Goal: Information Seeking & Learning: Learn about a topic

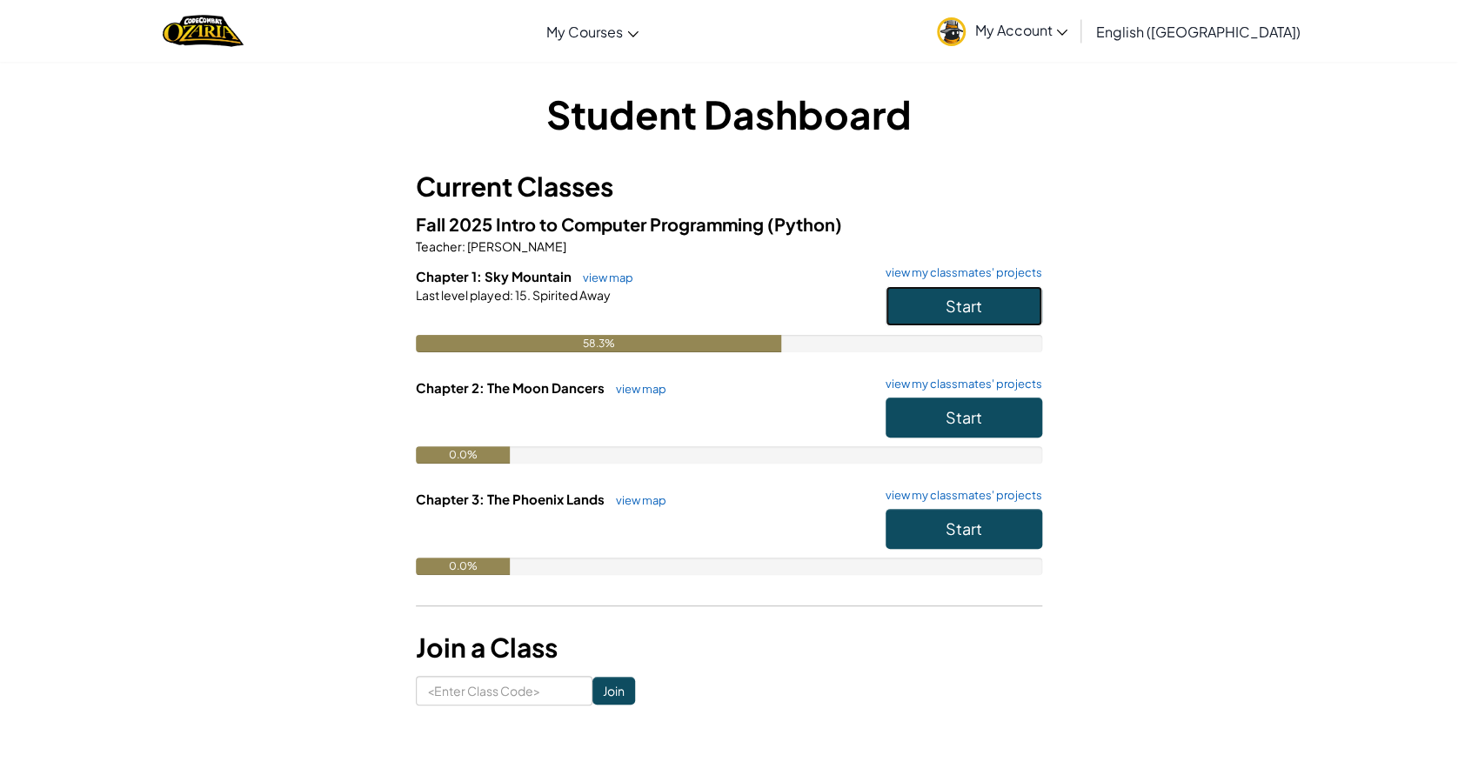
click at [940, 308] on button "Start" at bounding box center [964, 306] width 157 height 40
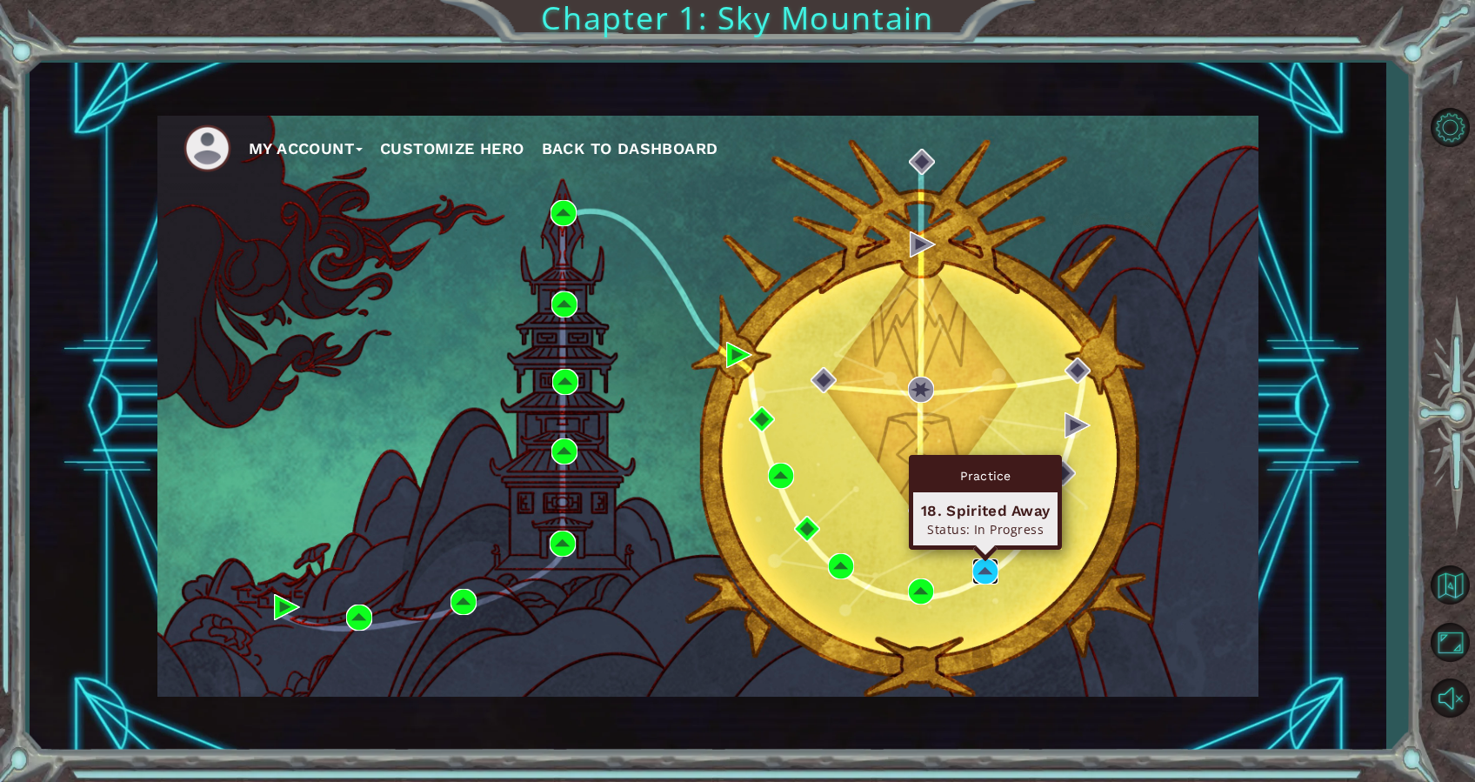
click at [988, 564] on img at bounding box center [986, 571] width 26 height 26
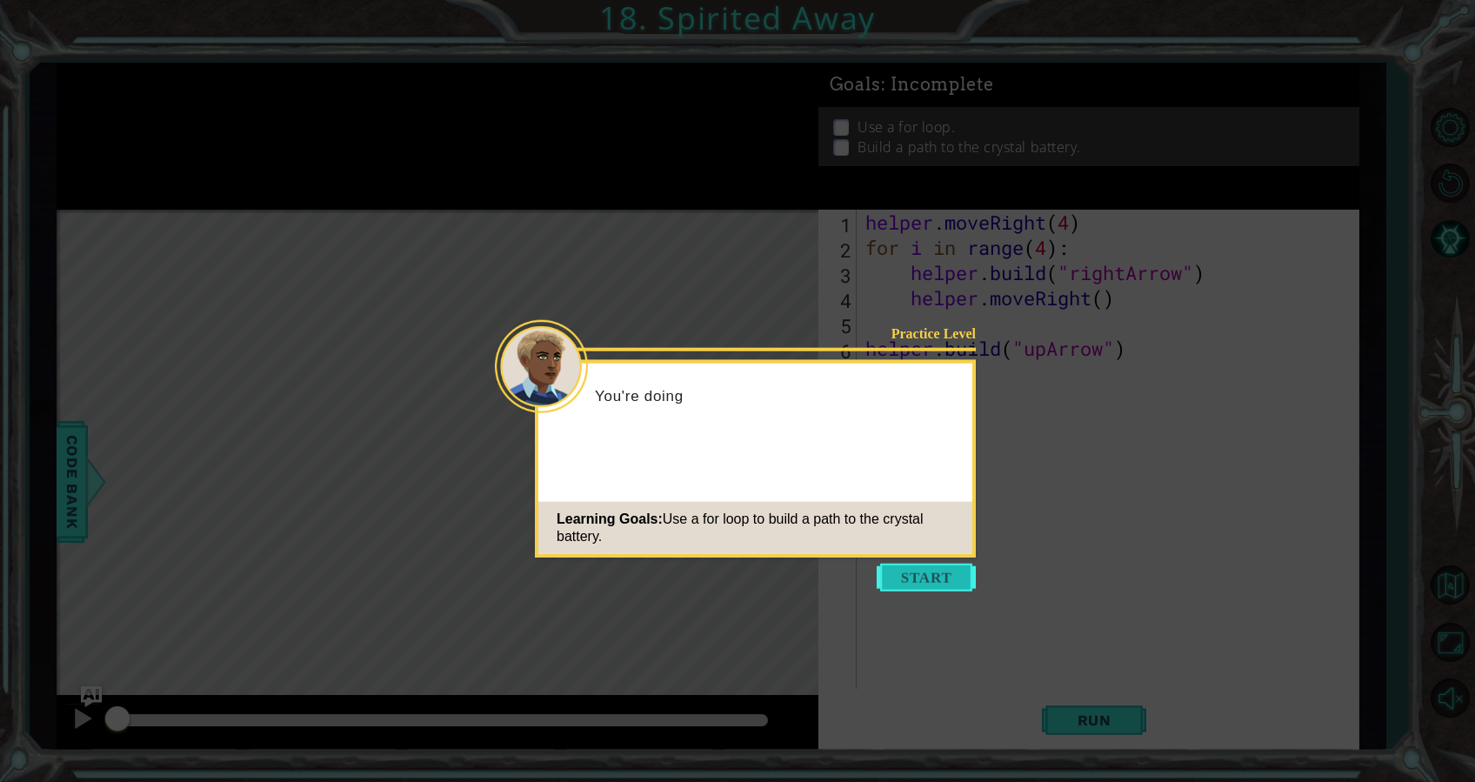
click at [955, 581] on button "Start" at bounding box center [926, 578] width 99 height 28
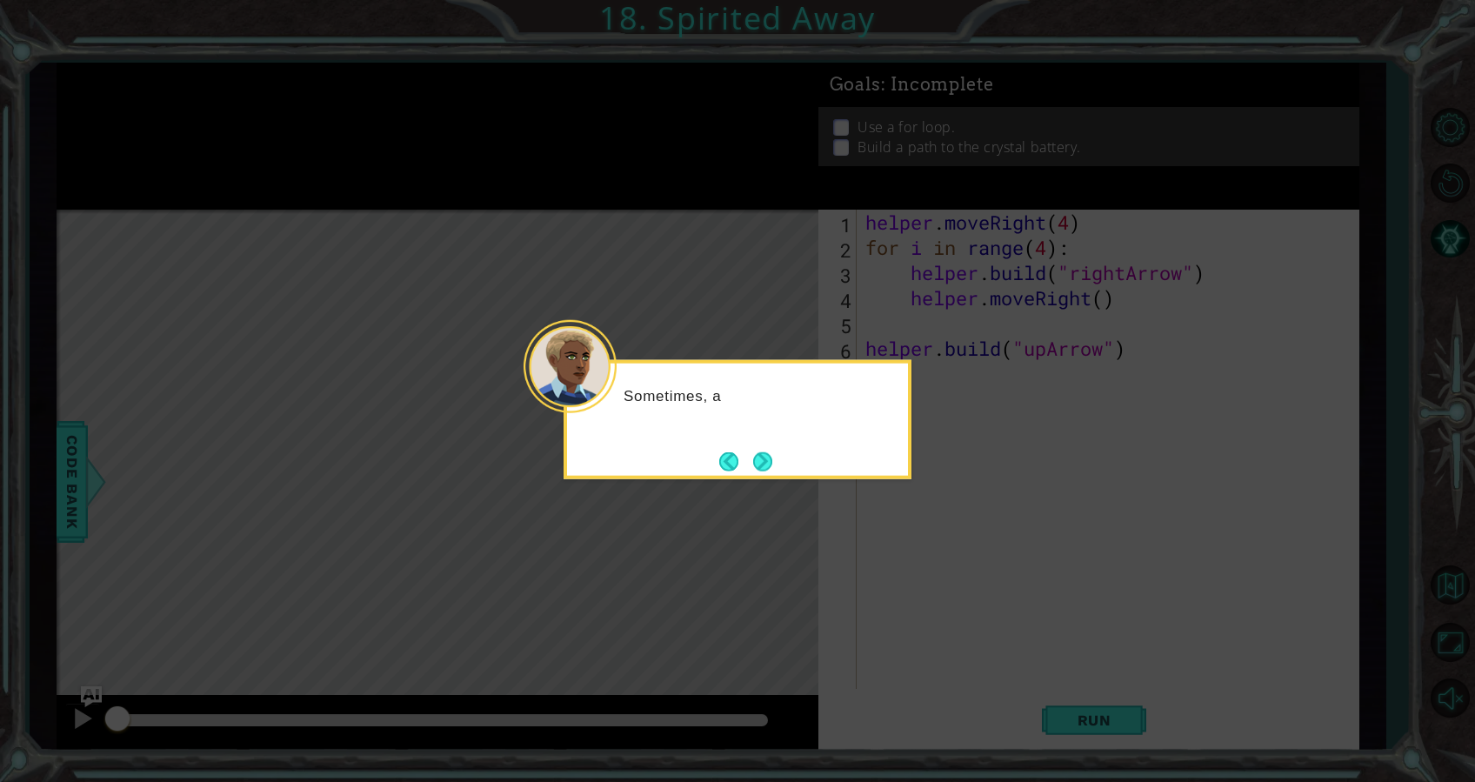
click at [914, 518] on icon at bounding box center [737, 391] width 1475 height 782
click at [738, 433] on div "Sometimes, a Helper needs to rep" at bounding box center [737, 404] width 341 height 69
click at [772, 480] on icon at bounding box center [737, 391] width 1475 height 782
click at [753, 459] on button "Next" at bounding box center [762, 460] width 19 height 19
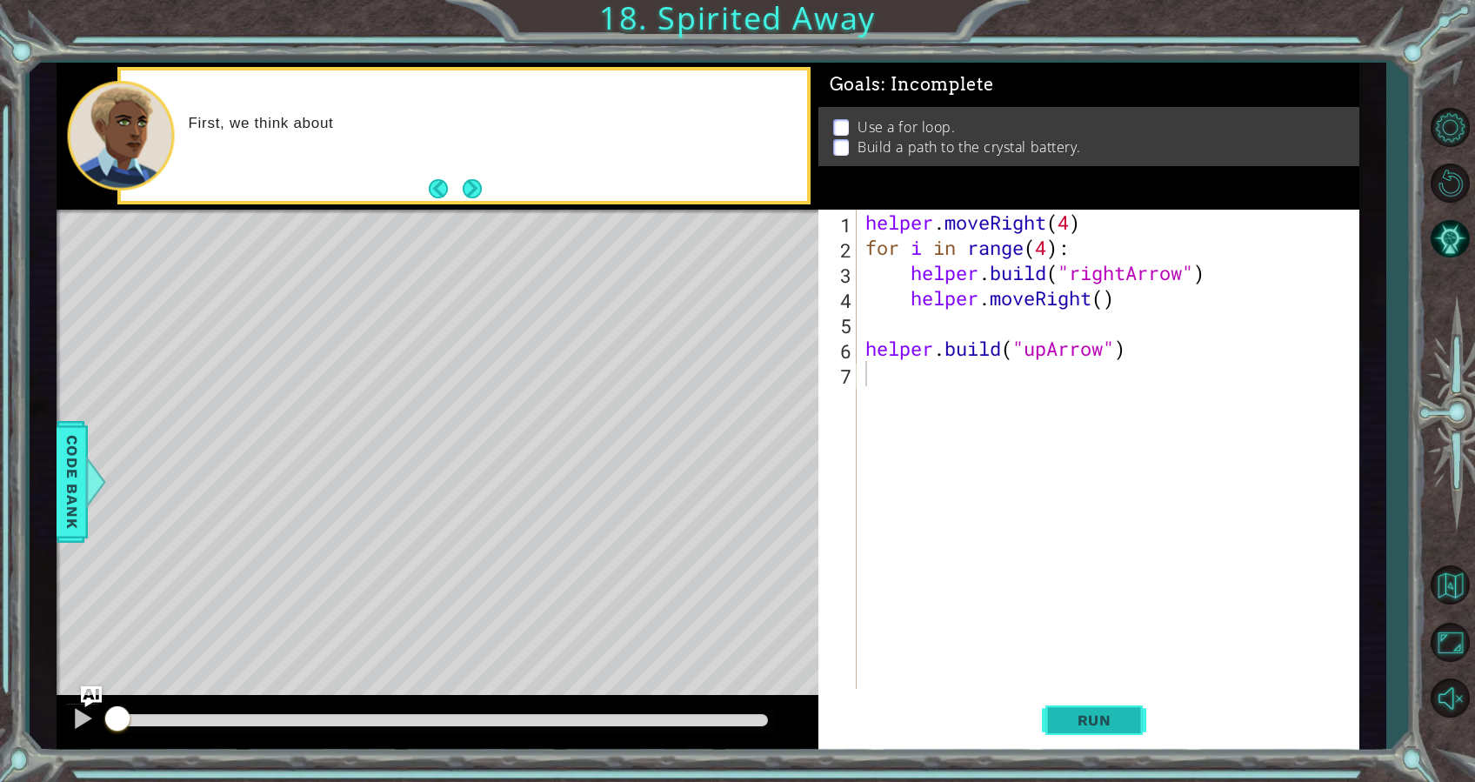
click at [1098, 716] on span "Run" at bounding box center [1094, 720] width 69 height 17
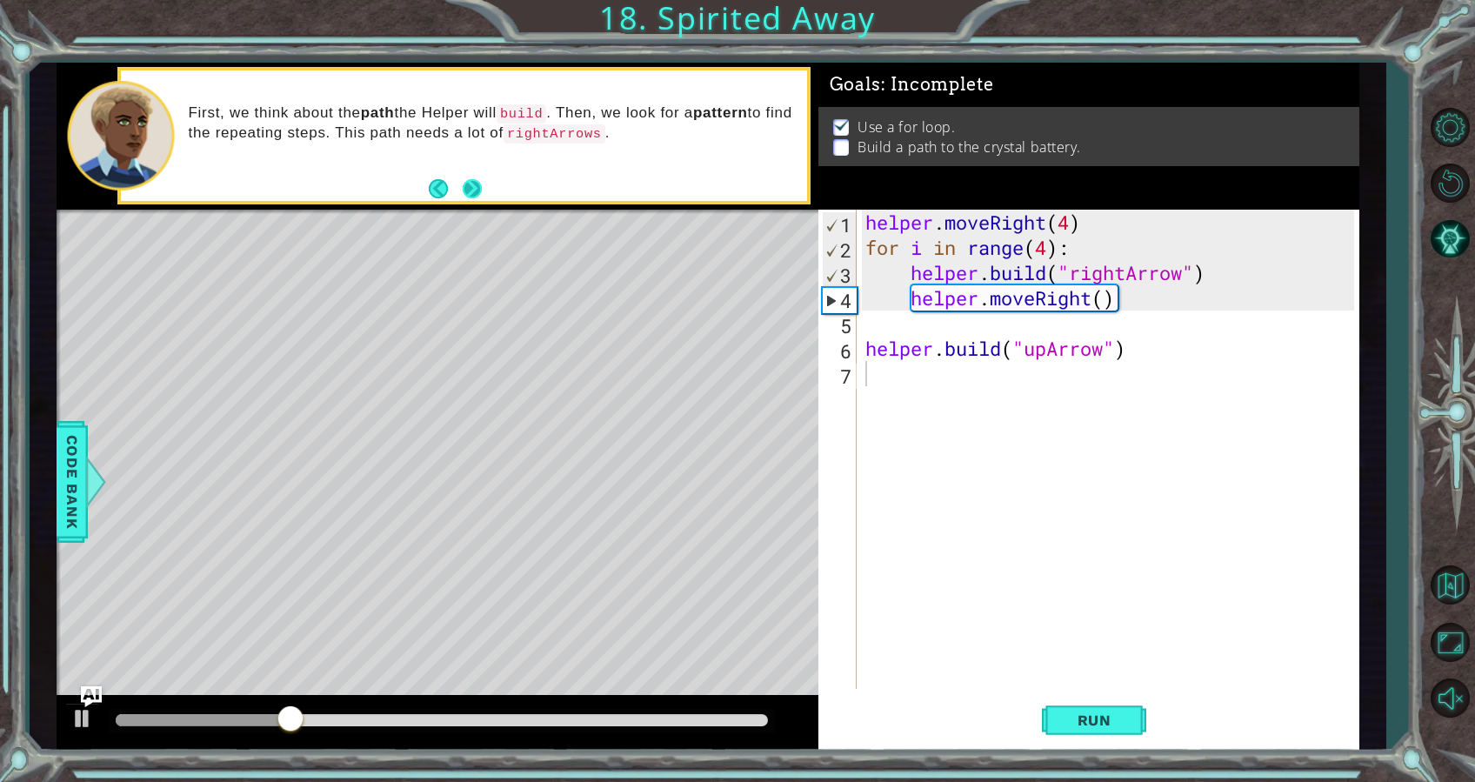
click at [470, 188] on button "Next" at bounding box center [472, 188] width 19 height 19
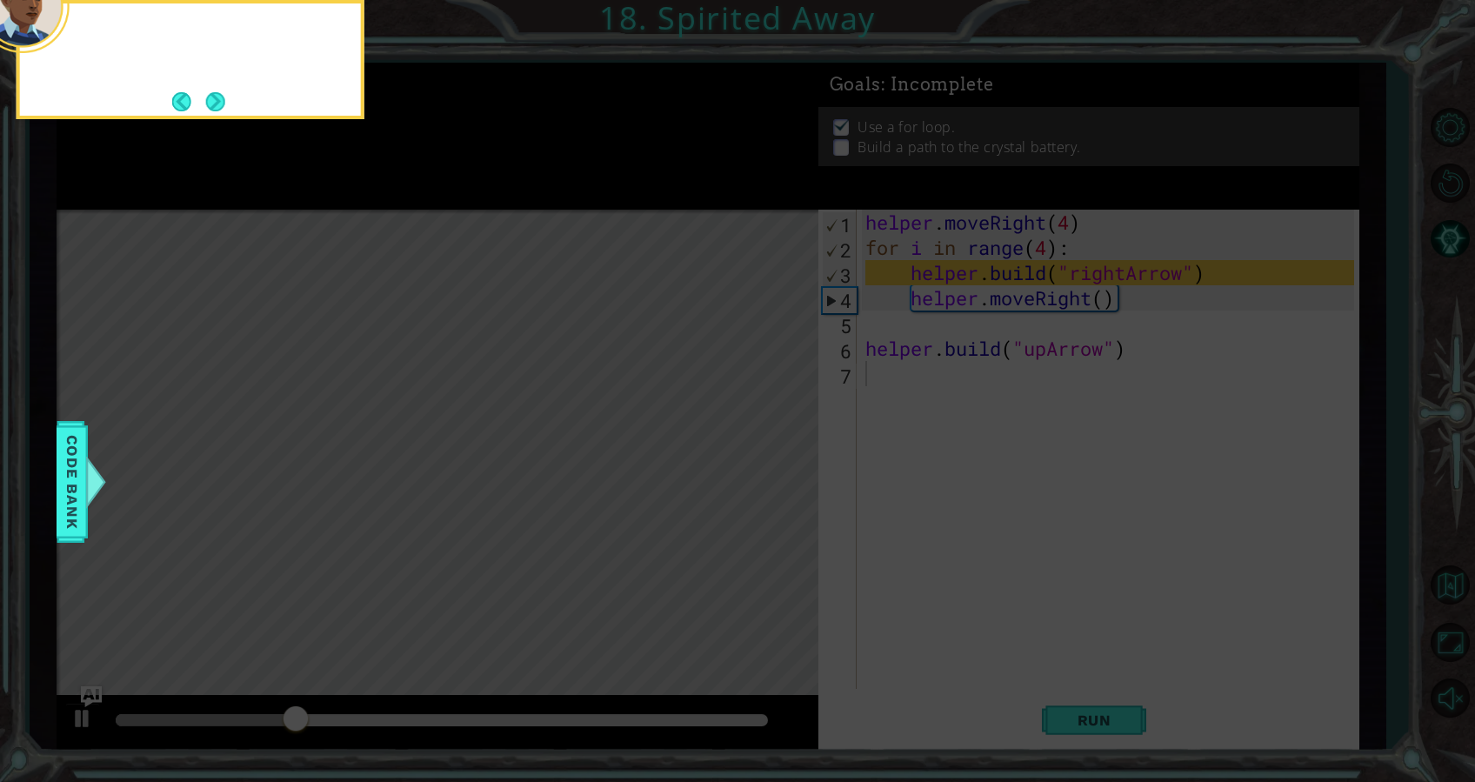
click at [470, 188] on icon at bounding box center [737, 117] width 1475 height 1330
click at [223, 94] on button "Next" at bounding box center [215, 101] width 19 height 19
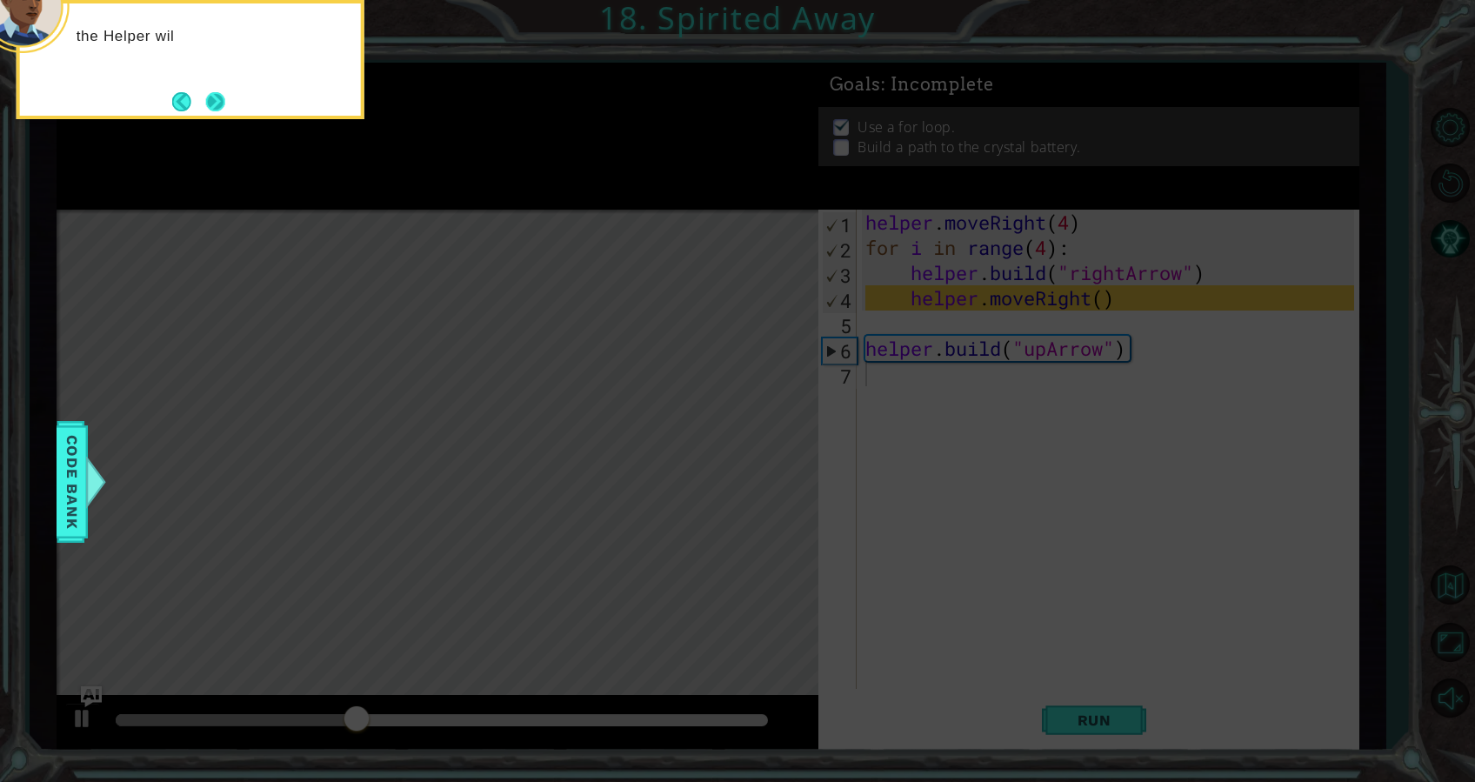
click at [210, 101] on button "Next" at bounding box center [215, 101] width 19 height 19
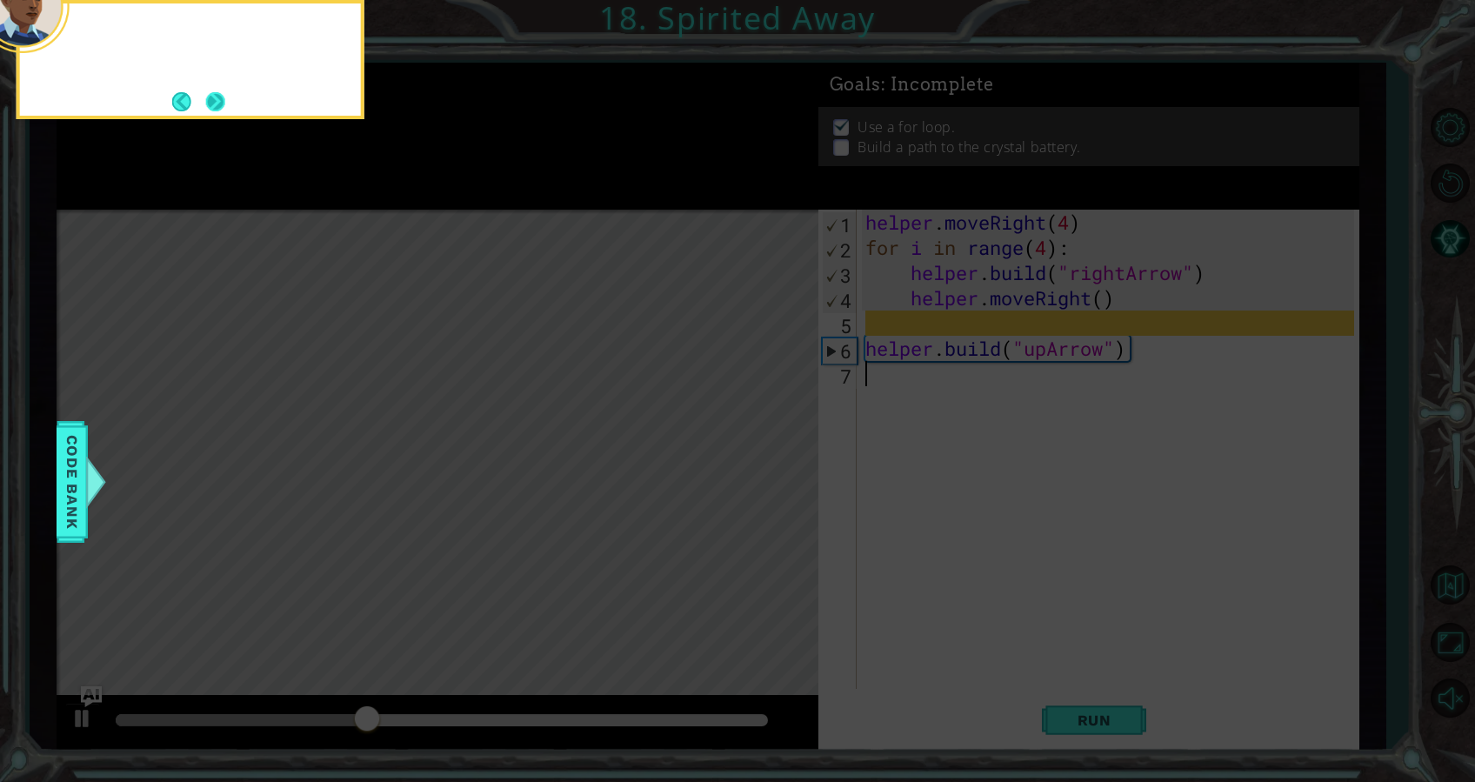
click at [211, 101] on button "Next" at bounding box center [215, 101] width 19 height 19
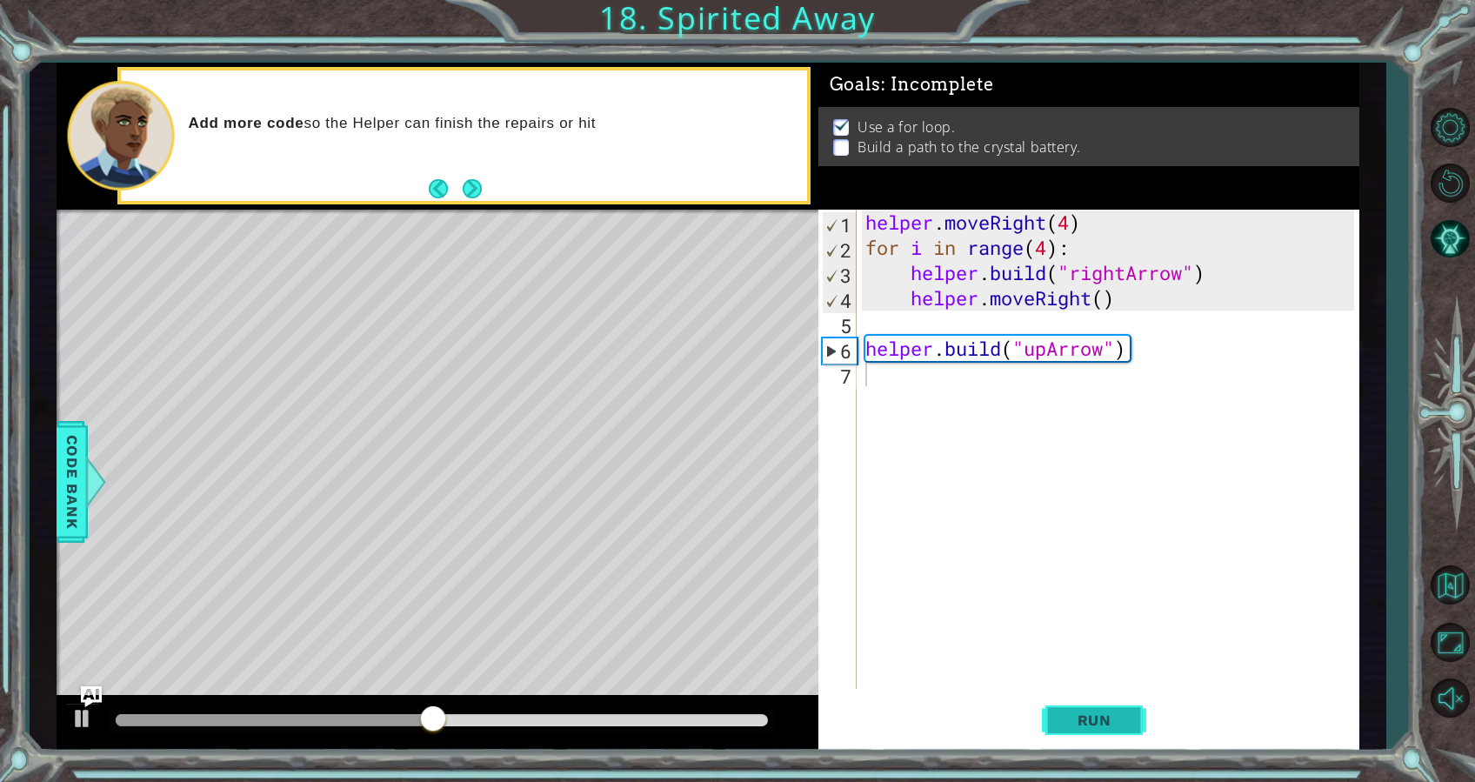
click at [1083, 719] on span "Run" at bounding box center [1094, 720] width 69 height 17
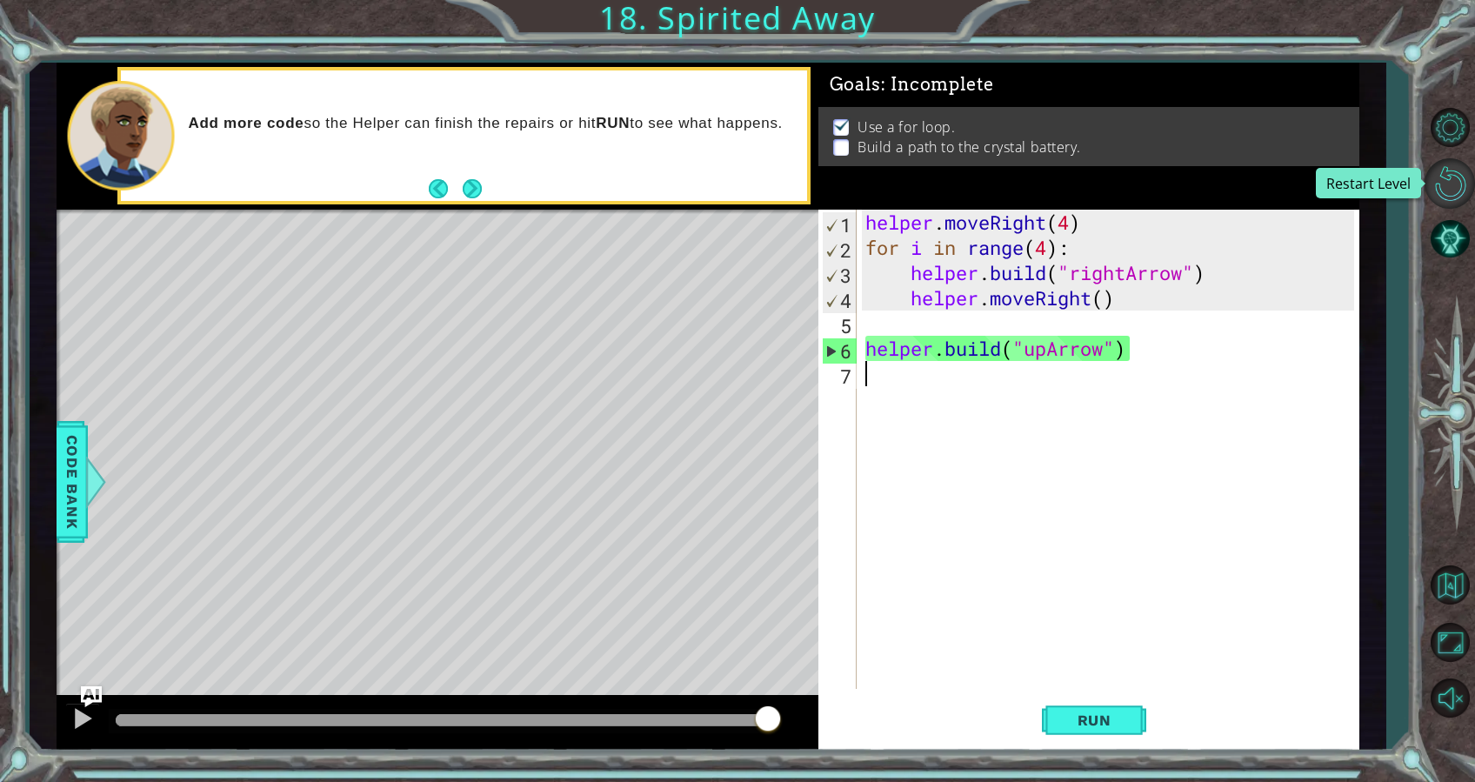
click at [1453, 189] on button "Restart Level" at bounding box center [1450, 183] width 50 height 50
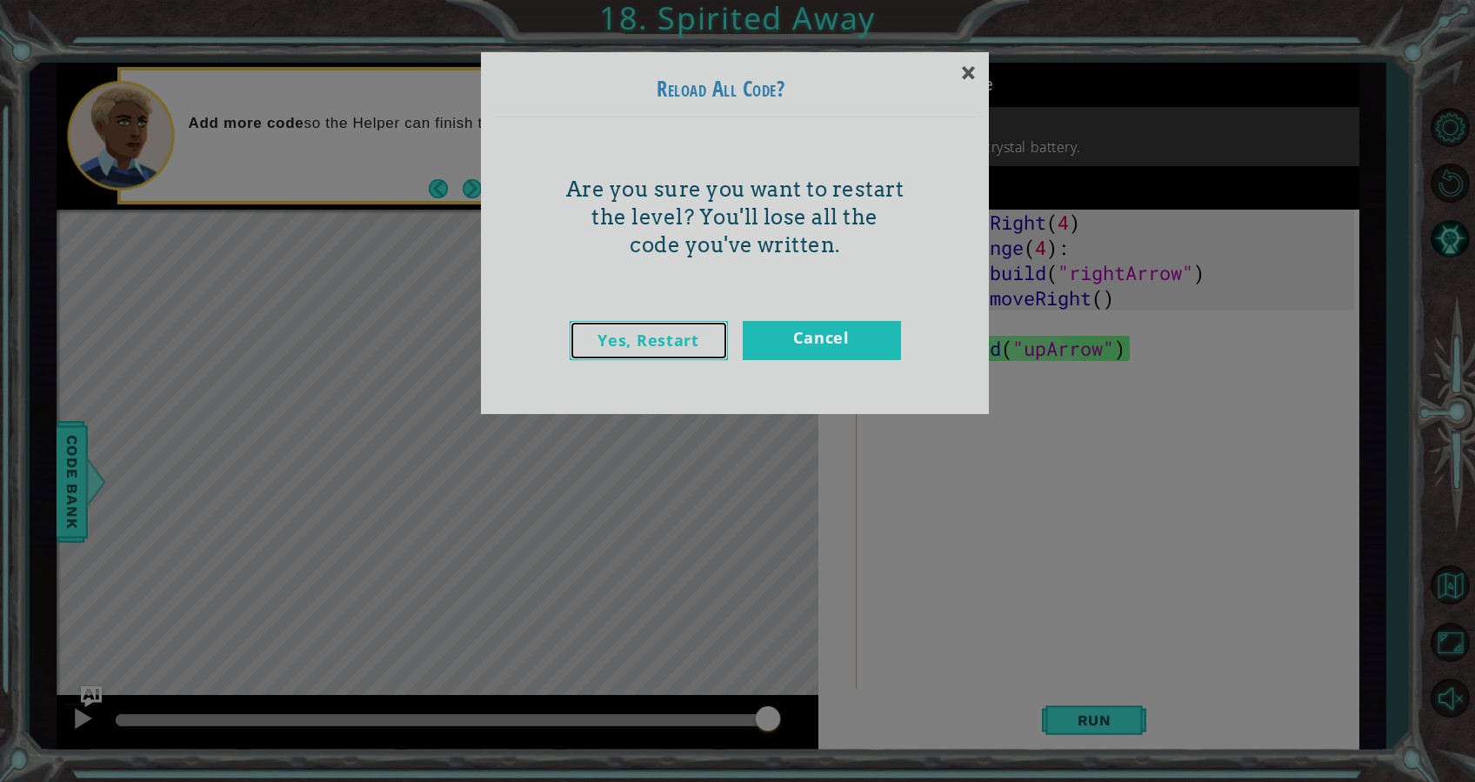
click at [661, 329] on link "Yes, Restart" at bounding box center [649, 340] width 158 height 39
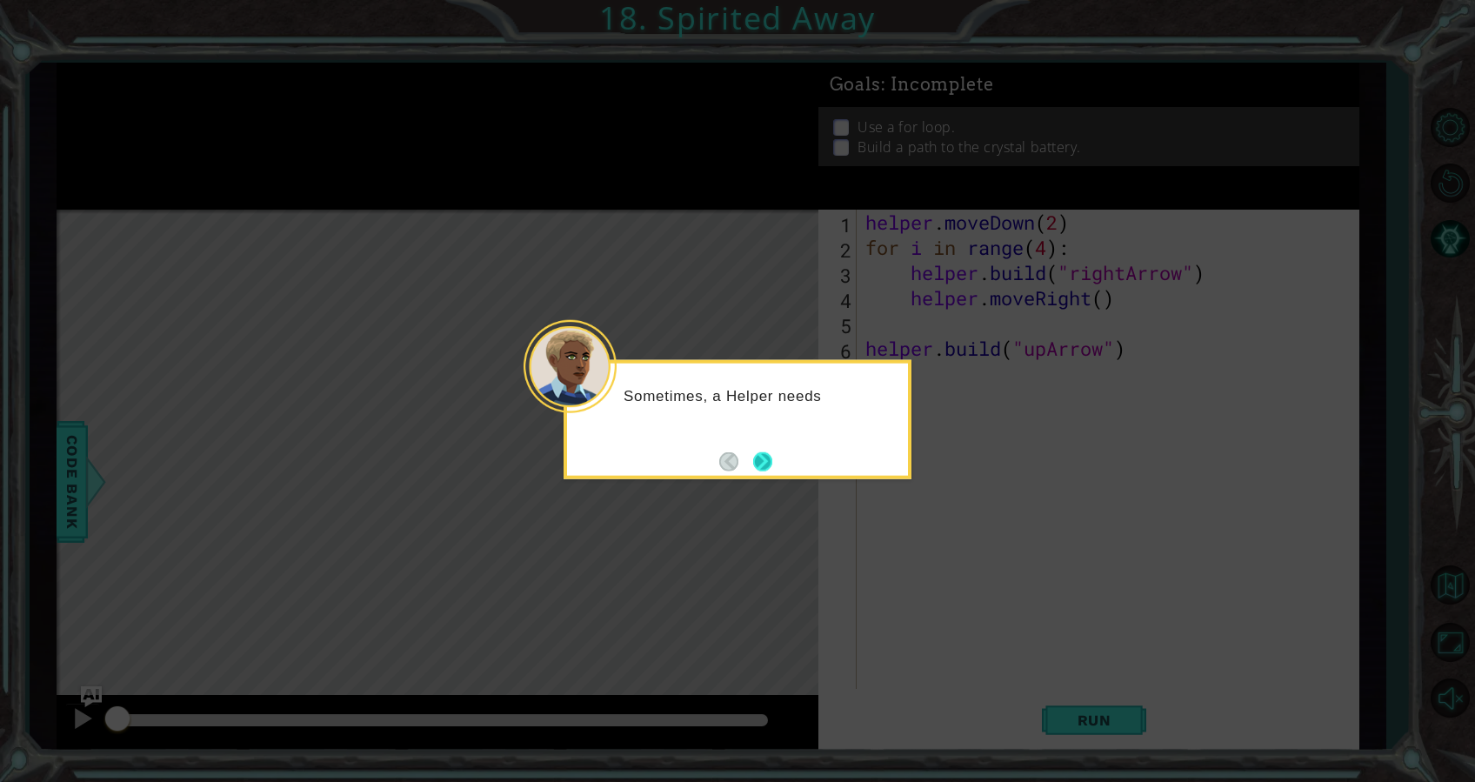
click at [766, 456] on button "Next" at bounding box center [762, 460] width 19 height 19
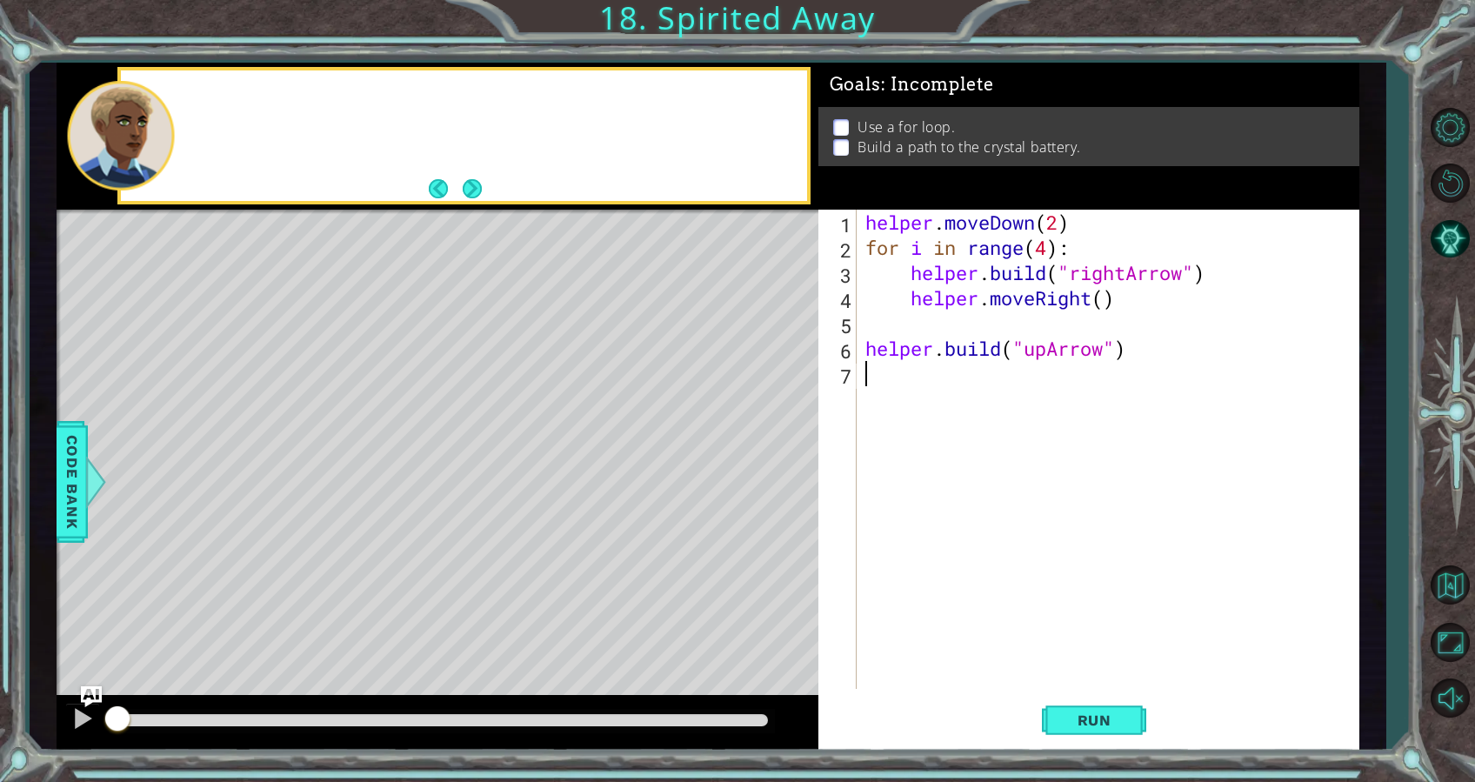
click at [766, 456] on div "Level Map" at bounding box center [459, 466] width 804 height 512
click at [1435, 177] on button "Restart Level" at bounding box center [1450, 183] width 50 height 50
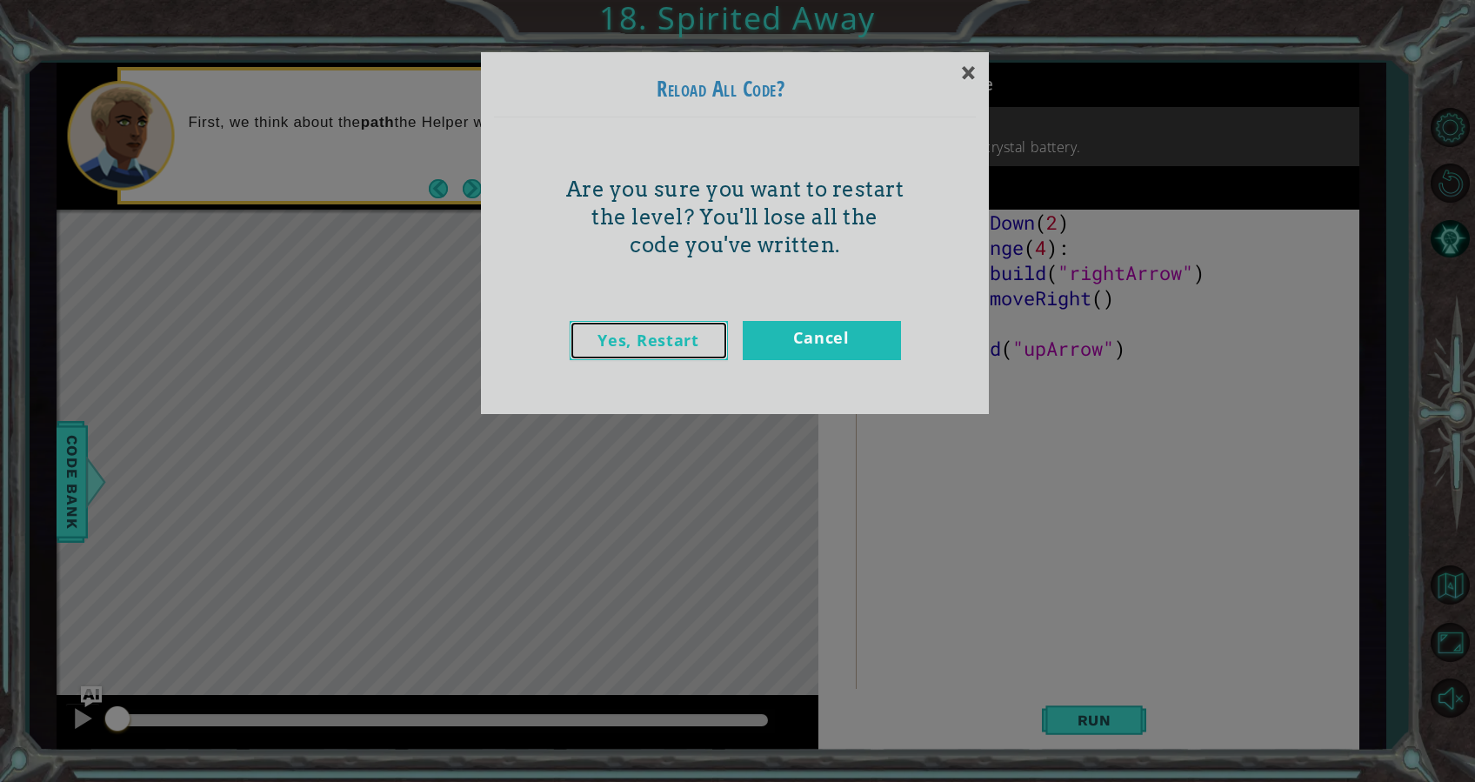
click at [645, 337] on link "Yes, Restart" at bounding box center [649, 340] width 158 height 39
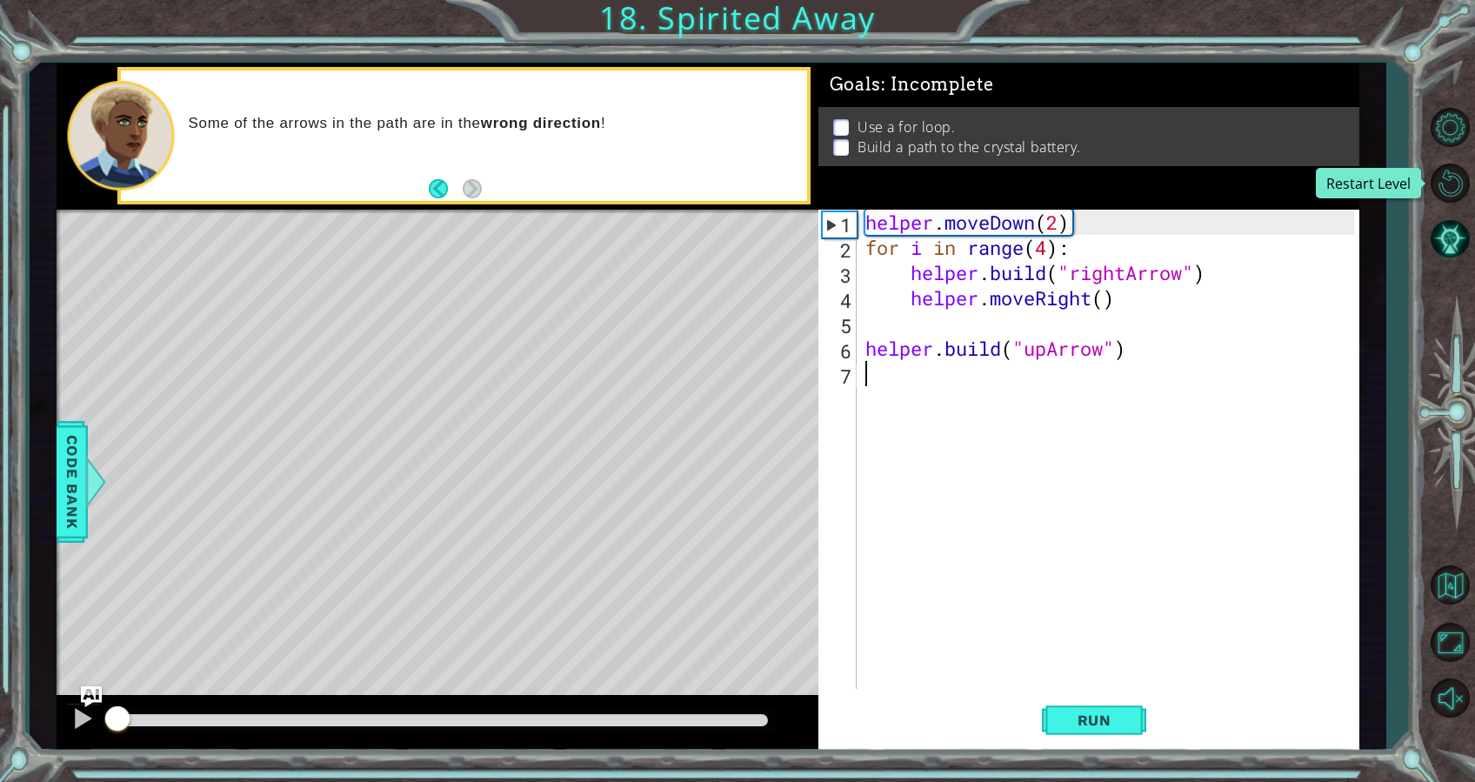
click at [889, 575] on div "helper . moveDown ( 2 ) for i in range ( 4 ) : helper . build ( "rightArrow" ) …" at bounding box center [1113, 475] width 502 height 530
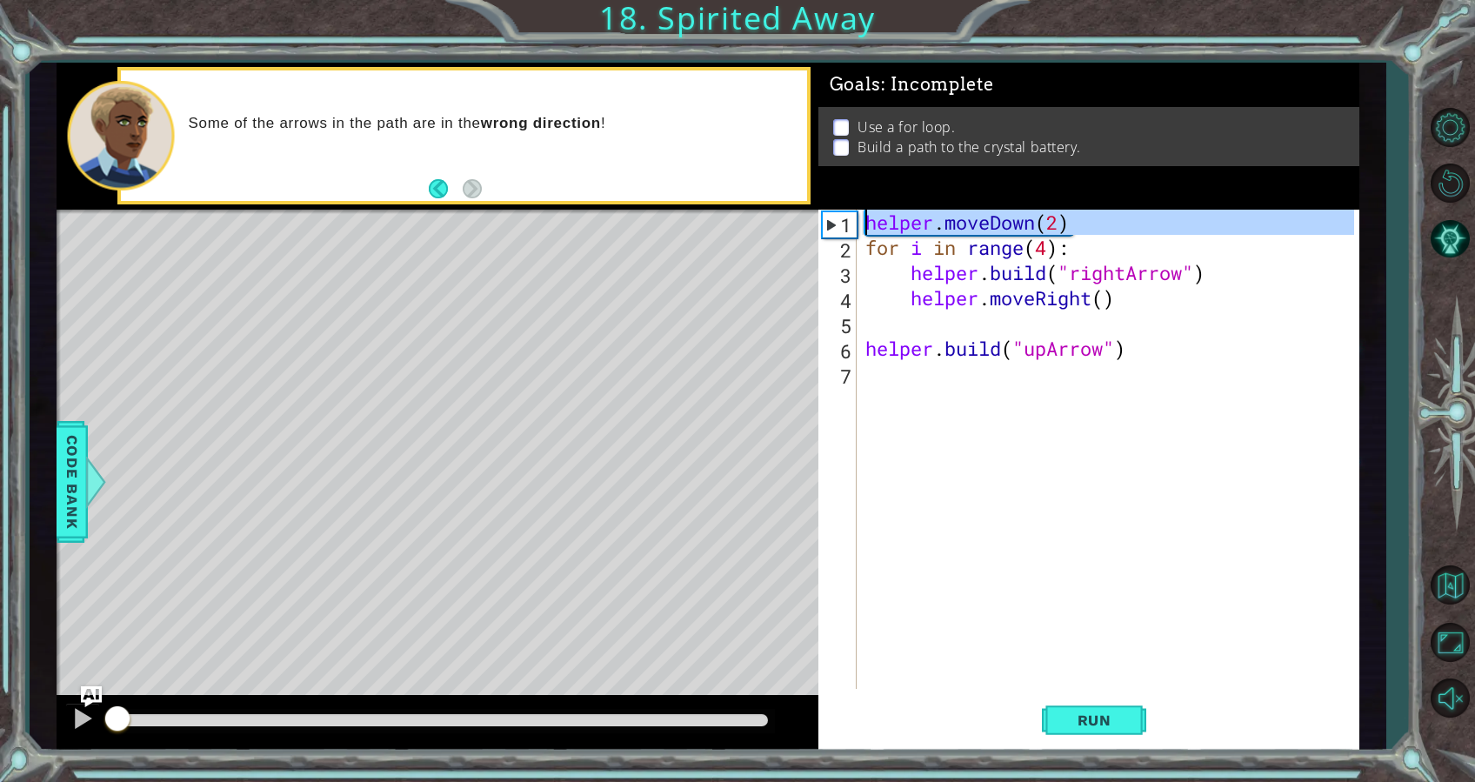
click at [840, 216] on div "1" at bounding box center [840, 224] width 34 height 25
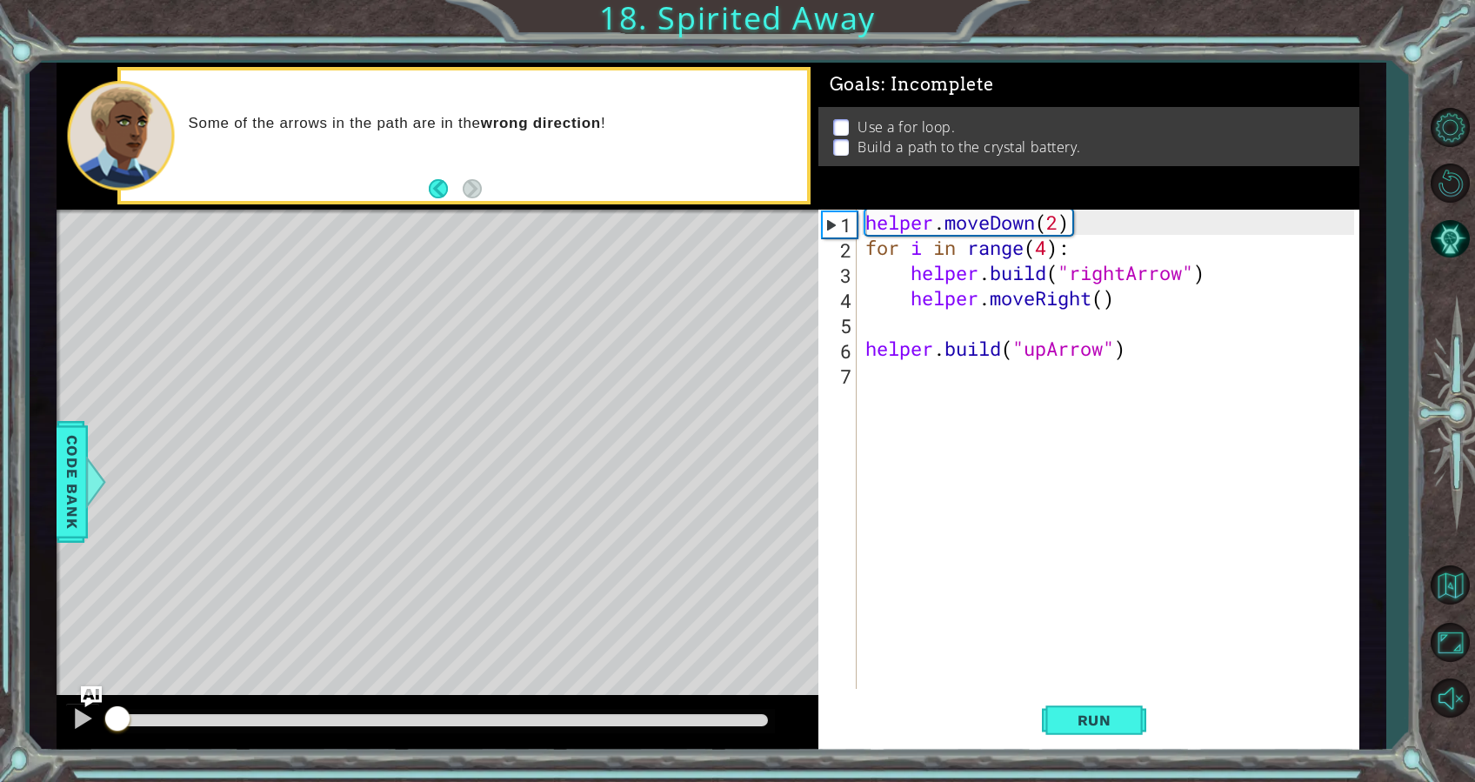
click at [845, 96] on div "Goals : Incomplete" at bounding box center [1090, 85] width 542 height 44
click at [1444, 244] on button "AI Hint" at bounding box center [1450, 239] width 50 height 50
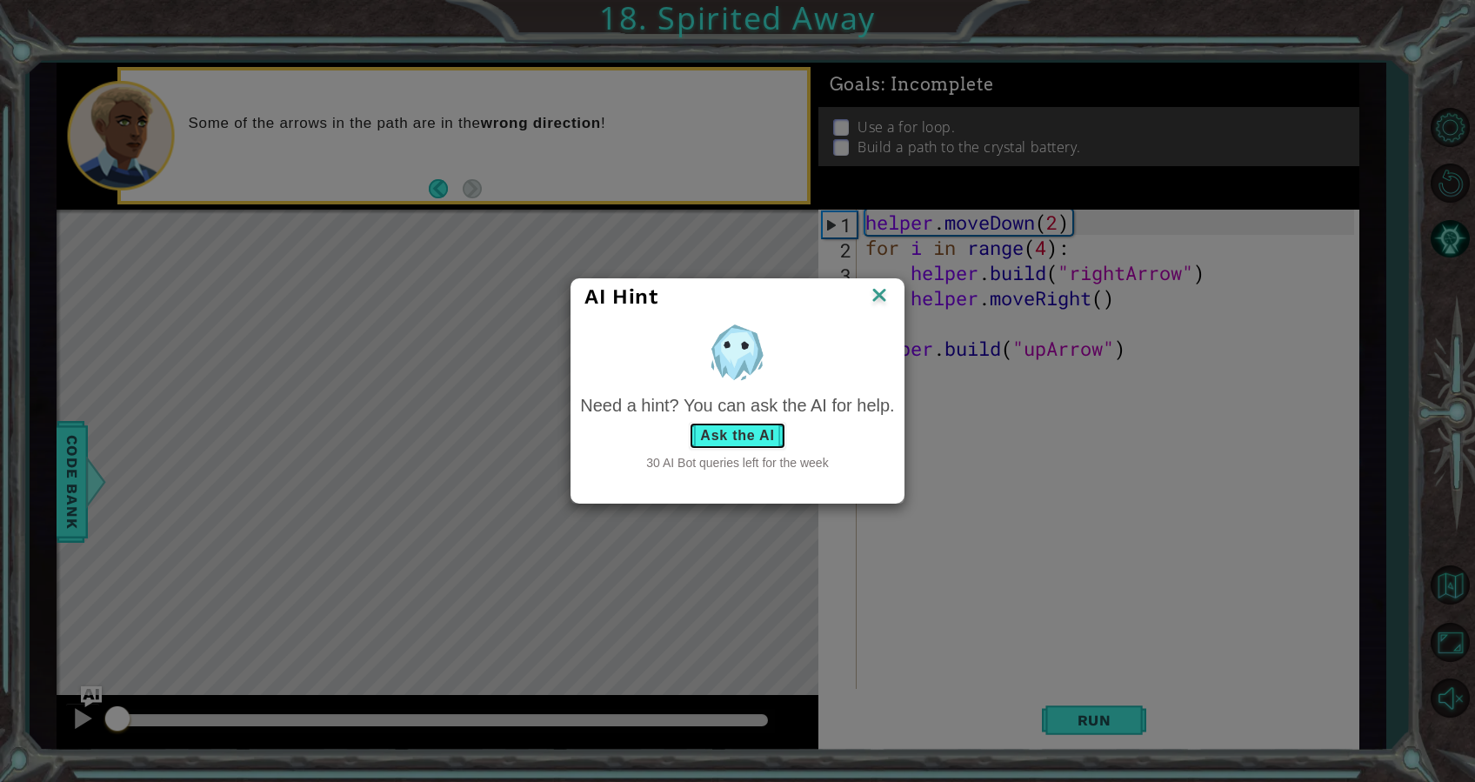
click at [730, 438] on button "Ask the AI" at bounding box center [737, 436] width 97 height 28
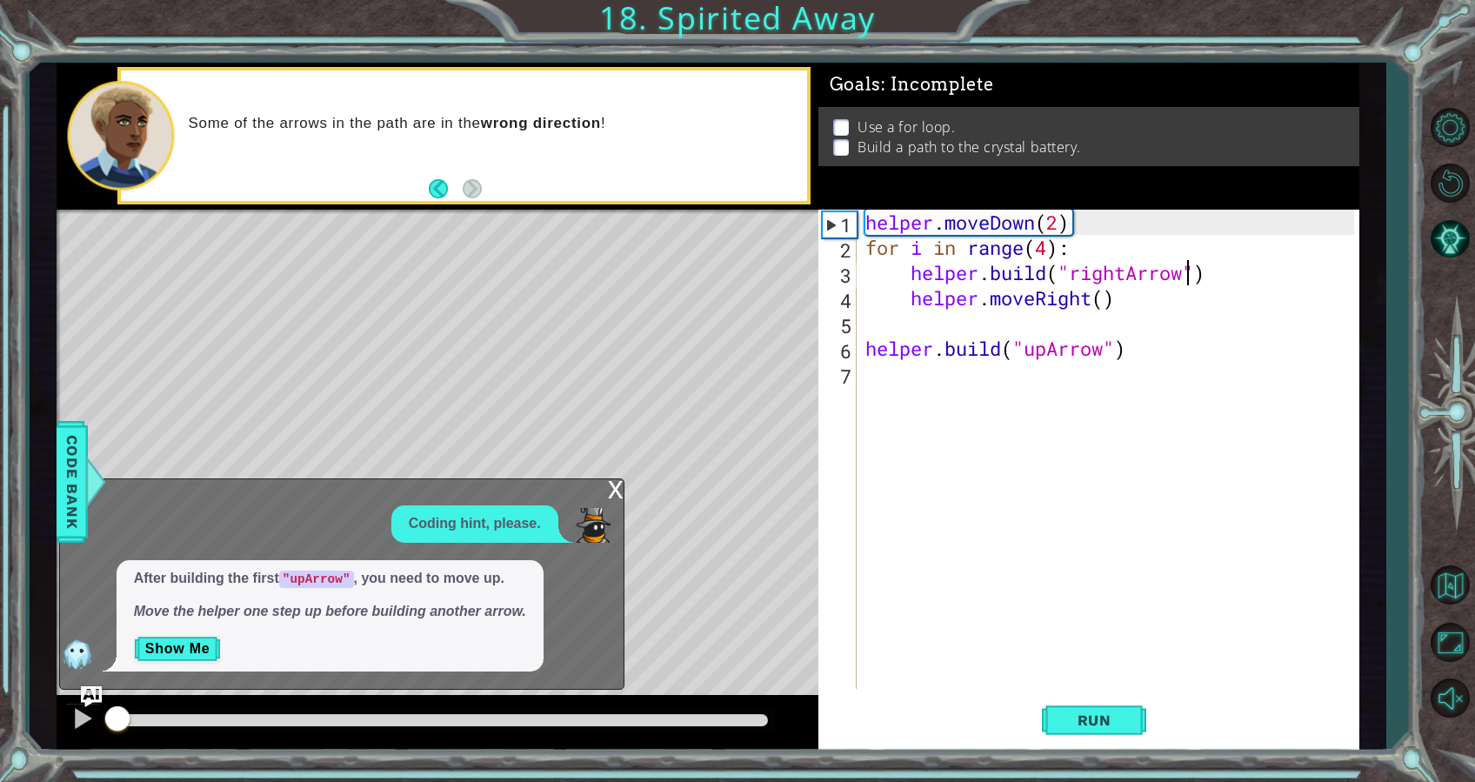
click at [1187, 276] on div "helper . moveDown ( 2 ) for i in range ( 4 ) : helper . build ( "rightArrow" ) …" at bounding box center [1113, 475] width 502 height 530
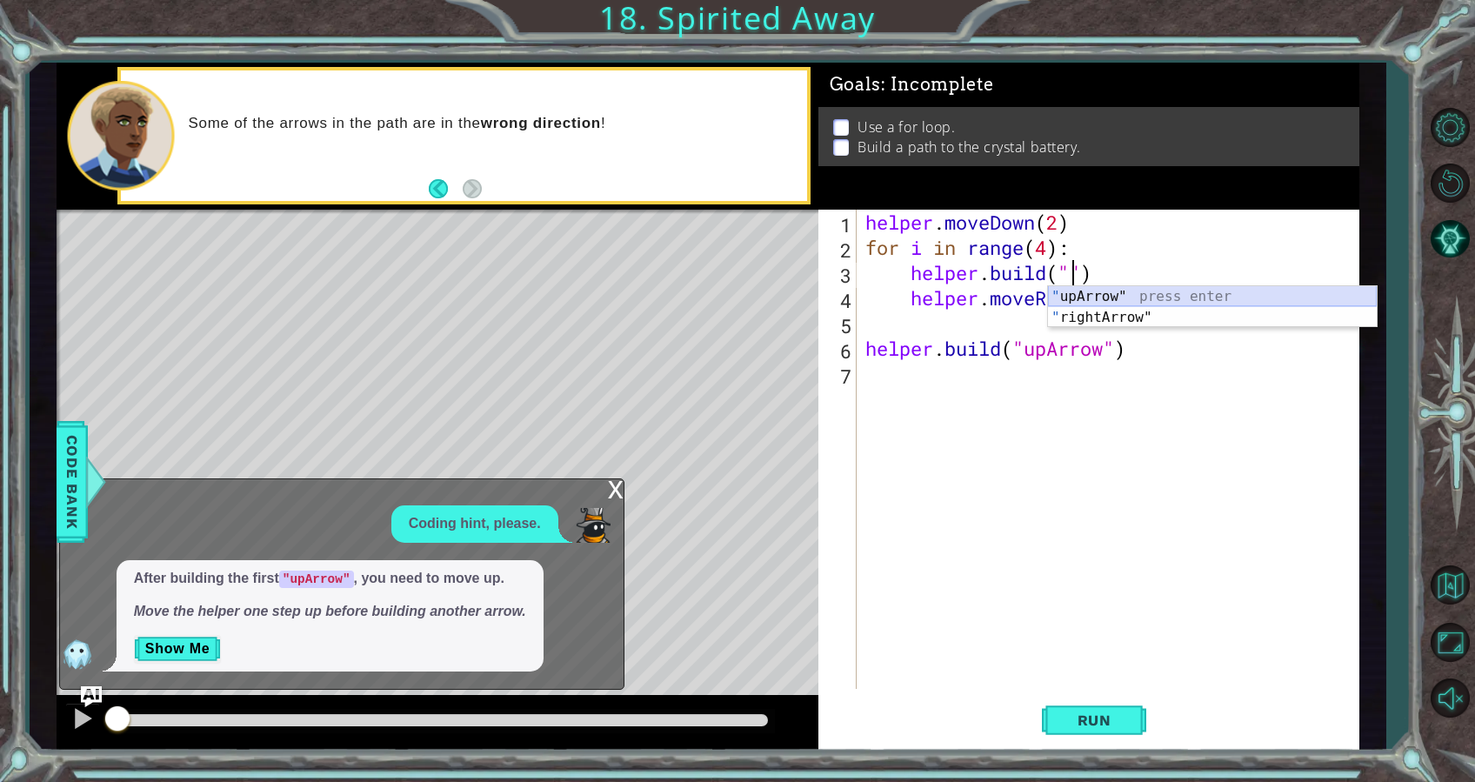
click at [1189, 296] on div "" upArrow" press enter " rightArrow" press enter" at bounding box center [1212, 328] width 329 height 84
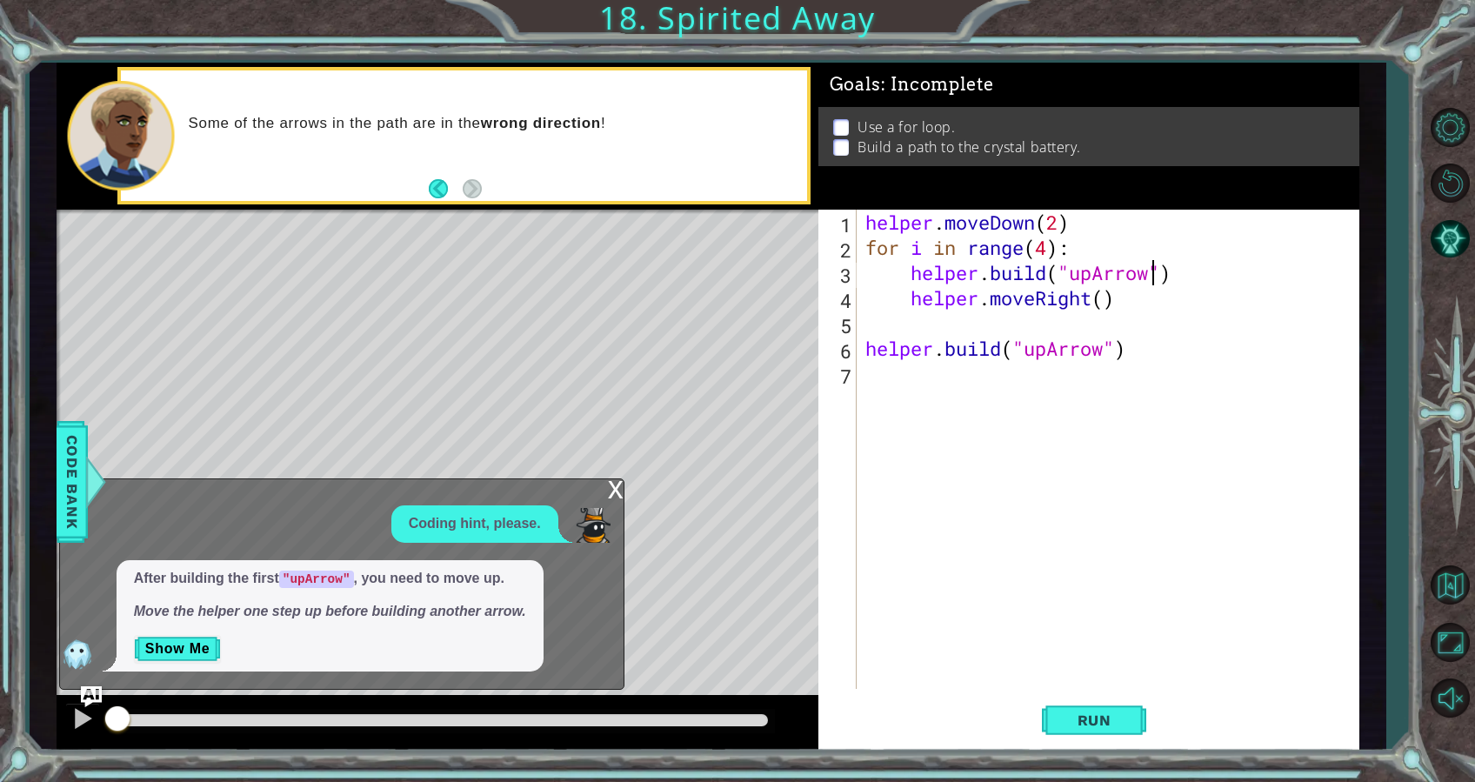
click at [1097, 298] on div "helper . moveDown ( 2 ) for i in range ( 4 ) : helper . build ( "upArrow" ) hel…" at bounding box center [1113, 475] width 502 height 530
click at [1039, 323] on div "helper.moveUp press enter" at bounding box center [1064, 342] width 329 height 63
type textarea "helper.moveUp(1)"
click at [1080, 607] on div "helper . moveDown ( 2 ) for i in range ( 4 ) : helper . build ( "upArrow" ) hel…" at bounding box center [1113, 475] width 502 height 530
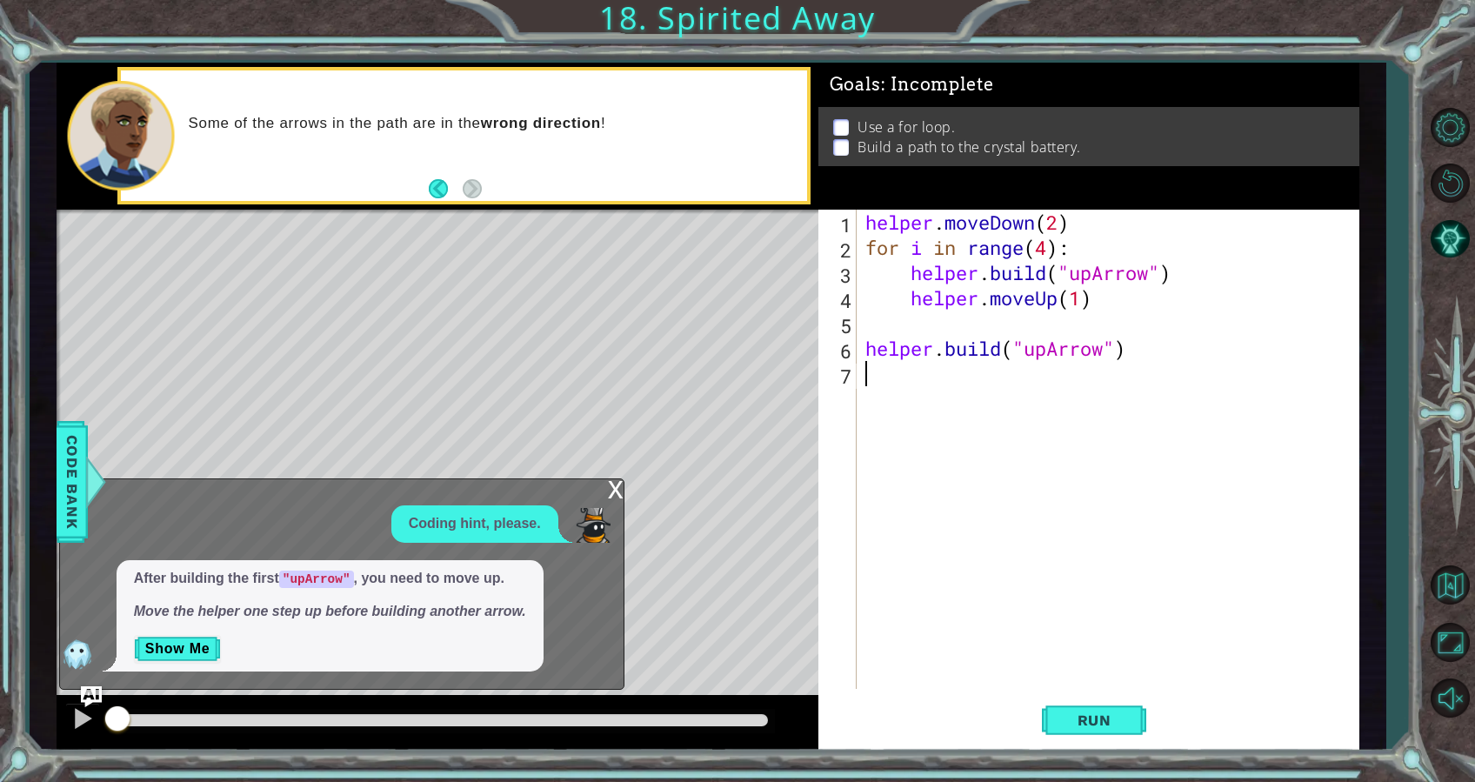
scroll to position [0, 0]
click at [1099, 731] on button "Run" at bounding box center [1094, 720] width 104 height 54
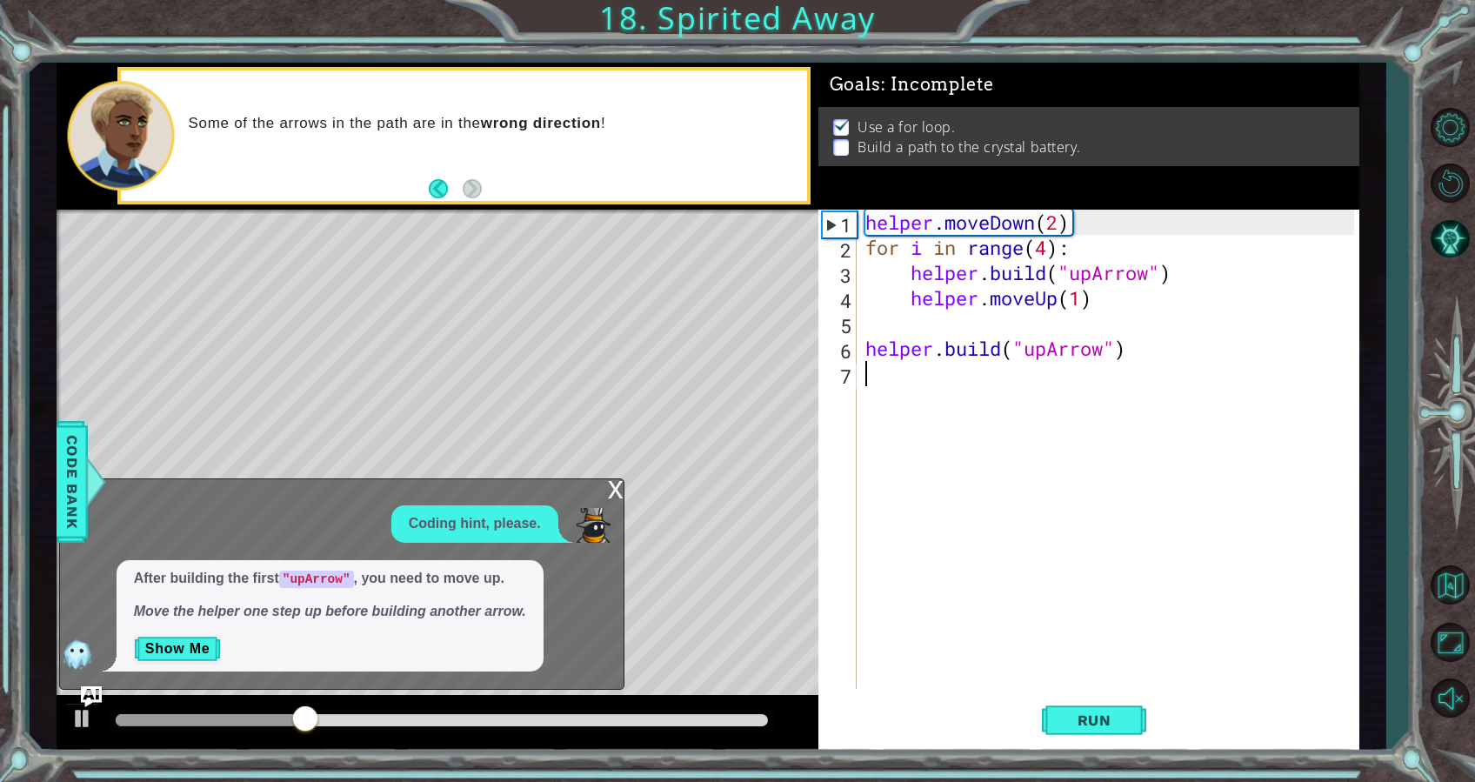
click at [1033, 512] on div "helper . moveDown ( 2 ) for i in range ( 4 ) : helper . build ( "upArrow" ) hel…" at bounding box center [1113, 475] width 502 height 530
click at [197, 650] on button "Show Me" at bounding box center [178, 649] width 88 height 28
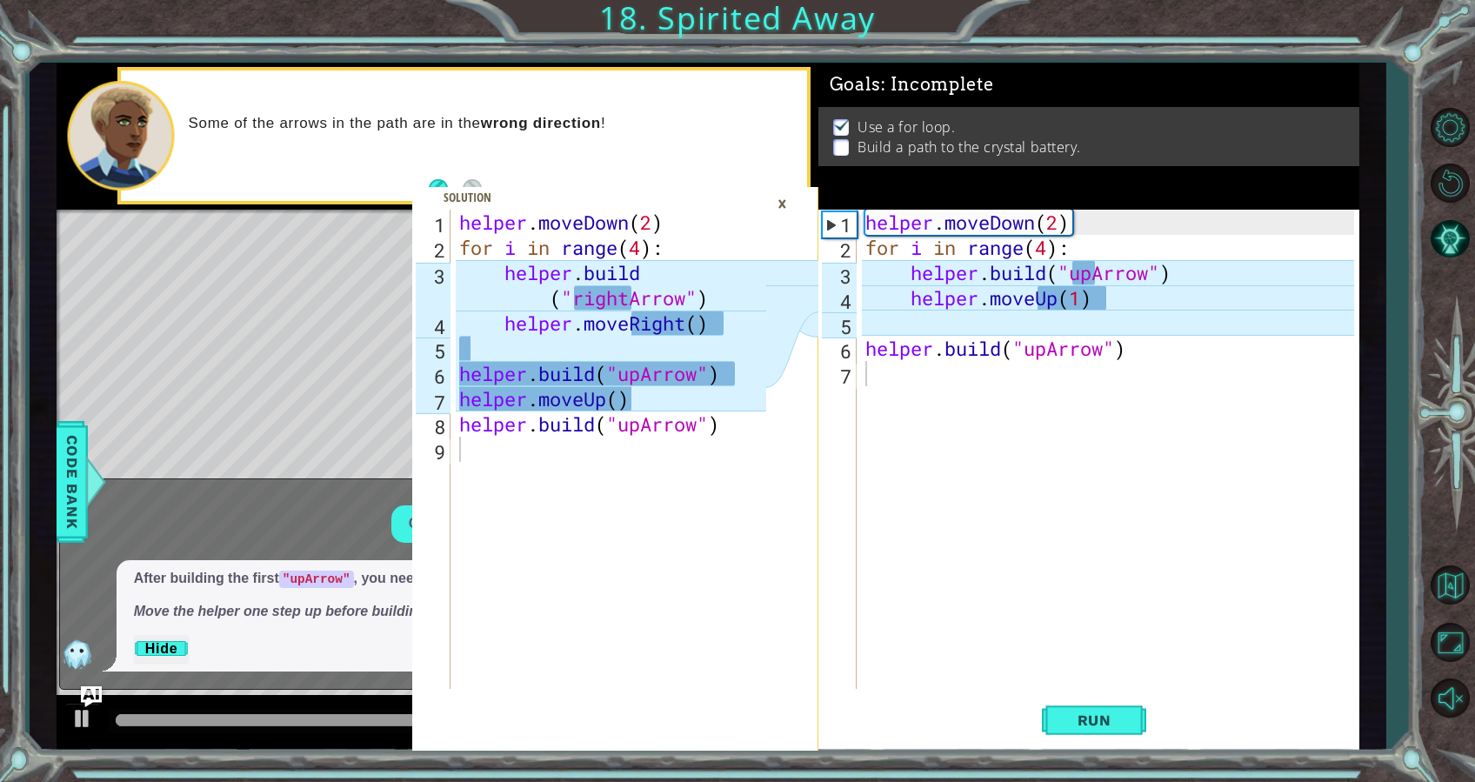
click at [1094, 429] on div "helper . moveDown ( 2 ) for i in range ( 4 ) : helper . build ( "upArrow" ) hel…" at bounding box center [1113, 475] width 502 height 530
click at [1092, 272] on div "helper . moveDown ( 2 ) for i in range ( 4 ) : helper . build ( "upArrow" ) hel…" at bounding box center [1113, 475] width 502 height 530
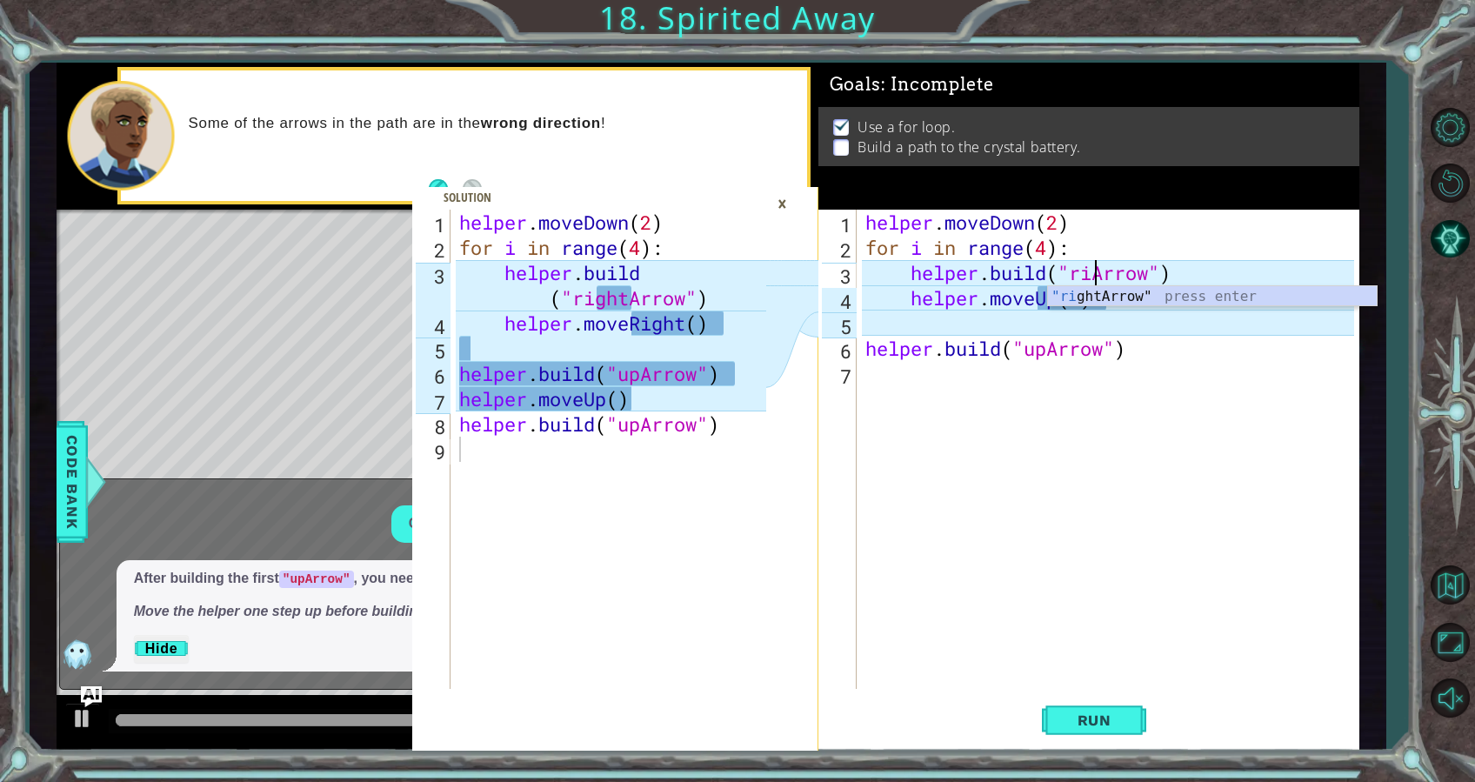
scroll to position [0, 10]
click at [1091, 289] on div ""ri ghtArrow" press enter" at bounding box center [1212, 317] width 329 height 63
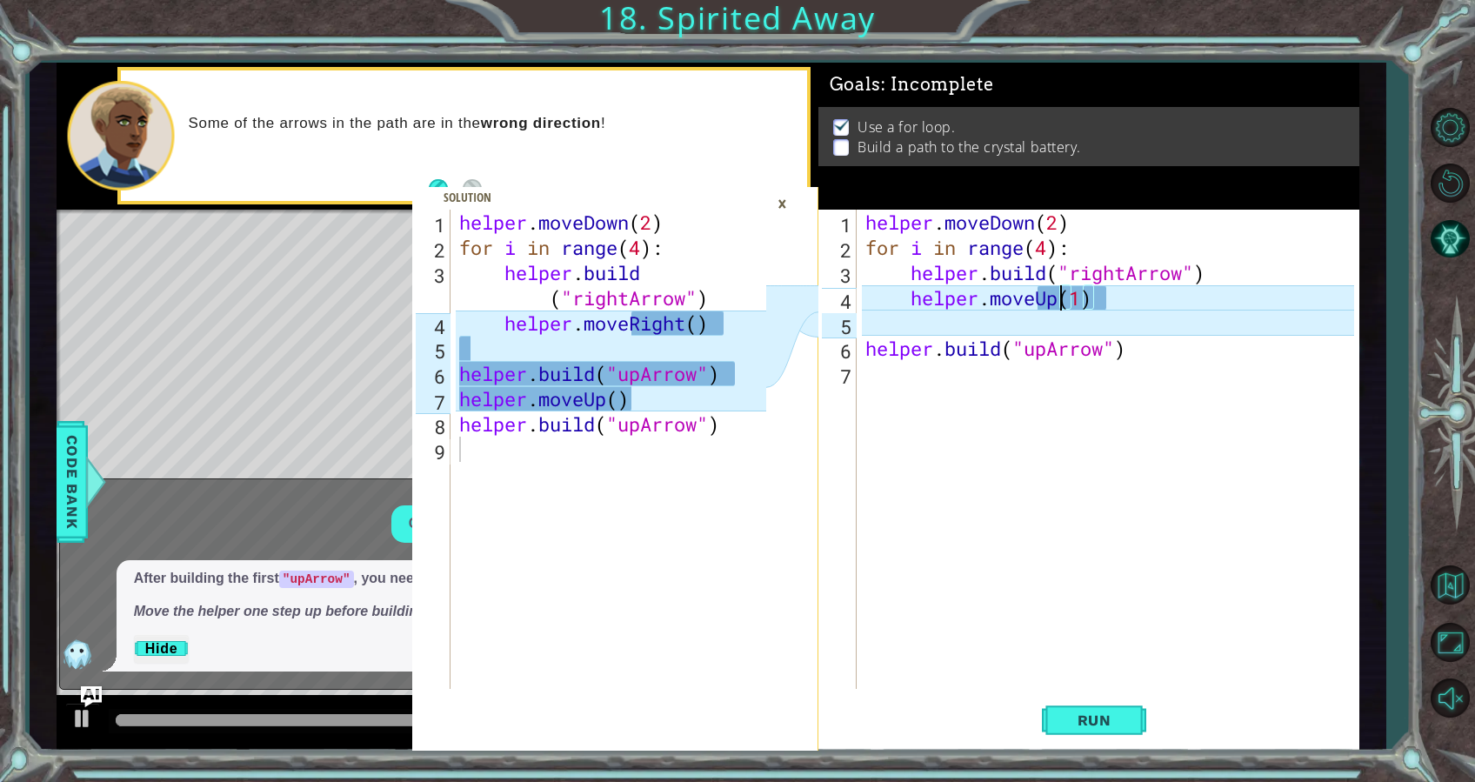
click at [1055, 301] on div "helper . moveDown ( 2 ) for i in range ( 4 ) : helper . build ( "rightArrow" ) …" at bounding box center [1113, 475] width 502 height 530
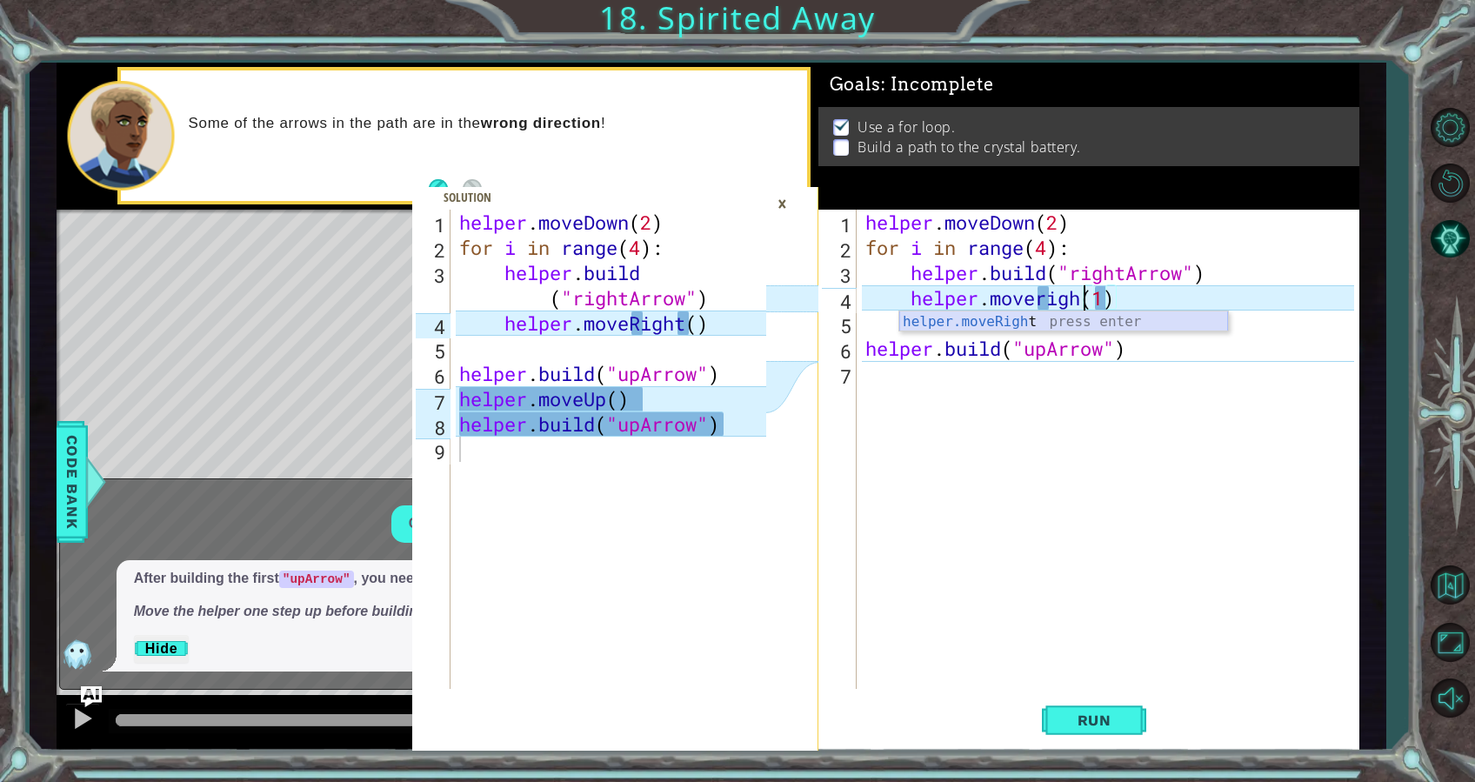
click at [1044, 320] on div "helper.moveRigh t press enter" at bounding box center [1064, 342] width 329 height 63
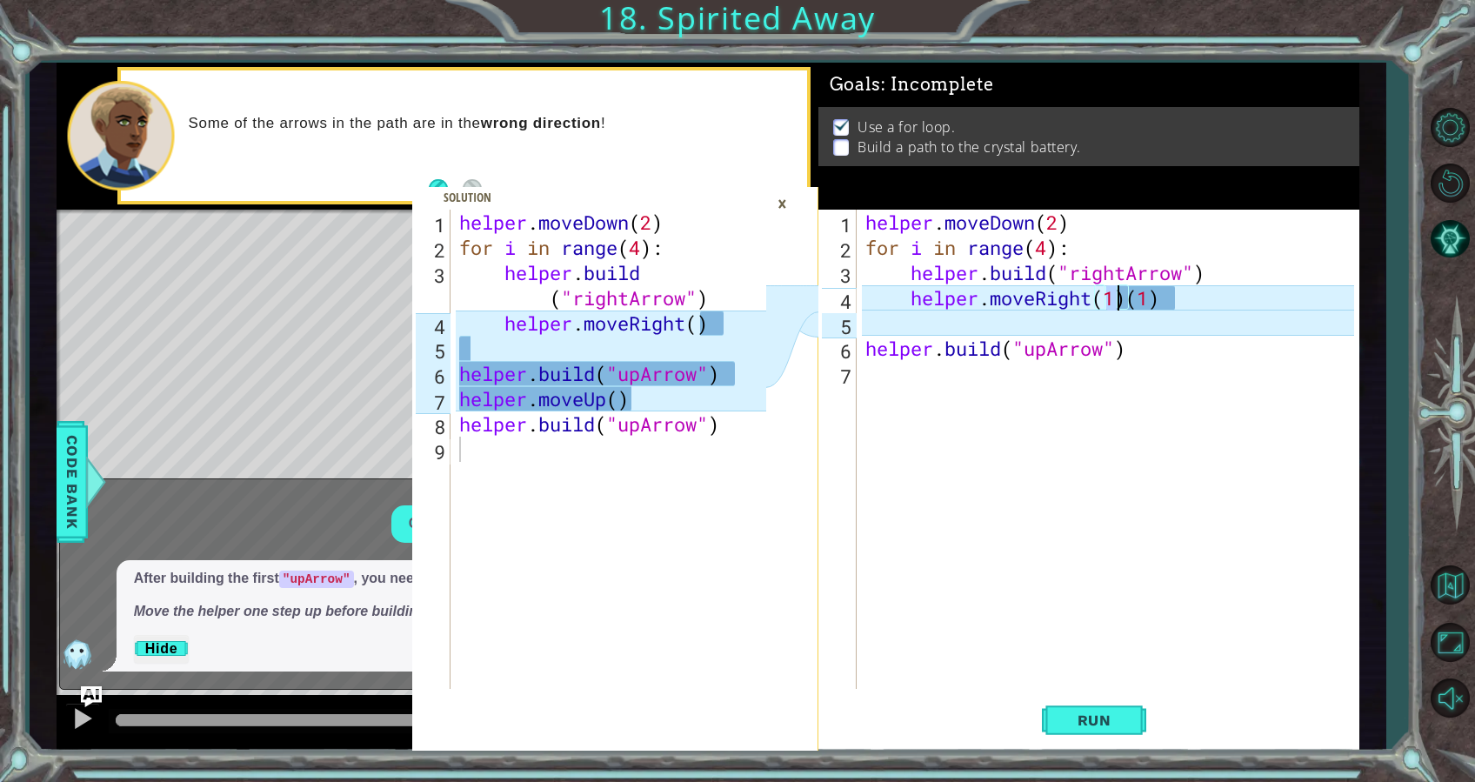
click at [1161, 298] on div "helper . moveDown ( 2 ) for i in range ( 4 ) : helper . build ( "rightArrow" ) …" at bounding box center [1113, 475] width 502 height 530
type textarea "helper.moveRight(1)"
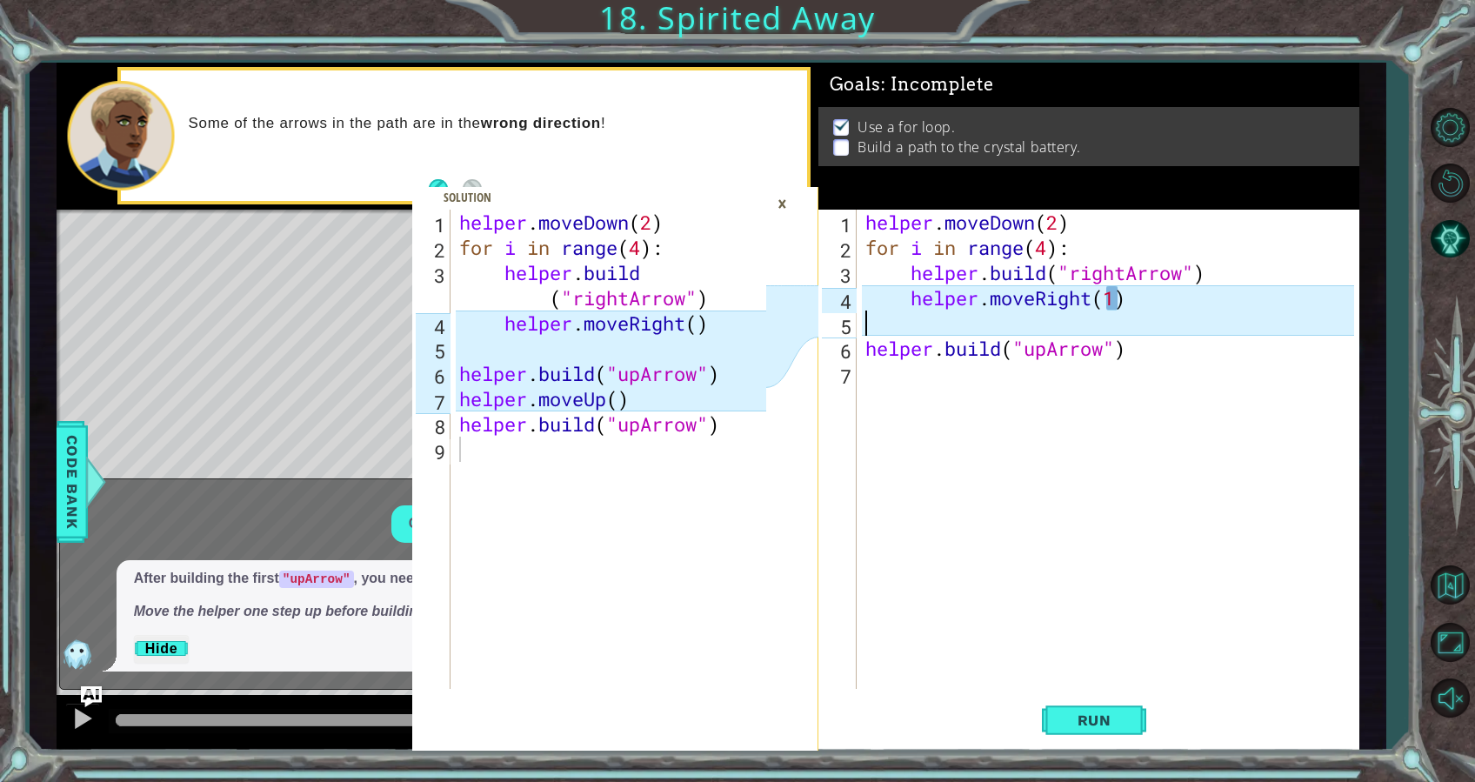
click at [938, 332] on div "helper . moveDown ( 2 ) for i in range ( 4 ) : helper . build ( "rightArrow" ) …" at bounding box center [1113, 475] width 502 height 530
click at [1148, 339] on div "helper . moveDown ( 2 ) for i in range ( 4 ) : helper . build ( "rightArrow" ) …" at bounding box center [1113, 475] width 502 height 530
type textarea "helper.build("upArrow")"
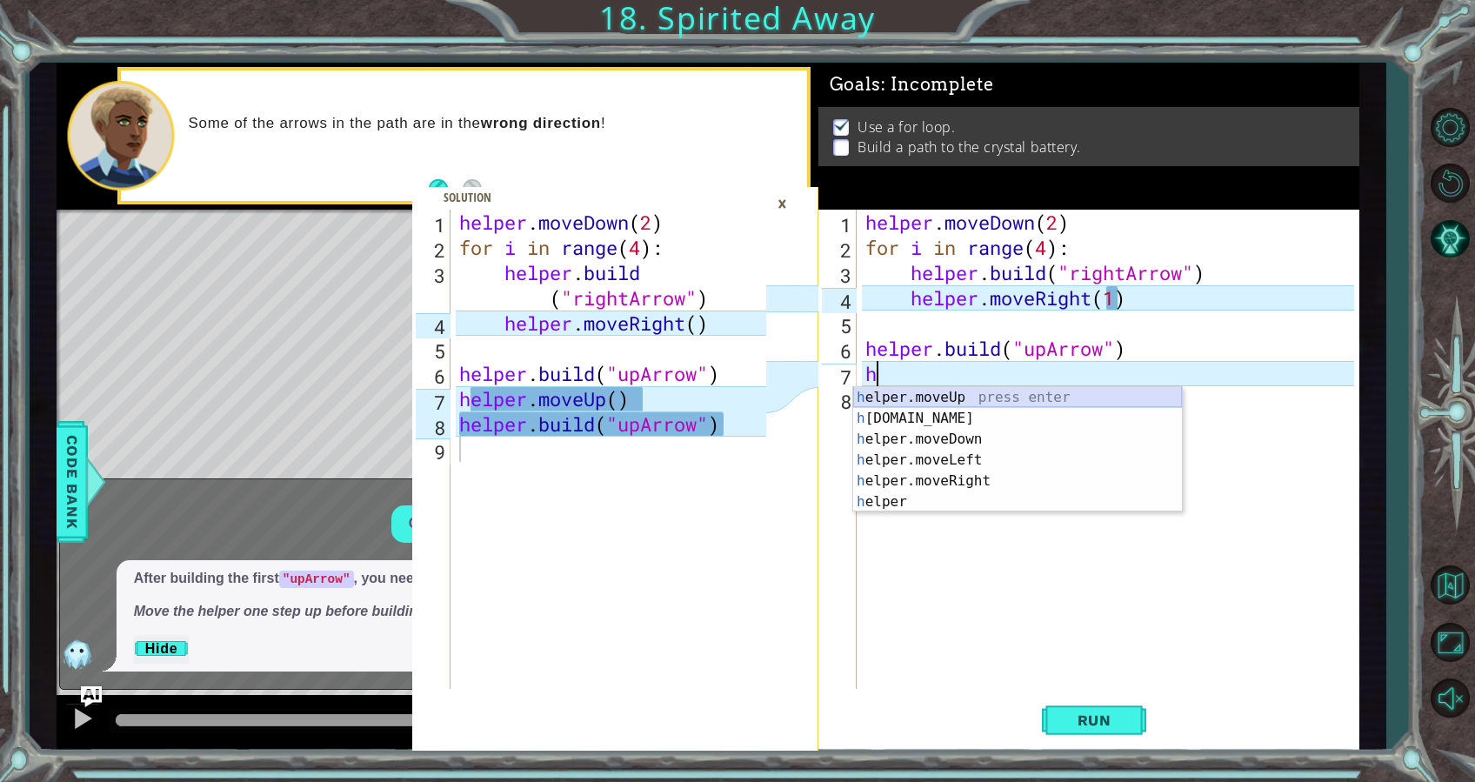
click at [1113, 393] on div "h elper.moveUp press enter h elper.build press enter h elper.moveDown press ent…" at bounding box center [1017, 470] width 329 height 167
type textarea "helper.moveUp(1)"
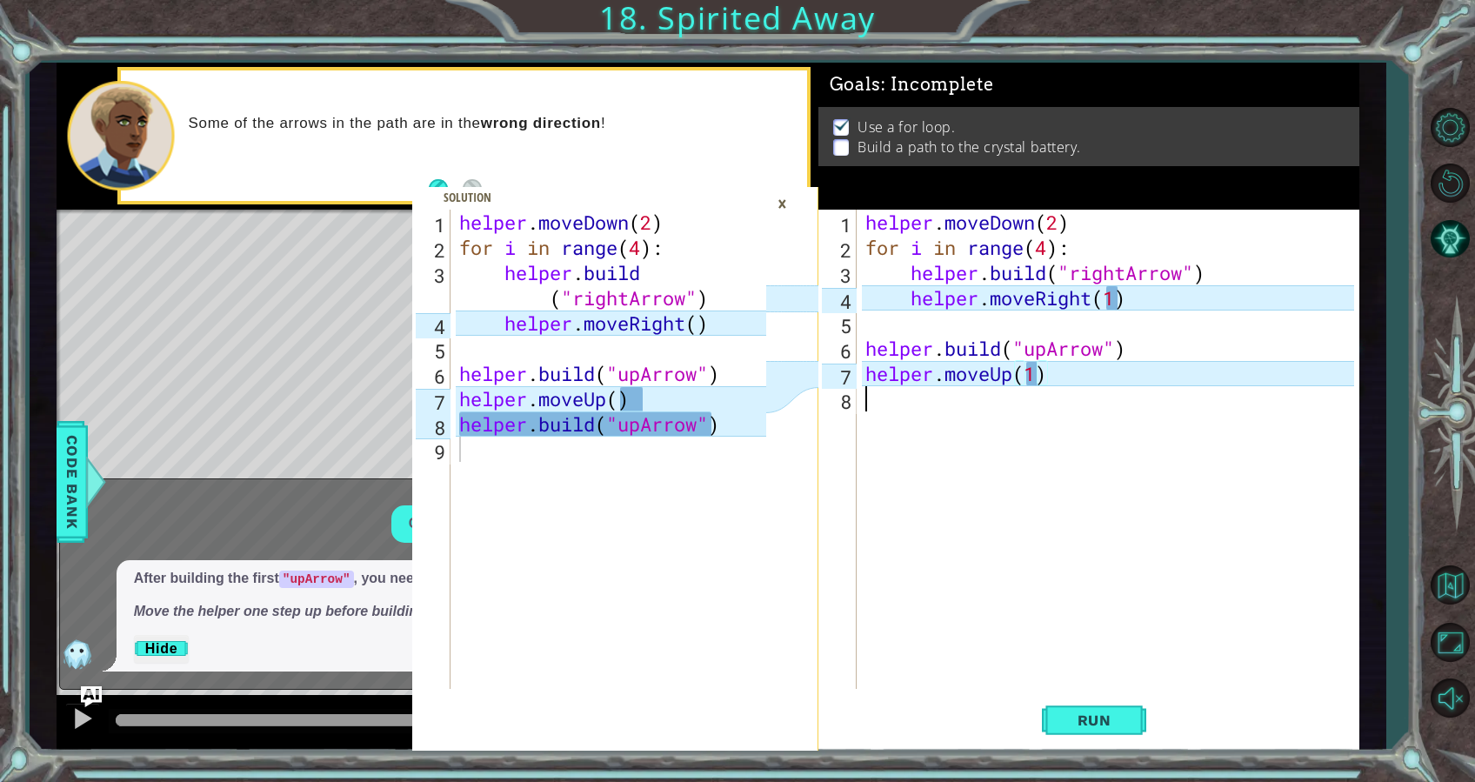
click at [904, 399] on div "helper . moveDown ( 2 ) for i in range ( 4 ) : helper . build ( "rightArrow" ) …" at bounding box center [1113, 475] width 502 height 530
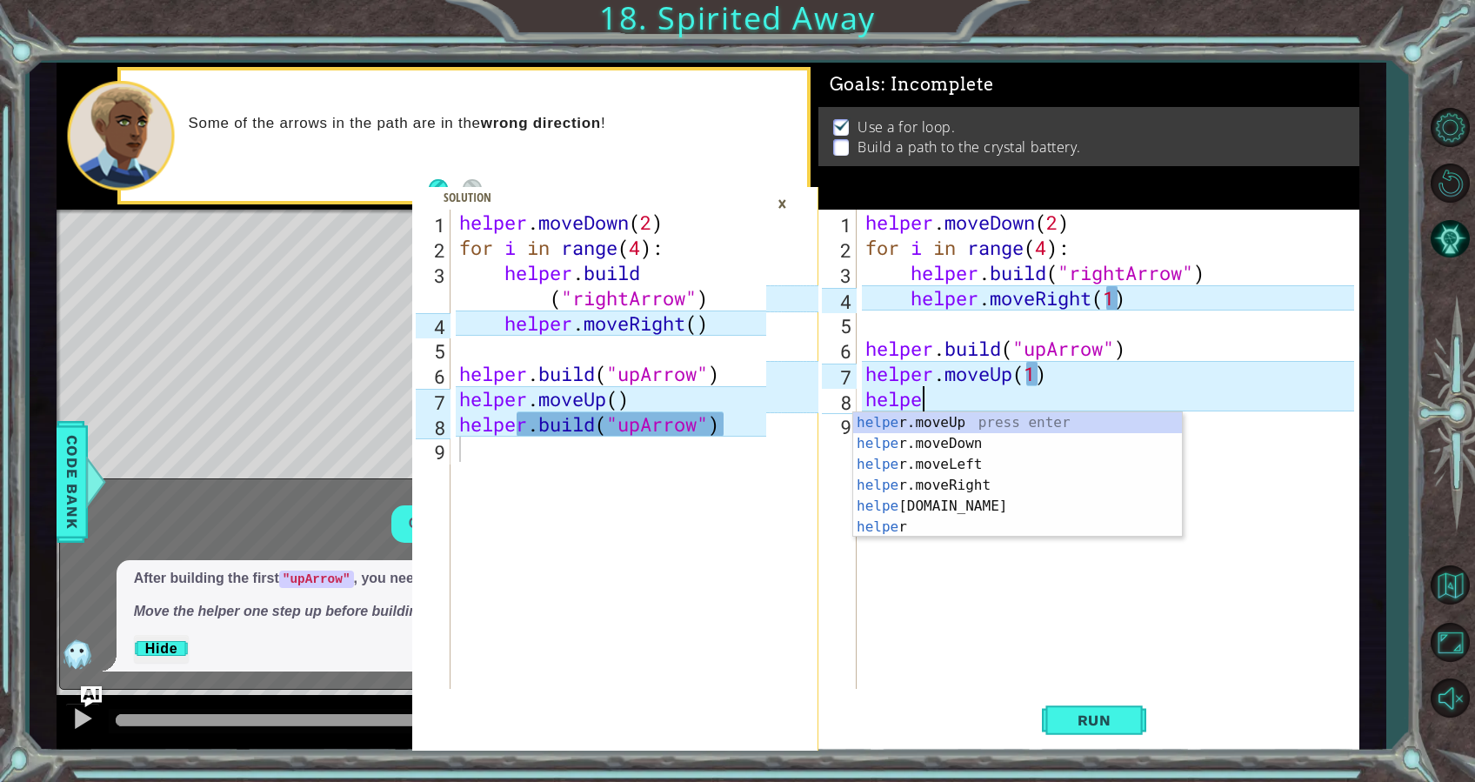
scroll to position [0, 2]
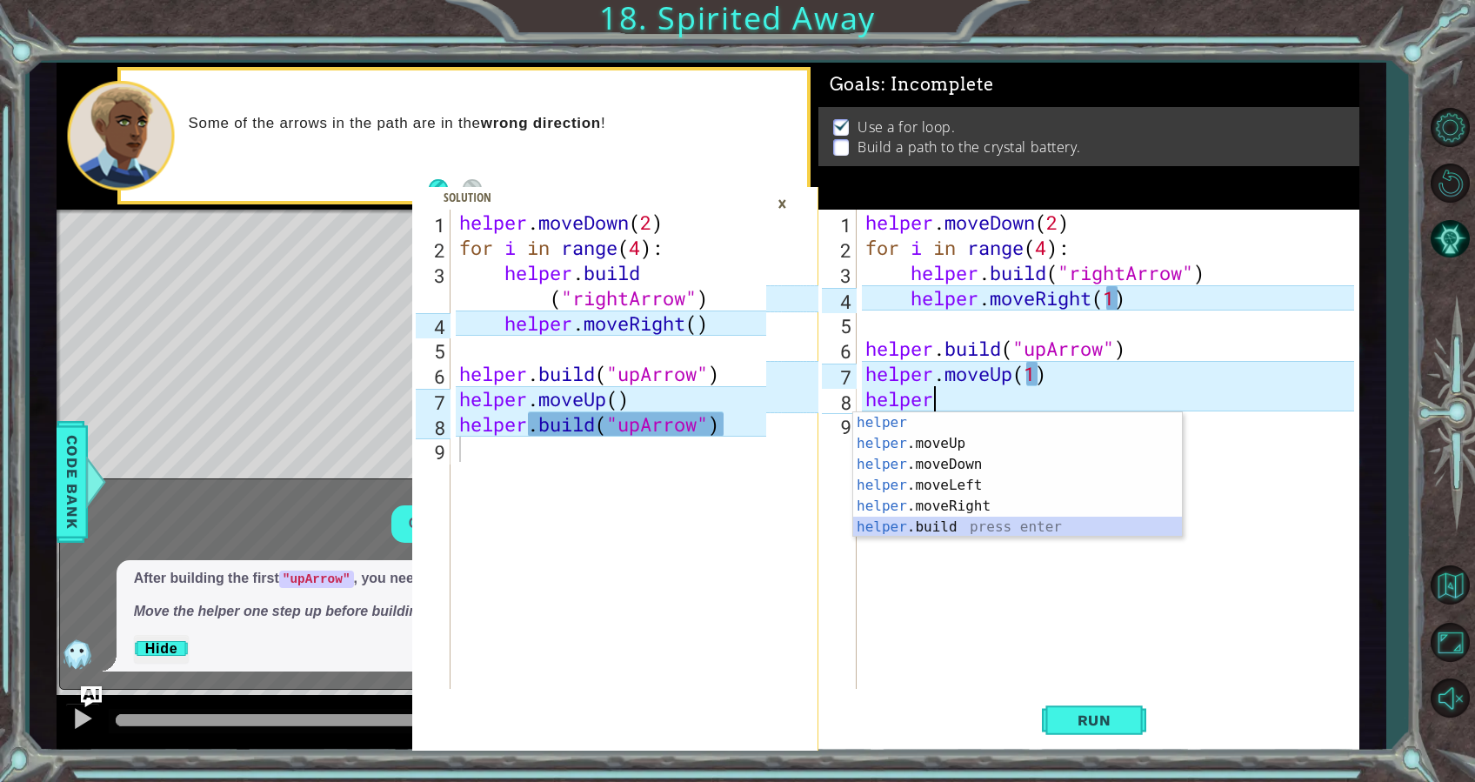
click at [970, 522] on div "helper press enter helper .moveUp press enter helper .moveDown press enter help…" at bounding box center [1017, 495] width 329 height 167
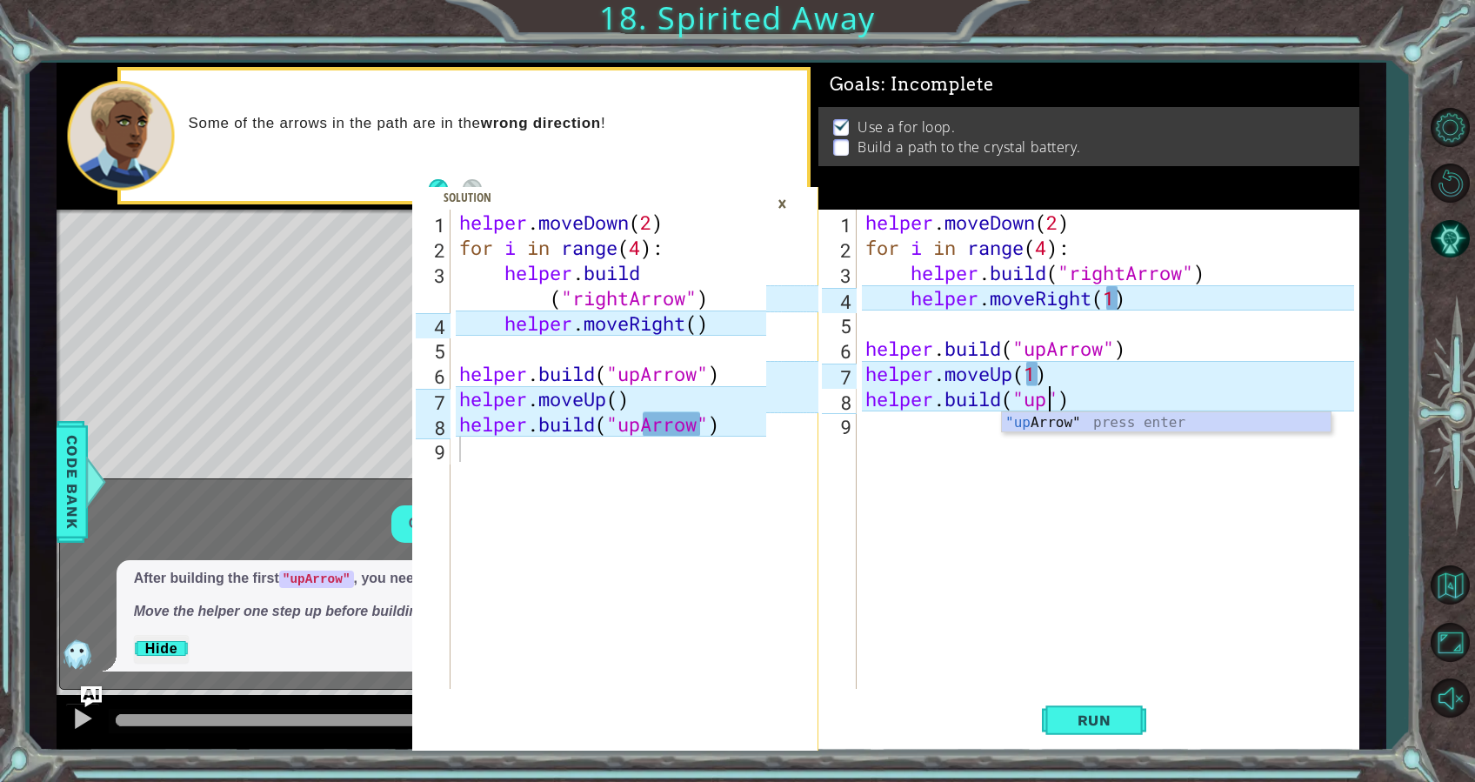
scroll to position [0, 8]
type textarea "helper.build("upArrow")"
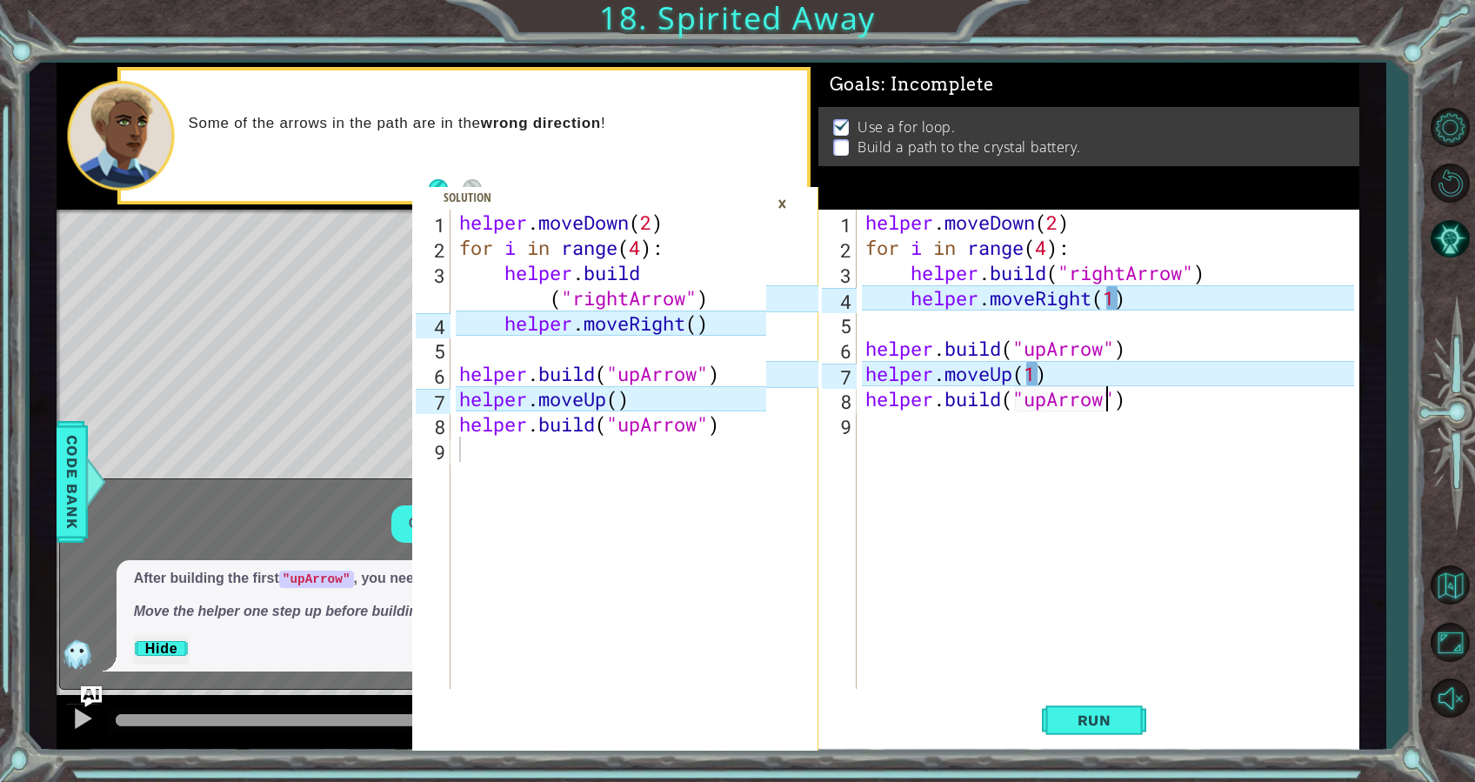
click at [1032, 510] on div "helper . moveDown ( 2 ) for i in range ( 4 ) : helper . build ( "rightArrow" ) …" at bounding box center [1113, 475] width 502 height 530
click at [1089, 709] on button "Run" at bounding box center [1094, 720] width 104 height 54
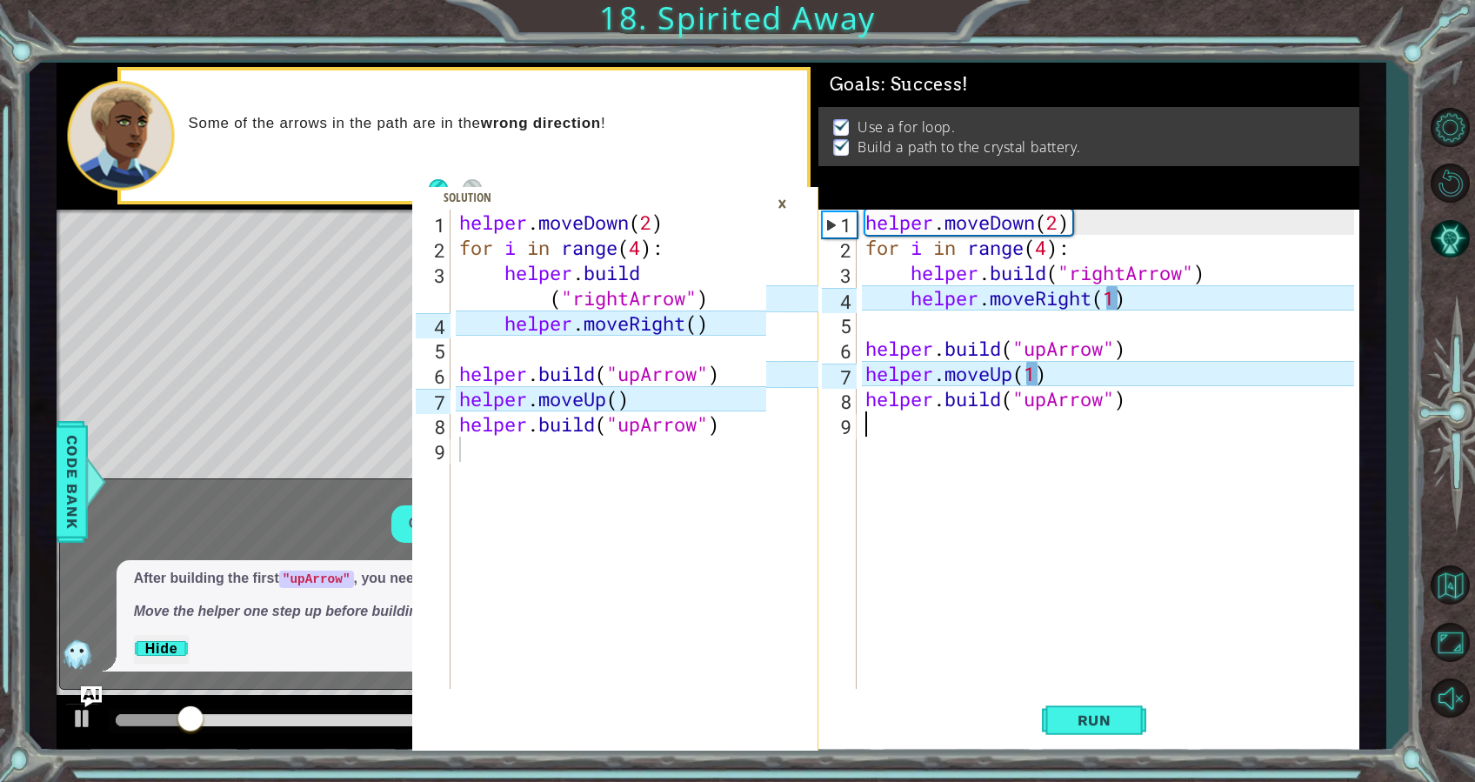
click at [1128, 531] on div "helper . moveDown ( 2 ) for i in range ( 4 ) : helper . build ( "rightArrow" ) …" at bounding box center [1113, 475] width 502 height 530
click at [1107, 714] on span "Run" at bounding box center [1094, 720] width 69 height 17
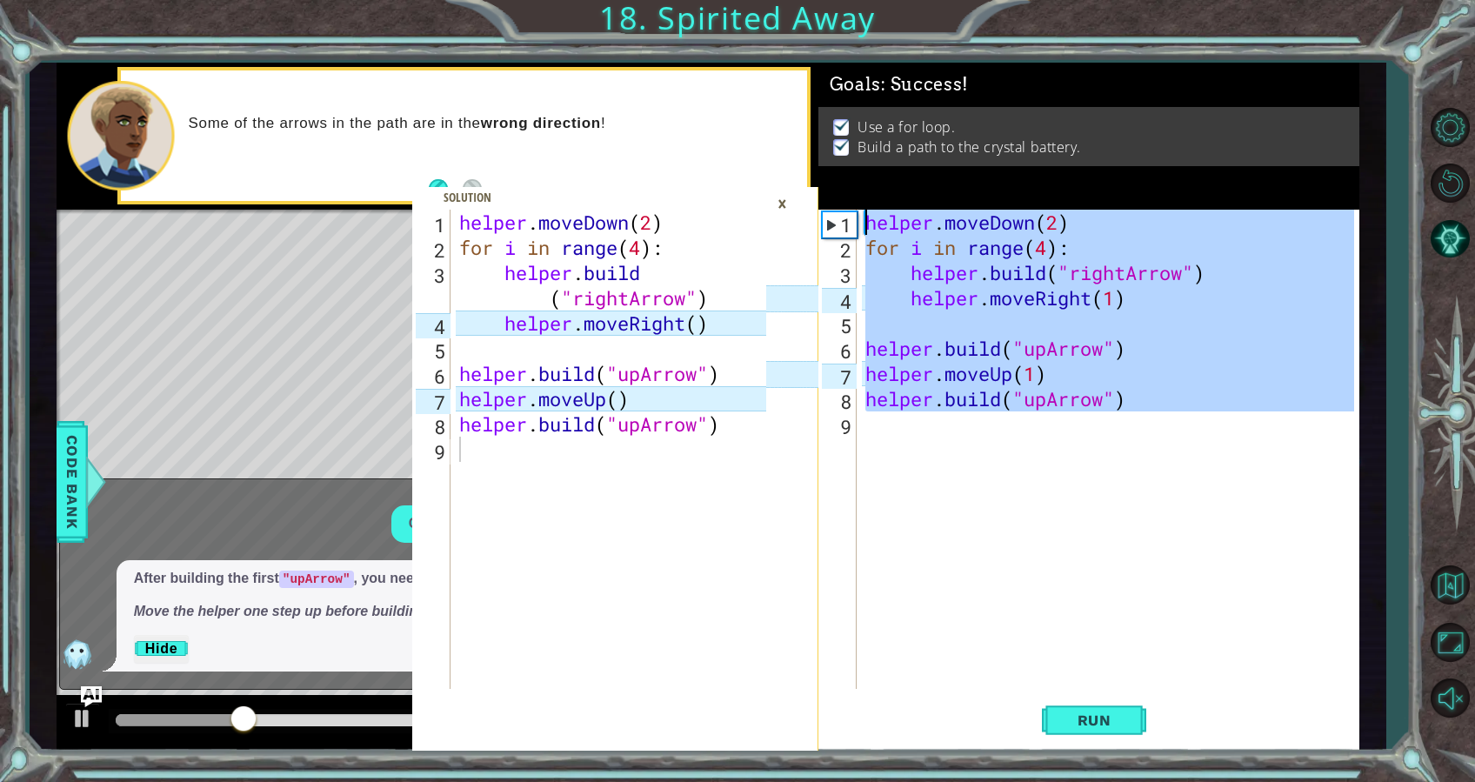
drag, startPoint x: 1170, startPoint y: 438, endPoint x: 859, endPoint y: 216, distance: 381.7
click at [859, 216] on div "1 2 3 4 5 6 7 8 9 helper . moveDown ( 2 ) for i in range ( 4 ) : helper . build…" at bounding box center [1087, 449] width 537 height 479
type textarea "helper.moveDown(2) for i in range(4):"
click at [1153, 549] on div "helper . moveDown ( 2 ) for i in range ( 4 ) : helper . build ( "rightArrow" ) …" at bounding box center [1108, 449] width 493 height 479
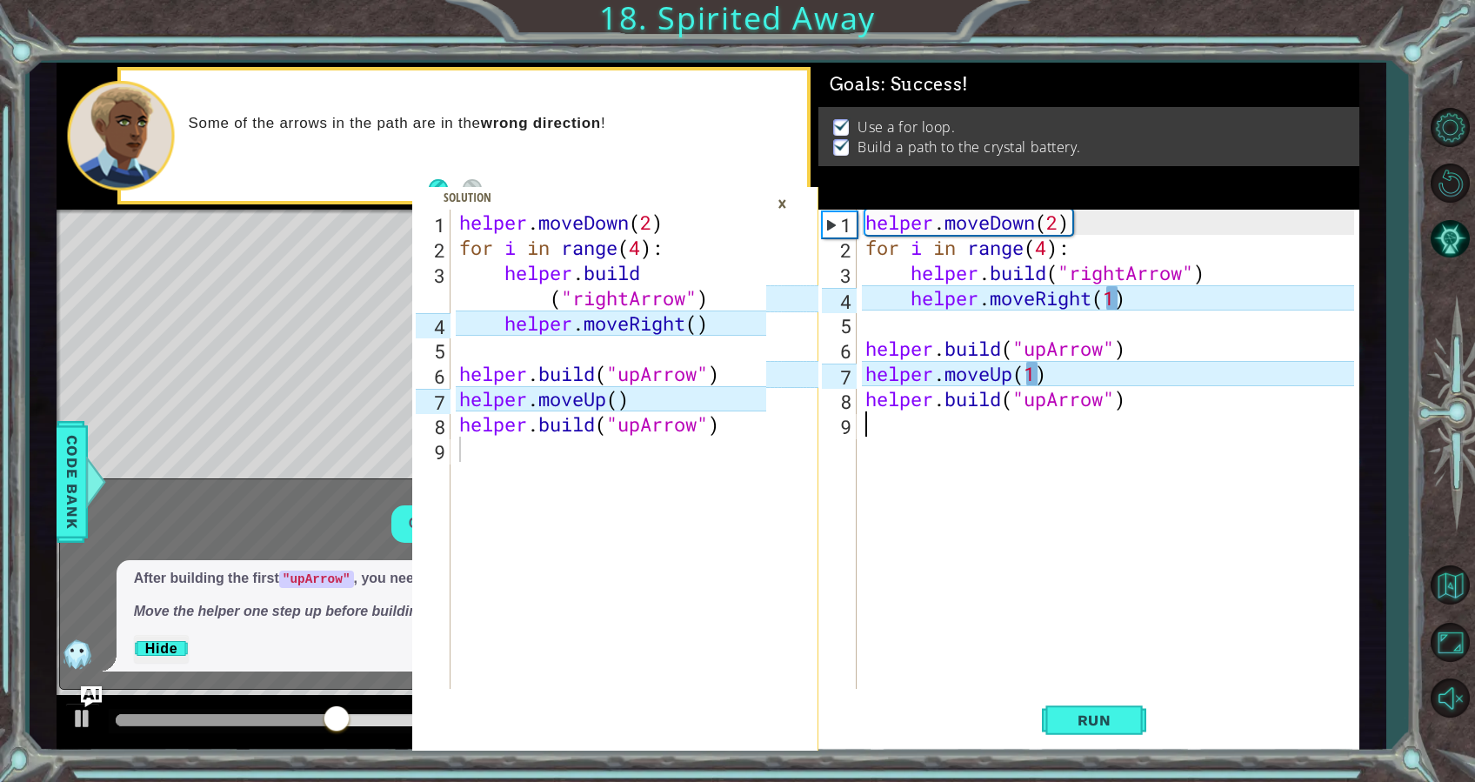
click at [784, 206] on div "×" at bounding box center [782, 204] width 27 height 30
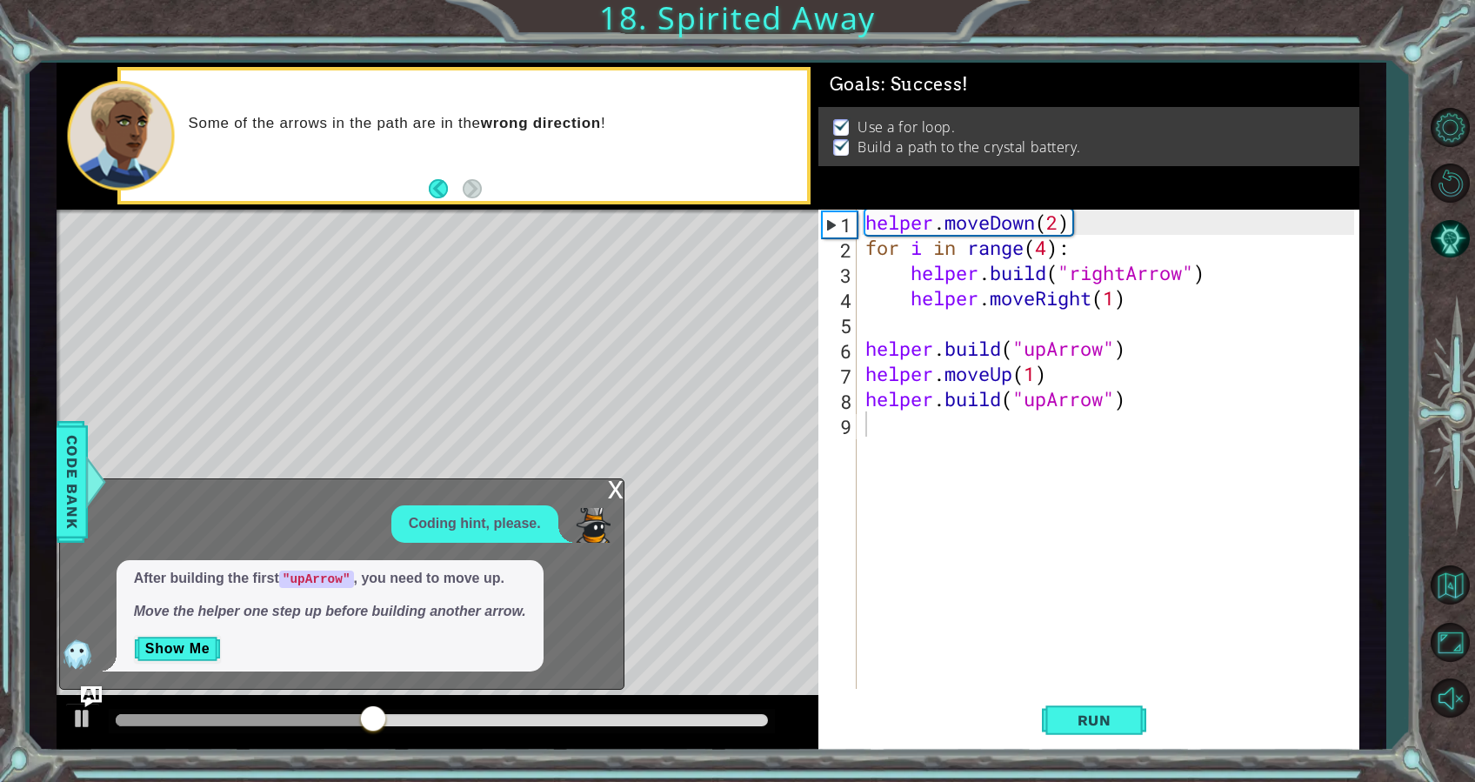
click at [618, 479] on div "x" at bounding box center [616, 487] width 16 height 17
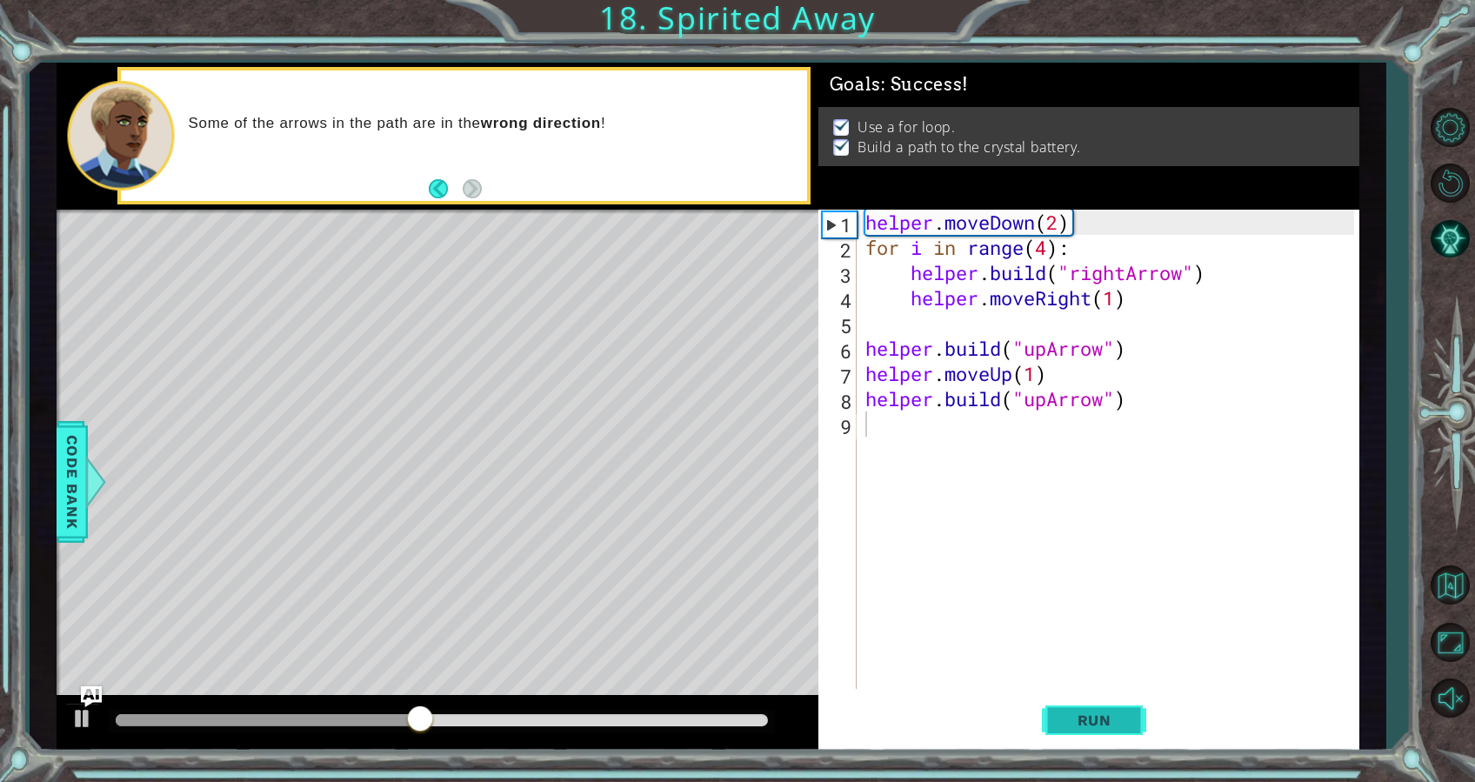
click at [1118, 722] on span "Run" at bounding box center [1094, 720] width 69 height 17
click at [435, 187] on button "Back" at bounding box center [446, 188] width 34 height 19
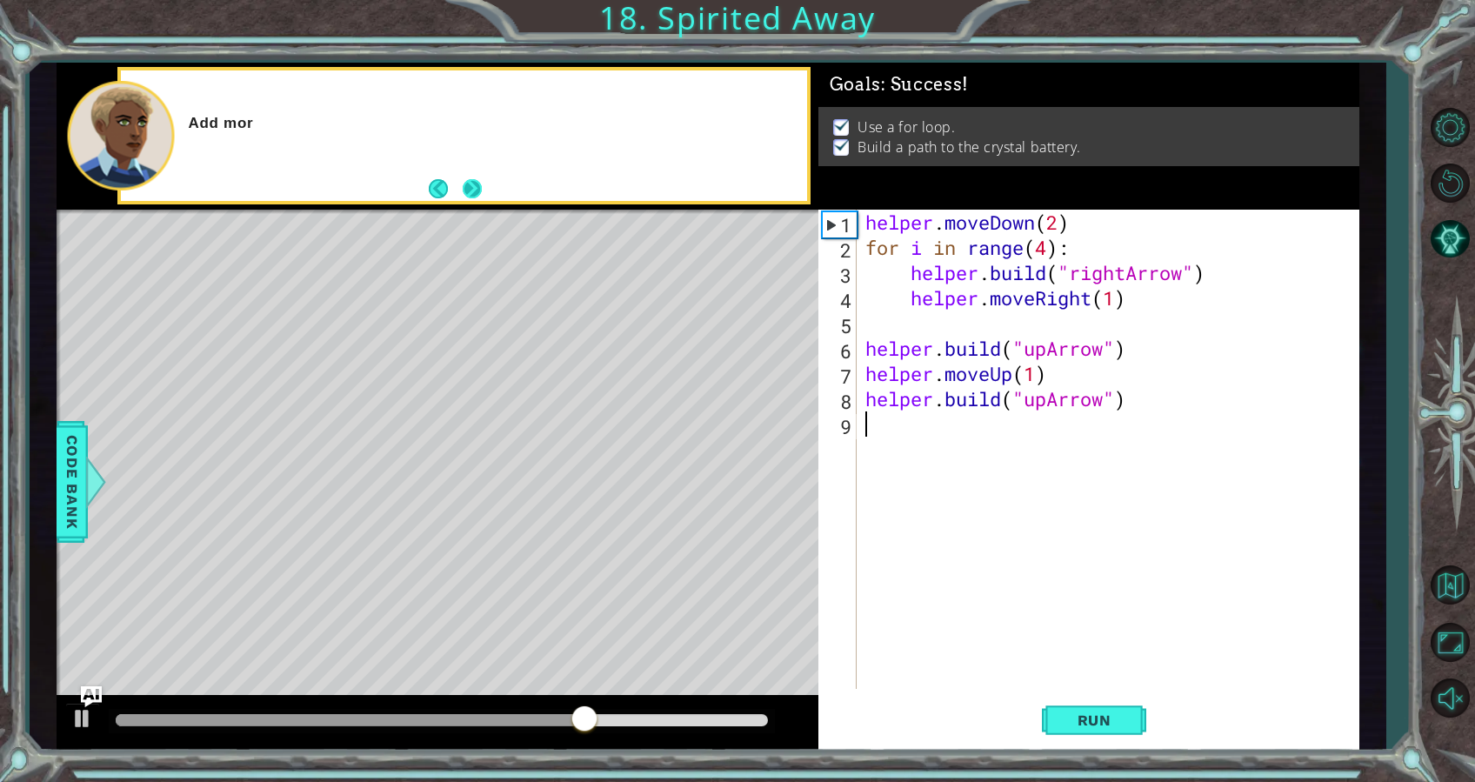
click at [478, 182] on button "Next" at bounding box center [472, 188] width 19 height 19
click at [1058, 624] on div "helper . moveDown ( 2 ) for i in range ( 4 ) : helper . build ( "rightArrow" ) …" at bounding box center [1113, 475] width 502 height 530
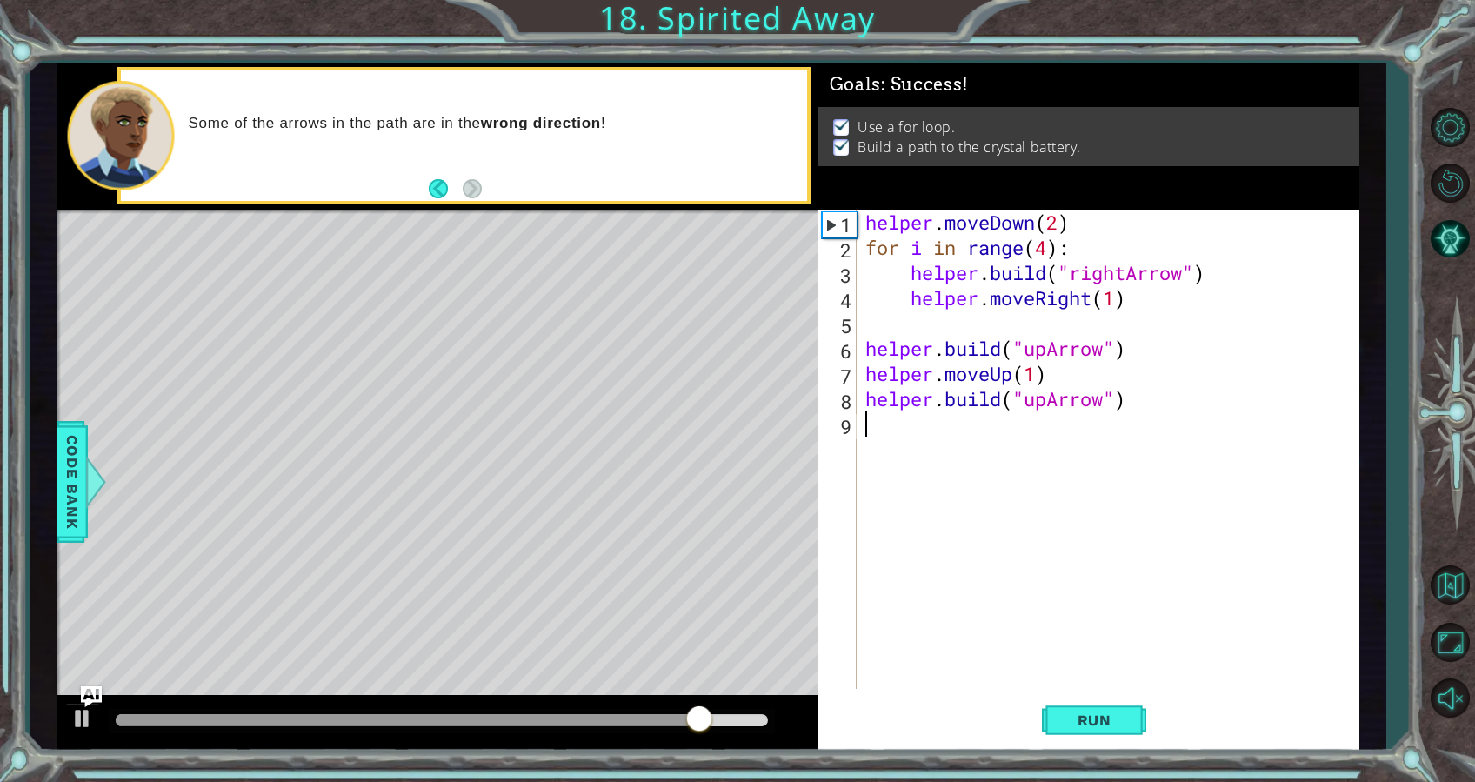
click at [1037, 377] on div "helper . moveDown ( 2 ) for i in range ( 4 ) : helper . build ( "rightArrow" ) …" at bounding box center [1113, 475] width 502 height 530
type textarea "helper.moveUp(2)"
click at [1030, 526] on body "1 2 3 4 5 6 7 8 9 helper . moveDown ( 2 ) for i in range ( 4 ) : helper . build…" at bounding box center [737, 391] width 1475 height 782
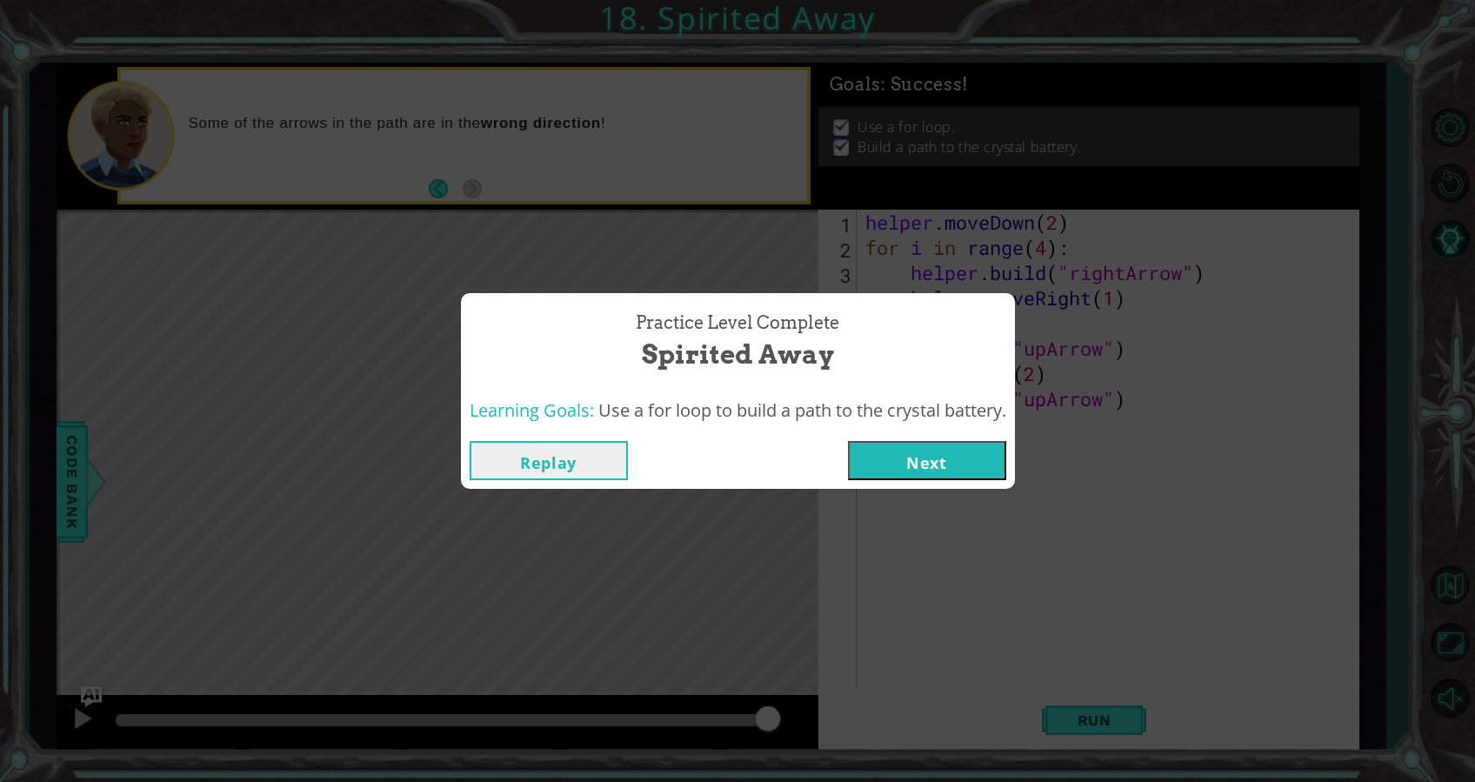
click at [954, 472] on button "Next" at bounding box center [927, 460] width 158 height 39
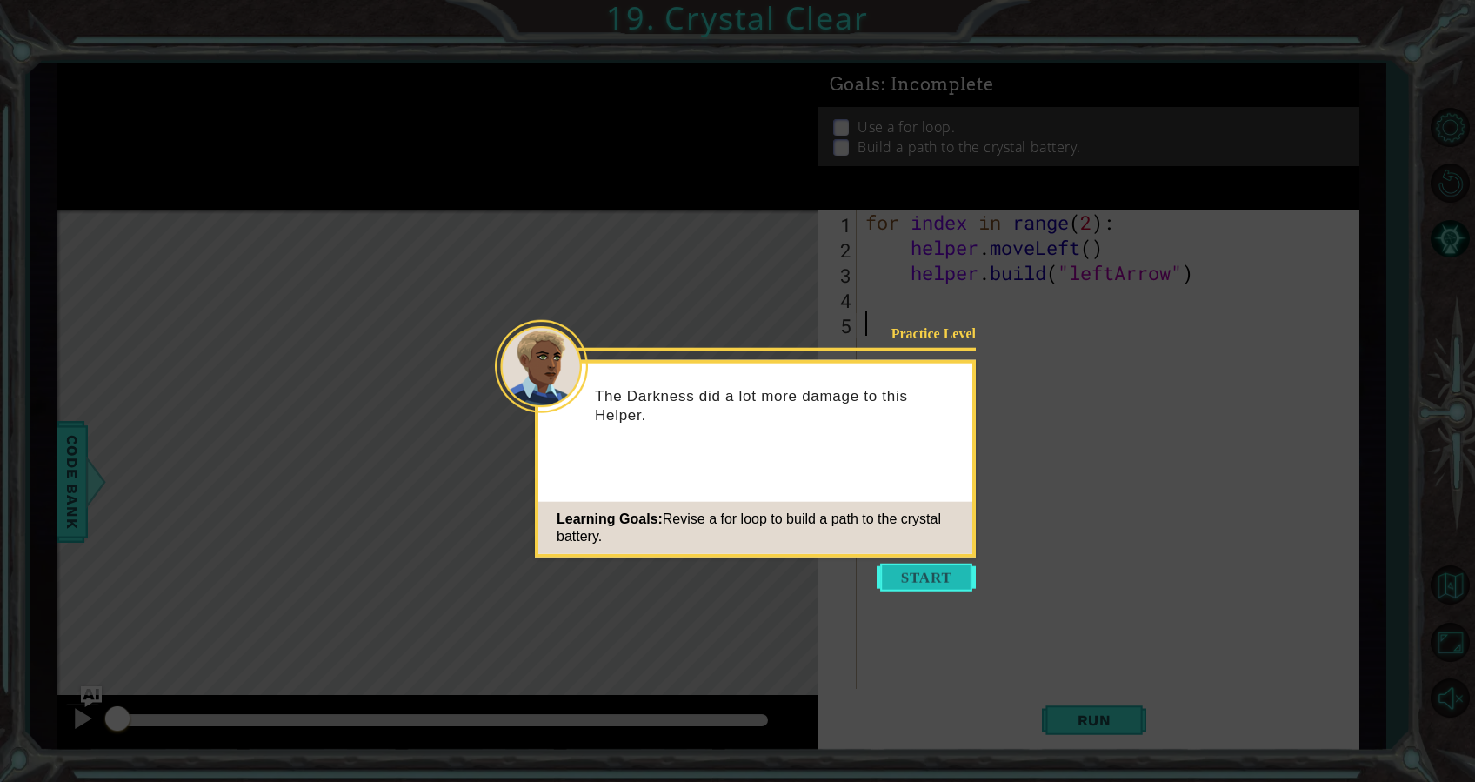
click at [916, 579] on button "Start" at bounding box center [926, 578] width 99 height 28
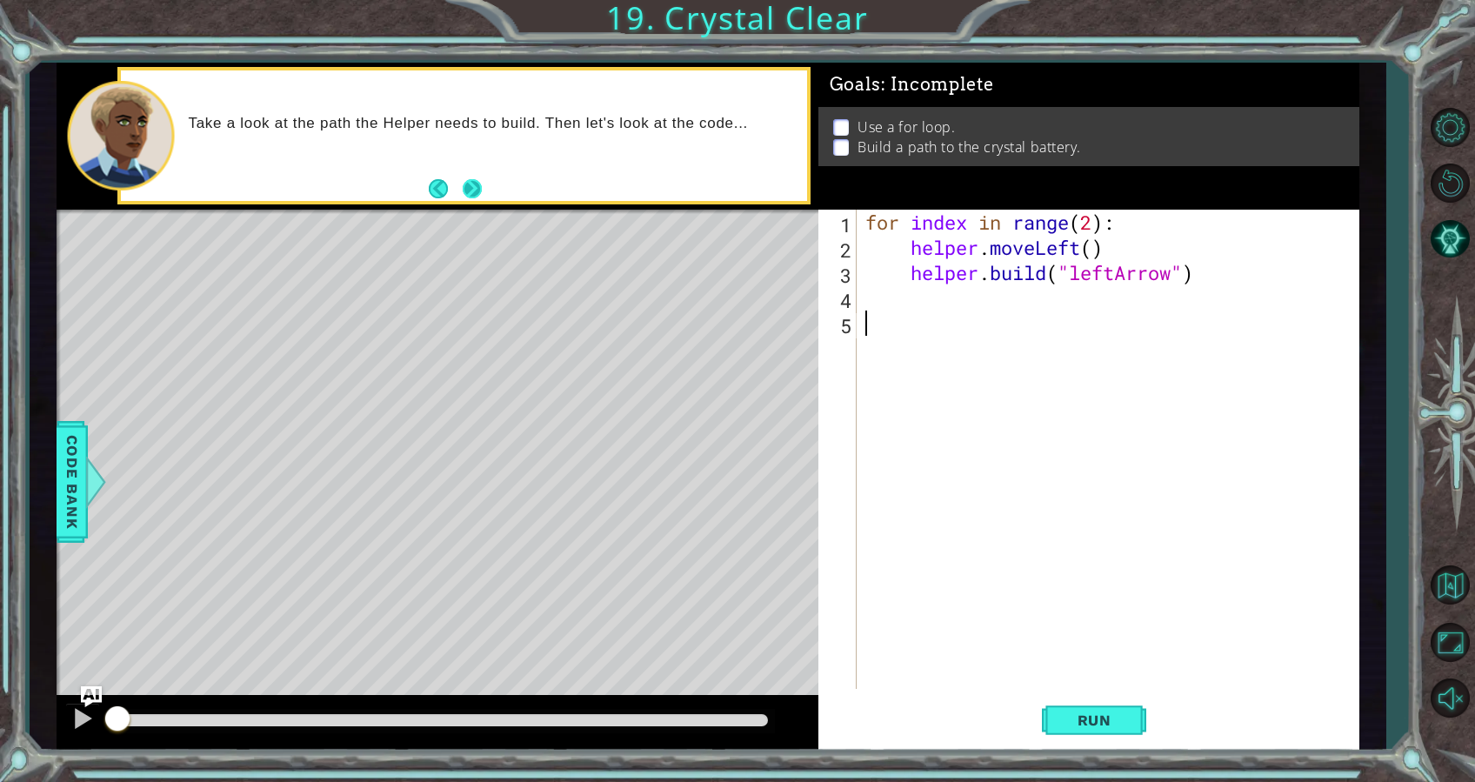
click at [466, 183] on button "Next" at bounding box center [472, 188] width 19 height 19
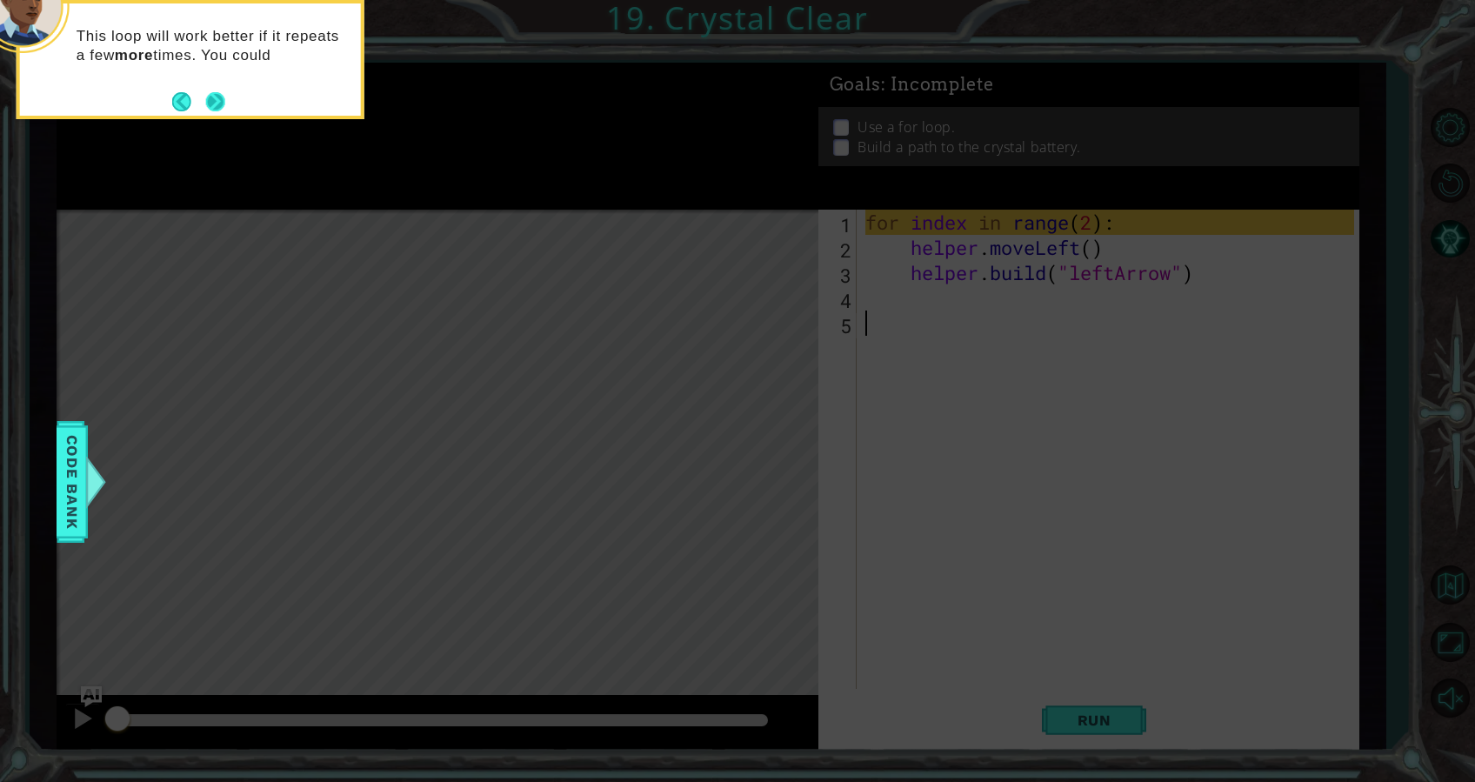
click at [209, 104] on button "Next" at bounding box center [215, 101] width 19 height 19
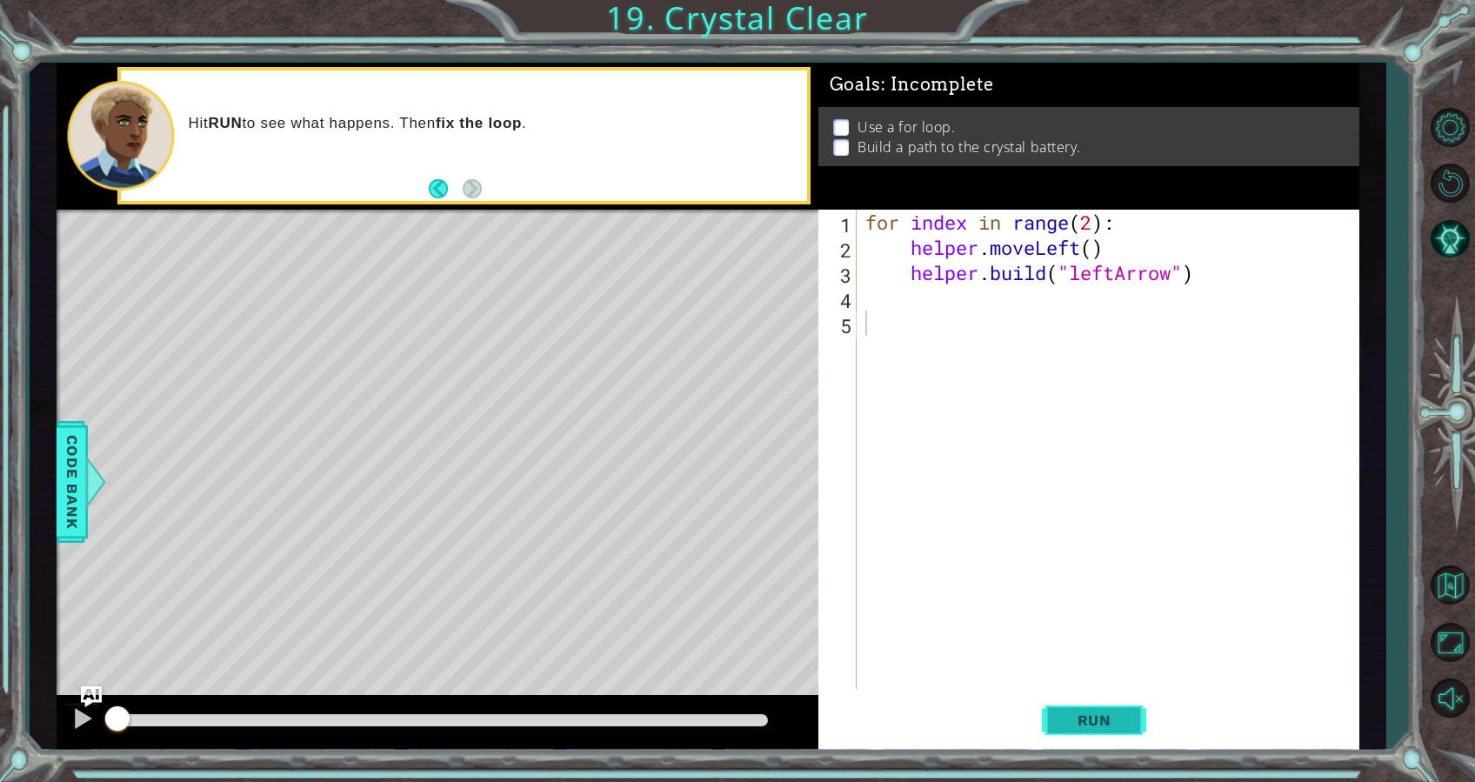
click at [1108, 715] on span "Run" at bounding box center [1094, 720] width 69 height 17
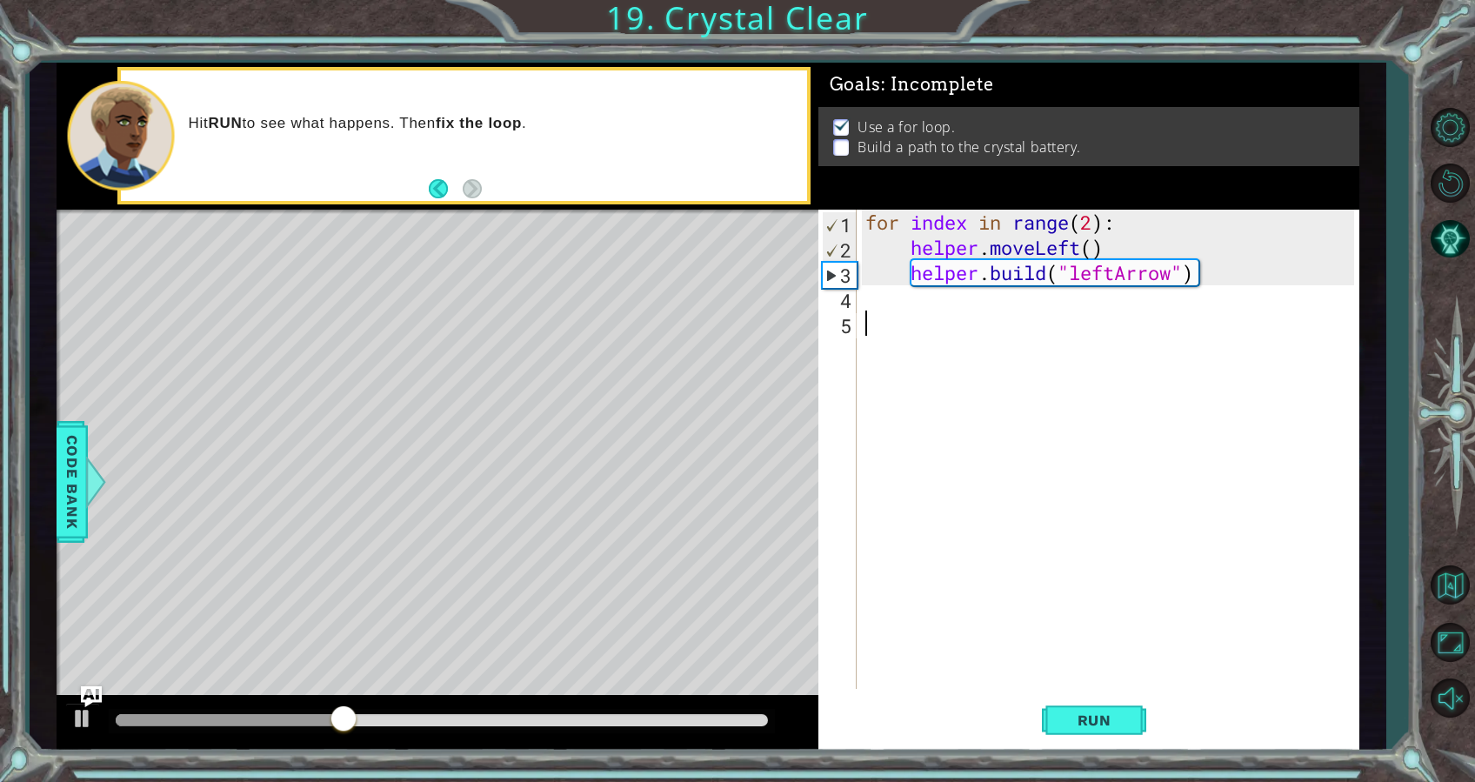
click at [935, 424] on div "for index in range ( 2 ) : helper . moveLeft ( ) helper . build ( "leftArrow" )" at bounding box center [1113, 475] width 502 height 530
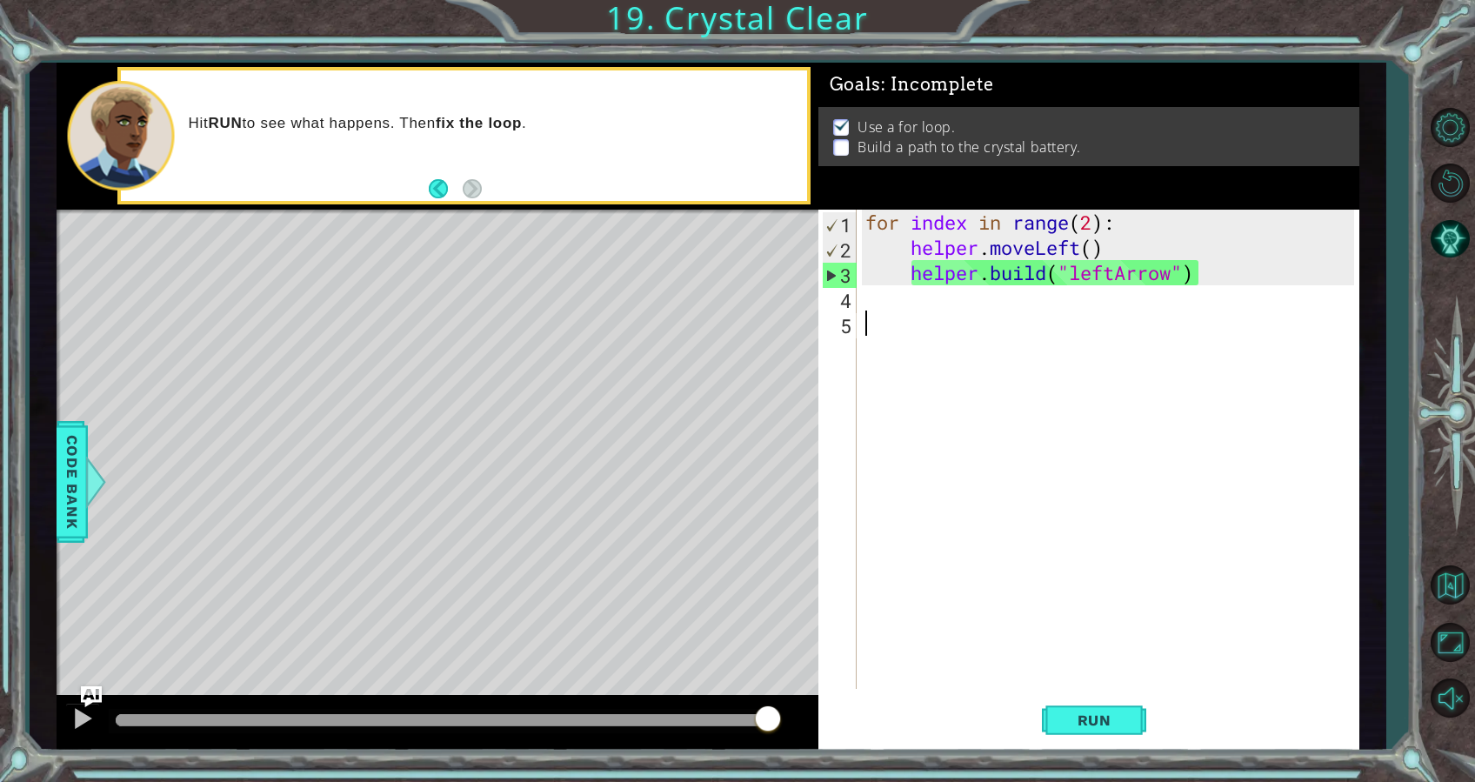
click at [1087, 219] on div "for index in range ( 2 ) : helper . moveLeft ( ) helper . build ( "leftArrow" )" at bounding box center [1113, 475] width 502 height 530
click at [1098, 224] on div "for index in range ( 2 ) : helper . moveLeft ( ) helper . build ( "leftArrow" )" at bounding box center [1113, 475] width 502 height 530
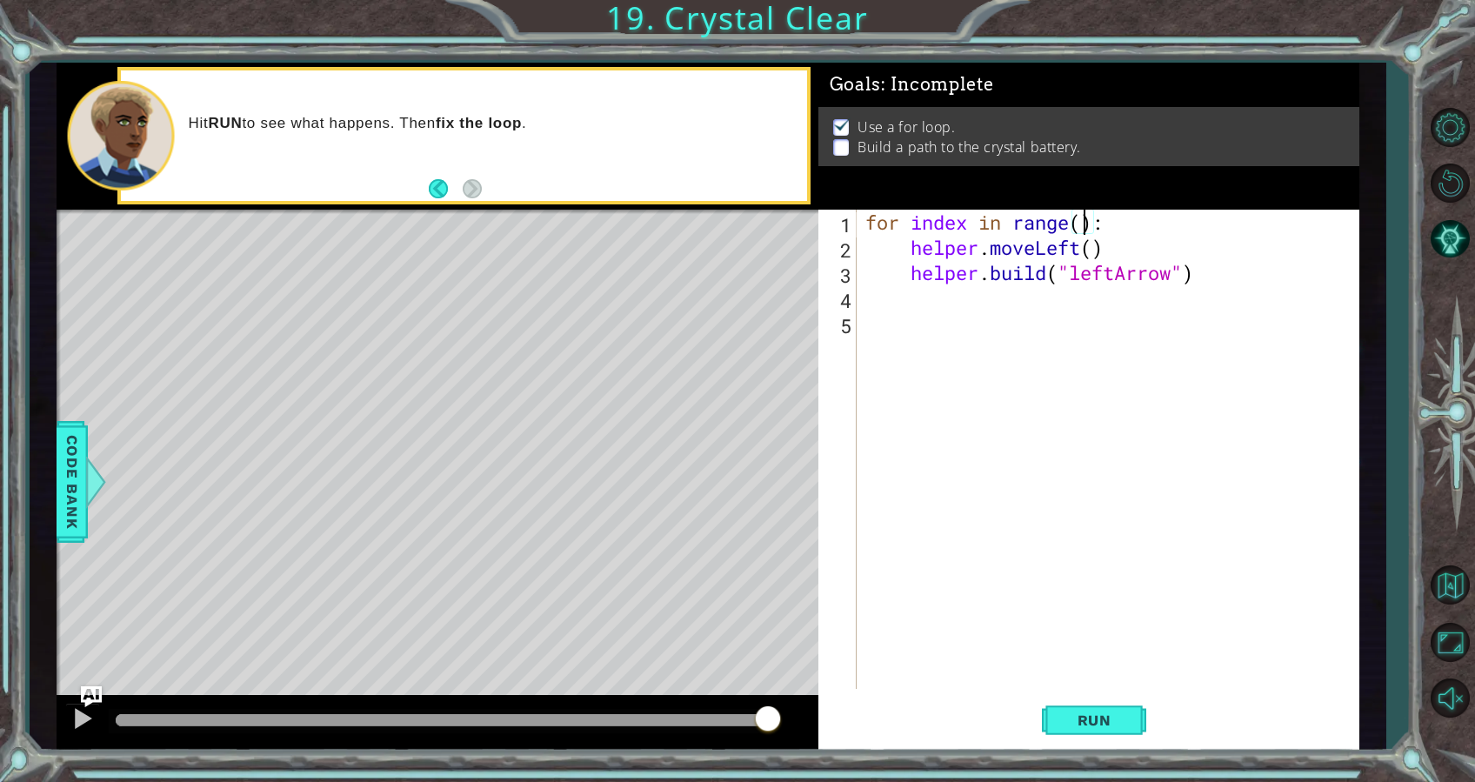
scroll to position [0, 10]
click at [1079, 244] on div "for index in range ( 3 ) : helper . moveLeft ( ) helper . build ( "leftArrow" )" at bounding box center [1113, 475] width 502 height 530
type textarea "helper.moveup()"
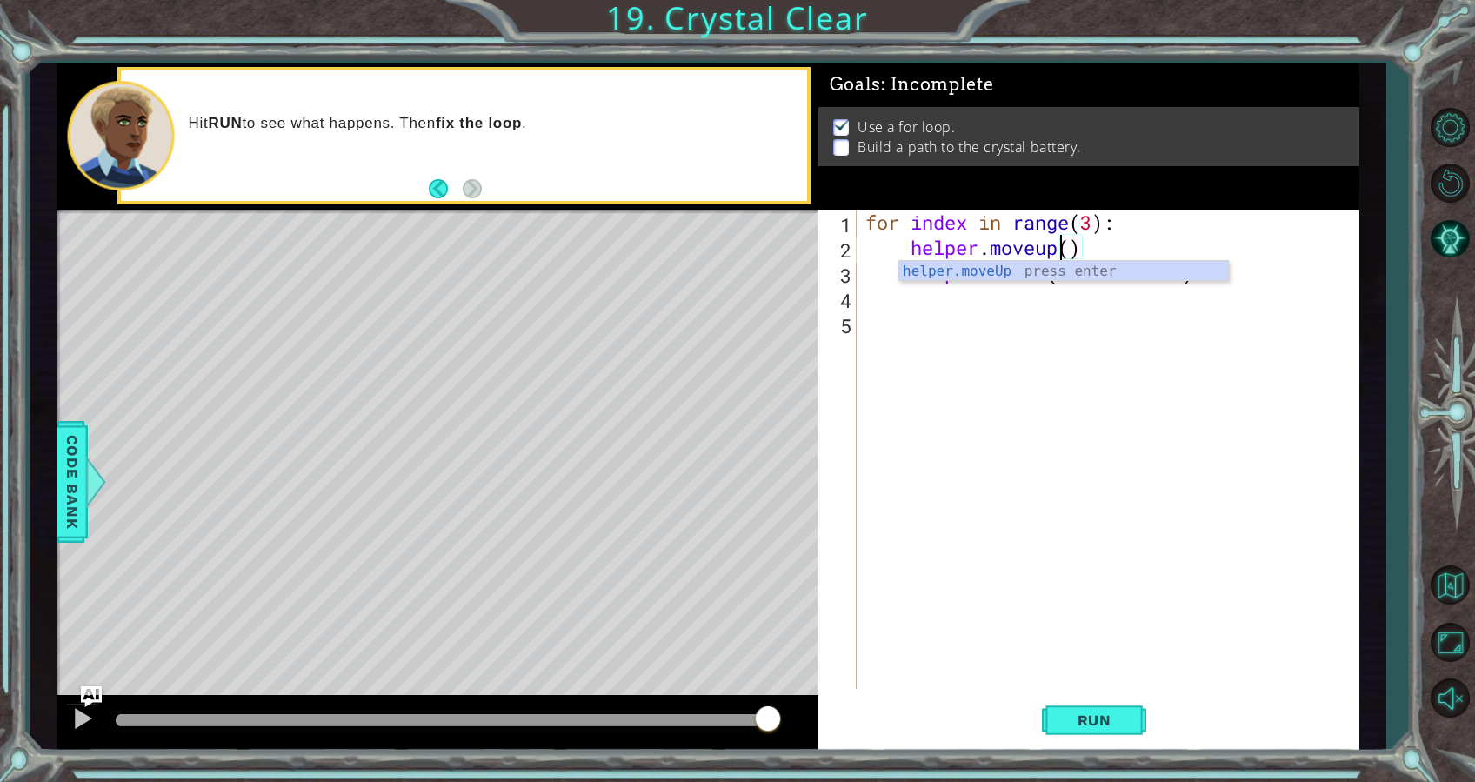
click at [967, 338] on div "for index in range ( 3 ) : helper . moveup ( ) helper . build ( "leftArrow" )" at bounding box center [1113, 475] width 502 height 530
click at [1114, 273] on div "for index in range ( 3 ) : helper . moveup ( ) helper . build ( "leftArrow" )" at bounding box center [1113, 475] width 502 height 530
click at [1120, 277] on div "for index in range ( 3 ) : helper . moveup ( ) helper . build ( "Arrow" )" at bounding box center [1113, 475] width 502 height 530
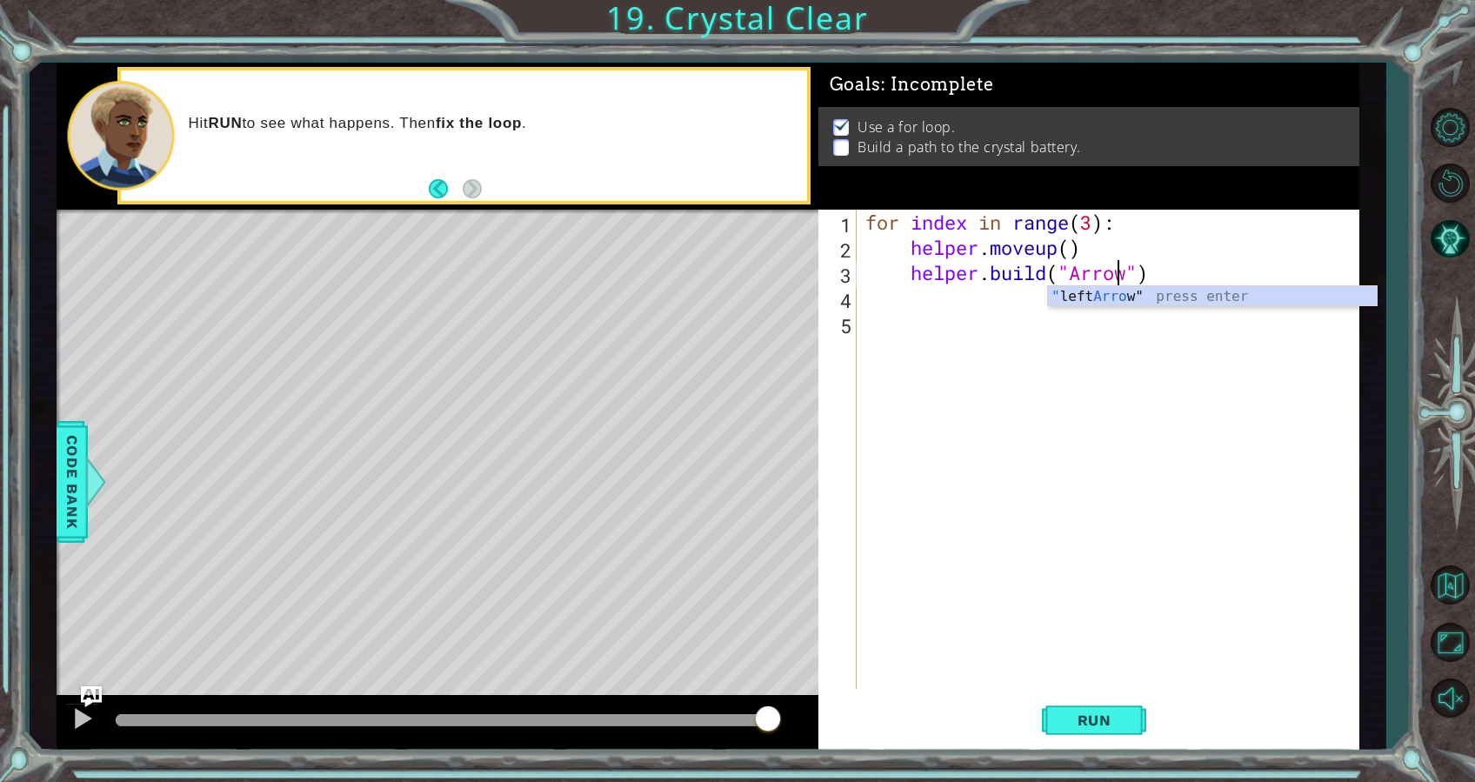
click at [1127, 273] on div "for index in range ( 3 ) : helper . moveup ( ) helper . build ( "Arrow" )" at bounding box center [1113, 475] width 502 height 530
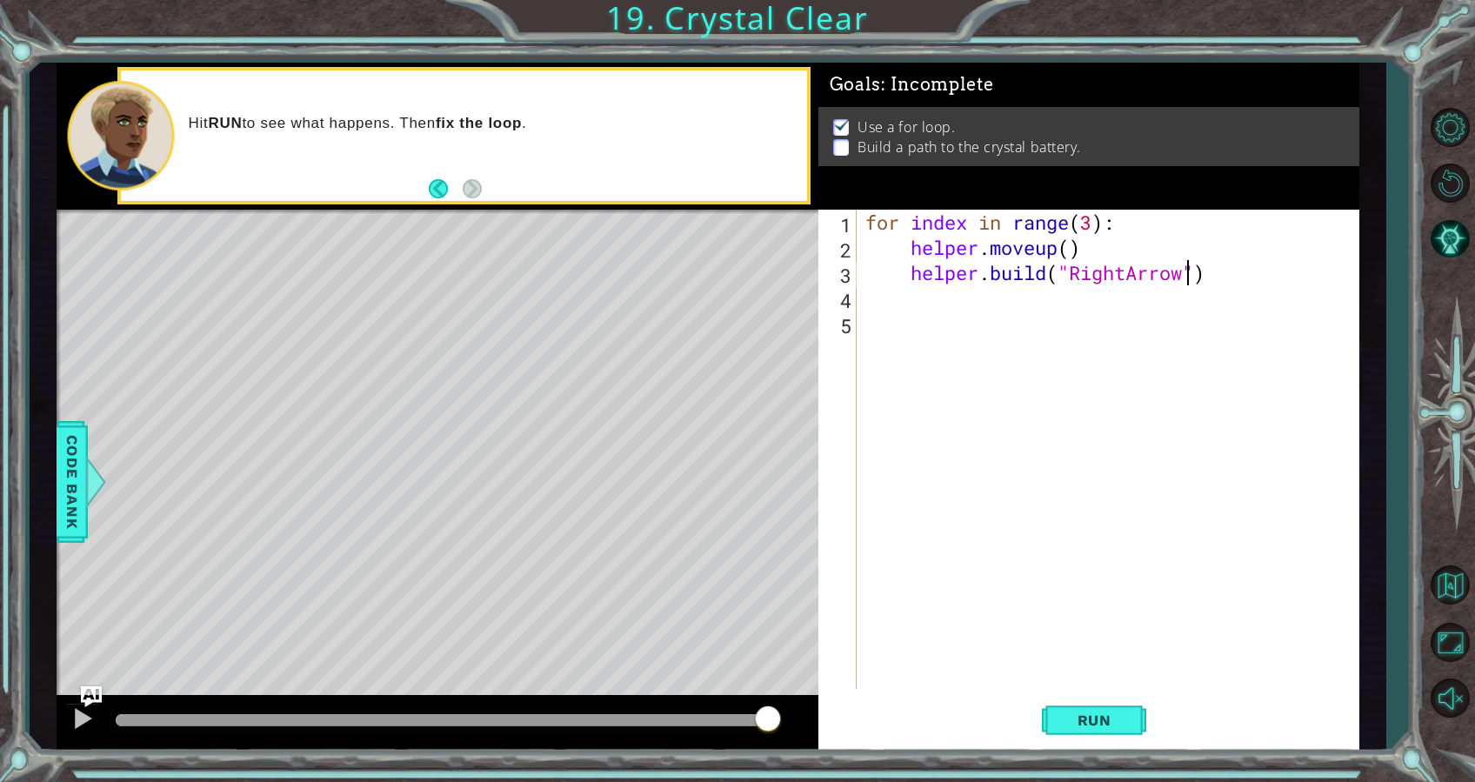
scroll to position [0, 14]
click at [1110, 722] on span "Run" at bounding box center [1094, 720] width 69 height 17
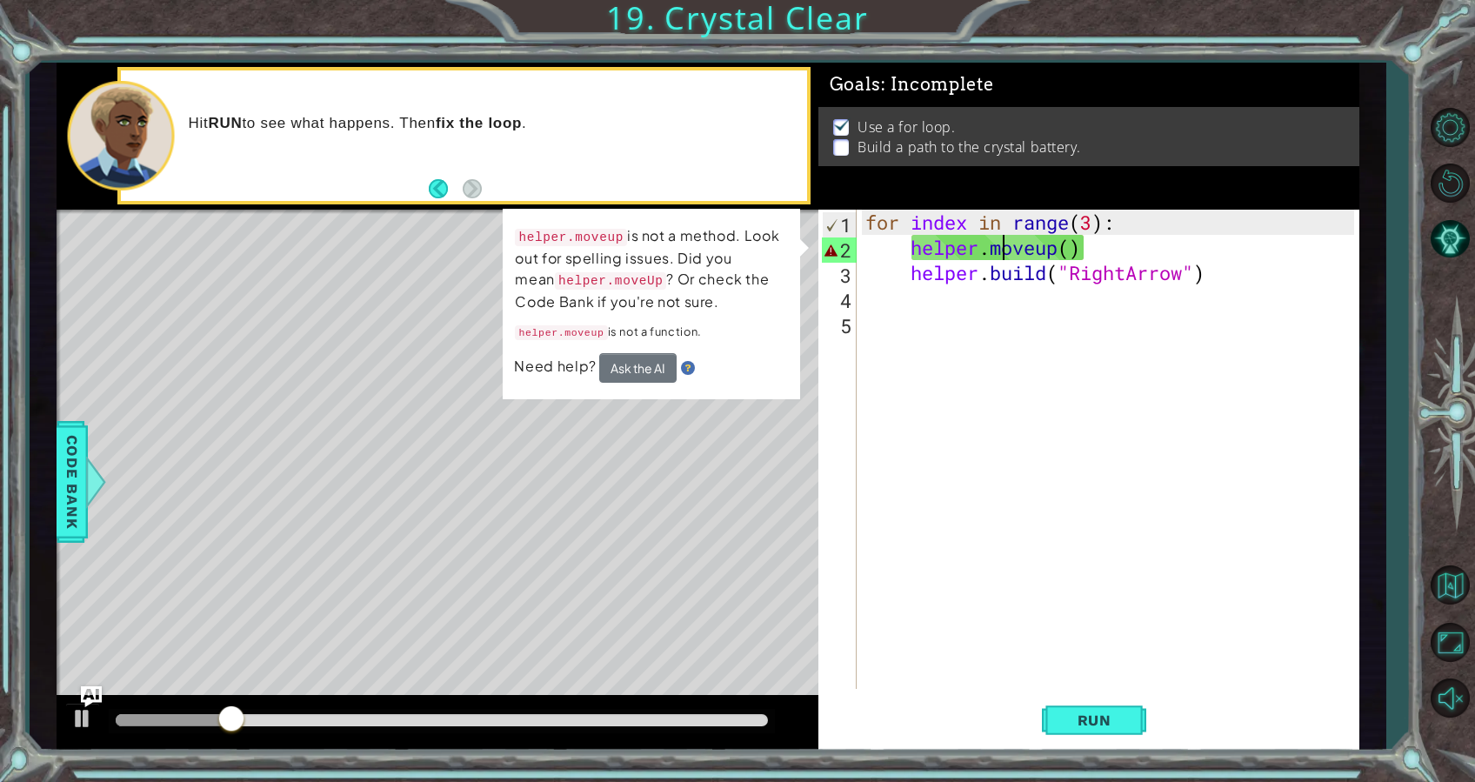
click at [998, 256] on div "for index in range ( 3 ) : helper . moveup ( ) helper . build ( "RightArrow" )" at bounding box center [1113, 475] width 502 height 530
click at [1082, 251] on div "for index in range ( 3 ) : helper . moveup ( ) helper . build ( "RightArrow" )" at bounding box center [1113, 475] width 502 height 530
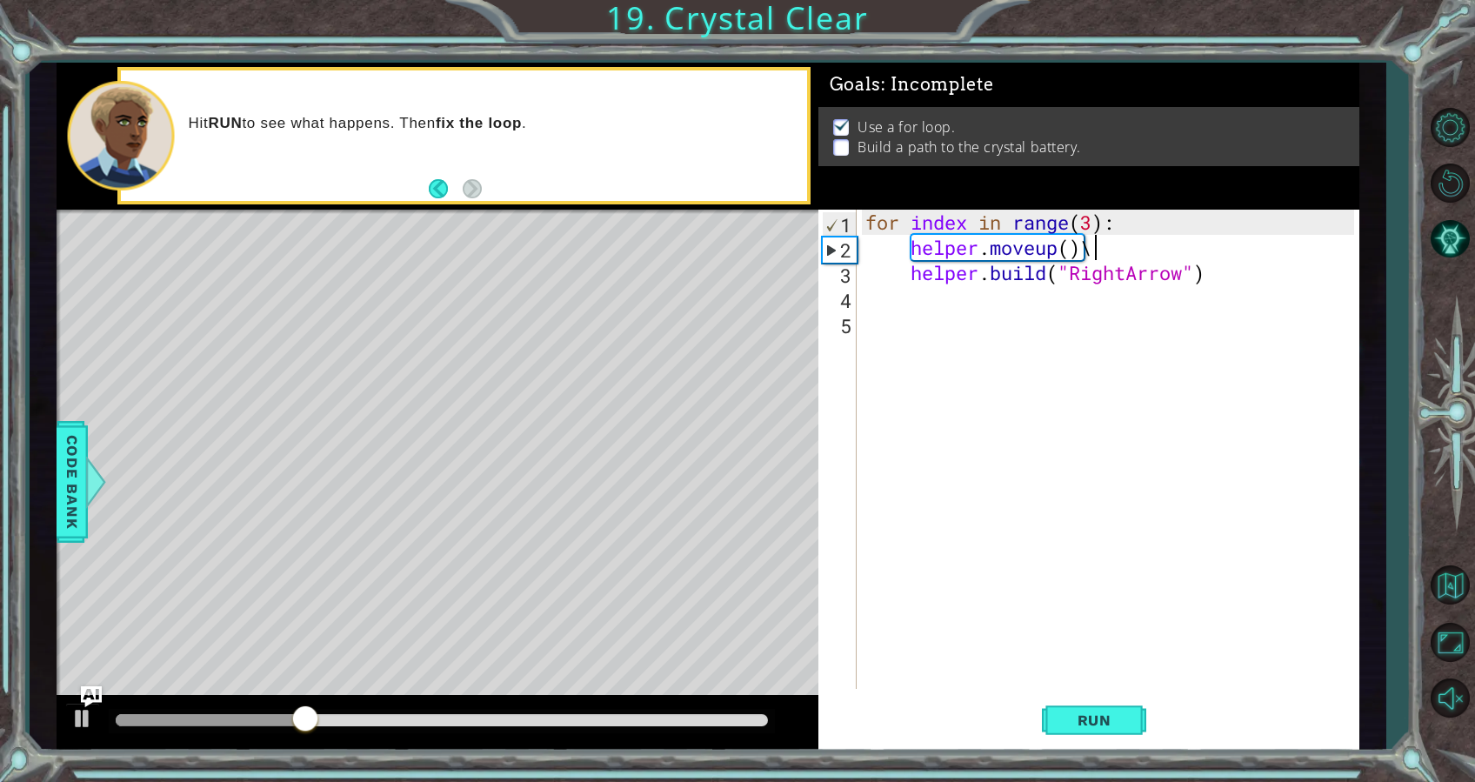
scroll to position [0, 10]
click at [1128, 250] on div "for index in range ( 3 ) : helper . moveup ( ) \\\ helper . build ( "RightArrow…" at bounding box center [1113, 475] width 502 height 530
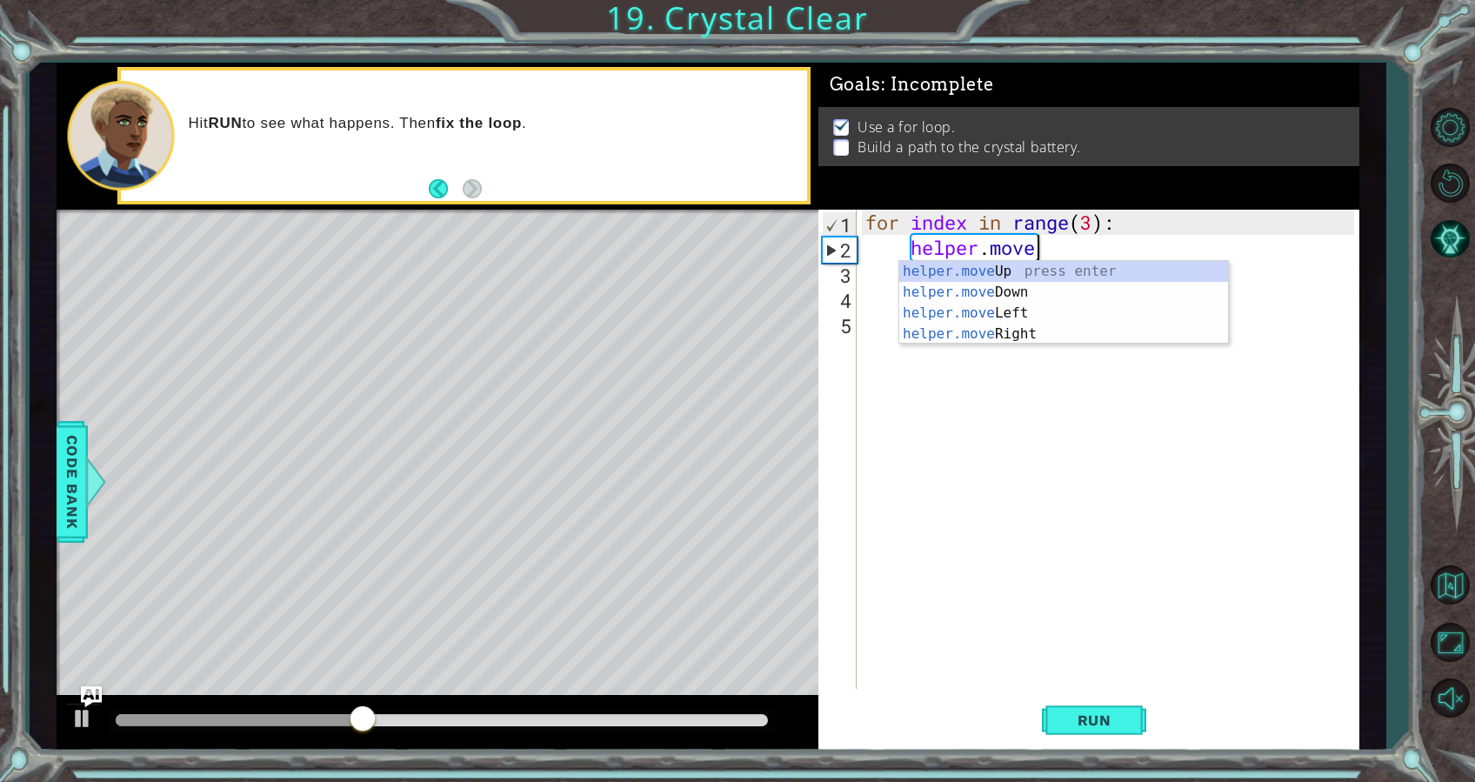
scroll to position [0, 7]
click at [1008, 264] on div "helper.mov eUp press enter helper.mov eDown press enter helper.mov eLeft press …" at bounding box center [1064, 323] width 329 height 125
type textarea "helper.moveUp(1)"
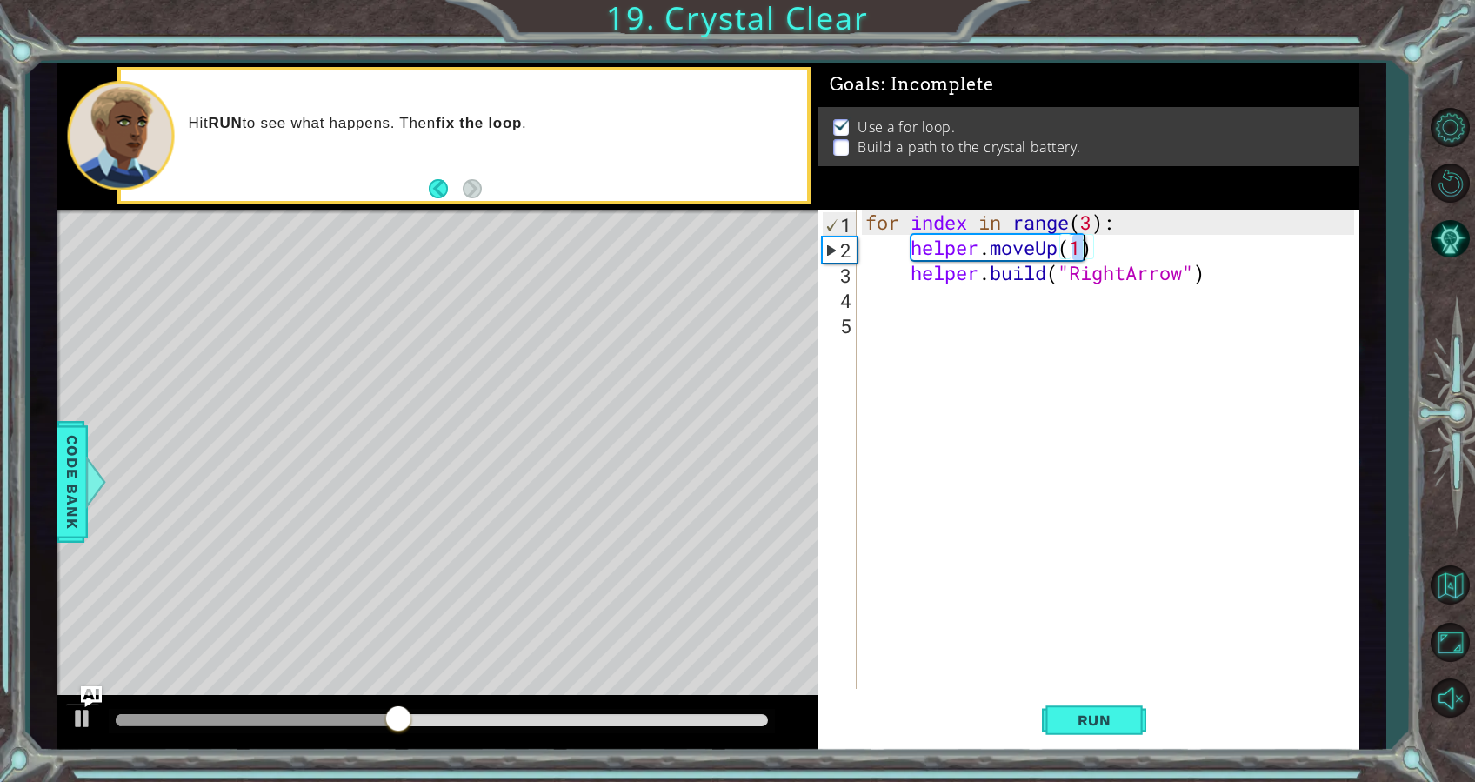
click at [1052, 421] on div "for index in range ( 3 ) : helper . moveUp ( 1 ) helper . build ( "RightArrow" )" at bounding box center [1113, 475] width 502 height 530
click at [1097, 693] on button "Run" at bounding box center [1094, 720] width 104 height 54
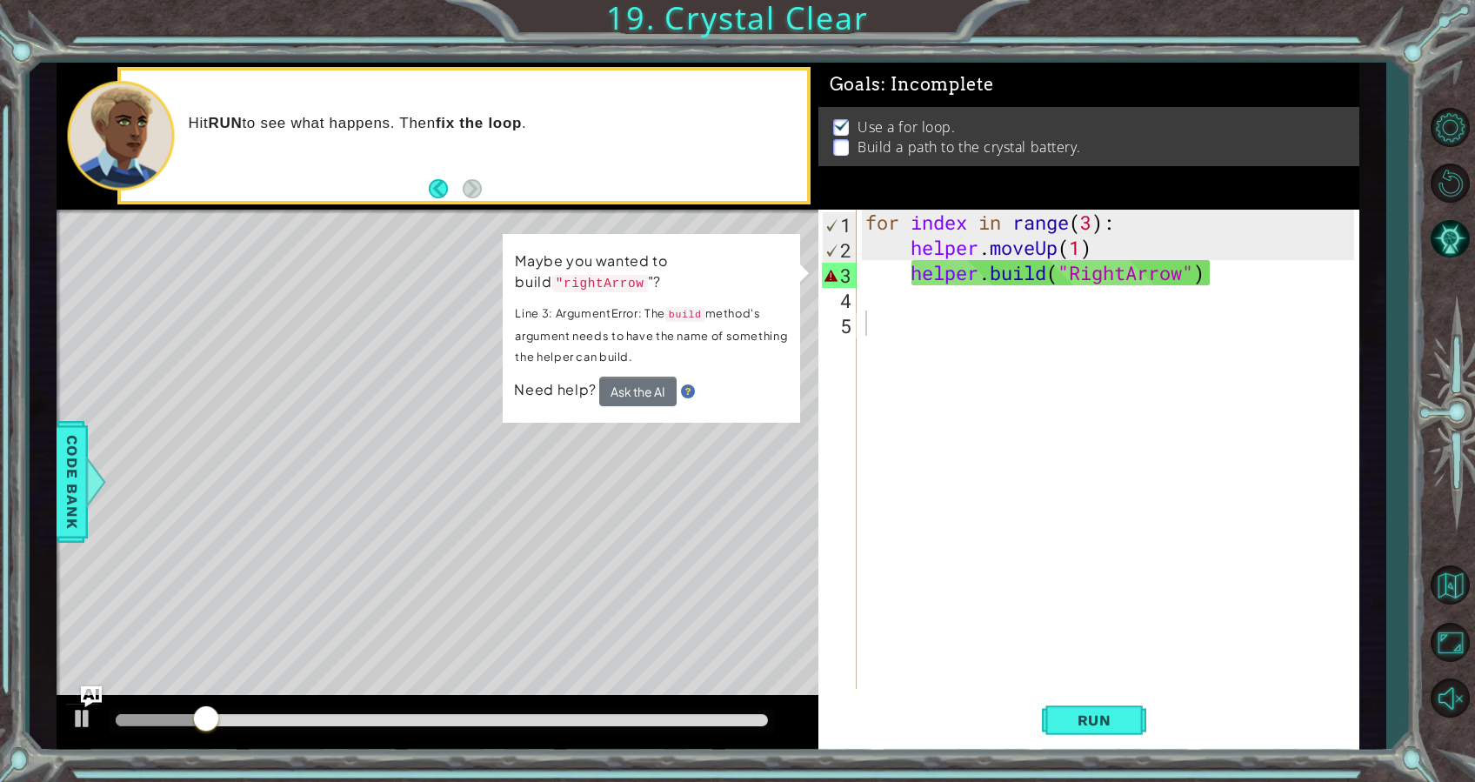
click at [571, 288] on code ""rightArrow" at bounding box center [600, 283] width 96 height 17
click at [1185, 280] on div "for index in range ( 3 ) : helper . moveUp ( 1 ) helper . build ( "RightArrow" )" at bounding box center [1113, 475] width 502 height 530
click at [1210, 276] on div "for index in range ( 3 ) : helper . moveUp ( 1 ) helper . build ( "RightArrow" )" at bounding box center [1113, 475] width 502 height 530
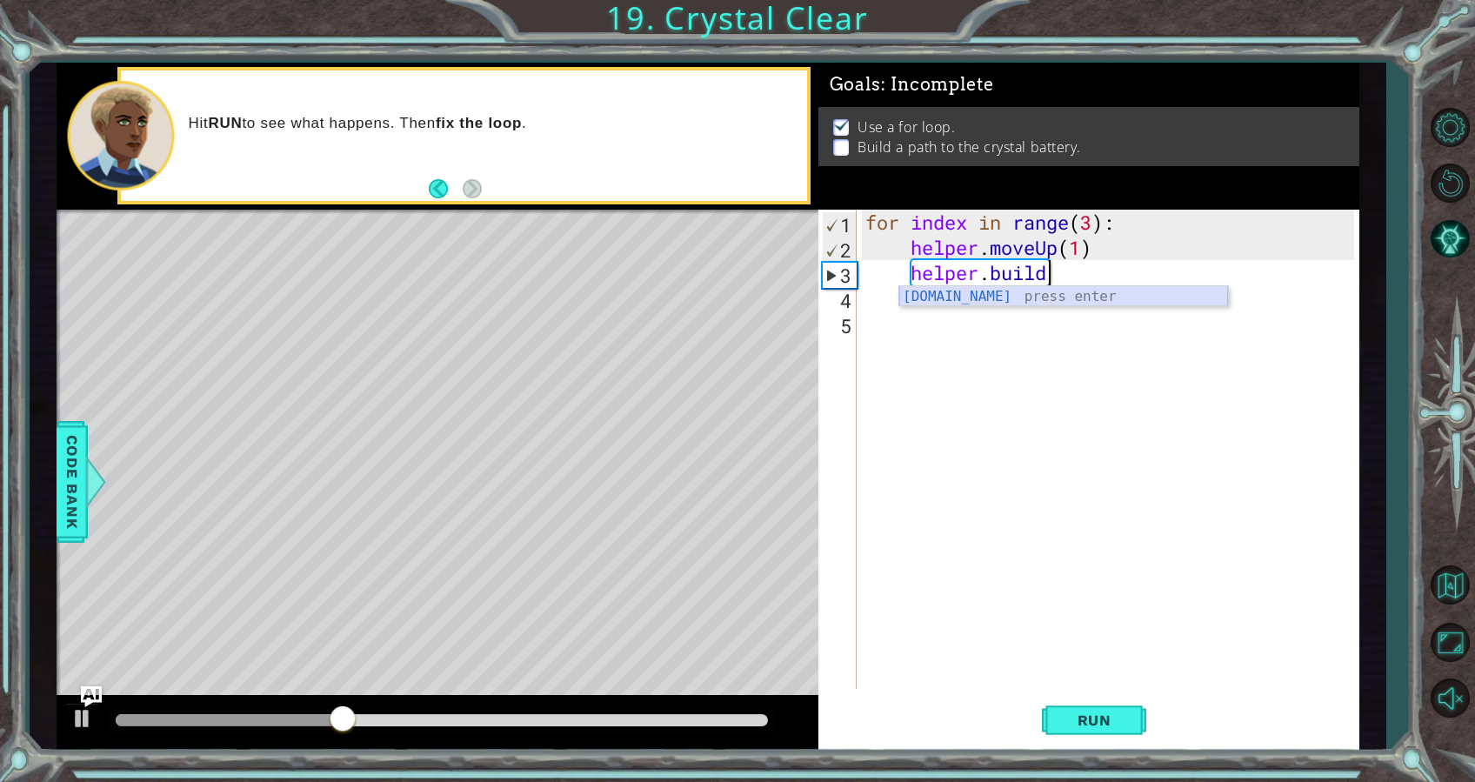
click at [1027, 295] on div "helper.build press enter" at bounding box center [1064, 317] width 329 height 63
type textarea "helper.build("rightArrow")"
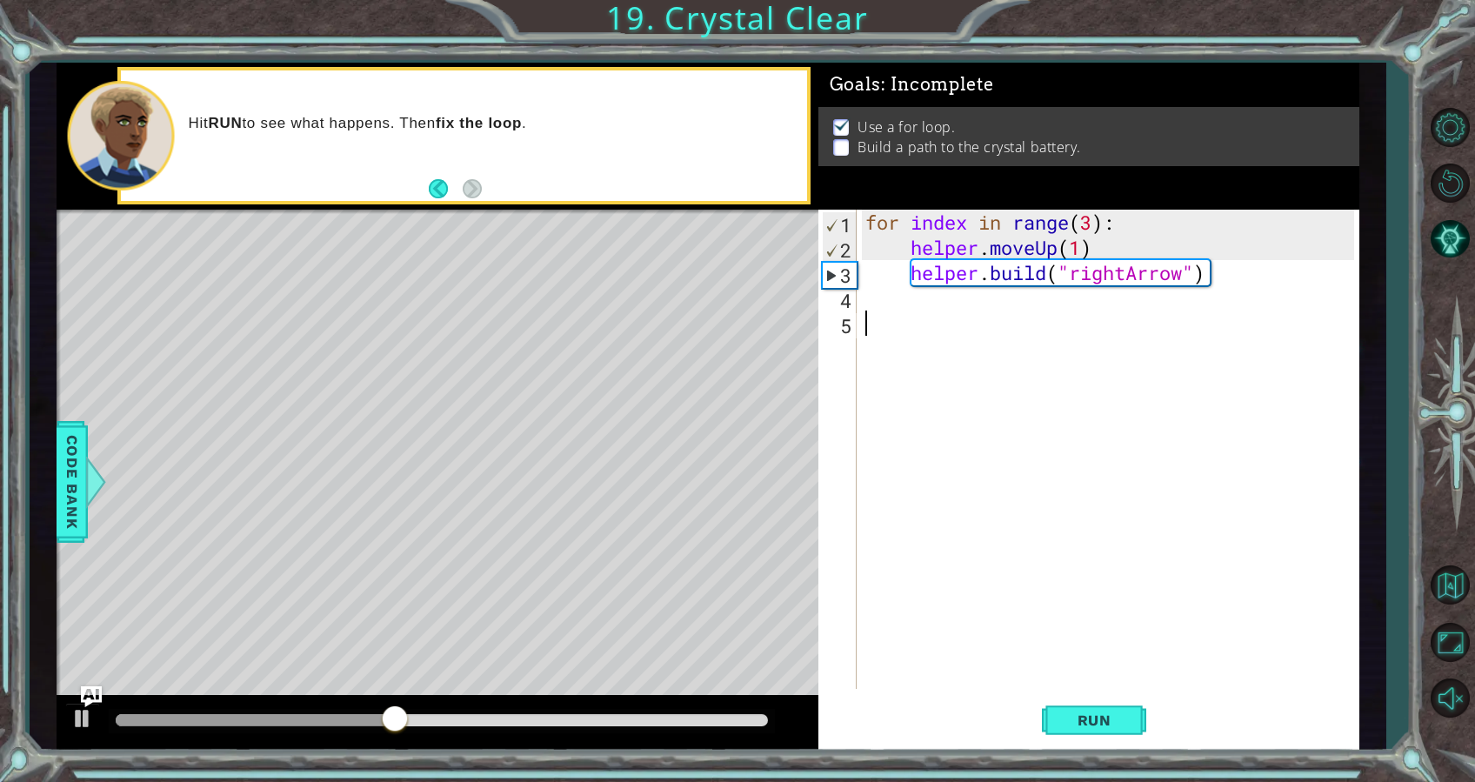
click at [1066, 666] on div "for index in range ( 3 ) : helper . moveUp ( 1 ) helper . build ( "rightArrow" )" at bounding box center [1113, 475] width 502 height 530
click at [1092, 712] on span "Run" at bounding box center [1094, 720] width 69 height 17
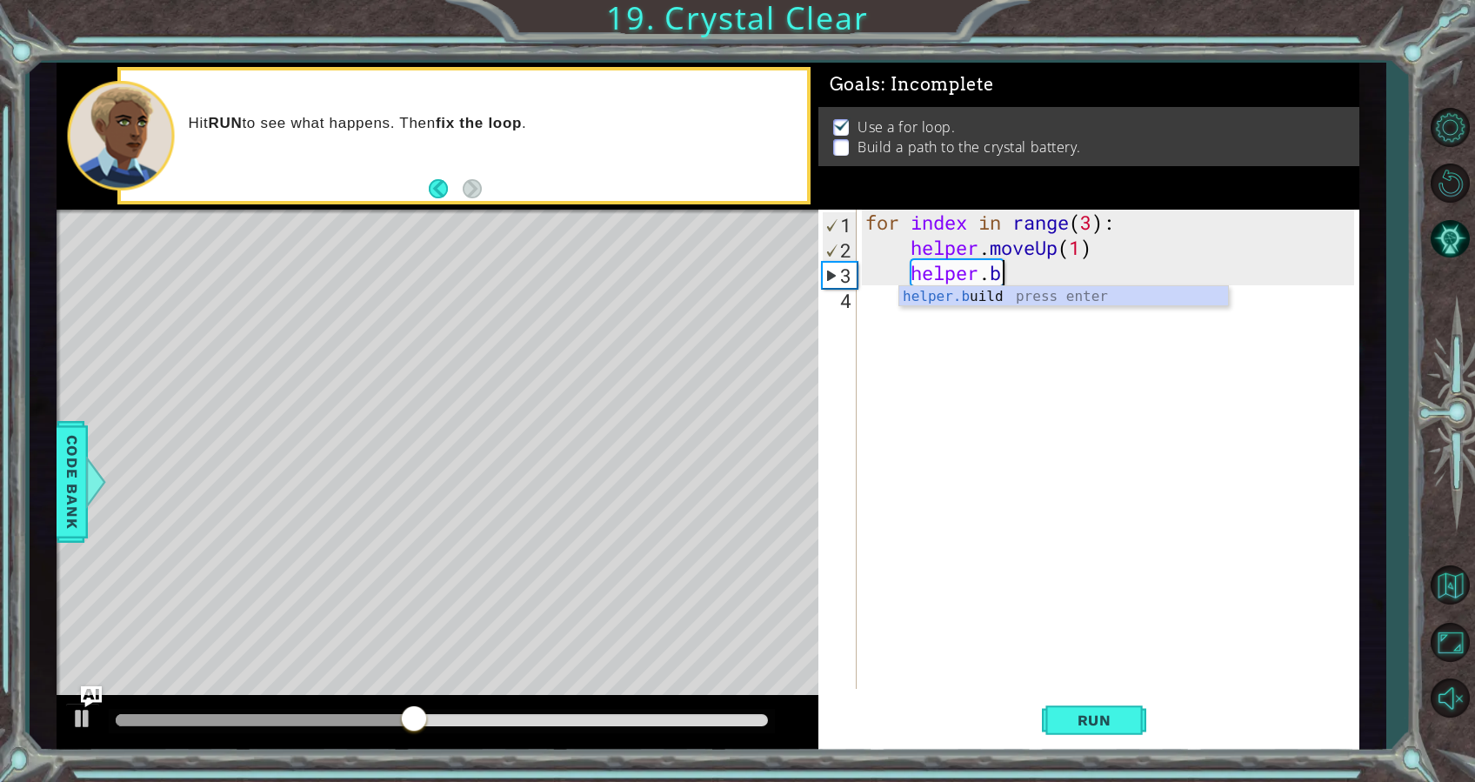
type textarea "h"
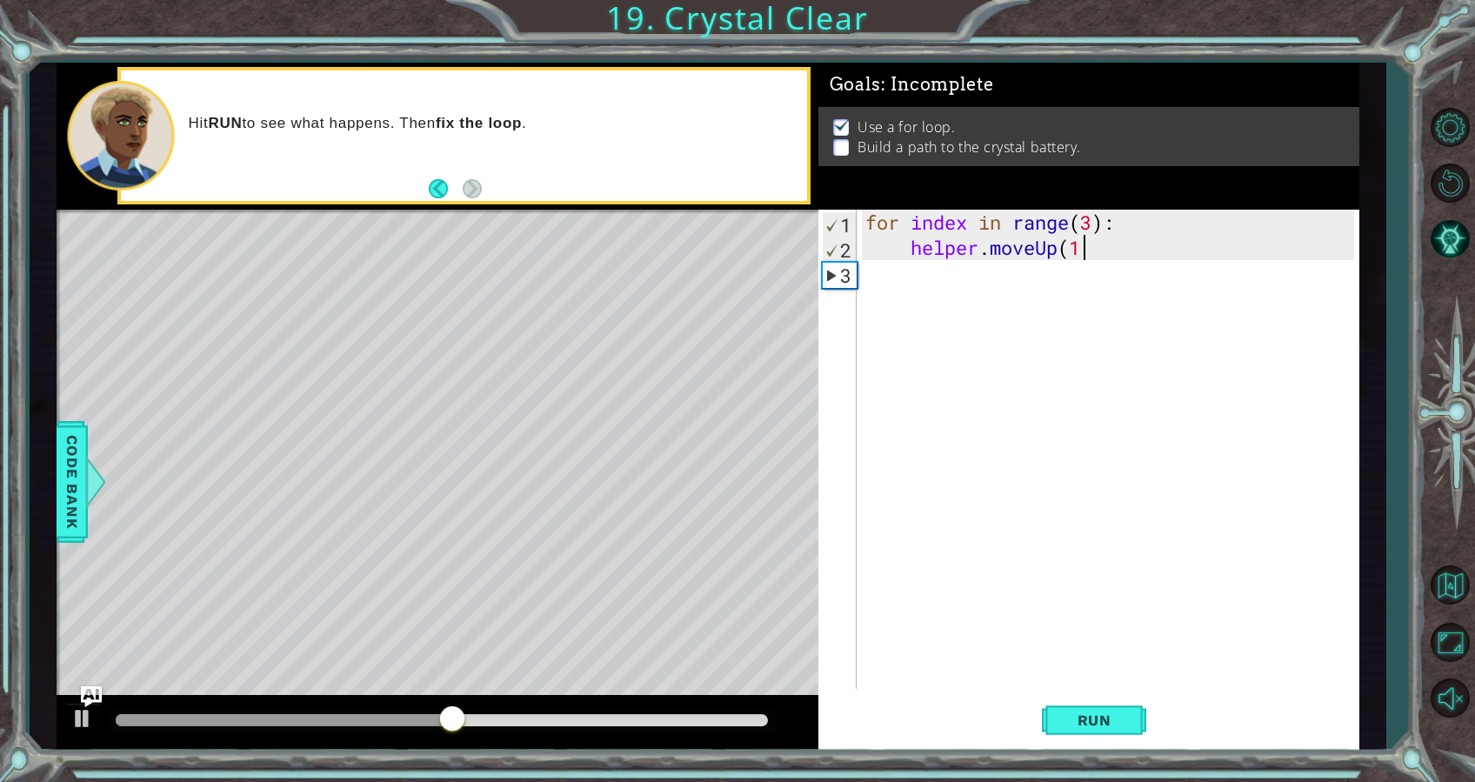
type textarea "helper.moveUp("
click at [1451, 176] on button "Restart Level" at bounding box center [1450, 183] width 50 height 50
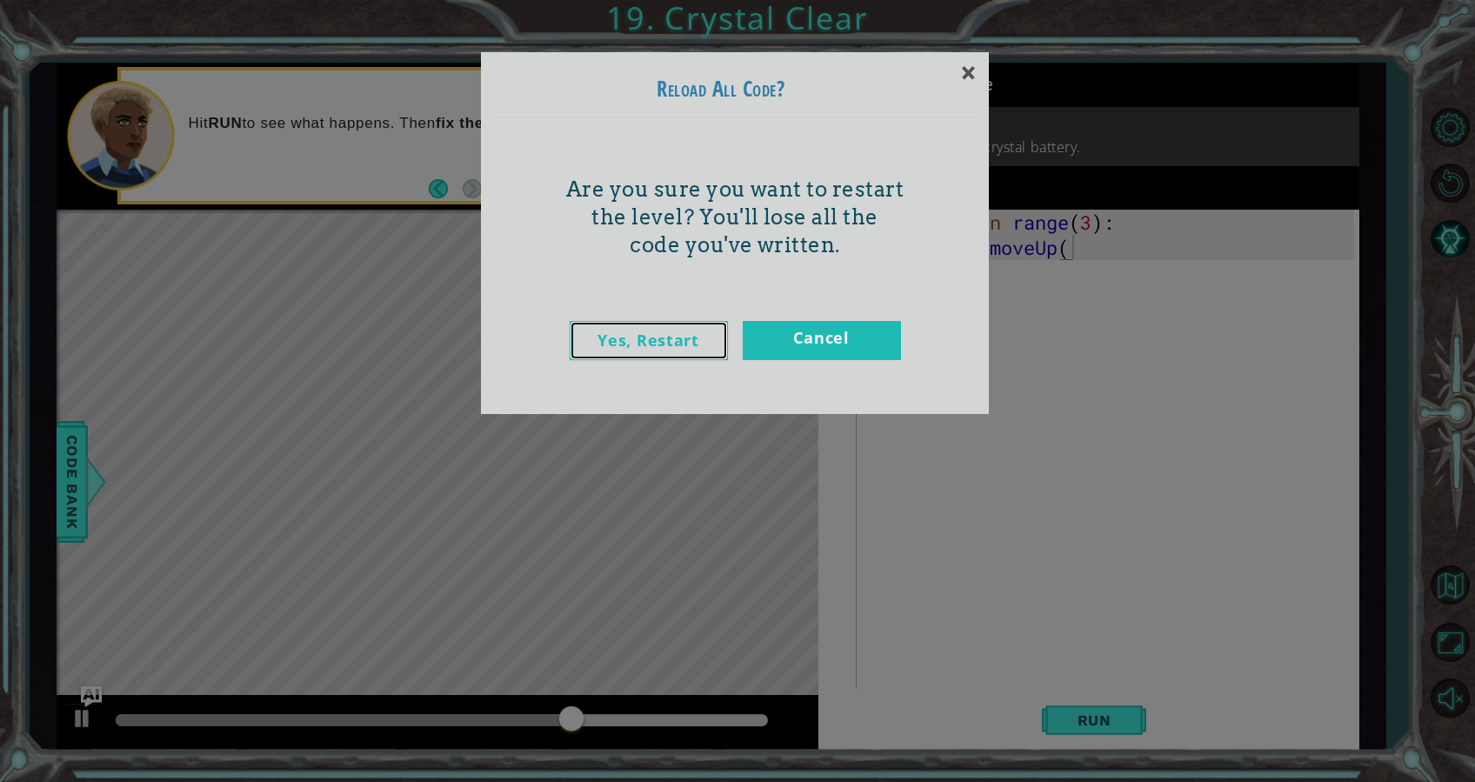
click at [654, 326] on link "Yes, Restart" at bounding box center [649, 340] width 158 height 39
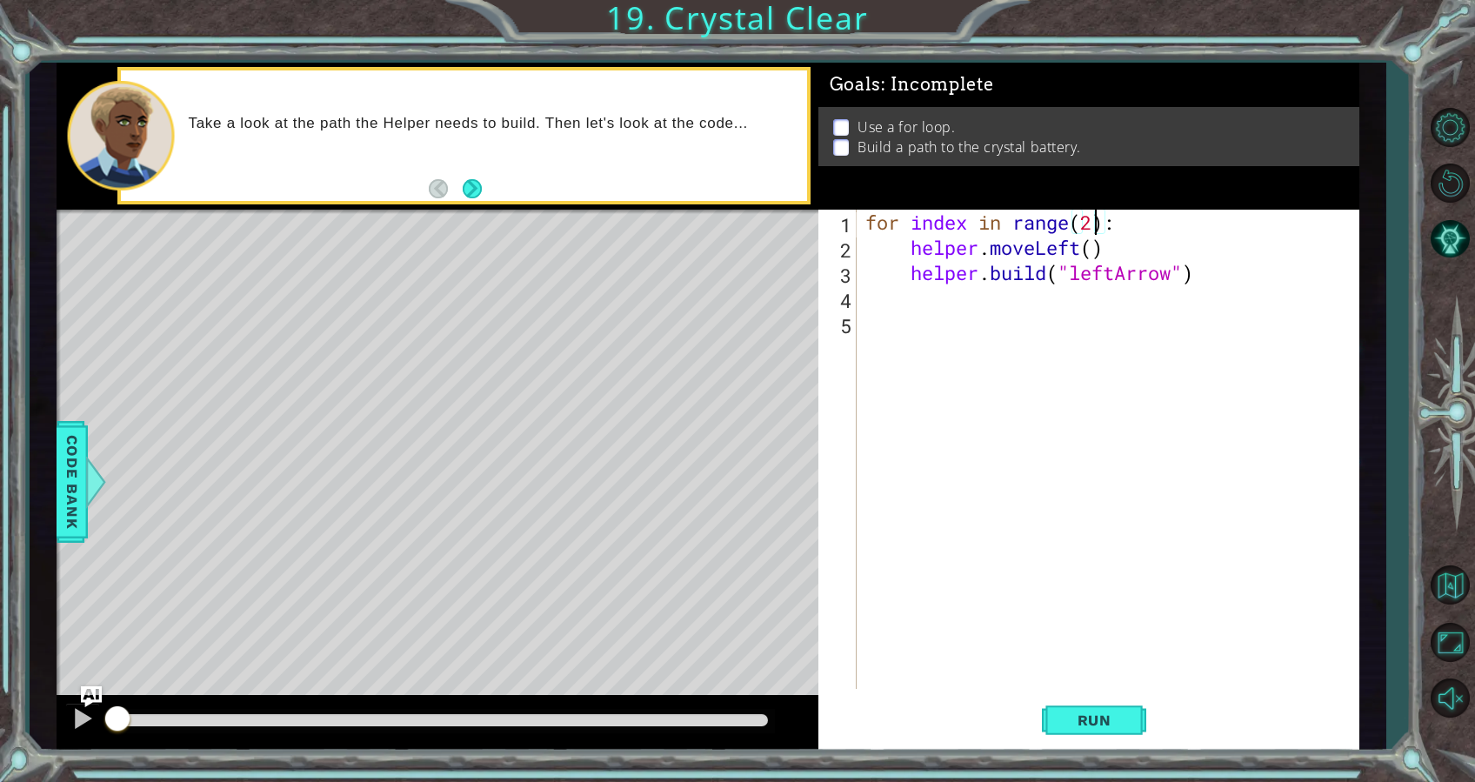
click at [1094, 229] on div "for index in range ( 2 ) : helper . moveLeft ( ) helper . build ( "leftArrow" )" at bounding box center [1113, 475] width 502 height 530
click at [1082, 249] on div "for index in range ( 3 ) : helper . moveLeft ( ) helper . build ( "leftArrow" )" at bounding box center [1113, 475] width 502 height 530
click at [1105, 250] on div "for index in range ( 3 ) : helper . moveLeft ( ) helper . build ( "leftArrow" )" at bounding box center [1113, 475] width 502 height 530
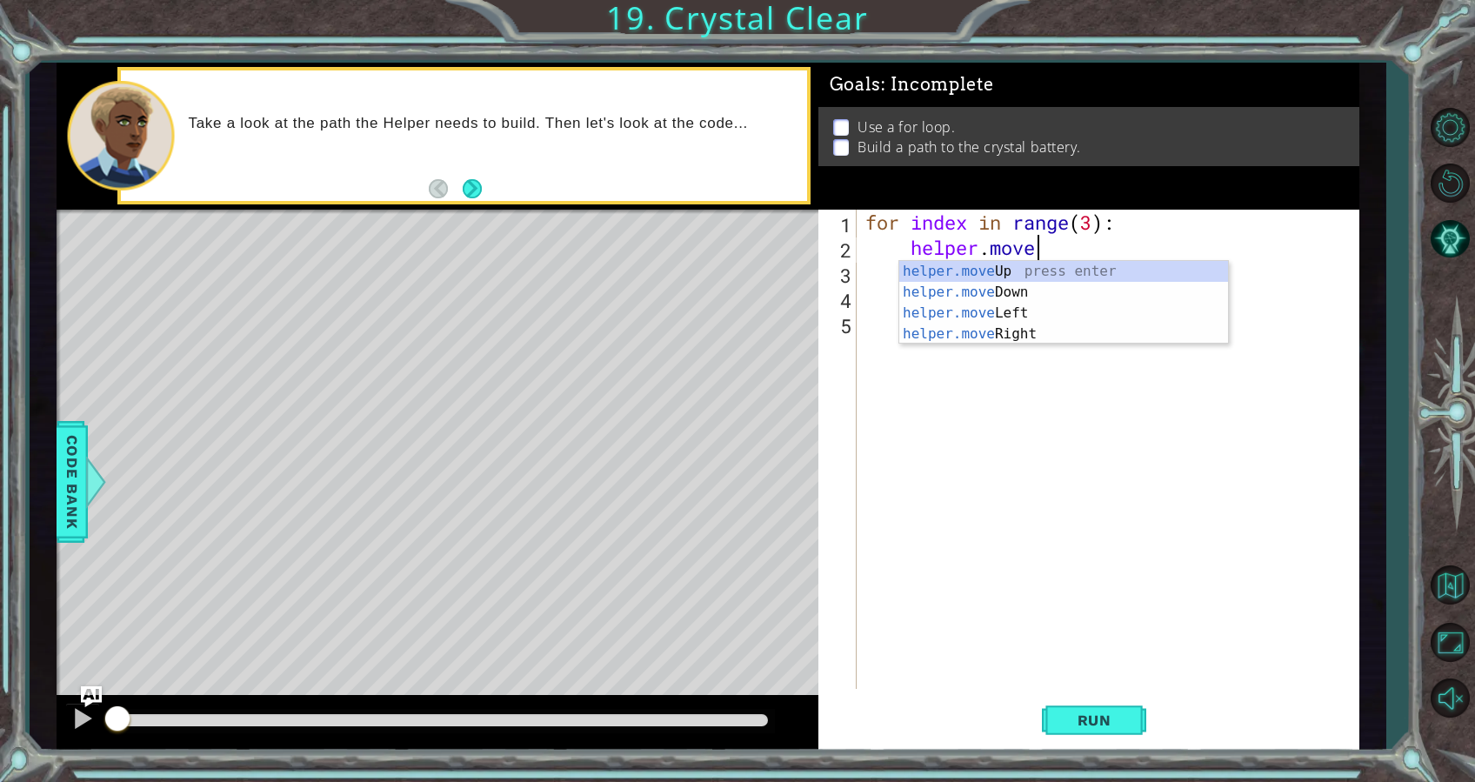
scroll to position [0, 7]
click at [1106, 273] on div "helper.mov eUp press enter helper.mov eDown press enter helper.mov eLeft press …" at bounding box center [1064, 323] width 329 height 125
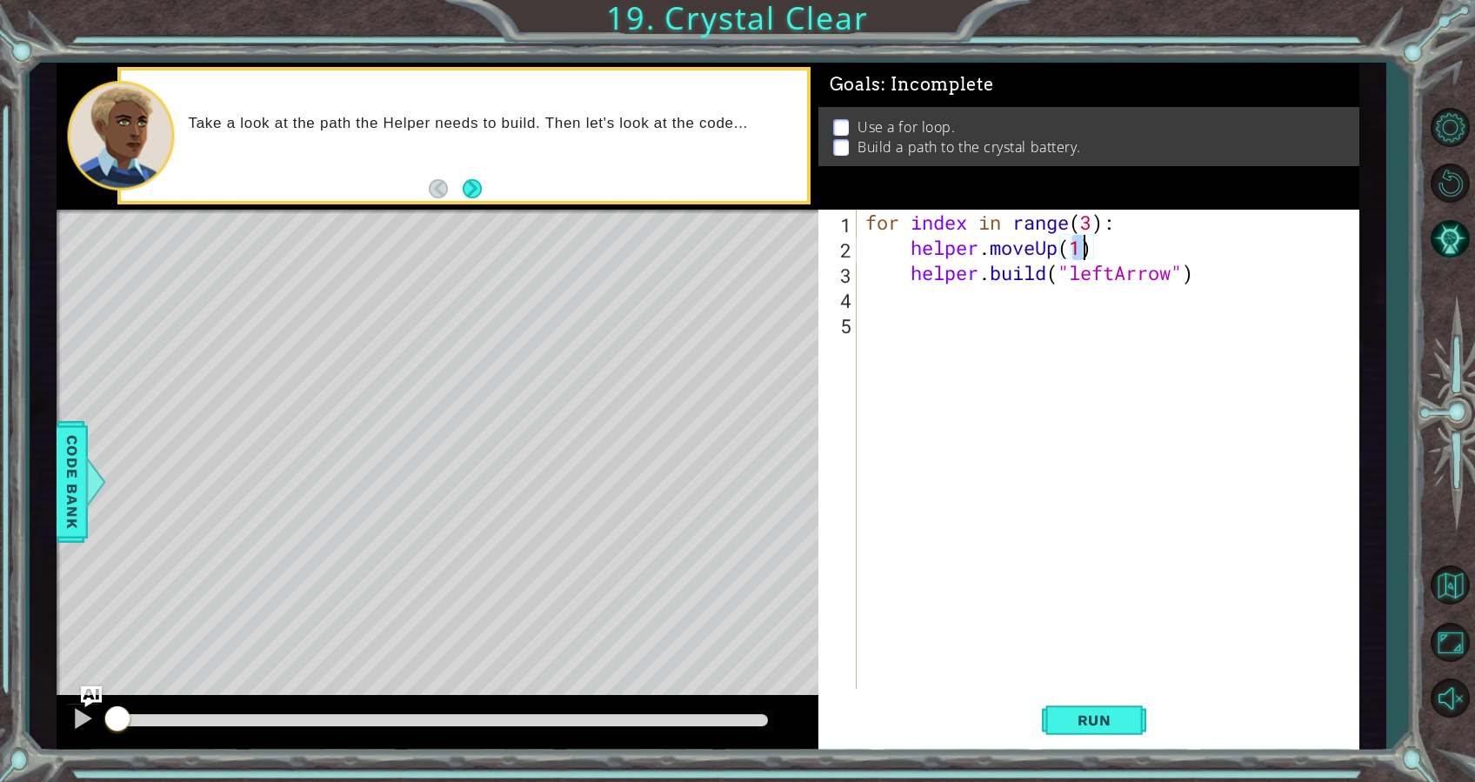
click at [1203, 271] on div "for index in range ( 3 ) : helper . moveUp ( 1 ) helper . build ( "leftArrow" )" at bounding box center [1113, 475] width 502 height 530
click at [1180, 276] on div "for index in range ( 3 ) : helper . moveUp ( 1 ) helper . build ( "leftArrow" )" at bounding box center [1113, 475] width 502 height 530
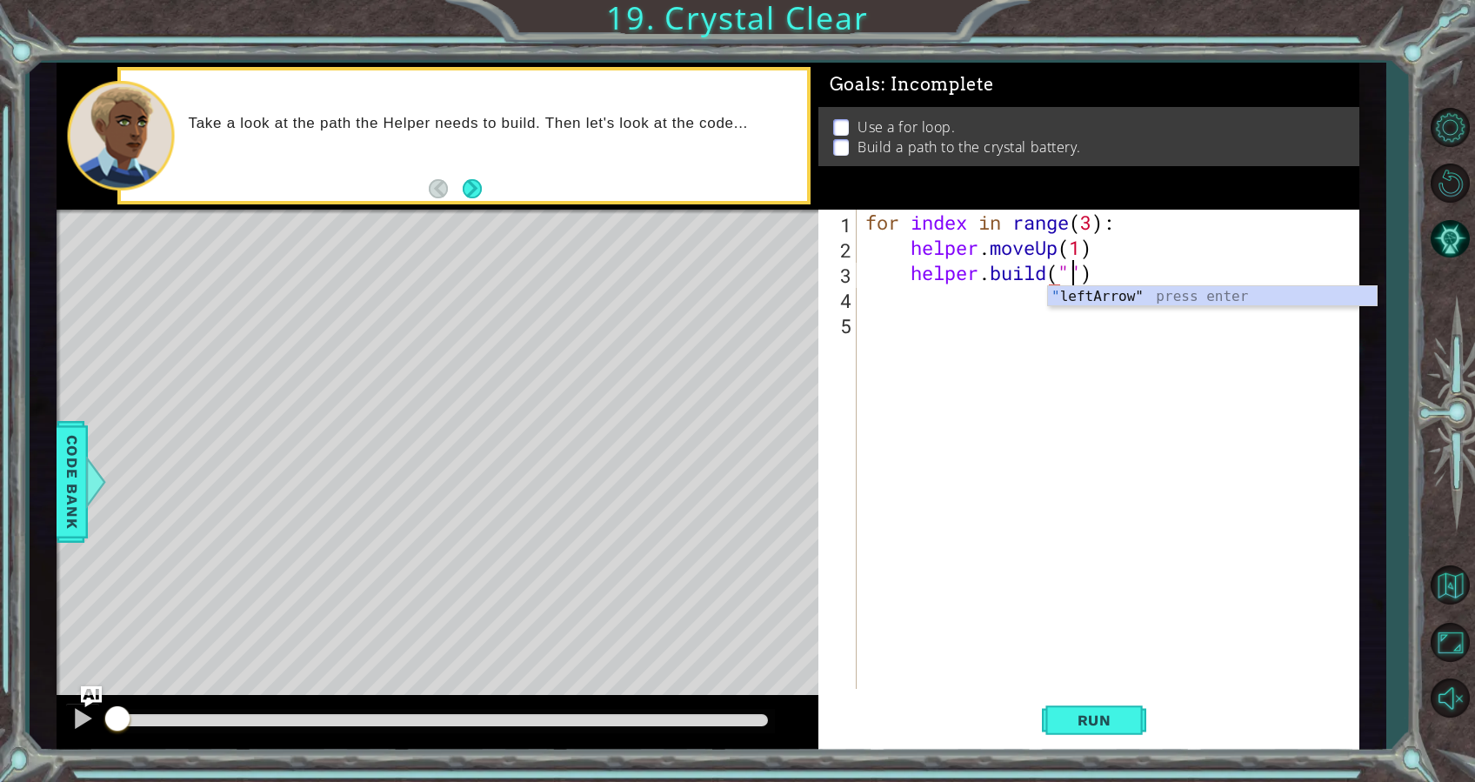
scroll to position [0, 8]
click at [1181, 272] on div "for index in range ( 3 ) : helper . moveUp ( 1 ) helper . build ( "" )" at bounding box center [1113, 475] width 502 height 530
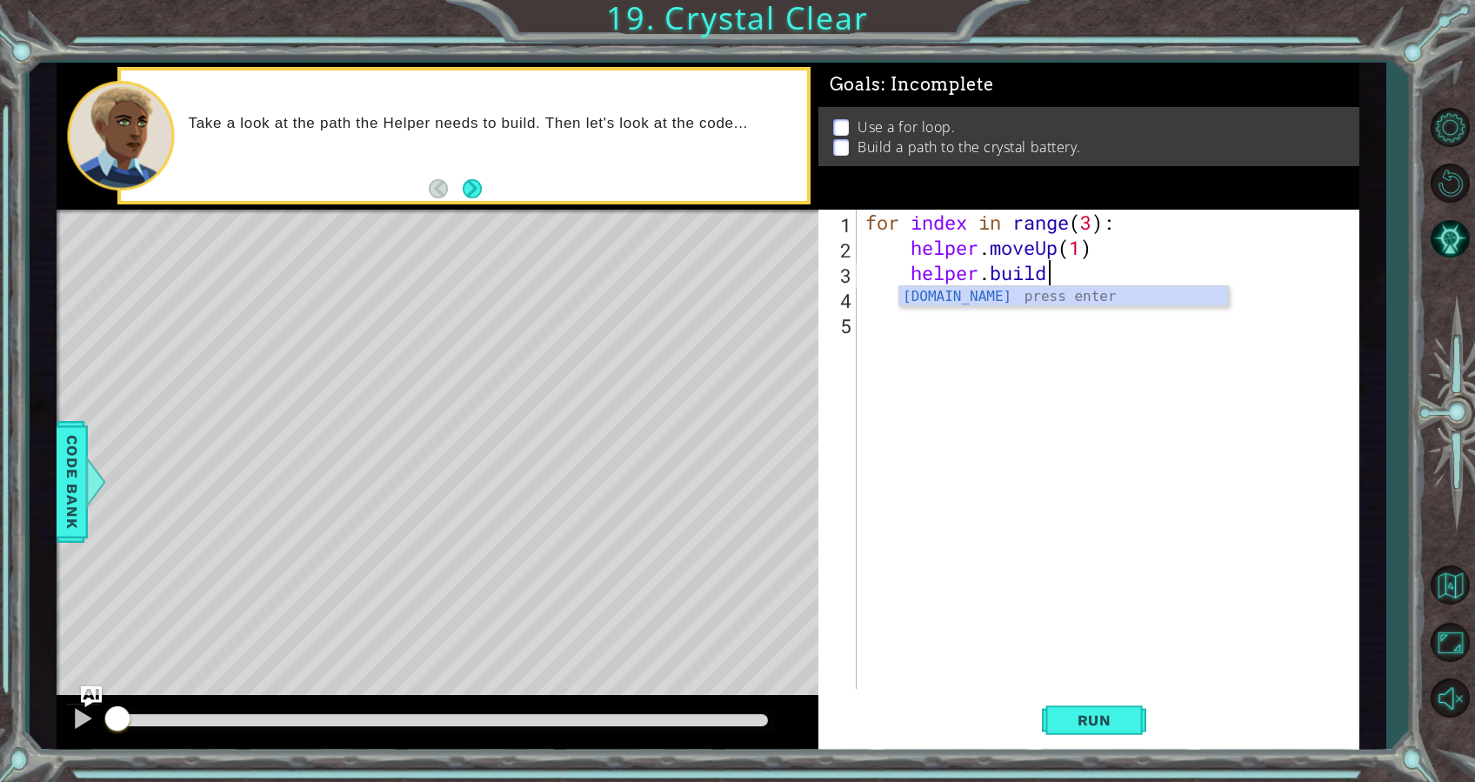
scroll to position [0, 7]
click at [1161, 291] on div "helper.buil d press enter" at bounding box center [1064, 317] width 329 height 63
type textarea "helper.build("rightArrow")"
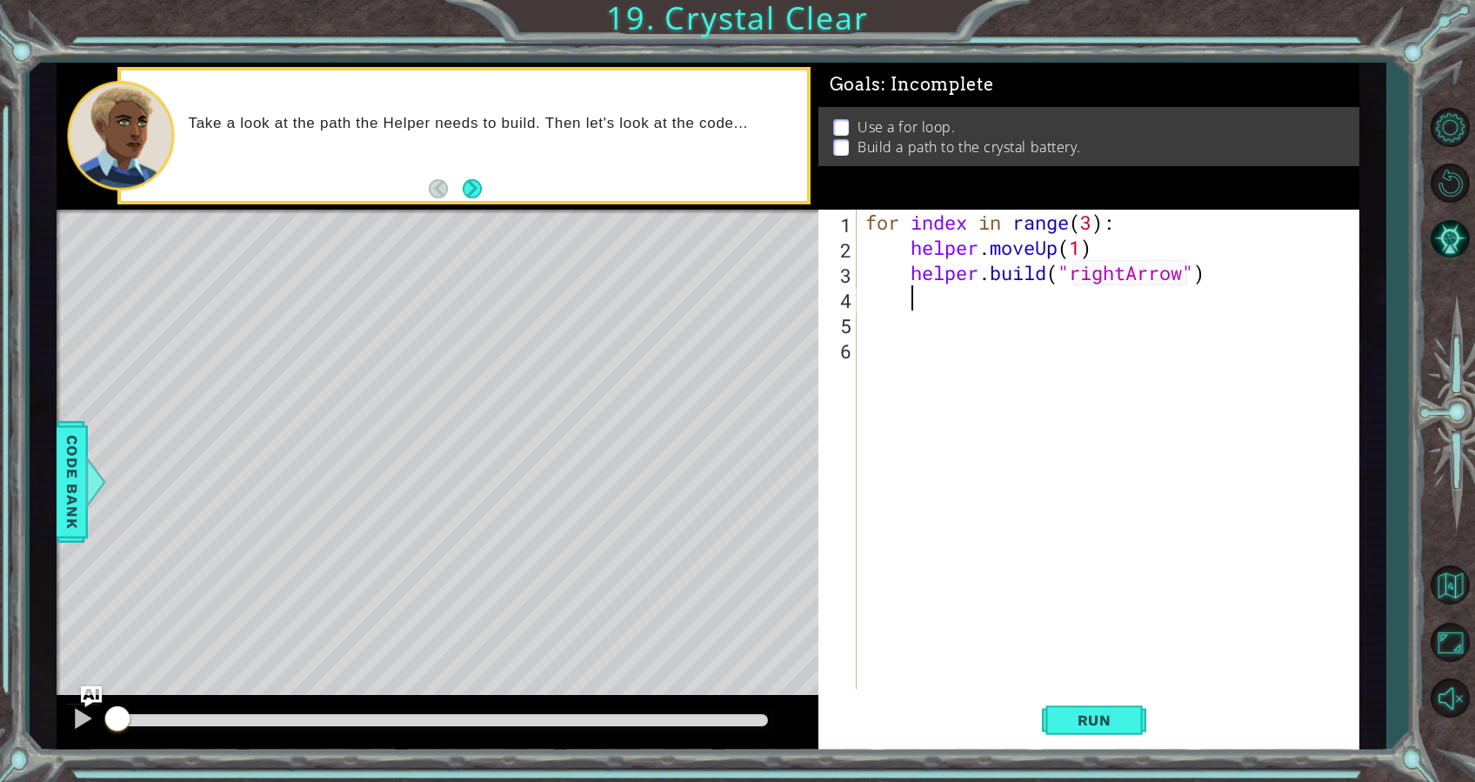
scroll to position [0, 0]
type textarea "helper.build("rightArrow")"
click at [1133, 652] on div "for index in range ( 3 ) : helper . moveUp ( 1 ) helper . build ( "rightArrow" )" at bounding box center [1113, 475] width 502 height 530
click at [1106, 713] on span "Run" at bounding box center [1094, 720] width 69 height 17
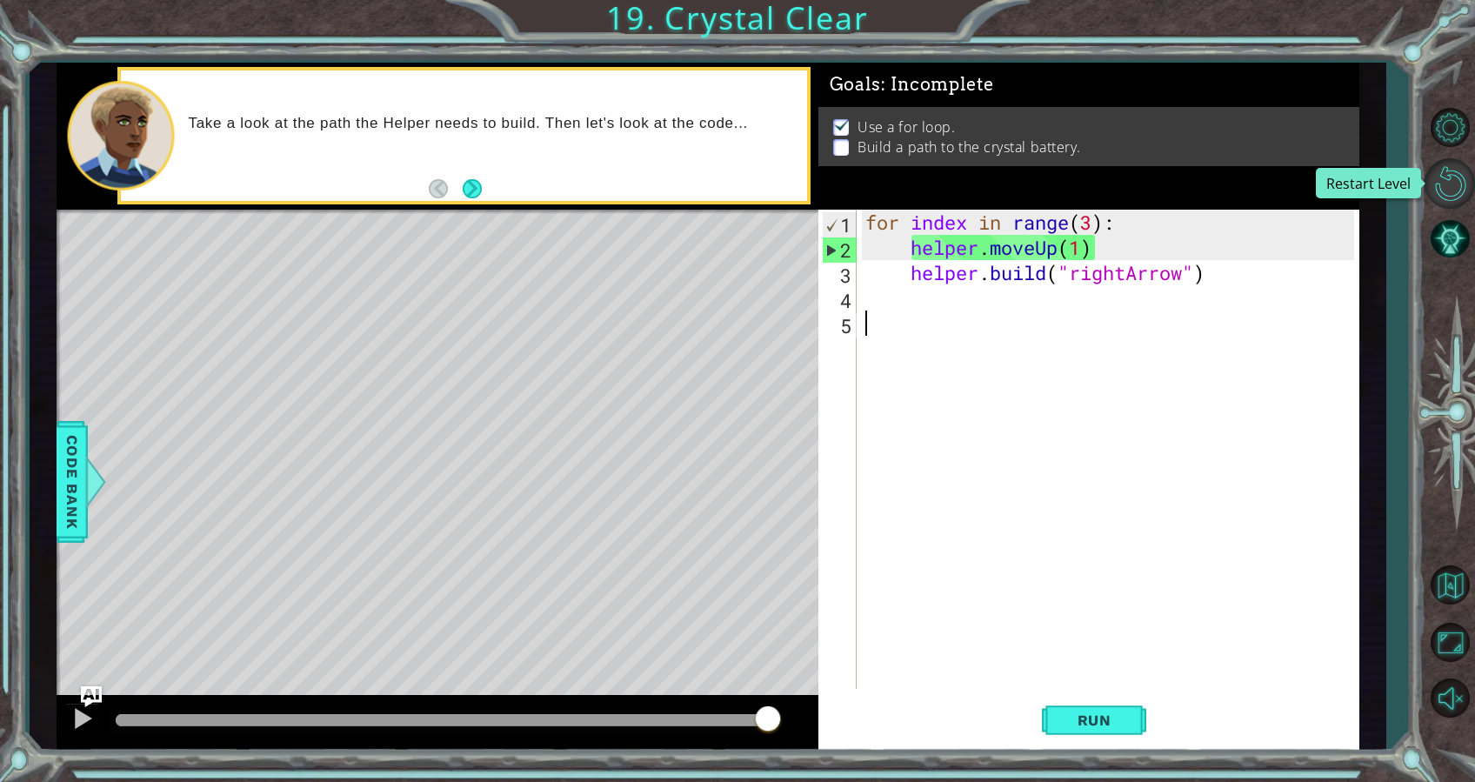
click at [1457, 173] on button "Restart Level" at bounding box center [1450, 183] width 50 height 50
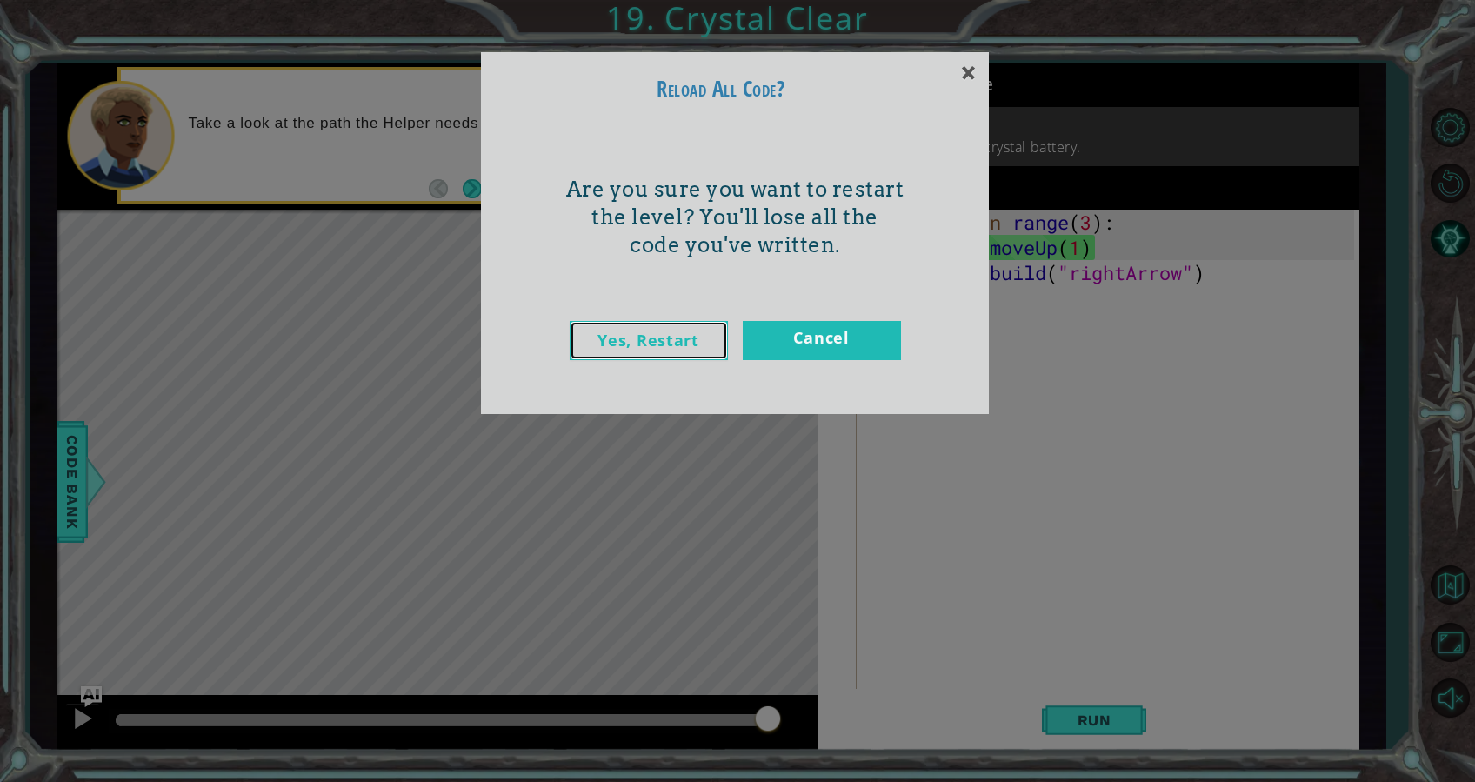
click at [652, 328] on link "Yes, Restart" at bounding box center [649, 340] width 158 height 39
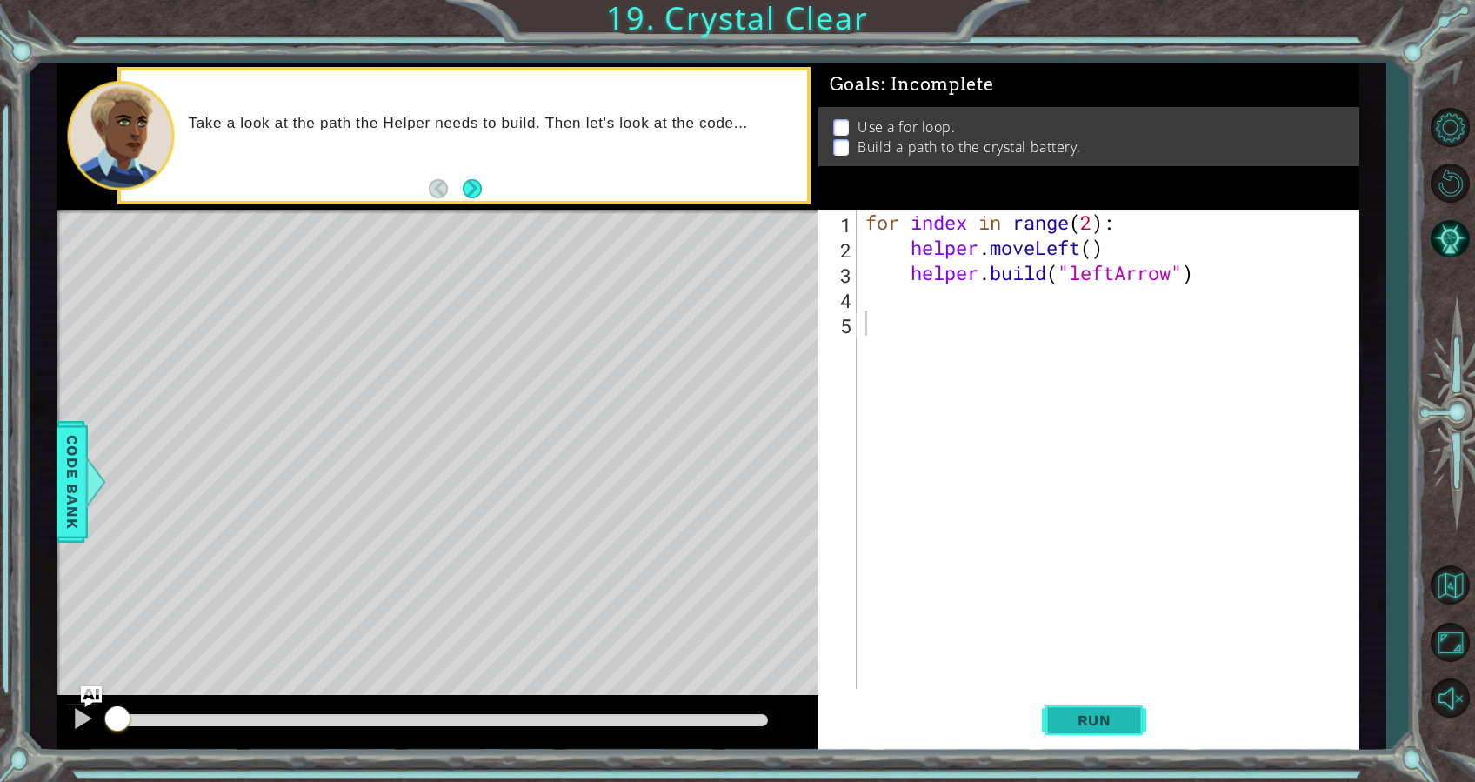
click at [1101, 717] on span "Run" at bounding box center [1094, 720] width 69 height 17
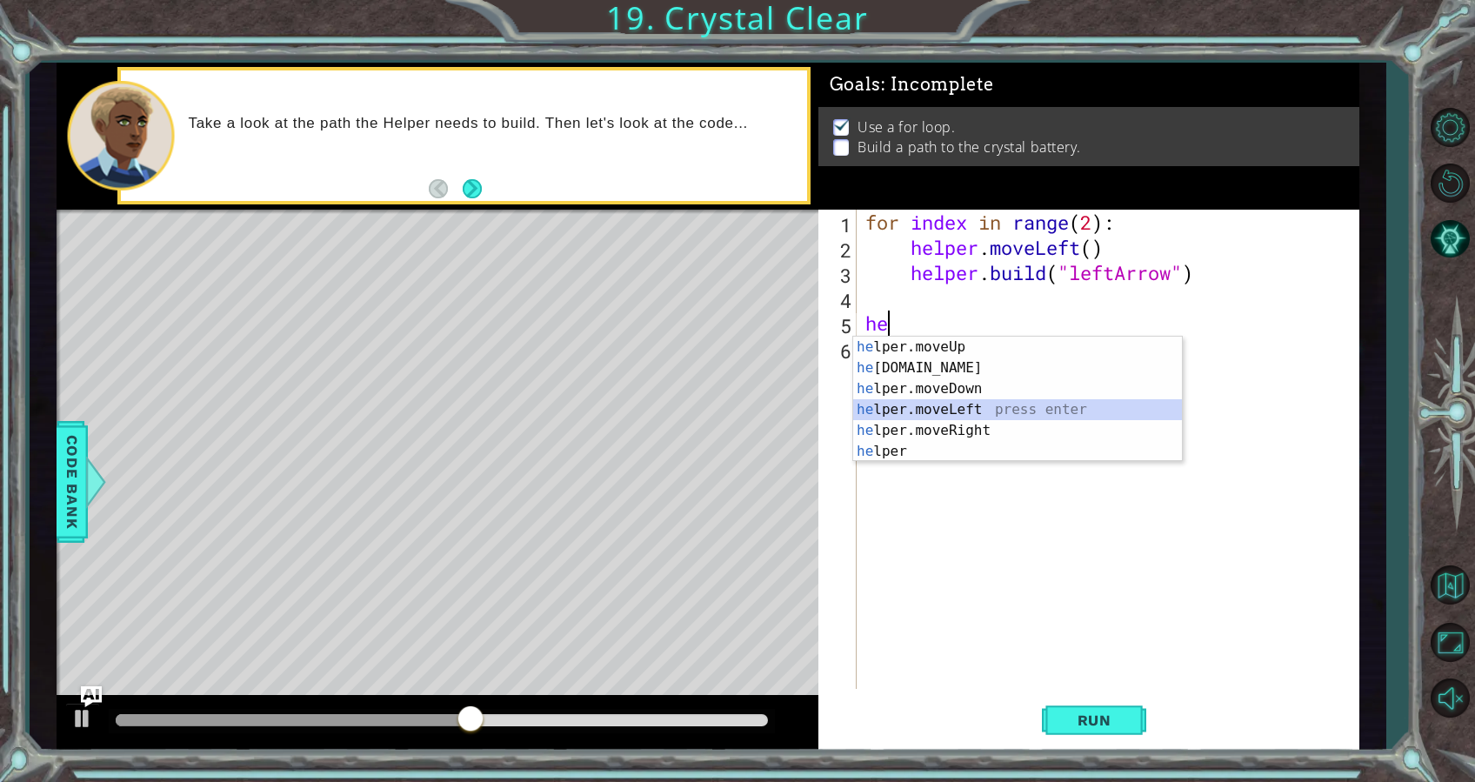
click at [920, 410] on div "he lper.moveUp press enter he lper.build press enter he lper.moveDown press ent…" at bounding box center [1017, 420] width 329 height 167
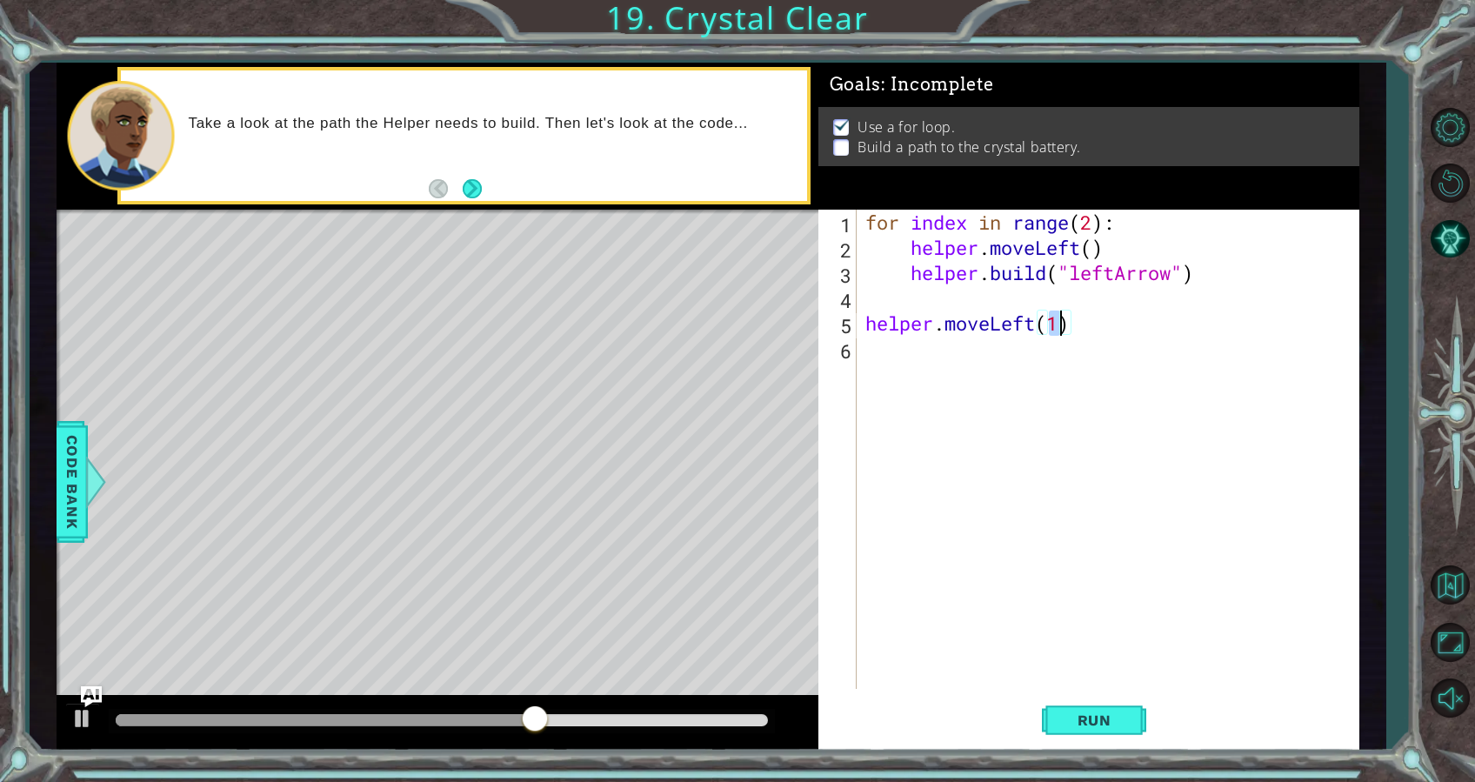
type textarea "helper.moveLeft(3)"
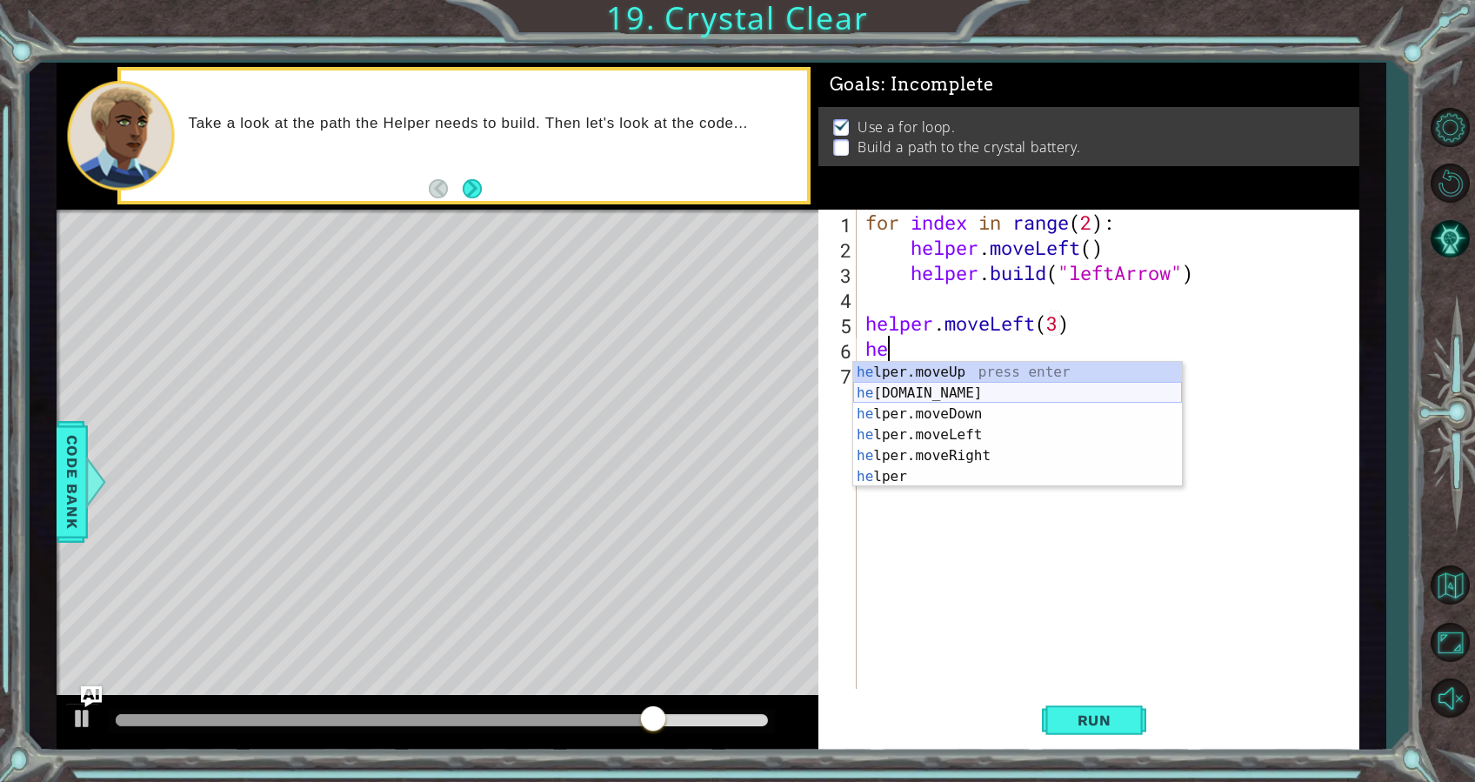
click at [962, 392] on div "he lper.moveUp press enter he lper.build press enter he lper.moveDown press ent…" at bounding box center [1017, 445] width 329 height 167
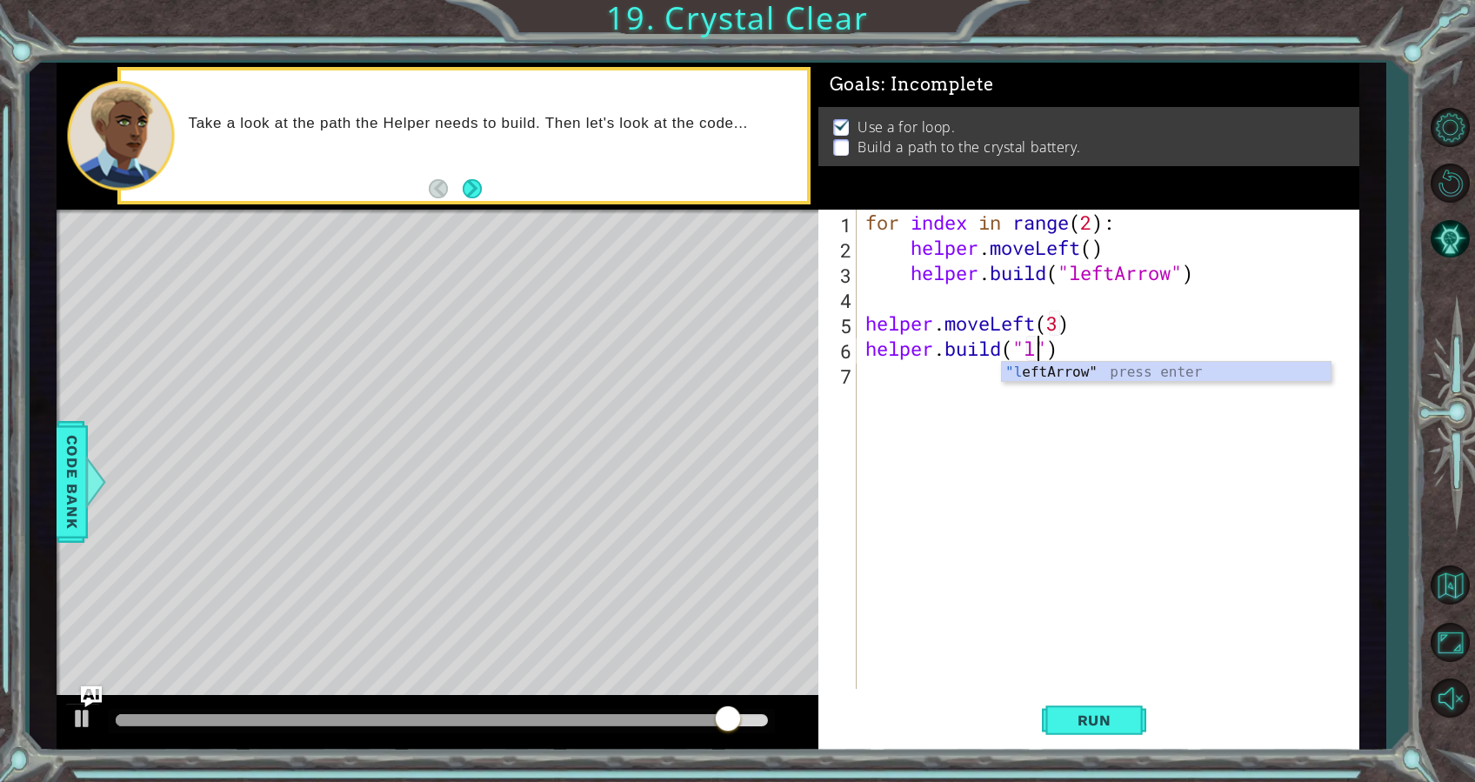
scroll to position [0, 8]
click at [1063, 365] on div ""le ftArrow" press enter" at bounding box center [1166, 393] width 329 height 63
type textarea "helper.build("leftArrow")"
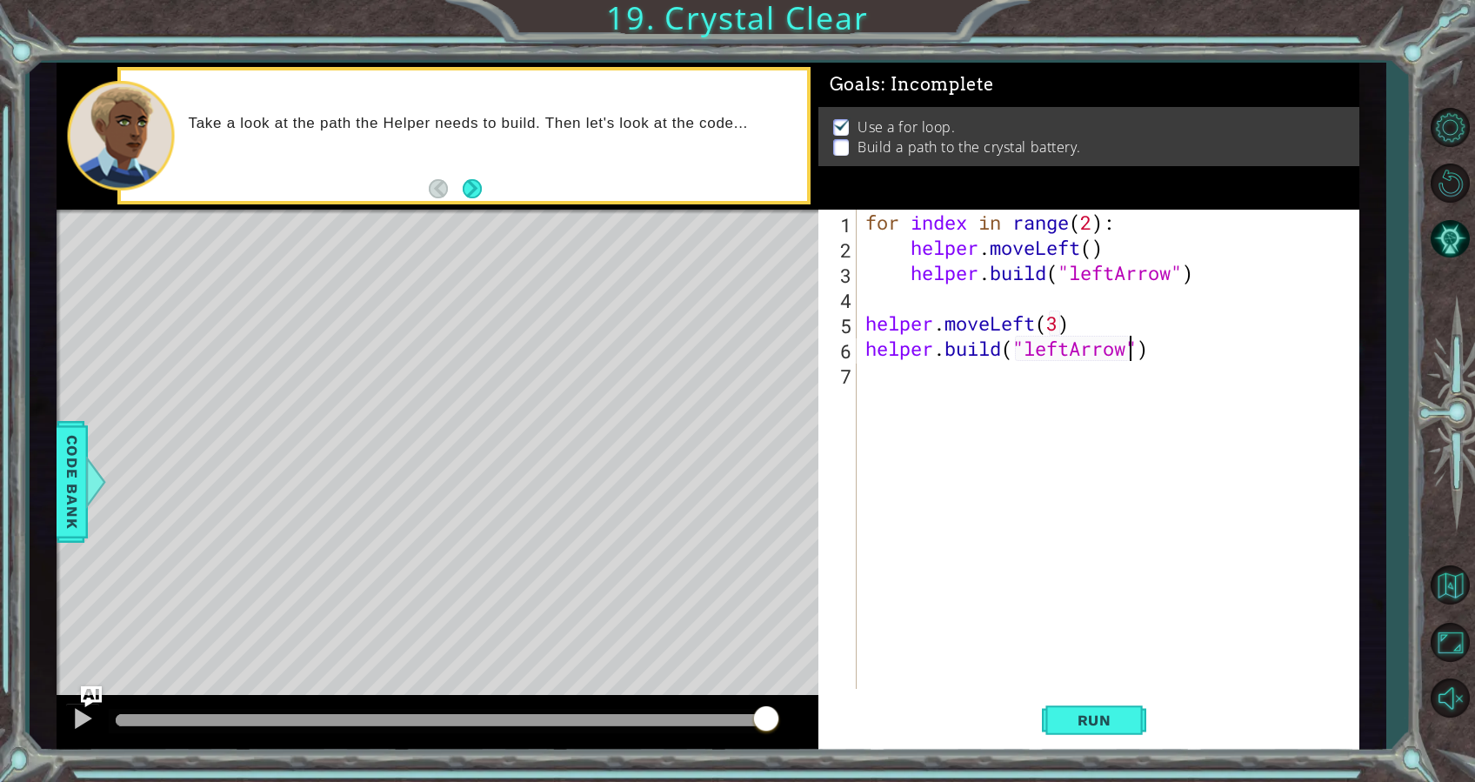
click at [1026, 518] on div "for index in range ( 2 ) : helper . moveLeft ( ) helper . build ( "leftArrow" )…" at bounding box center [1113, 475] width 502 height 530
click at [1139, 727] on button "Run" at bounding box center [1094, 720] width 104 height 54
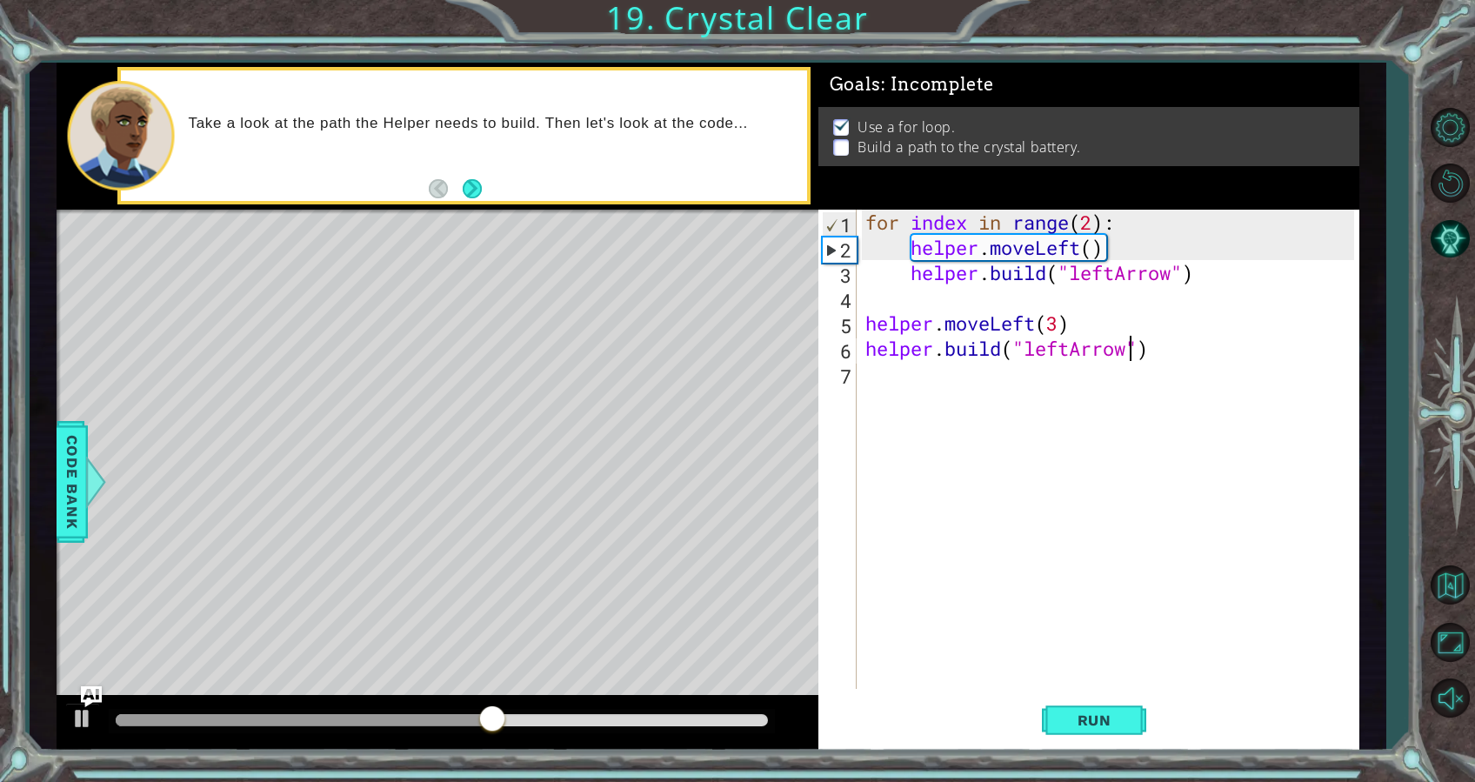
click at [1130, 347] on div "for index in range ( 2 ) : helper . moveLeft ( ) helper . build ( "leftArrow" )…" at bounding box center [1113, 475] width 502 height 530
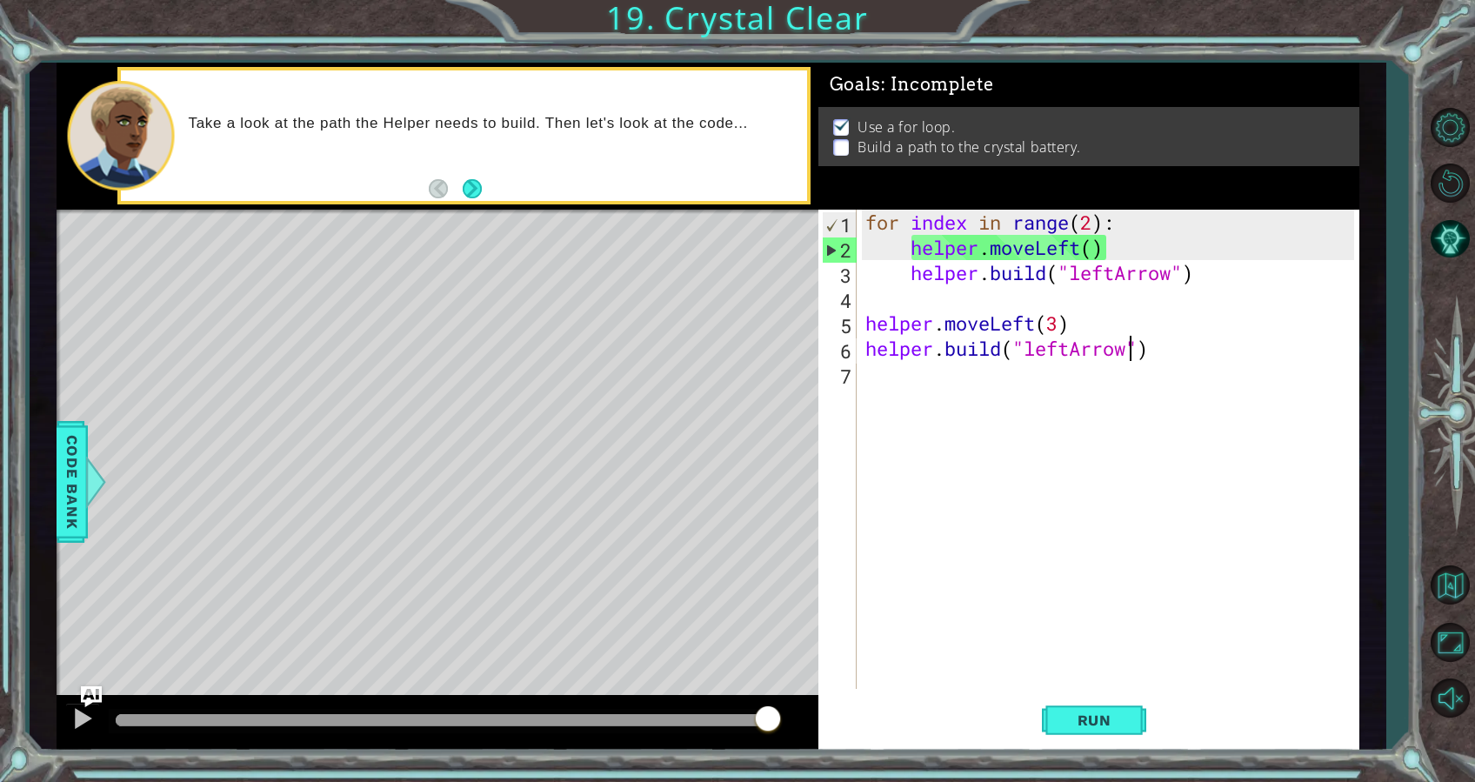
click at [1059, 321] on div "for index in range ( 2 ) : helper . moveLeft ( ) helper . build ( "leftArrow" )…" at bounding box center [1113, 475] width 502 height 530
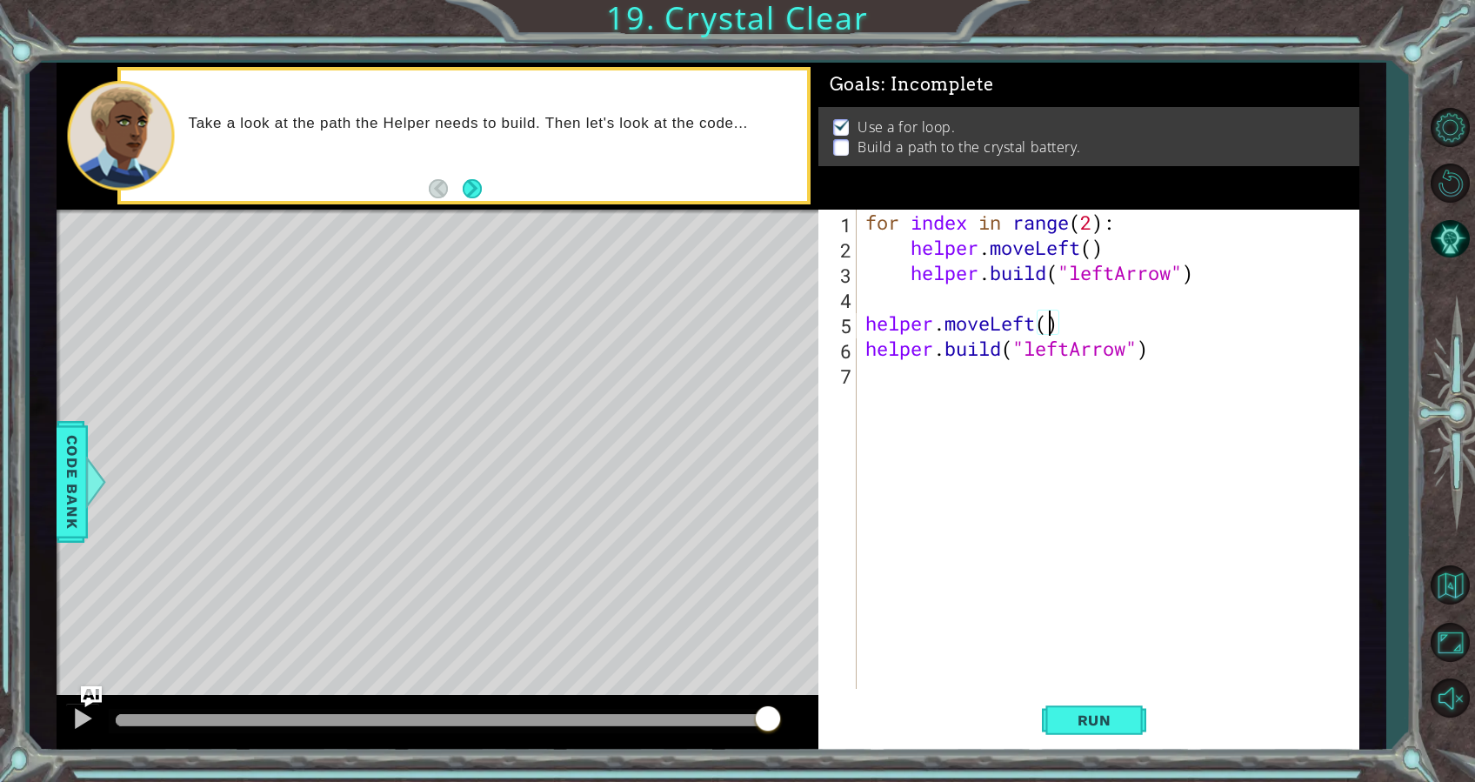
scroll to position [0, 8]
click at [1144, 358] on div "for index in range ( 2 ) : helper . moveLeft ( ) helper . build ( "leftArrow" )…" at bounding box center [1113, 475] width 502 height 530
click at [1164, 352] on div "for index in range ( 2 ) : helper . moveLeft ( ) helper . build ( "leftArrow" )…" at bounding box center [1113, 475] width 502 height 530
click at [1102, 722] on span "Run" at bounding box center [1094, 720] width 69 height 17
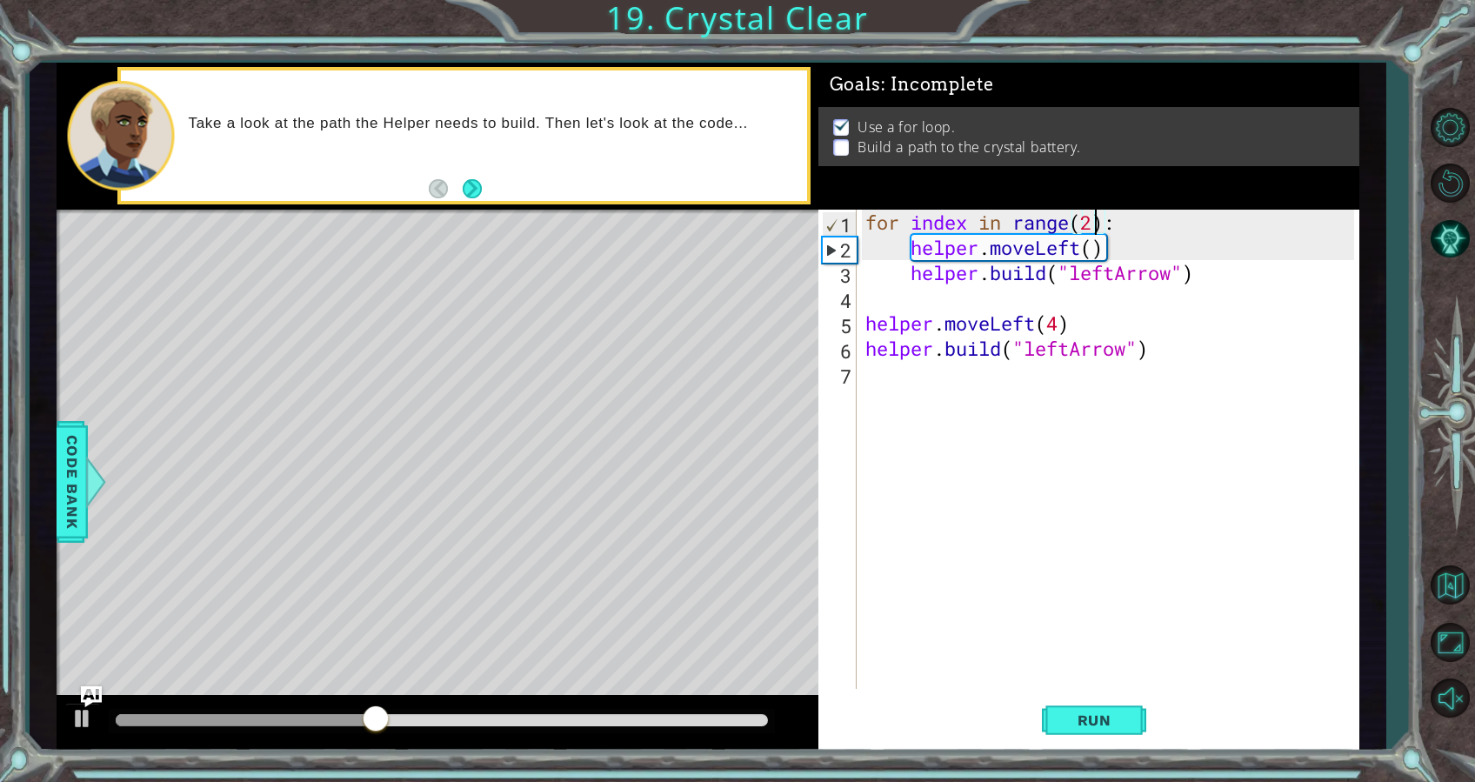
click at [1090, 213] on div "for index in range ( 2 ) : helper . moveLeft ( ) helper . build ( "leftArrow" )…" at bounding box center [1113, 475] width 502 height 530
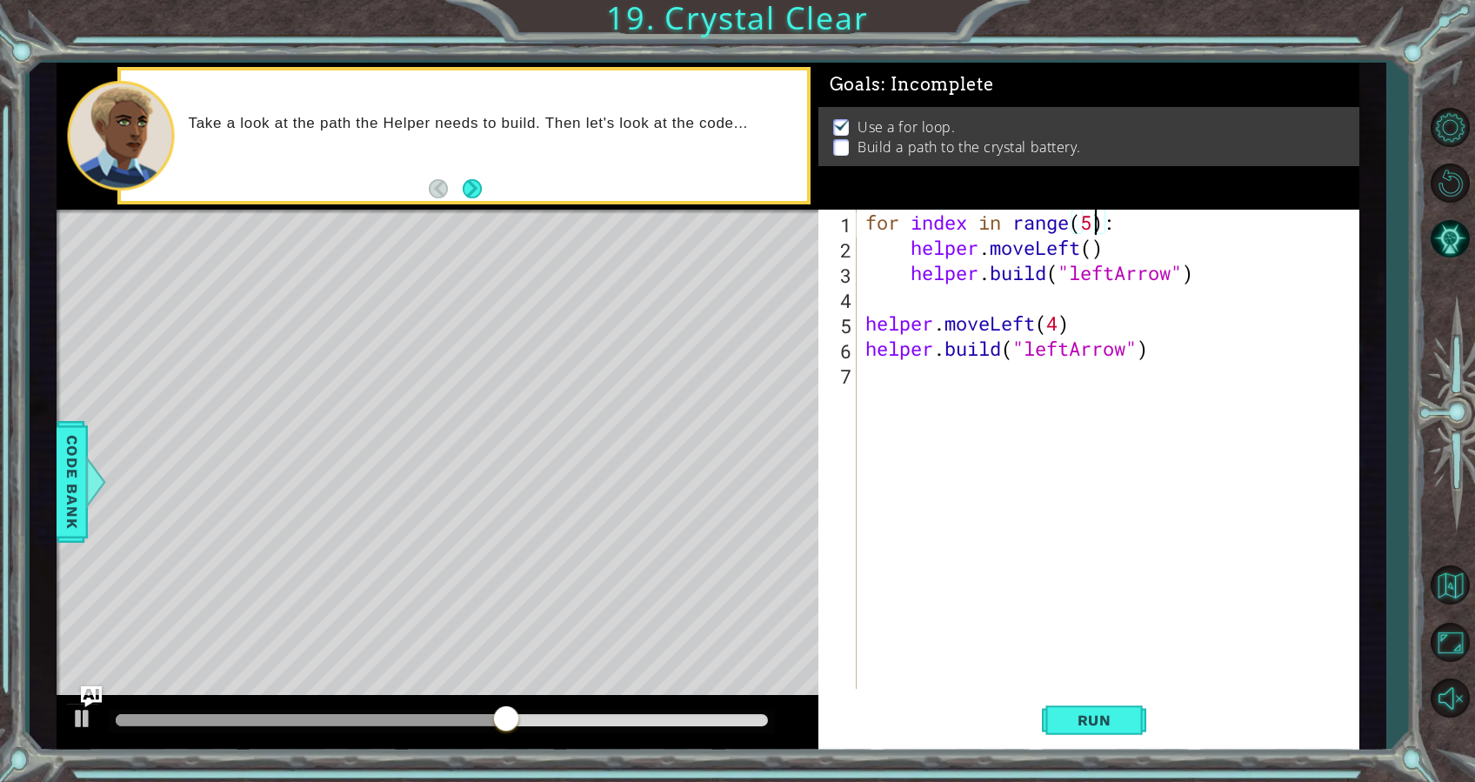
scroll to position [0, 0]
type textarea "for index in range(5):"
click at [1102, 712] on span "Run" at bounding box center [1094, 720] width 69 height 17
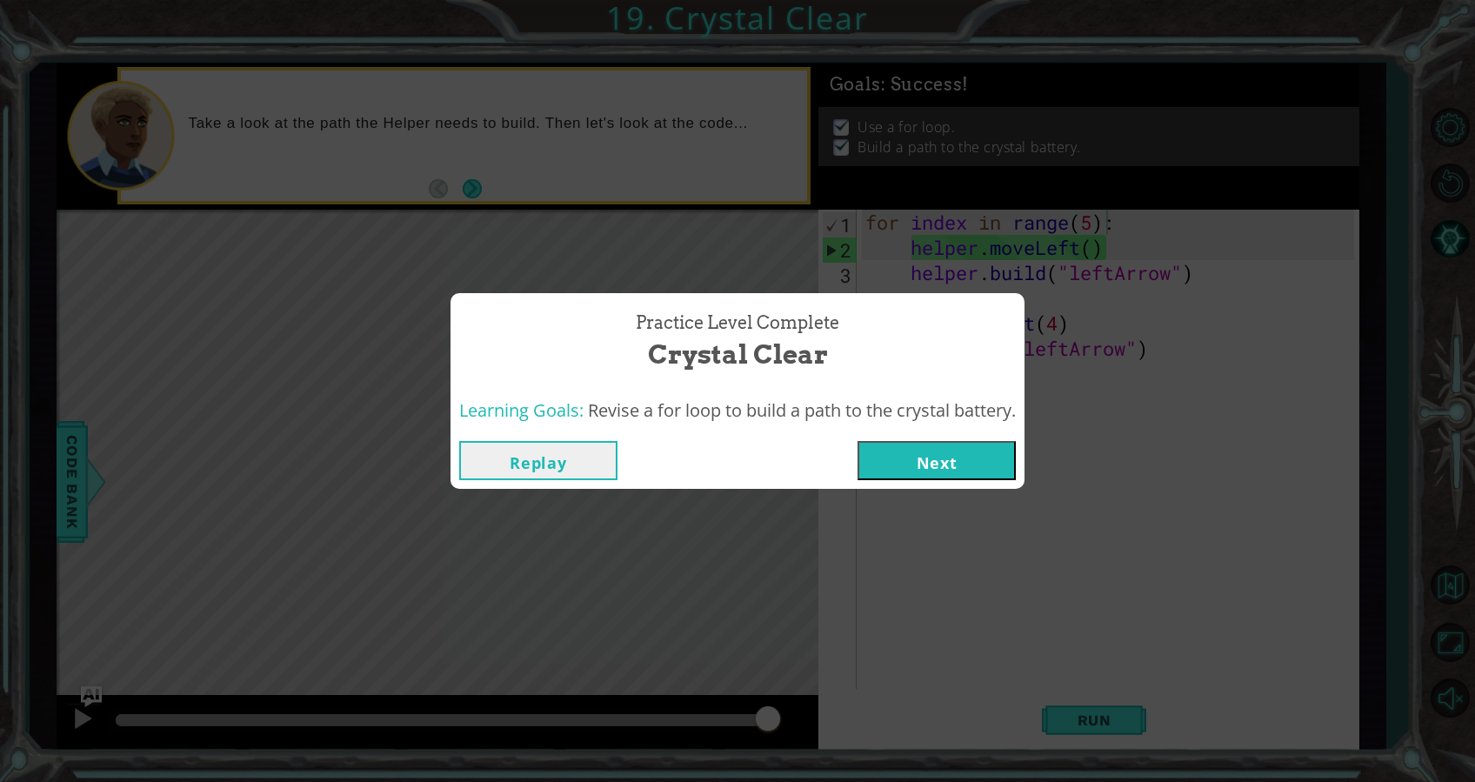
click at [957, 463] on button "Next" at bounding box center [937, 460] width 158 height 39
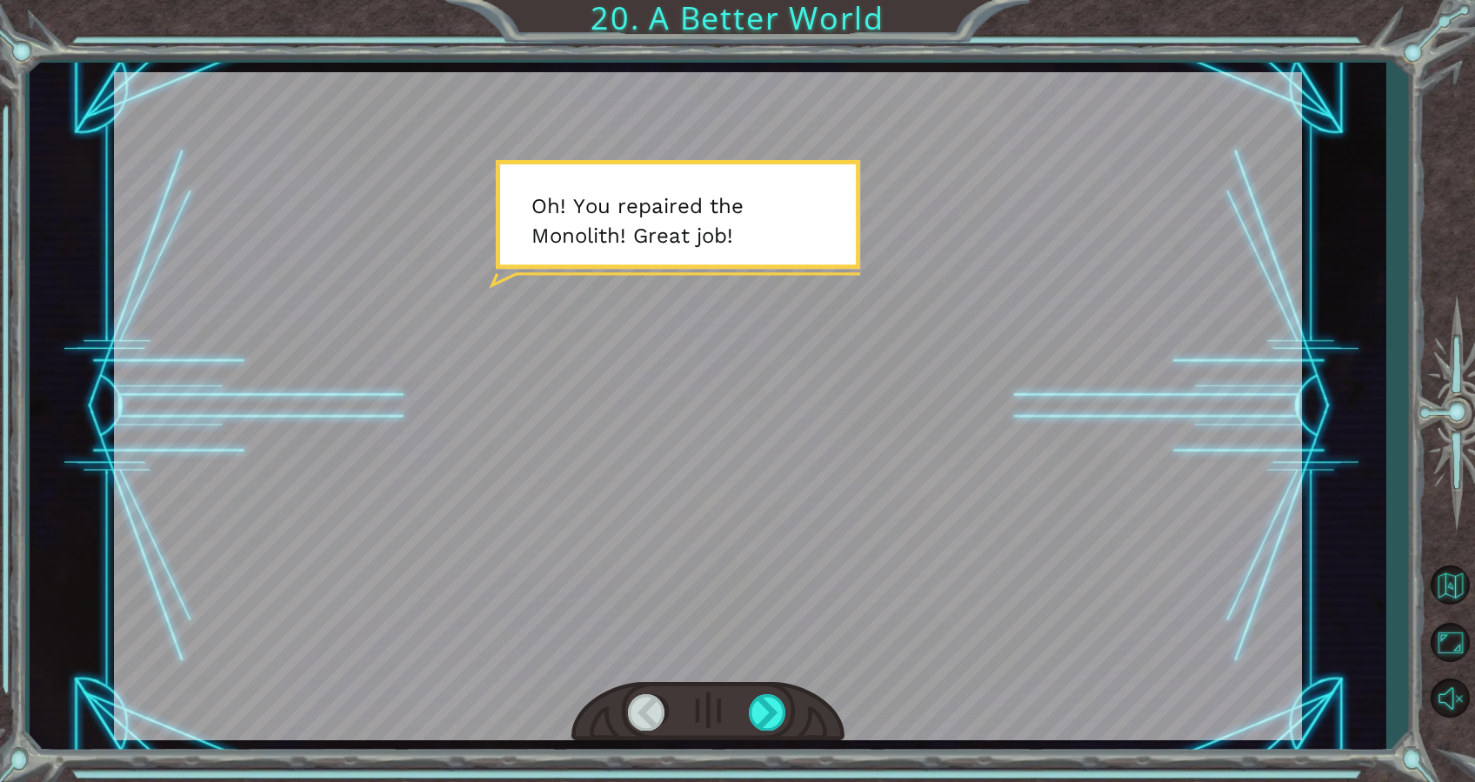
click at [678, 481] on div at bounding box center [708, 406] width 1188 height 668
click at [697, 472] on div at bounding box center [708, 406] width 1188 height 668
click at [772, 702] on div at bounding box center [768, 712] width 39 height 36
click at [770, 702] on div at bounding box center [768, 712] width 39 height 36
click at [770, 708] on div at bounding box center [768, 712] width 39 height 36
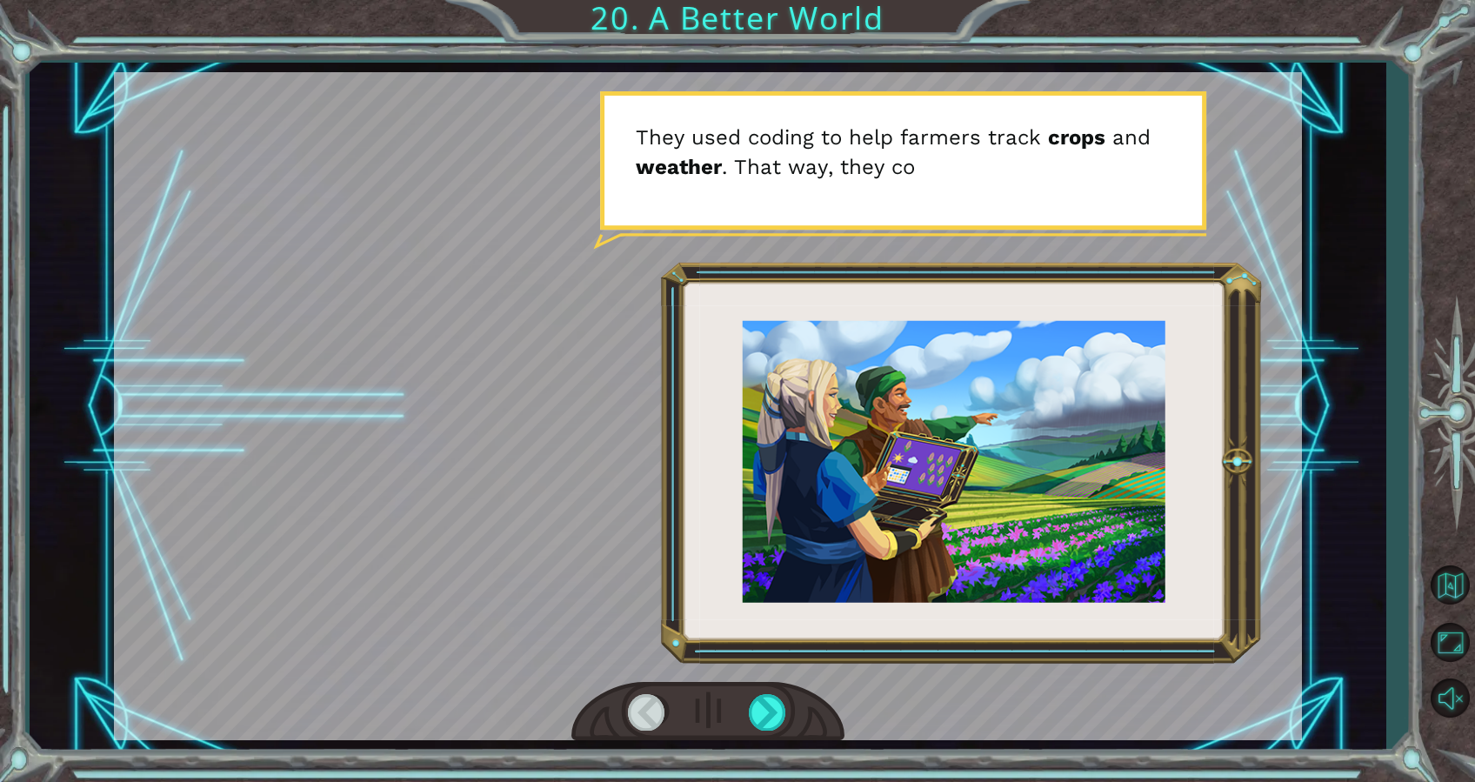
click at [1163, 559] on div at bounding box center [708, 406] width 1188 height 668
click at [828, 630] on div at bounding box center [708, 406] width 1188 height 668
click at [771, 719] on div at bounding box center [768, 712] width 39 height 36
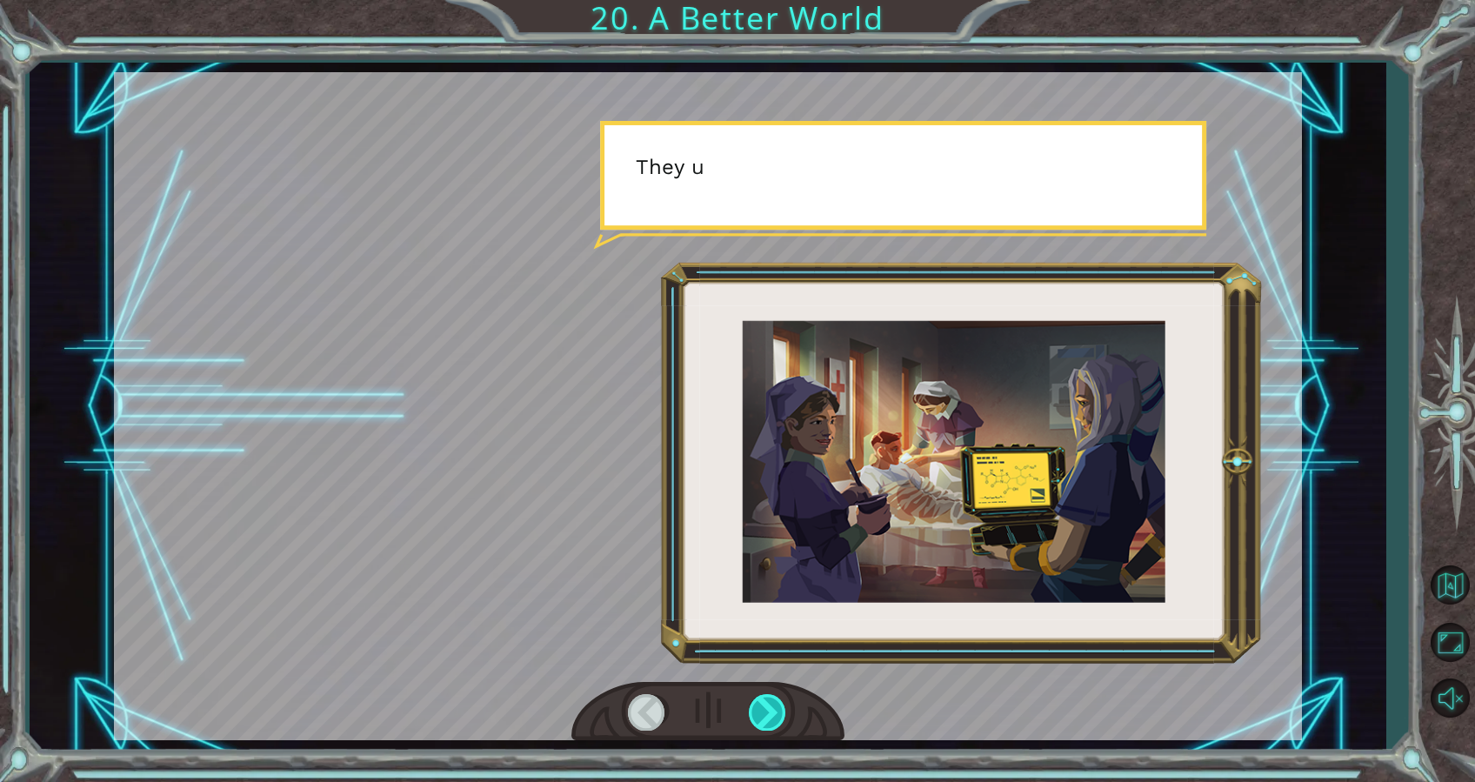
click at [771, 719] on div at bounding box center [768, 712] width 39 height 36
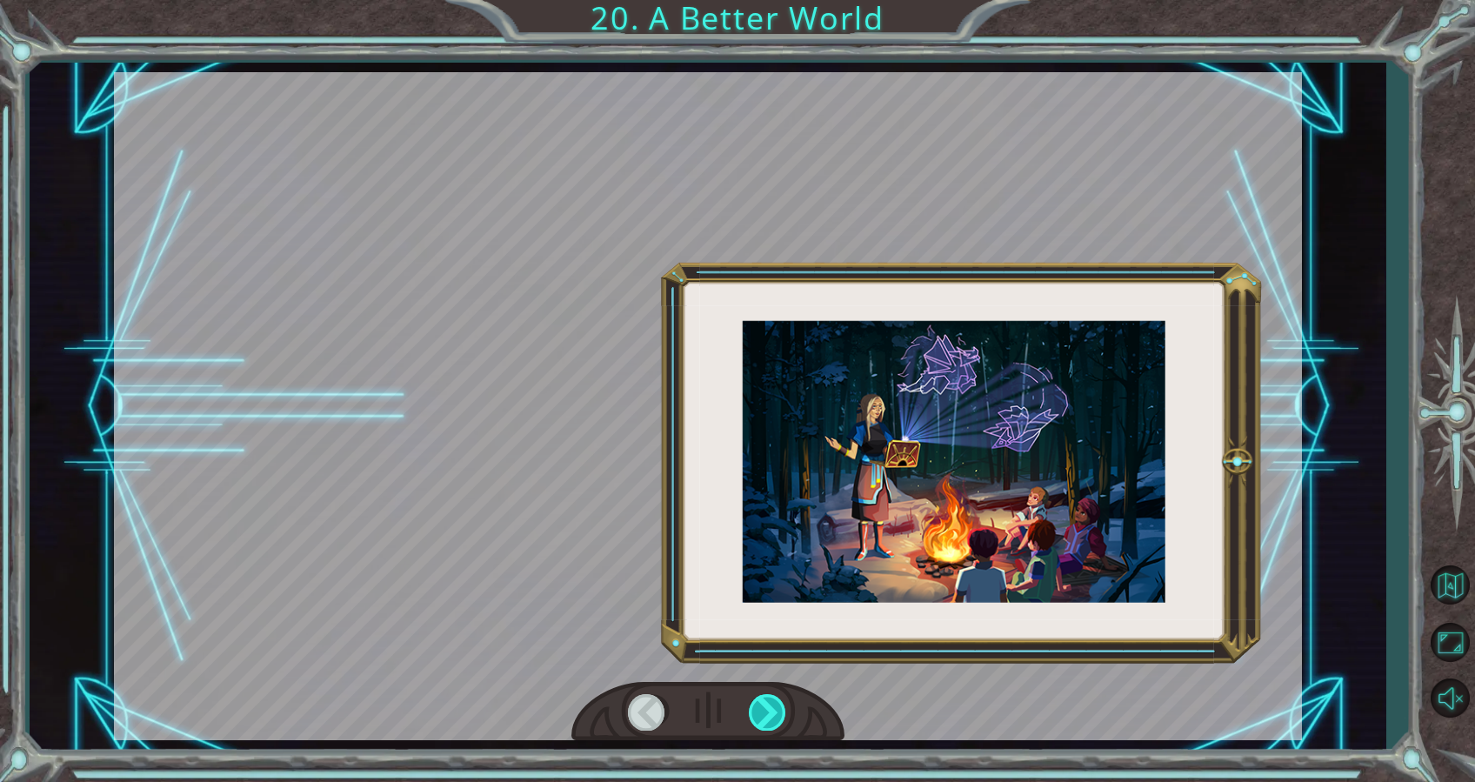
click at [771, 719] on div at bounding box center [768, 712] width 39 height 36
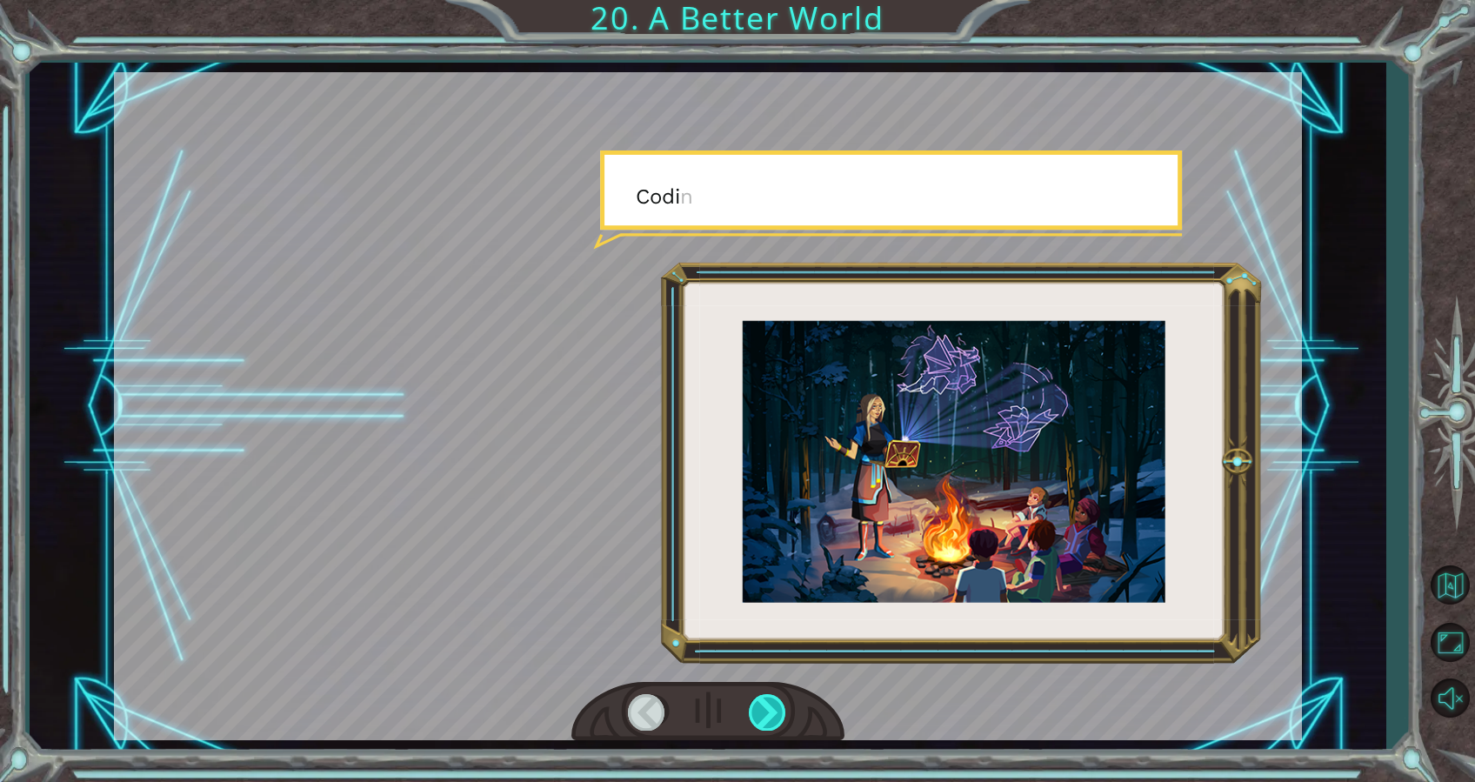
click at [771, 719] on div at bounding box center [768, 712] width 39 height 36
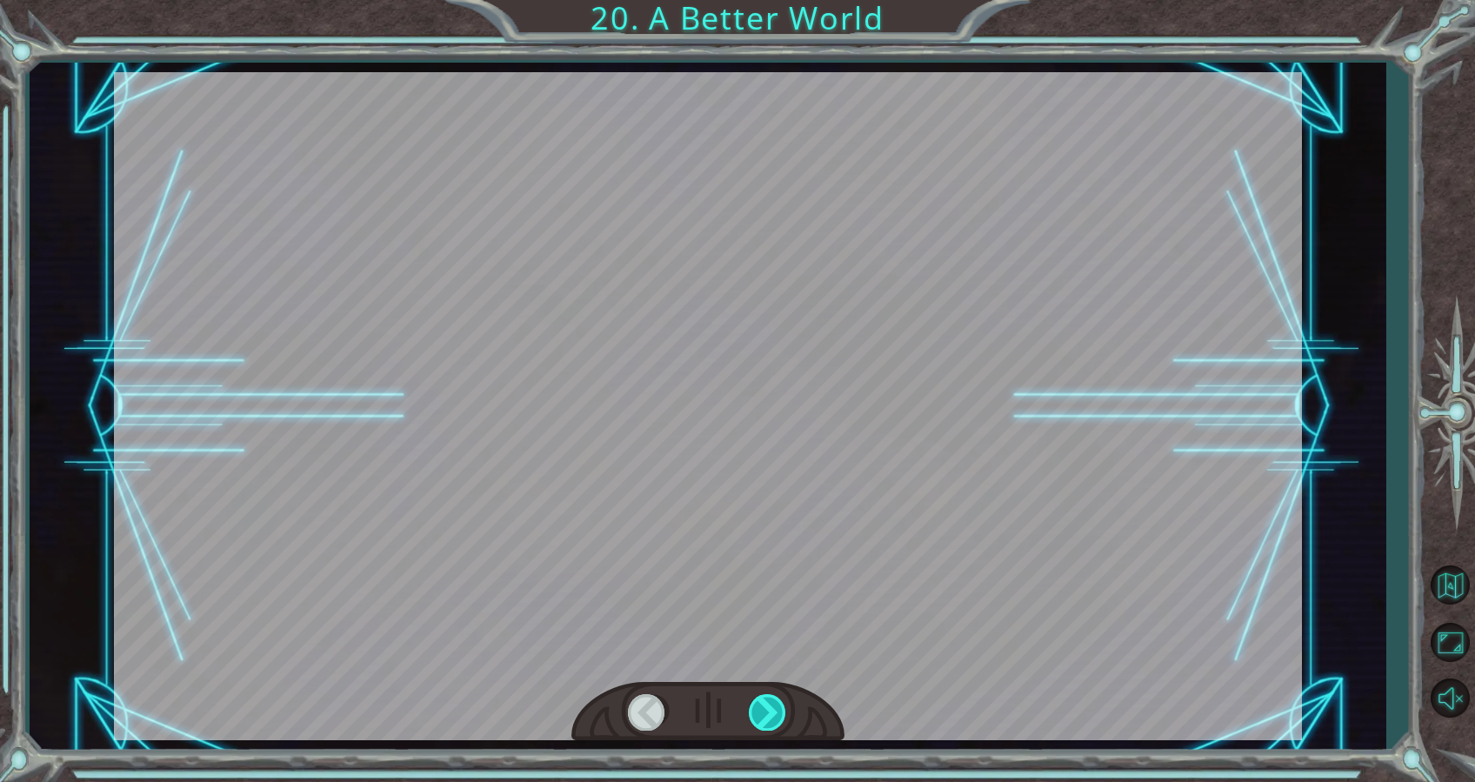
click at [771, 719] on div at bounding box center [768, 712] width 39 height 36
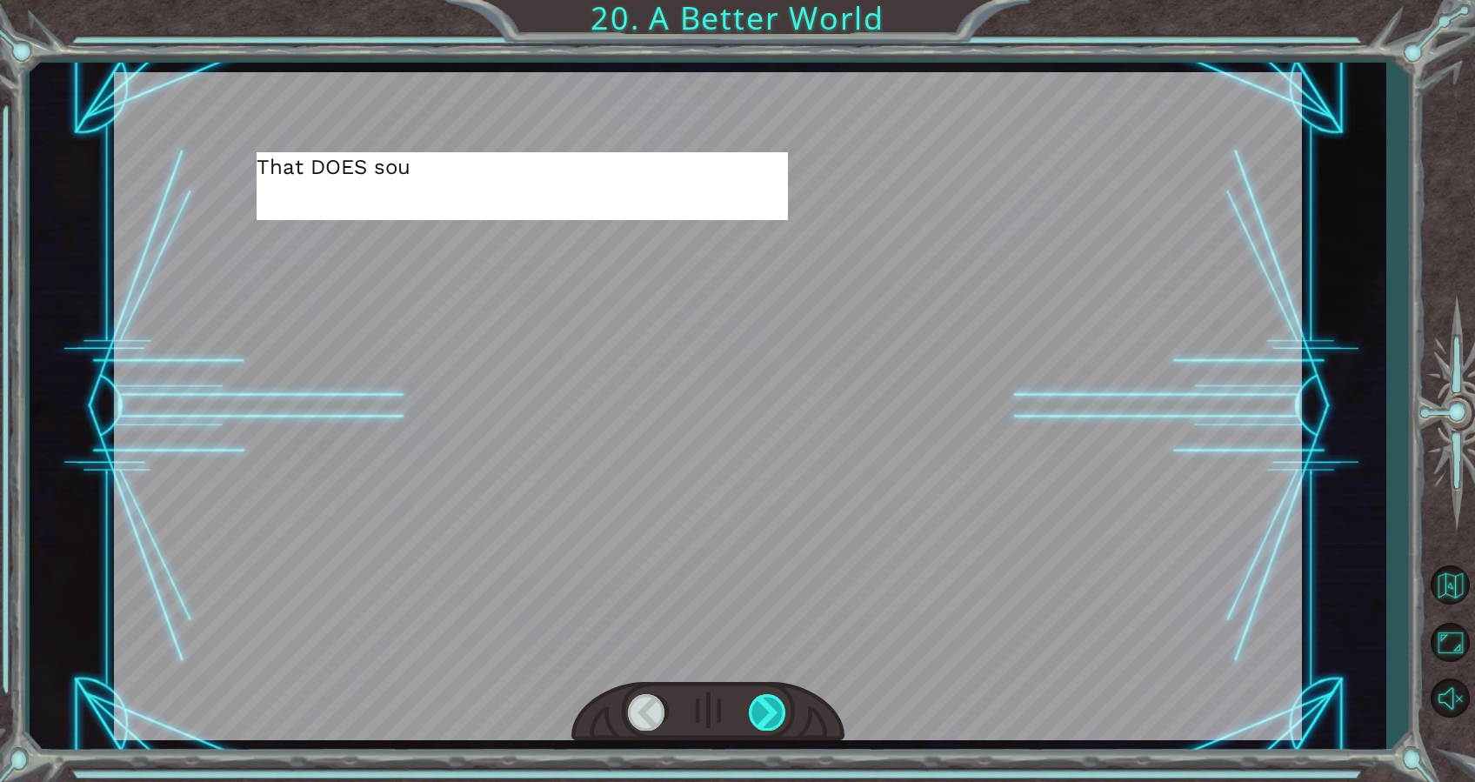
click at [771, 719] on div at bounding box center [768, 712] width 39 height 36
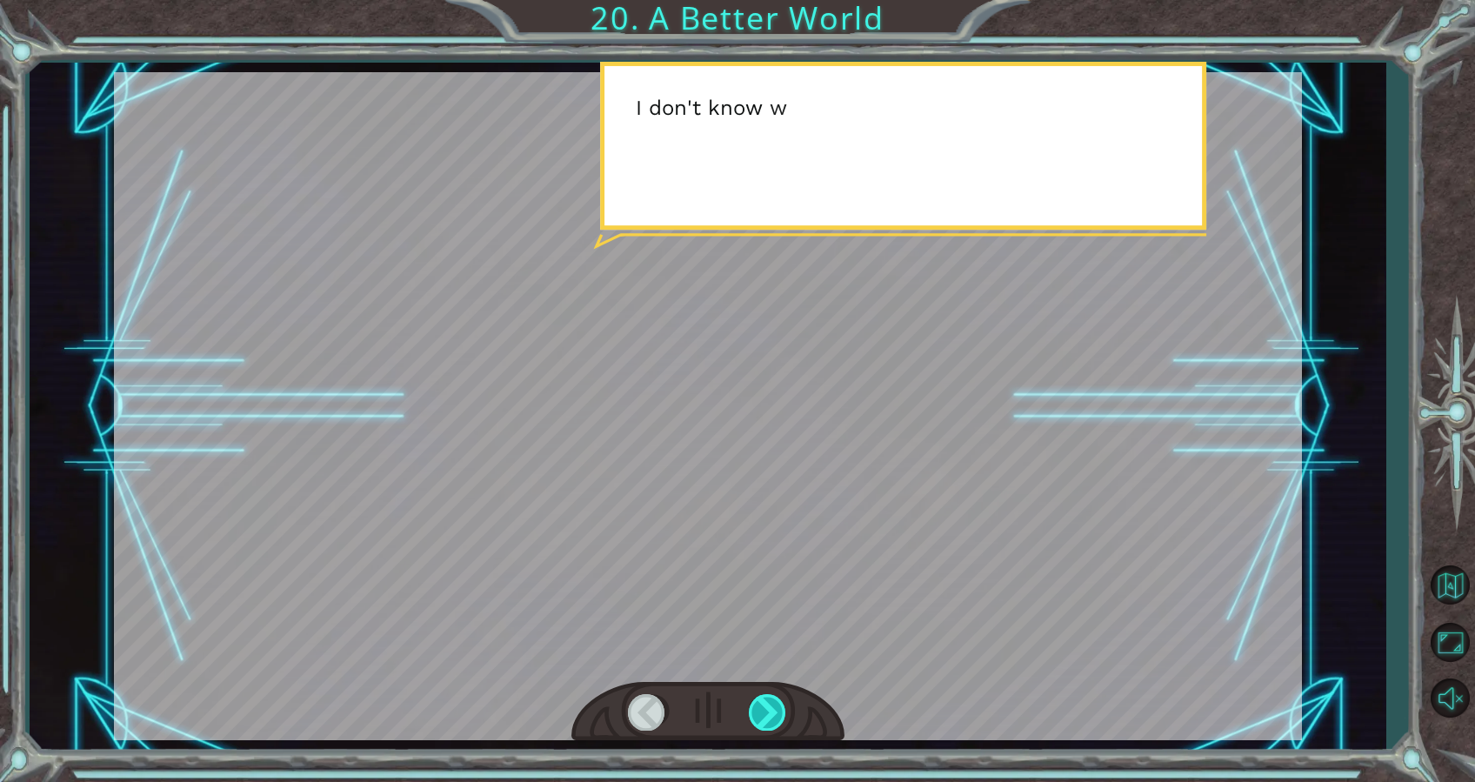
click at [771, 719] on div at bounding box center [768, 712] width 39 height 36
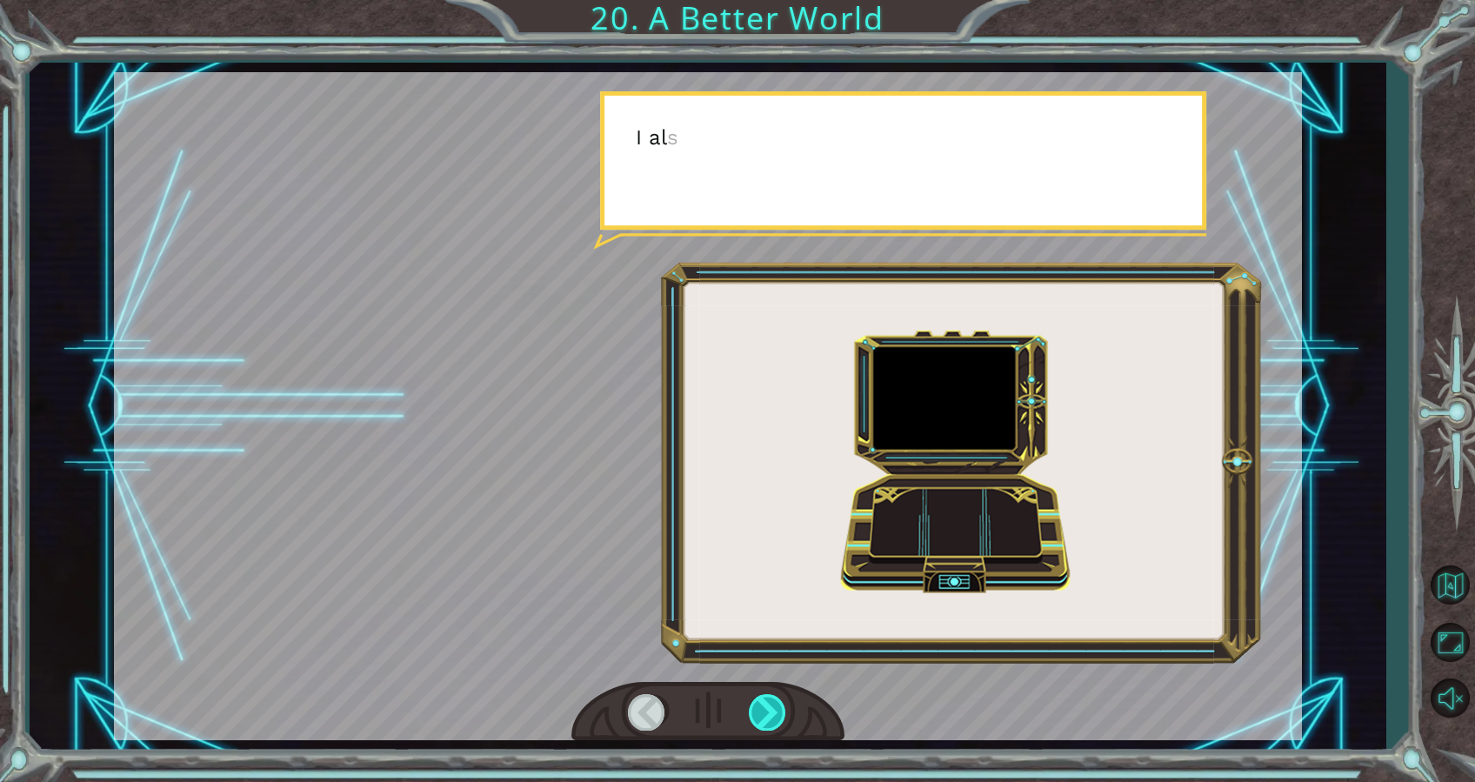
click at [771, 719] on div at bounding box center [768, 712] width 39 height 36
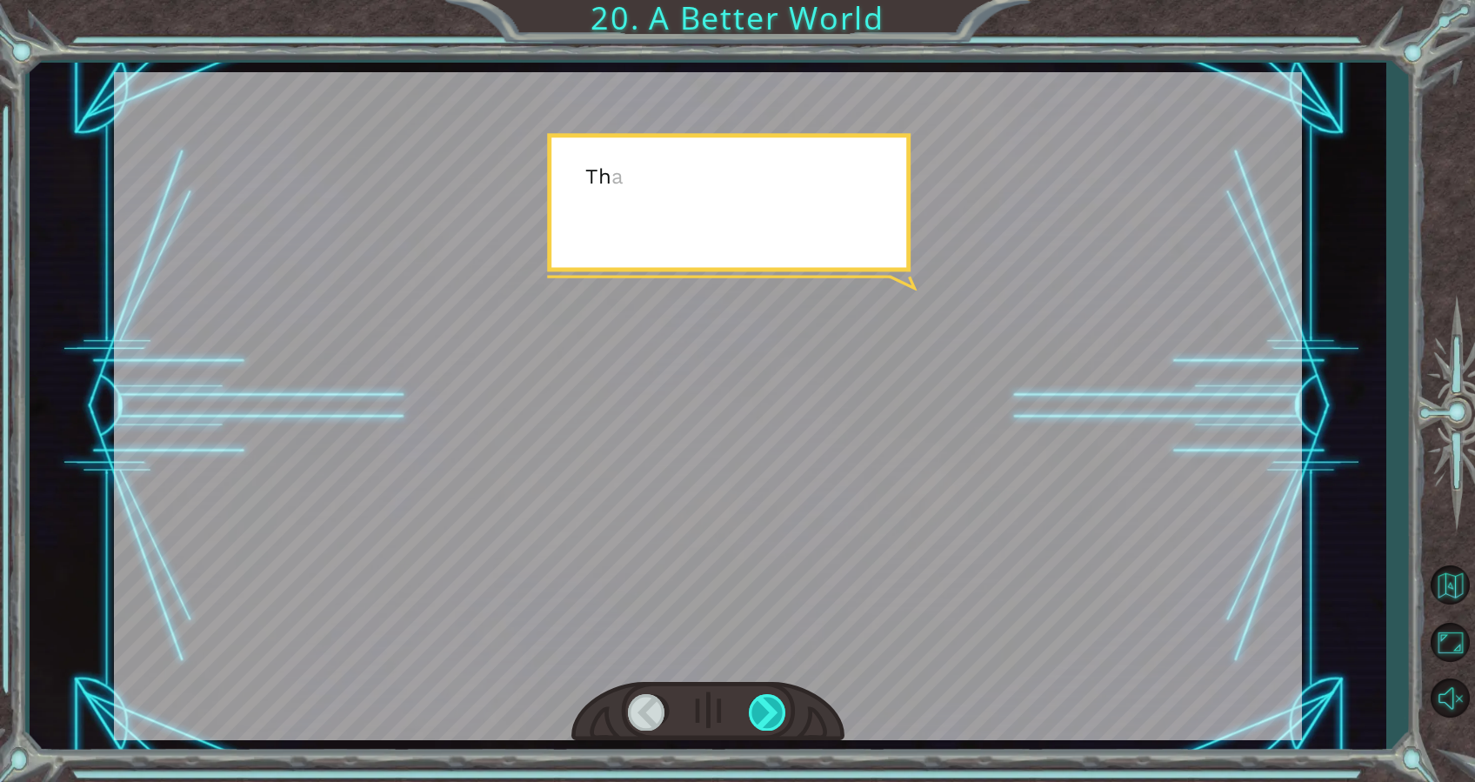
click at [771, 719] on div at bounding box center [768, 712] width 39 height 36
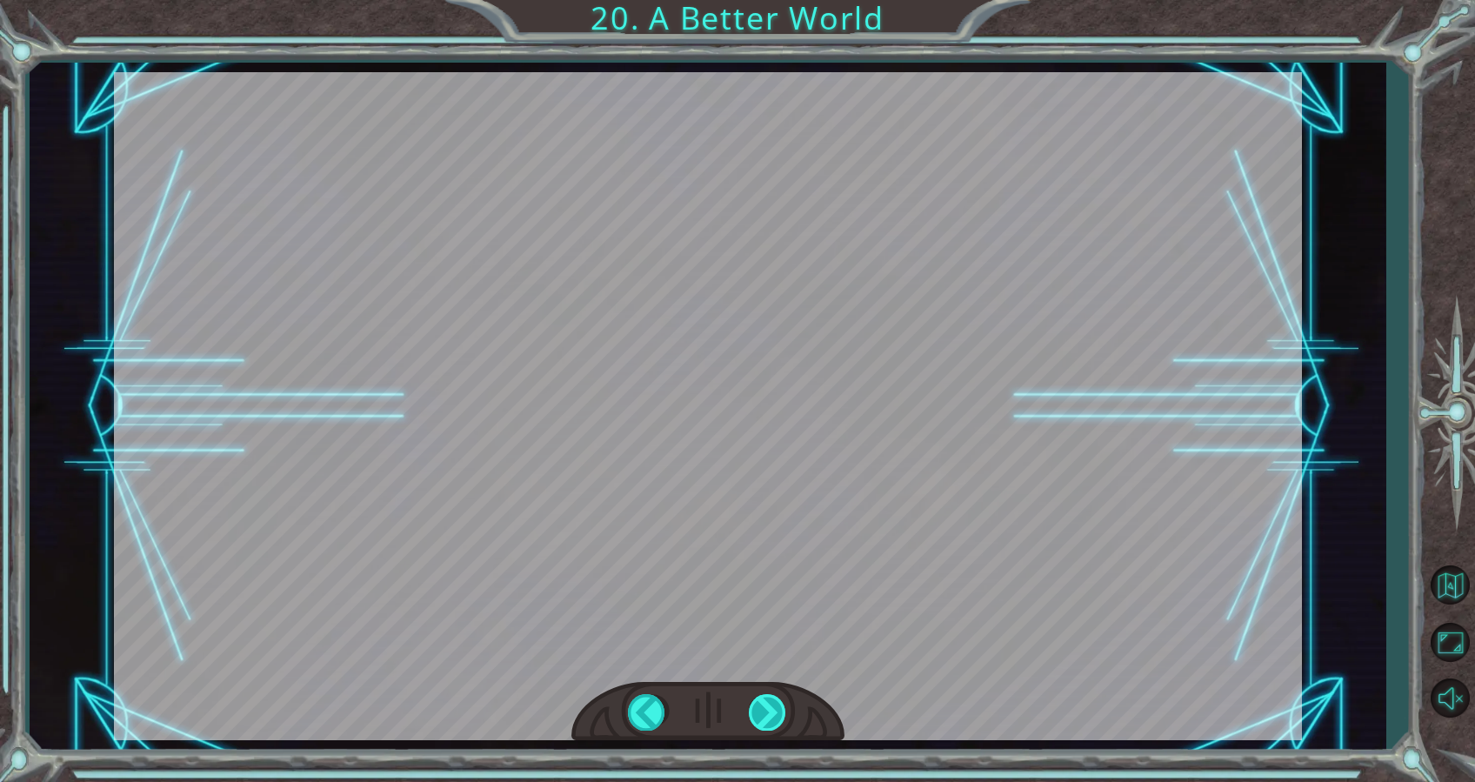
click at [771, 719] on div at bounding box center [768, 712] width 39 height 36
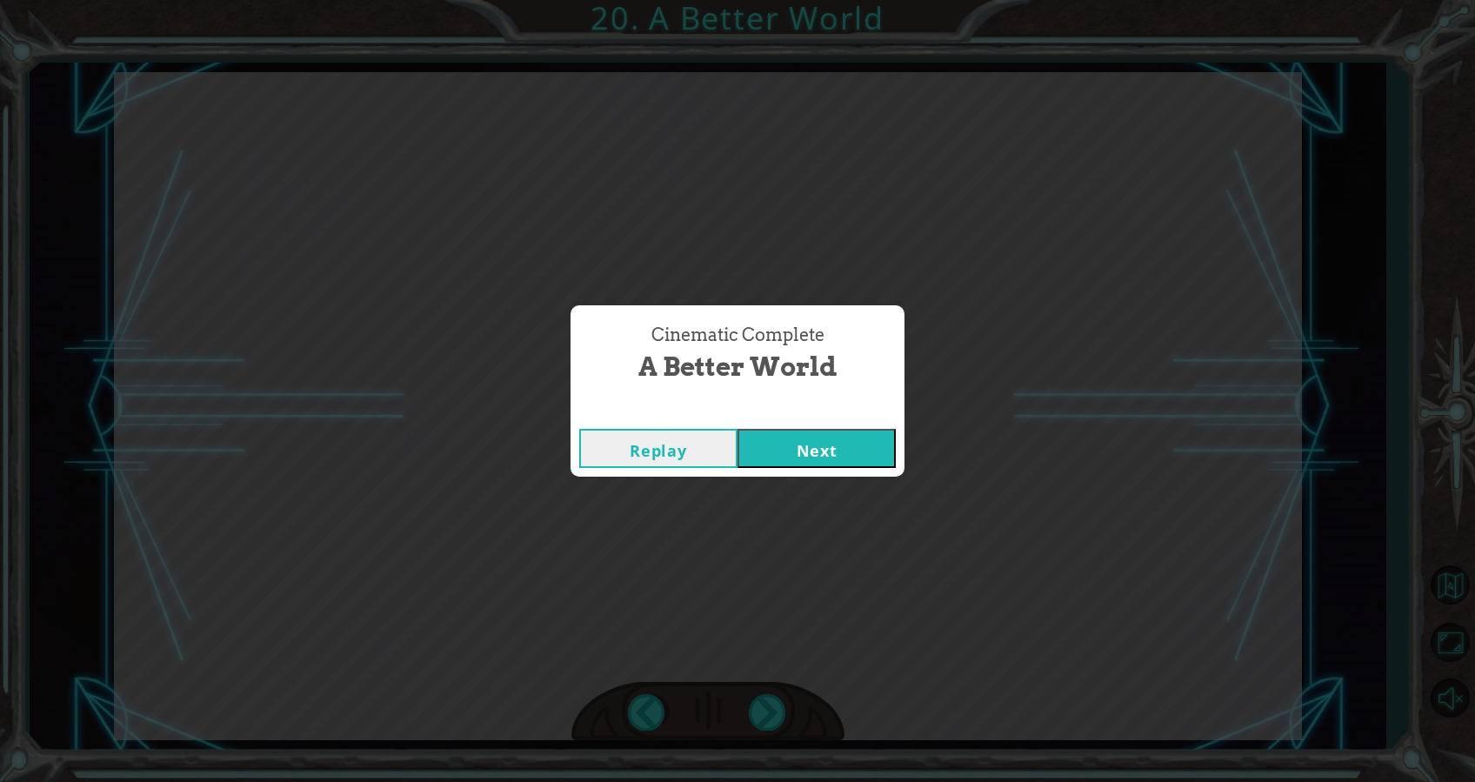
click at [859, 457] on button "Next" at bounding box center [817, 448] width 158 height 39
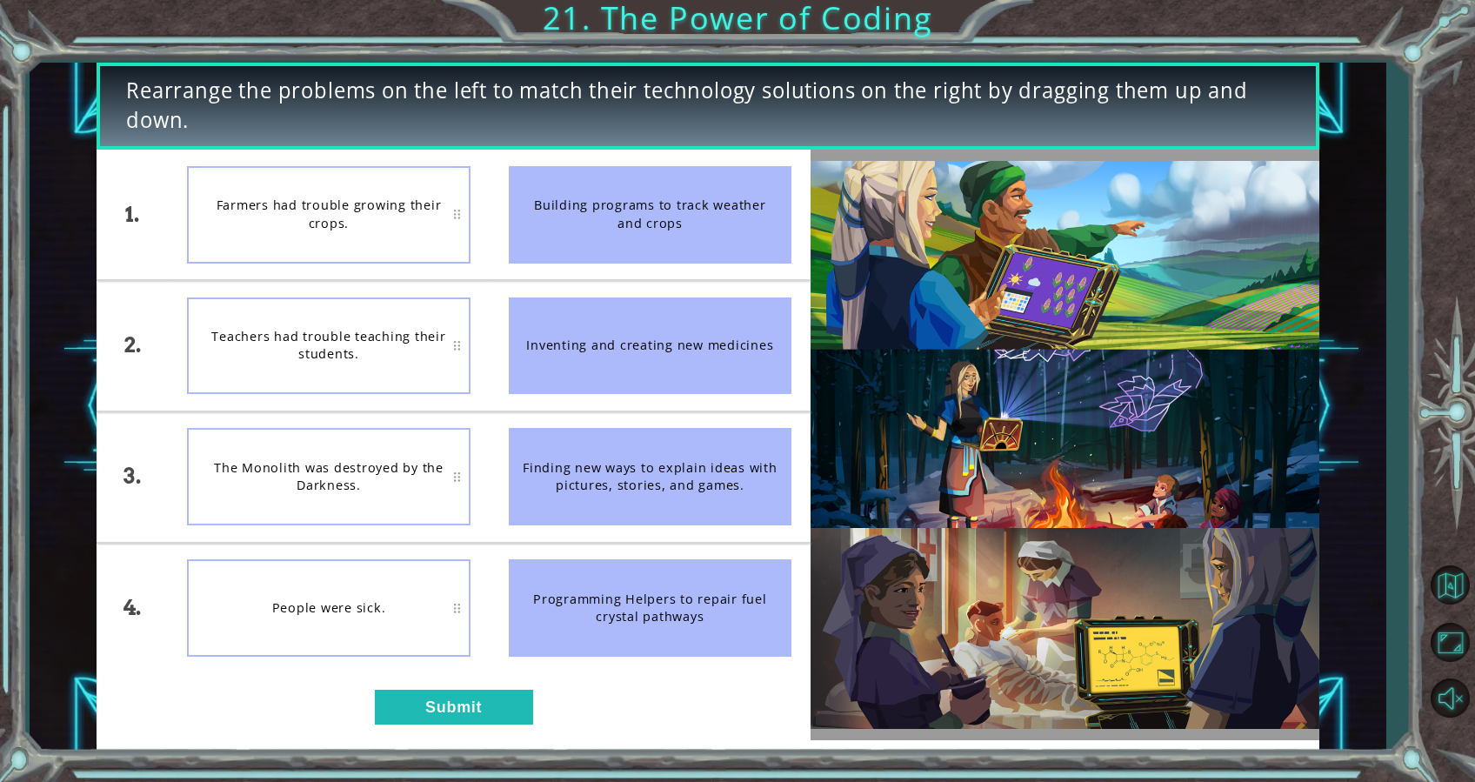
drag, startPoint x: 643, startPoint y: 199, endPoint x: 409, endPoint y: 208, distance: 234.2
click at [409, 208] on div "1. 2. 3. 4. Farmers had trouble growing their crops. Teachers had trouble teach…" at bounding box center [454, 412] width 714 height 524
drag, startPoint x: 687, startPoint y: 234, endPoint x: 494, endPoint y: 220, distance: 193.6
click at [494, 220] on li "Building programs to track weather and crops" at bounding box center [650, 215] width 321 height 130
drag, startPoint x: 673, startPoint y: 213, endPoint x: 538, endPoint y: 237, distance: 137.0
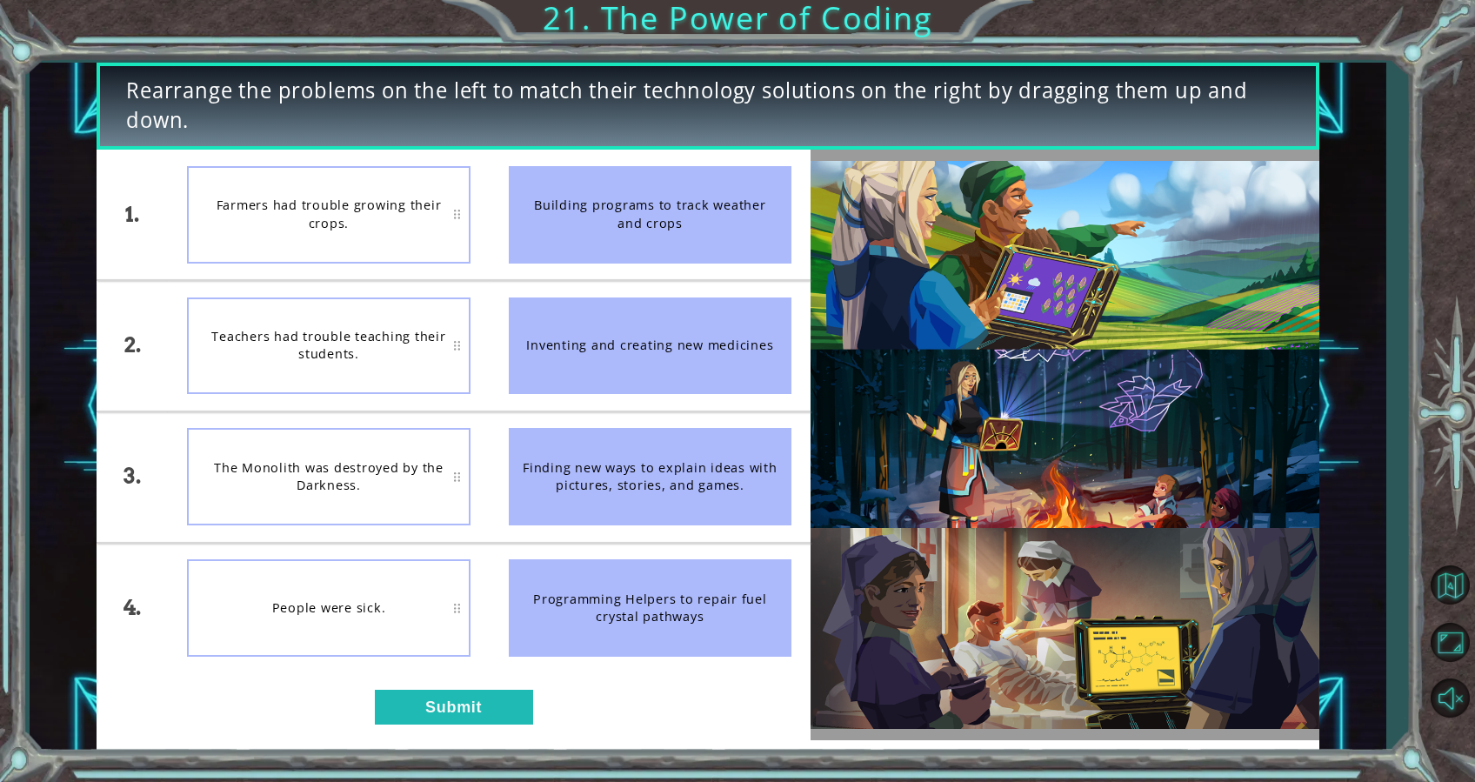
click at [538, 237] on div "Building programs to track weather and crops" at bounding box center [650, 214] width 283 height 97
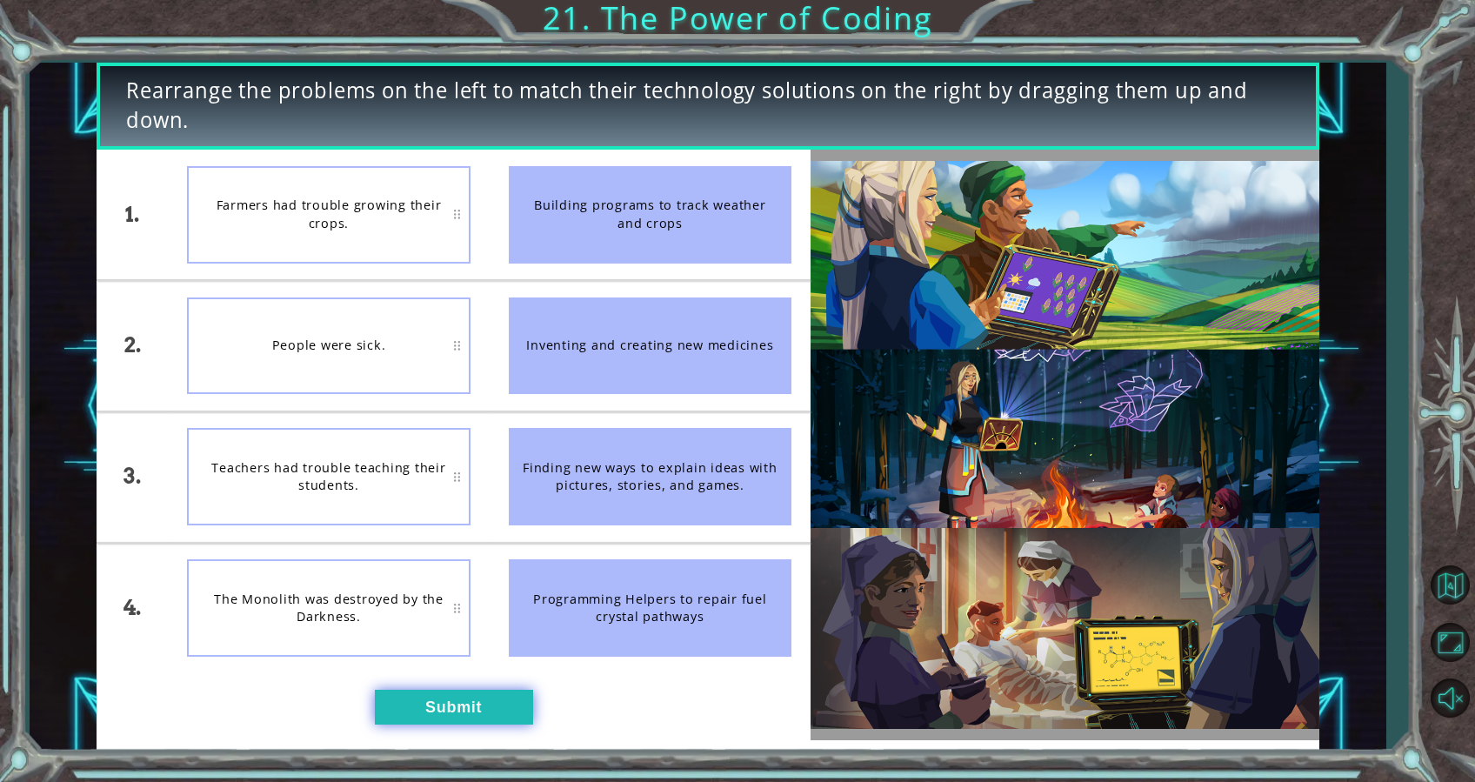
click at [486, 703] on button "Submit" at bounding box center [454, 707] width 158 height 35
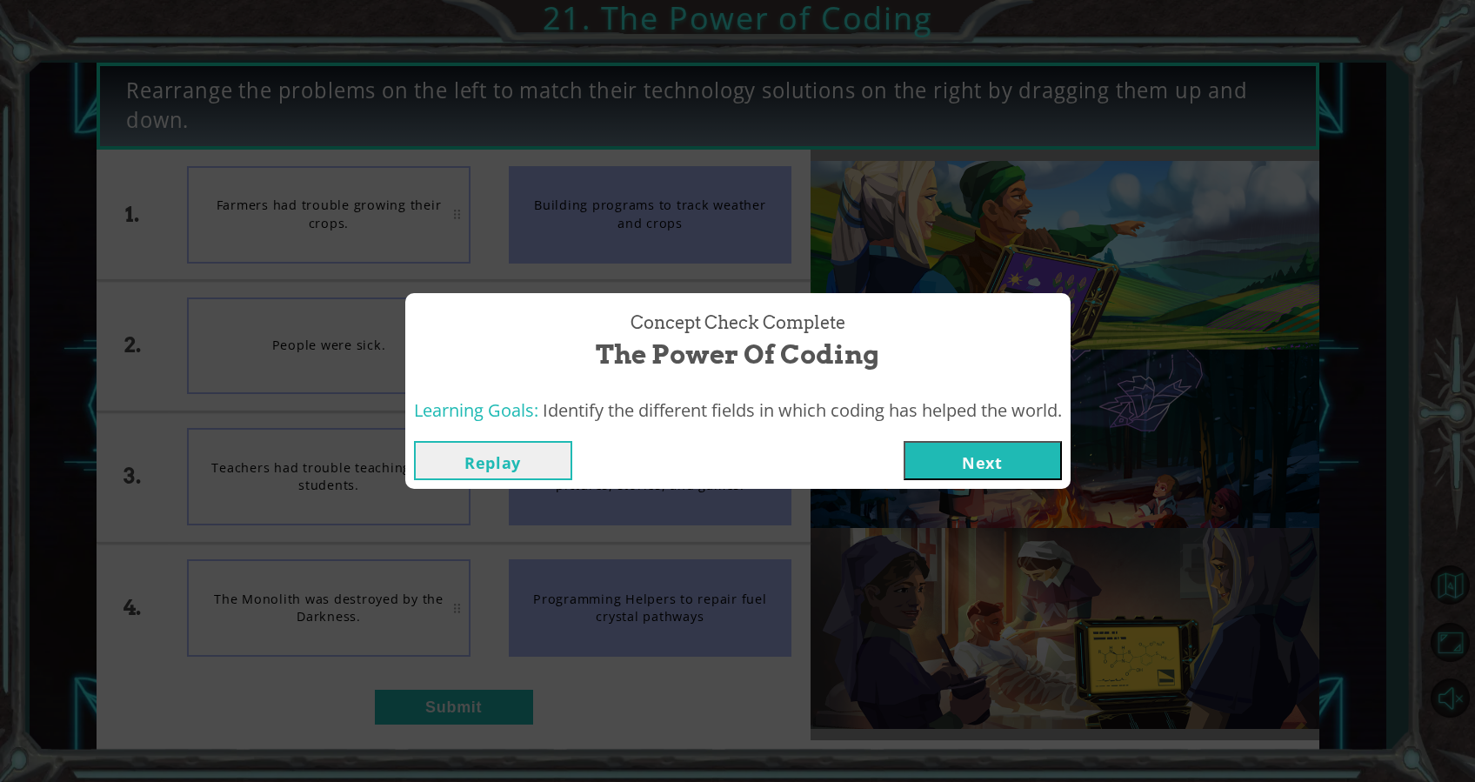
click at [971, 464] on button "Next" at bounding box center [983, 460] width 158 height 39
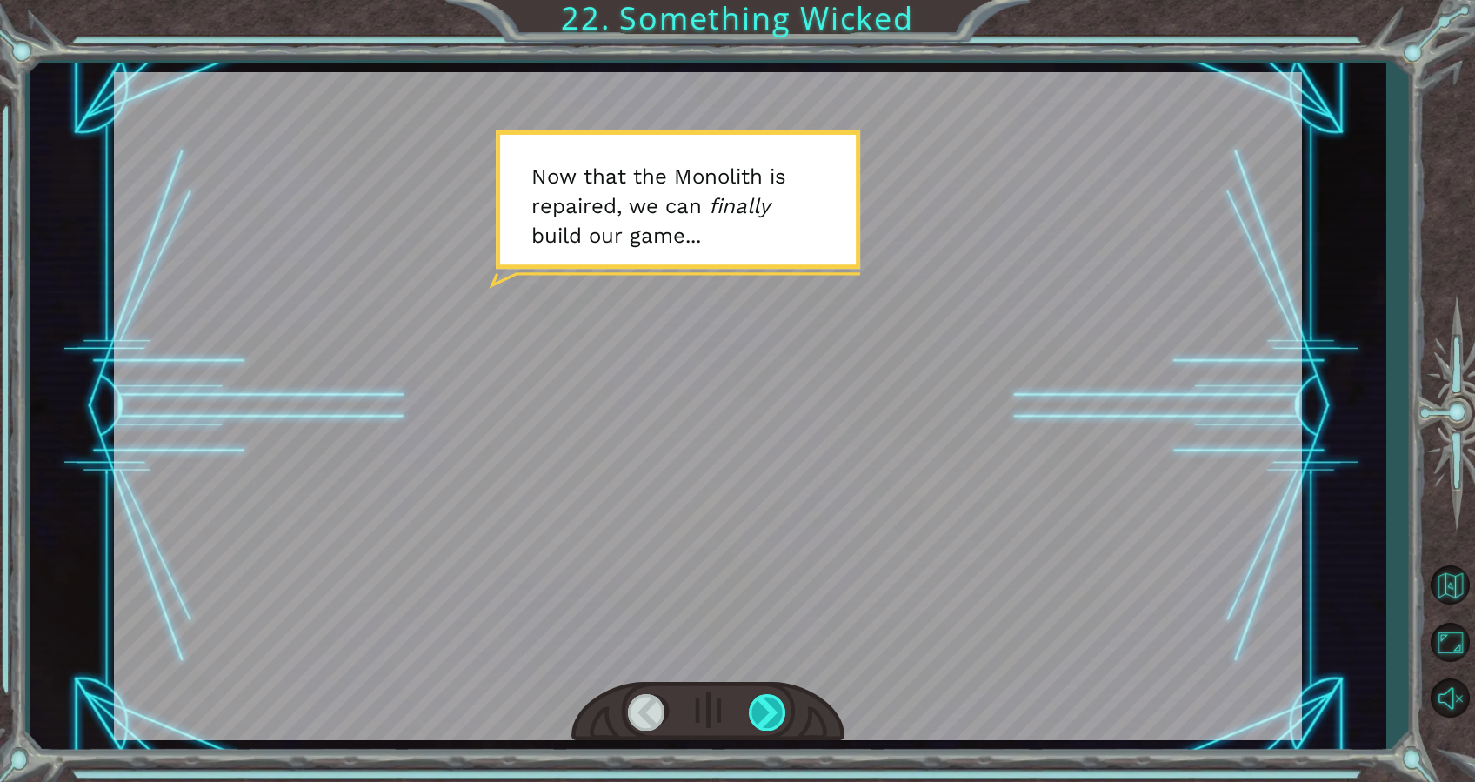
click at [764, 724] on div at bounding box center [768, 712] width 39 height 36
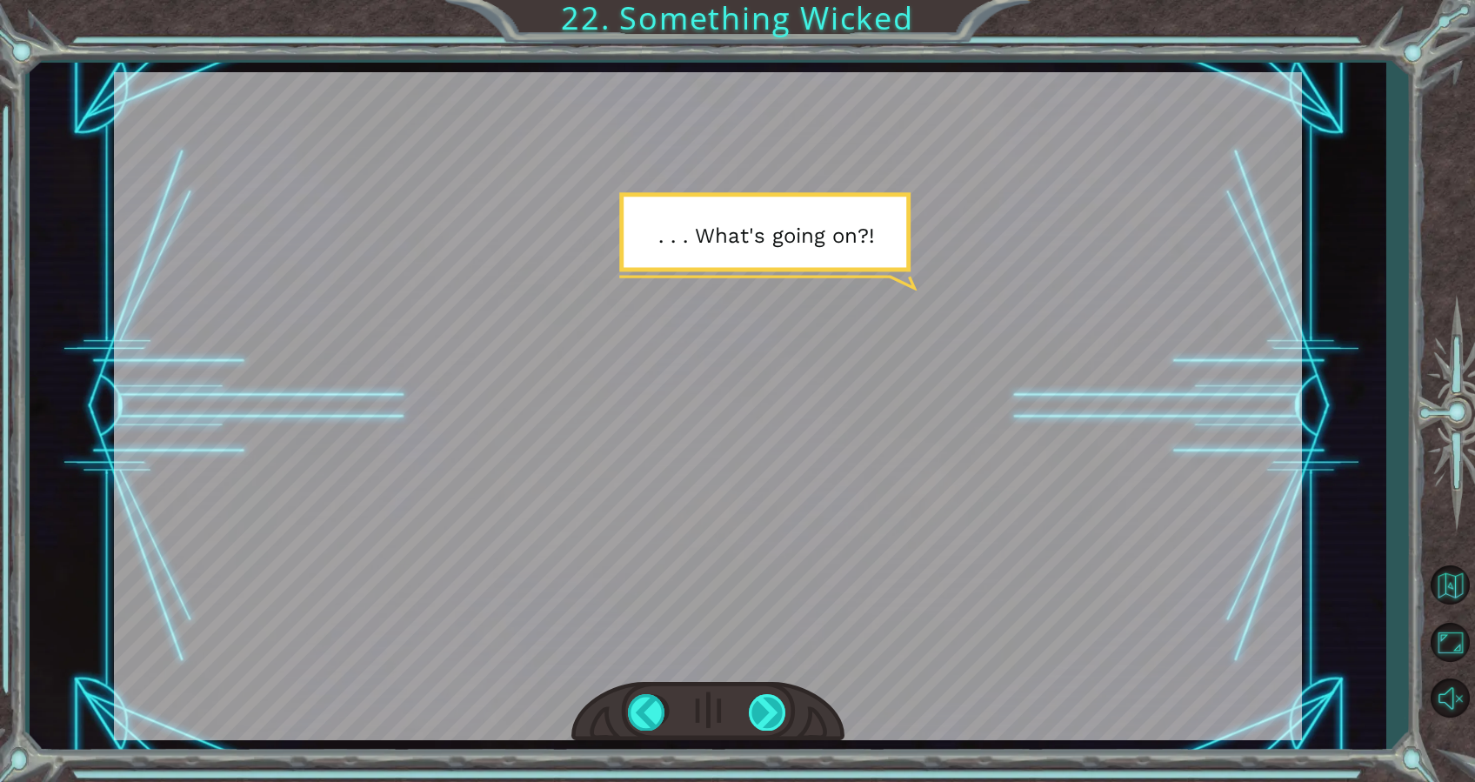
click at [767, 710] on div at bounding box center [768, 712] width 39 height 36
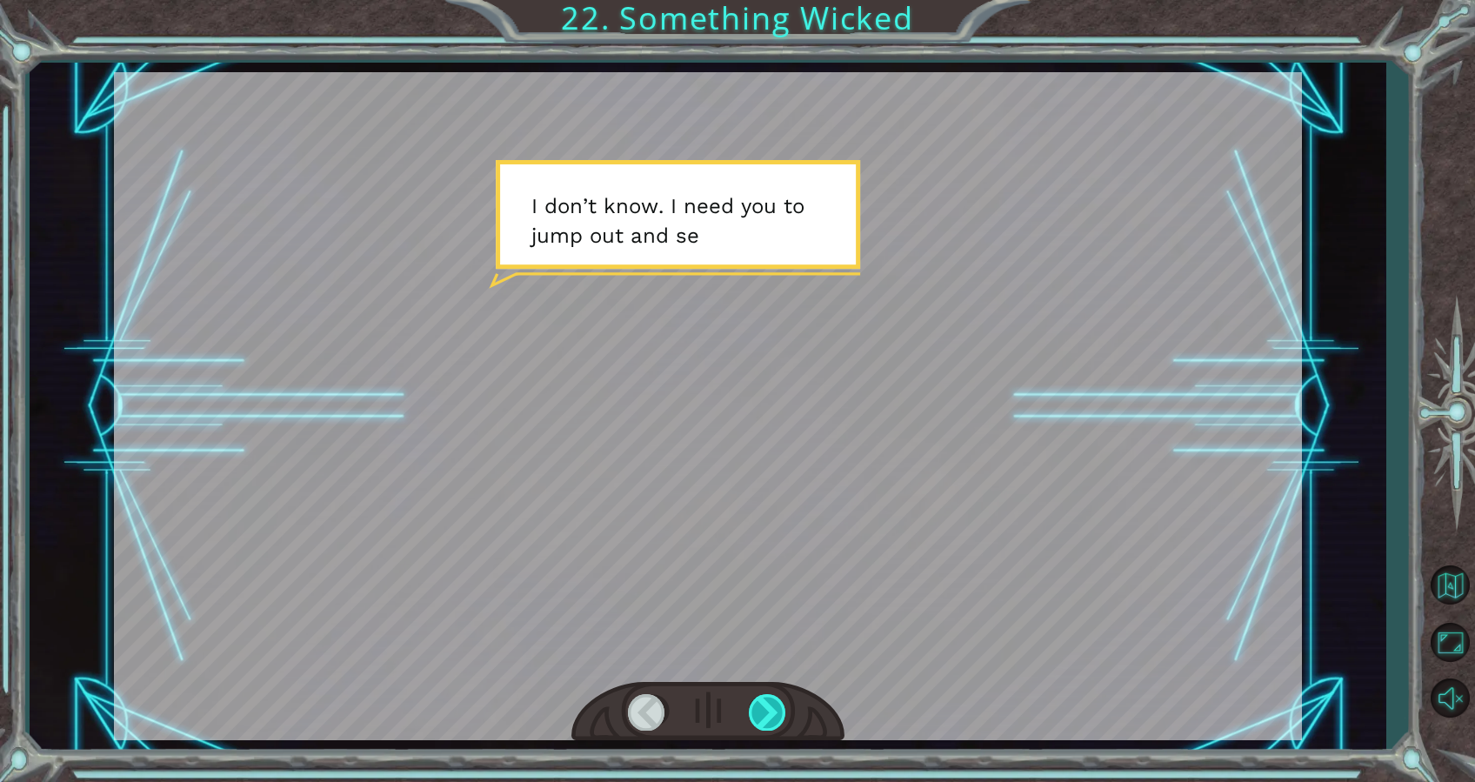
click at [767, 715] on div at bounding box center [768, 712] width 39 height 36
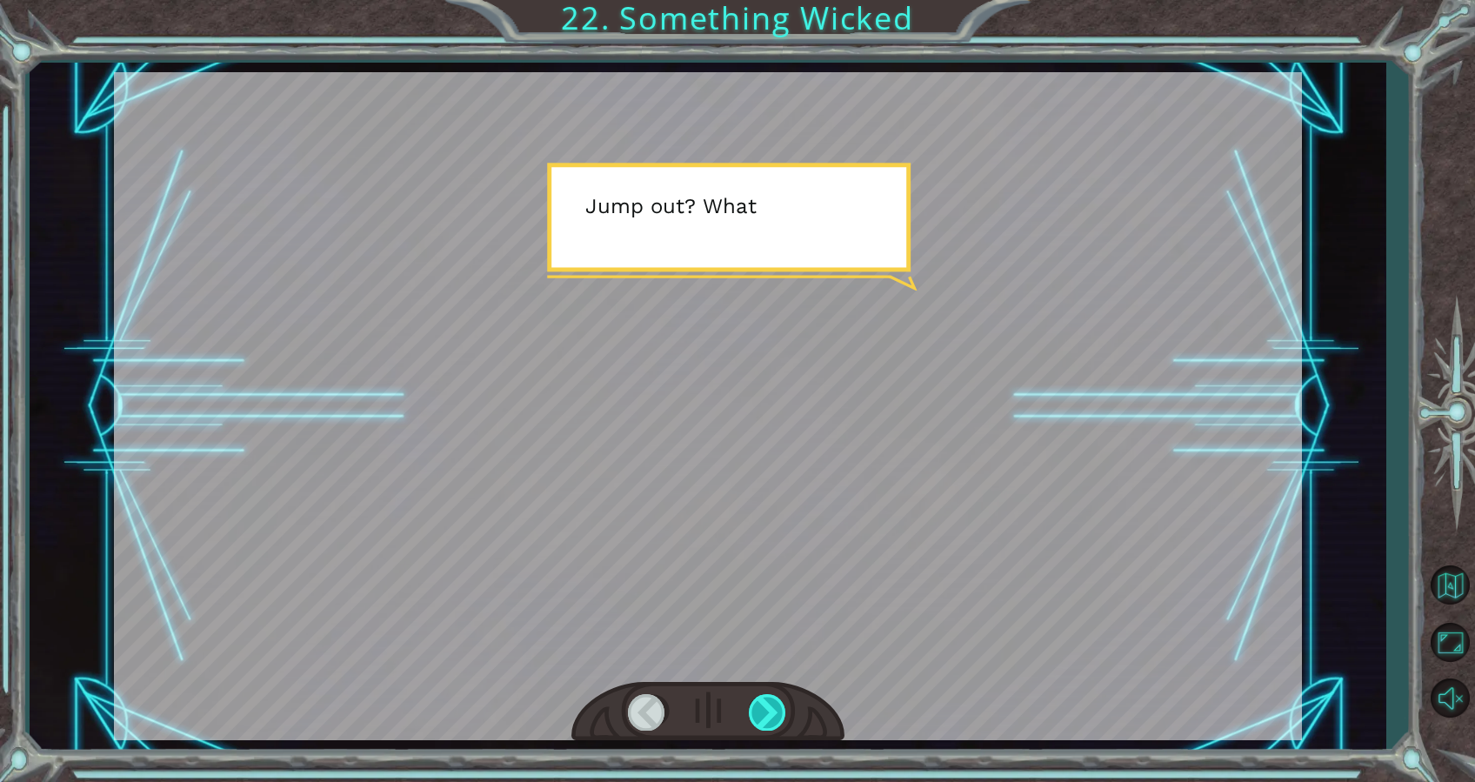
click at [767, 716] on div at bounding box center [768, 712] width 39 height 36
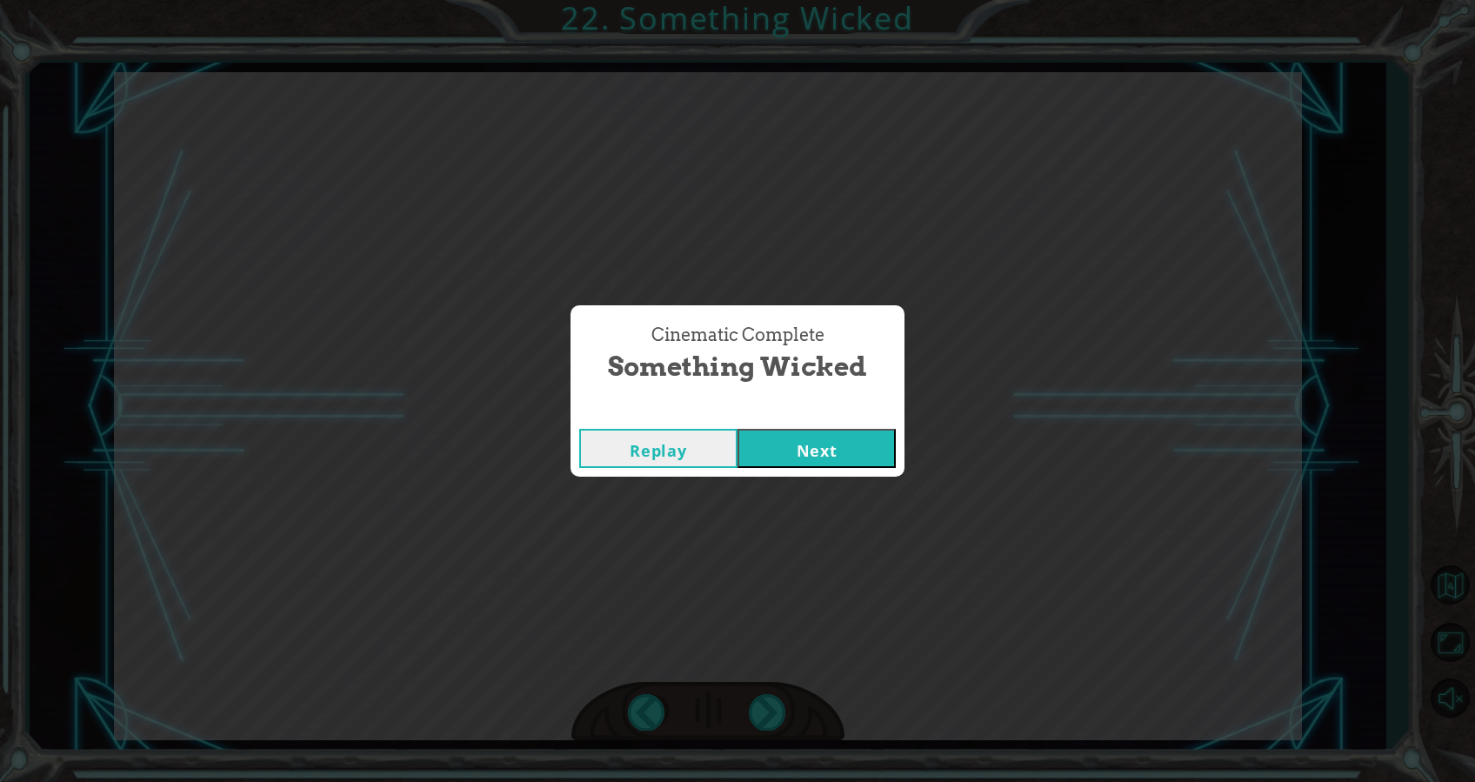
click at [825, 458] on button "Next" at bounding box center [817, 448] width 158 height 39
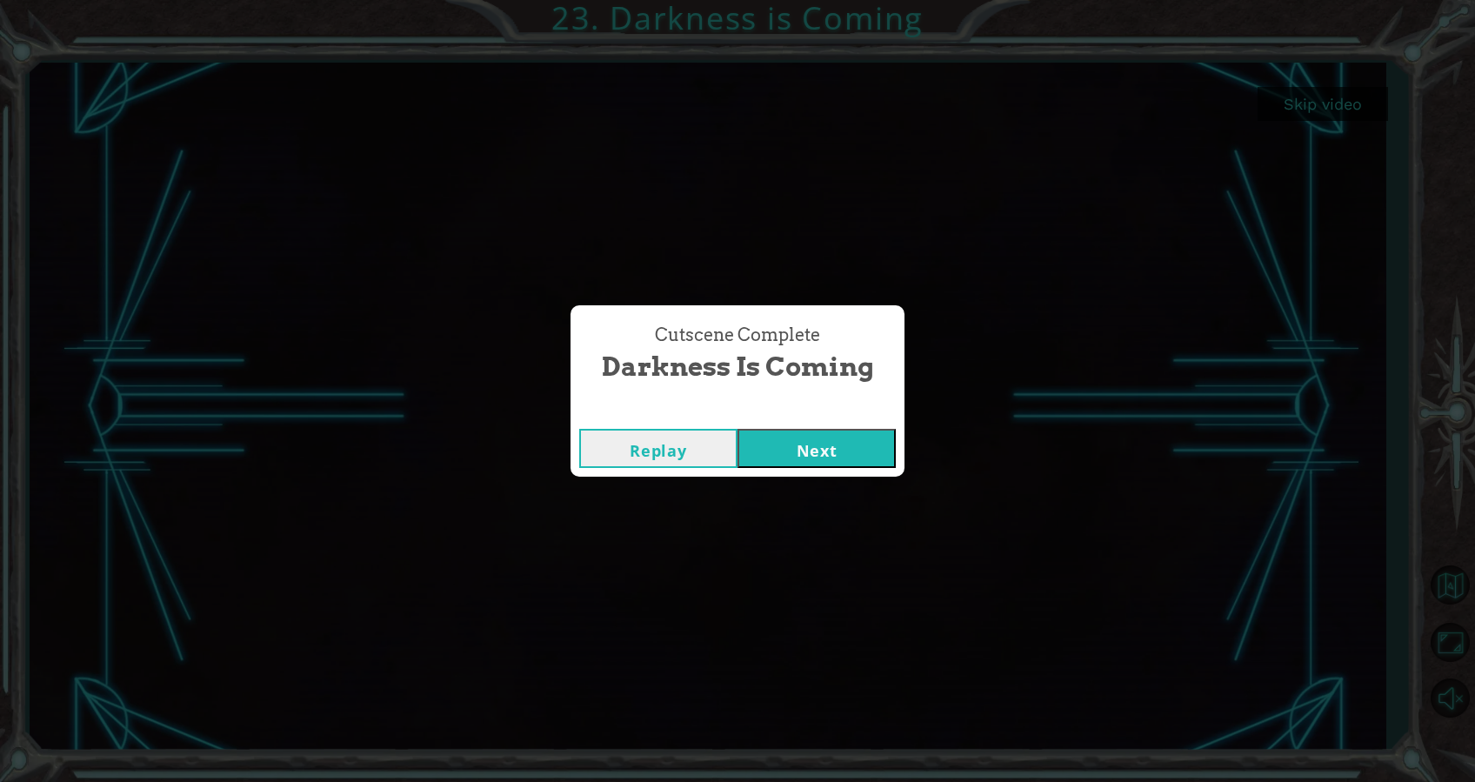
click at [846, 447] on button "Next" at bounding box center [817, 448] width 158 height 39
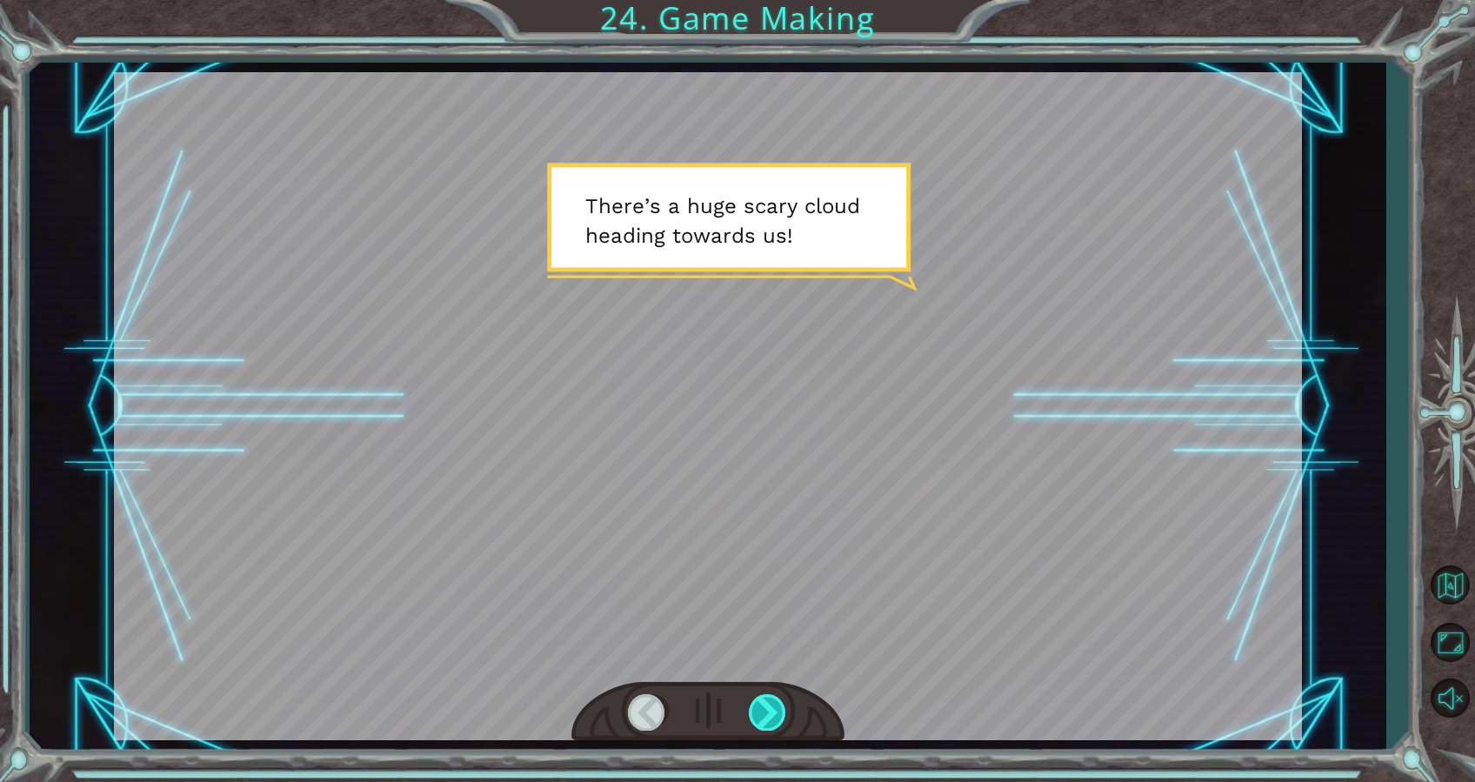
click at [766, 711] on div at bounding box center [768, 712] width 39 height 36
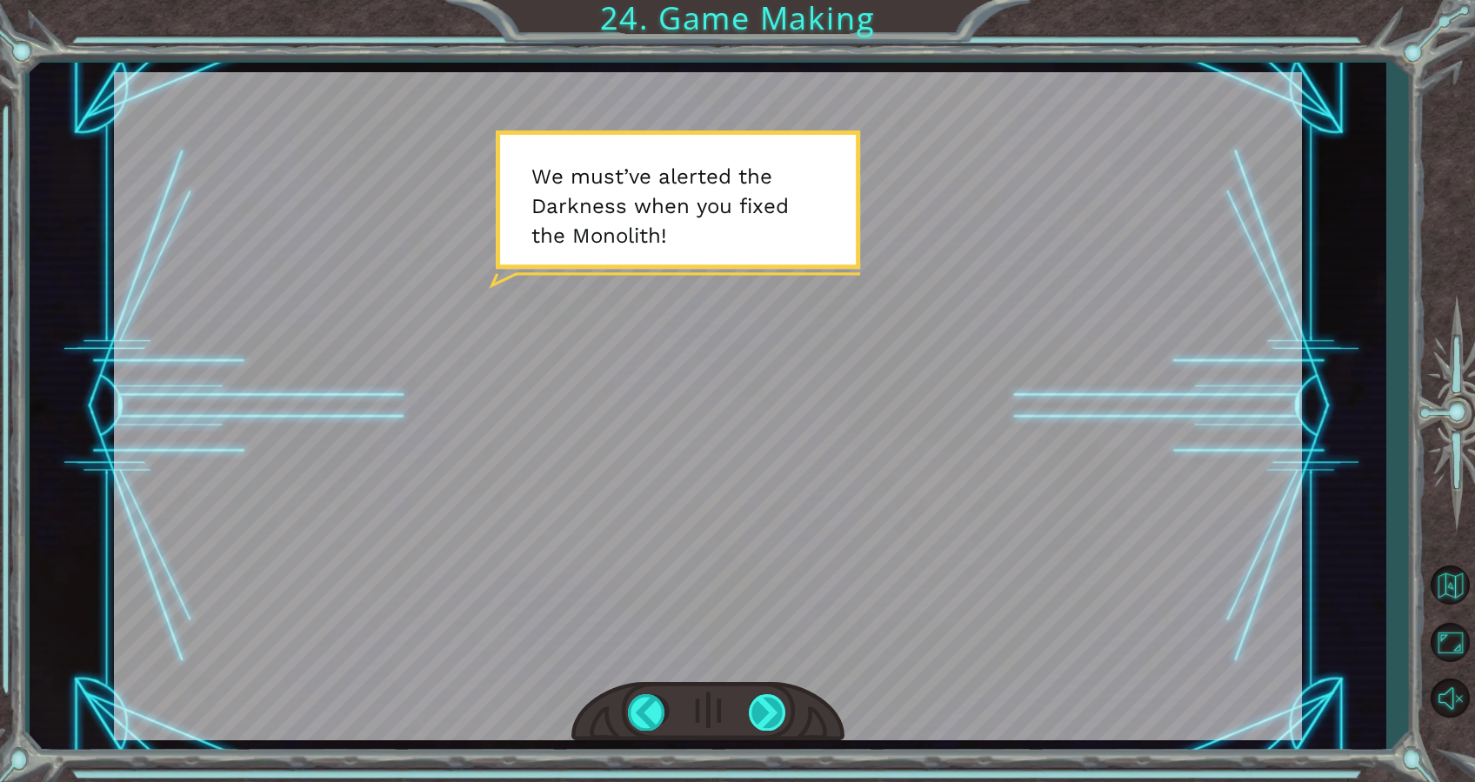
click at [762, 712] on div at bounding box center [768, 712] width 39 height 36
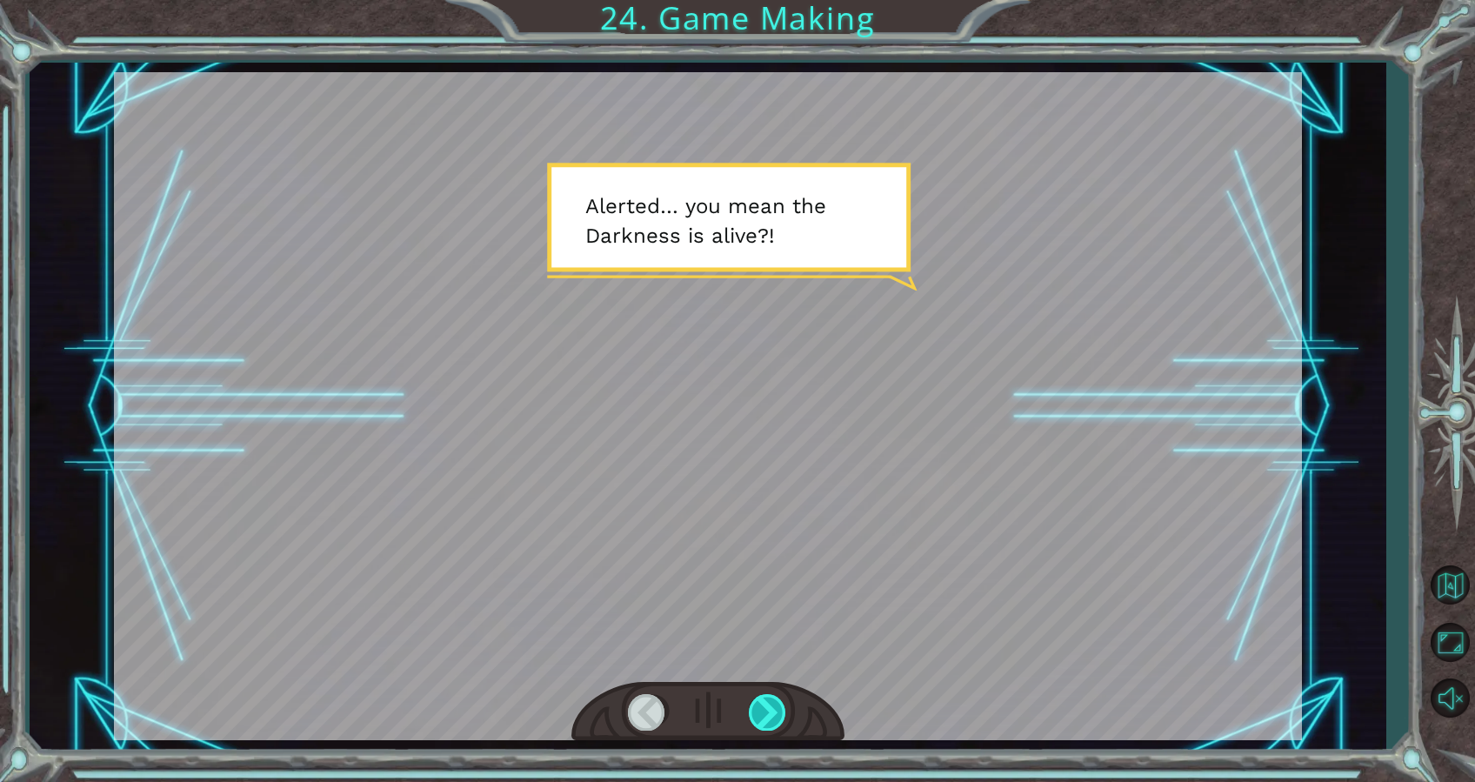
click at [779, 713] on div at bounding box center [768, 712] width 39 height 36
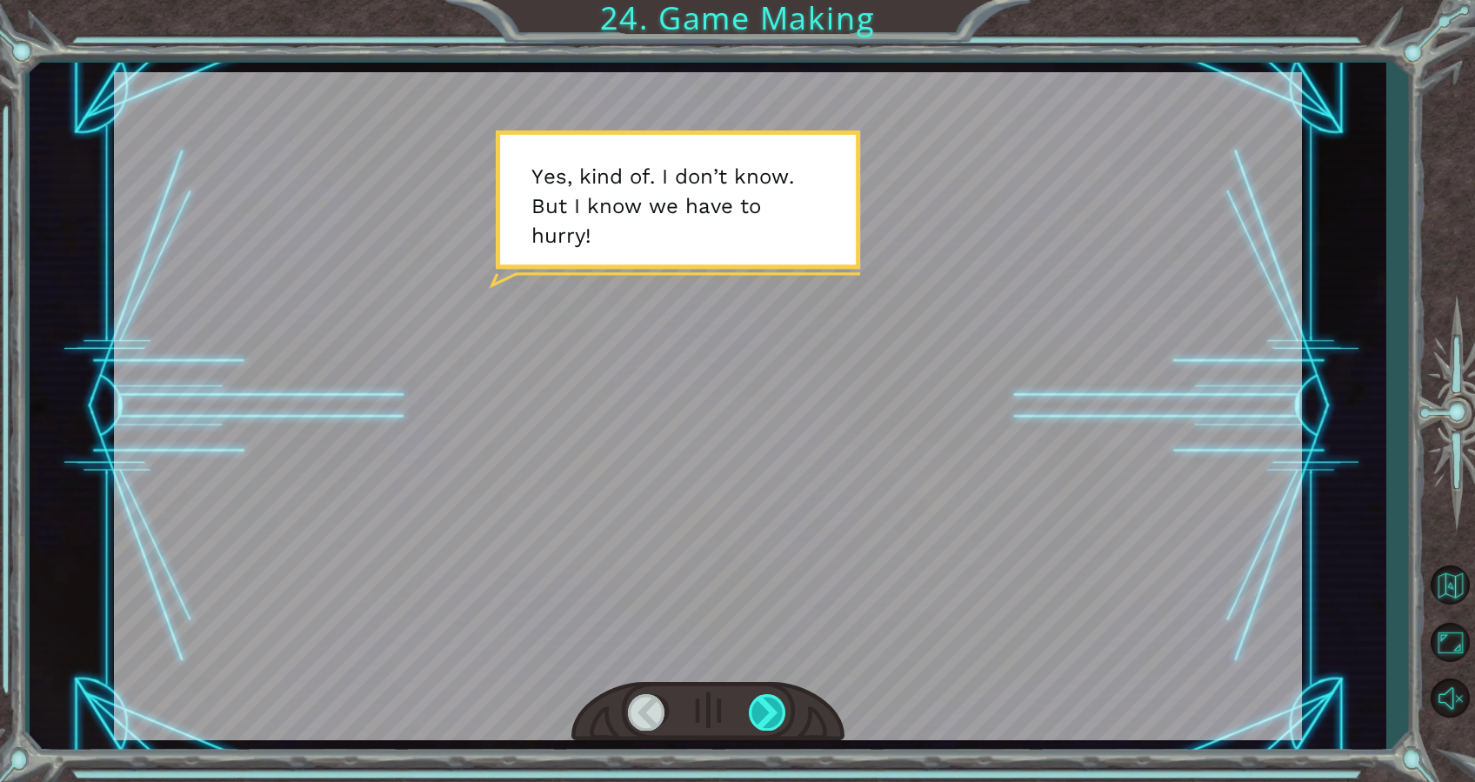
click at [779, 713] on div at bounding box center [768, 712] width 39 height 36
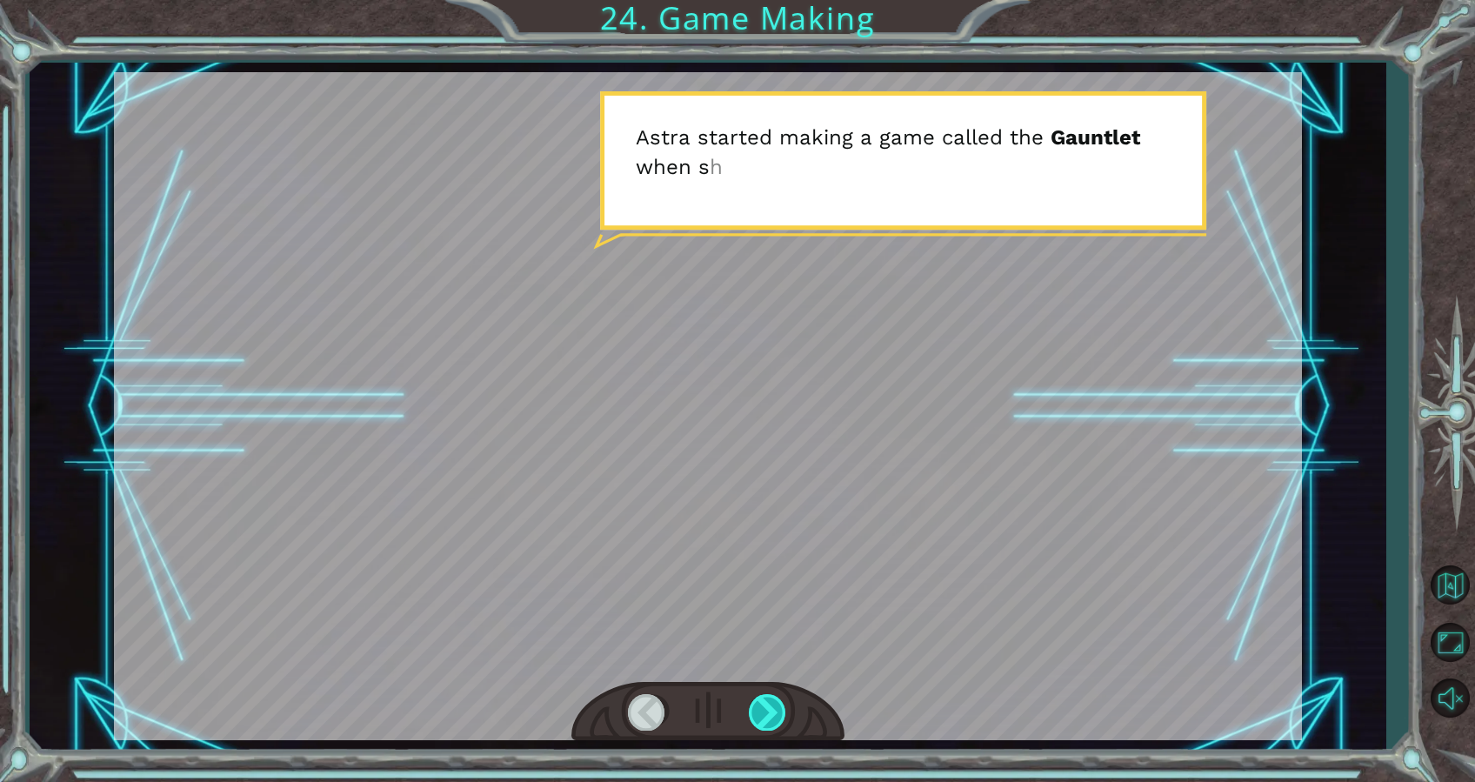
click at [779, 713] on div at bounding box center [768, 712] width 39 height 36
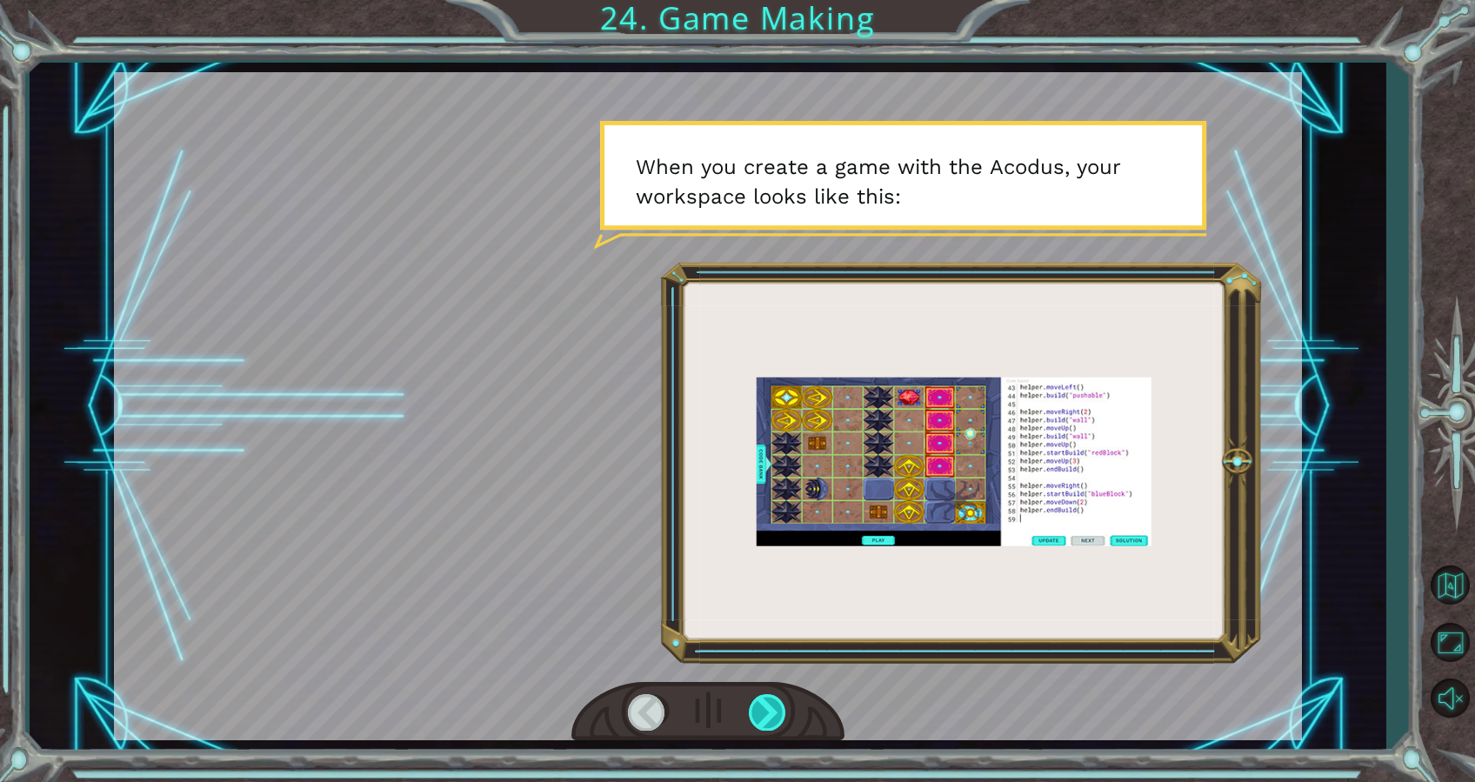
click at [777, 713] on div at bounding box center [768, 712] width 39 height 36
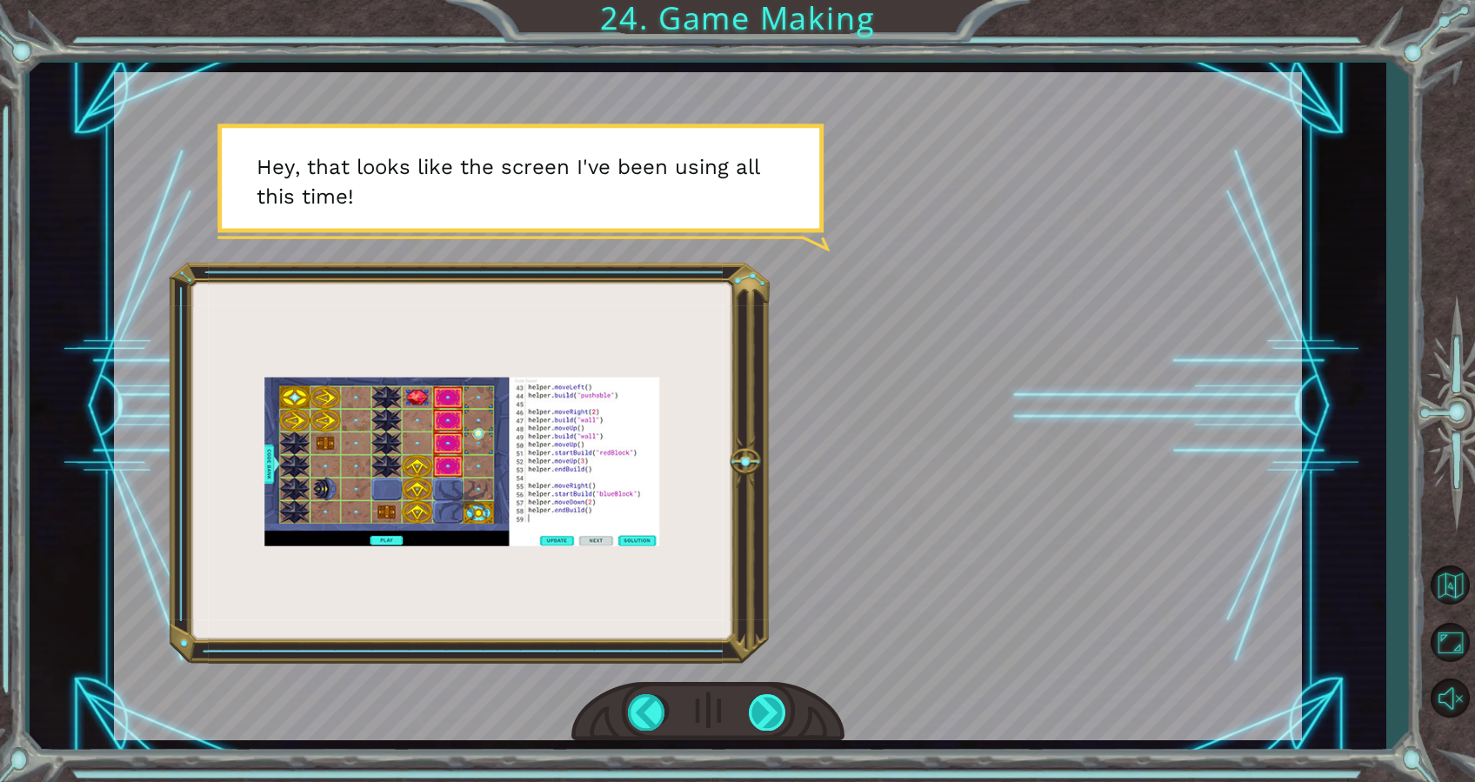
click at [777, 713] on div at bounding box center [768, 712] width 39 height 36
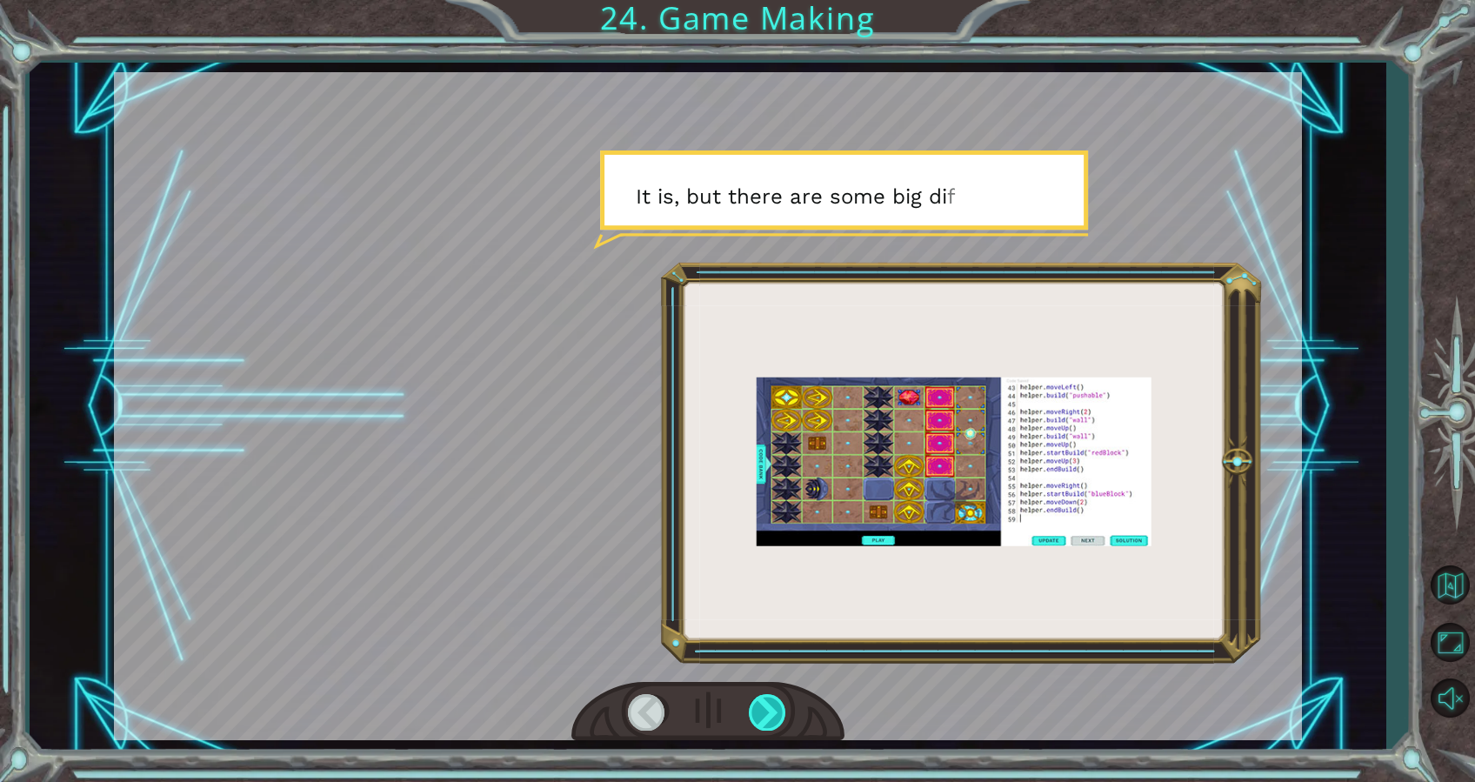
click at [777, 713] on div at bounding box center [768, 712] width 39 height 36
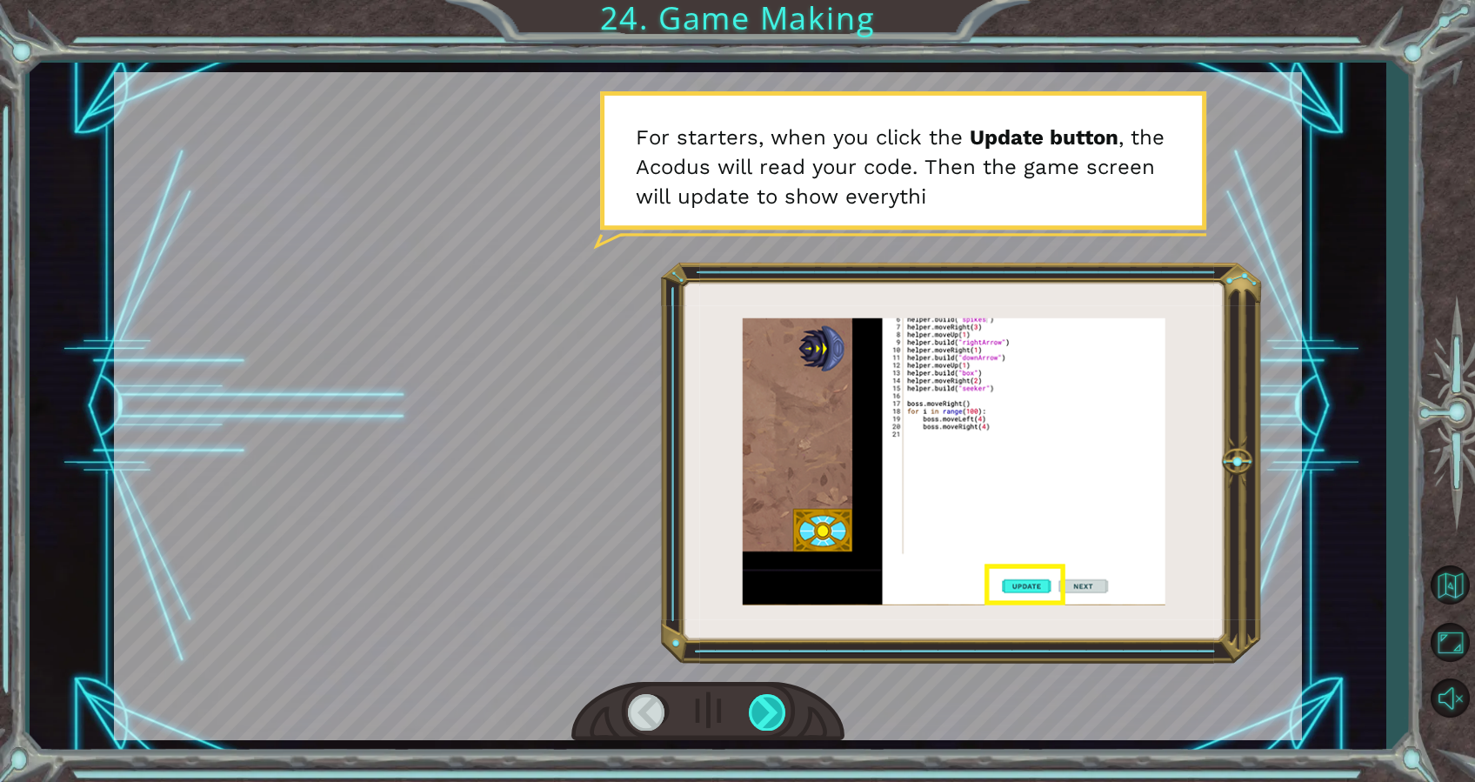
click at [763, 713] on div at bounding box center [768, 712] width 39 height 36
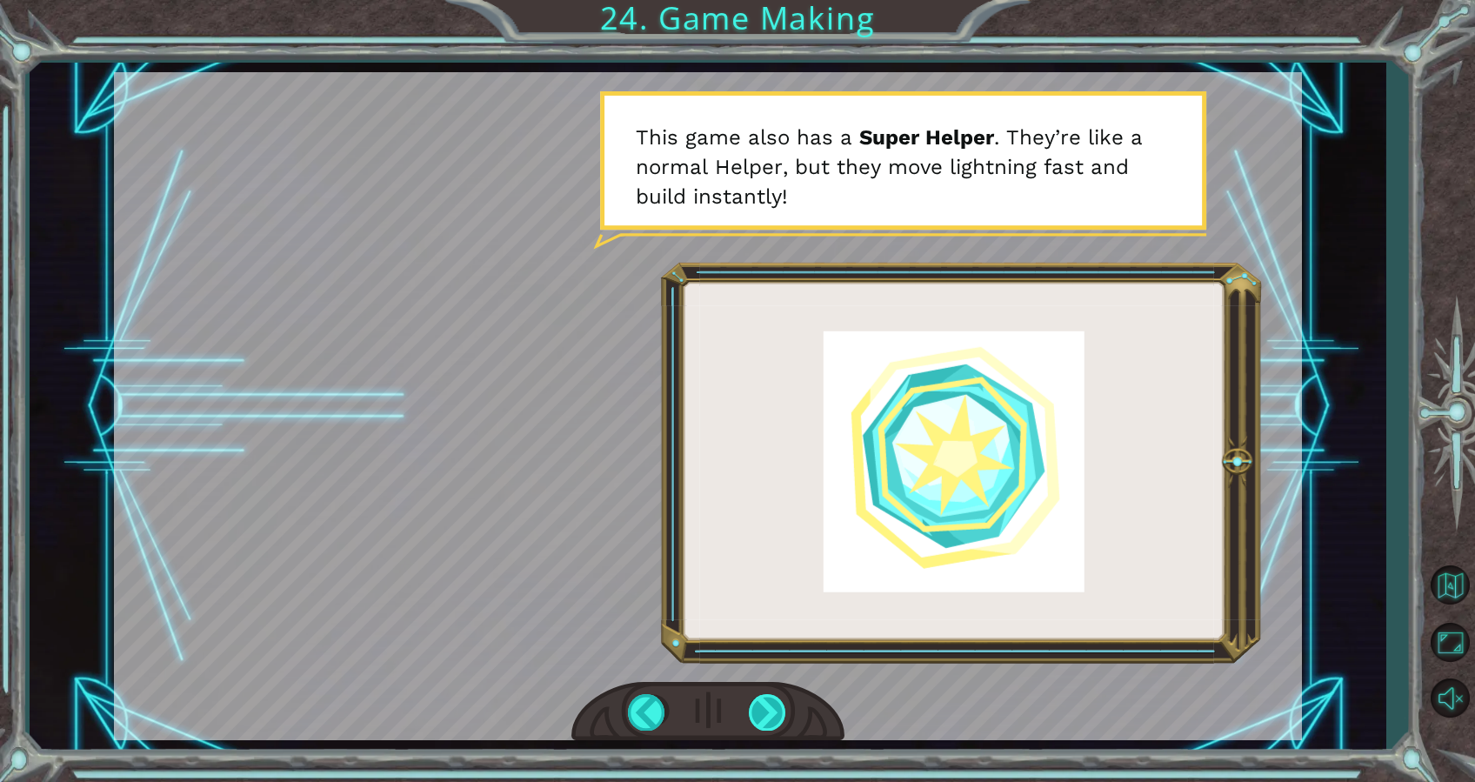
click at [768, 717] on div at bounding box center [768, 712] width 39 height 36
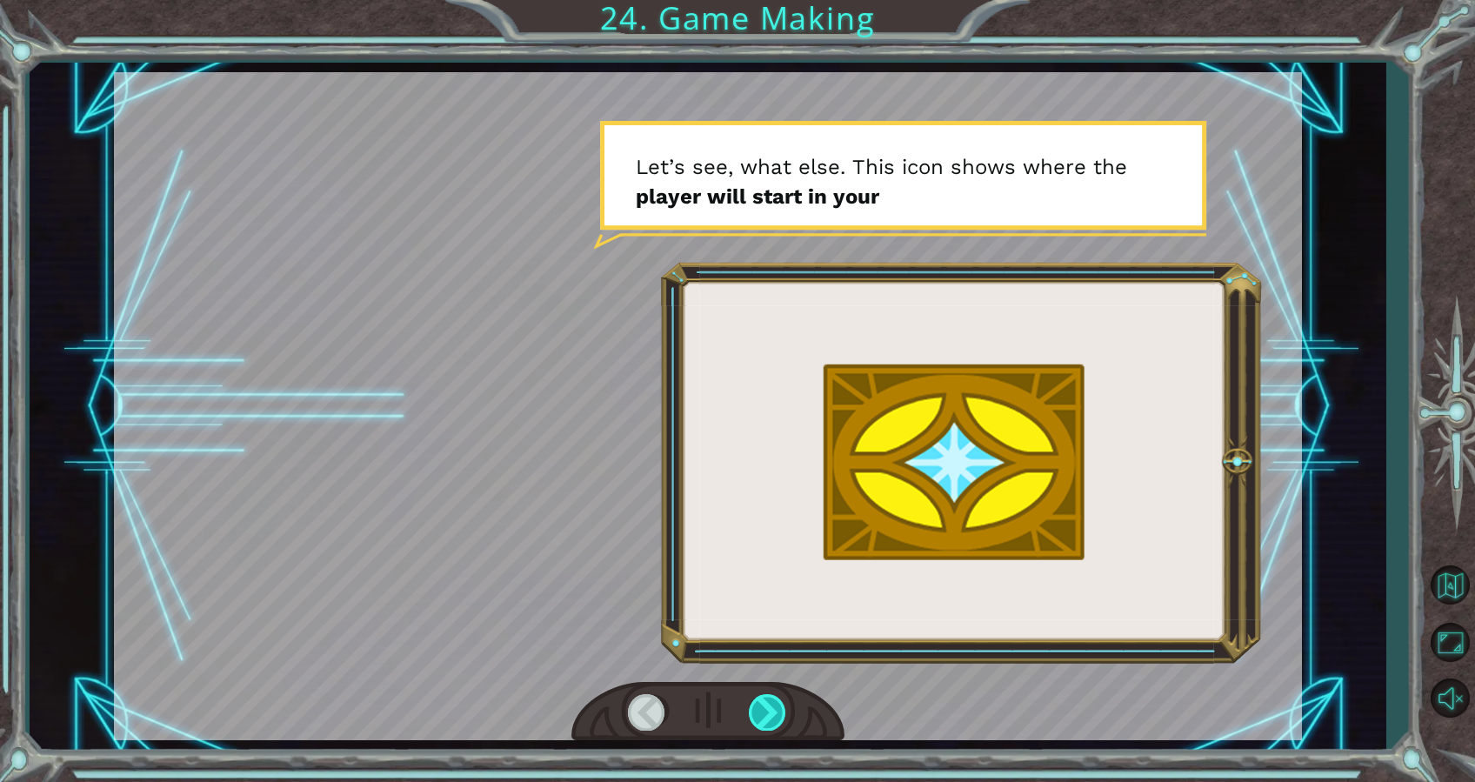
click at [771, 706] on div at bounding box center [768, 712] width 39 height 36
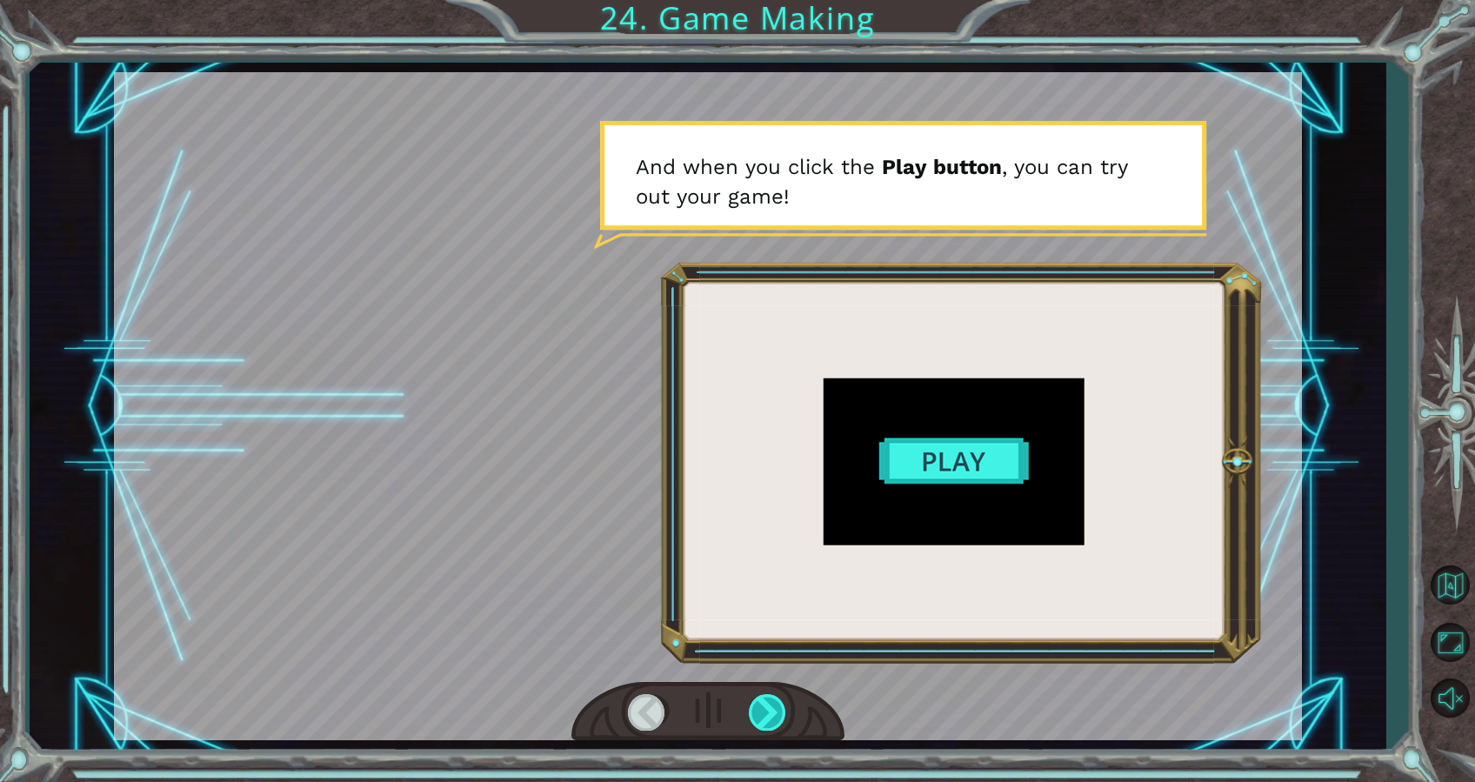
click at [771, 706] on div at bounding box center [768, 712] width 39 height 36
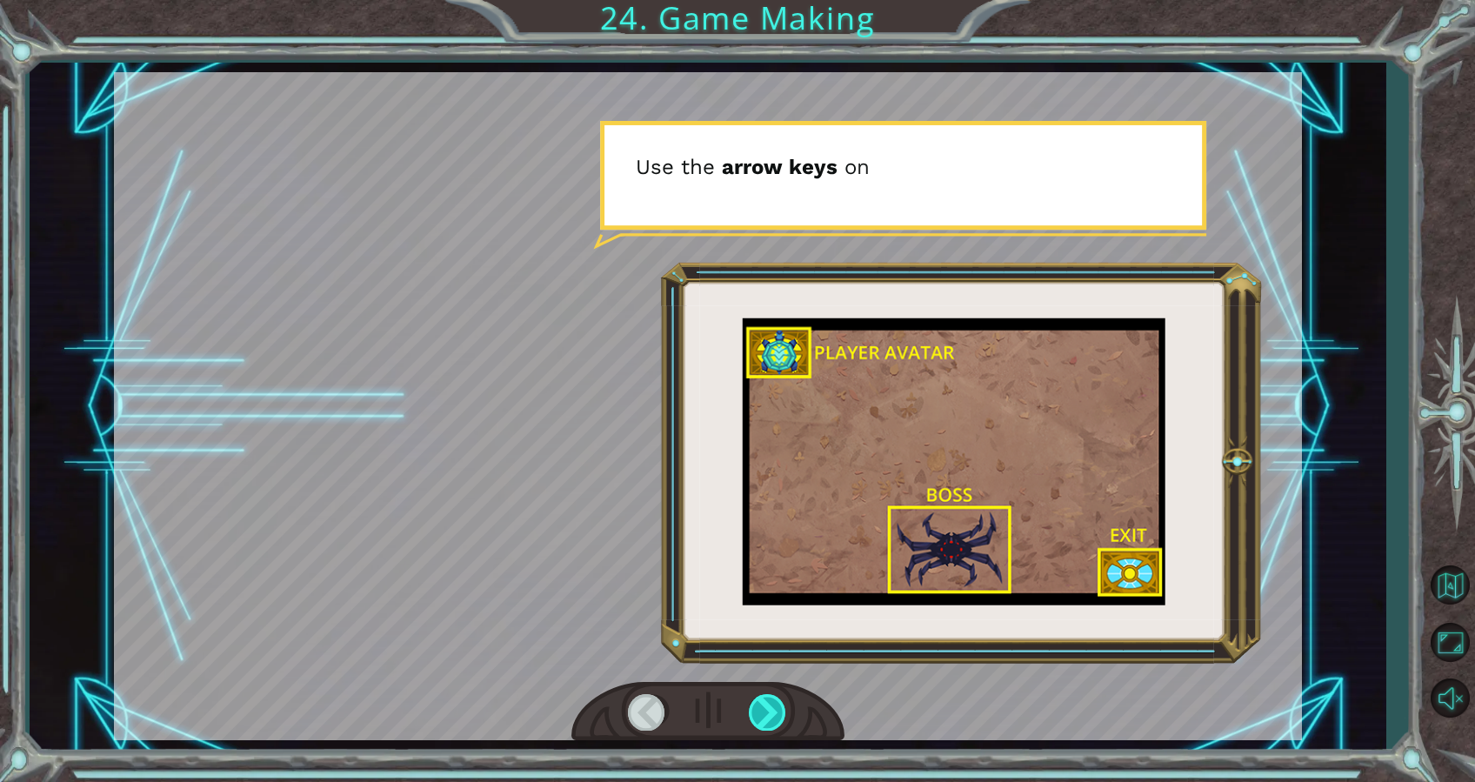
click at [772, 708] on div at bounding box center [768, 712] width 39 height 36
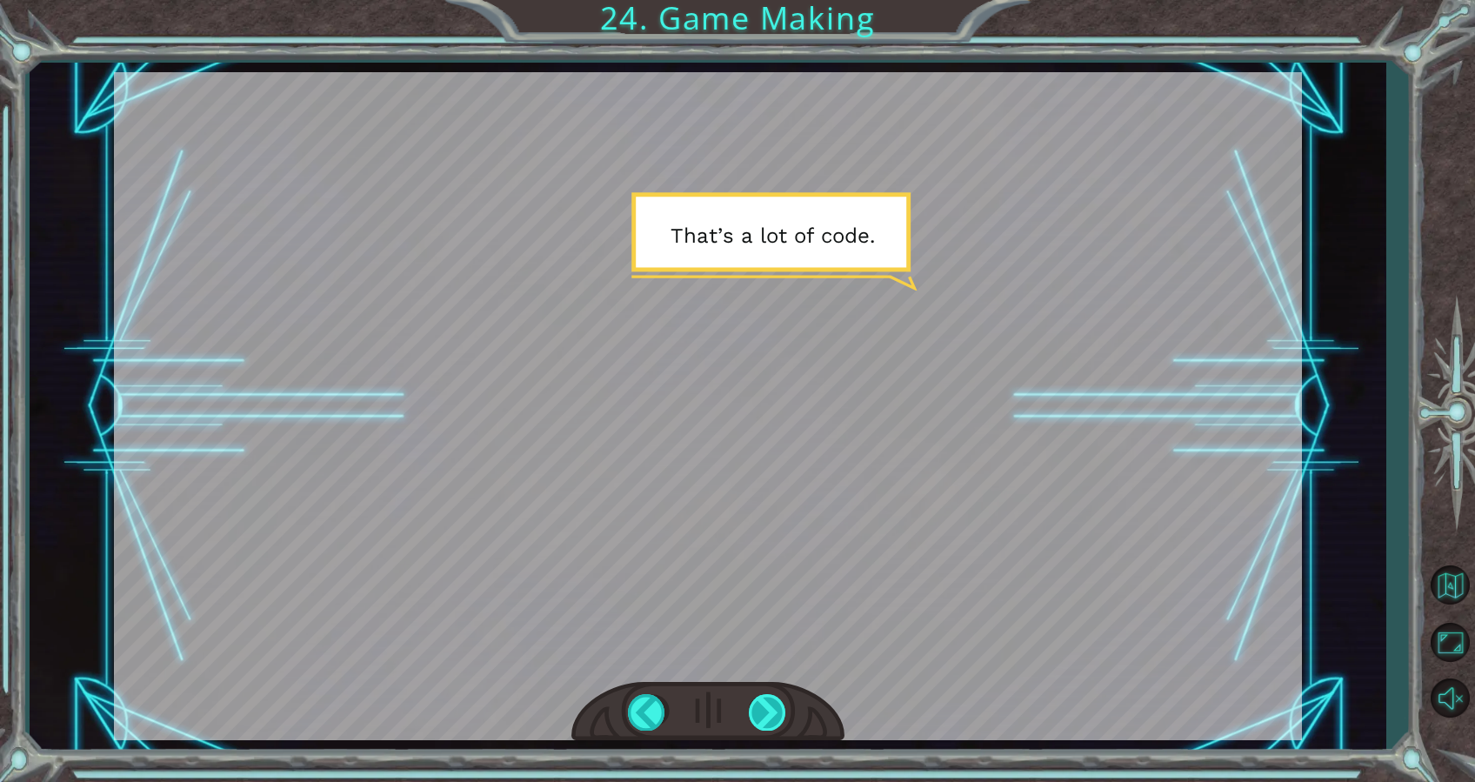
click at [772, 708] on div at bounding box center [768, 712] width 39 height 36
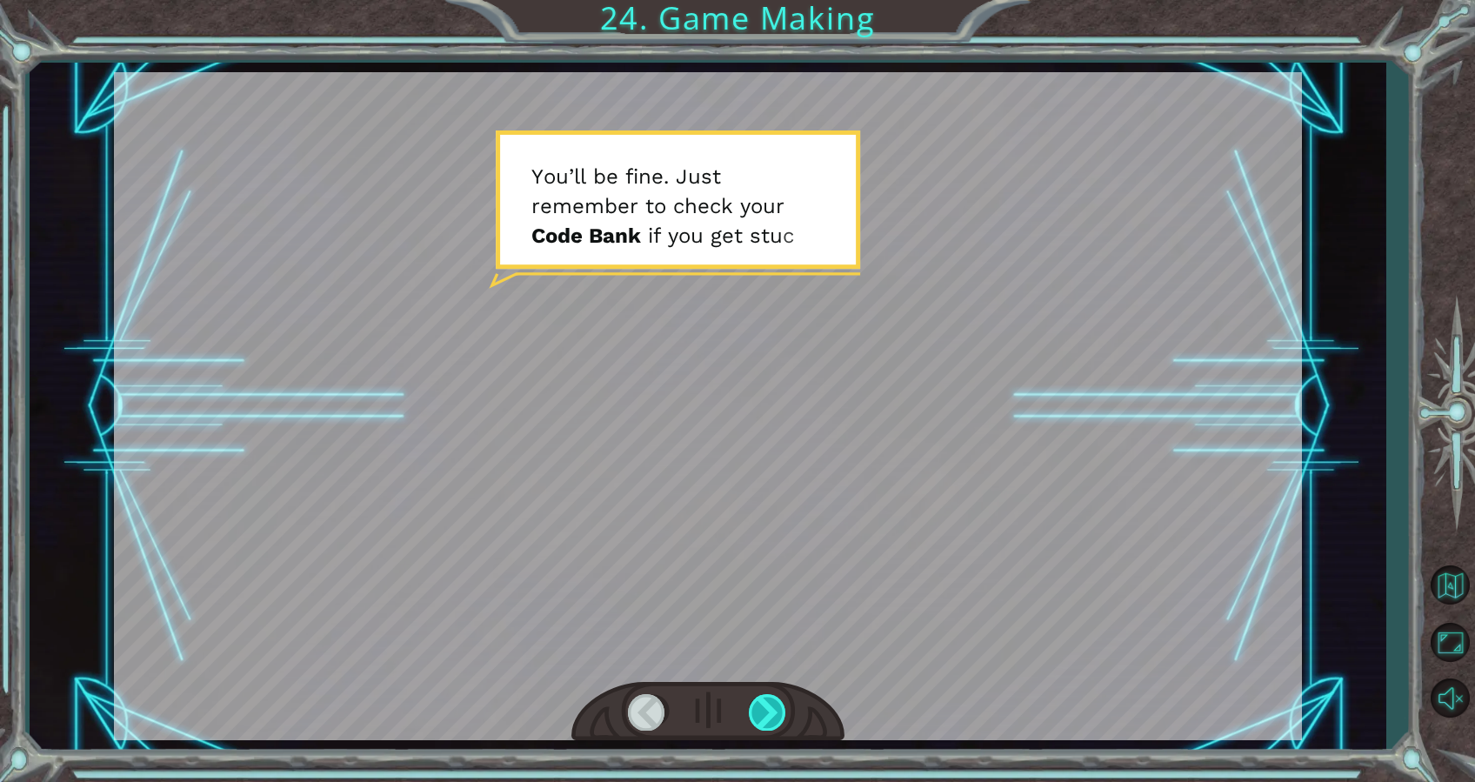
click at [772, 708] on div at bounding box center [768, 712] width 39 height 36
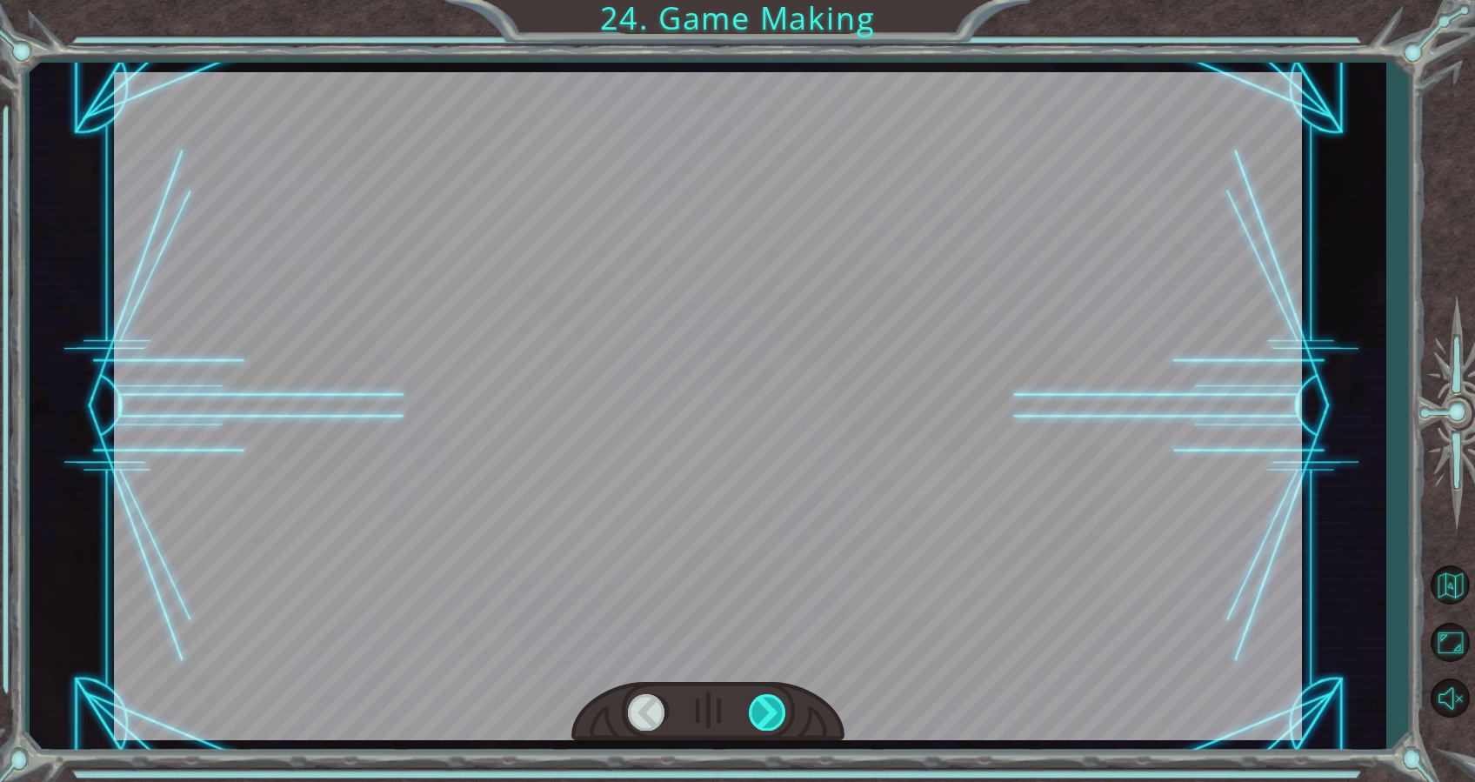
click at [772, 708] on div at bounding box center [768, 712] width 39 height 36
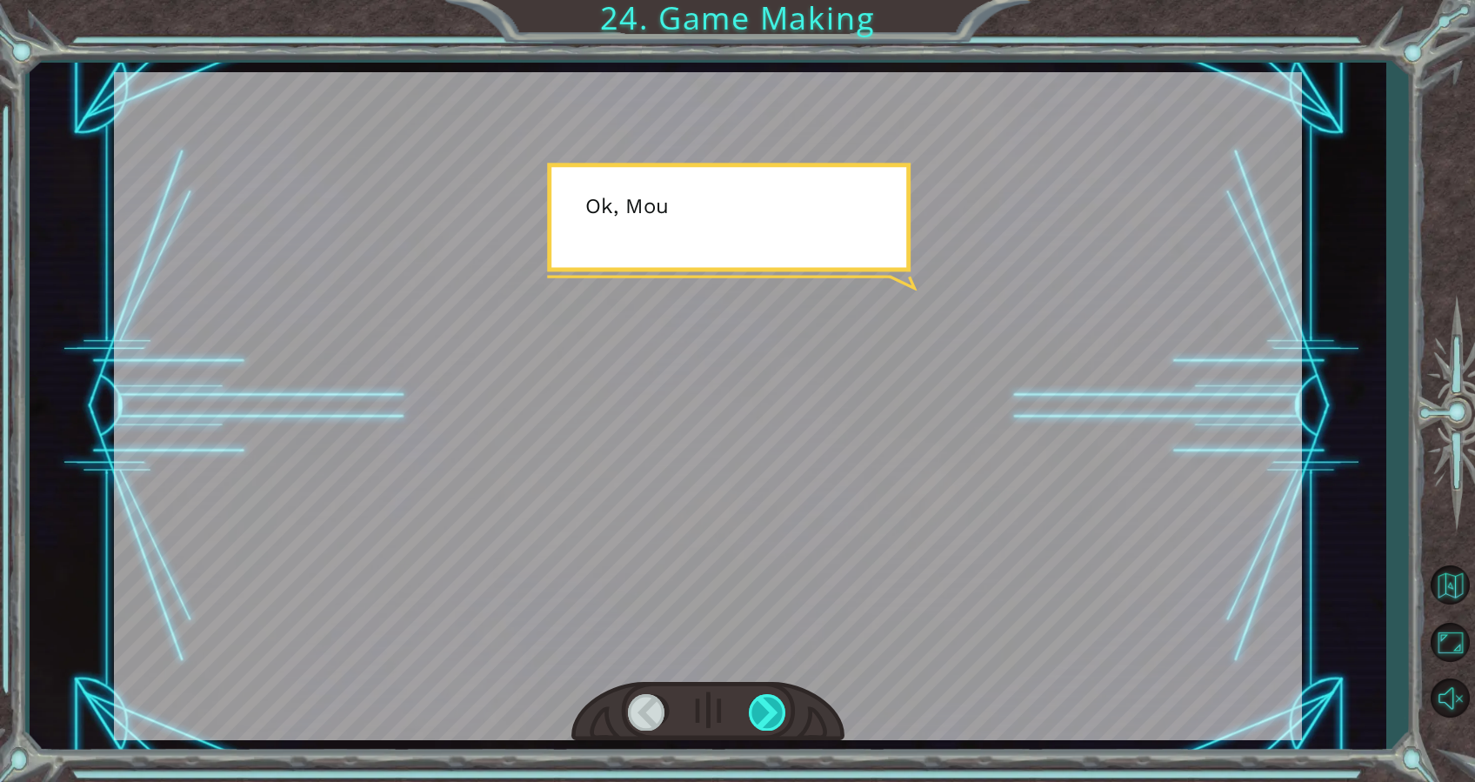
click at [772, 708] on div at bounding box center [768, 712] width 39 height 36
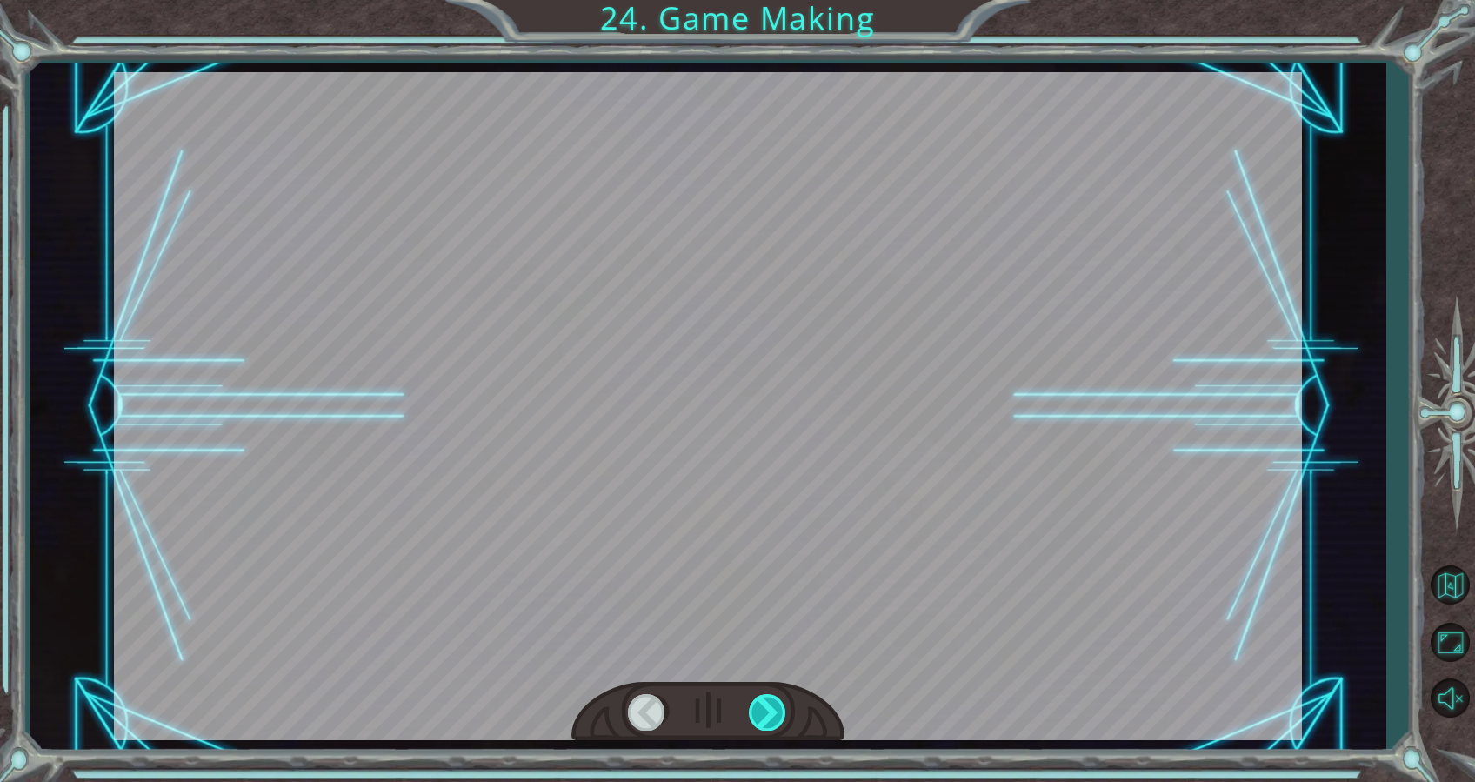
click at [772, 708] on div at bounding box center [768, 712] width 39 height 36
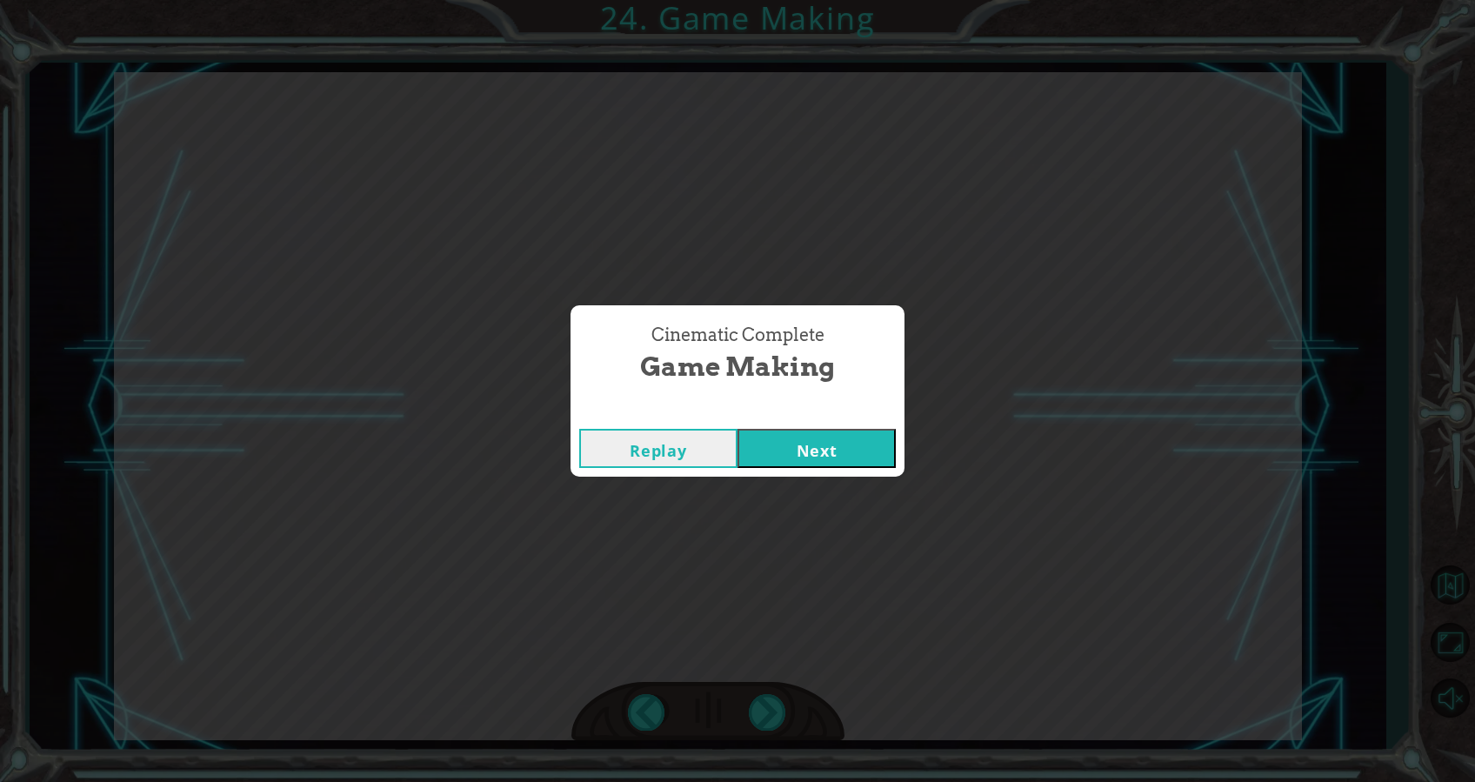
click at [842, 450] on button "Next" at bounding box center [817, 448] width 158 height 39
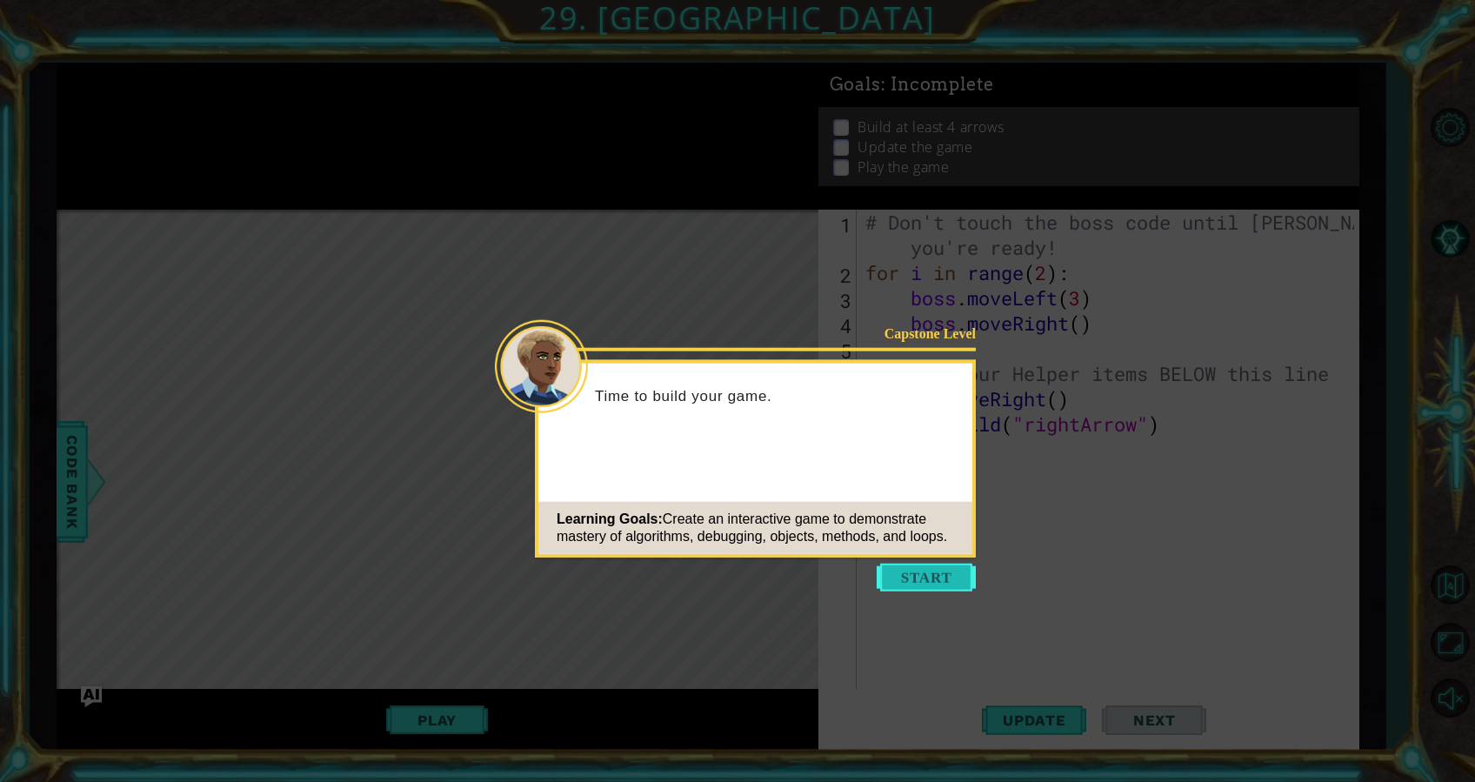
click at [941, 574] on button "Start" at bounding box center [926, 578] width 99 height 28
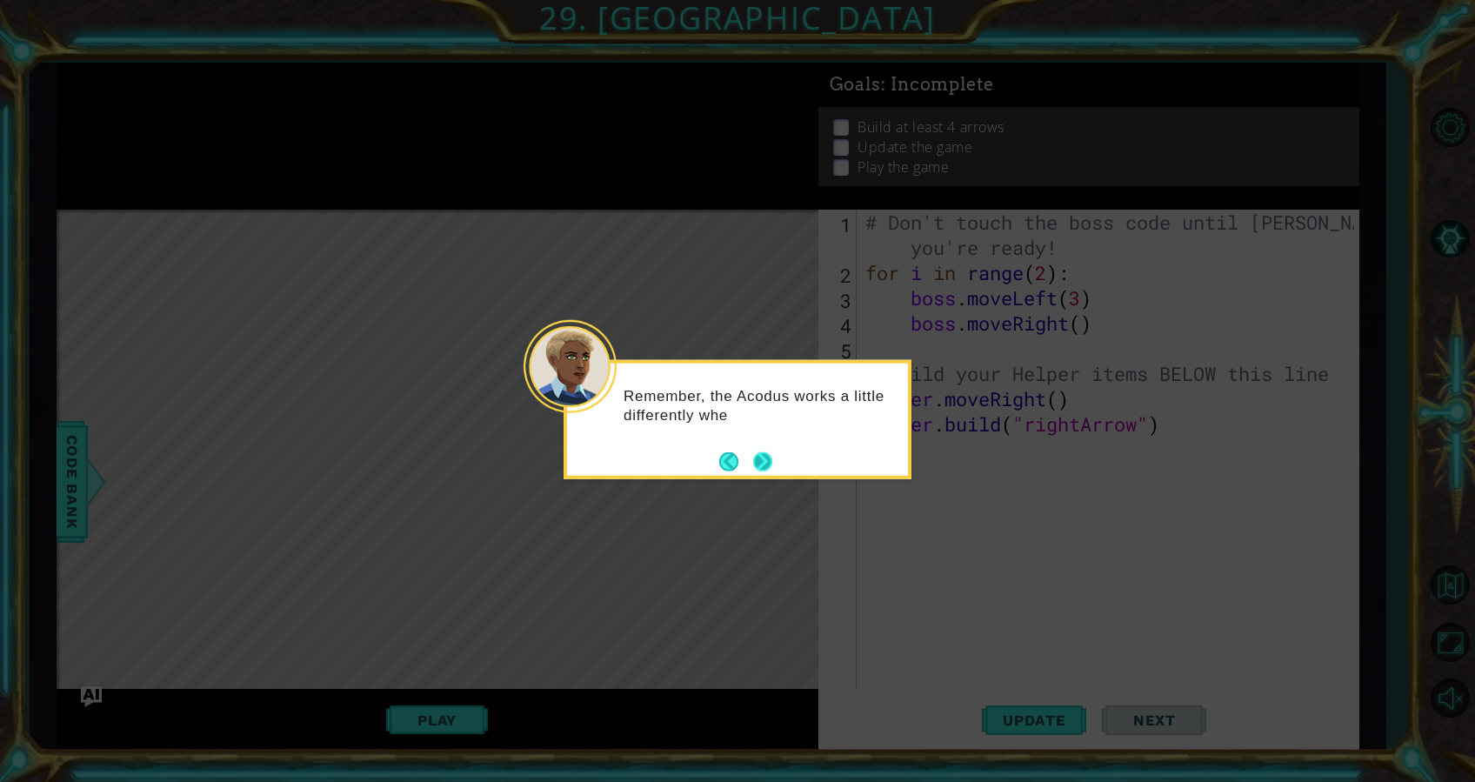
click at [759, 453] on button "Next" at bounding box center [762, 460] width 19 height 19
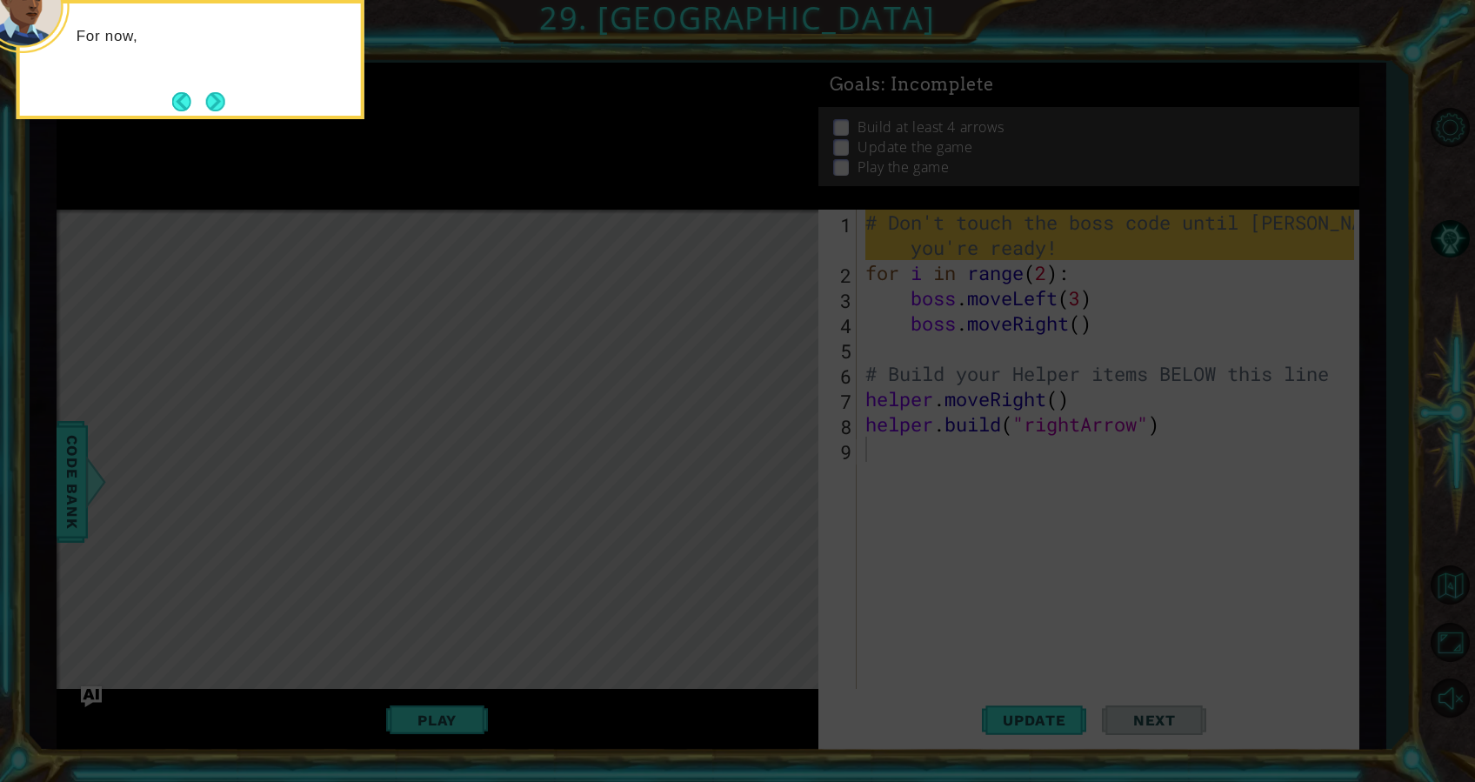
click at [759, 453] on icon at bounding box center [737, 117] width 1475 height 1330
click at [804, 480] on icon at bounding box center [737, 117] width 1475 height 1330
click at [211, 101] on button "Next" at bounding box center [215, 101] width 19 height 19
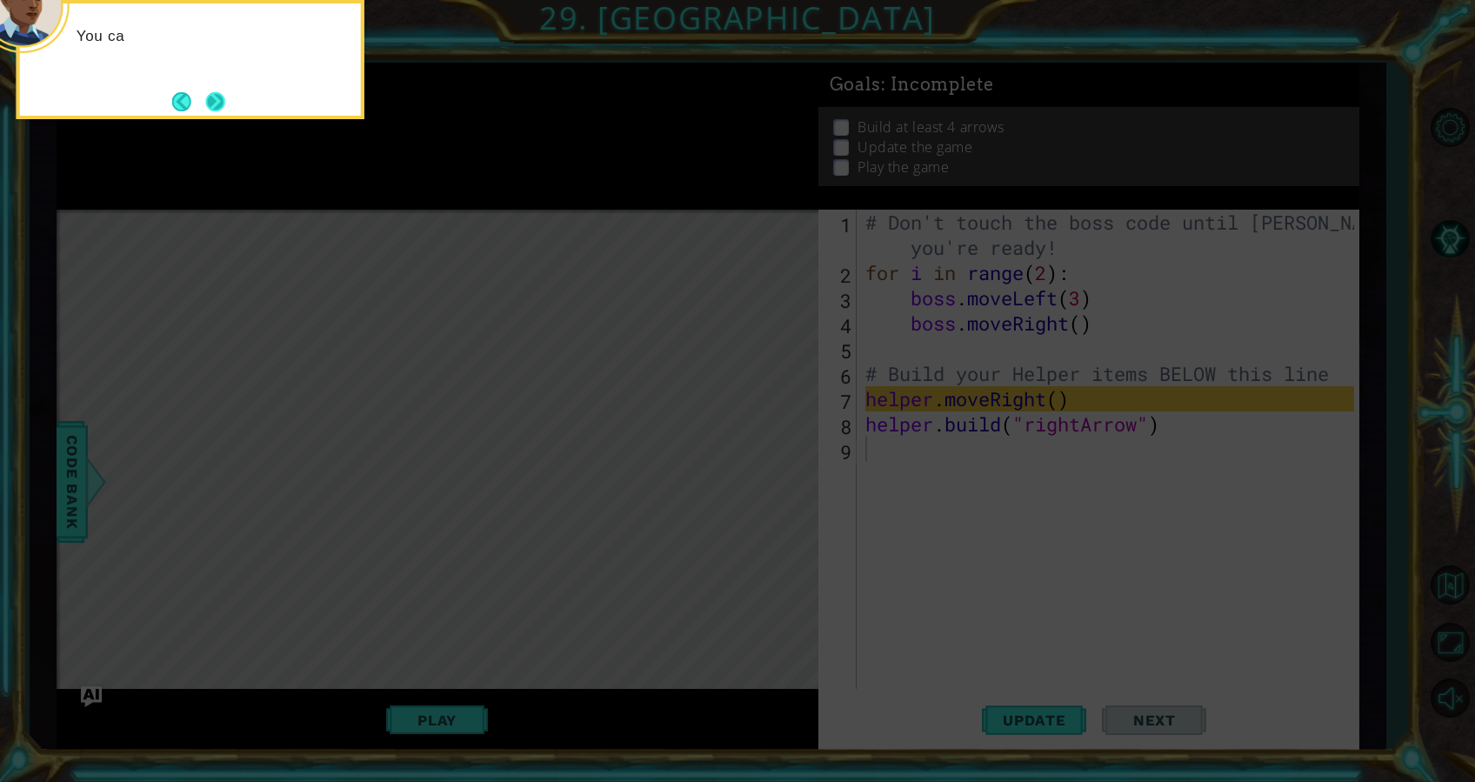
click at [222, 101] on button "Next" at bounding box center [215, 101] width 19 height 19
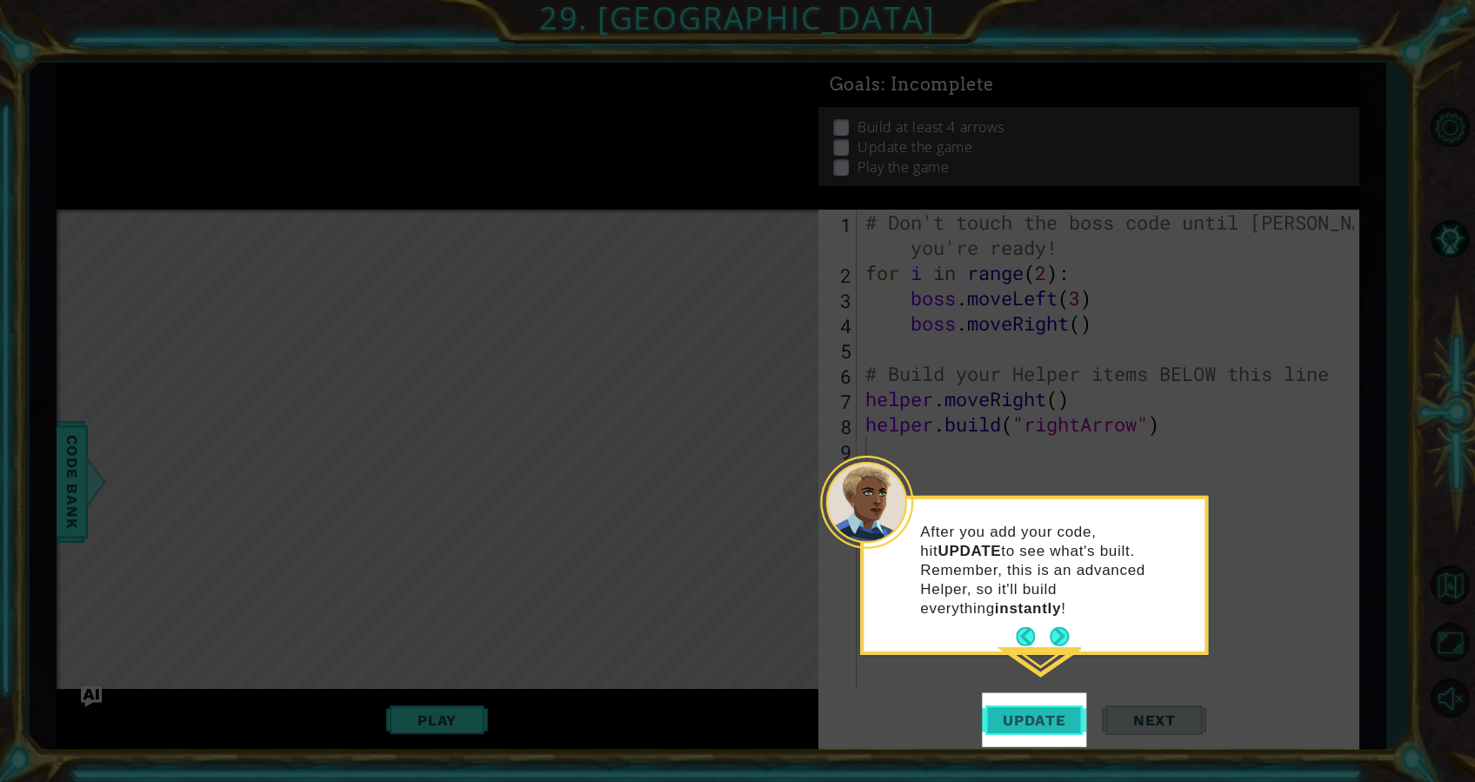
click at [1036, 712] on span "Update" at bounding box center [1035, 720] width 98 height 17
click at [1055, 627] on button "Next" at bounding box center [1059, 636] width 19 height 19
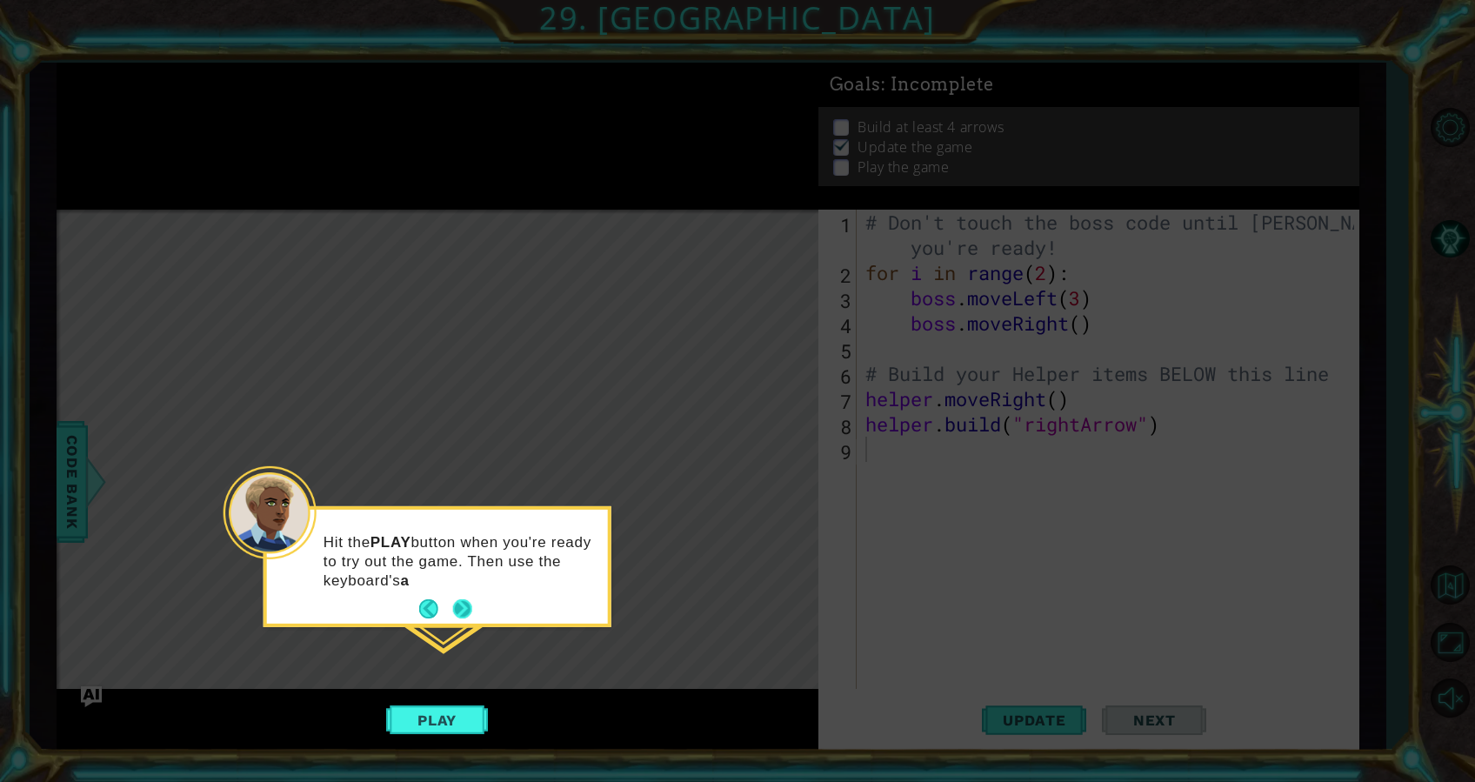
click at [457, 605] on button "Next" at bounding box center [462, 608] width 19 height 19
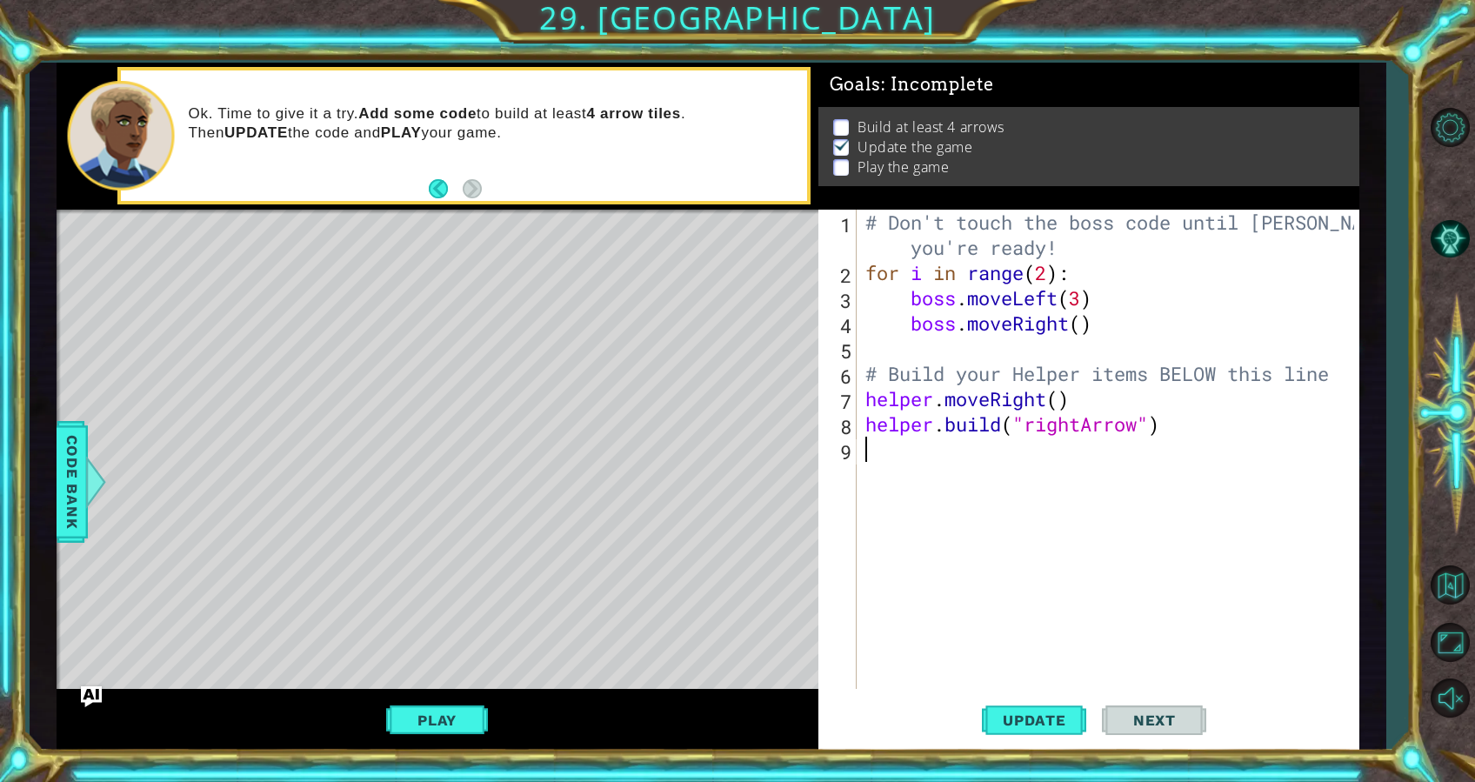
click at [981, 536] on div "# Don't touch the boss code until Vega says you're ready! for i in range ( 2 ) …" at bounding box center [1113, 487] width 502 height 555
click at [1043, 717] on span "Update" at bounding box center [1035, 720] width 98 height 17
click at [1040, 706] on button "Update" at bounding box center [1034, 720] width 104 height 54
click at [415, 718] on button "Play" at bounding box center [437, 720] width 102 height 33
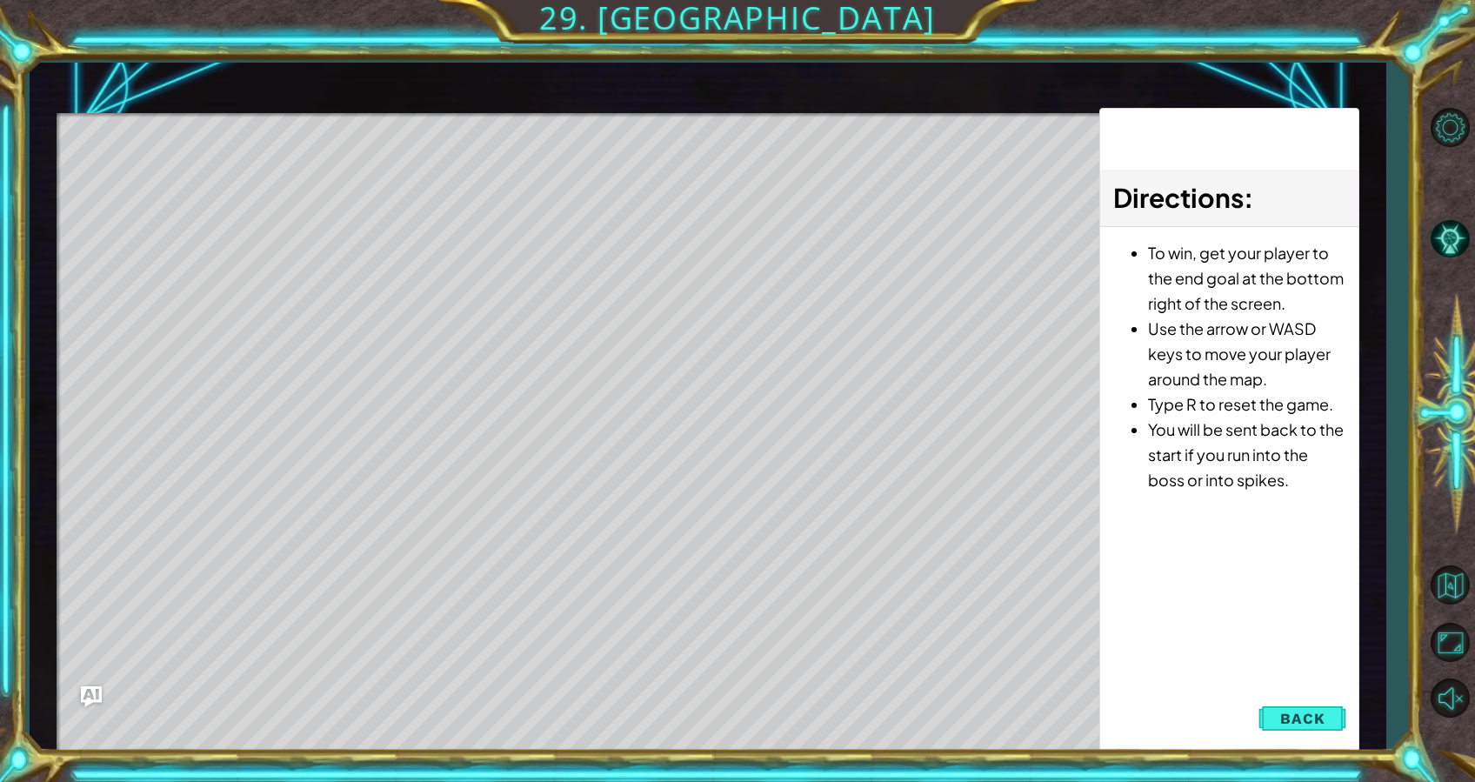
click at [1306, 695] on div "Directions : To win, get your player to the end goal at the bottom right of the…" at bounding box center [1230, 430] width 261 height 645
click at [1311, 710] on span "Back" at bounding box center [1303, 718] width 44 height 17
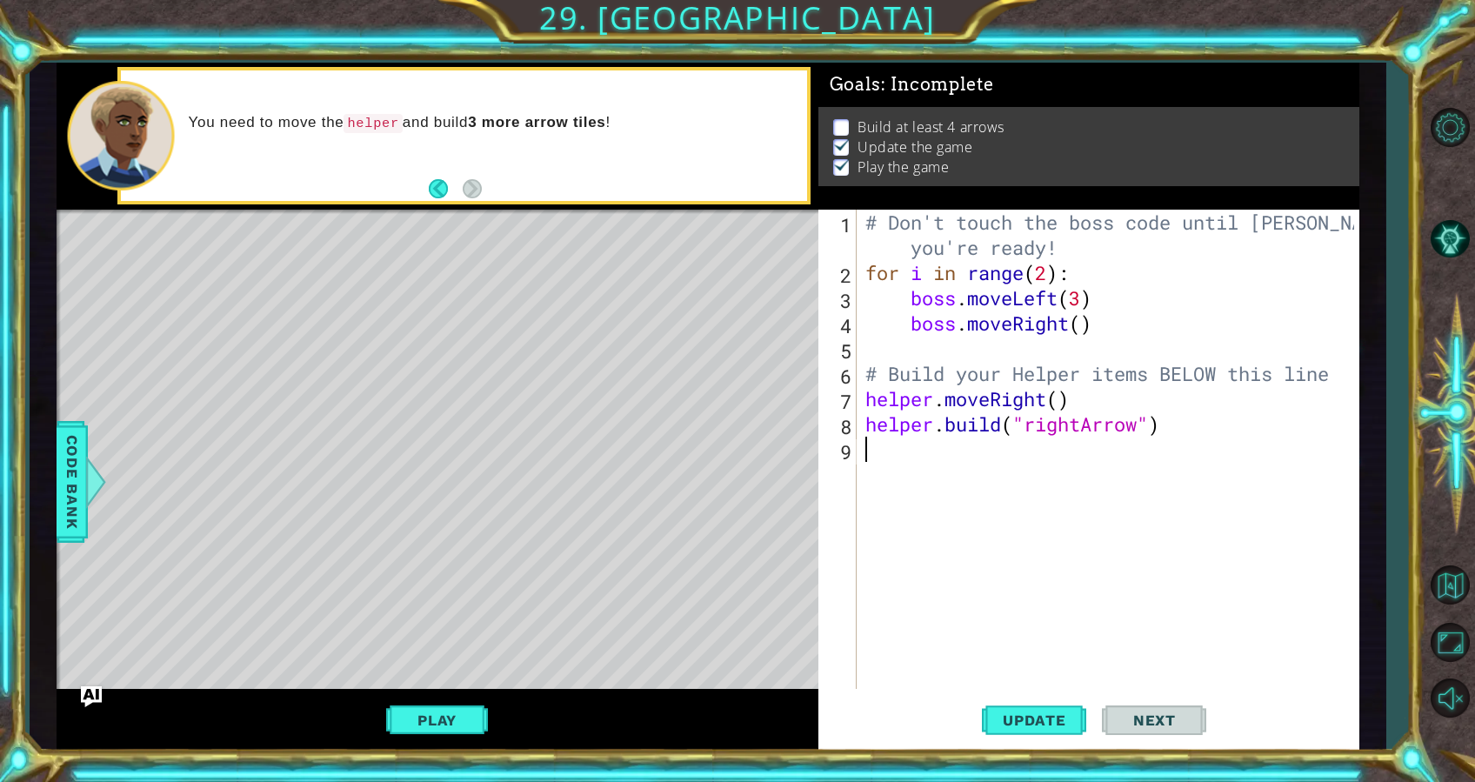
click at [1148, 455] on div "# Don't touch the boss code until Vega says you're ready! for i in range ( 2 ) …" at bounding box center [1113, 487] width 502 height 555
click at [1058, 395] on div "# Don't touch the boss code until Vega says you're ready! for i in range ( 2 ) …" at bounding box center [1113, 487] width 502 height 555
type textarea "helper.moveRight()"
click at [1098, 485] on div "# Don't touch the boss code until Vega says you're ready! for i in range ( 2 ) …" at bounding box center [1113, 487] width 502 height 555
click at [1080, 325] on div "# Don't touch the boss code until Vega says you're ready! for i in range ( 2 ) …" at bounding box center [1113, 487] width 502 height 555
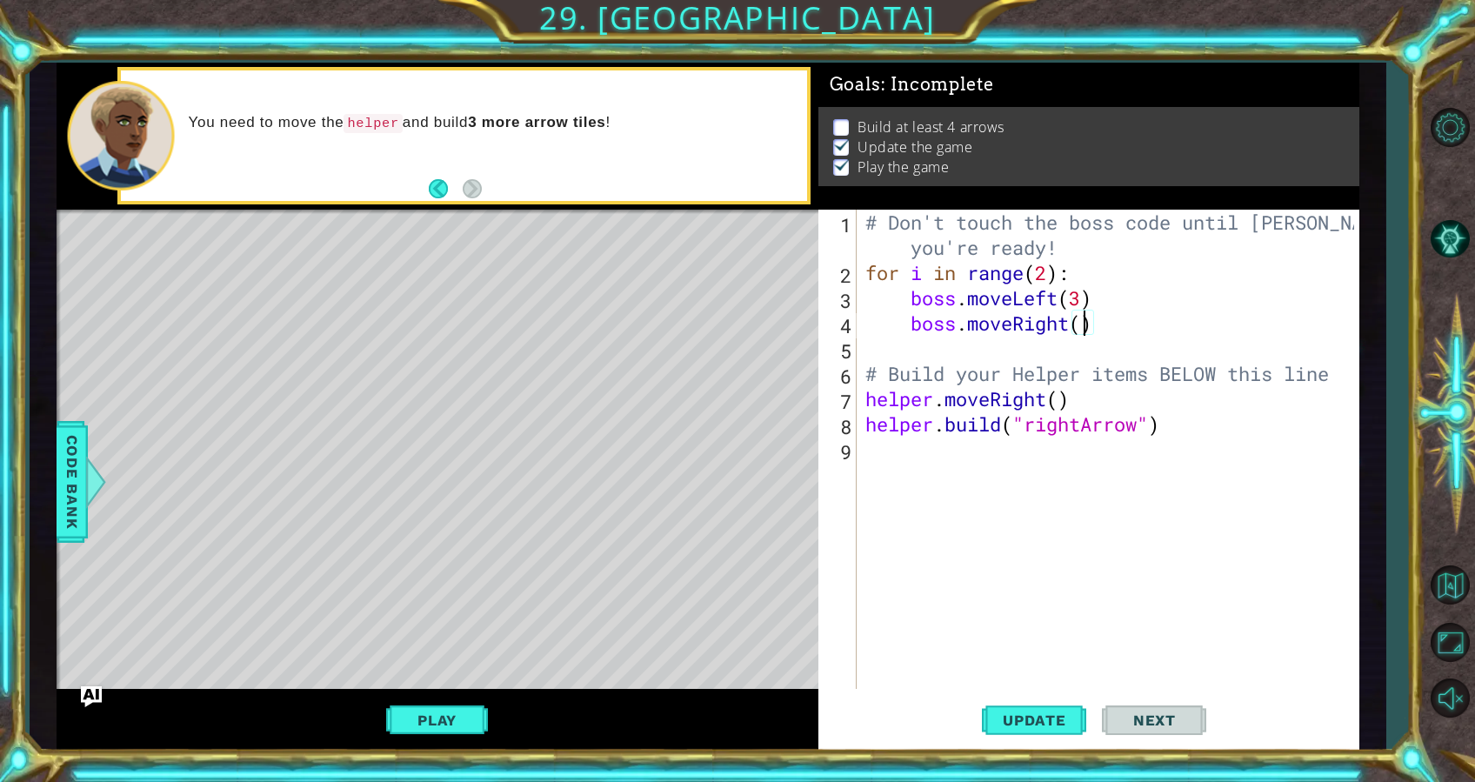
type textarea "boss.moveRight()"
click at [988, 485] on div "# Don't touch the boss code until Vega says you're ready! for i in range ( 2 ) …" at bounding box center [1113, 487] width 502 height 555
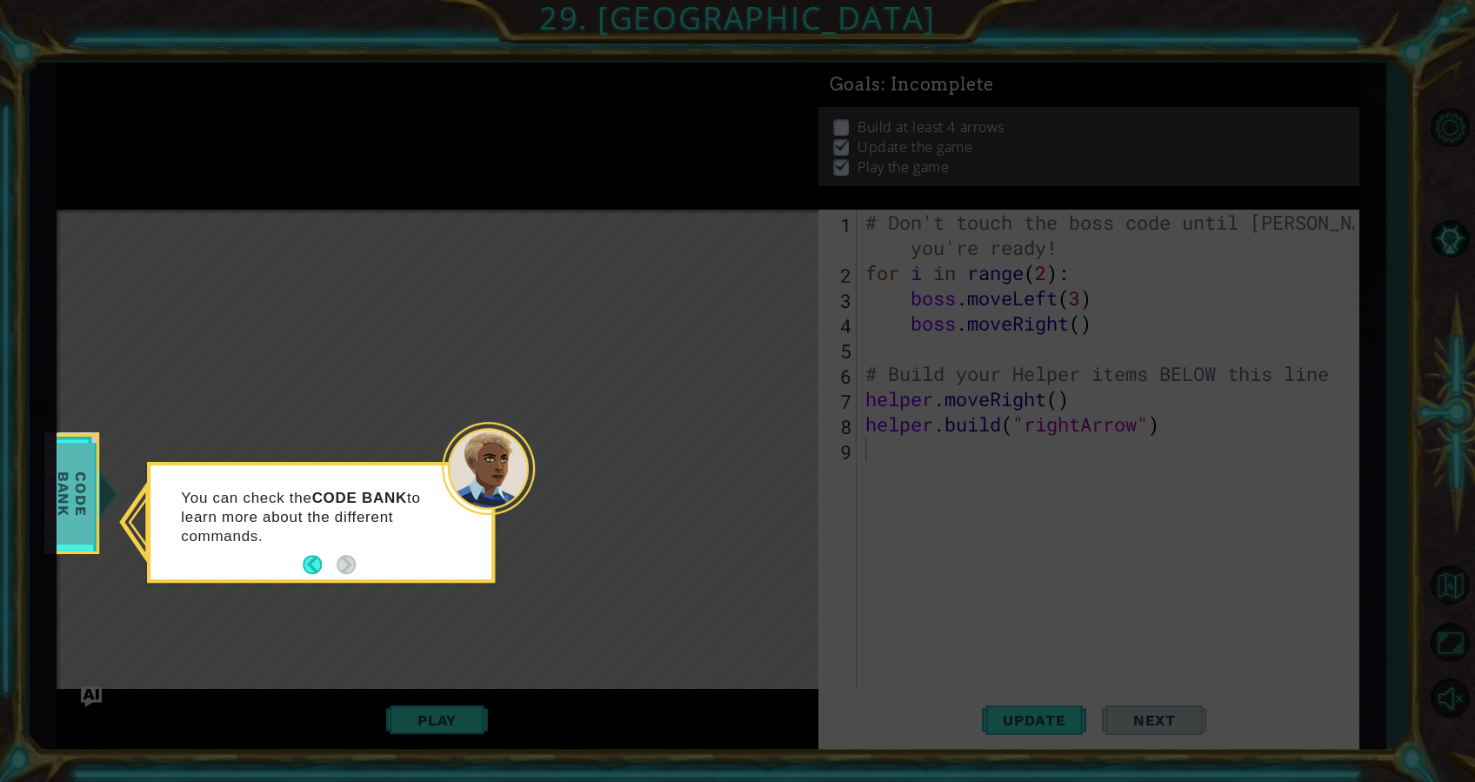
click at [89, 540] on span "Code Bank" at bounding box center [72, 494] width 45 height 100
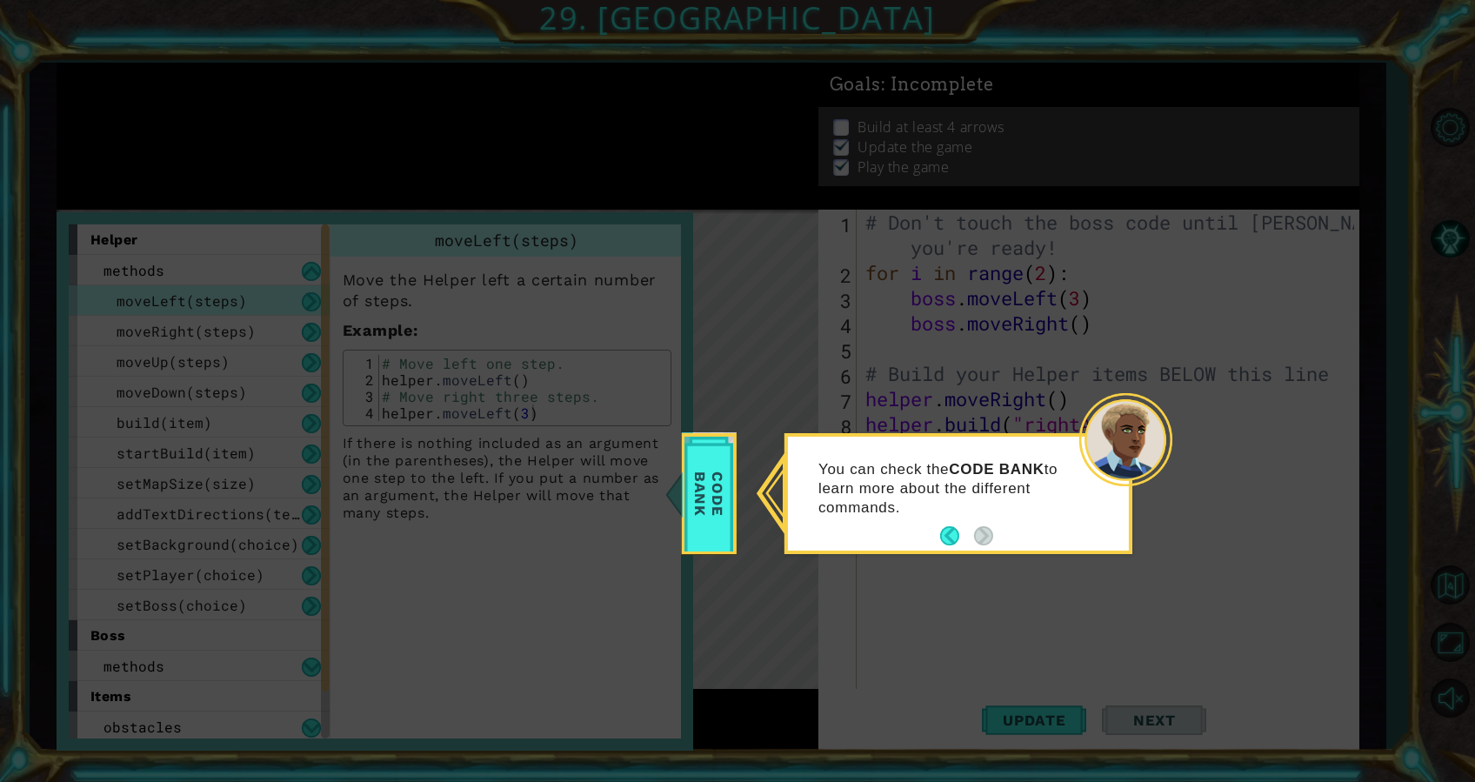
click at [1053, 458] on div "You can check the CODE BANK to learn more about the different commands." at bounding box center [958, 496] width 341 height 107
click at [950, 531] on button "Back" at bounding box center [957, 535] width 34 height 19
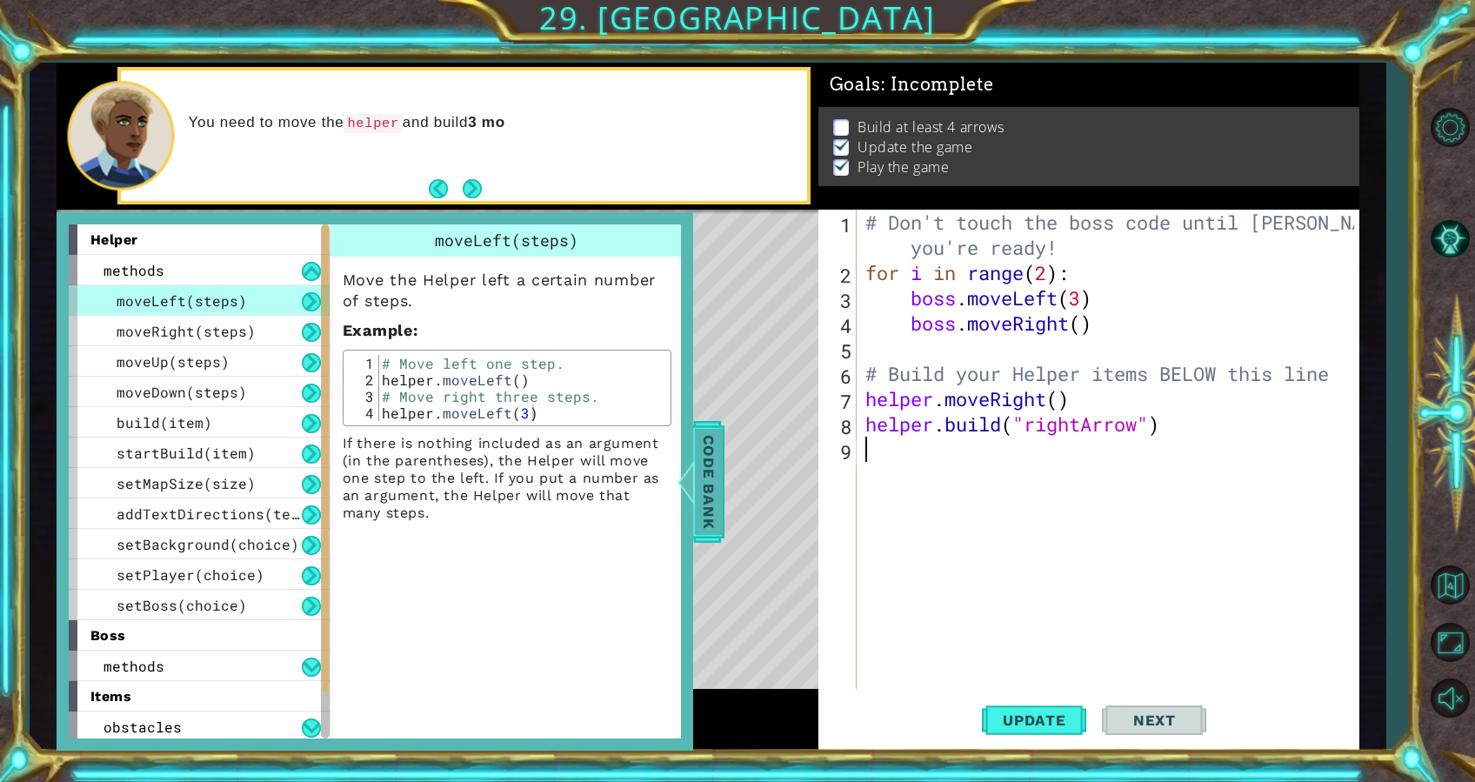
click at [710, 481] on span "Code Bank" at bounding box center [709, 481] width 28 height 106
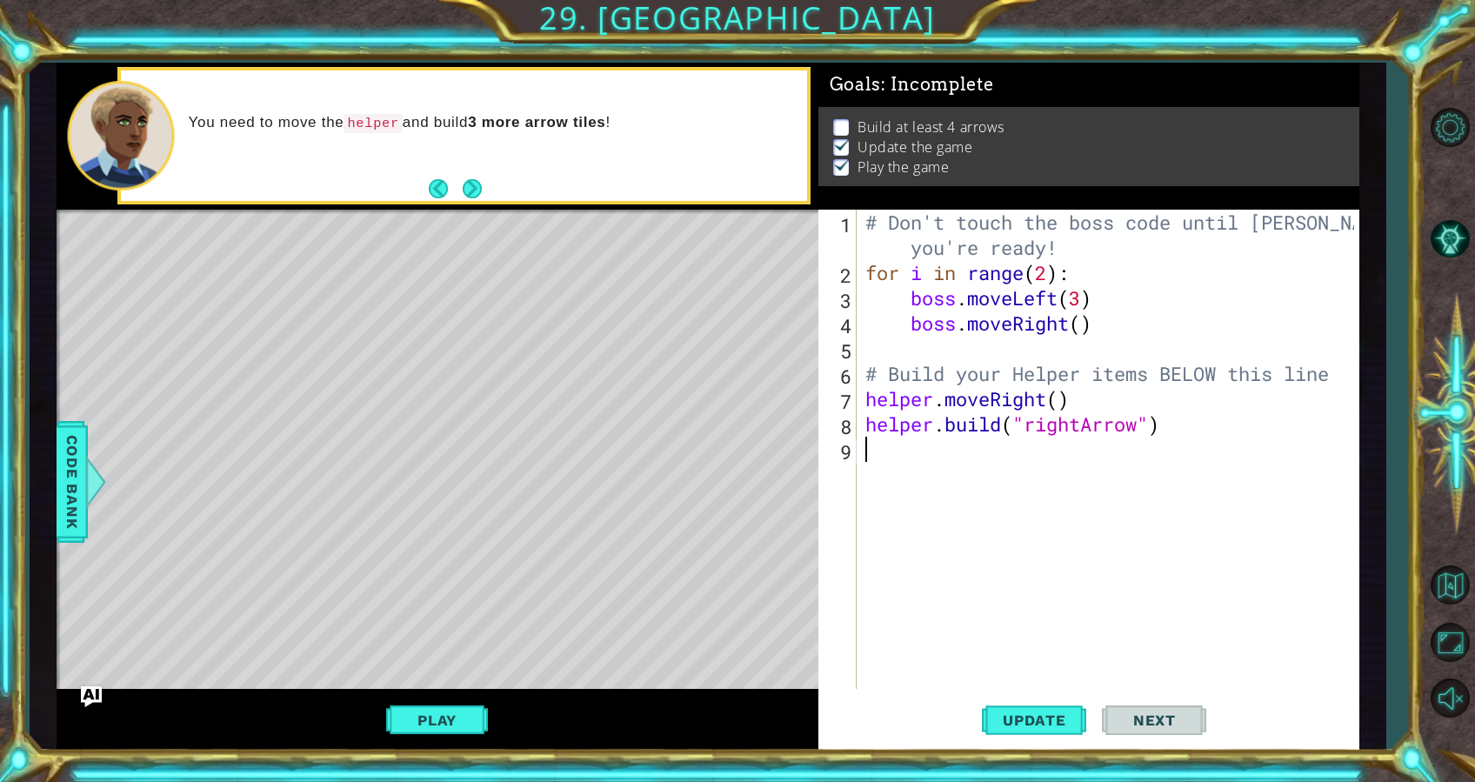
click at [988, 466] on div "# Don't touch the boss code until Vega says you're ready! for i in range ( 2 ) …" at bounding box center [1113, 487] width 502 height 555
type textarea "h"
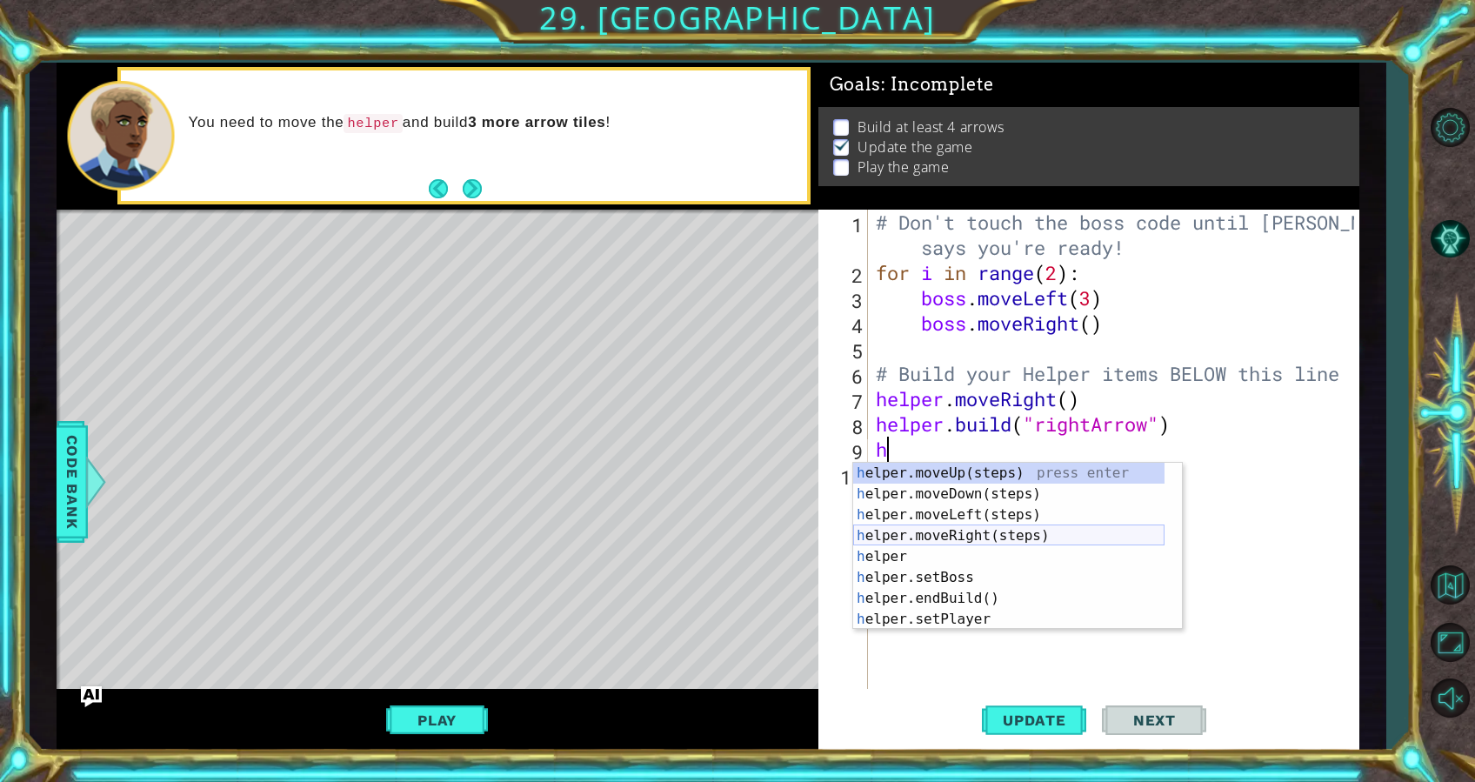
click at [992, 538] on div "h elper.moveUp(steps) press enter h elper.moveDown(steps) press enter h elper.m…" at bounding box center [1008, 567] width 311 height 209
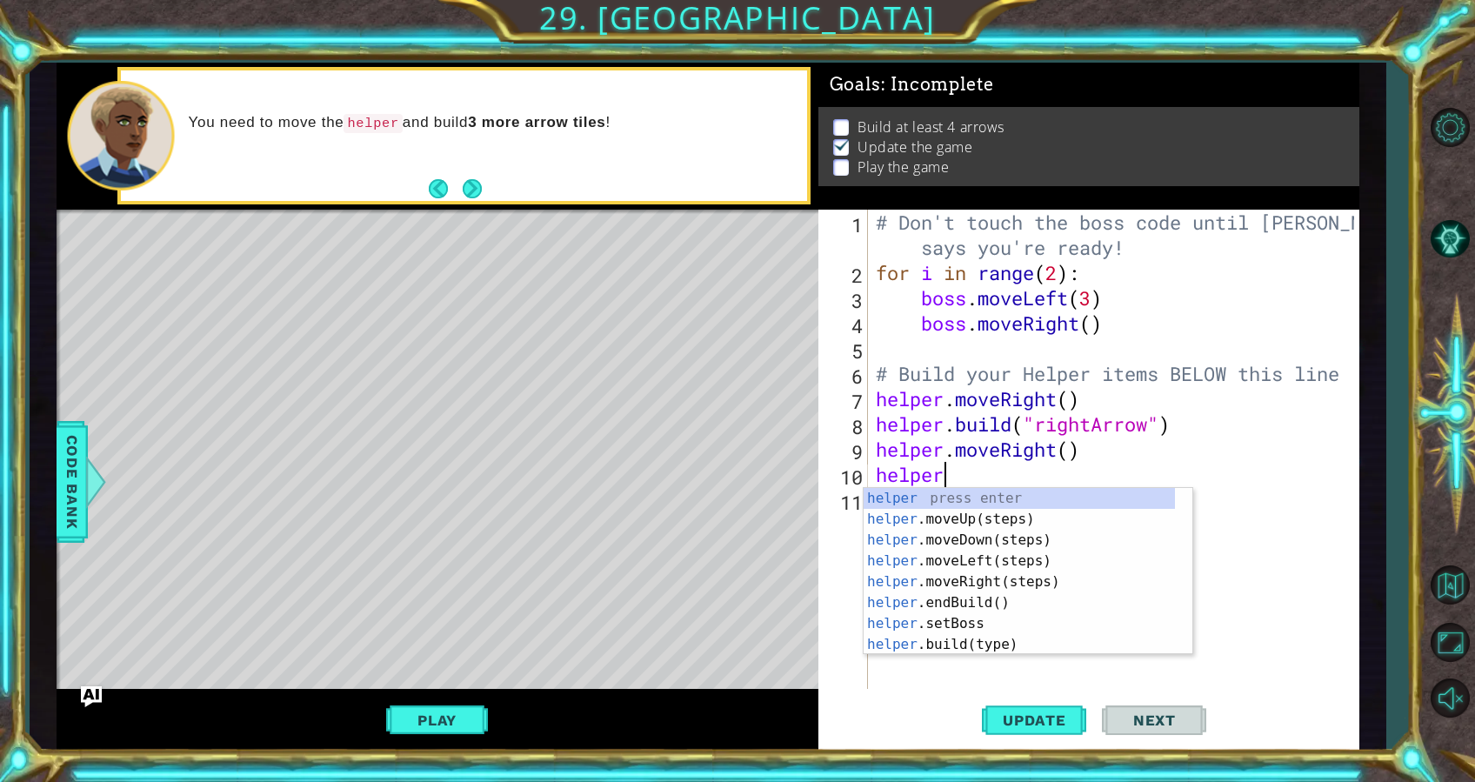
scroll to position [0, 2]
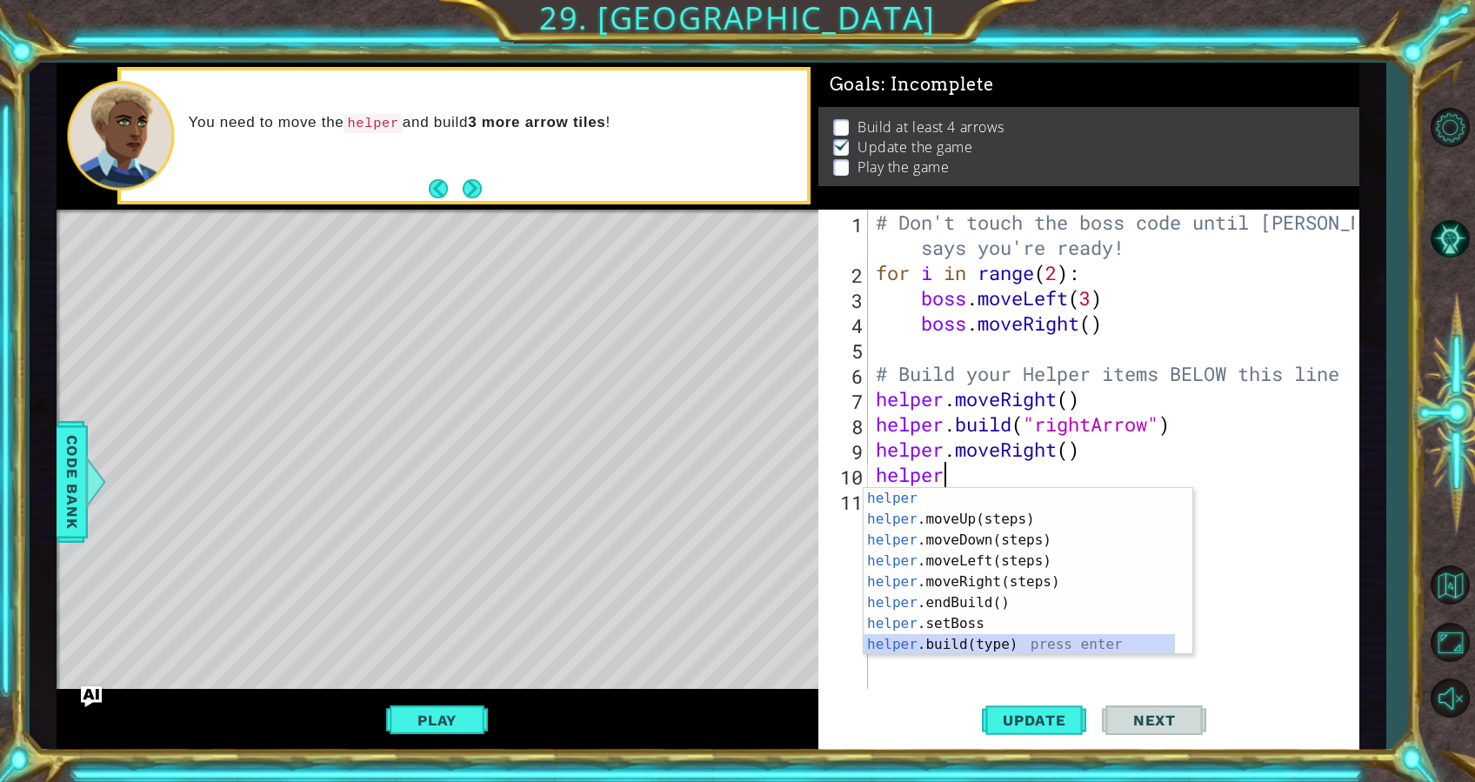
click at [997, 641] on div "helper press enter helper .moveUp(steps) press enter helper .moveDown(steps) pr…" at bounding box center [1019, 592] width 311 height 209
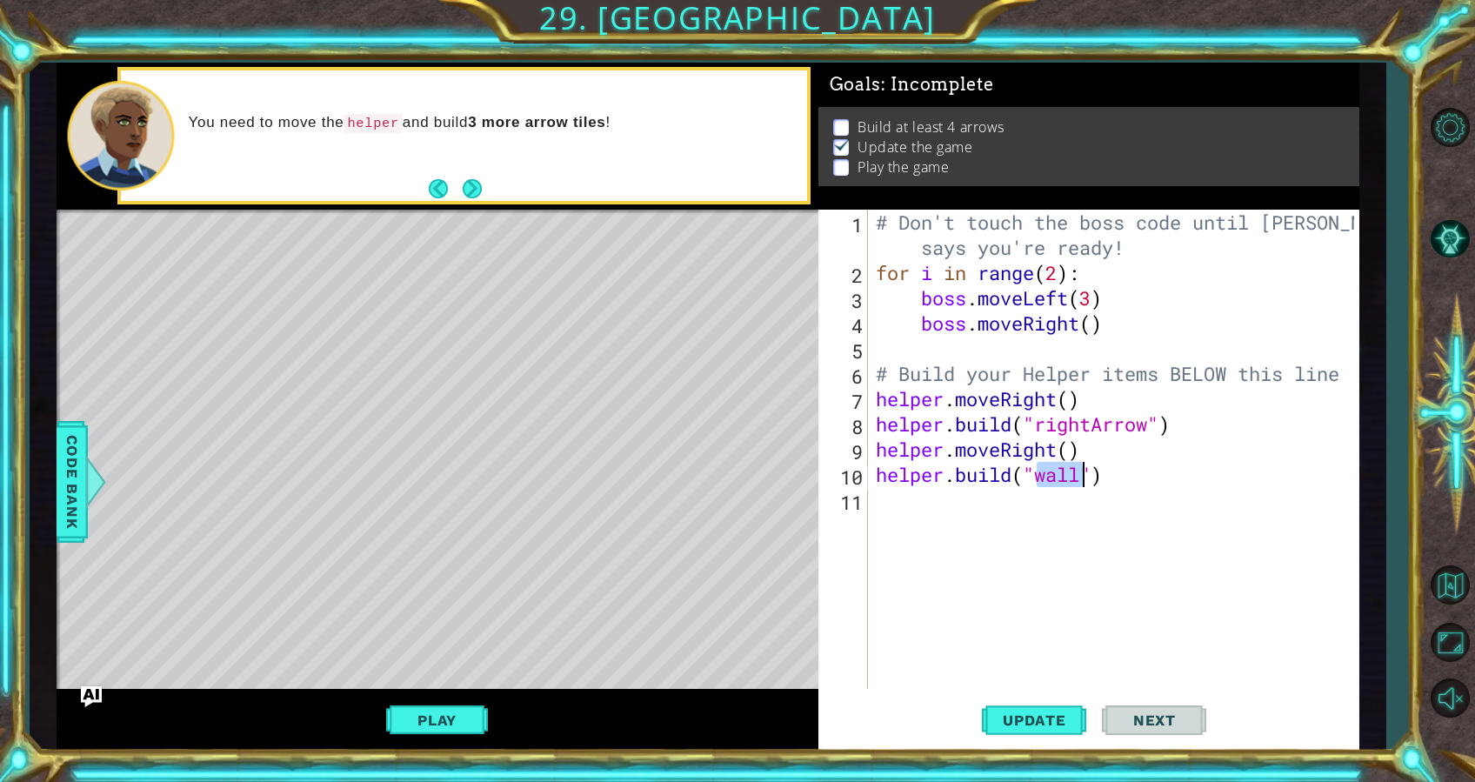
scroll to position [0, 7]
click at [1094, 498] on div ""r ightArrow" press enter" at bounding box center [1177, 519] width 329 height 63
type textarea "helper.build("rightArrow")"
click at [987, 505] on div "# Don't touch the boss code until Vega says you're ready! for i in range ( 2 ) …" at bounding box center [1119, 487] width 492 height 555
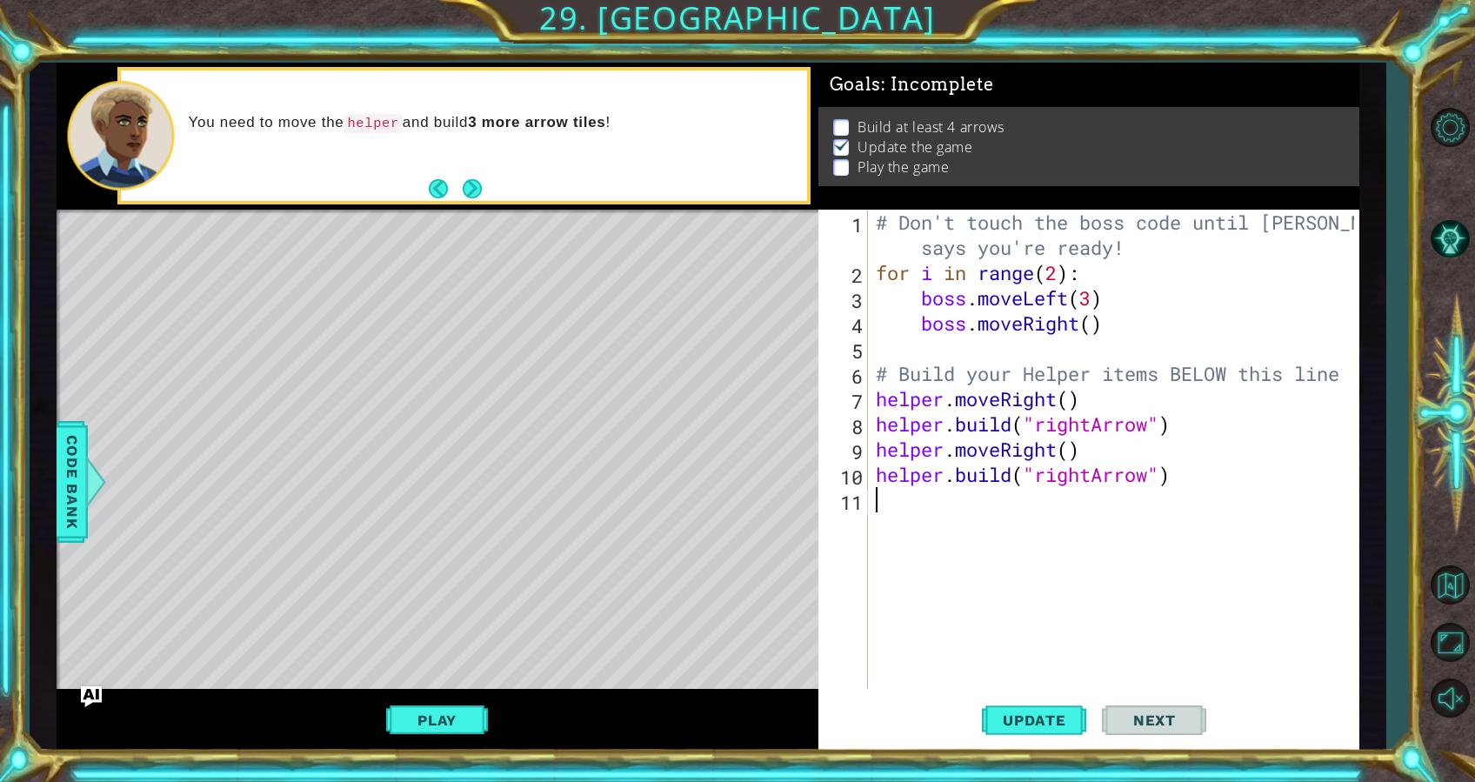
type textarea "h"
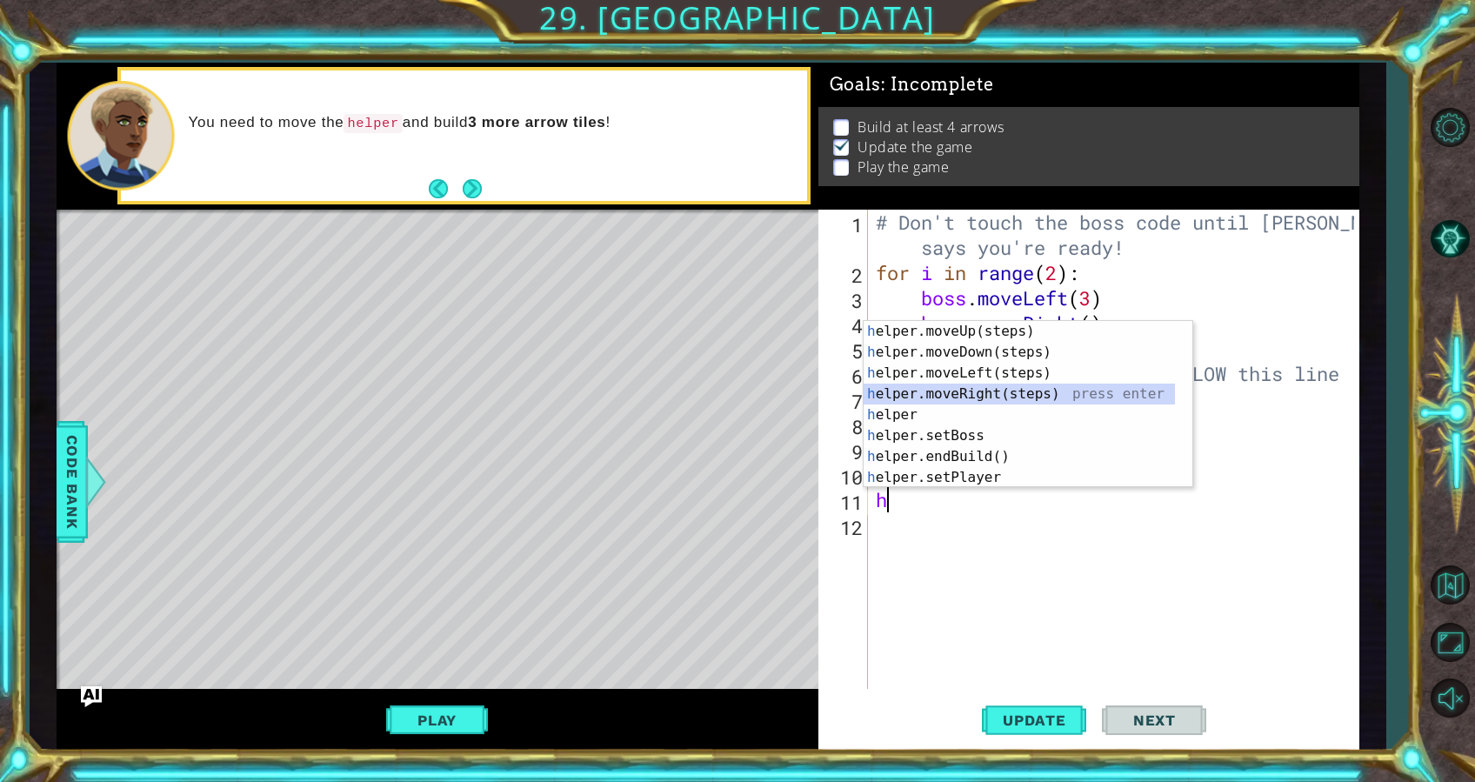
click at [978, 394] on div "h elper.moveUp(steps) press enter h elper.moveDown(steps) press enter h elper.m…" at bounding box center [1019, 425] width 311 height 209
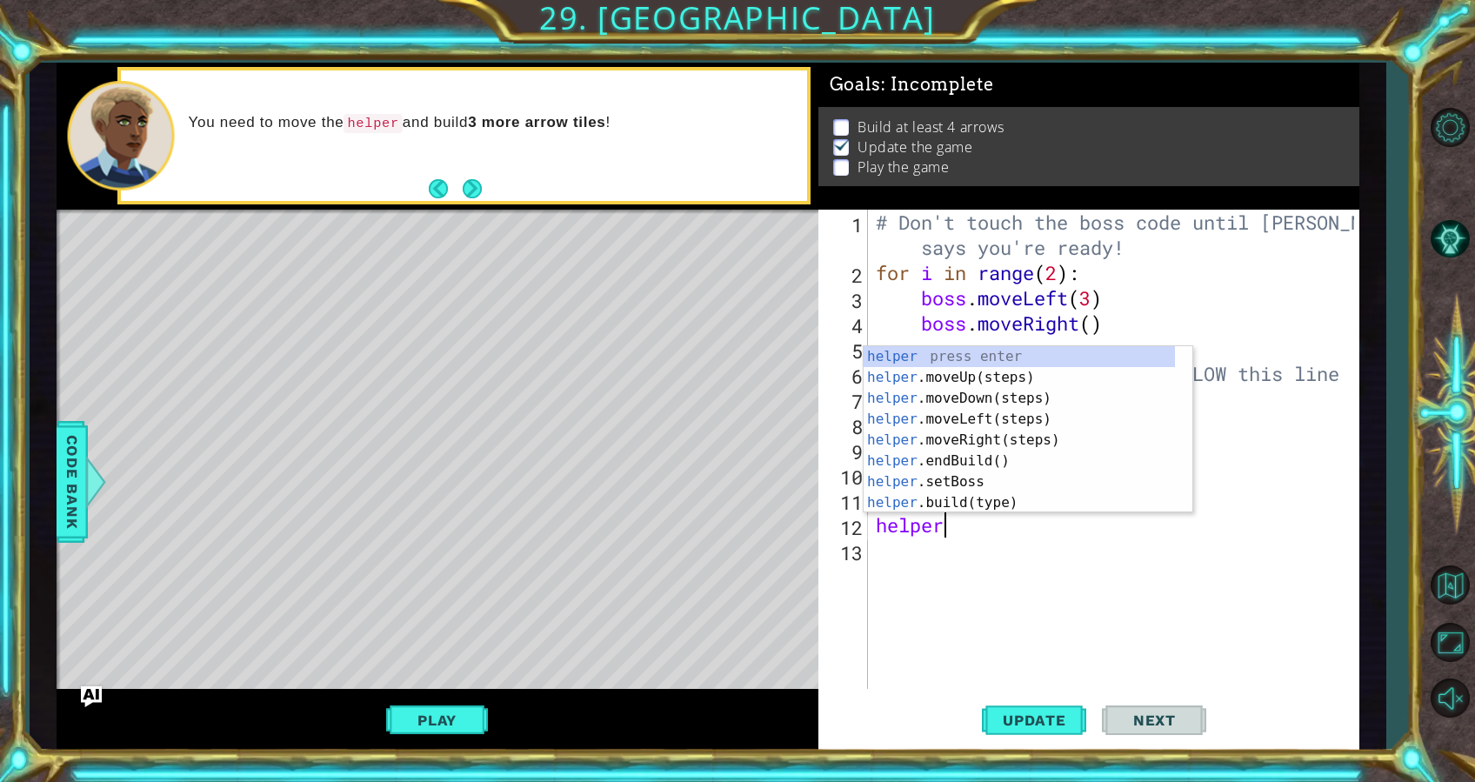
scroll to position [0, 2]
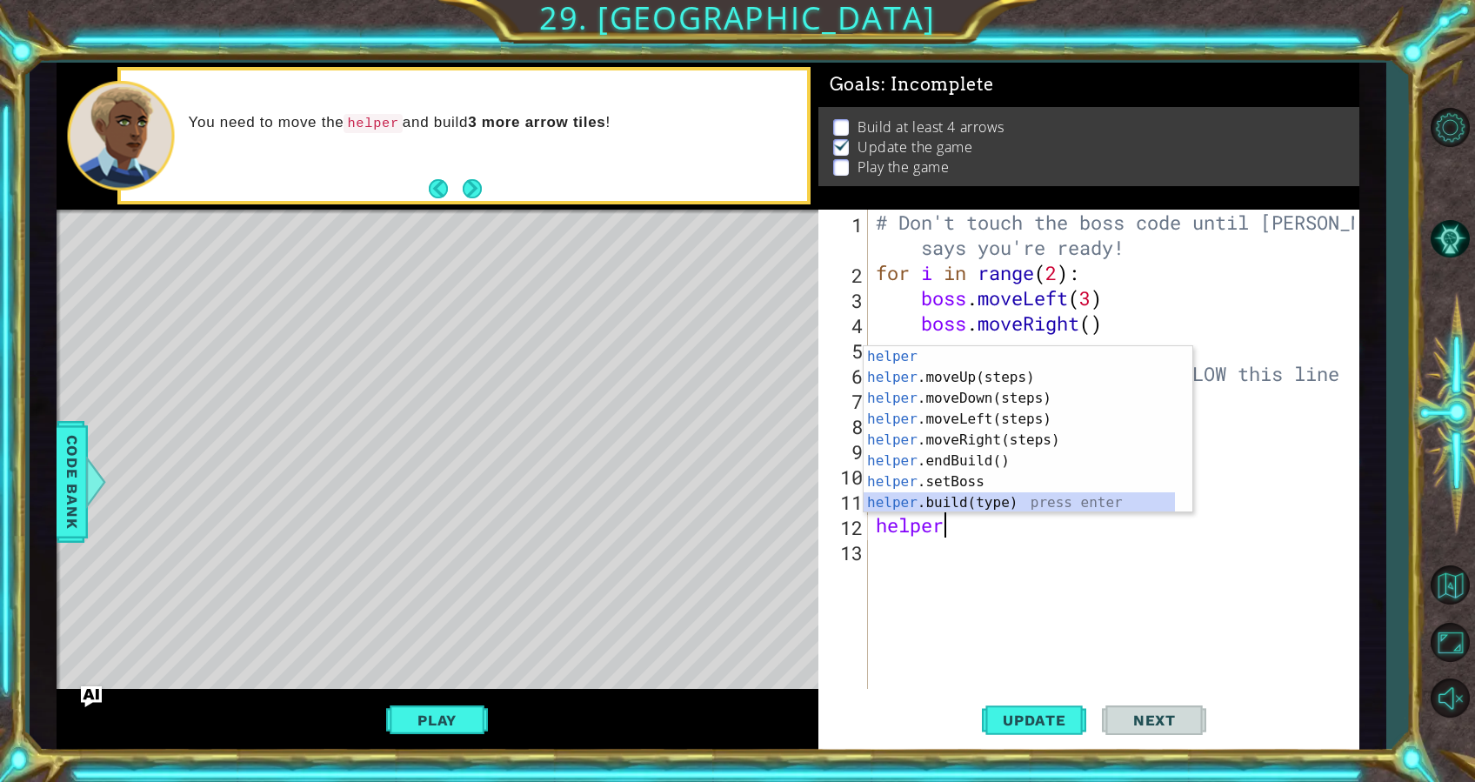
click at [971, 500] on div "helper press enter helper .moveUp(steps) press enter helper .moveDown(steps) pr…" at bounding box center [1019, 450] width 311 height 209
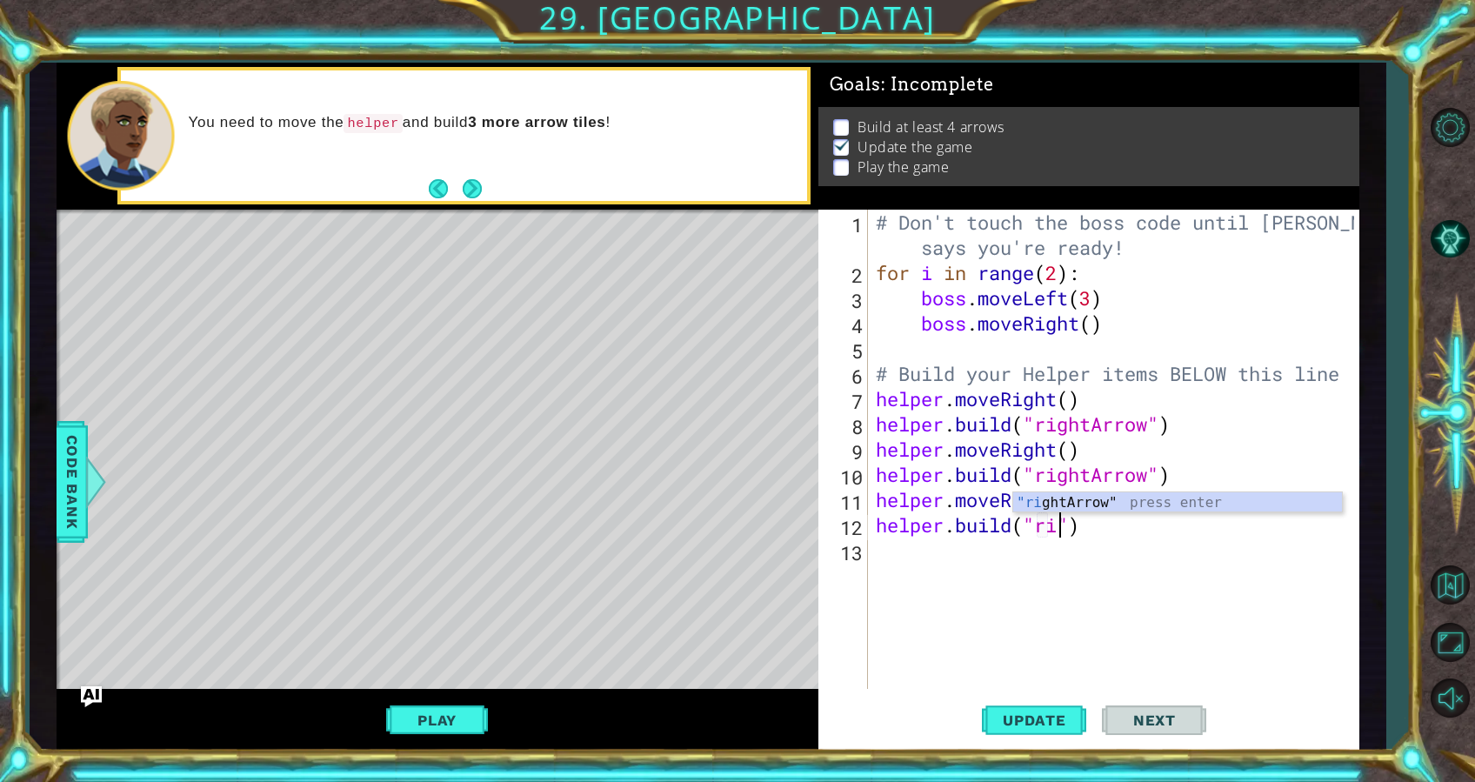
scroll to position [0, 8]
click at [1046, 506] on div ""ri ghtArrow" press enter" at bounding box center [1177, 523] width 329 height 63
type textarea "helper.build("rightArrow")"
click at [1030, 714] on span "Update" at bounding box center [1035, 720] width 98 height 17
click at [469, 182] on button "Next" at bounding box center [472, 188] width 19 height 19
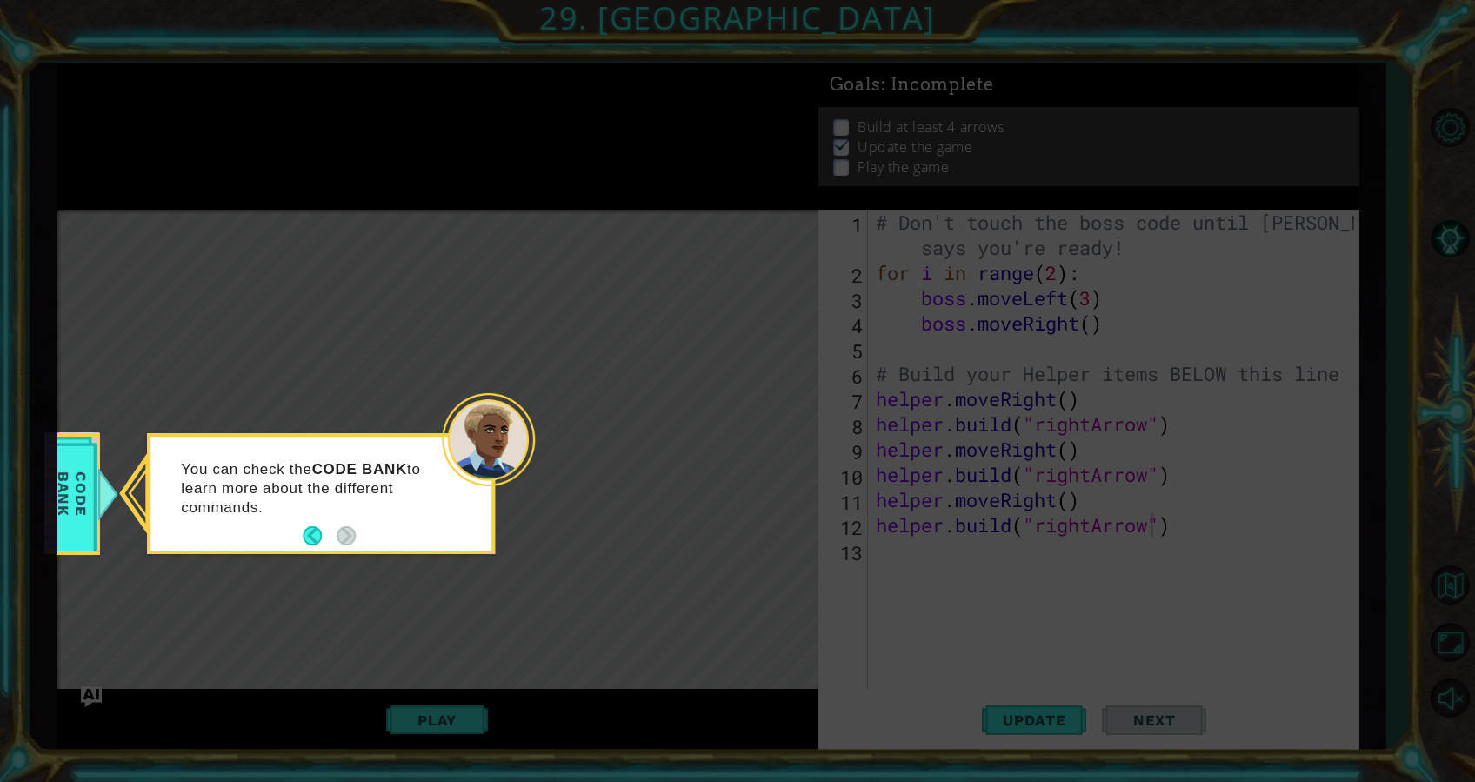
click at [376, 529] on div "You can check the CODE BANK to learn more about the different commands." at bounding box center [320, 496] width 341 height 107
click at [509, 428] on div at bounding box center [488, 439] width 93 height 93
click at [316, 523] on footer at bounding box center [329, 536] width 53 height 26
click at [315, 529] on button "Back" at bounding box center [320, 535] width 34 height 19
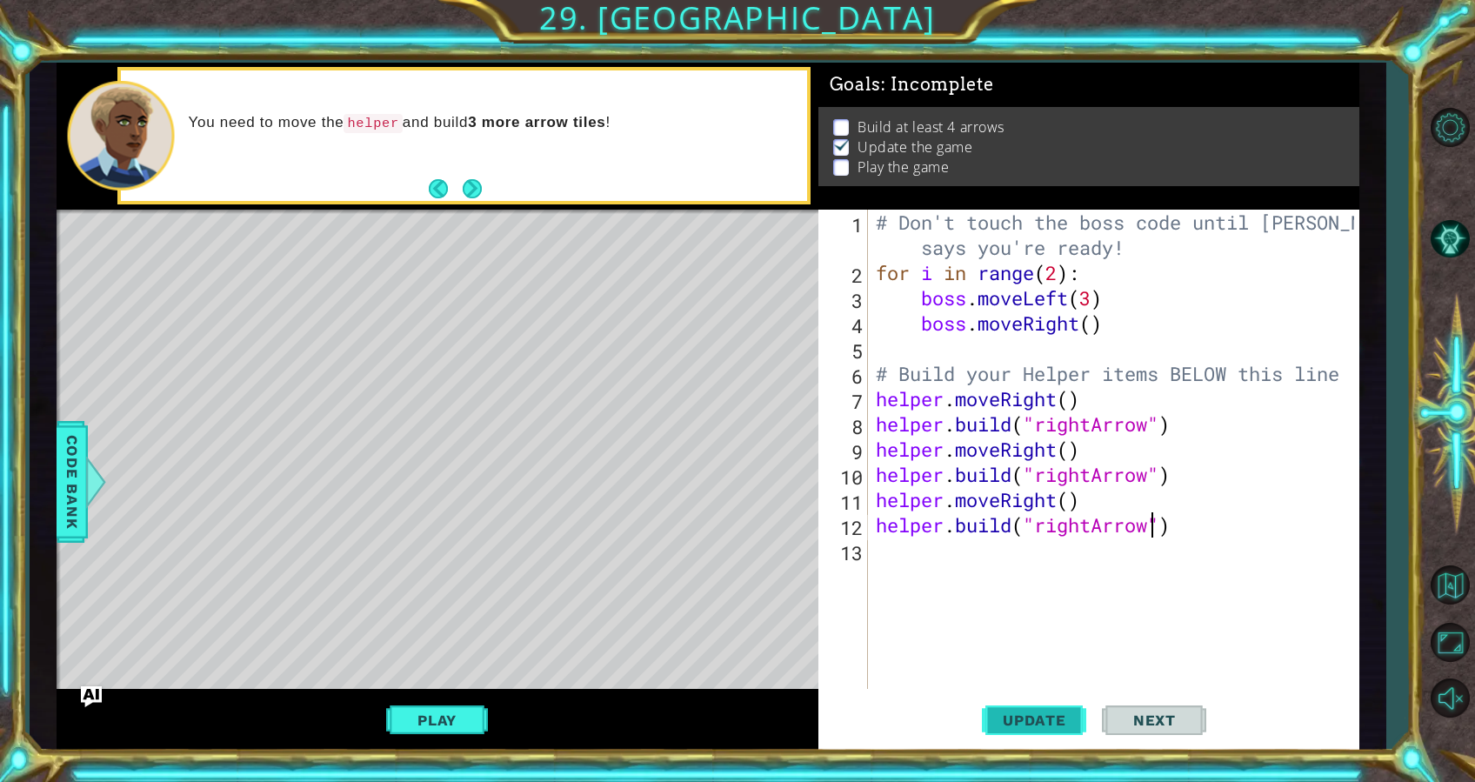
click at [1019, 698] on button "Update" at bounding box center [1034, 720] width 104 height 54
click at [1169, 578] on div "# Don't touch the boss code until Vega says you're ready! for i in range ( 2 ) …" at bounding box center [1119, 487] width 492 height 555
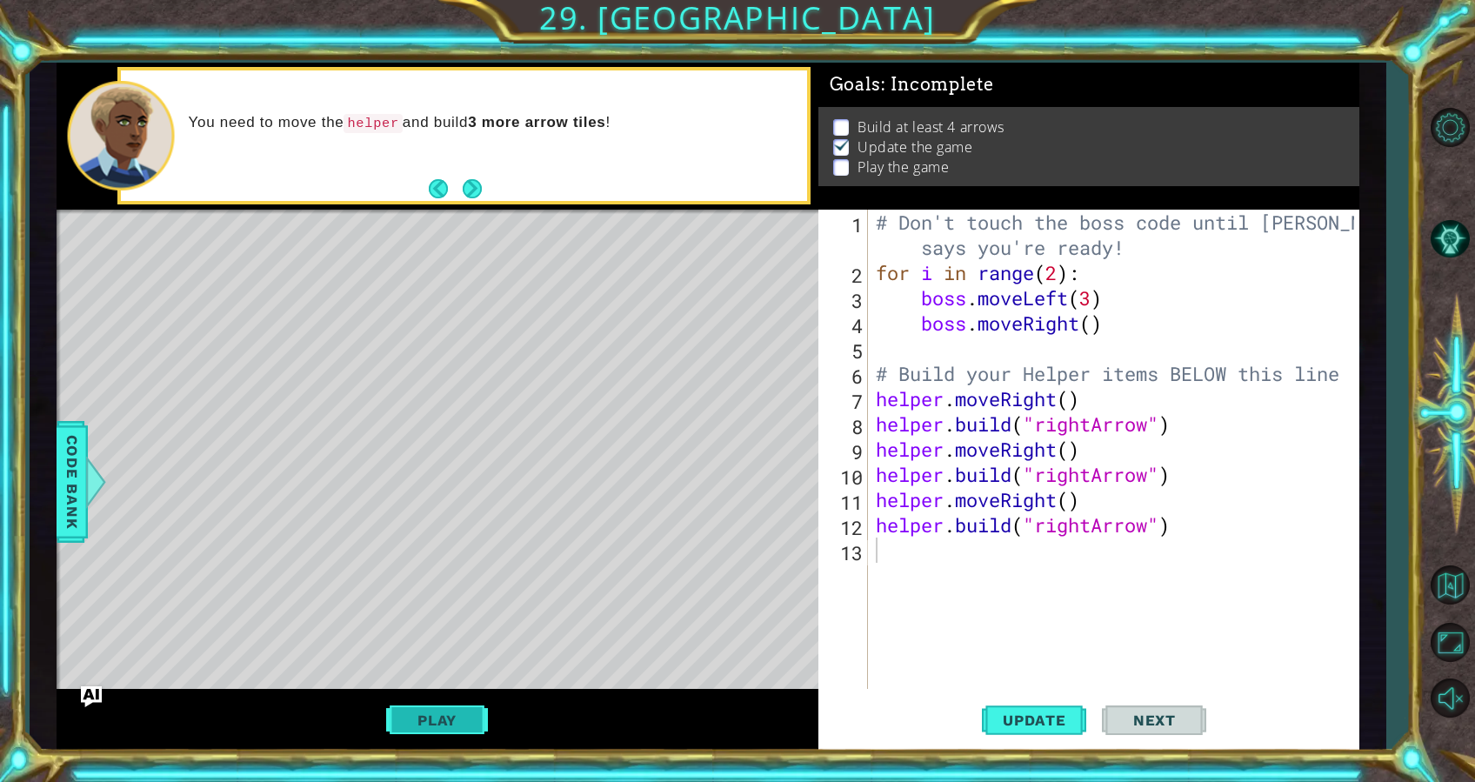
click at [469, 727] on button "Play" at bounding box center [437, 720] width 102 height 33
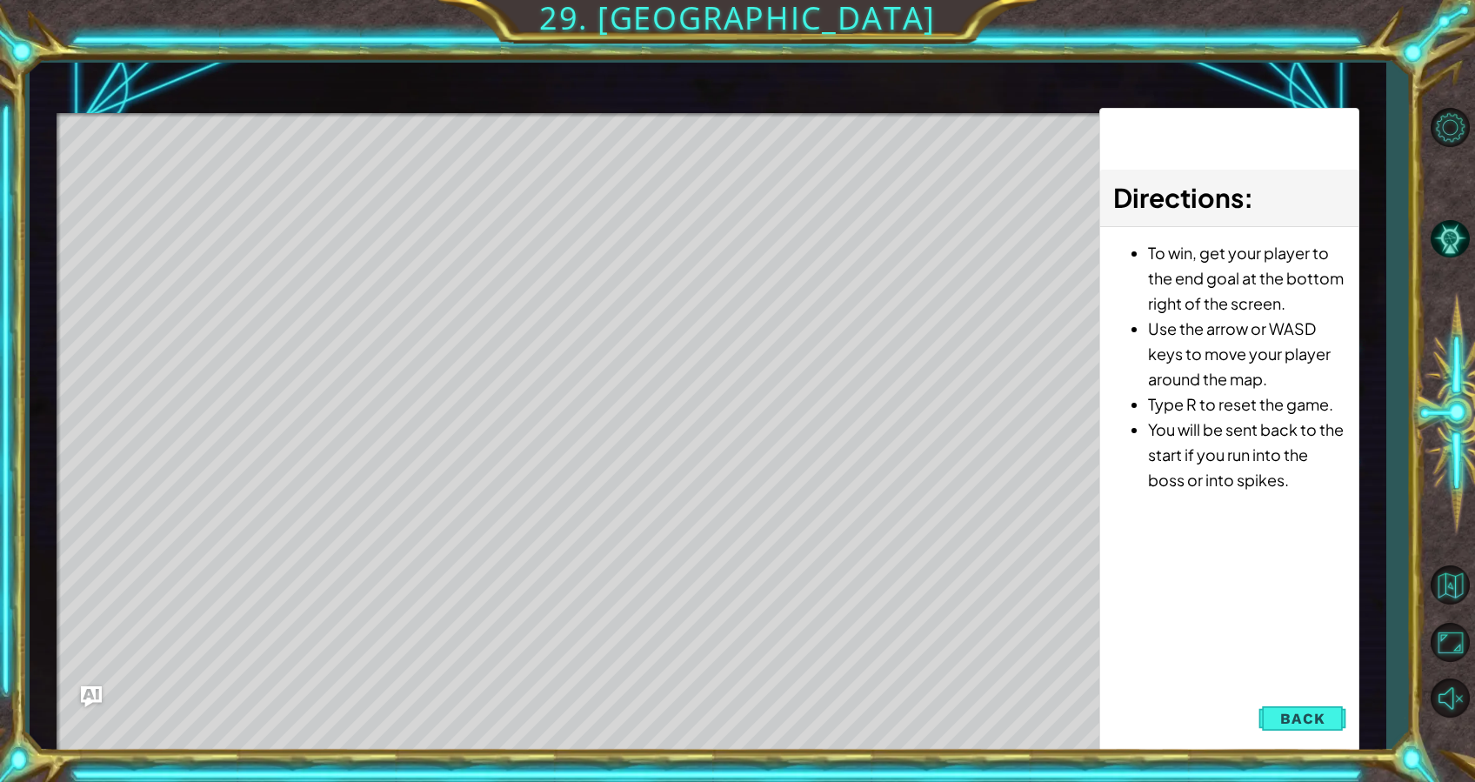
click at [288, 202] on div "Level Map" at bounding box center [459, 369] width 804 height 512
drag, startPoint x: 191, startPoint y: 203, endPoint x: 449, endPoint y: 233, distance: 260.2
click at [376, 212] on div "Level Map" at bounding box center [459, 369] width 804 height 512
click at [1304, 719] on span "Back" at bounding box center [1303, 718] width 44 height 17
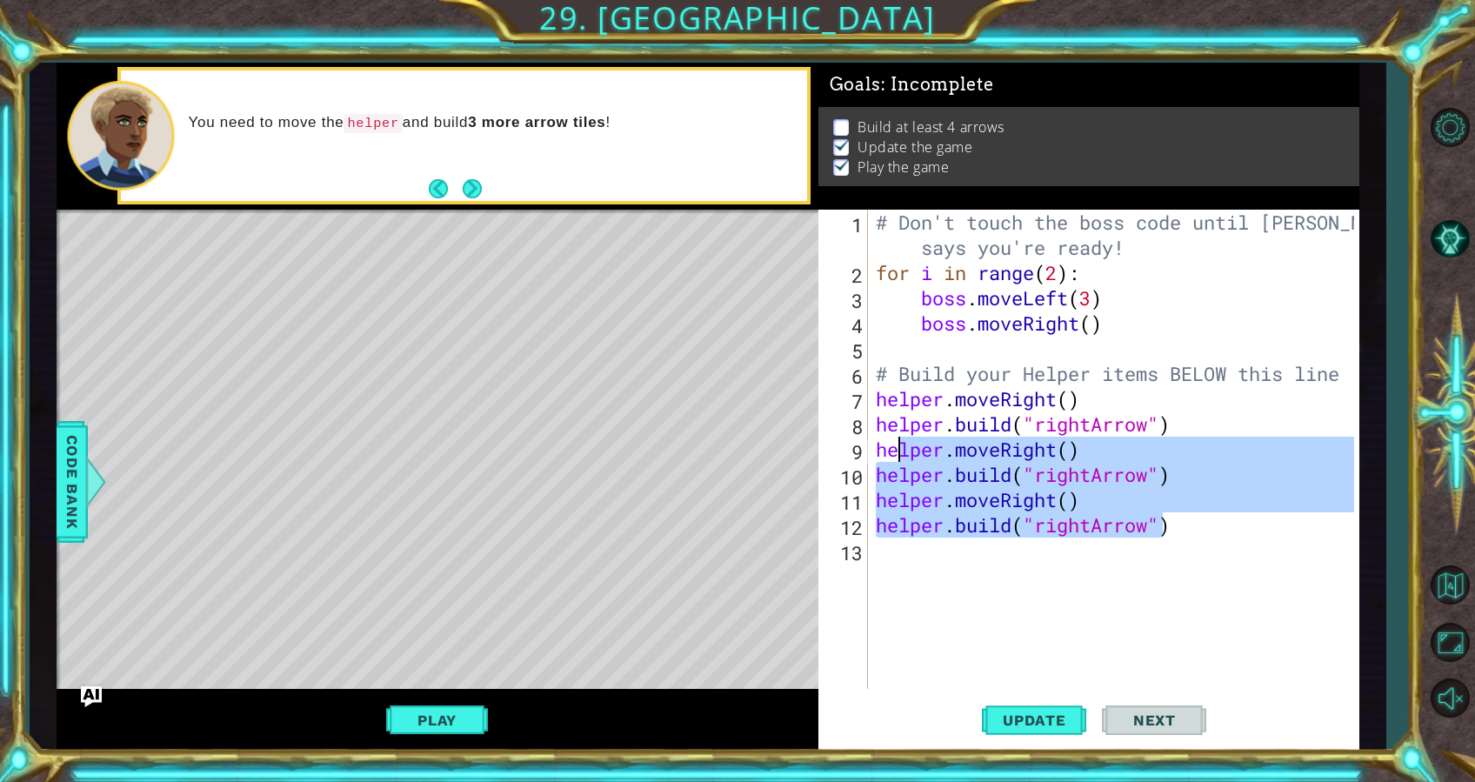
drag, startPoint x: 1160, startPoint y: 530, endPoint x: 894, endPoint y: 453, distance: 277.0
click at [894, 453] on div "# Don't touch the boss code until Vega says you're ready! for i in range ( 2 ) …" at bounding box center [1119, 487] width 492 height 555
type textarea "helper.moveRight() helper.build("rightArrow")"
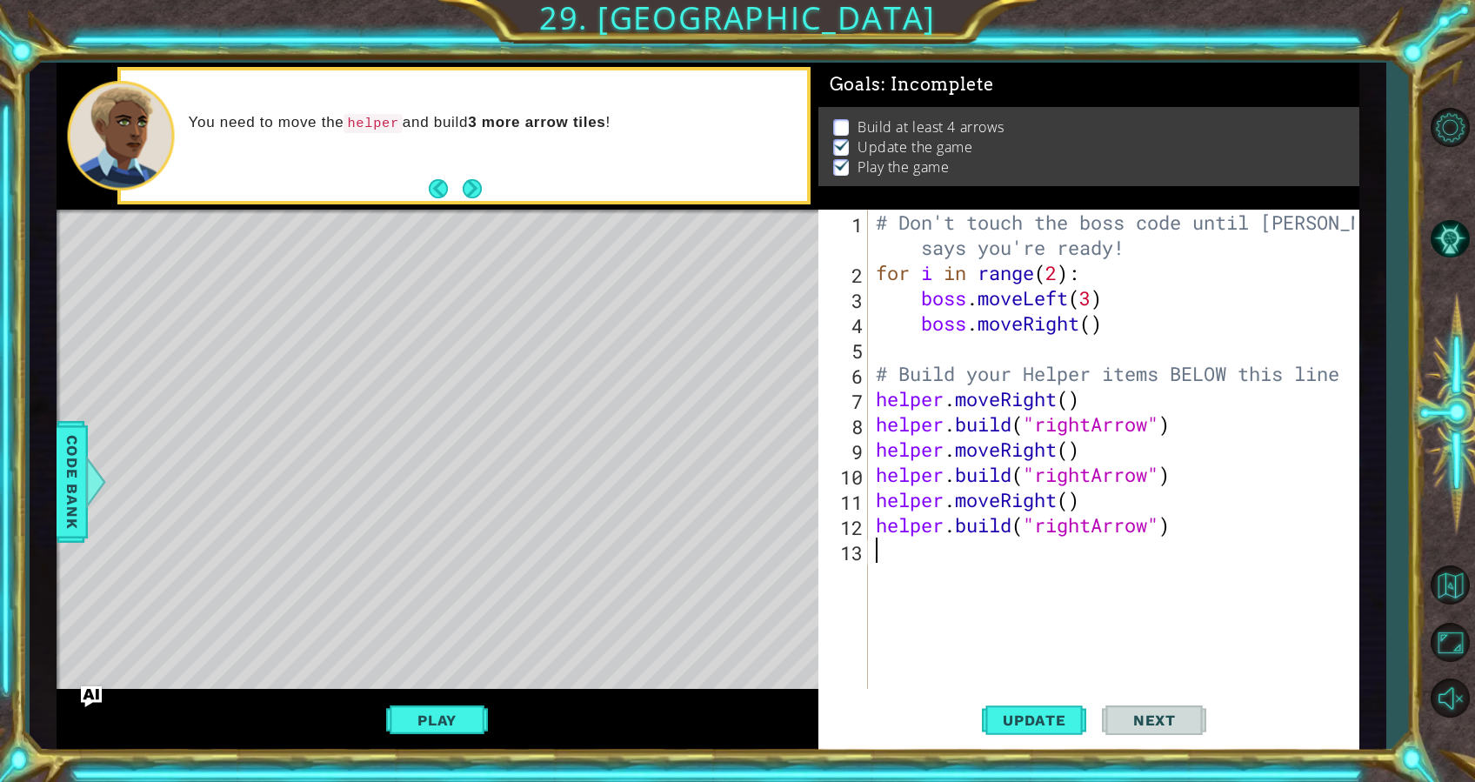
click at [1164, 542] on div "# Don't touch the boss code until Vega says you're ready! for i in range ( 2 ) …" at bounding box center [1119, 487] width 492 height 555
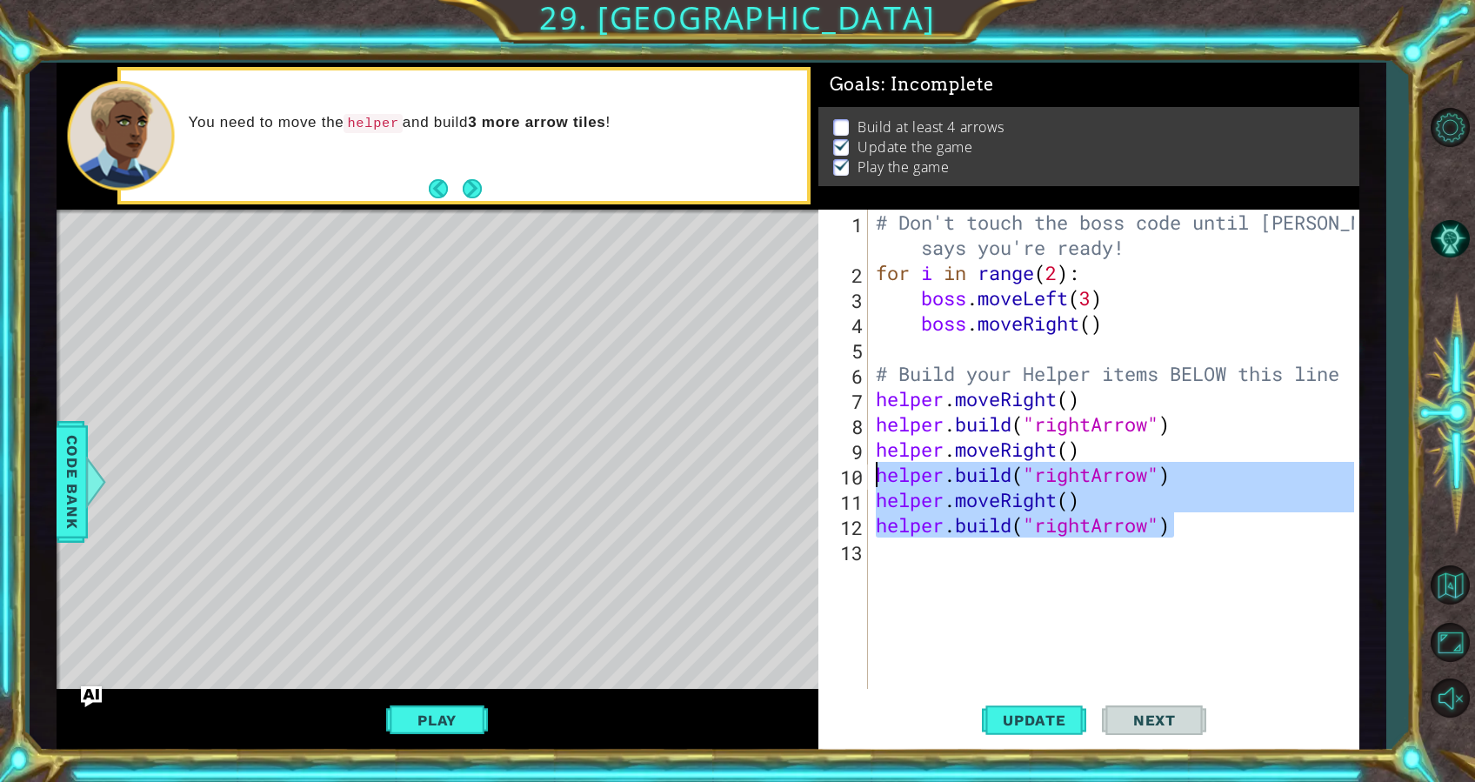
drag, startPoint x: 1169, startPoint y: 528, endPoint x: 879, endPoint y: 473, distance: 295.7
click at [879, 473] on div "# Don't touch the boss code until Vega says you're ready! for i in range ( 2 ) …" at bounding box center [1119, 487] width 492 height 555
type textarea "helper.build("rightArrow") helper.moveRight()"
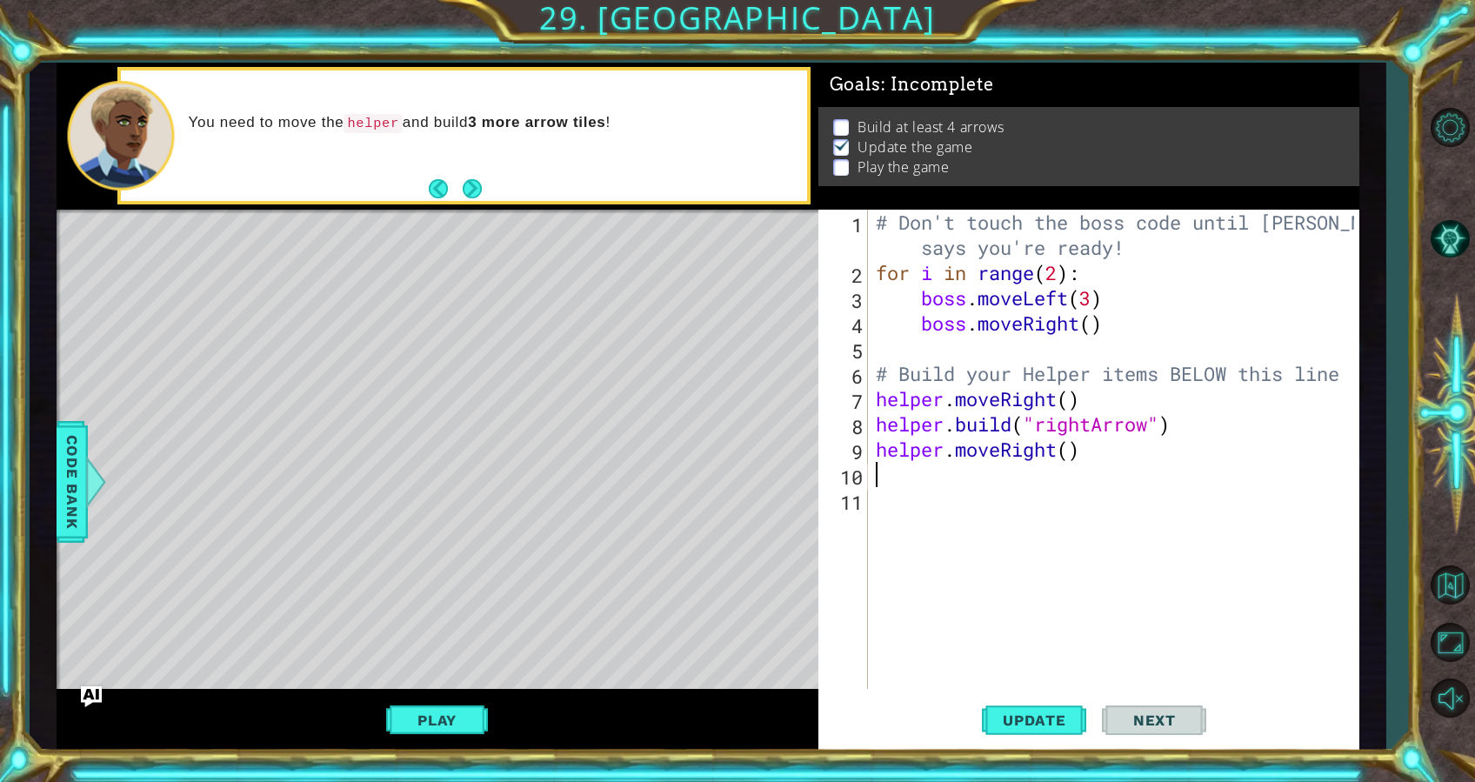
click at [946, 549] on div "# Don't touch the boss code until Vega says you're ready! for i in range ( 2 ) …" at bounding box center [1119, 487] width 492 height 555
click at [1010, 732] on button "Update" at bounding box center [1034, 720] width 104 height 54
click at [418, 720] on button "Play" at bounding box center [437, 720] width 102 height 33
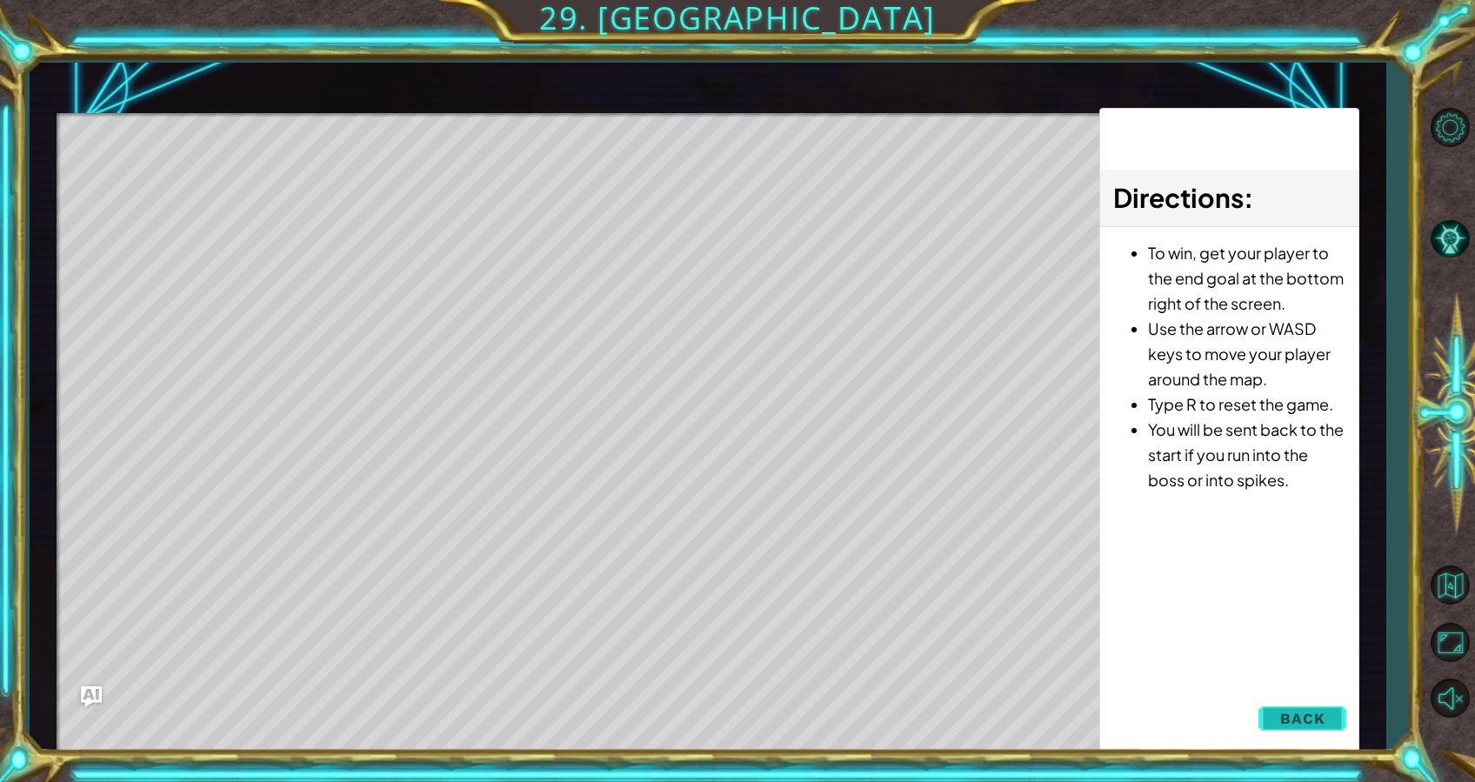
click at [1314, 703] on button "Back" at bounding box center [1303, 718] width 88 height 35
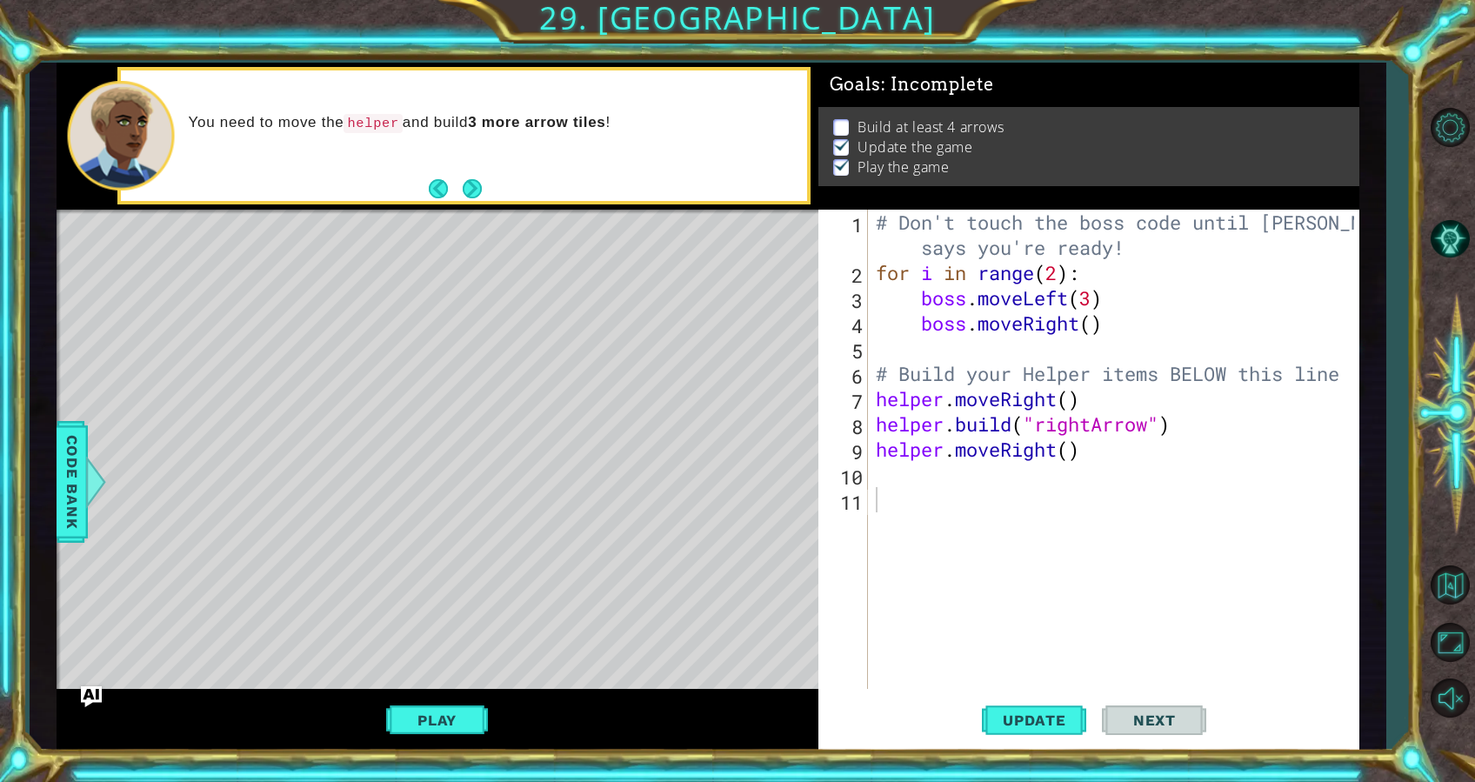
click at [918, 473] on div "# Don't touch the boss code until Vega says you're ready! for i in range ( 2 ) …" at bounding box center [1119, 487] width 492 height 555
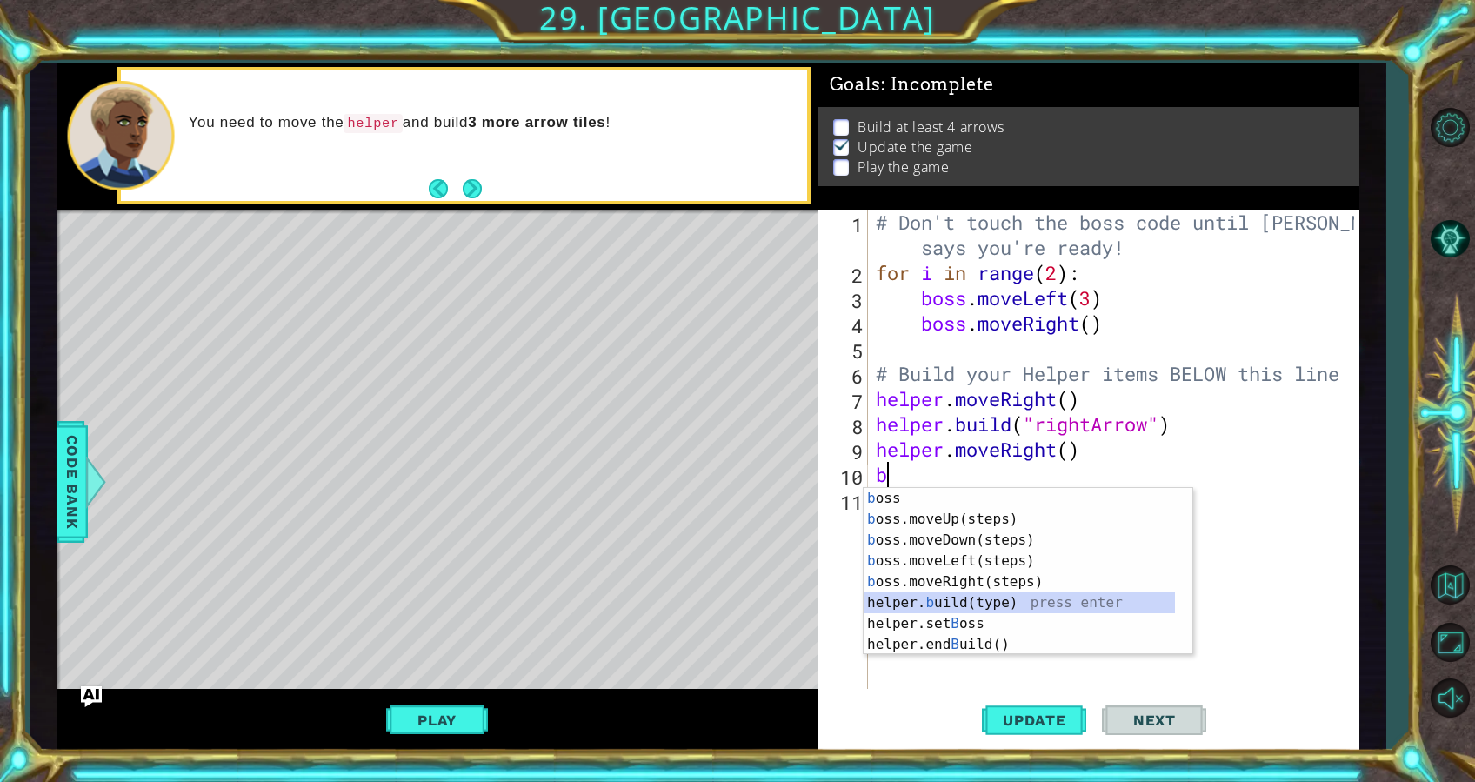
click at [981, 601] on div "b oss press enter b oss.moveUp(steps) press enter b oss.moveDown(steps) press e…" at bounding box center [1028, 592] width 329 height 209
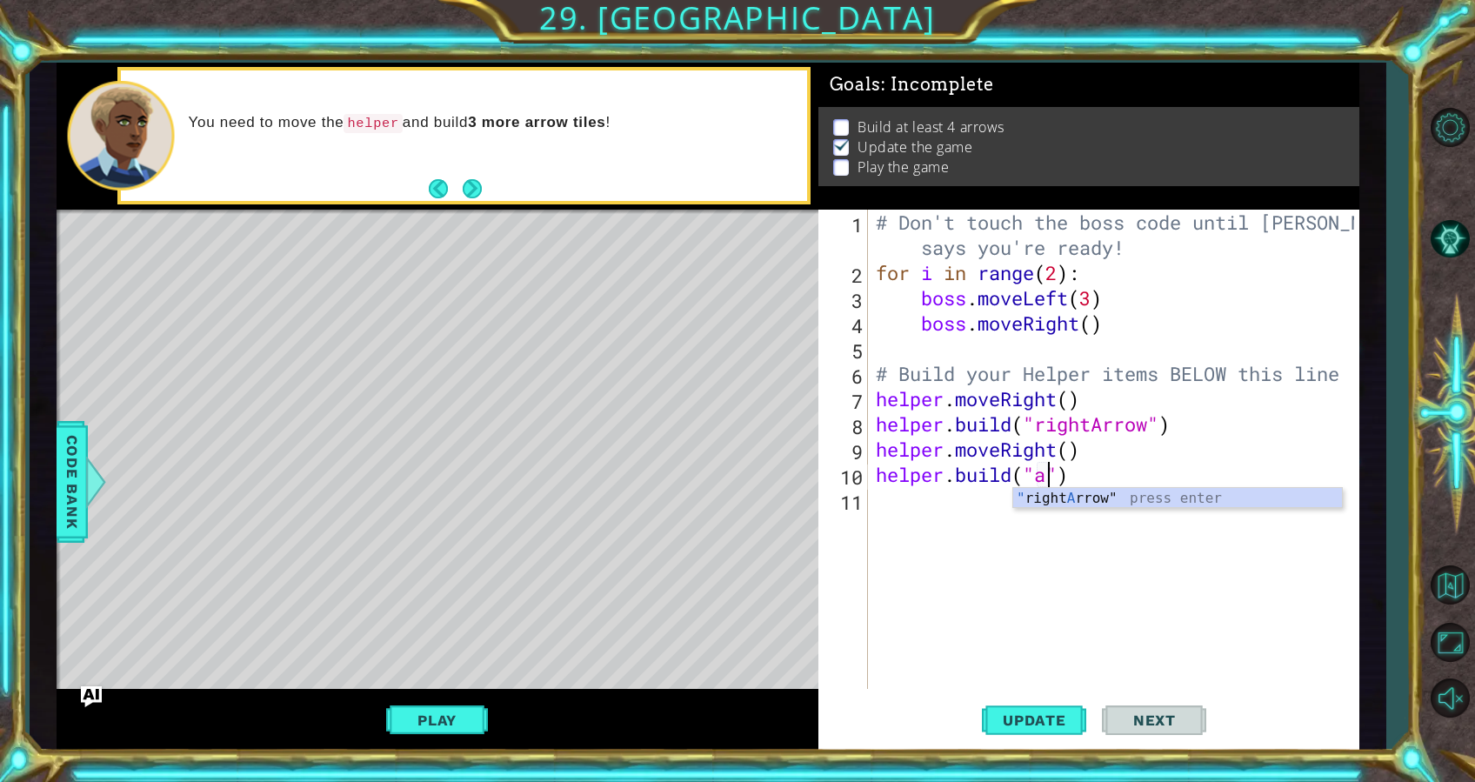
scroll to position [0, 7]
click at [1097, 494] on div "" right A rrow" press enter" at bounding box center [1177, 519] width 329 height 63
type textarea "helper.build("rightArrow"")"
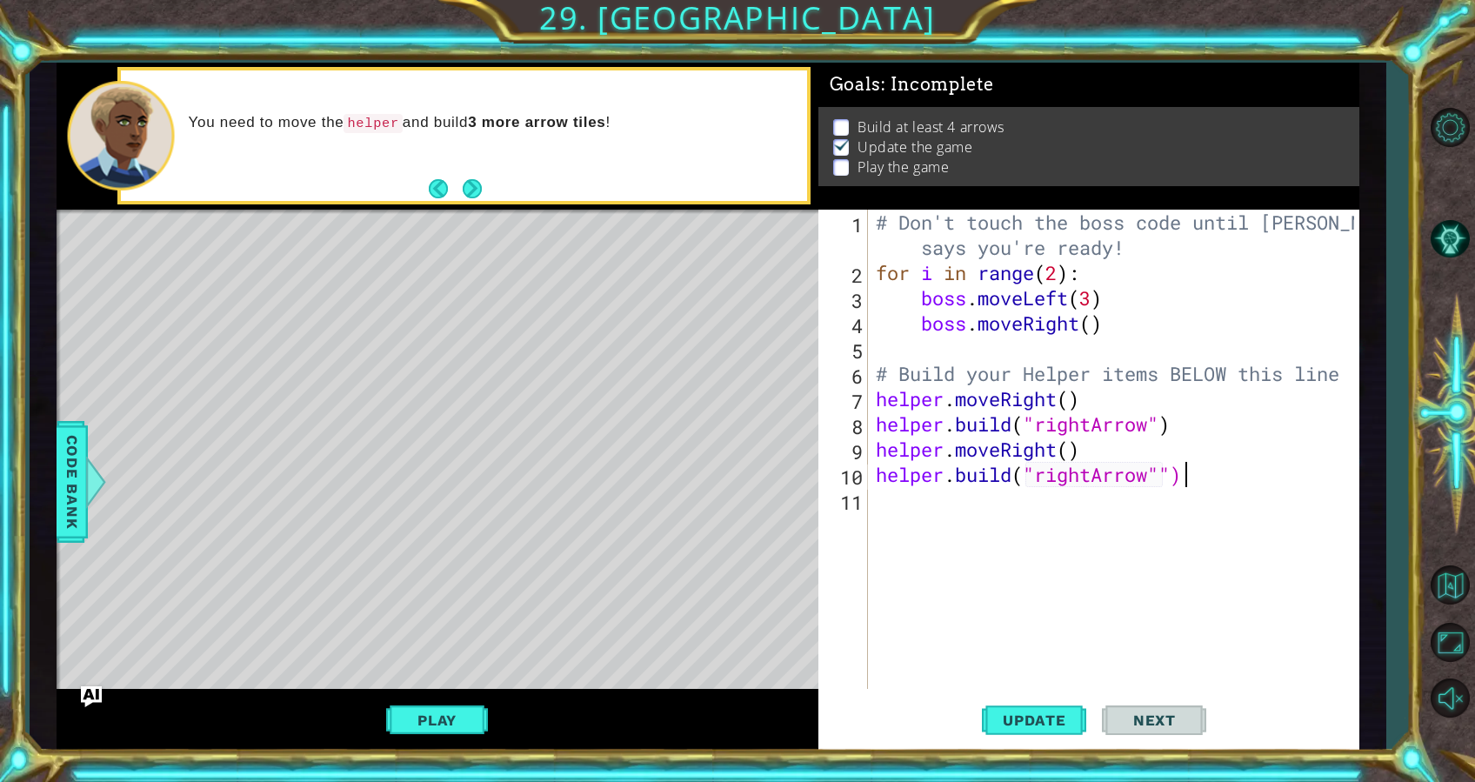
click at [1210, 478] on div "# Don't touch the boss code until Vega says you're ready! for i in range ( 2 ) …" at bounding box center [1119, 487] width 492 height 555
click at [964, 538] on div "# Don't touch the boss code until Vega says you're ready! for i in range ( 2 ) …" at bounding box center [1119, 487] width 492 height 555
type textarea "h"
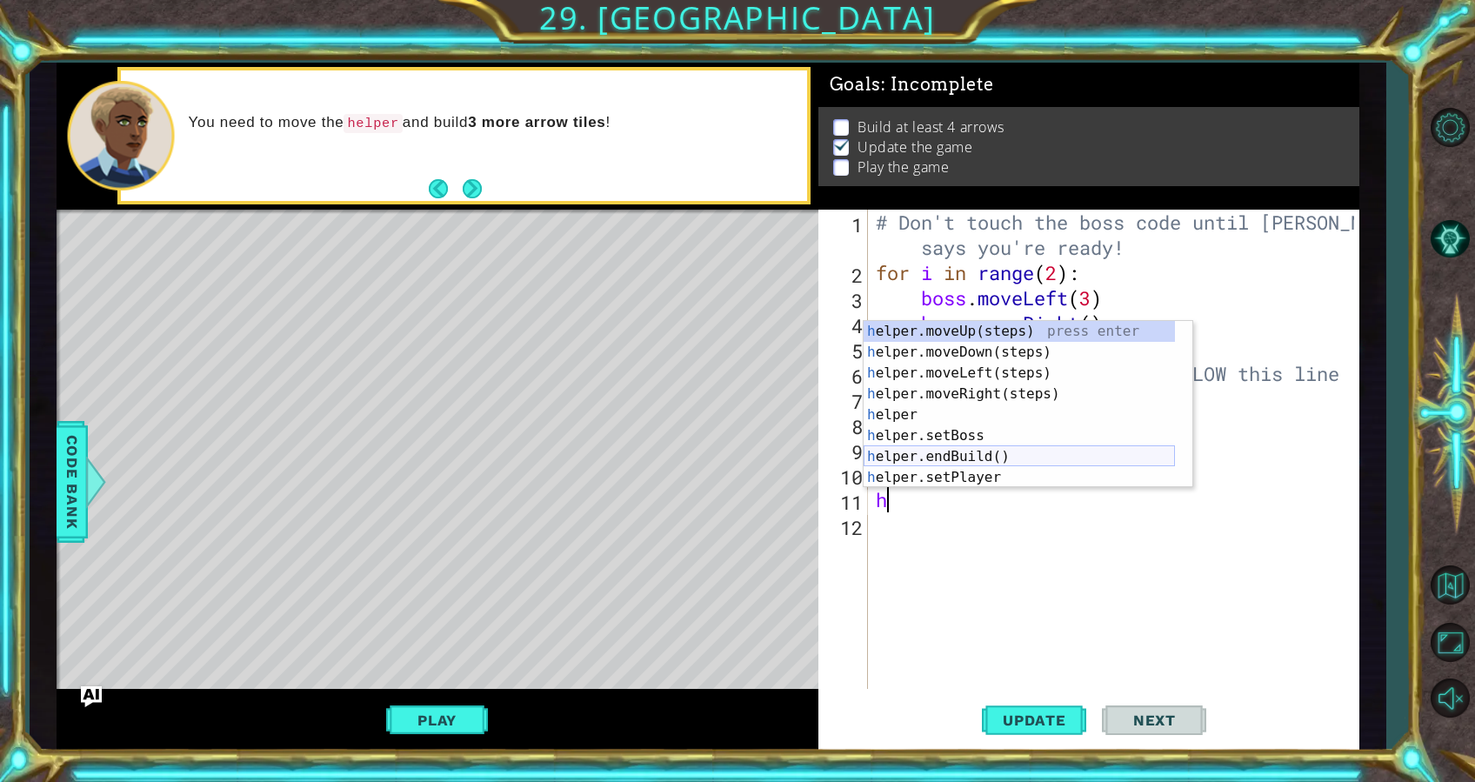
click at [1009, 457] on div "h elper.moveUp(steps) press enter h elper.moveDown(steps) press enter h elper.m…" at bounding box center [1019, 425] width 311 height 209
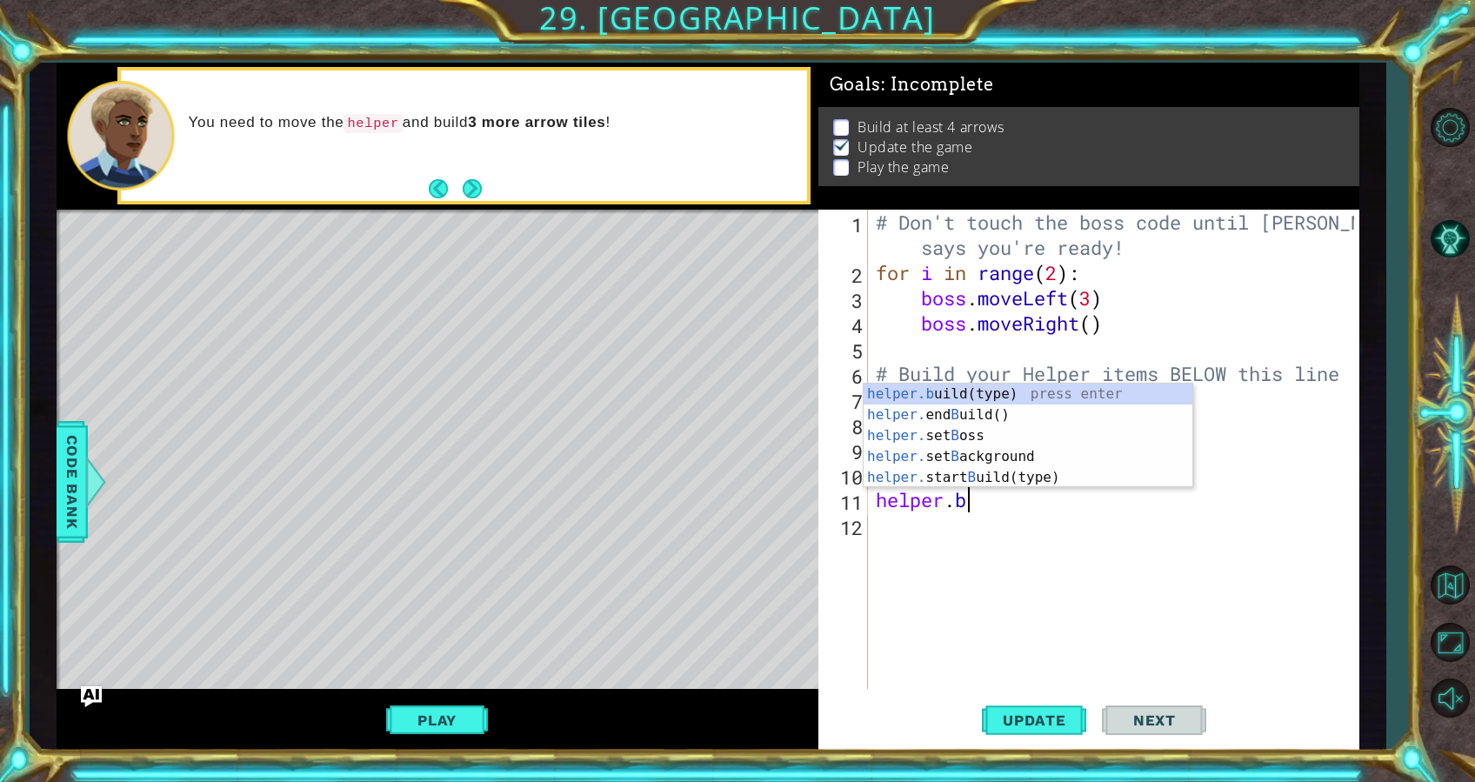
scroll to position [0, 2]
click at [981, 397] on div "helper.b uild(type) press enter helper. end B uild() press enter helper. set B …" at bounding box center [1028, 457] width 329 height 146
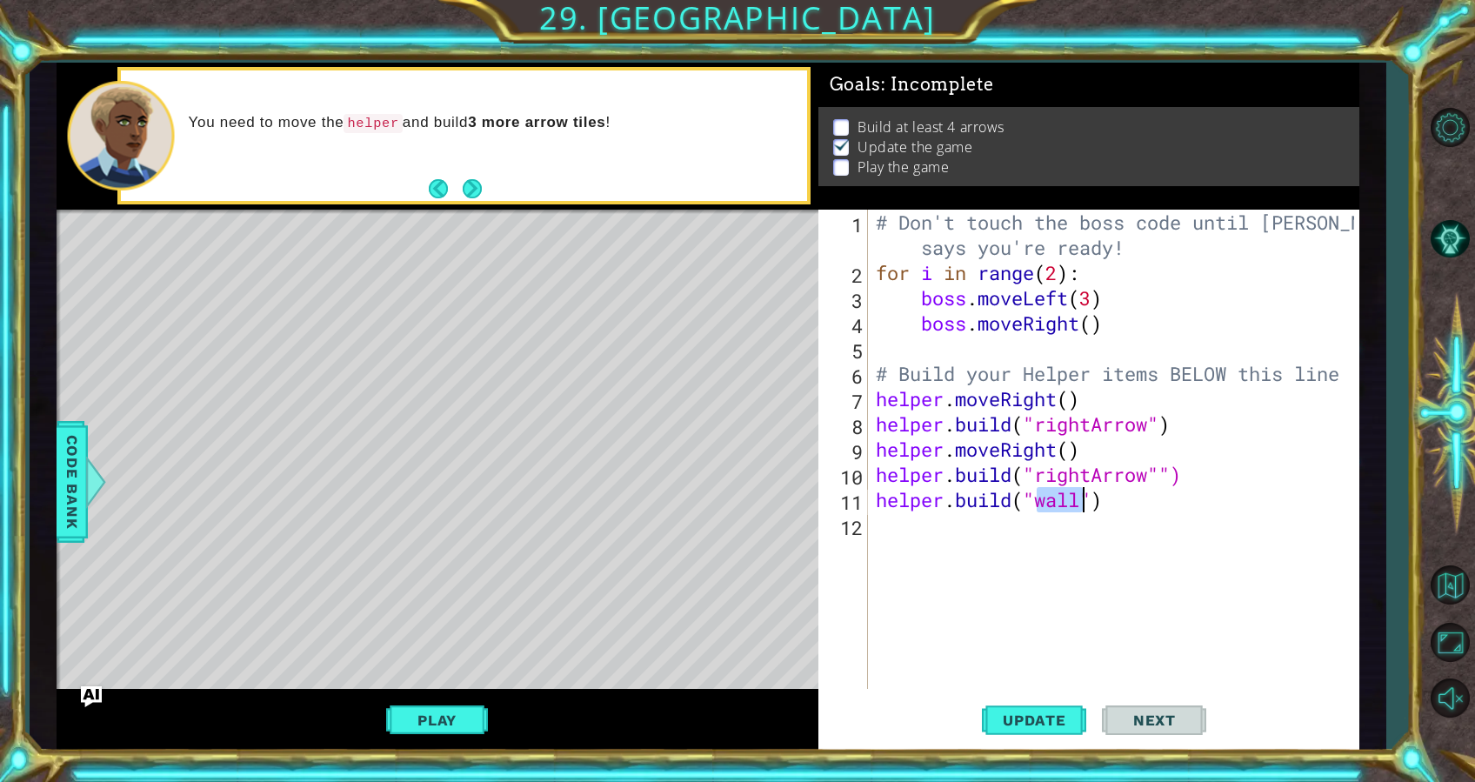
scroll to position [0, 7]
click at [1051, 479] on div ""r ightArrow" press enter" at bounding box center [1177, 498] width 329 height 63
type textarea "helper.build("rightArrow")"
drag, startPoint x: 880, startPoint y: 501, endPoint x: 1191, endPoint y: 504, distance: 311.4
click at [1191, 504] on div "# Don't touch the boss code until Vega says you're ready! for i in range ( 2 ) …" at bounding box center [1119, 487] width 492 height 555
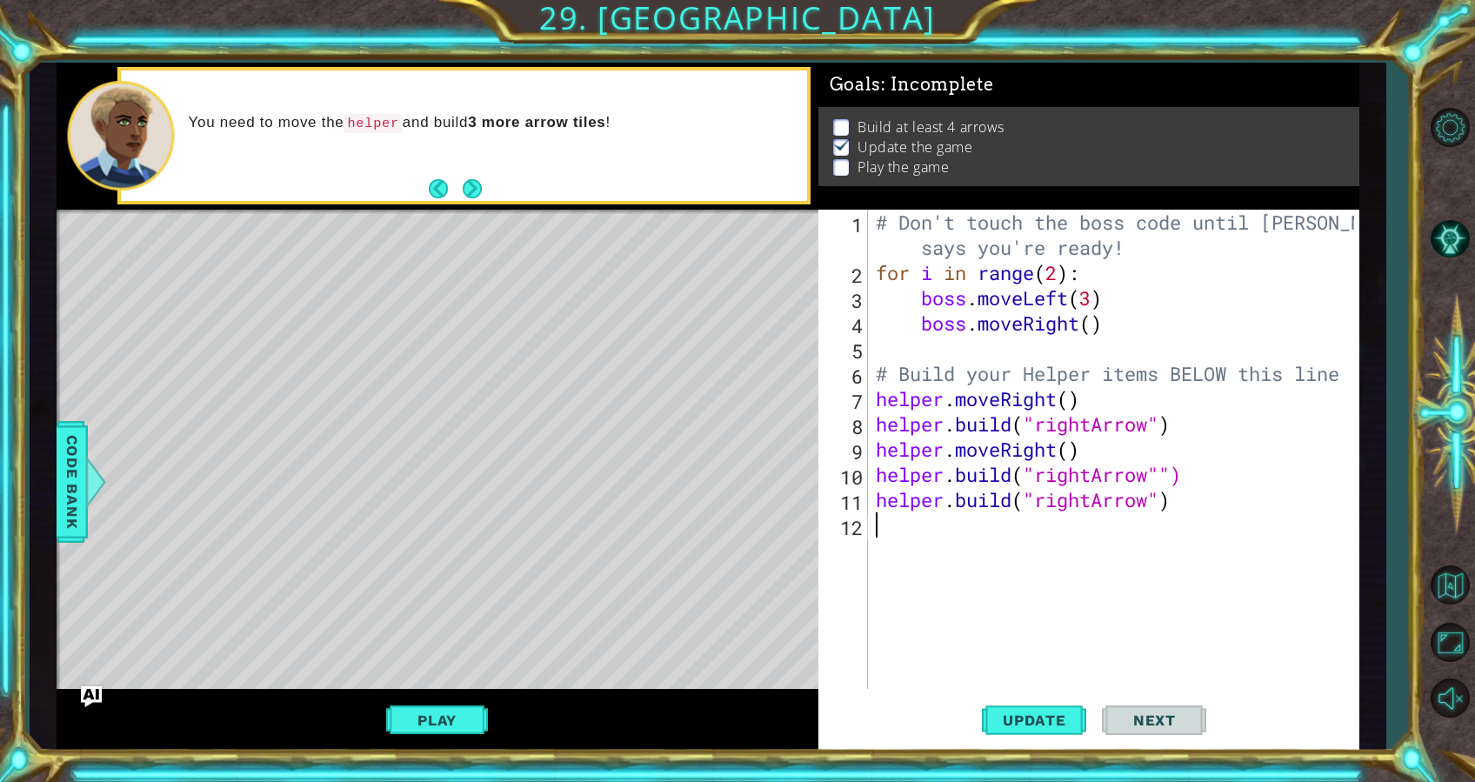
click at [1094, 531] on div "# Don't touch the boss code until Vega says you're ready! for i in range ( 2 ) …" at bounding box center [1119, 487] width 492 height 555
paste textarea "helper.build("rightArrow")"
type textarea "helper.build("rightArrow")"
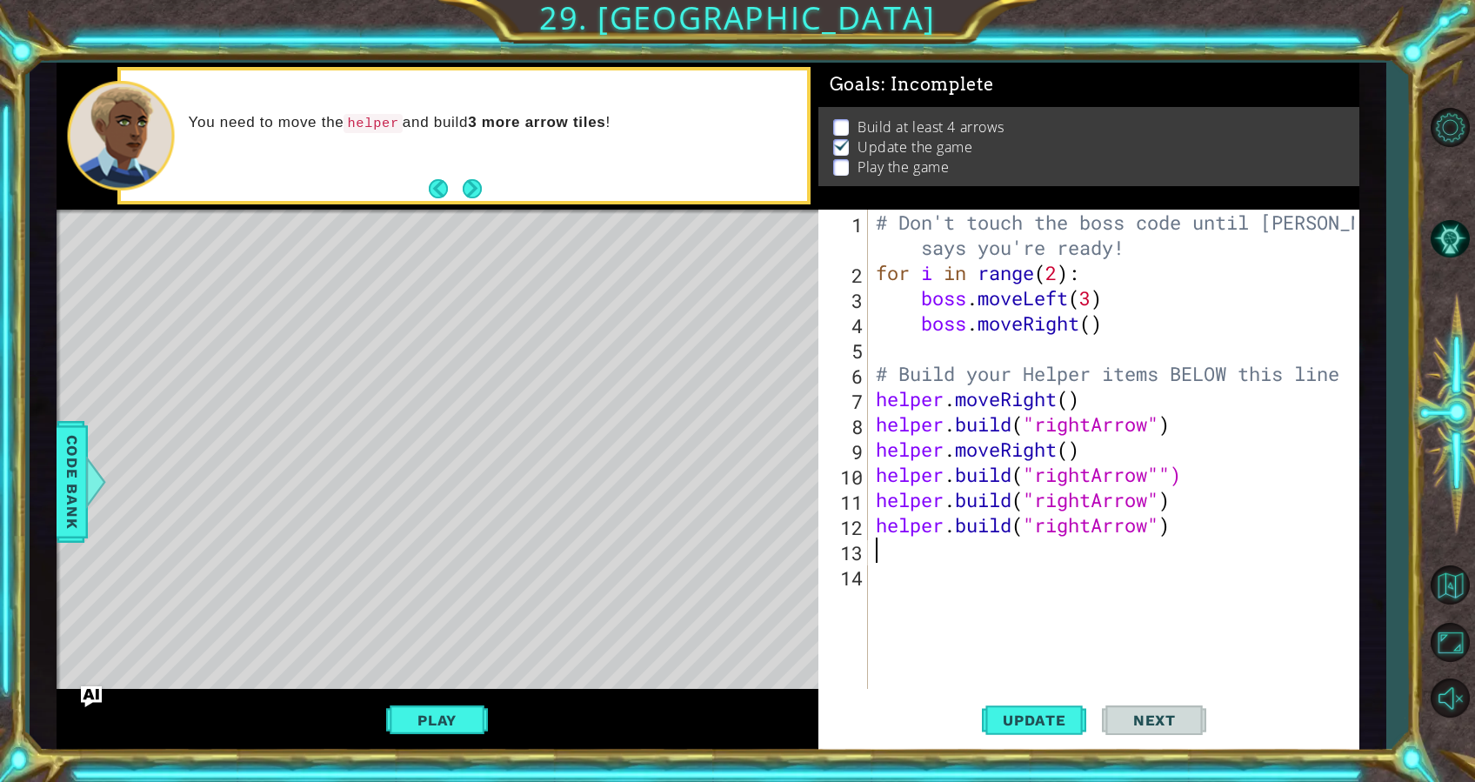
paste textarea "helper.build("rightArrow")"
click at [1033, 713] on span "Update" at bounding box center [1035, 720] width 98 height 17
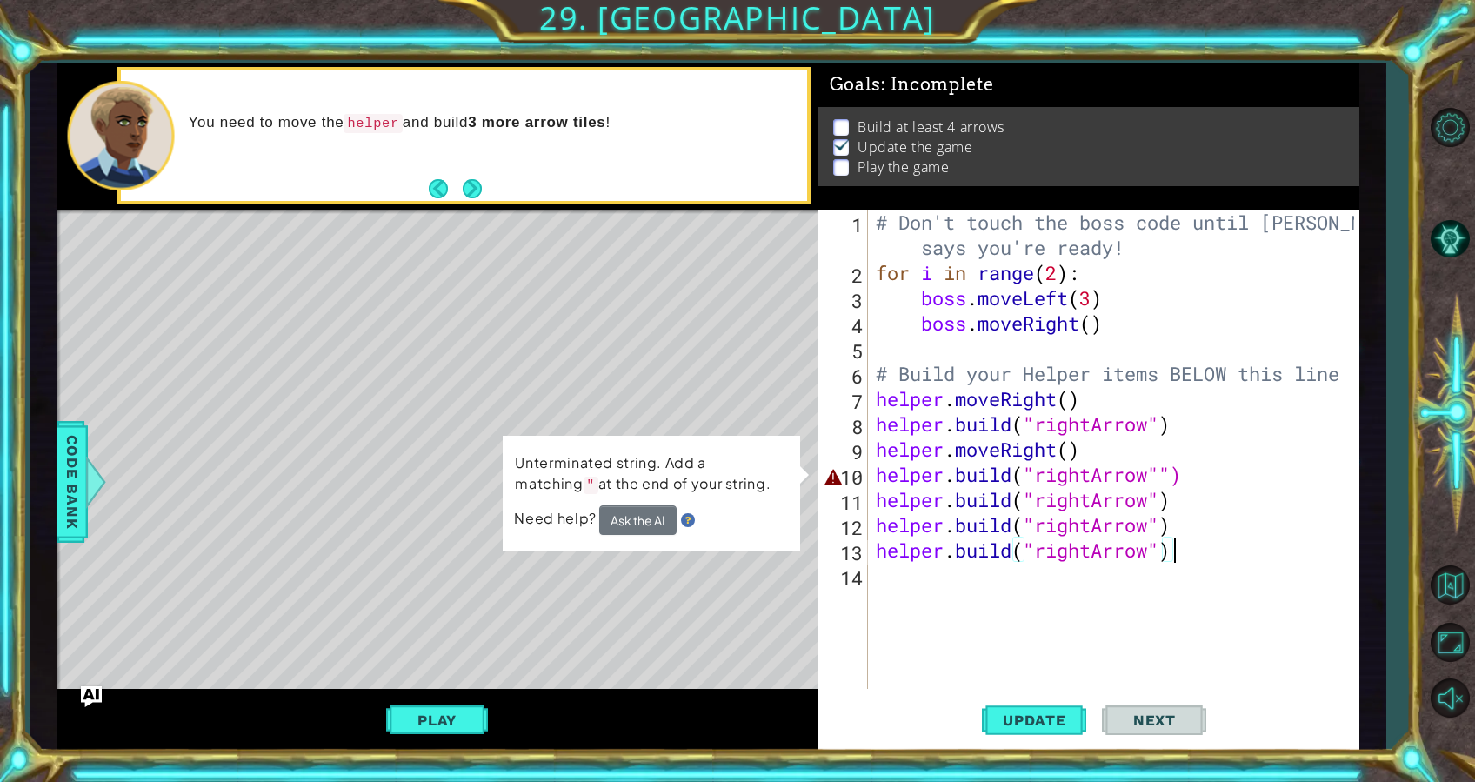
click at [1097, 480] on div "# Don't touch the boss code until Vega says you're ready! for i in range ( 2 ) …" at bounding box center [1119, 487] width 492 height 555
click at [1175, 476] on div "# Don't touch the boss code until Vega says you're ready! for i in range ( 2 ) …" at bounding box center [1119, 487] width 492 height 555
type textarea "helper.build("rightArrow")"
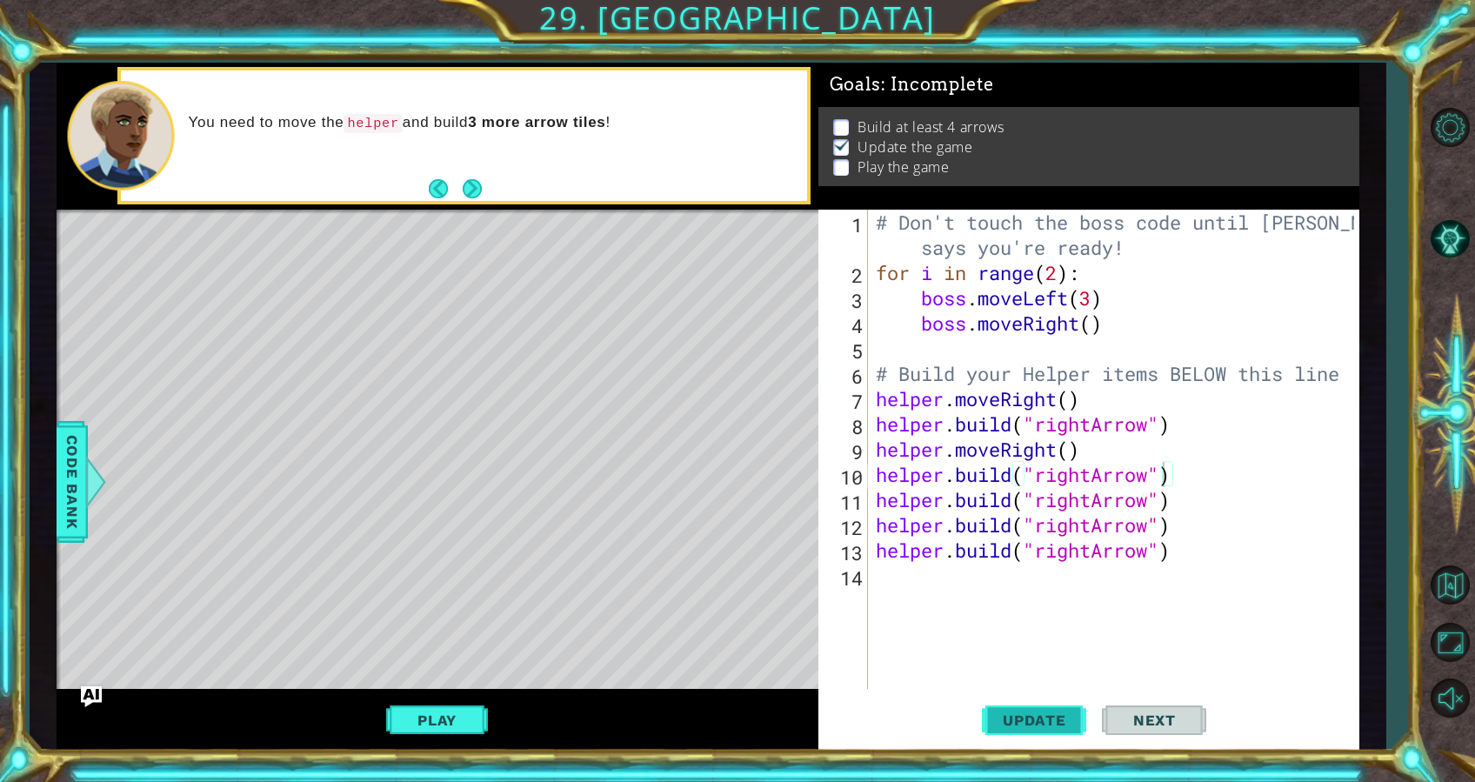
click at [1060, 712] on span "Update" at bounding box center [1035, 720] width 98 height 17
click at [485, 719] on button "Play" at bounding box center [437, 720] width 102 height 33
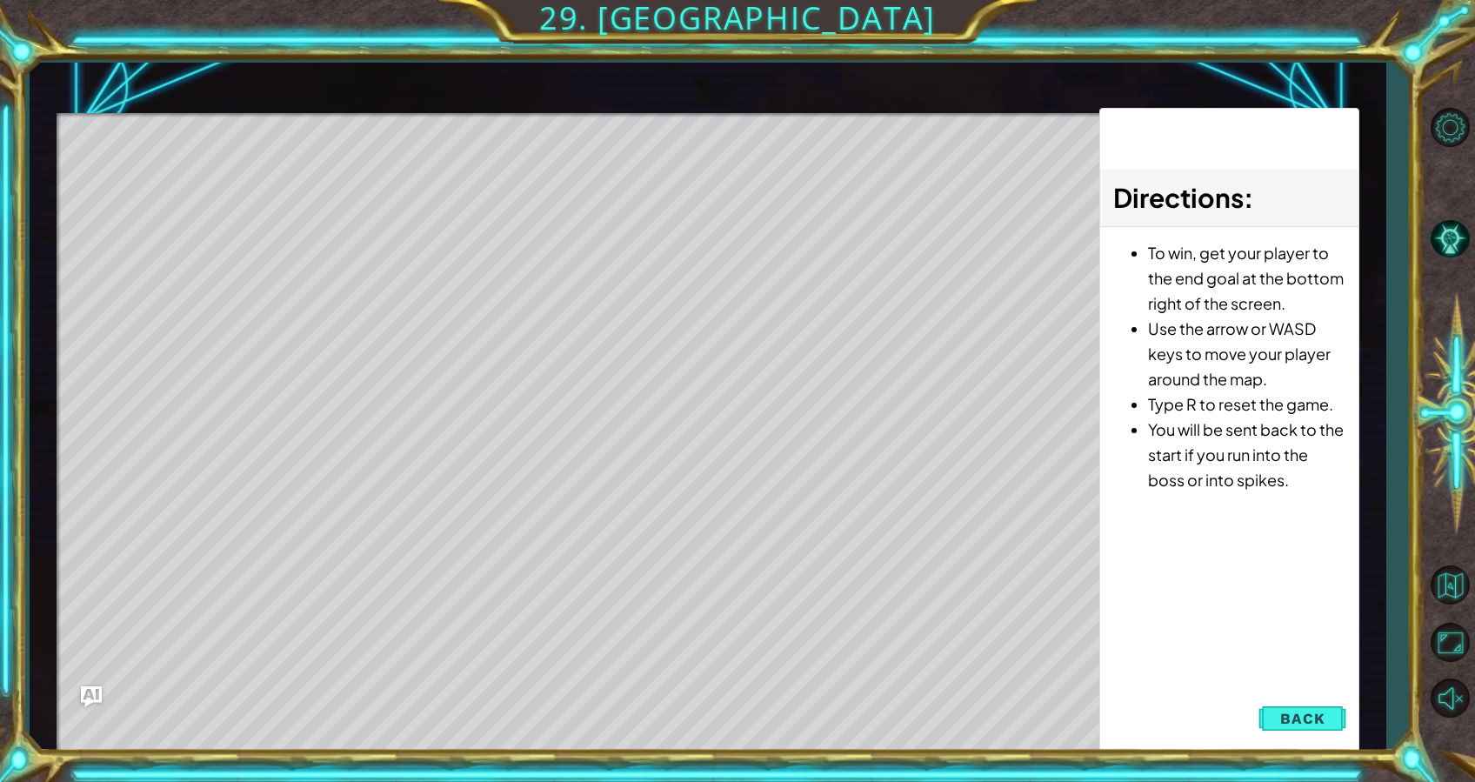
click at [184, 213] on div "Level Map" at bounding box center [459, 369] width 804 height 512
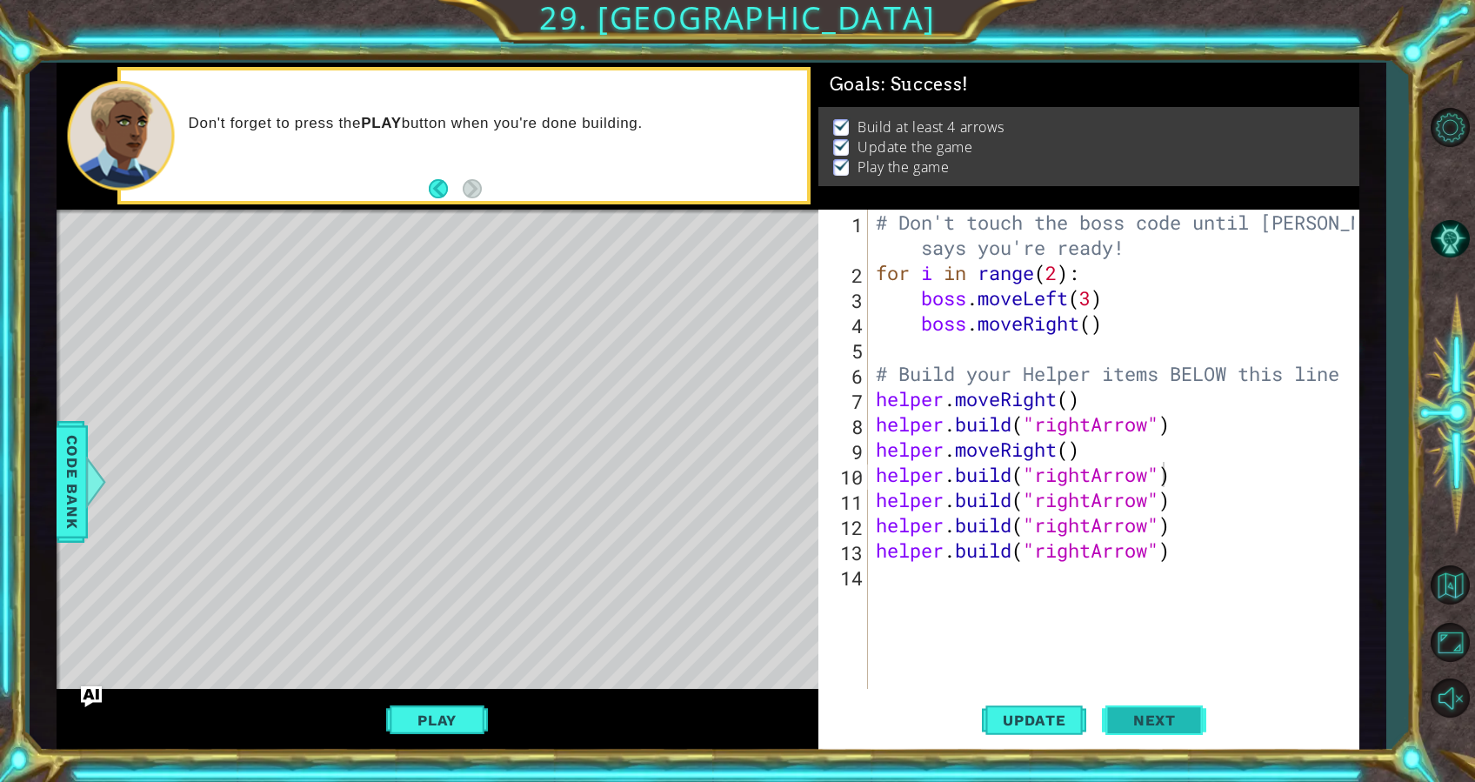
click at [1169, 713] on span "Next" at bounding box center [1154, 720] width 77 height 17
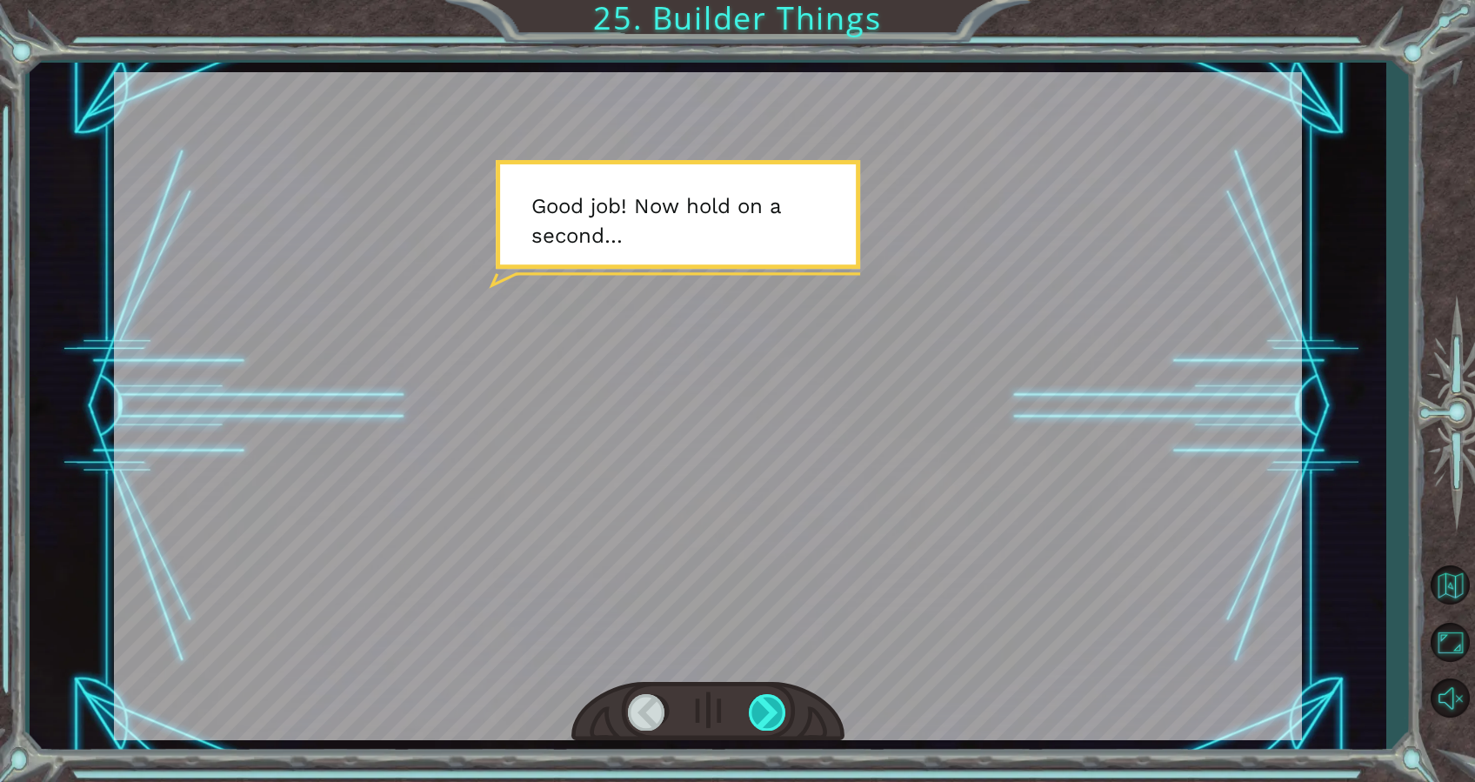
click at [778, 709] on div at bounding box center [768, 712] width 39 height 36
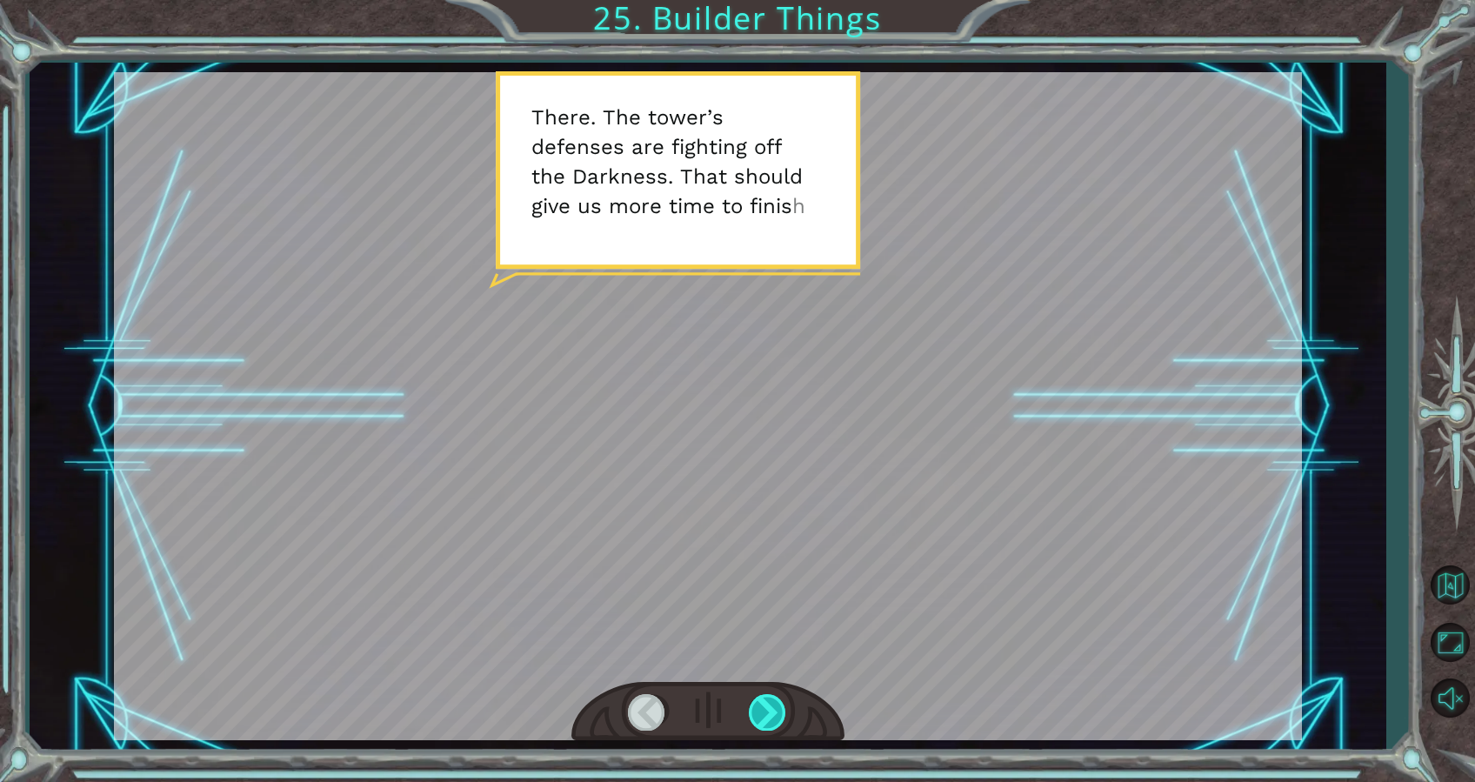
click at [778, 709] on div at bounding box center [768, 712] width 39 height 36
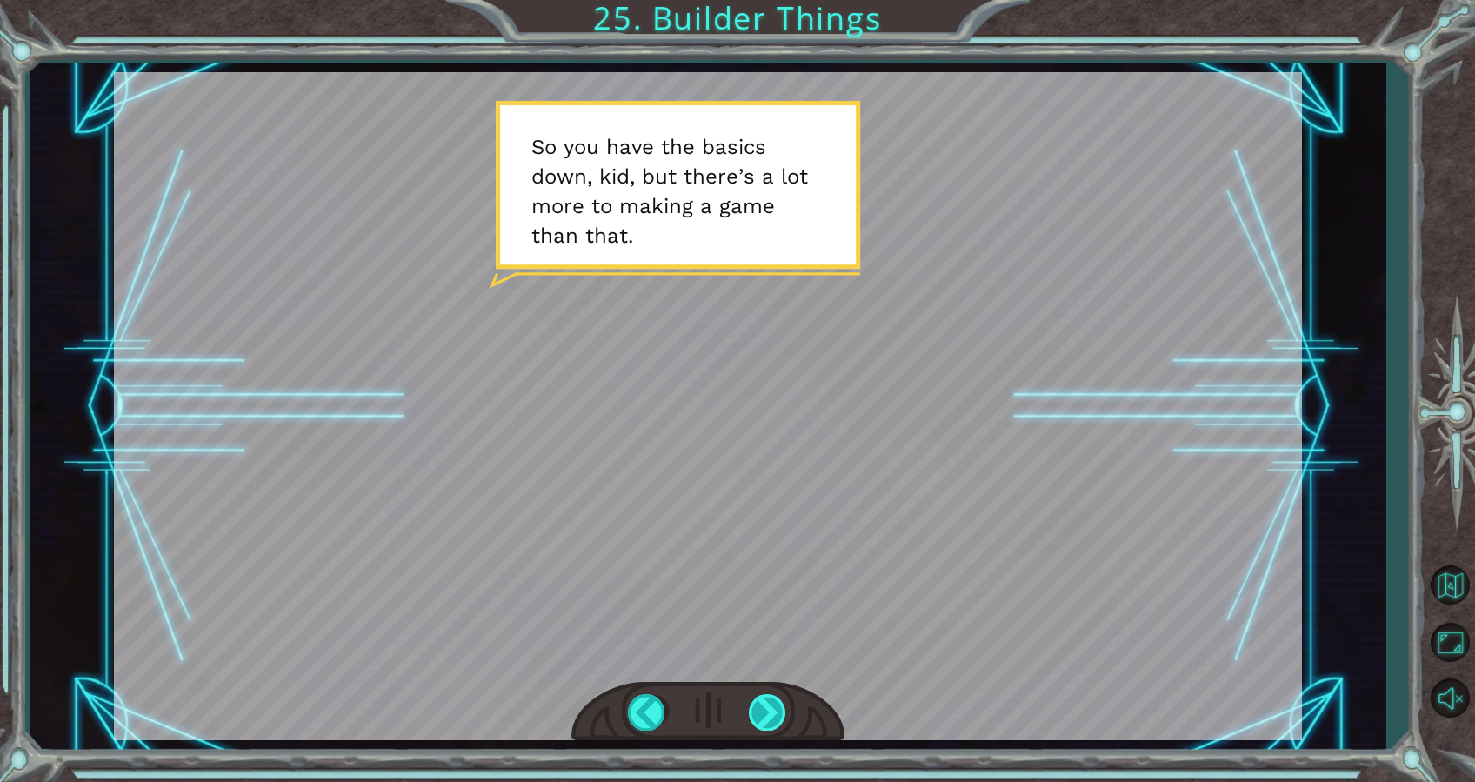
click at [778, 709] on div at bounding box center [768, 712] width 39 height 36
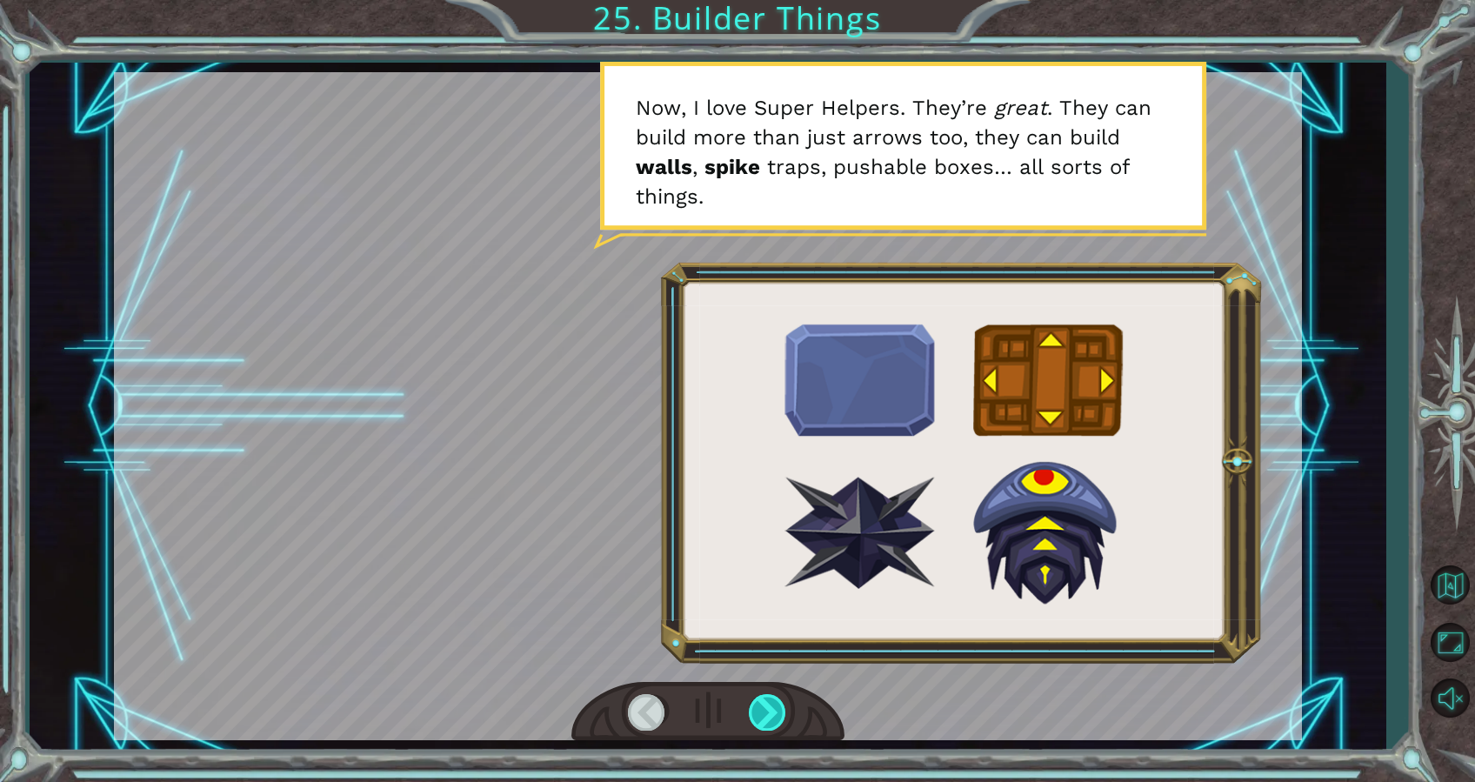
click at [778, 709] on div at bounding box center [768, 712] width 39 height 36
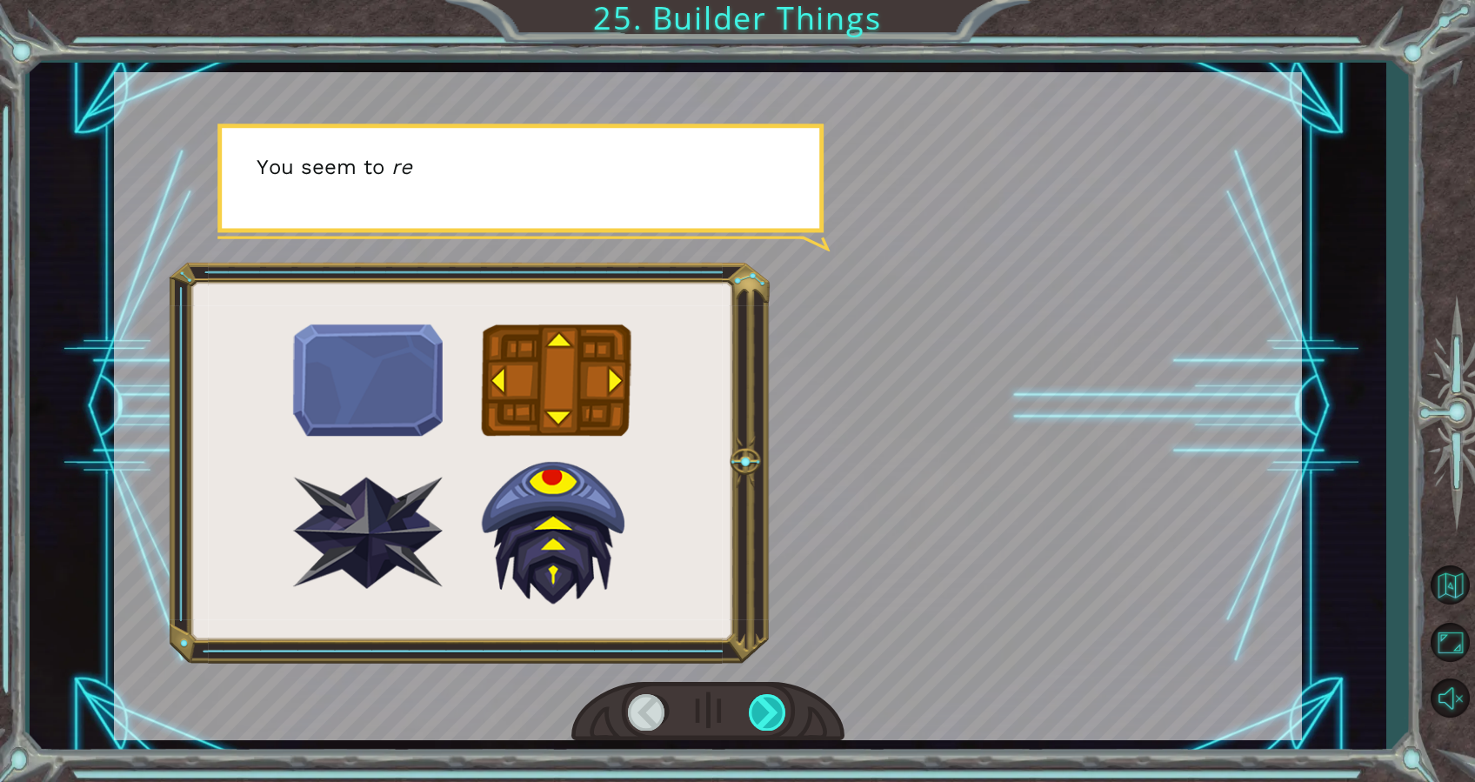
click at [778, 709] on div at bounding box center [768, 712] width 39 height 36
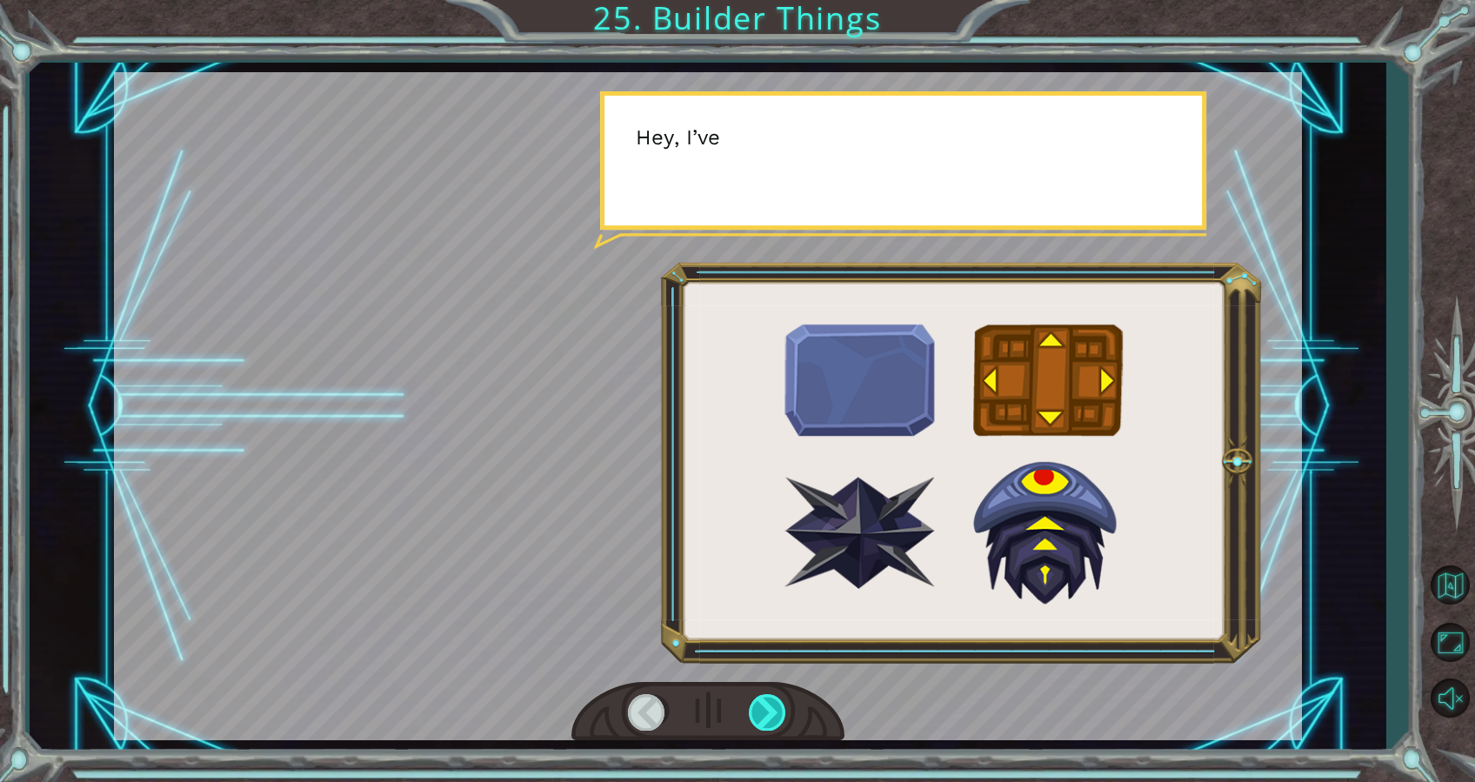
click at [778, 709] on div at bounding box center [768, 712] width 39 height 36
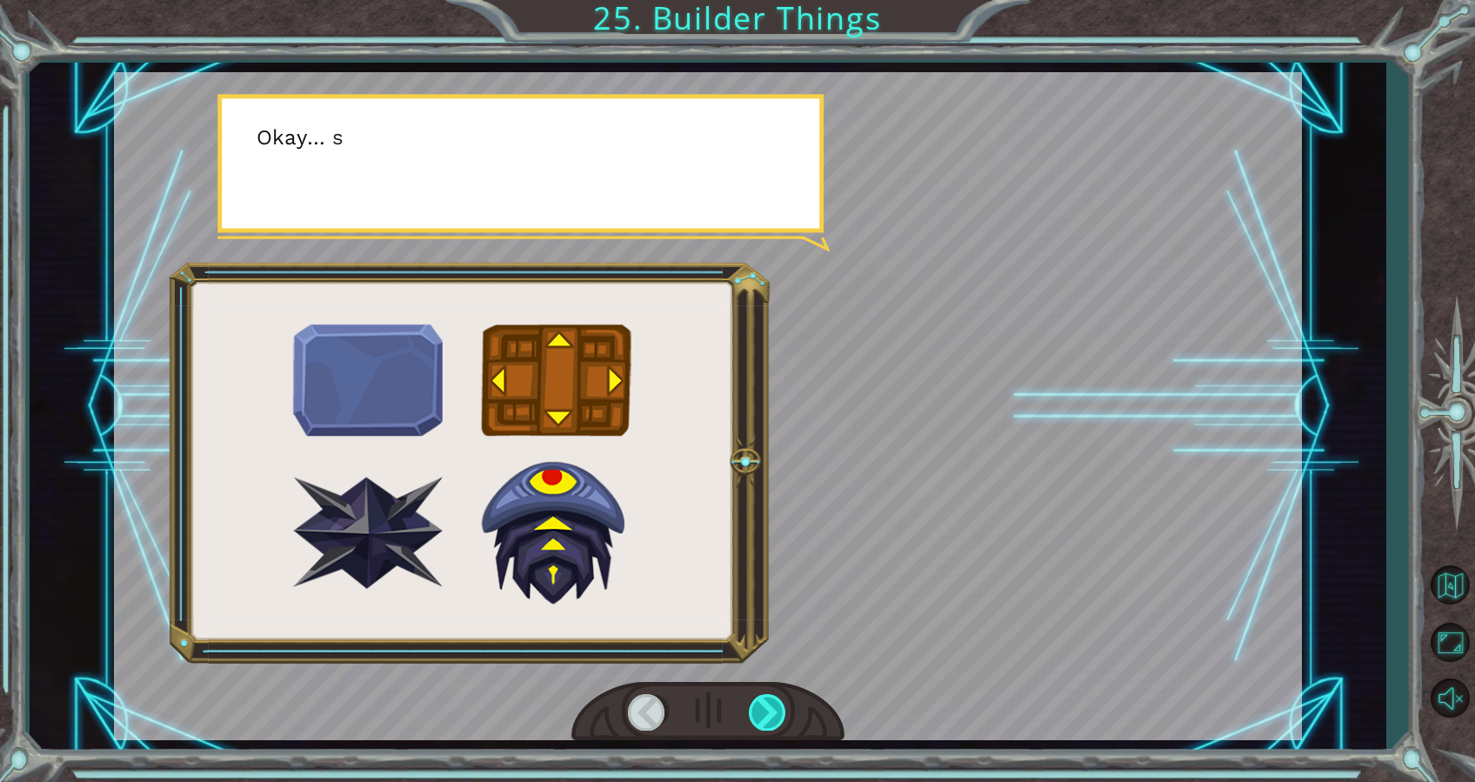
click at [778, 709] on div at bounding box center [768, 712] width 39 height 36
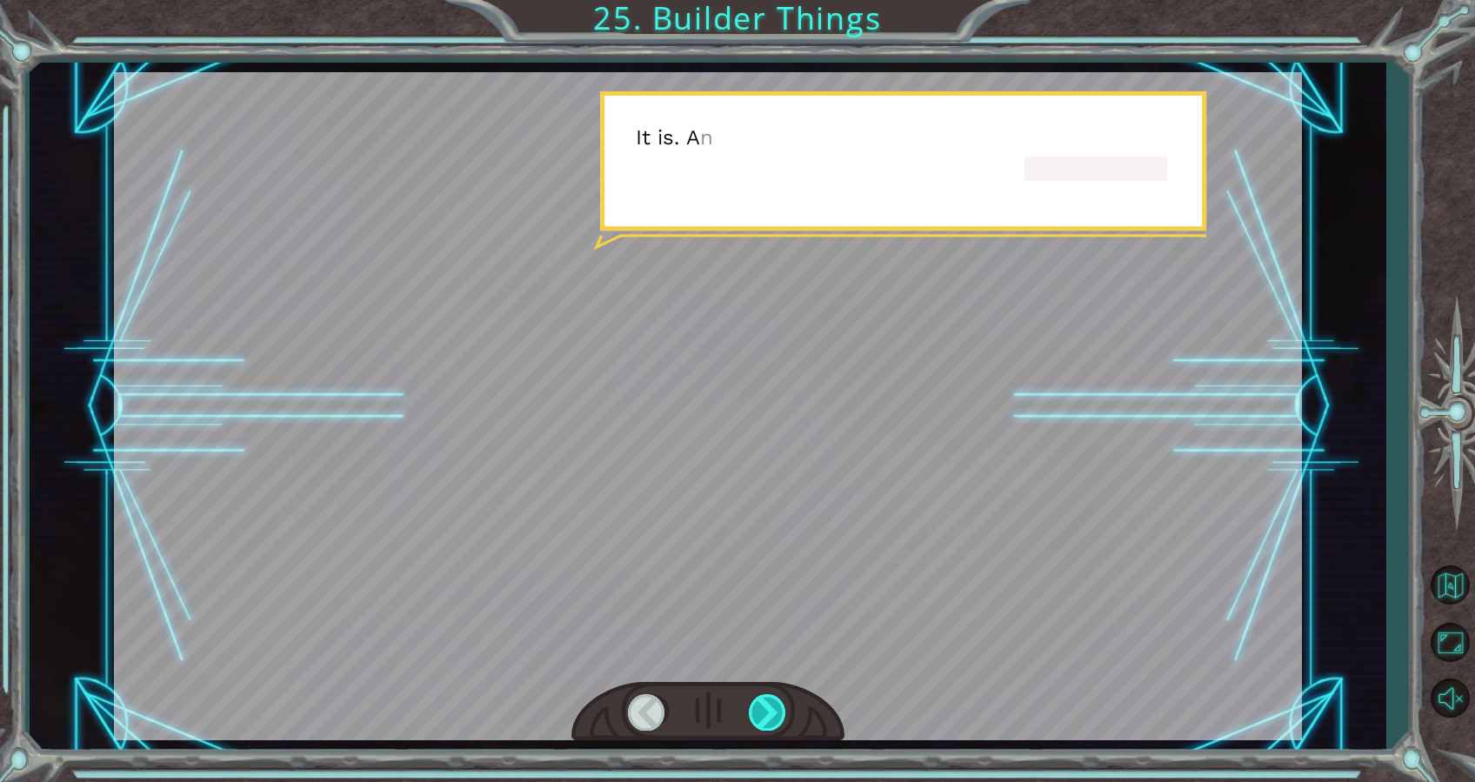
click at [778, 709] on div at bounding box center [768, 712] width 39 height 36
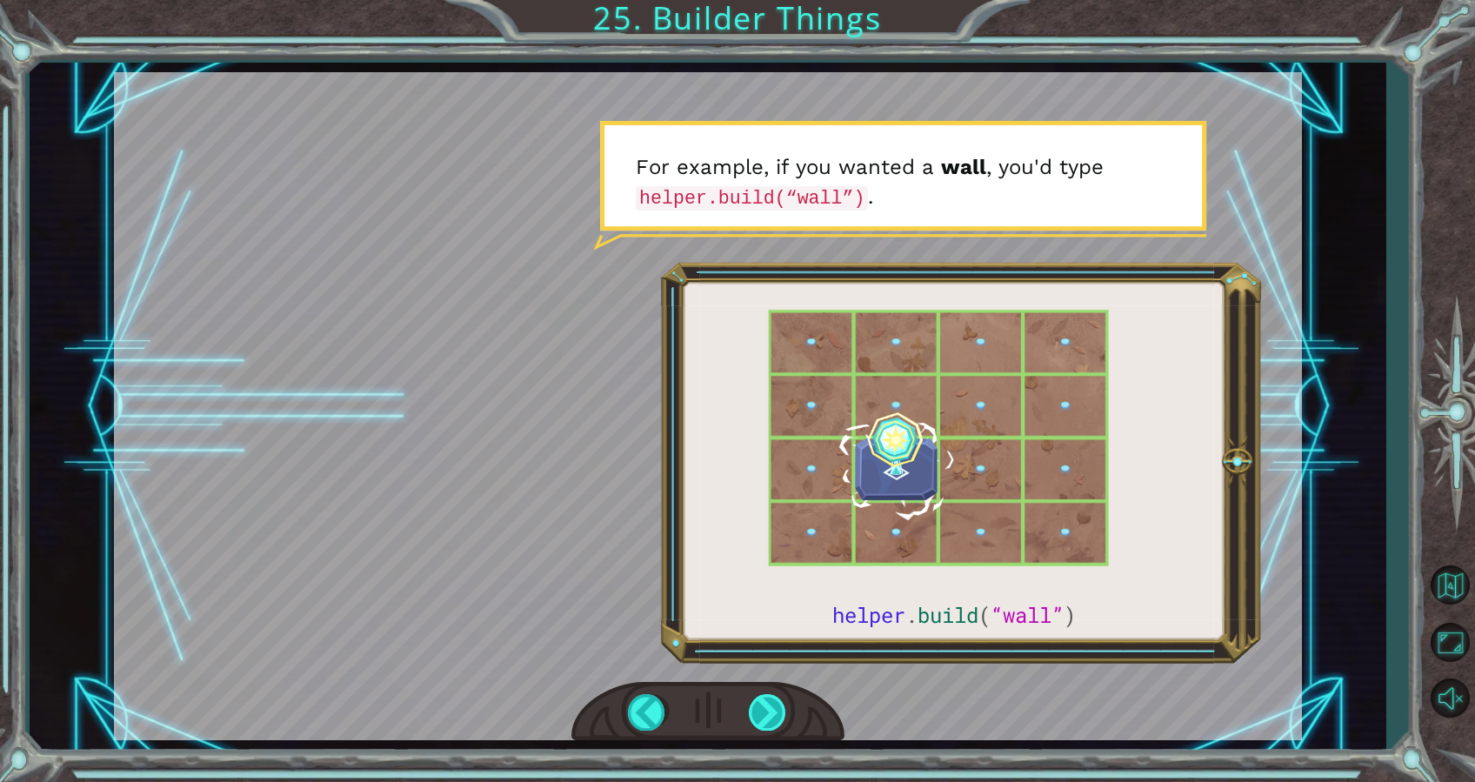
click at [778, 709] on div at bounding box center [768, 712] width 39 height 36
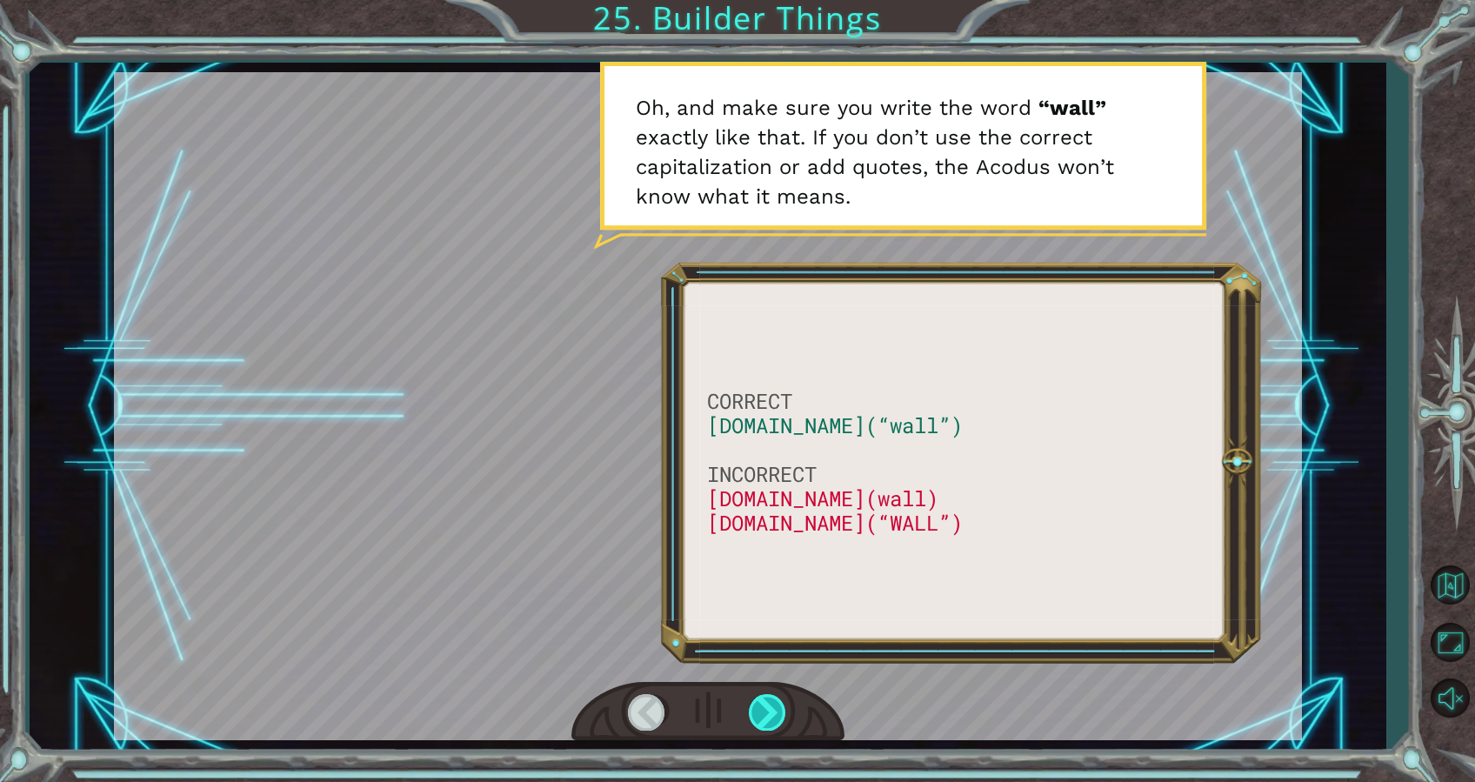
click at [772, 705] on div at bounding box center [768, 712] width 39 height 36
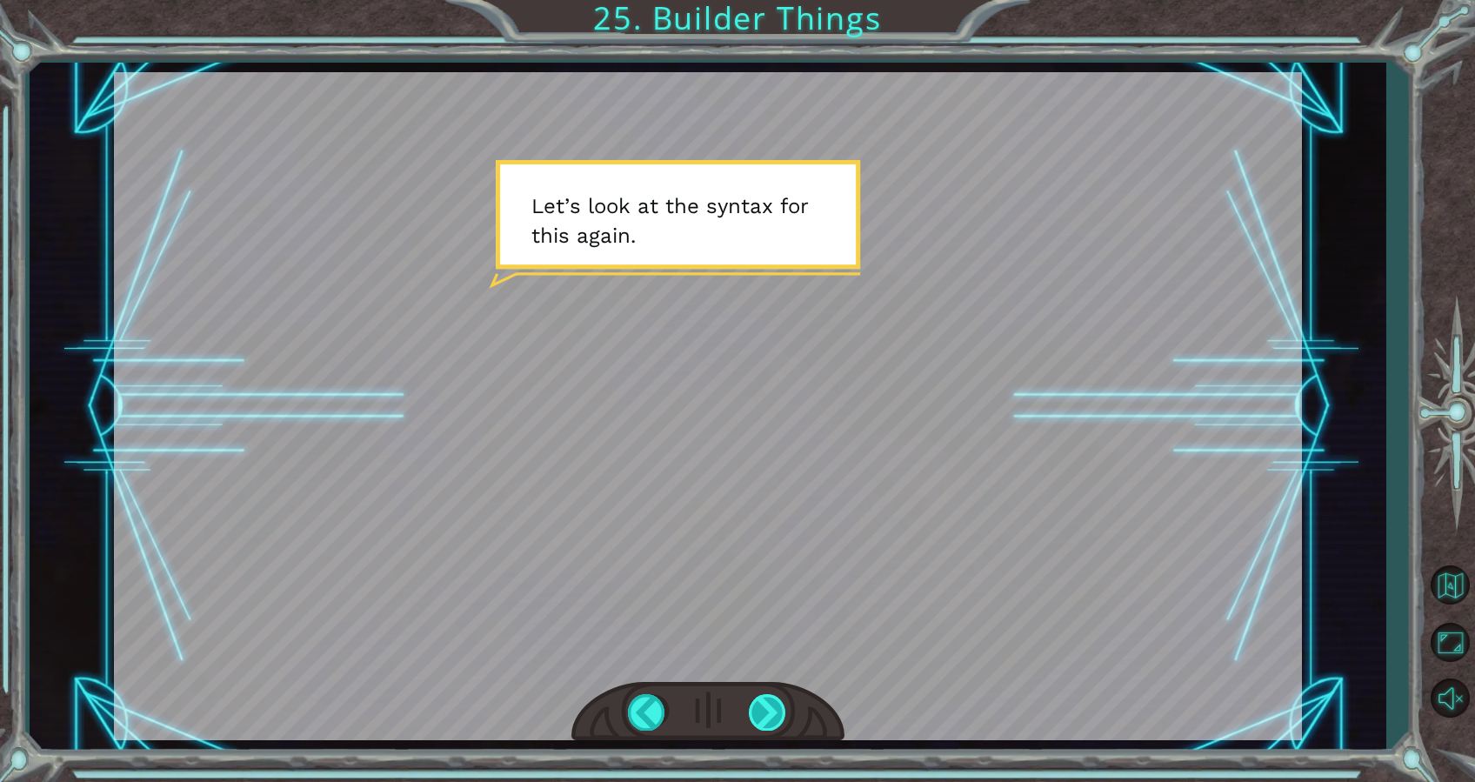
click at [761, 730] on div at bounding box center [768, 712] width 39 height 36
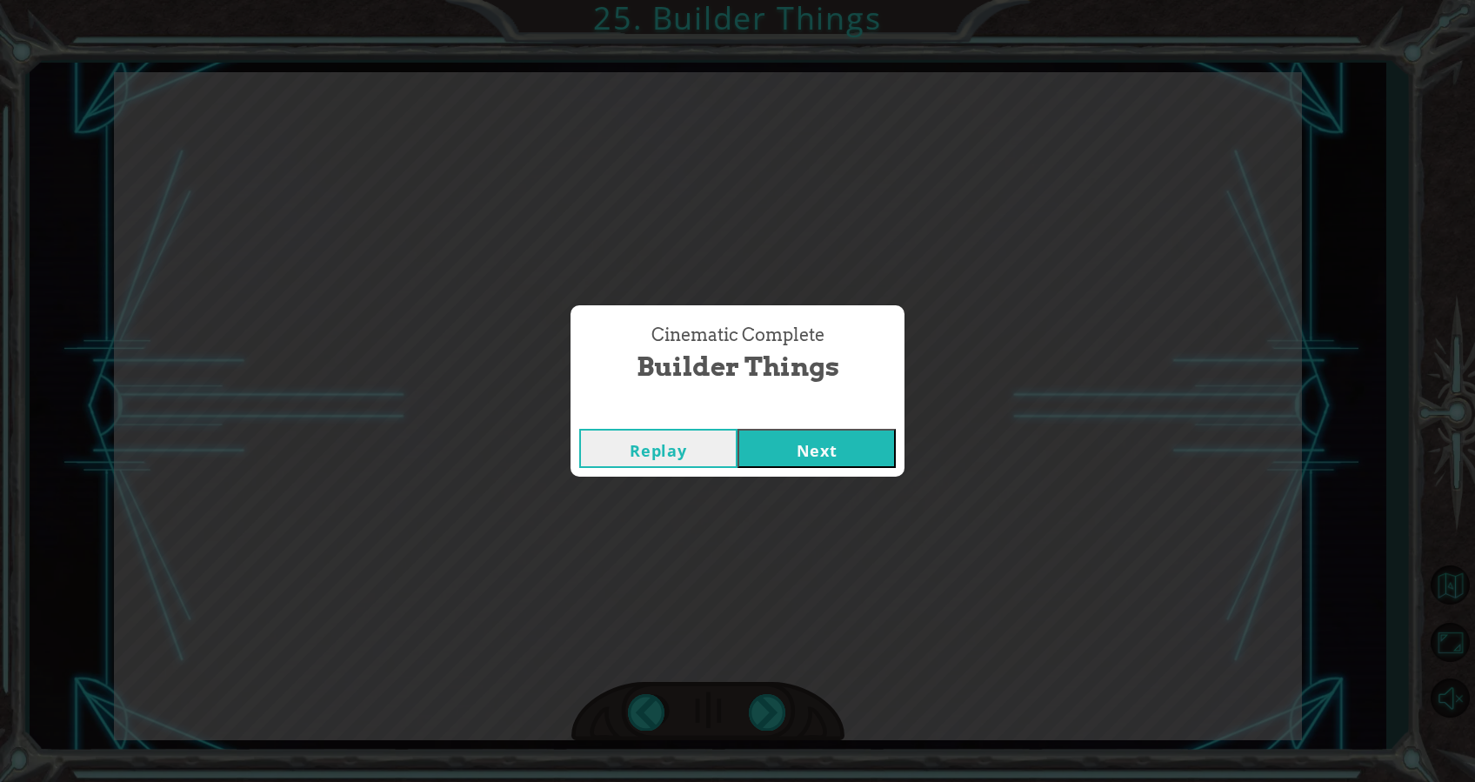
click at [746, 627] on div "Cinematic Complete Builder Things Replay Next" at bounding box center [737, 391] width 1475 height 782
click at [801, 459] on button "Next" at bounding box center [817, 448] width 158 height 39
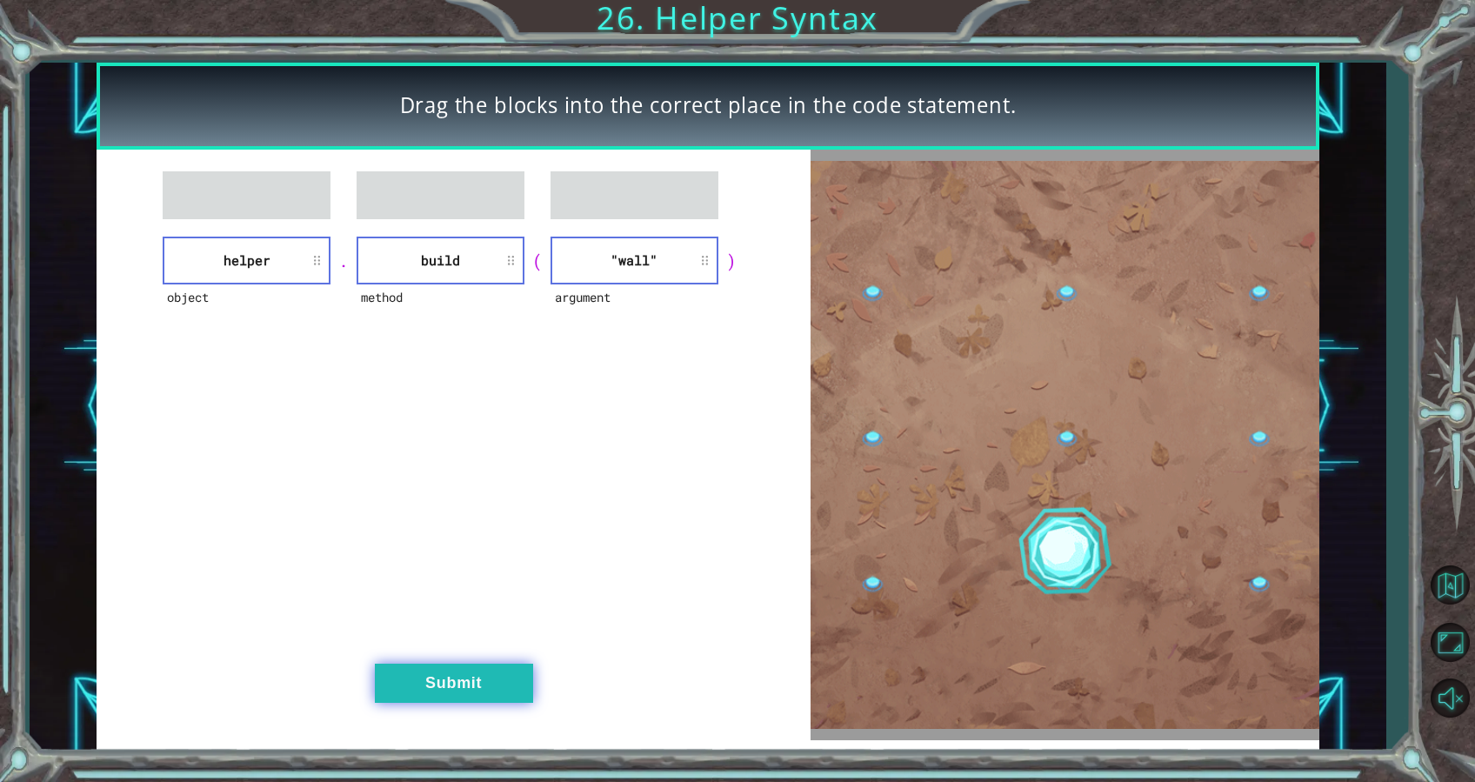
click at [501, 681] on button "Submit" at bounding box center [454, 683] width 158 height 39
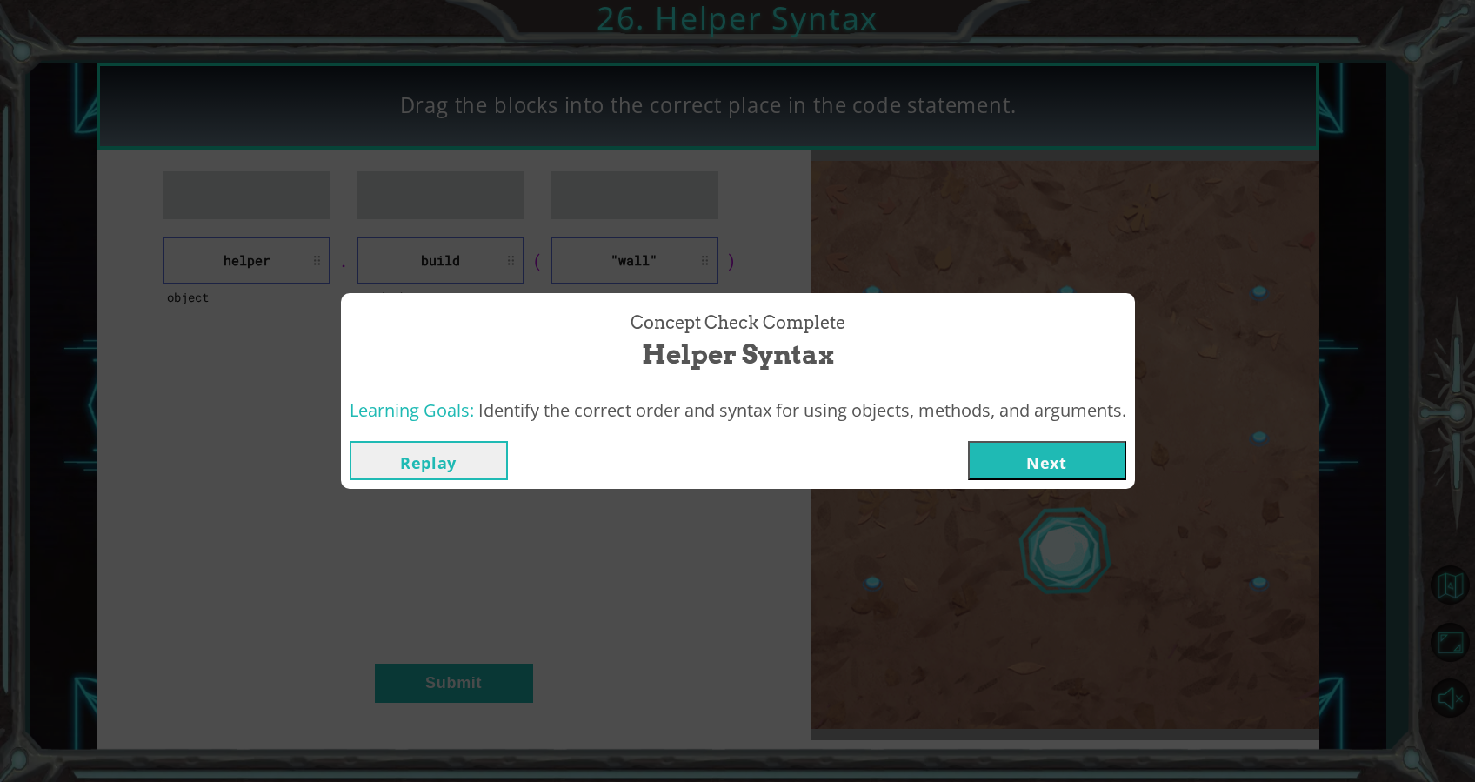
click at [1085, 451] on button "Next" at bounding box center [1047, 460] width 158 height 39
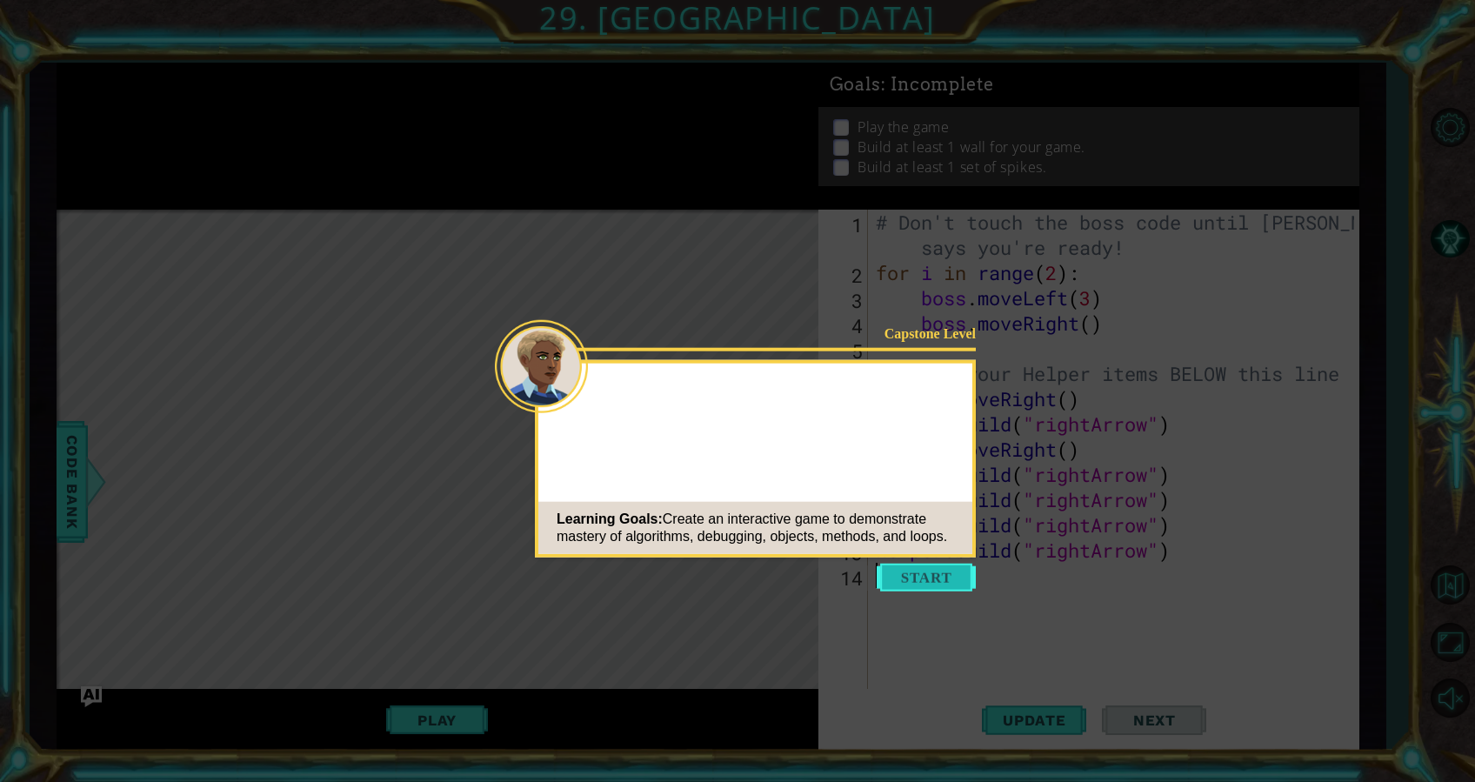
click at [946, 571] on button "Start" at bounding box center [926, 578] width 99 height 28
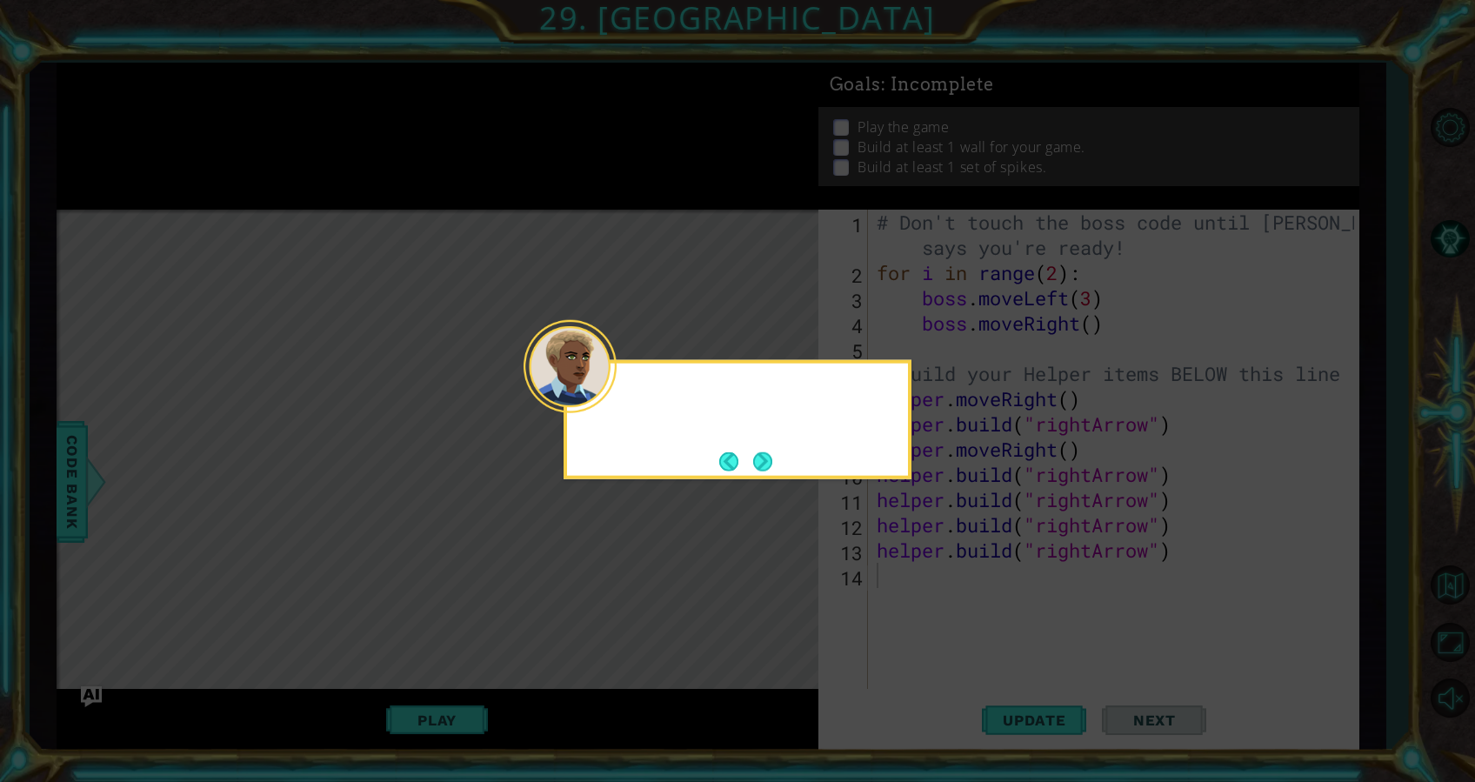
click at [946, 572] on icon at bounding box center [737, 391] width 1475 height 782
click at [772, 458] on button "Next" at bounding box center [762, 460] width 19 height 19
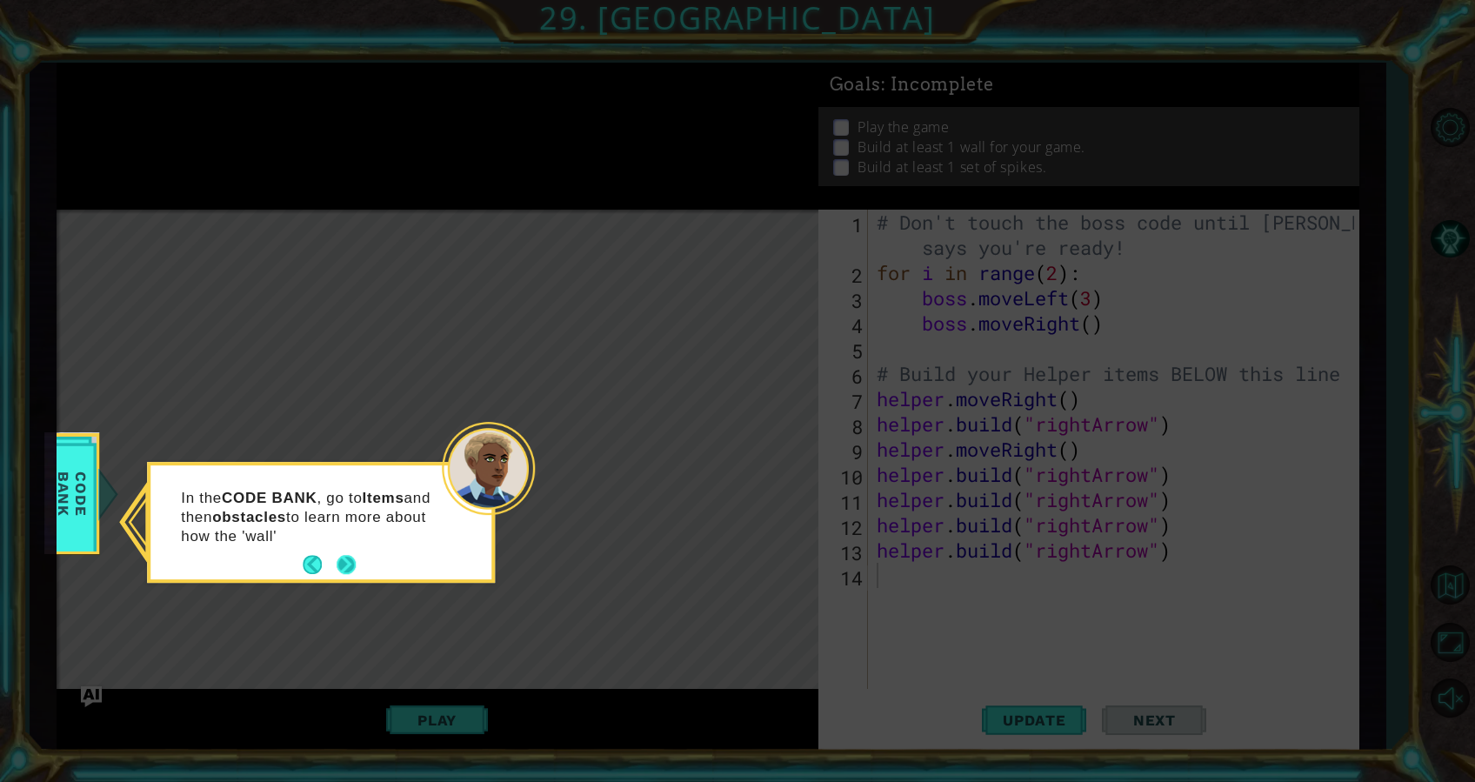
click at [354, 570] on button "Next" at bounding box center [346, 565] width 19 height 19
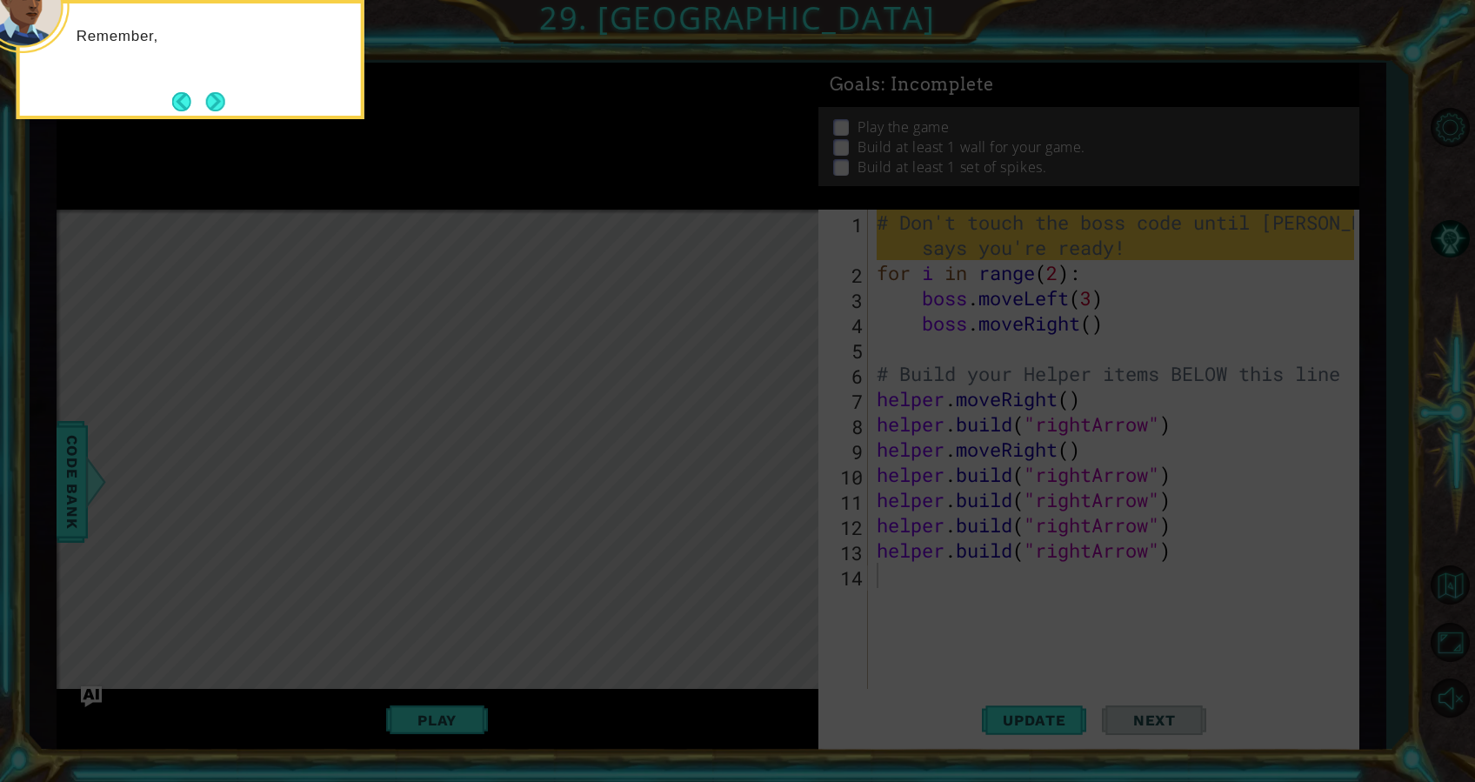
click at [459, 480] on icon at bounding box center [737, 117] width 1475 height 1330
click at [223, 92] on button "Next" at bounding box center [215, 101] width 19 height 19
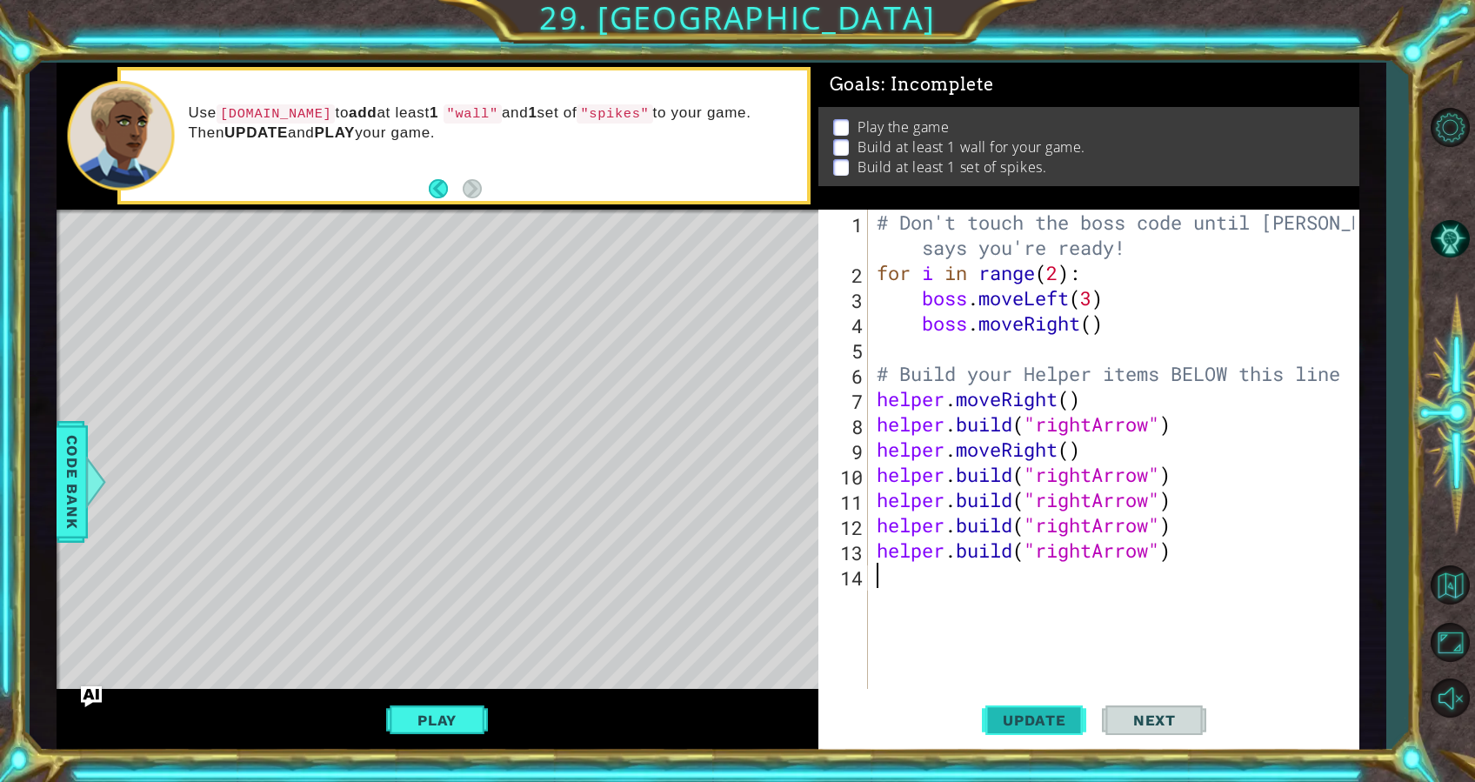
click at [1021, 708] on button "Update" at bounding box center [1034, 720] width 104 height 54
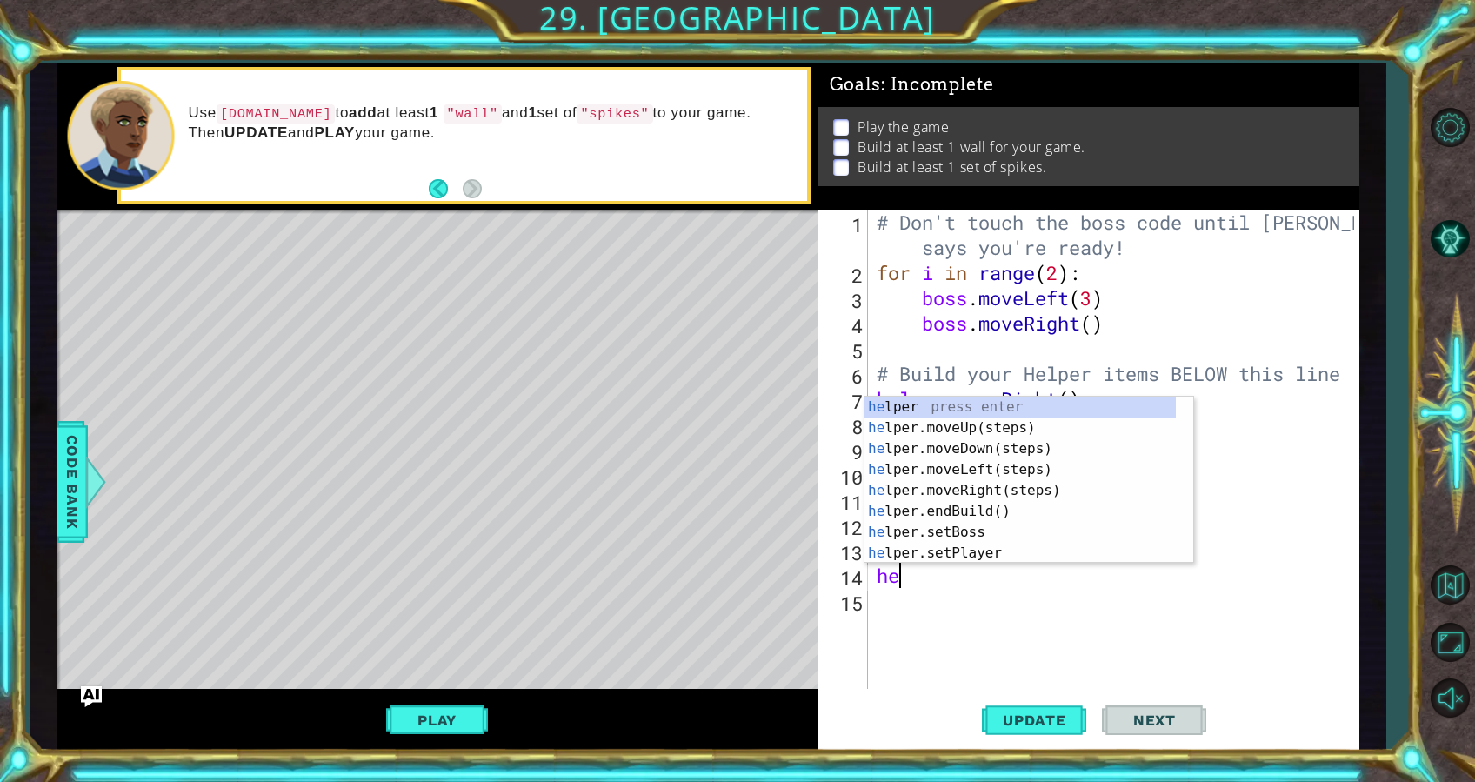
type textarea "h"
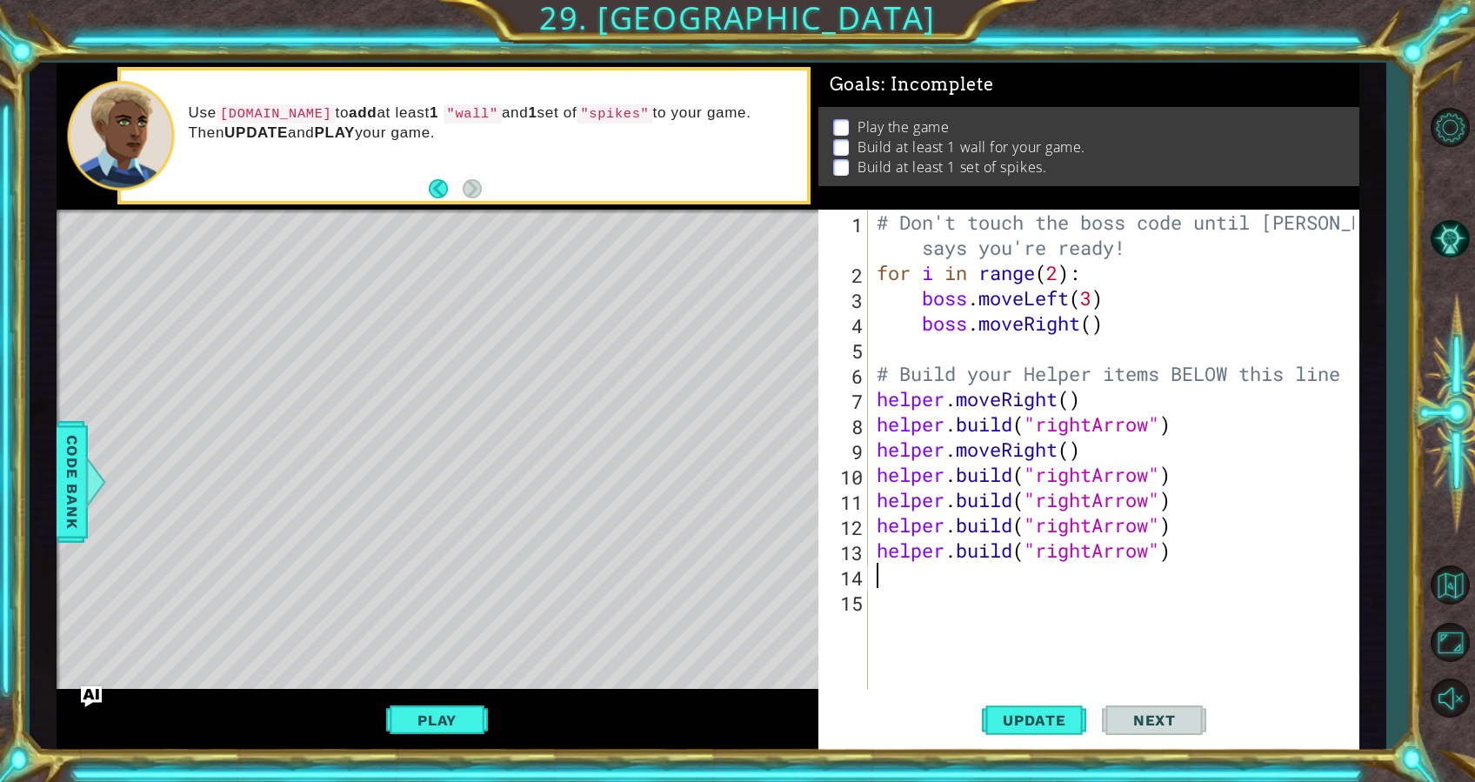
click at [1024, 656] on div "# Don't touch the boss code until Vega says you're ready! for i in range ( 2 ) …" at bounding box center [1118, 487] width 491 height 555
click at [426, 706] on button "Play" at bounding box center [437, 720] width 102 height 33
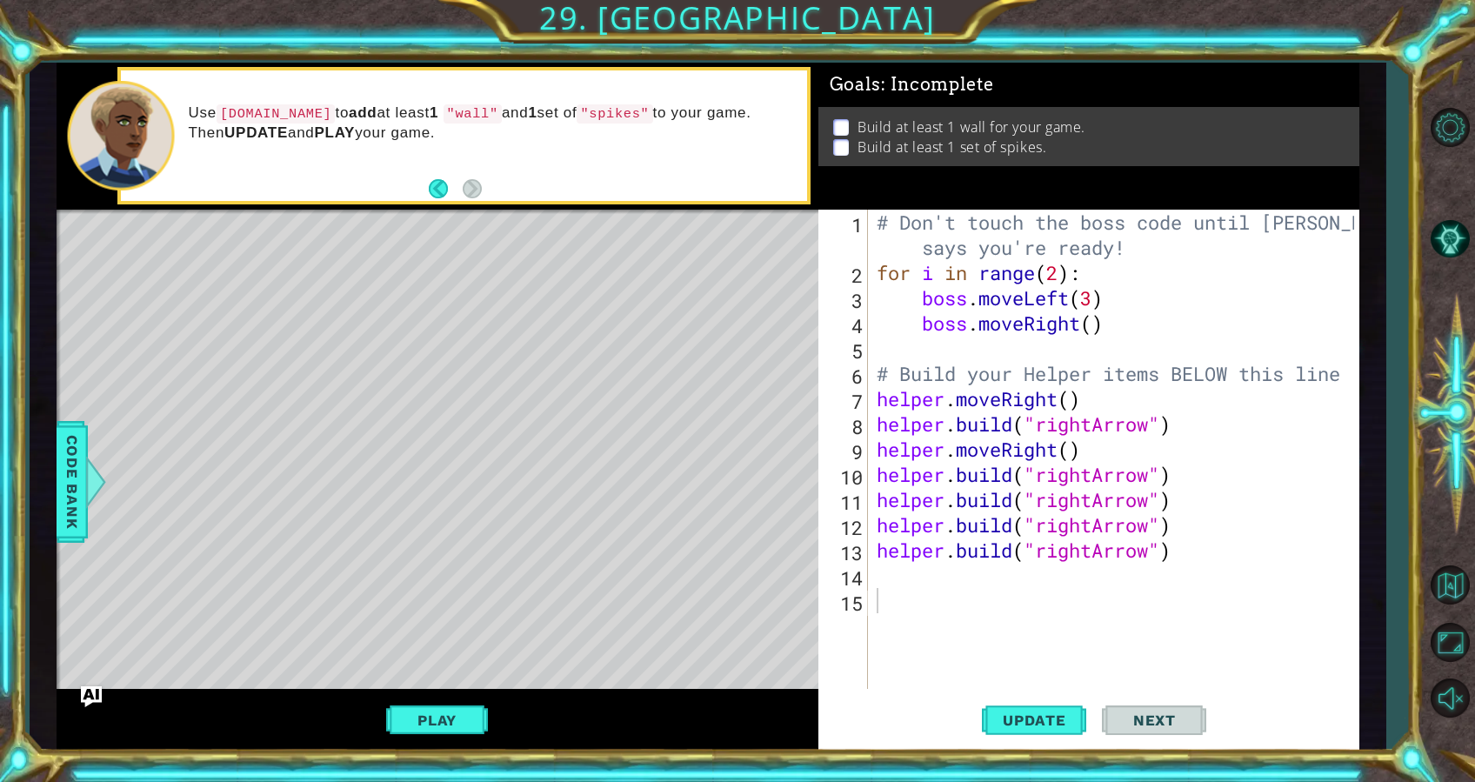
click at [931, 568] on div "# Don't touch the boss code until Vega says you're ready! for i in range ( 2 ) …" at bounding box center [1118, 487] width 491 height 555
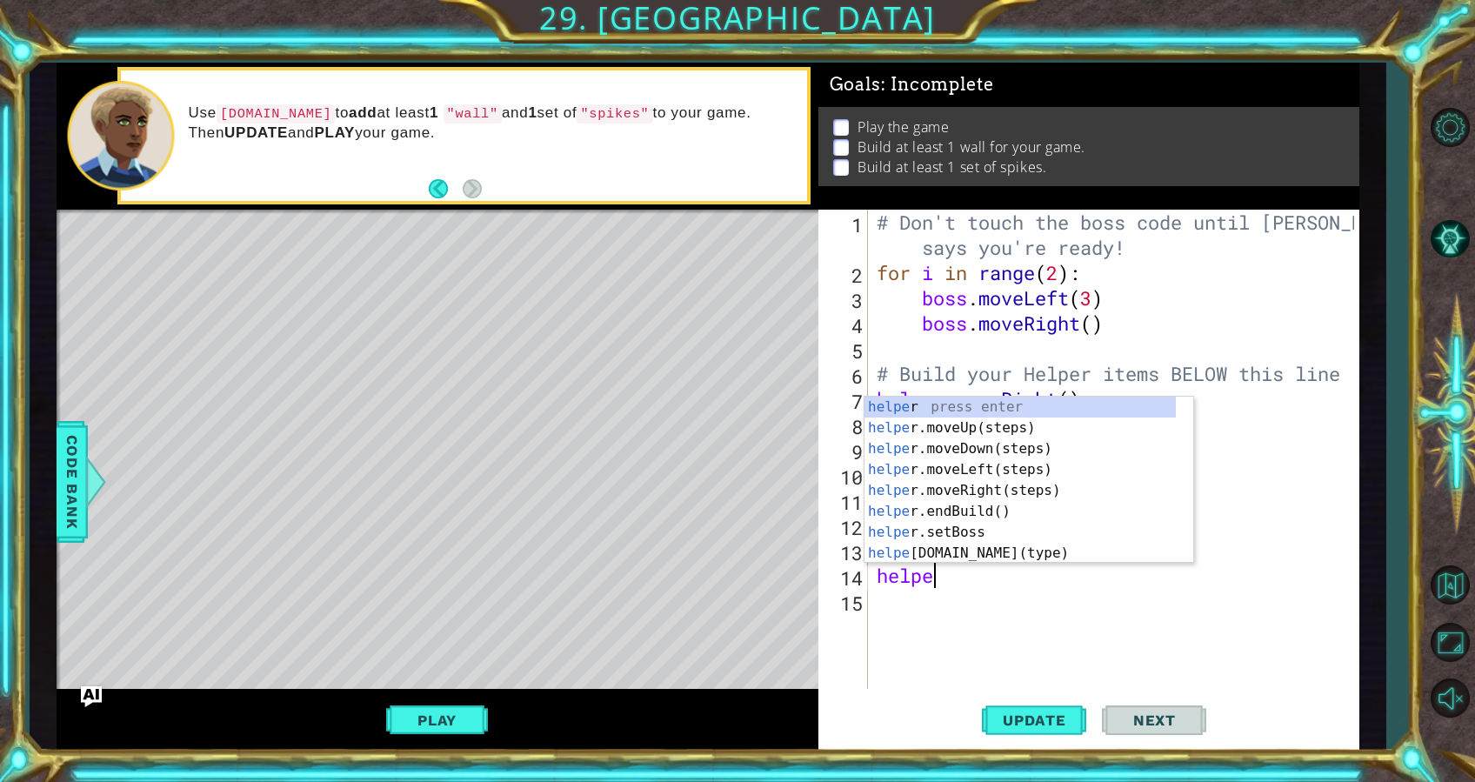
scroll to position [0, 1]
click at [971, 554] on div "helpe r press enter helpe r.moveUp(steps) press enter helpe r.moveDown(steps) p…" at bounding box center [1020, 501] width 311 height 209
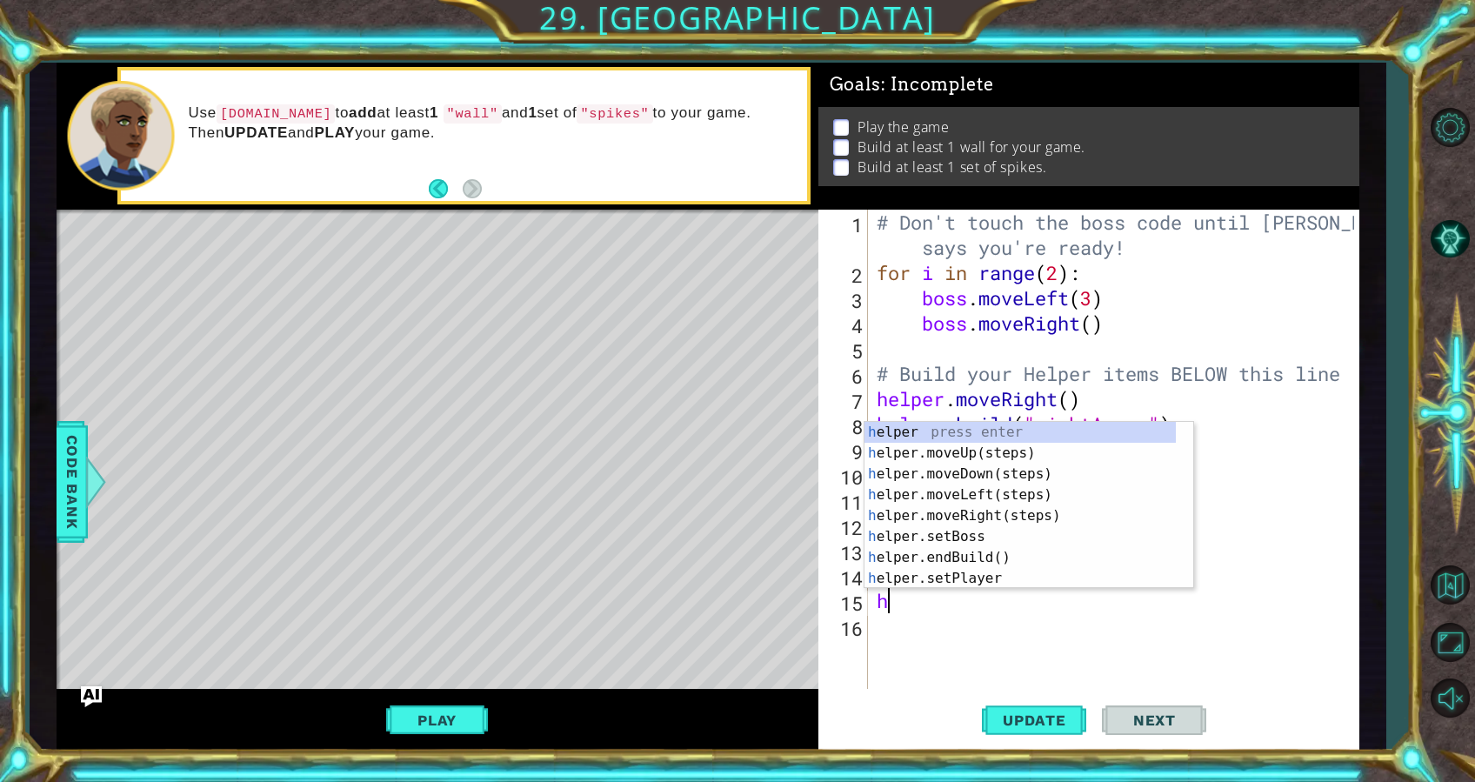
scroll to position [0, 10]
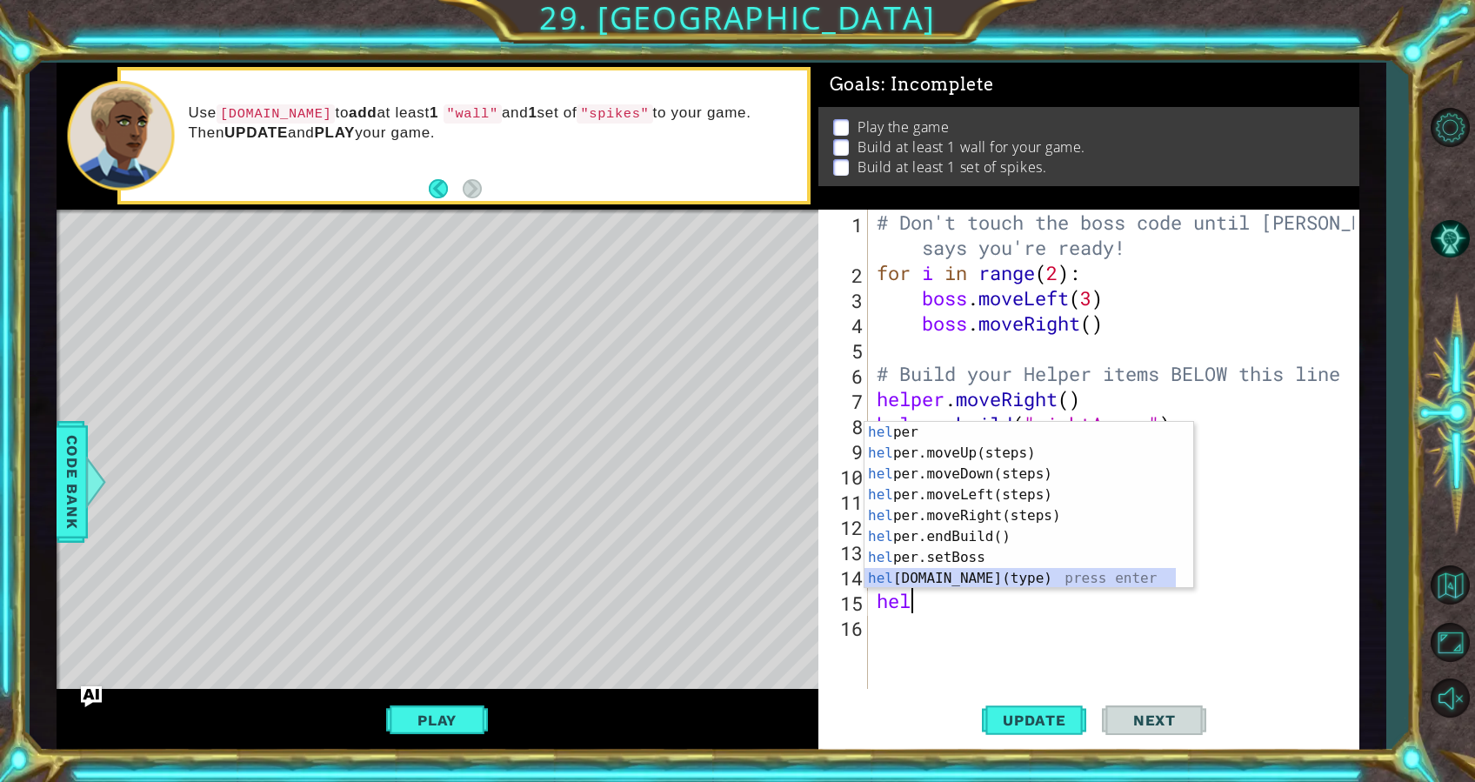
click at [984, 585] on div "hel per press enter hel per.moveUp(steps) press enter hel per.moveDown(steps) p…" at bounding box center [1020, 526] width 311 height 209
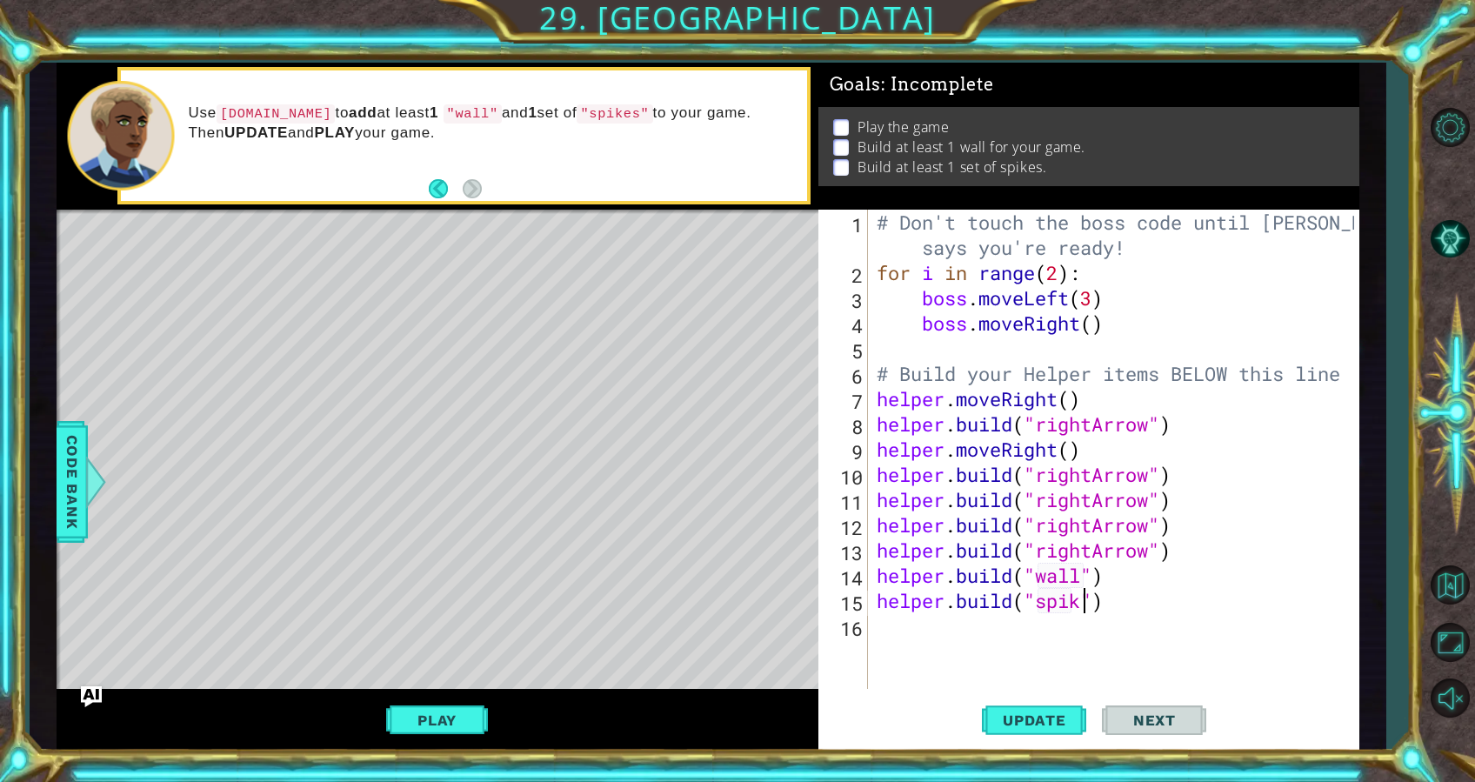
scroll to position [0, 10]
type textarea "helper.build("spikes")"
click at [1048, 706] on button "Update" at bounding box center [1034, 720] width 104 height 54
click at [1055, 672] on div "# Don't touch the boss code until Vega says you're ready! for i in range ( 2 ) …" at bounding box center [1118, 487] width 491 height 555
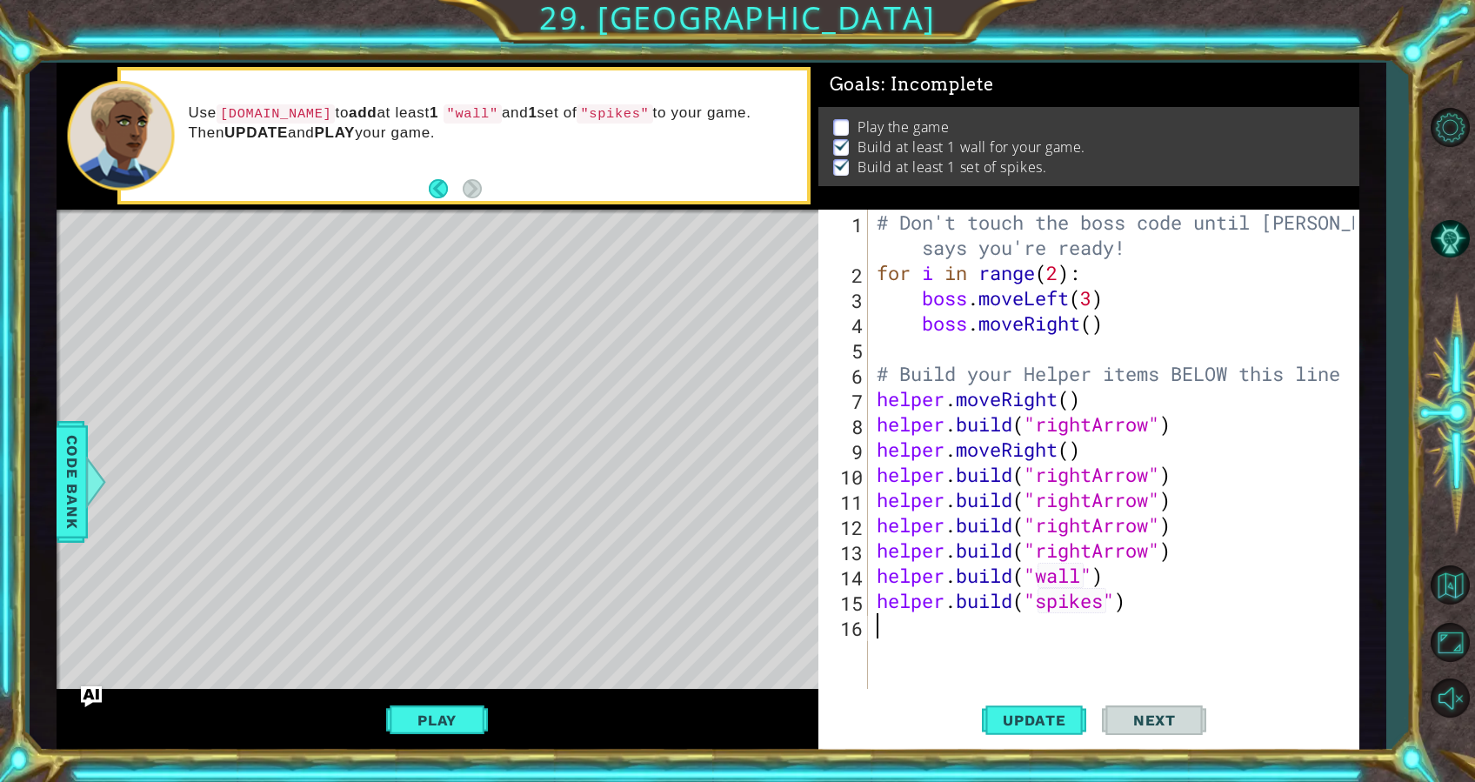
scroll to position [0, 0]
click at [445, 724] on button "Play" at bounding box center [437, 720] width 102 height 33
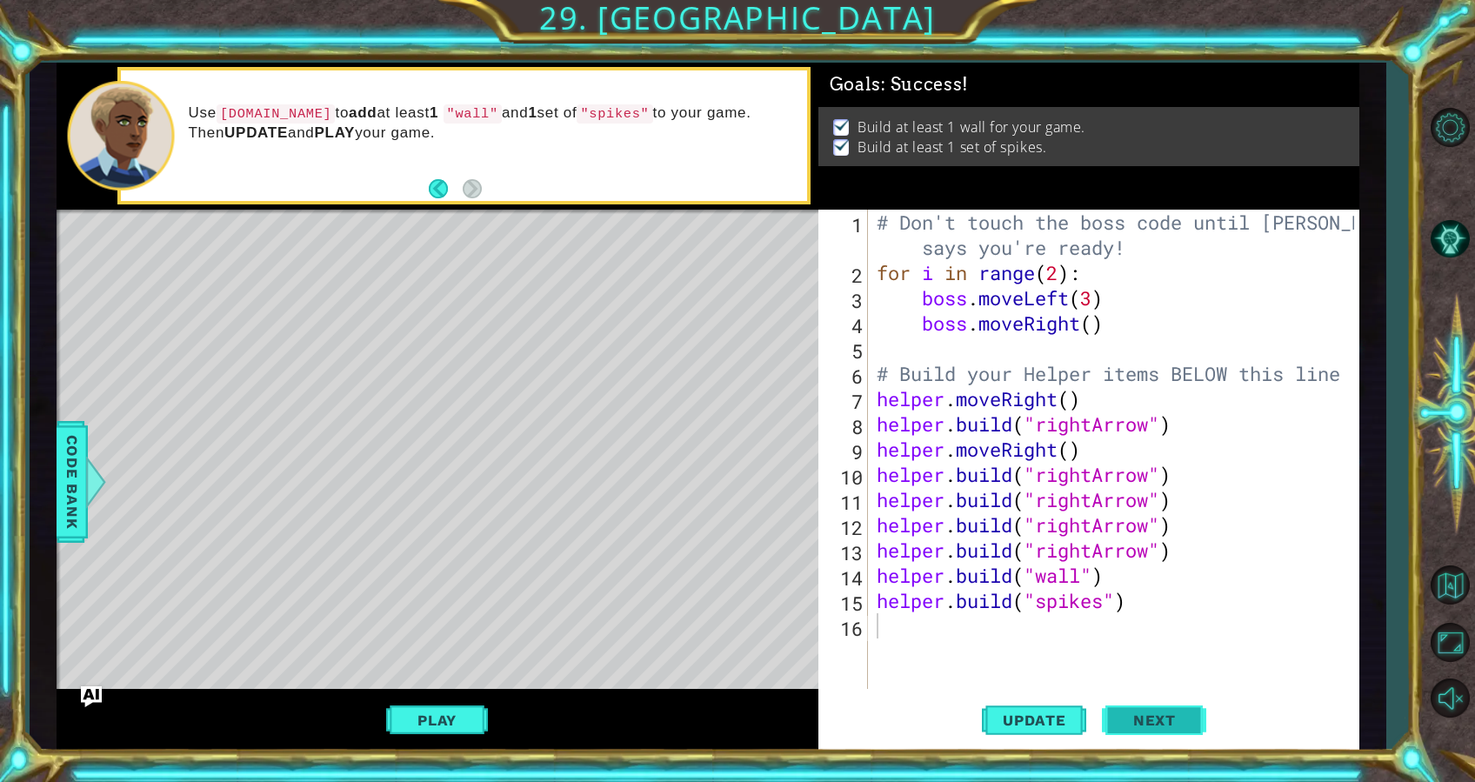
click at [1155, 714] on span "Next" at bounding box center [1154, 722] width 77 height 17
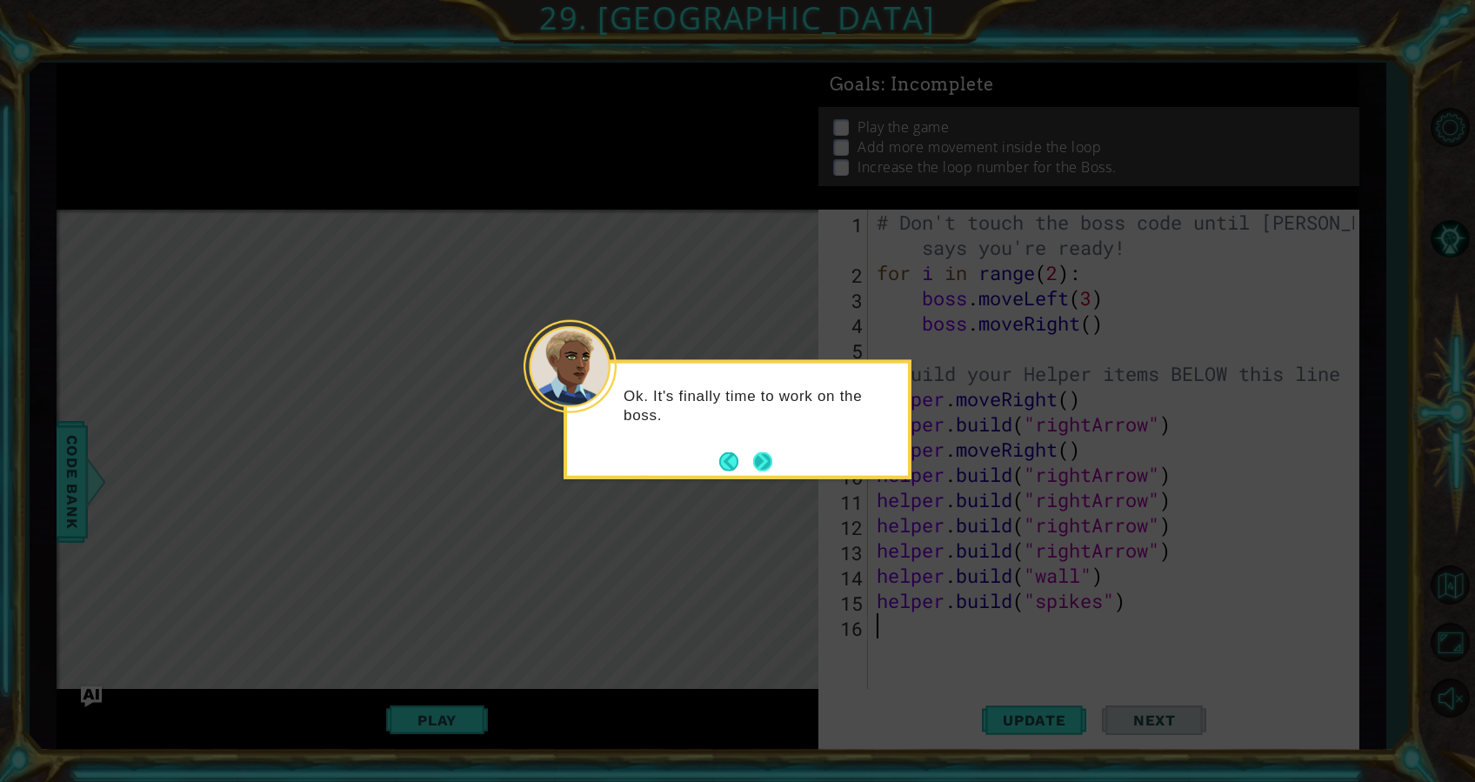
click at [766, 459] on button "Next" at bounding box center [762, 460] width 19 height 19
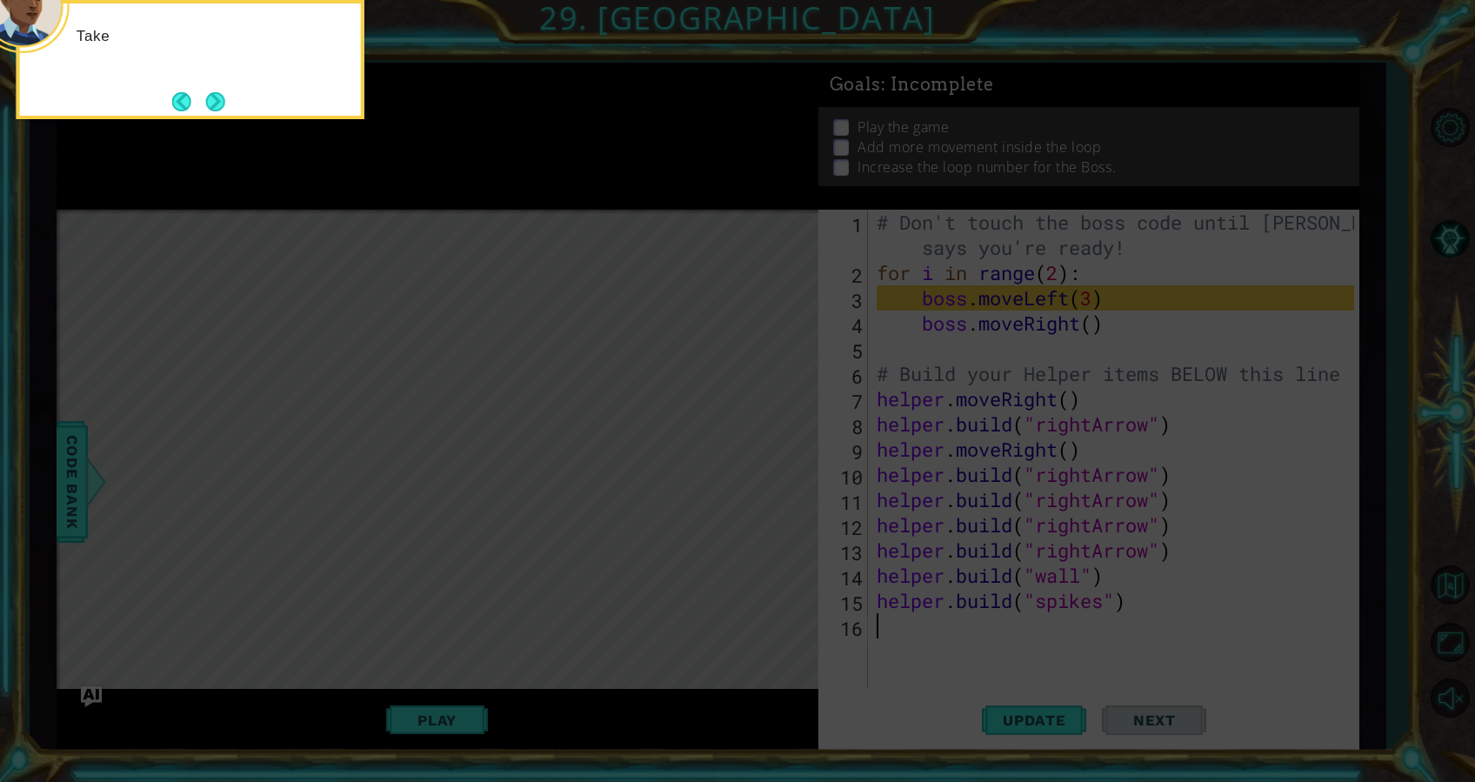
click at [766, 459] on icon at bounding box center [737, 117] width 1475 height 1330
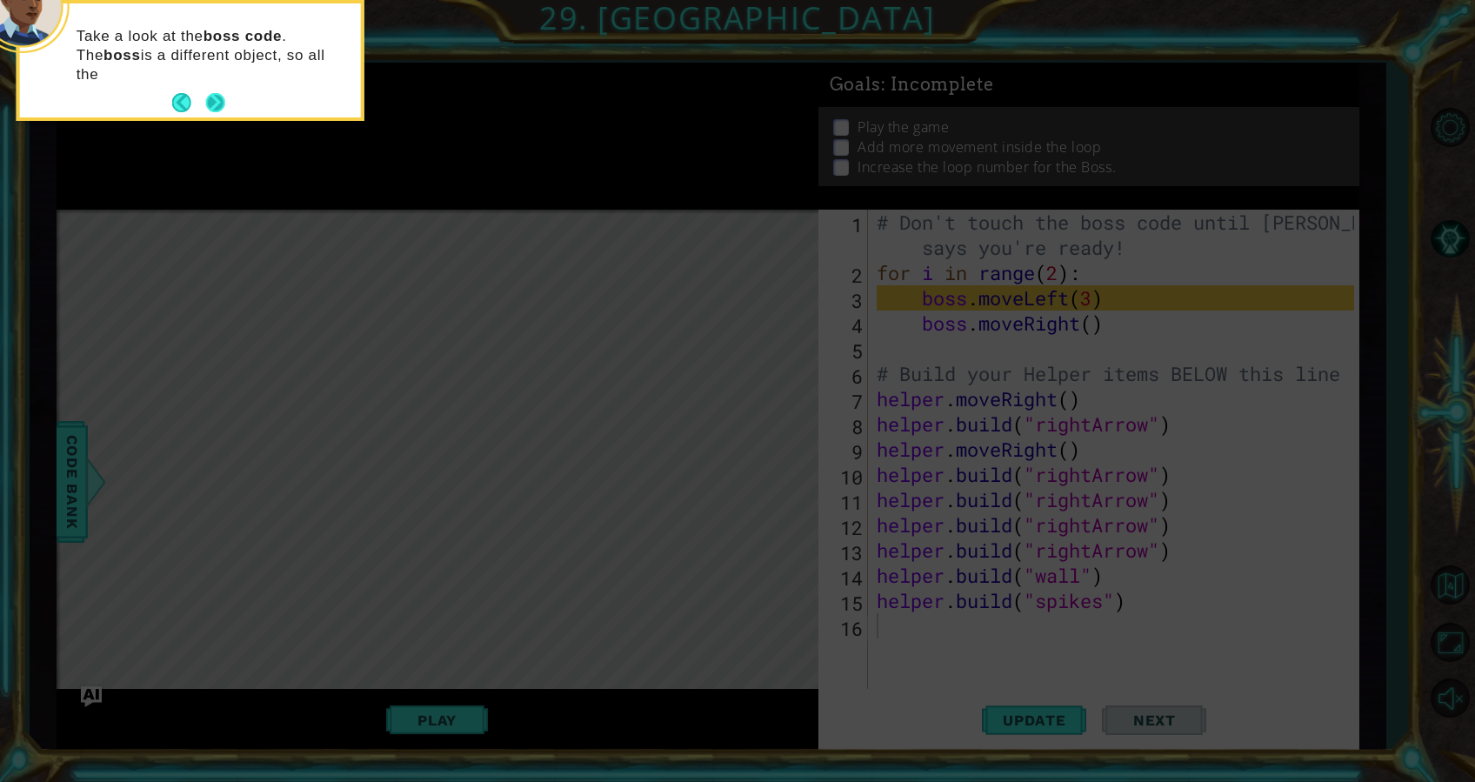
click at [206, 102] on button "Next" at bounding box center [215, 102] width 19 height 19
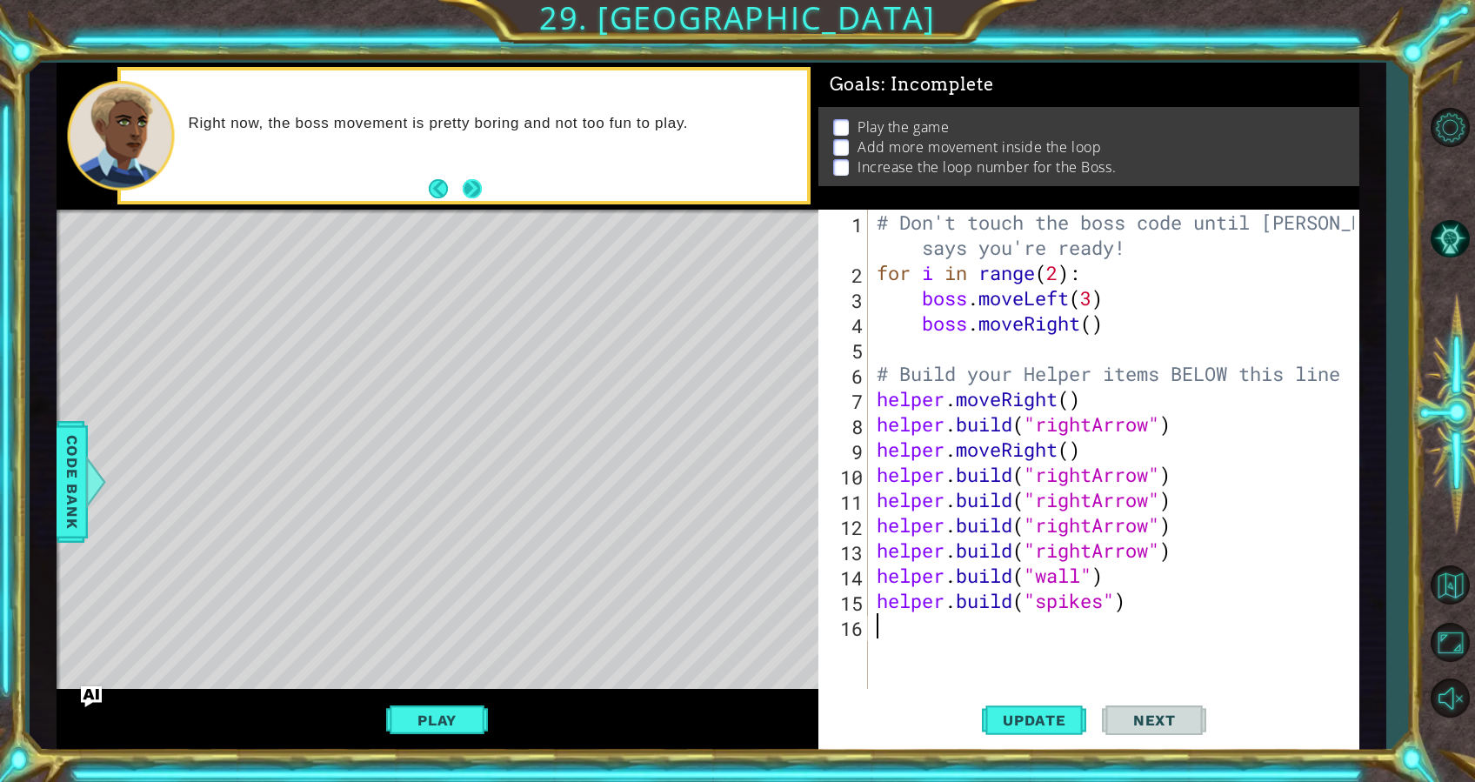
click at [472, 197] on button "Next" at bounding box center [472, 188] width 19 height 19
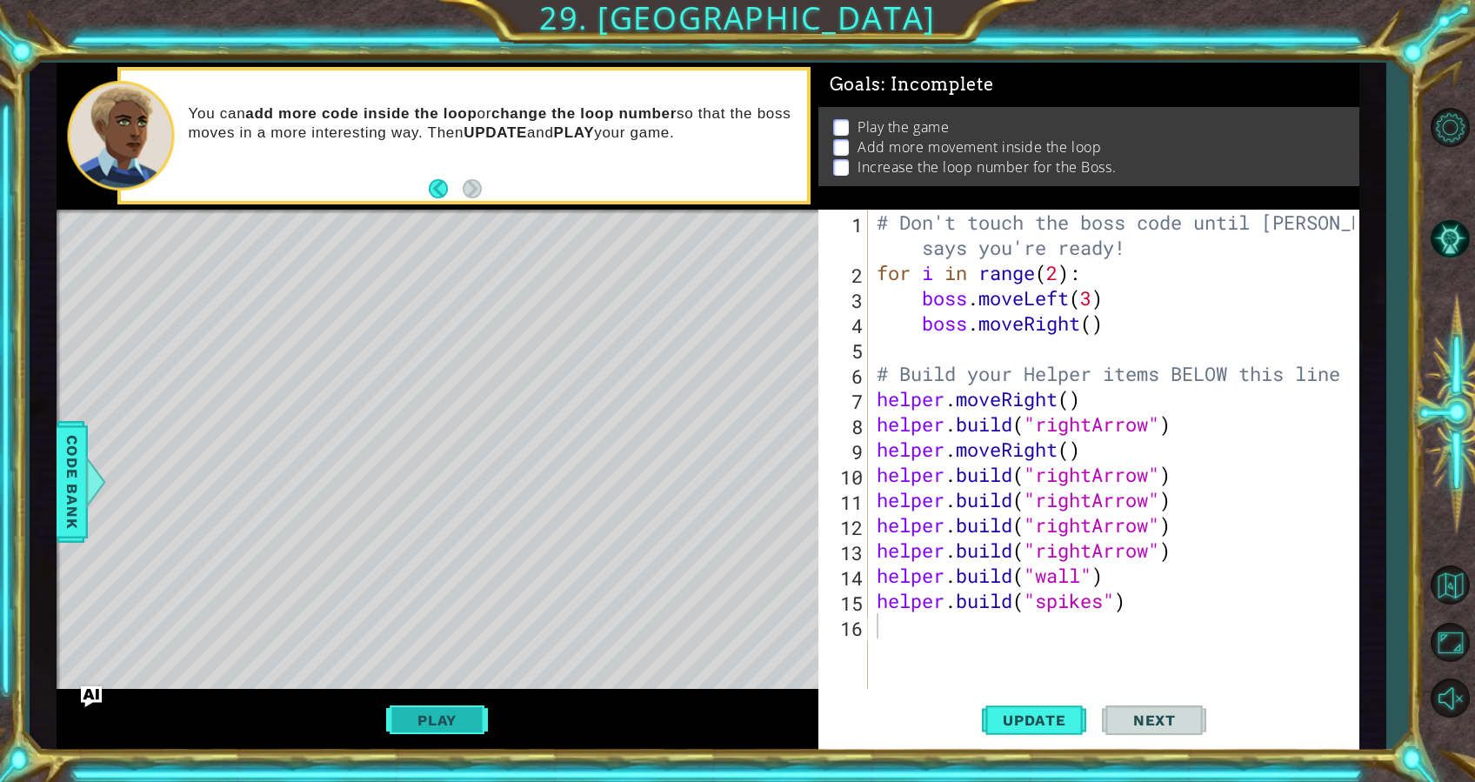
click at [424, 724] on button "Play" at bounding box center [437, 720] width 102 height 33
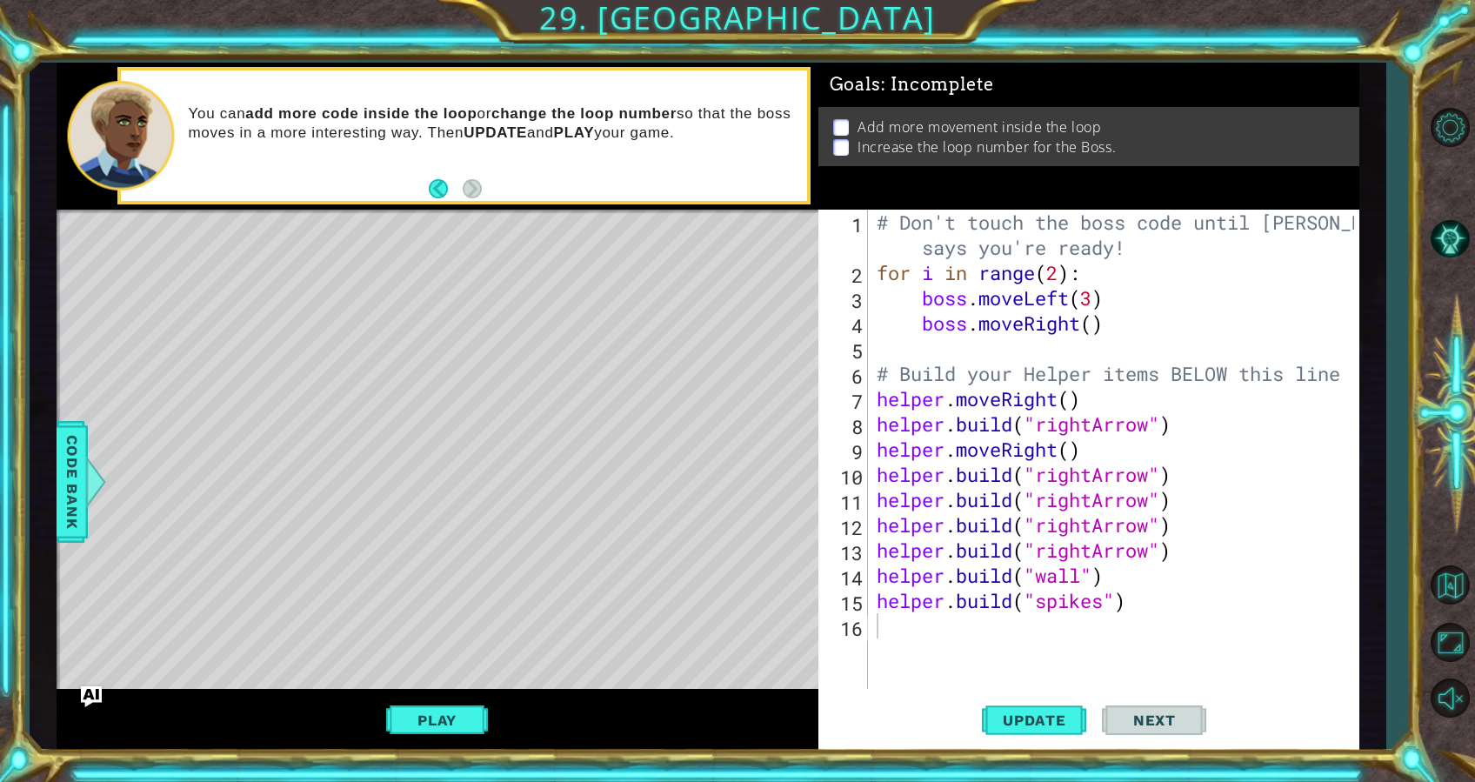
click at [1013, 627] on div "# Don't touch the boss code until Vega says you're ready! for i in range ( 2 ) …" at bounding box center [1118, 487] width 491 height 555
click at [1062, 272] on div "# Don't touch the boss code until Vega says you're ready! for i in range ( 2 ) …" at bounding box center [1118, 487] width 491 height 555
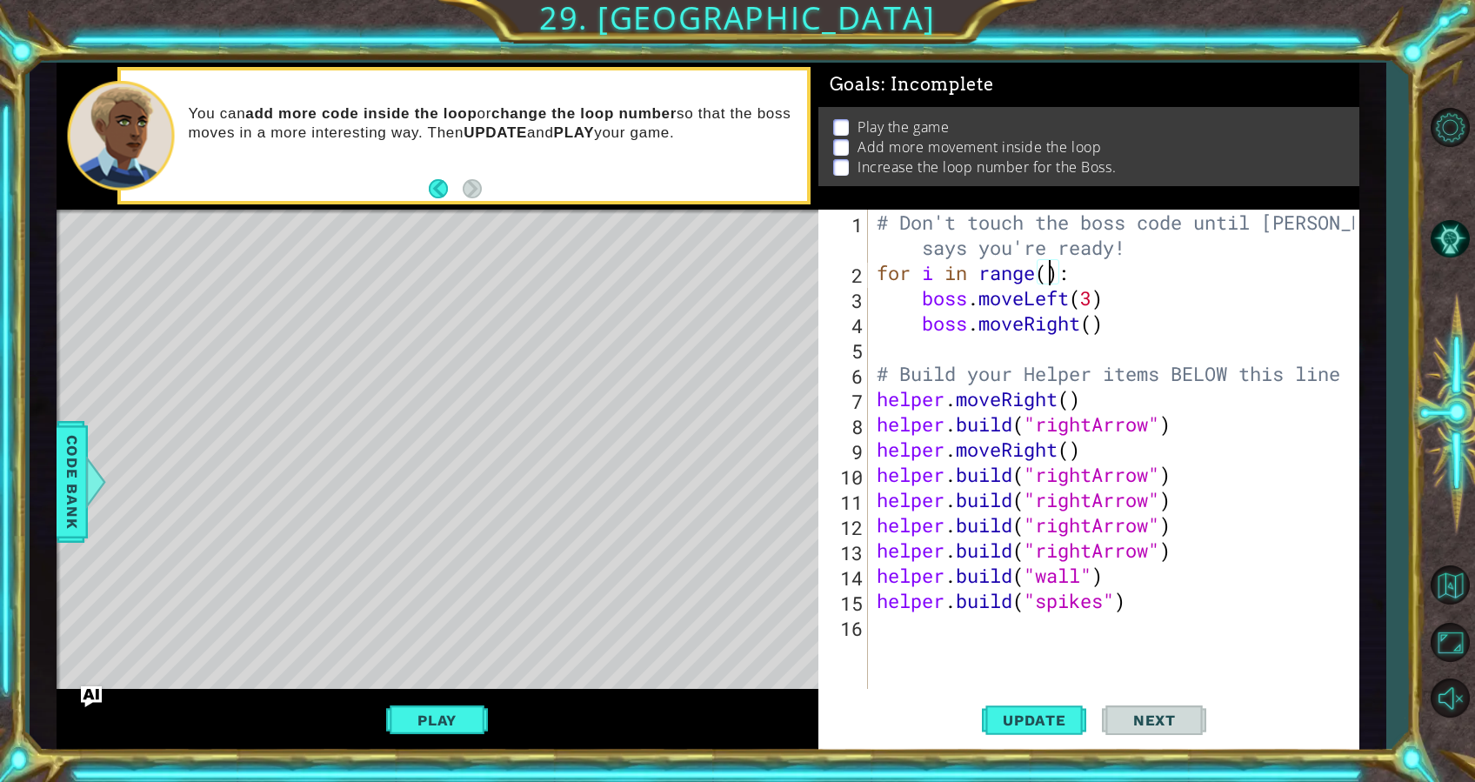
scroll to position [0, 8]
click at [1090, 298] on div "# Don't touch the boss code until Vega says you're ready! for i in range ( 4 ) …" at bounding box center [1118, 487] width 491 height 555
click at [1100, 327] on div "# Don't touch the boss code until Vega says you're ready! for i in range ( 4 ) …" at bounding box center [1118, 487] width 491 height 555
type textarea "boss.moveRight(4)"
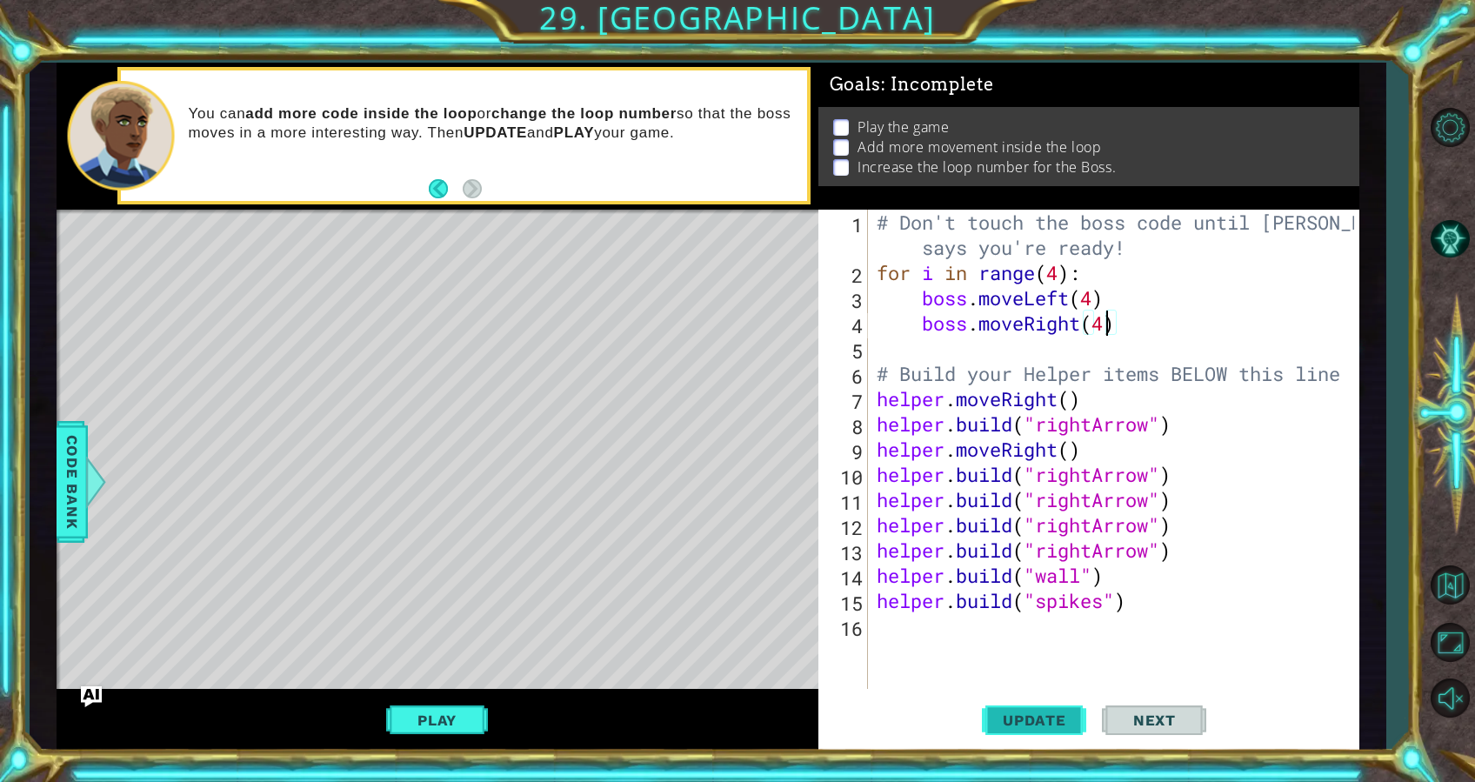
click at [1026, 713] on span "Update" at bounding box center [1035, 720] width 98 height 17
click at [438, 720] on button "Play" at bounding box center [437, 720] width 102 height 33
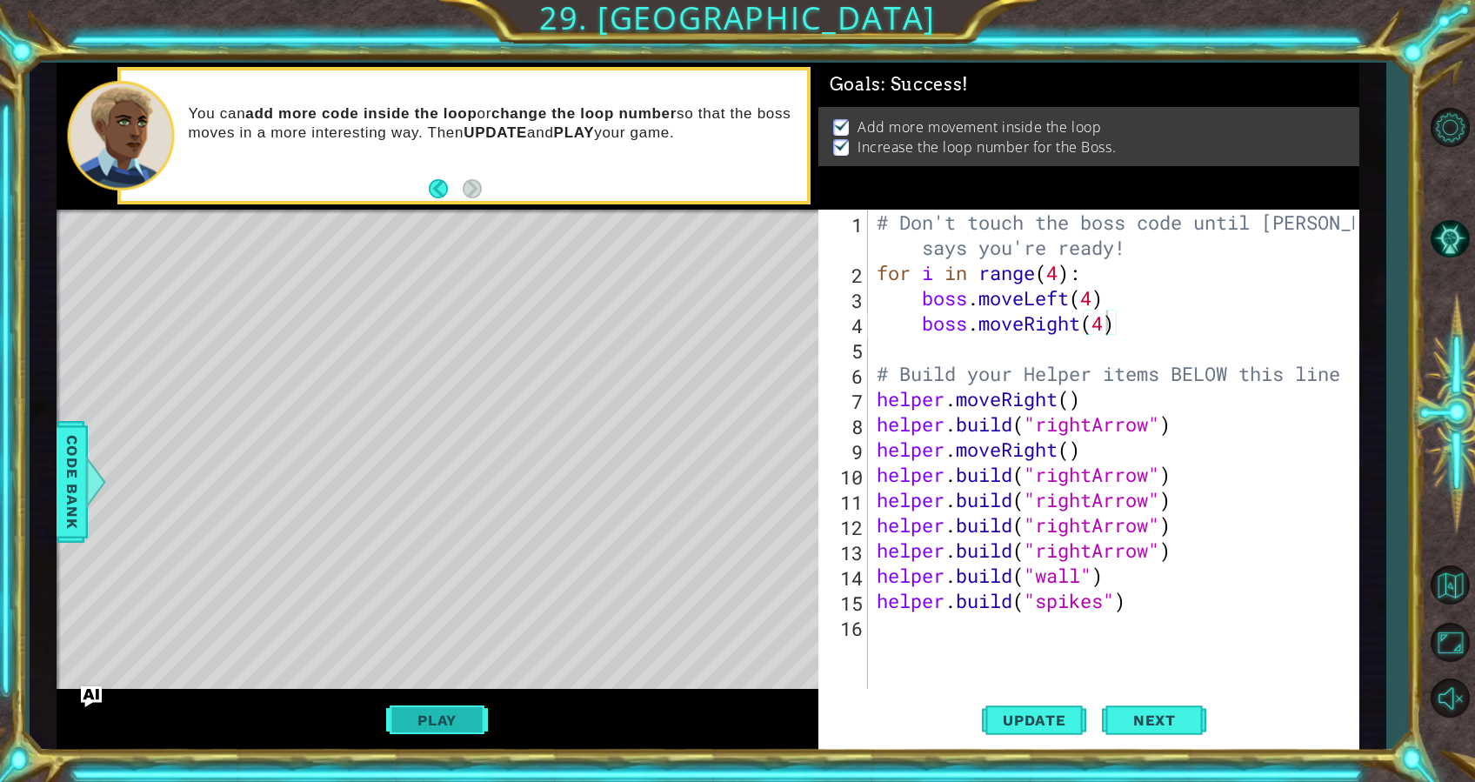
scroll to position [0, 0]
click at [1146, 729] on span "Next" at bounding box center [1154, 720] width 77 height 17
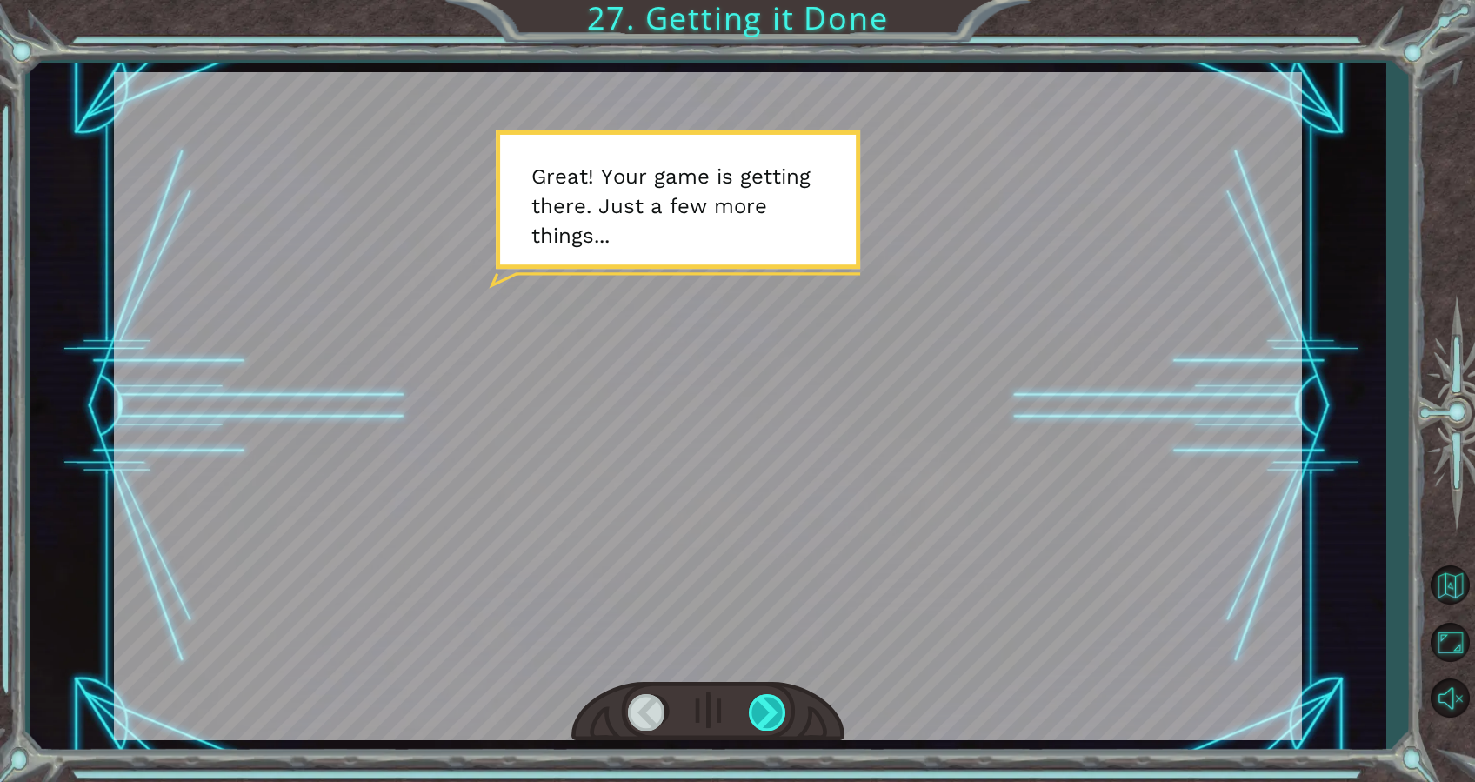
click at [771, 712] on div at bounding box center [768, 712] width 39 height 36
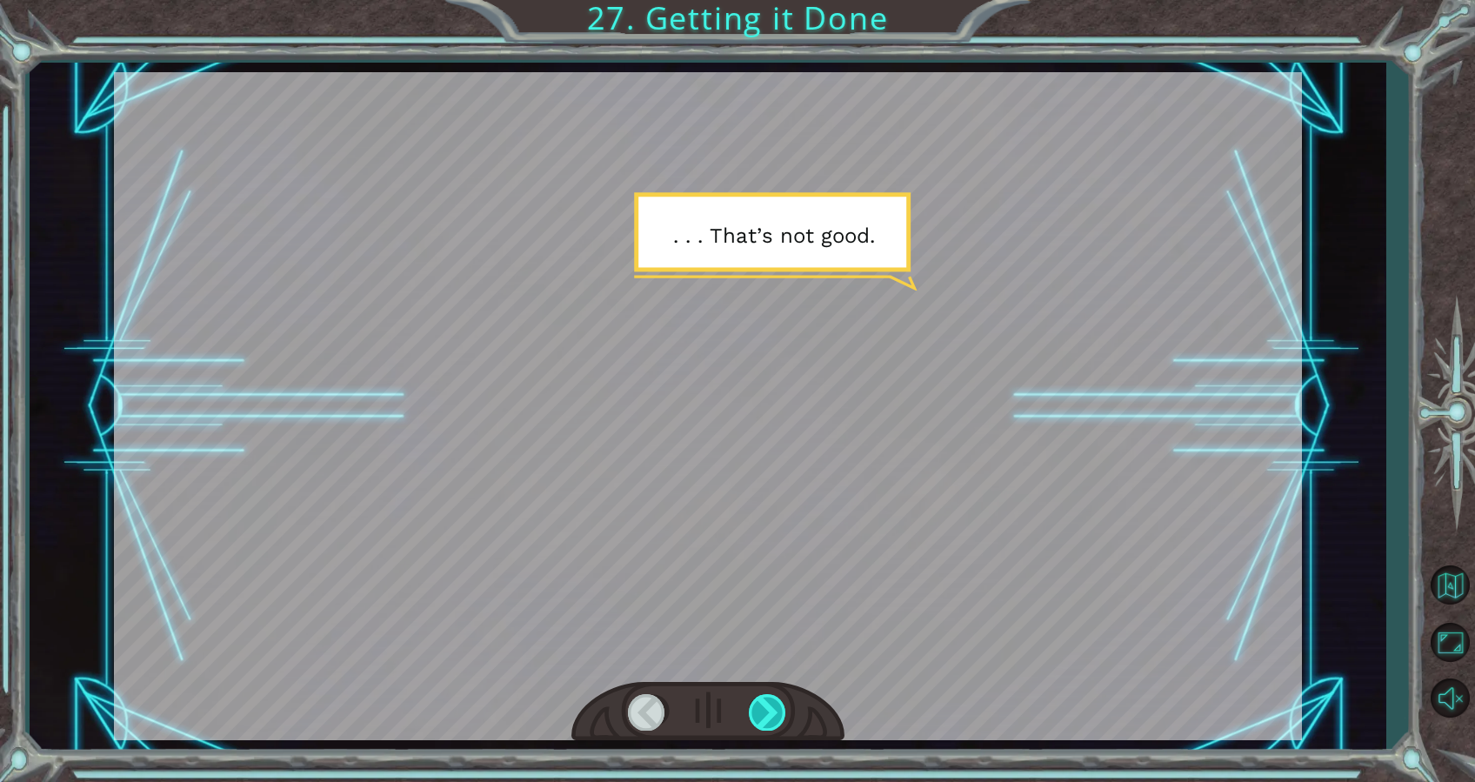
click at [772, 707] on div at bounding box center [768, 712] width 39 height 36
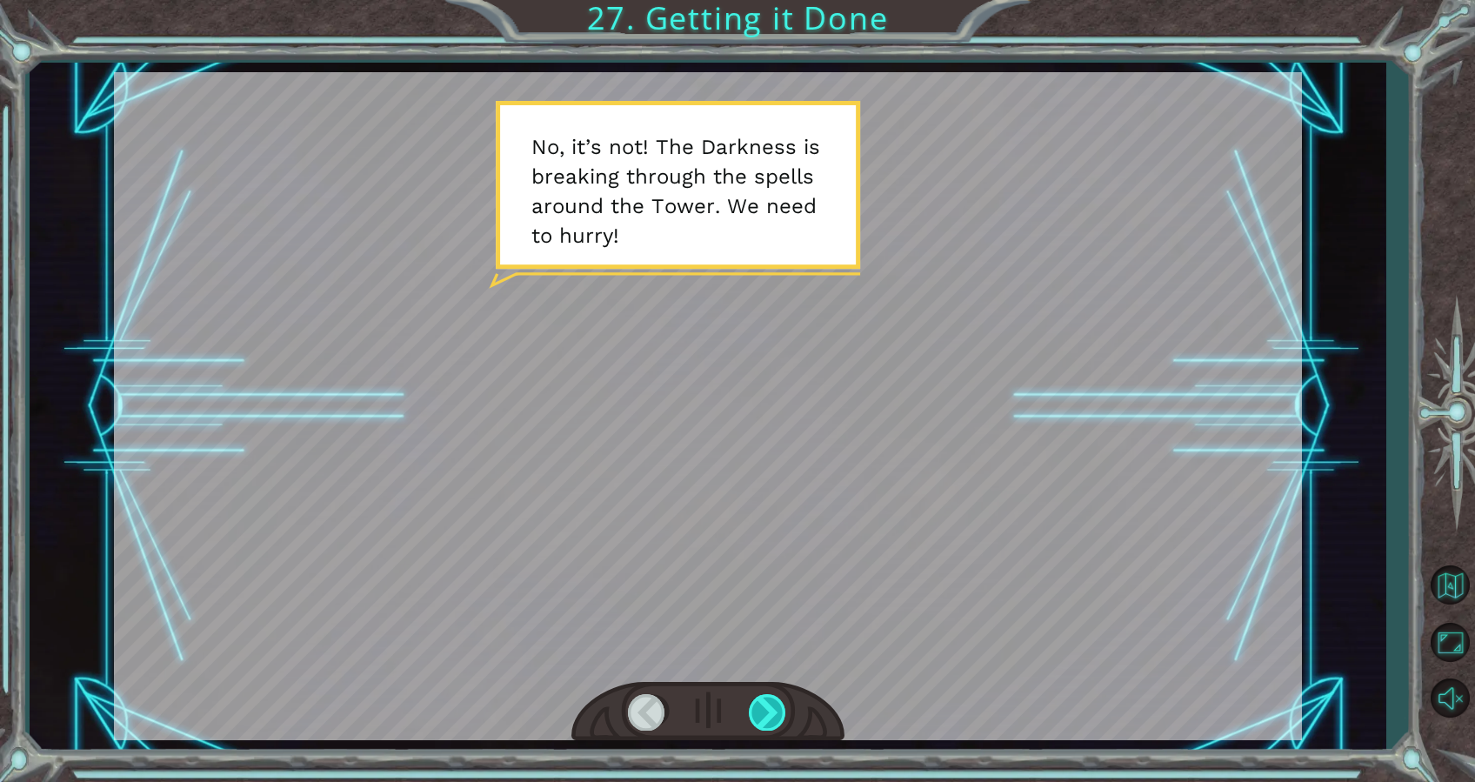
click at [772, 707] on div at bounding box center [768, 712] width 39 height 36
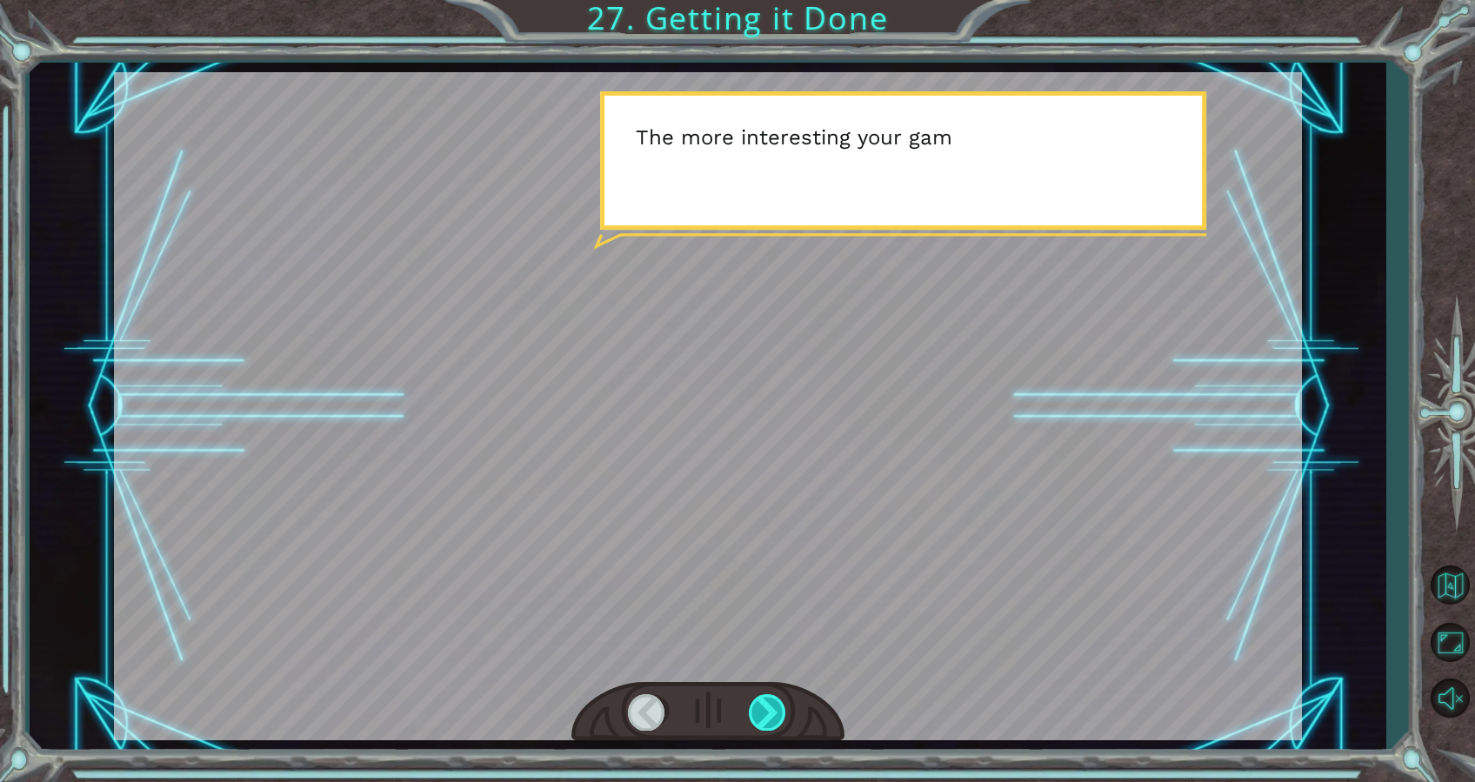
click at [772, 707] on div at bounding box center [768, 712] width 39 height 36
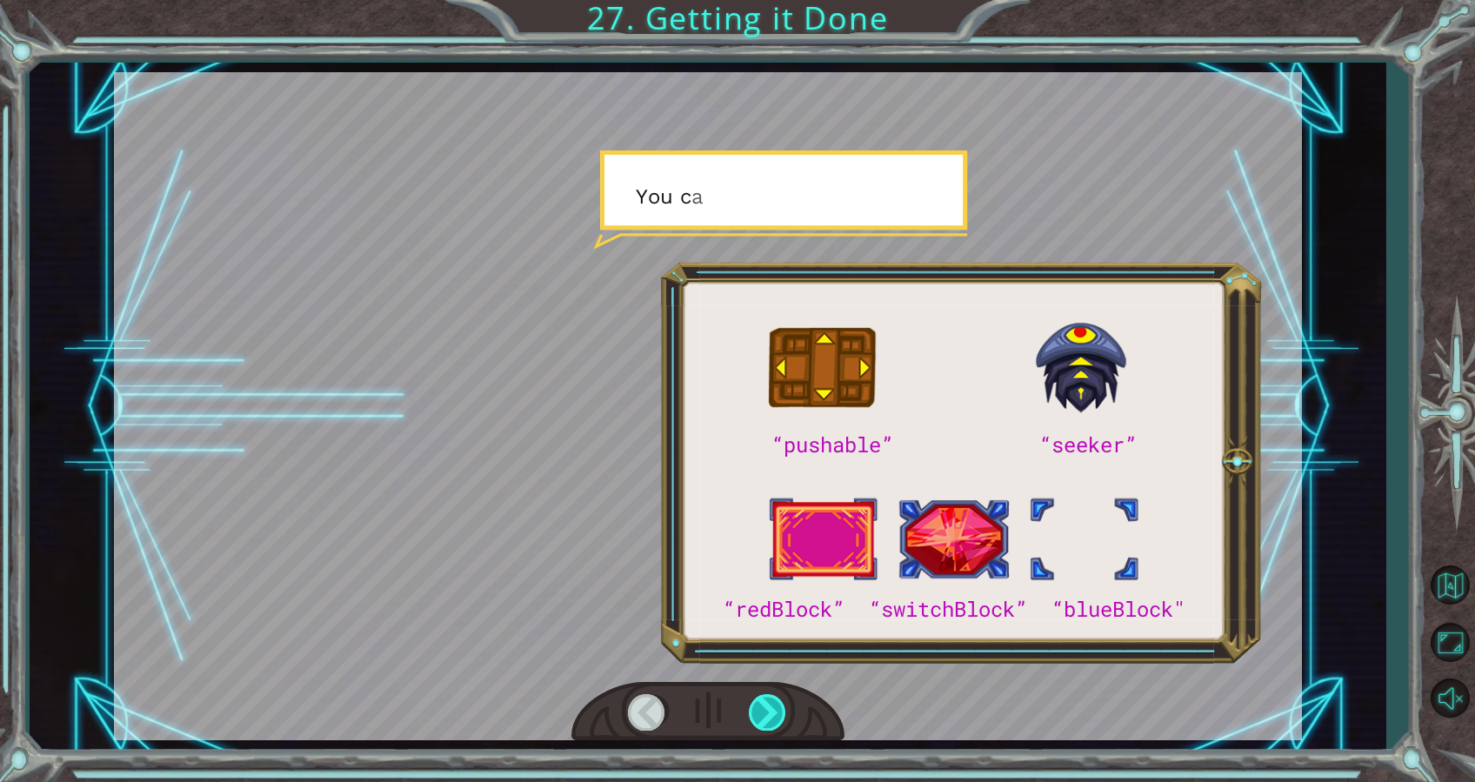
click at [772, 707] on div at bounding box center [768, 712] width 39 height 36
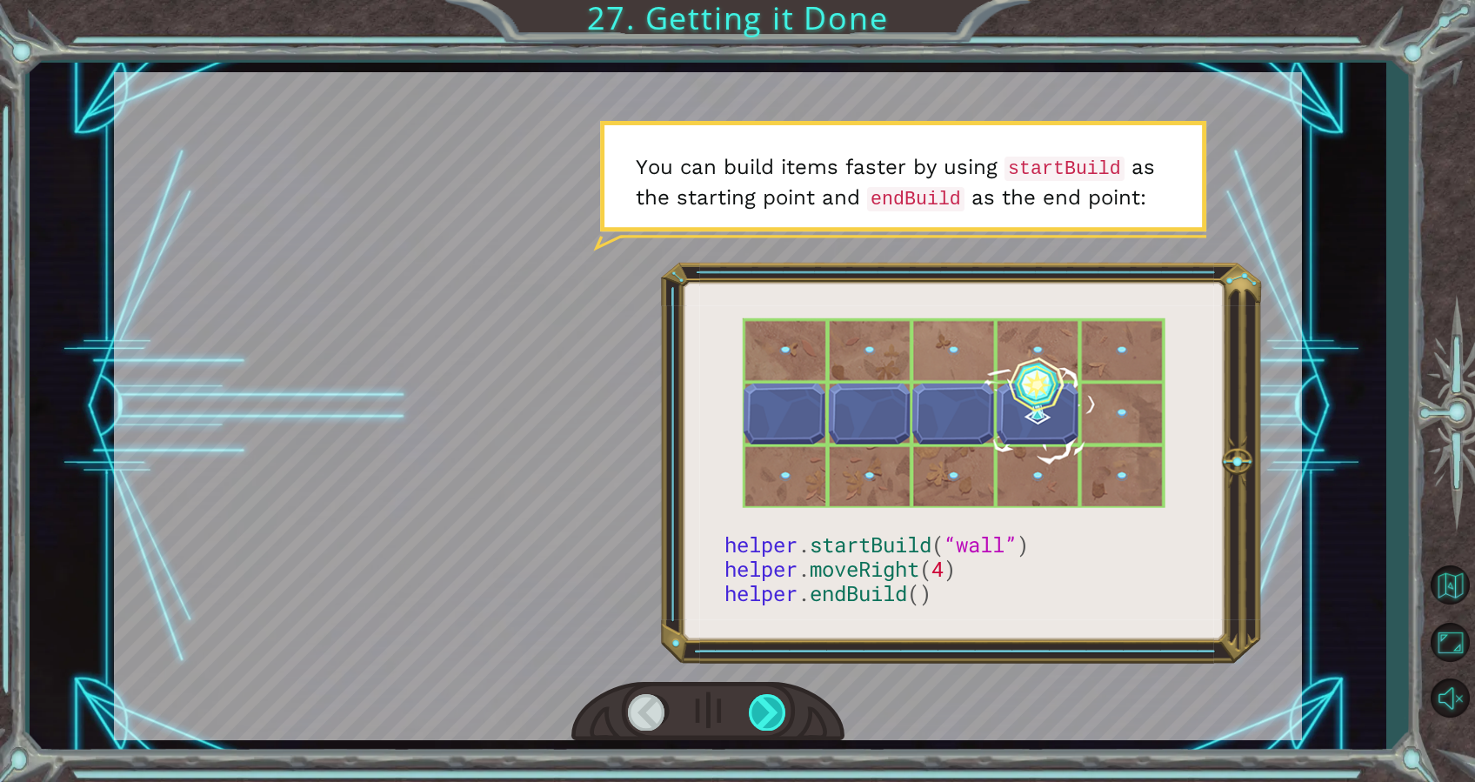
click at [772, 707] on div at bounding box center [768, 712] width 39 height 36
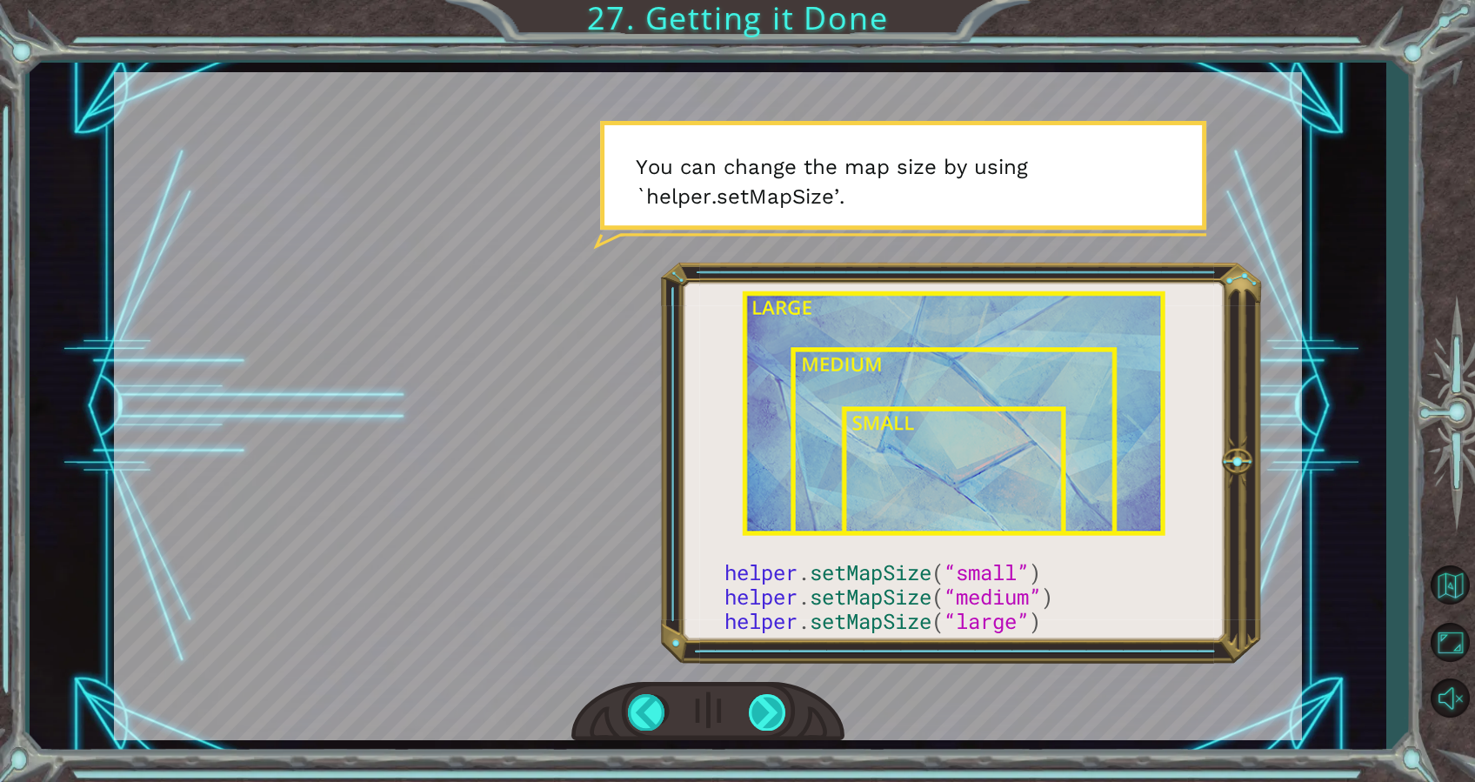
click at [772, 707] on div at bounding box center [768, 712] width 39 height 36
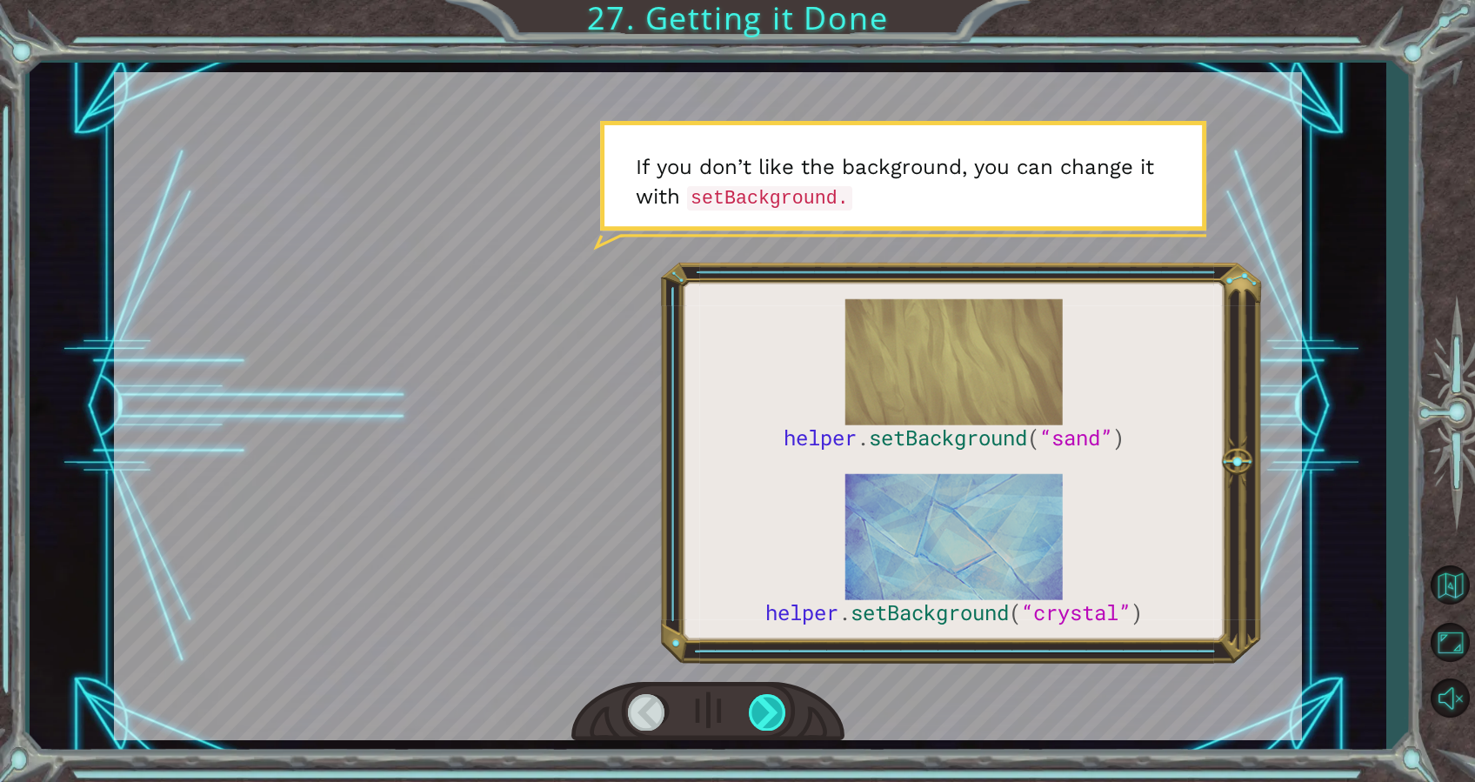
click at [772, 707] on div at bounding box center [768, 712] width 39 height 36
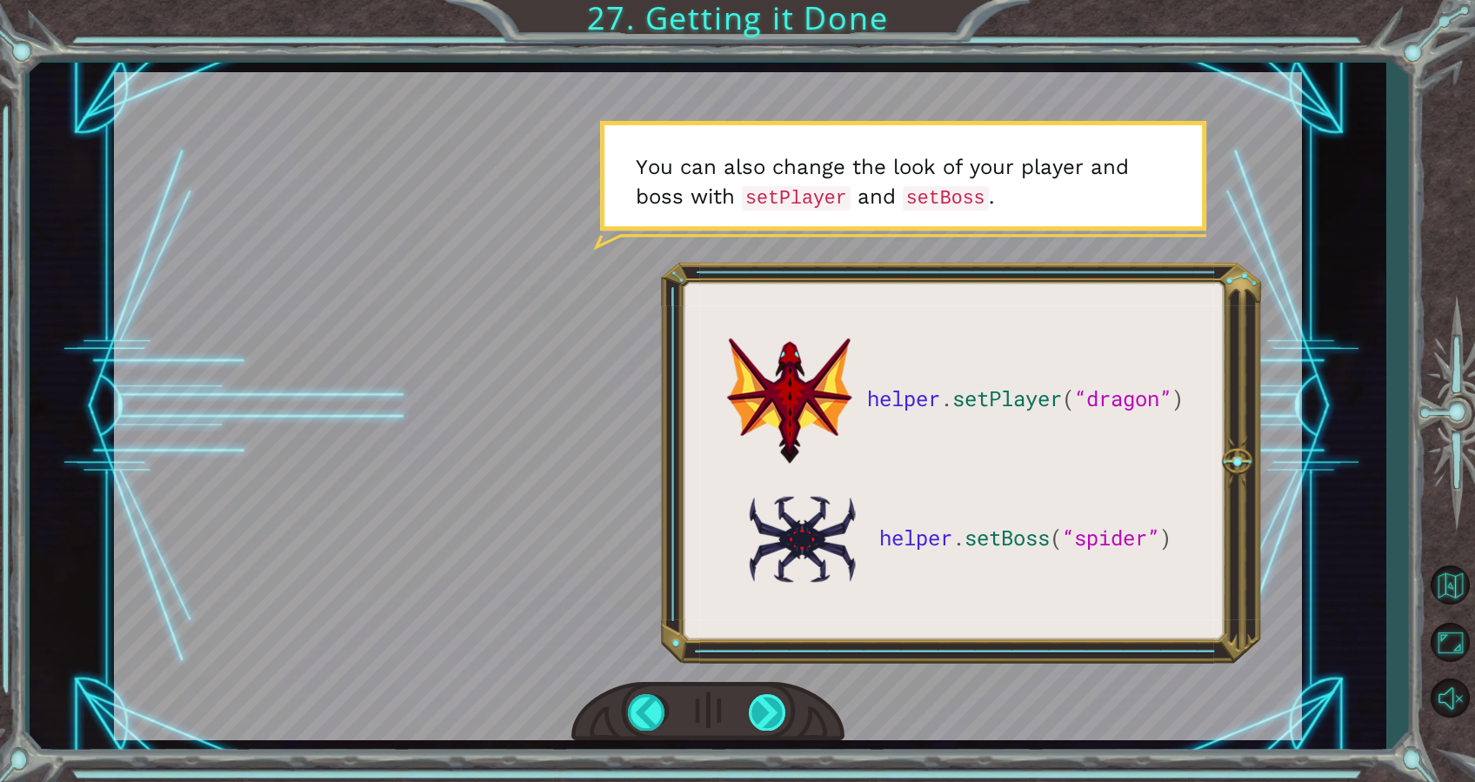
click at [772, 707] on div at bounding box center [768, 712] width 39 height 36
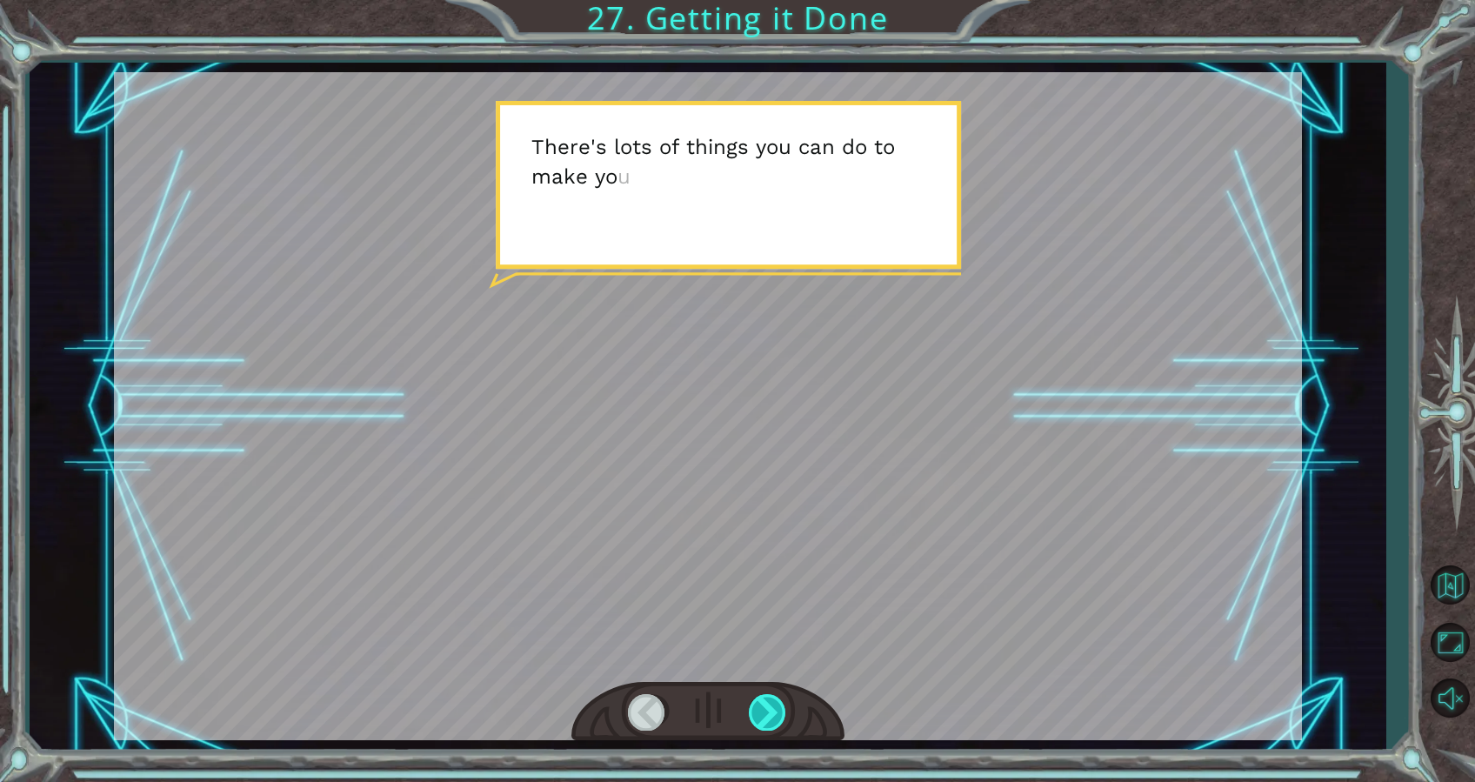
click at [779, 710] on div at bounding box center [768, 712] width 39 height 36
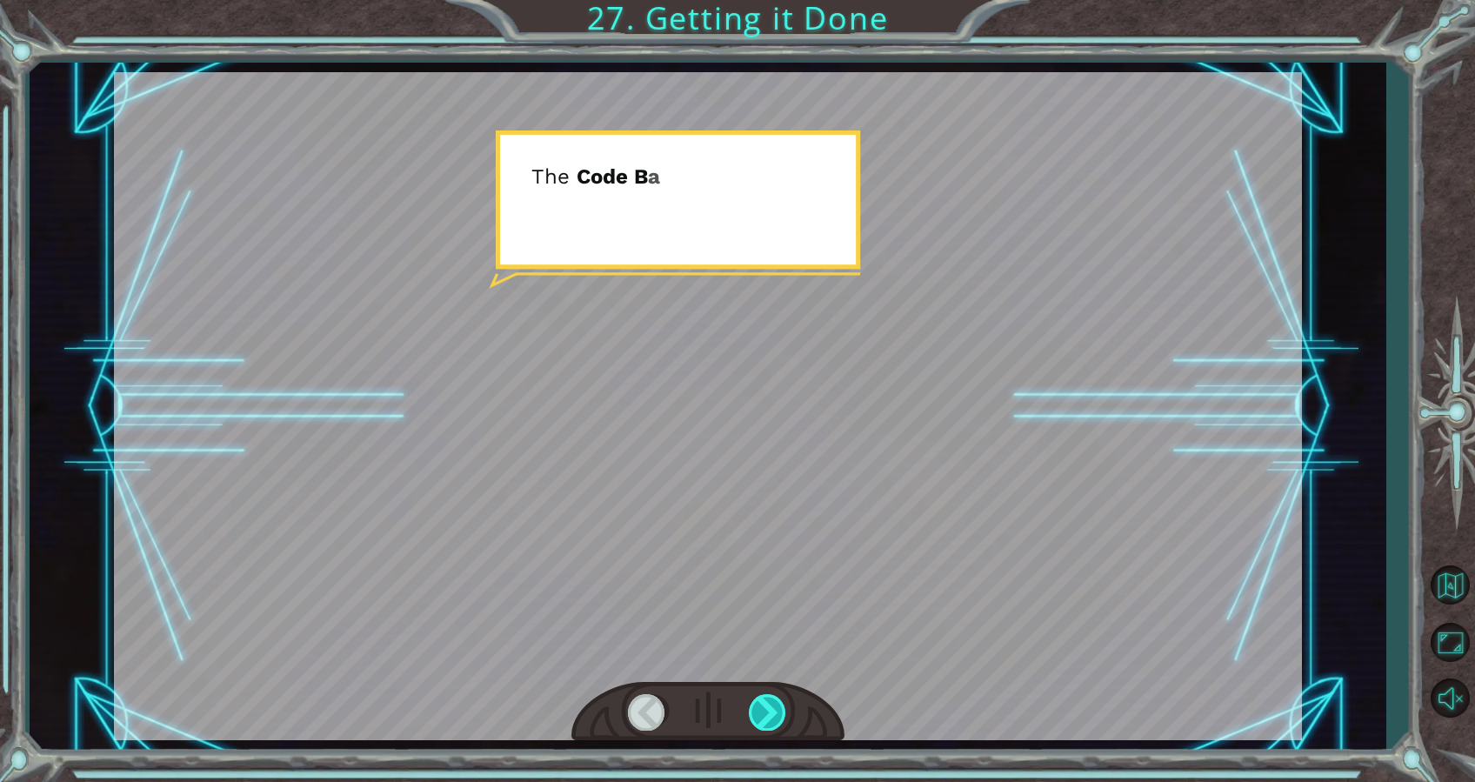
click at [779, 708] on div at bounding box center [768, 712] width 39 height 36
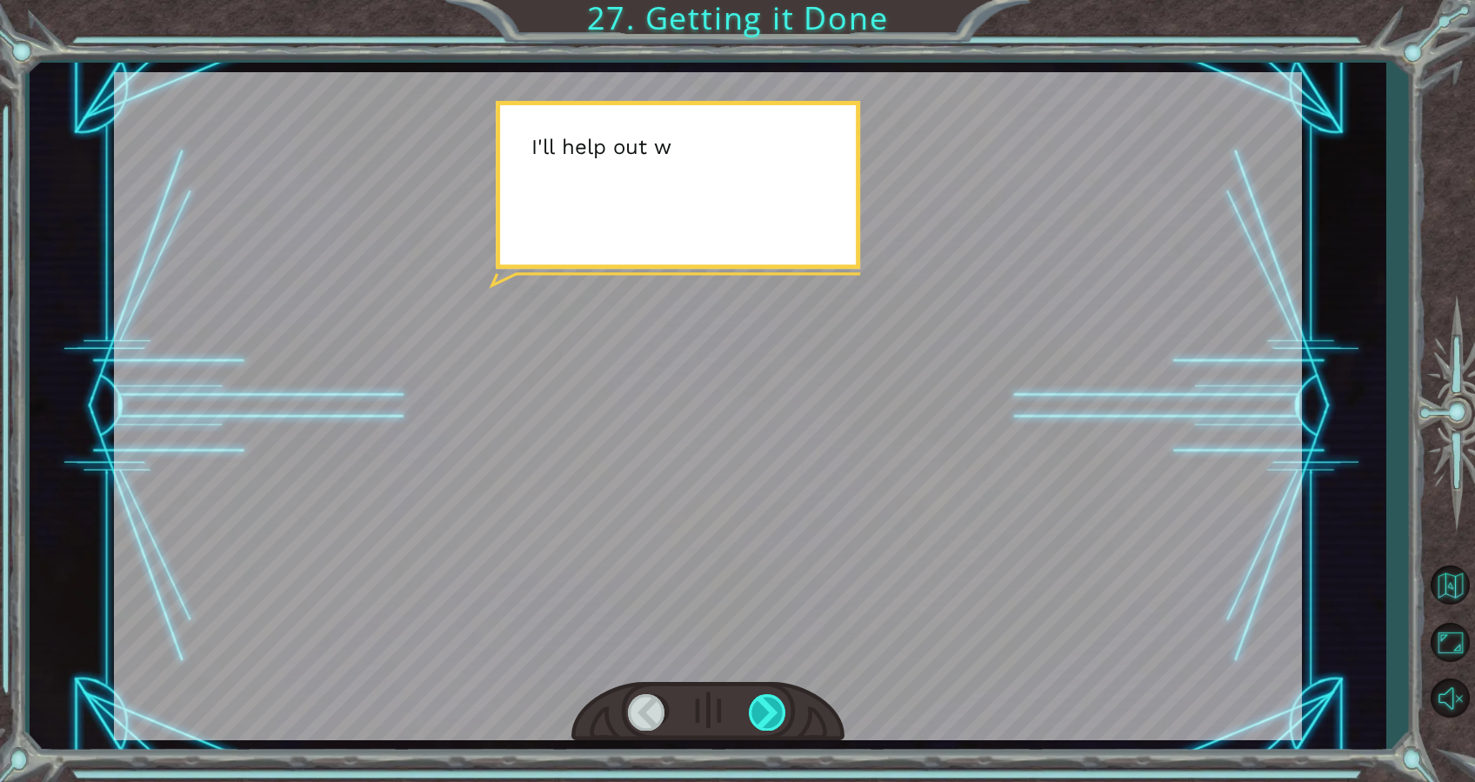
click at [779, 708] on div at bounding box center [768, 712] width 39 height 36
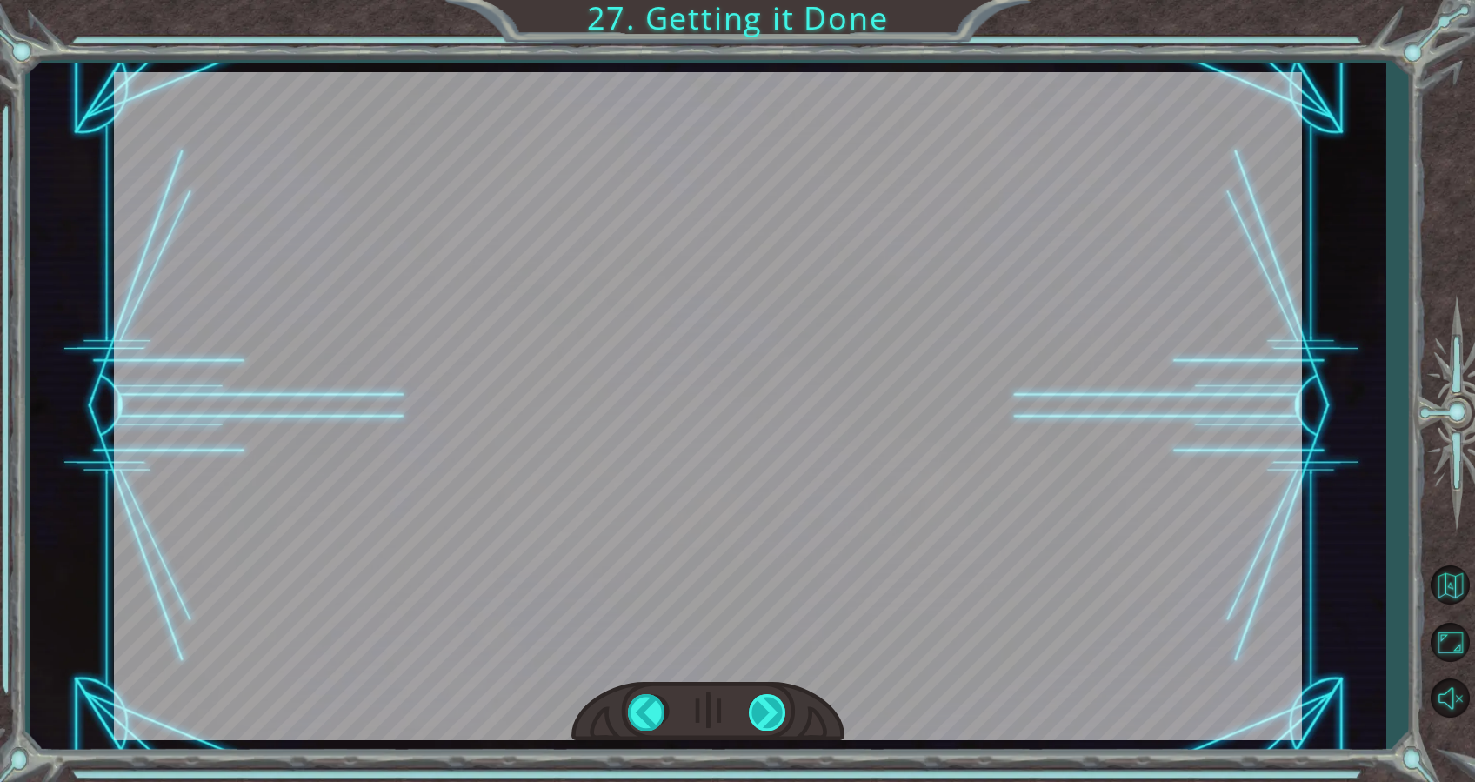
click at [779, 708] on div at bounding box center [768, 712] width 39 height 36
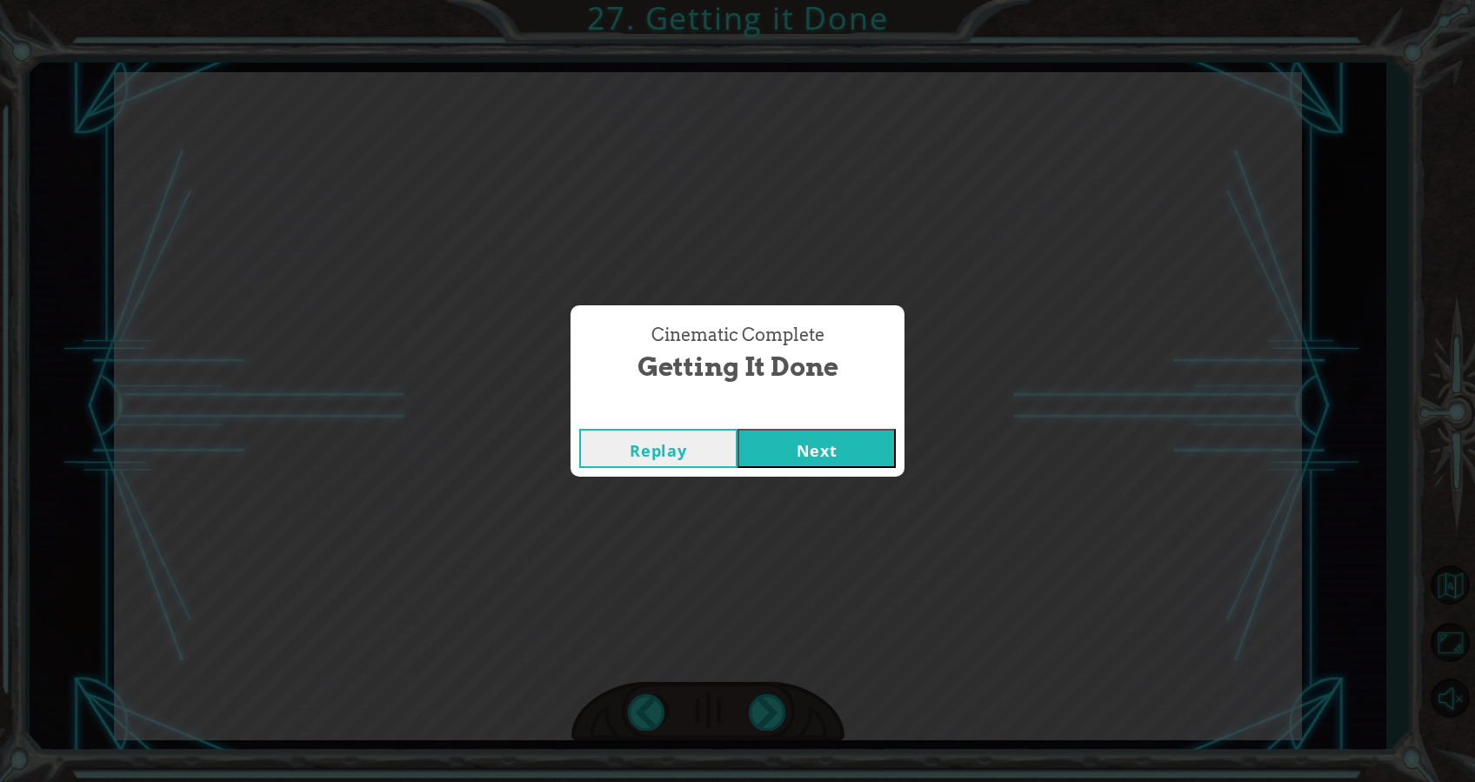
click at [815, 448] on button "Next" at bounding box center [817, 448] width 158 height 39
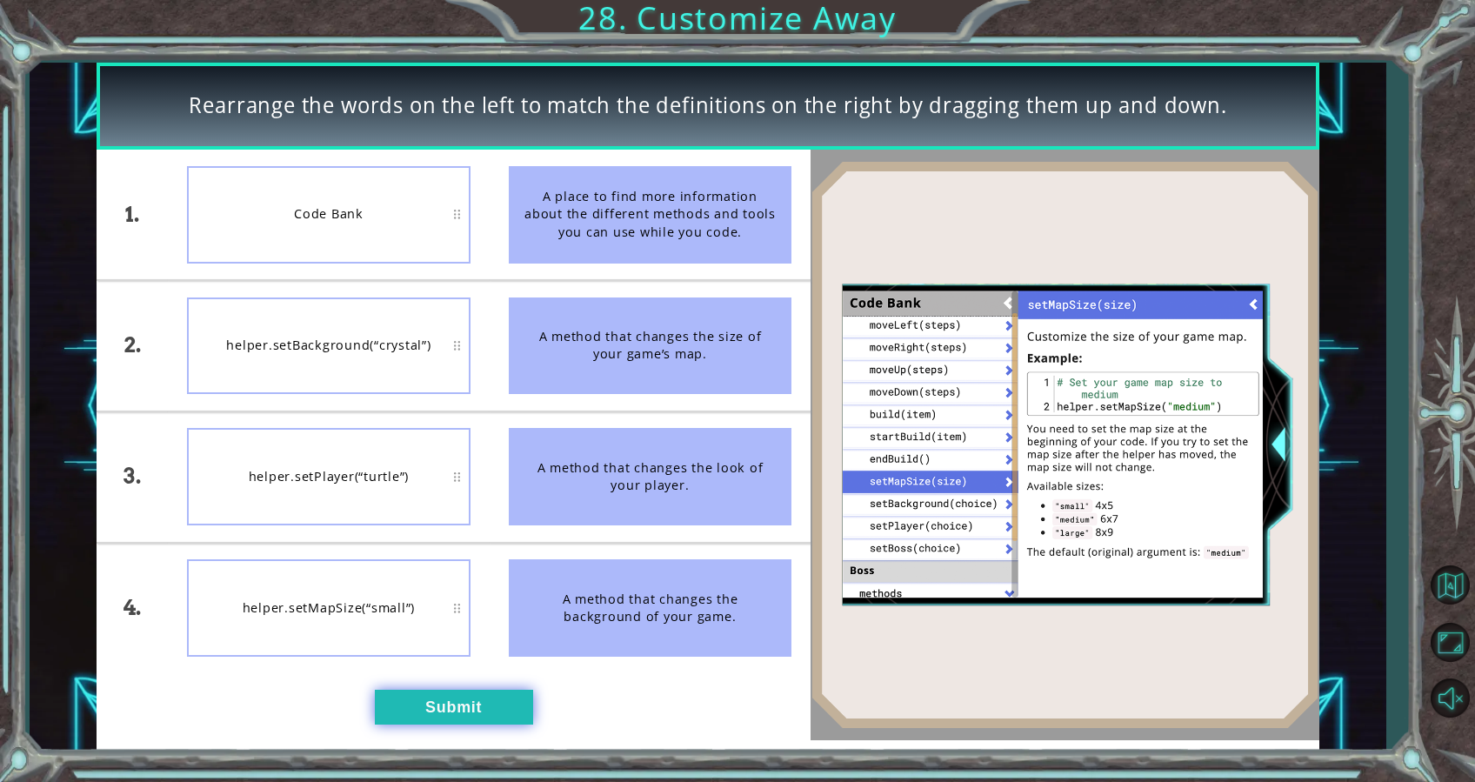
click at [497, 703] on button "Submit" at bounding box center [454, 707] width 158 height 35
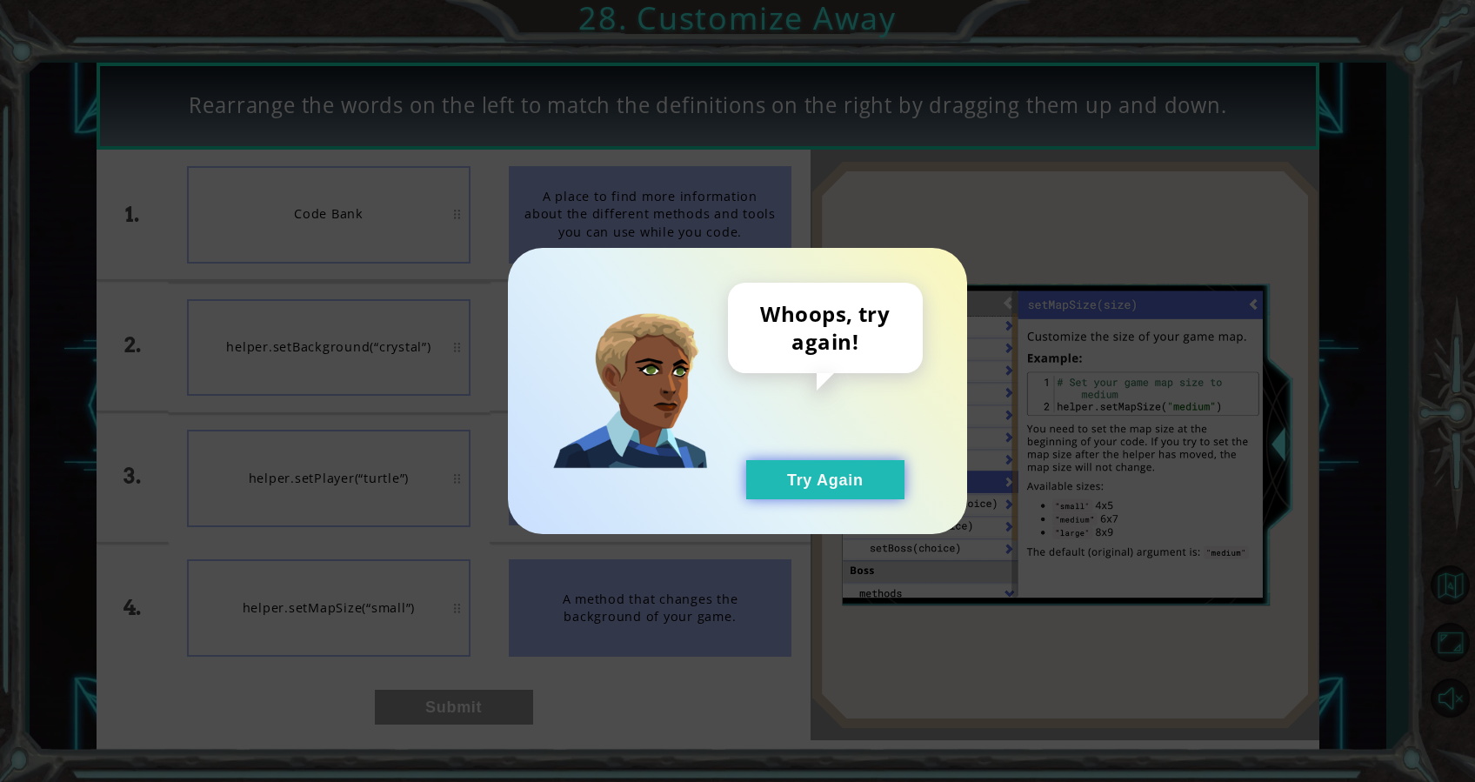
click at [816, 486] on button "Try Again" at bounding box center [825, 479] width 158 height 39
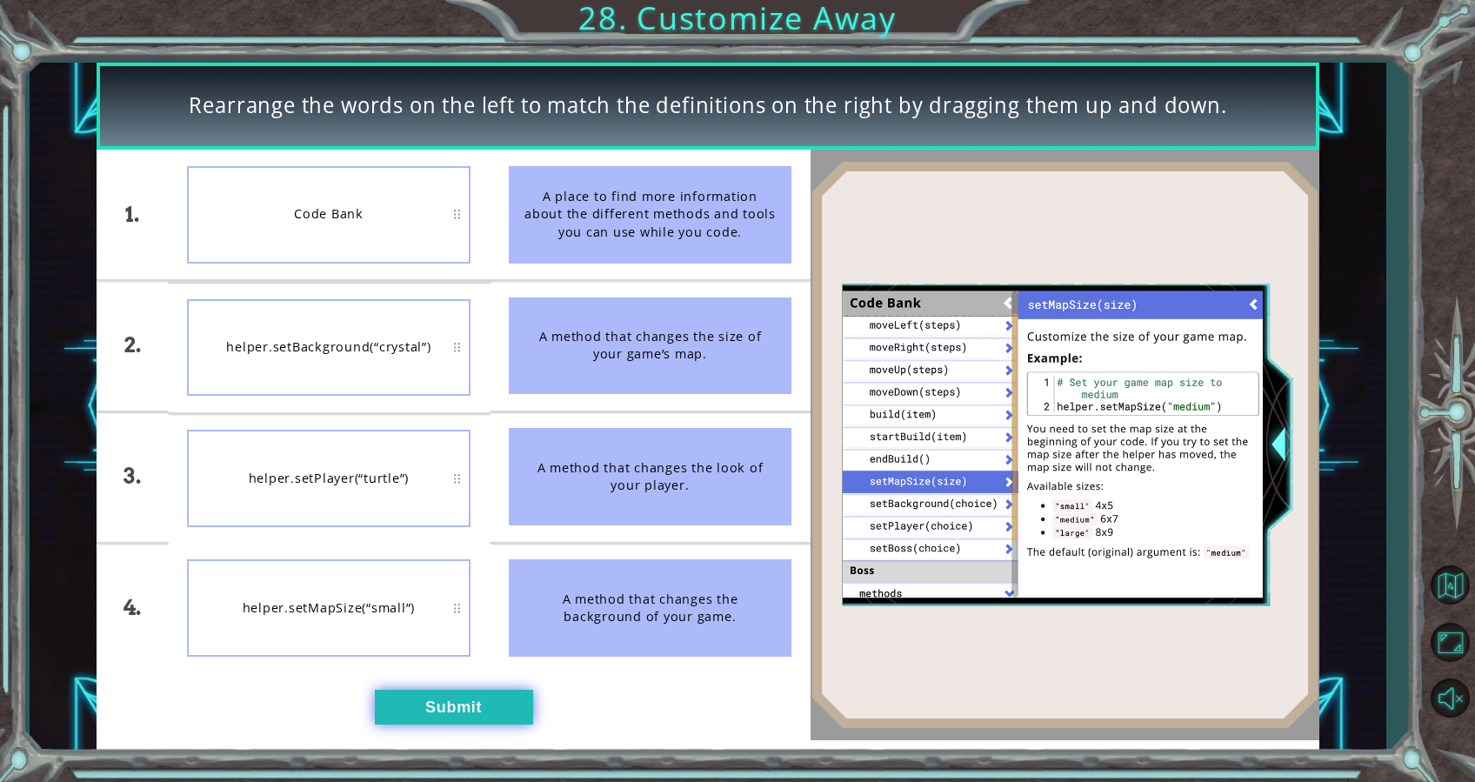
click at [486, 710] on button "Submit" at bounding box center [454, 707] width 158 height 35
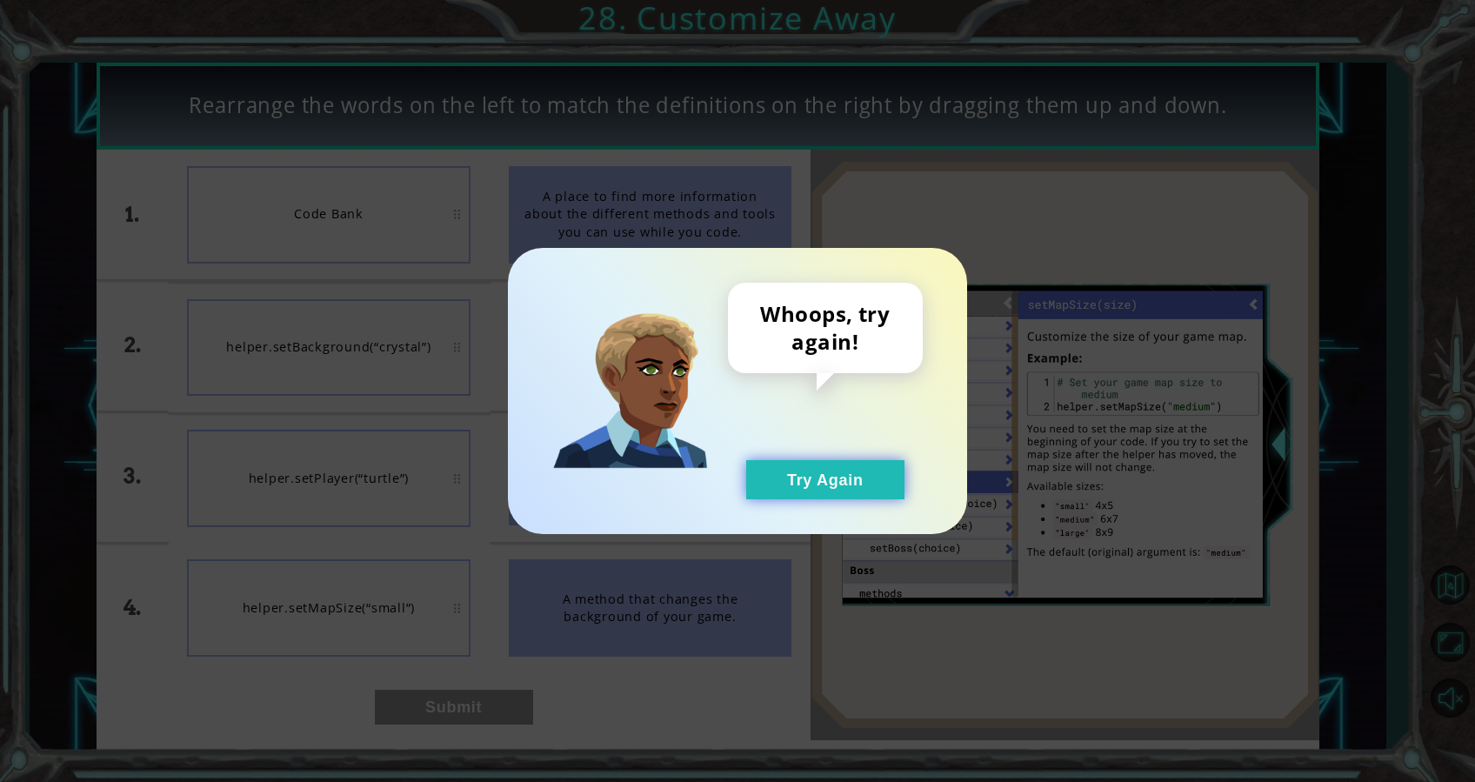
click at [877, 465] on button "Try Again" at bounding box center [825, 479] width 158 height 39
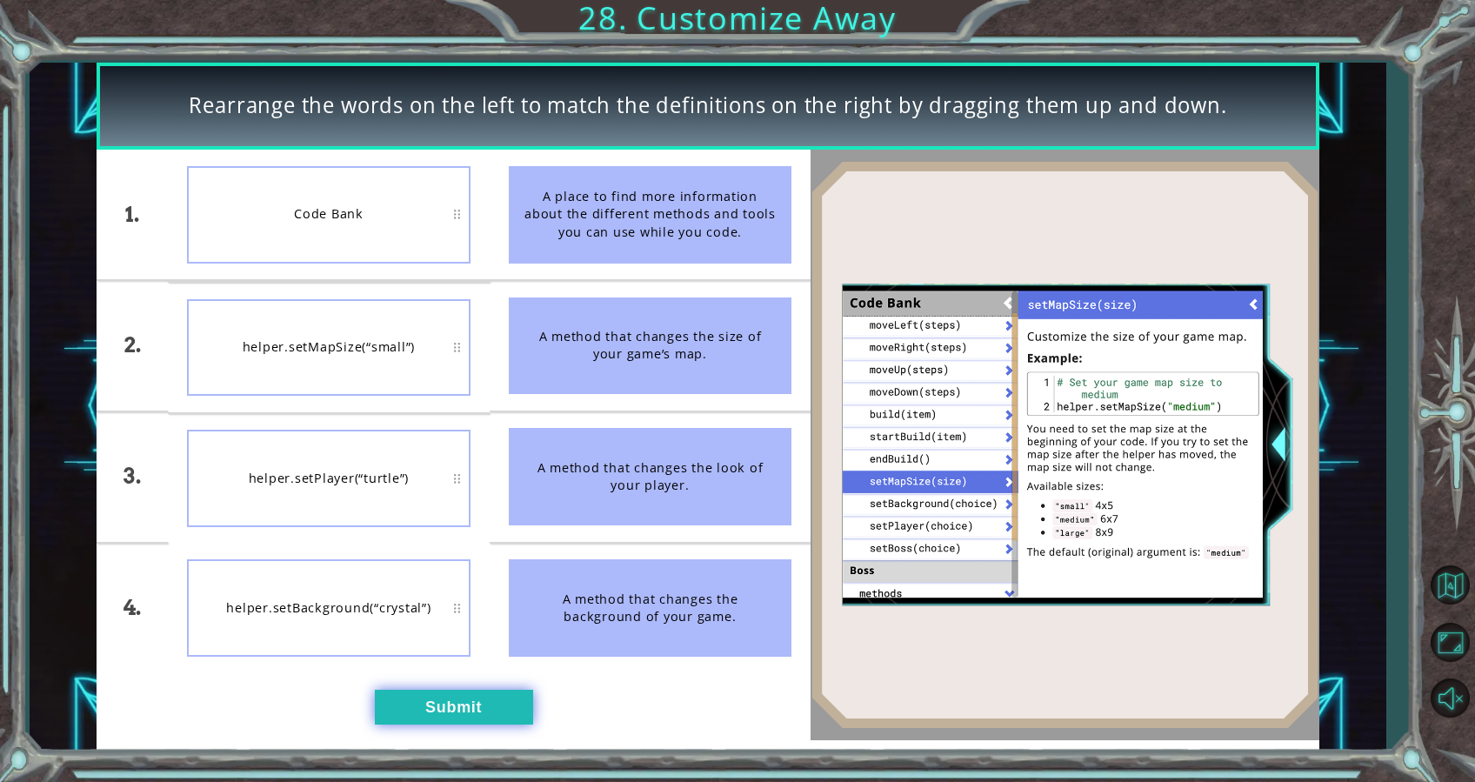
click at [466, 705] on button "Submit" at bounding box center [454, 707] width 158 height 35
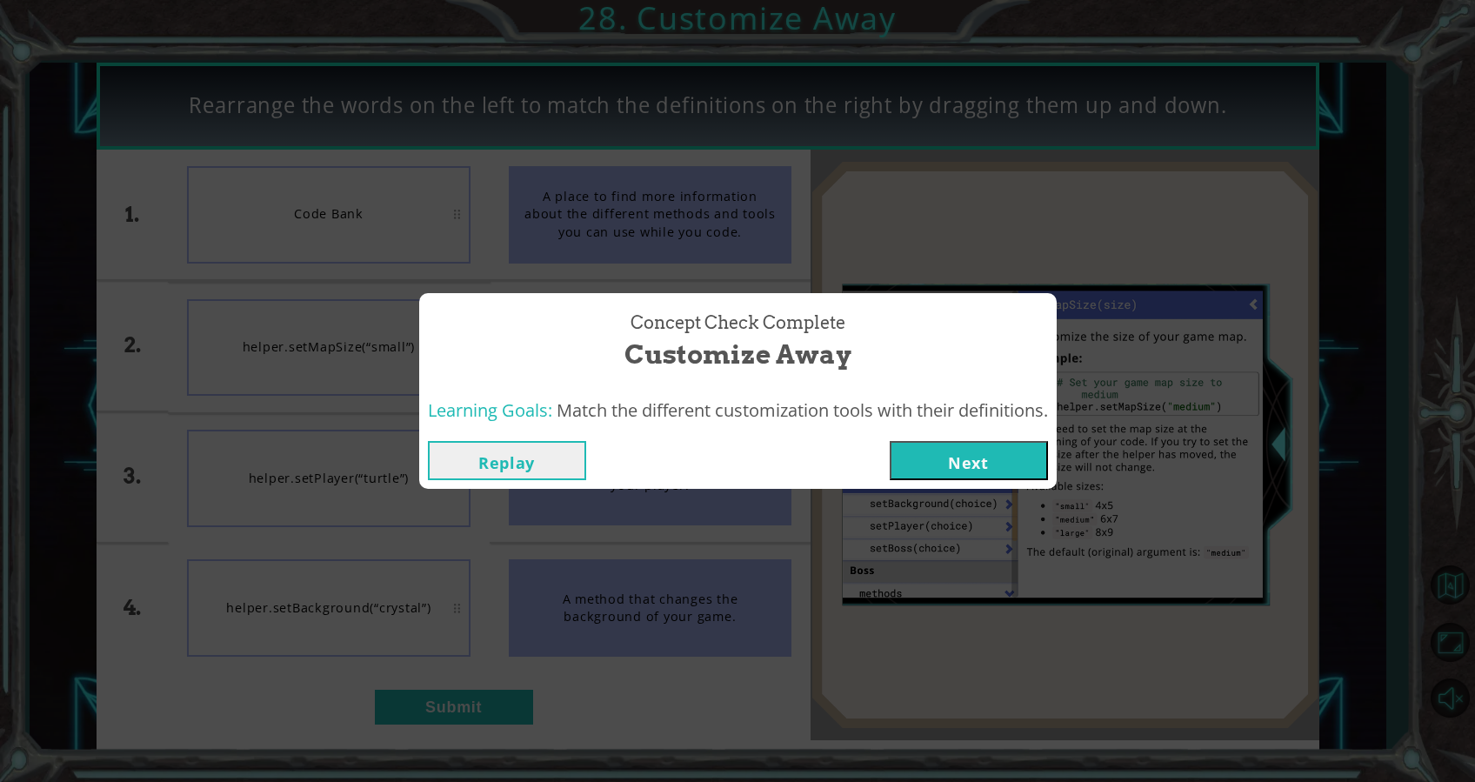
click at [945, 451] on button "Next" at bounding box center [969, 460] width 158 height 39
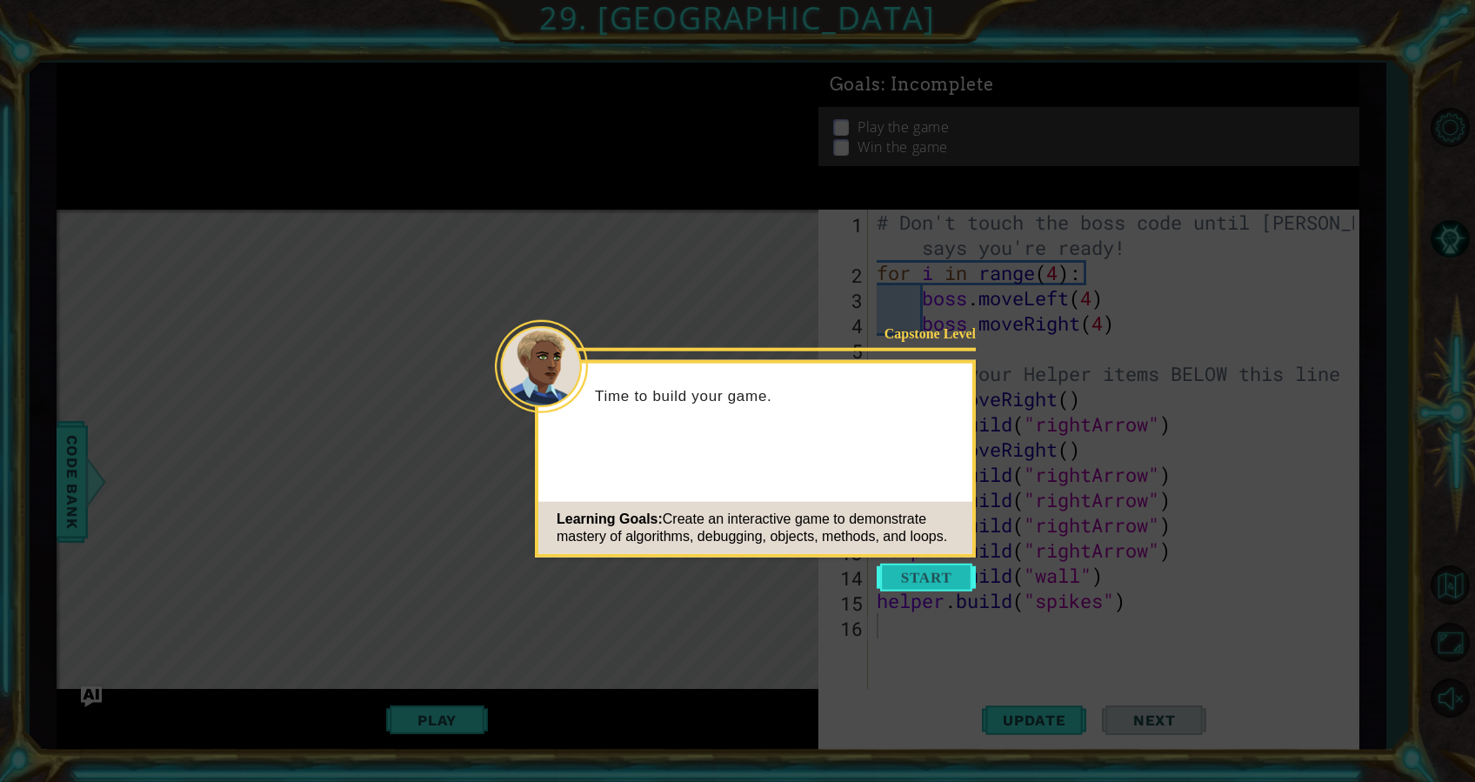
click at [933, 582] on button "Start" at bounding box center [926, 578] width 99 height 28
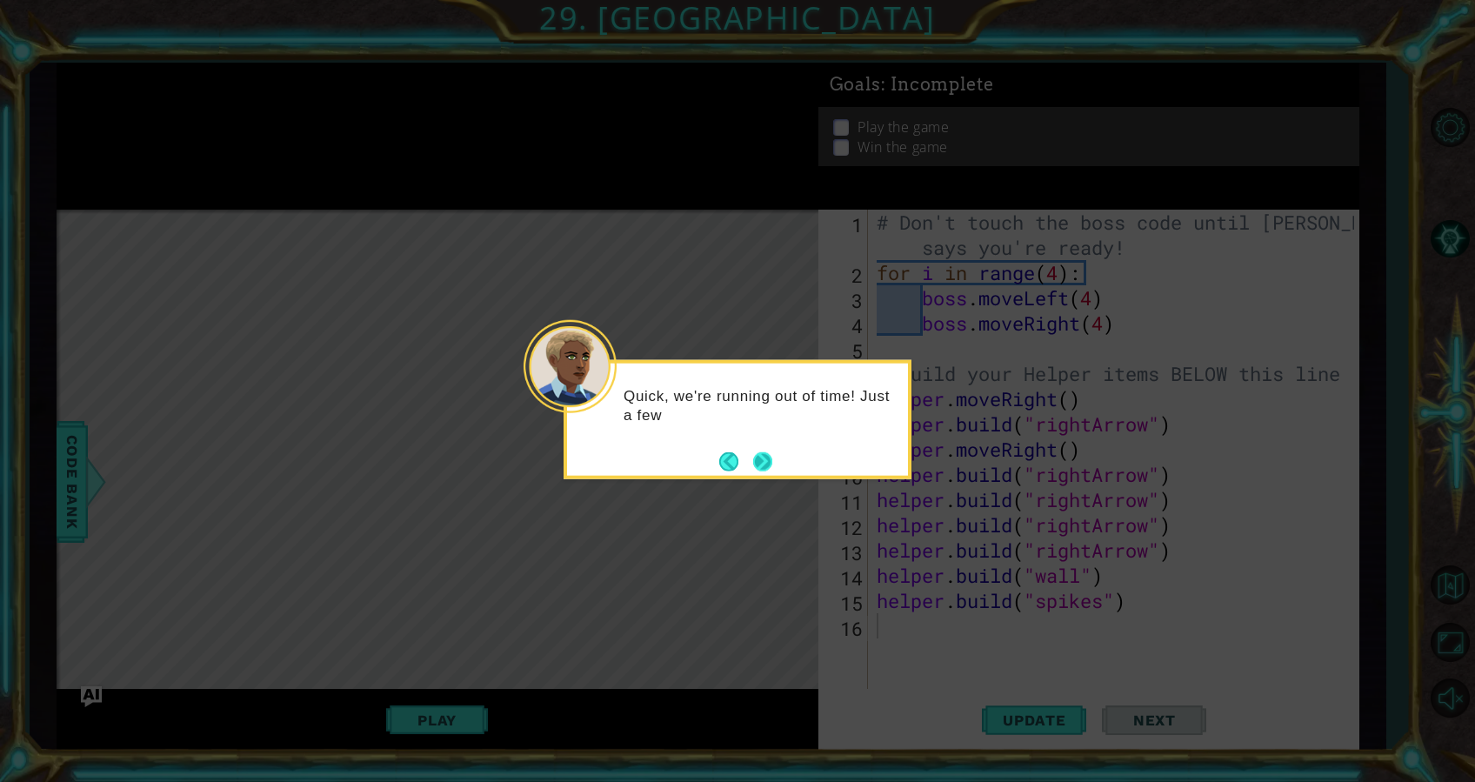
click at [767, 451] on button "Next" at bounding box center [762, 460] width 19 height 19
click at [764, 454] on button "Next" at bounding box center [762, 460] width 19 height 19
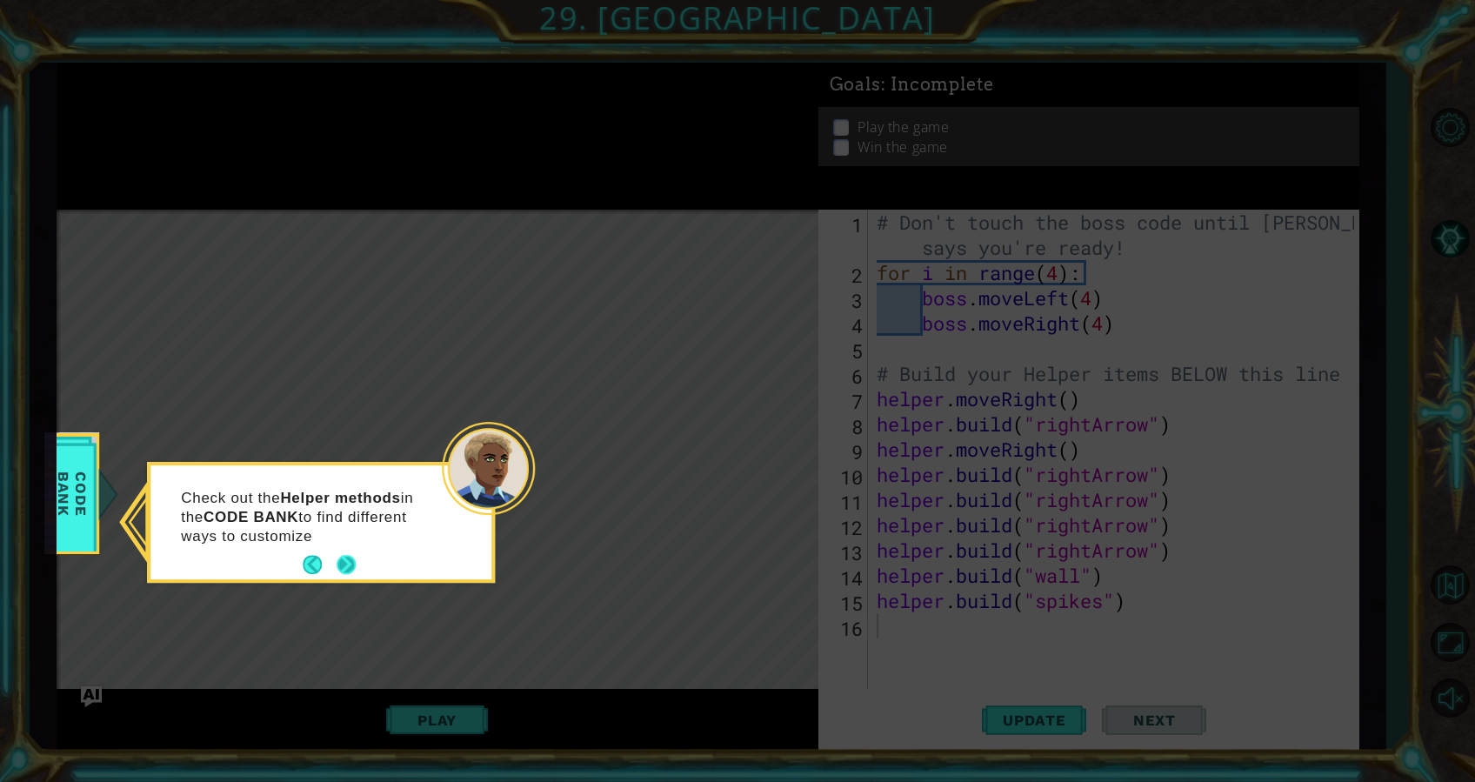
click at [346, 557] on button "Next" at bounding box center [346, 565] width 19 height 19
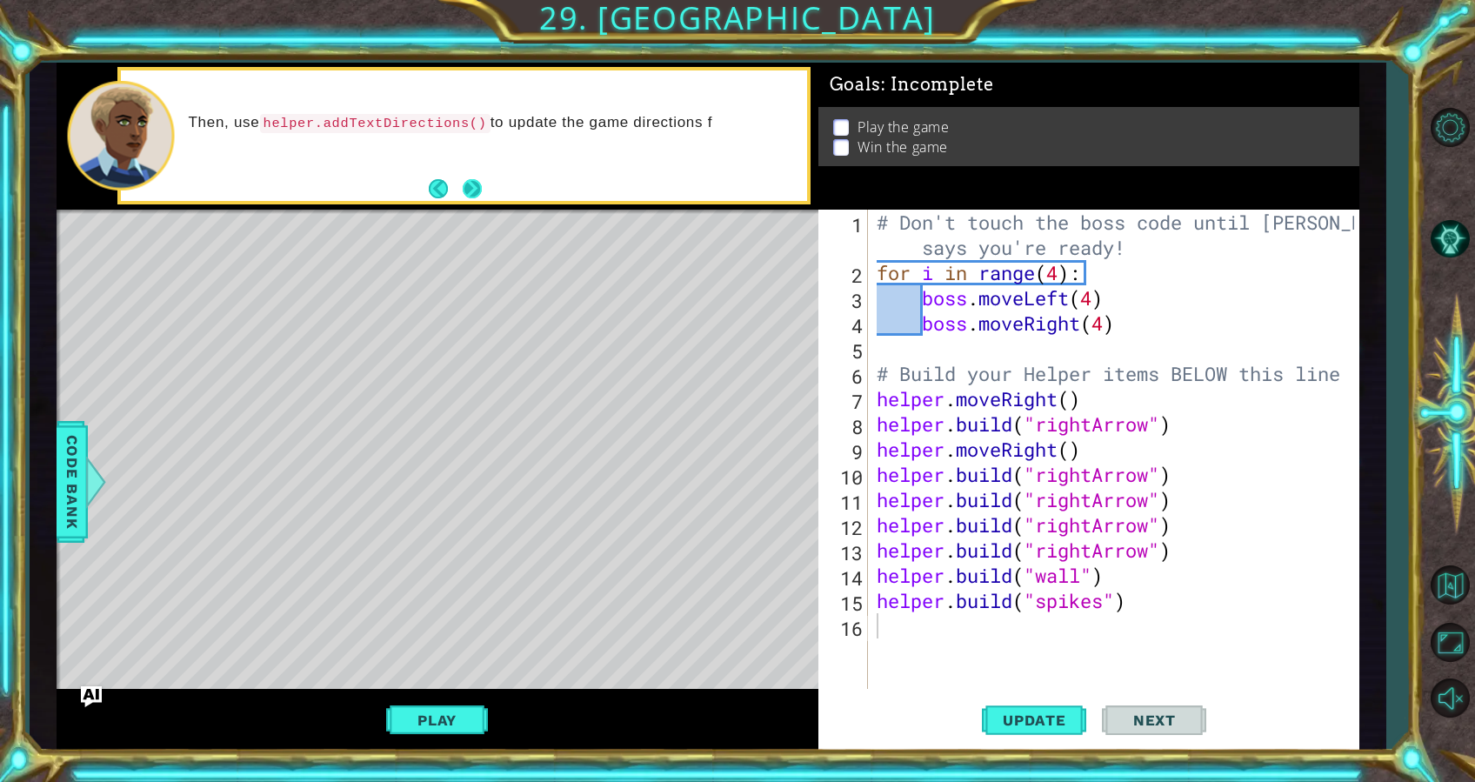
click at [478, 196] on button "Next" at bounding box center [472, 188] width 19 height 19
click at [469, 196] on button "Next" at bounding box center [472, 188] width 19 height 19
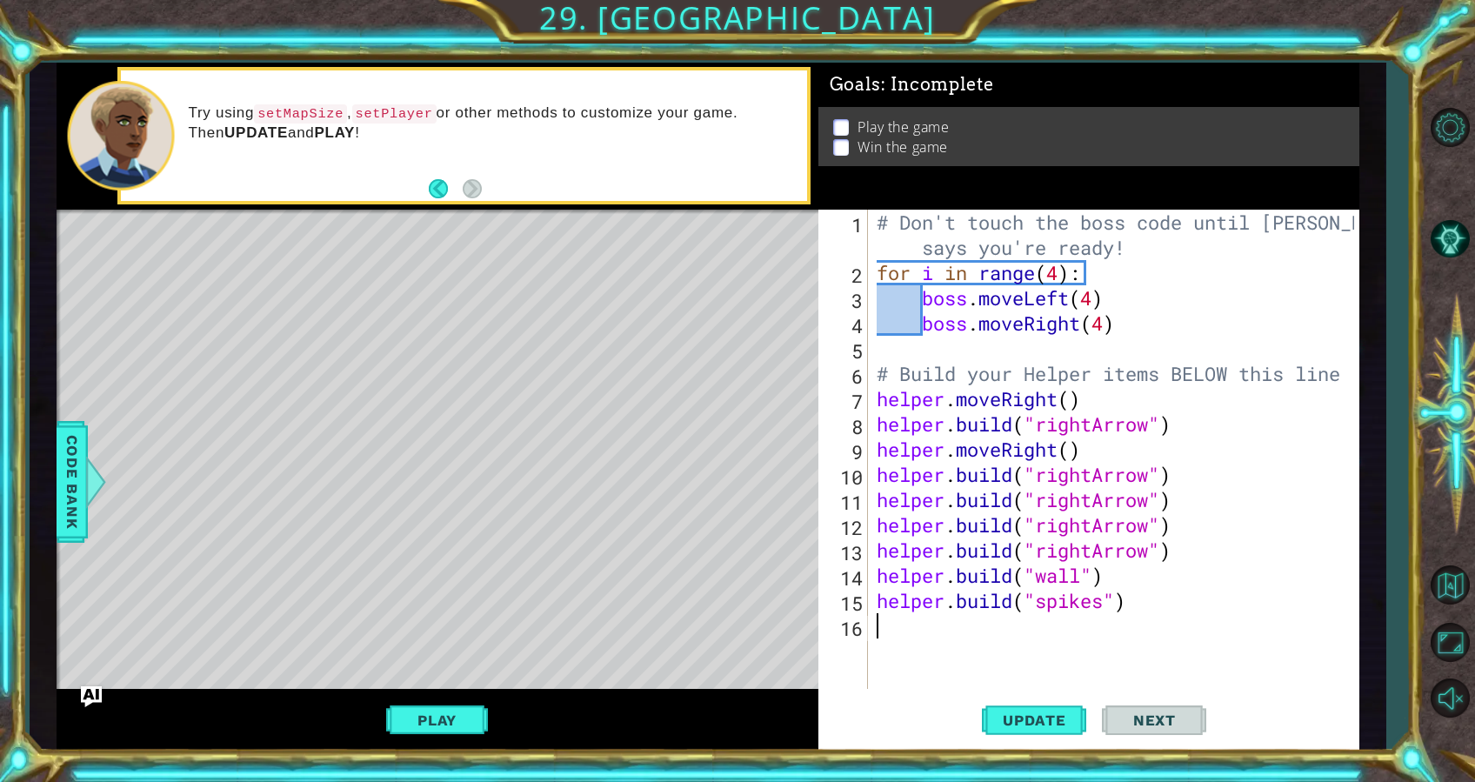
click at [442, 692] on div "Play" at bounding box center [438, 719] width 762 height 61
click at [451, 714] on button "Play" at bounding box center [437, 720] width 102 height 33
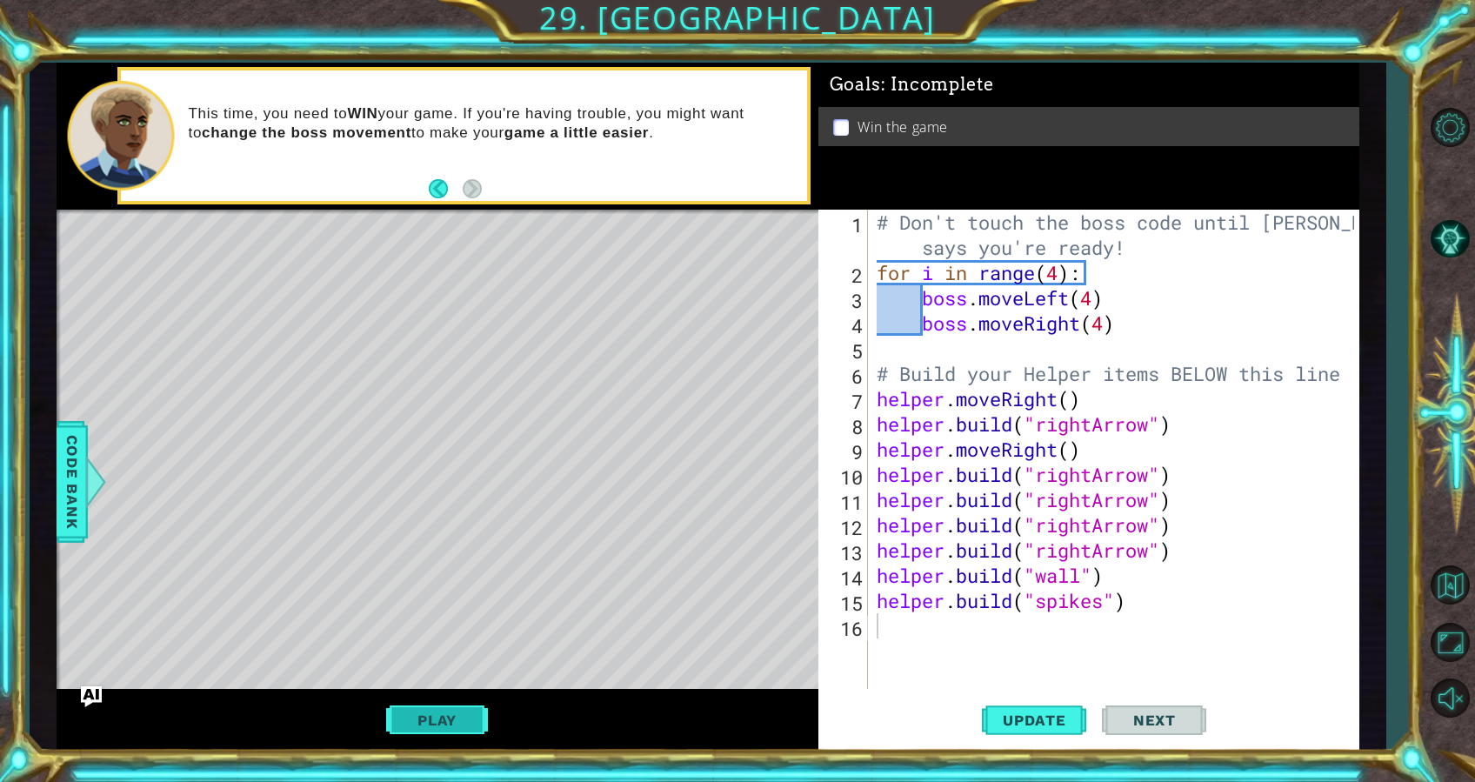
click at [444, 706] on button "Play" at bounding box center [437, 720] width 102 height 33
click at [1144, 724] on span "Next" at bounding box center [1154, 720] width 77 height 17
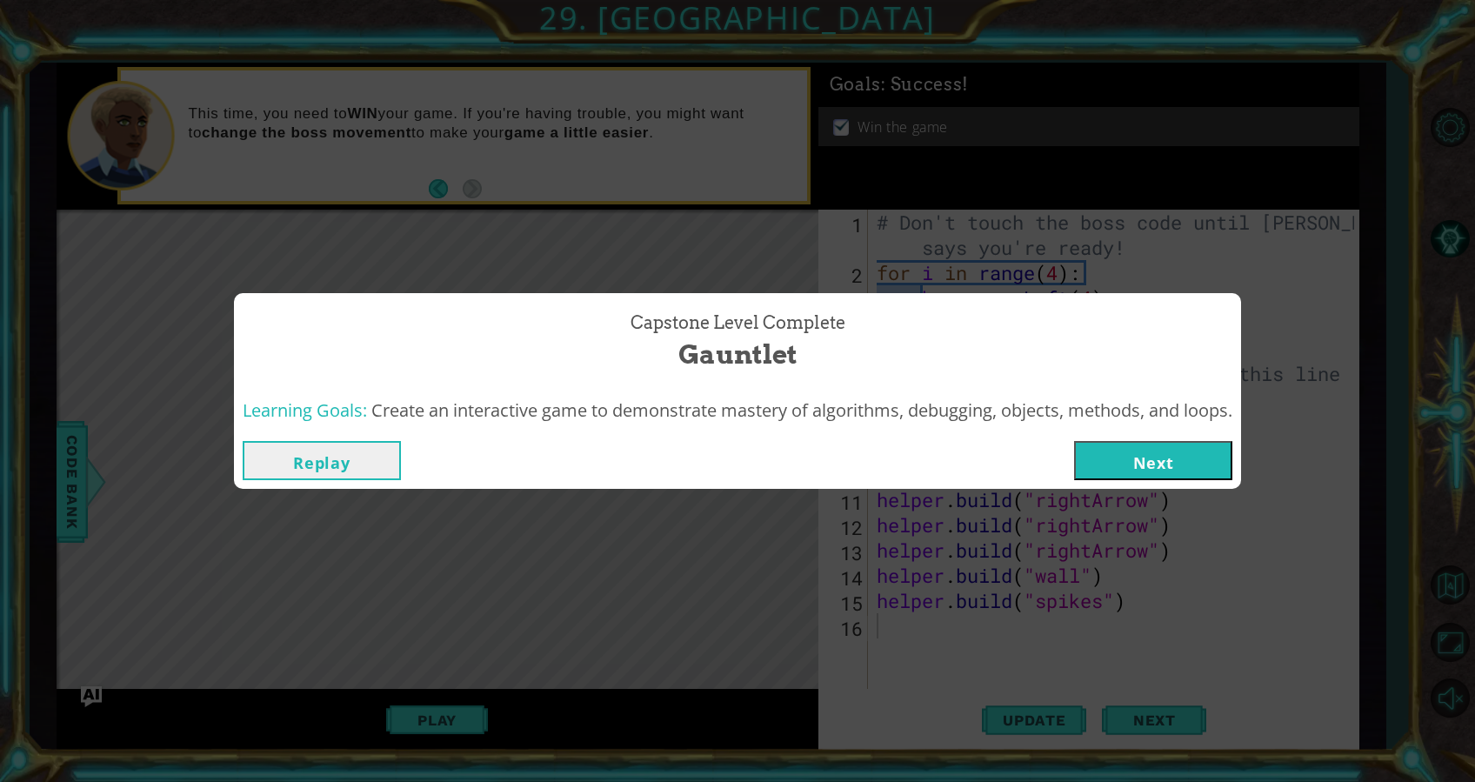
click at [1153, 458] on button "Next" at bounding box center [1153, 460] width 158 height 39
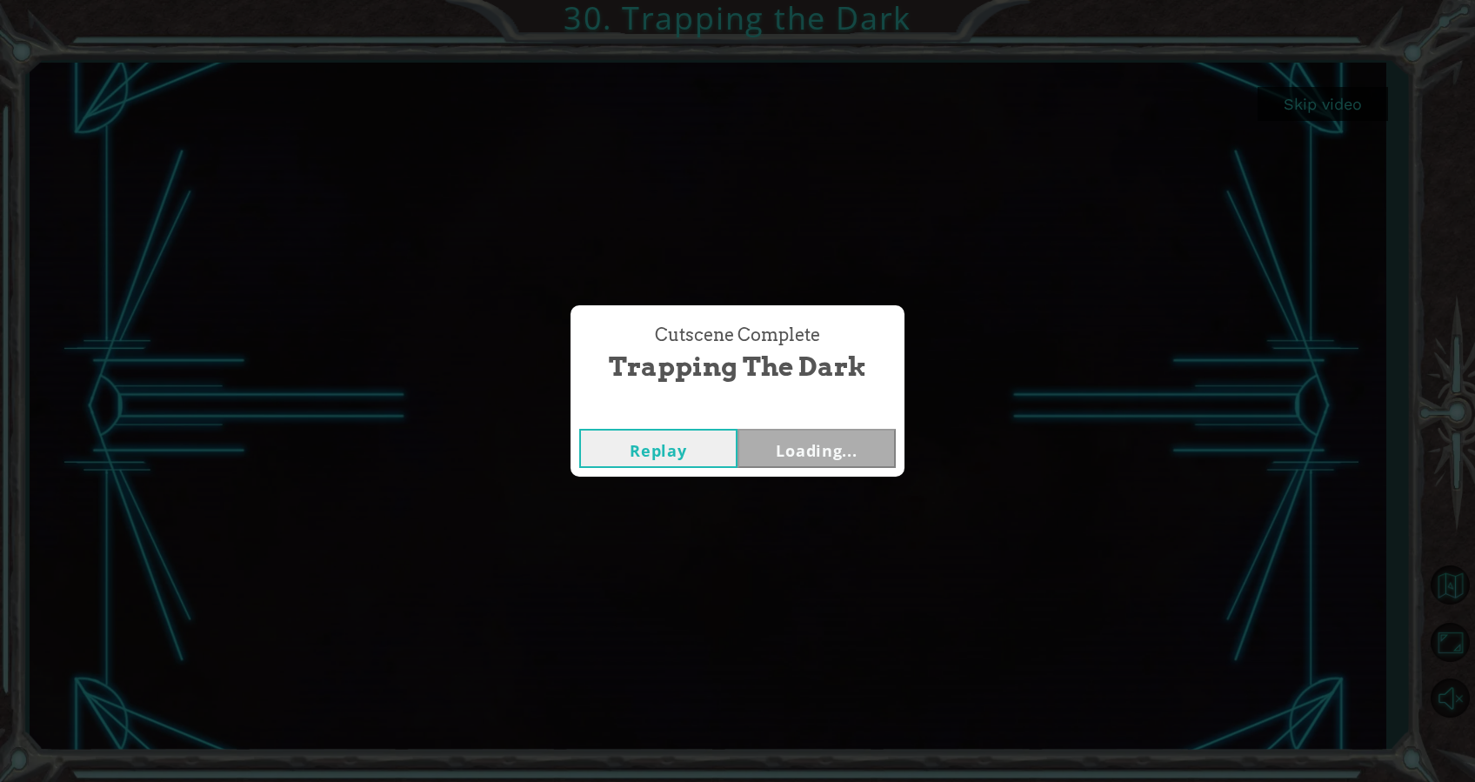
click at [1350, 99] on div "Cutscene Complete Trapping the Dark Replay Loading..." at bounding box center [737, 391] width 1475 height 782
click at [809, 420] on div "Replay Next" at bounding box center [738, 448] width 334 height 57
click at [823, 437] on button "Next" at bounding box center [817, 448] width 158 height 39
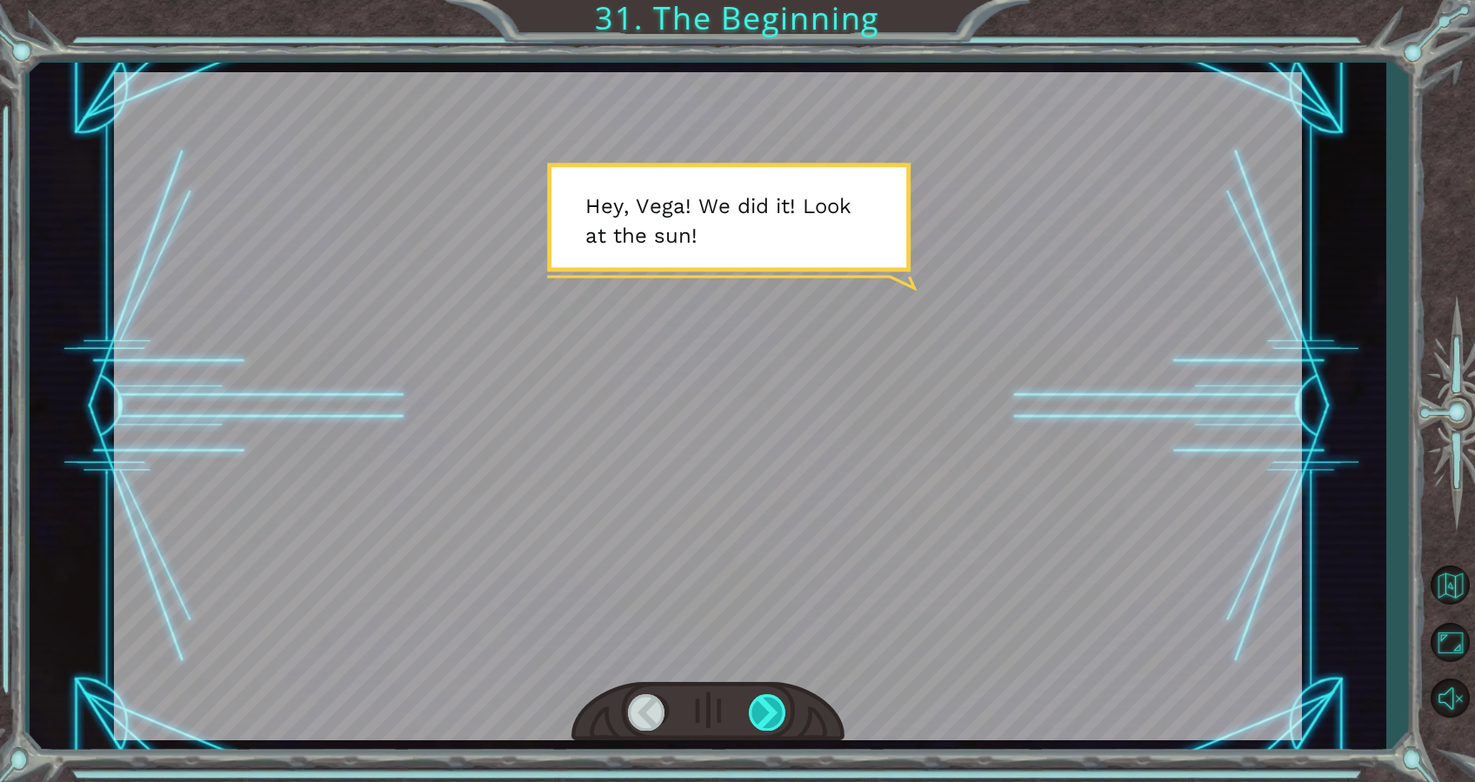
click at [756, 700] on div at bounding box center [768, 712] width 39 height 36
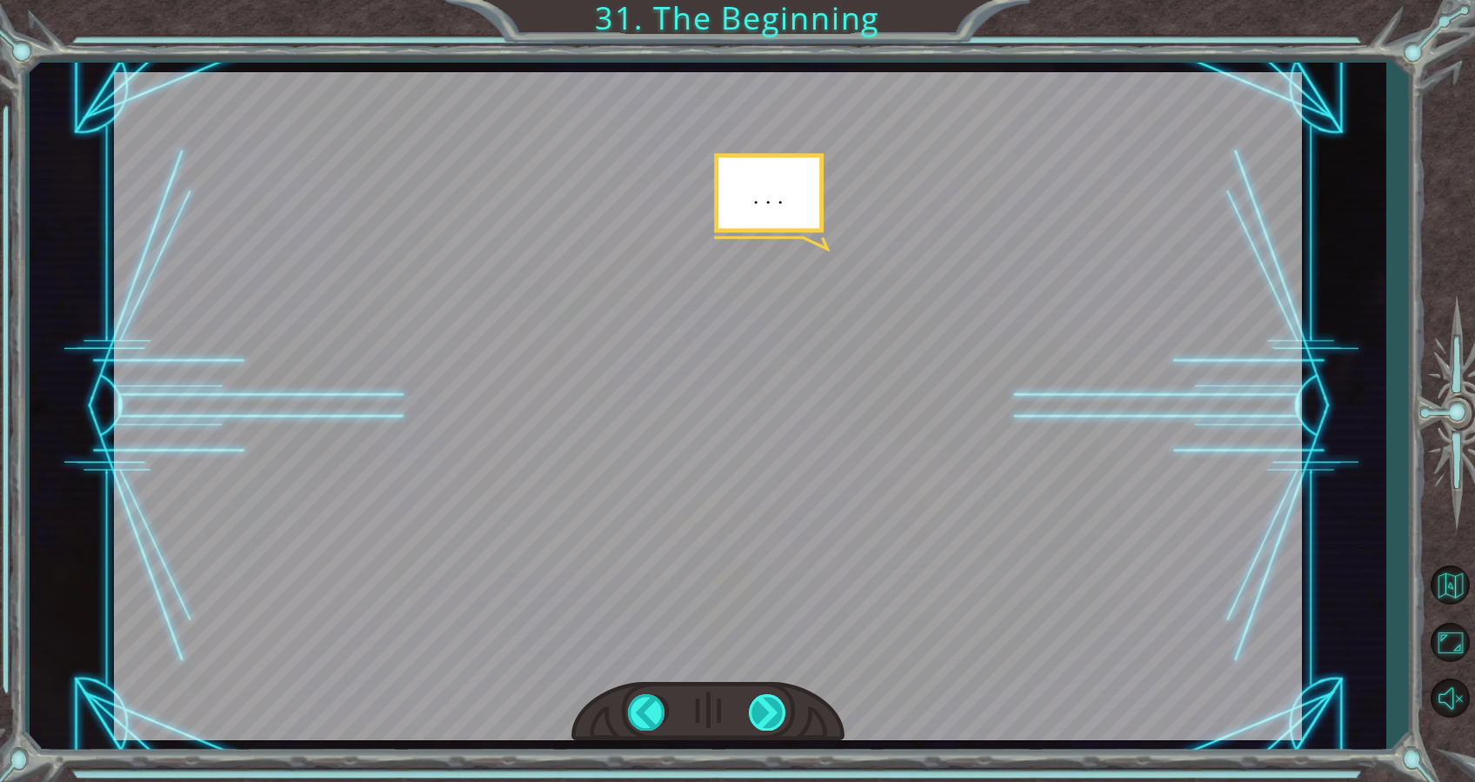
click at [757, 697] on div at bounding box center [768, 712] width 39 height 36
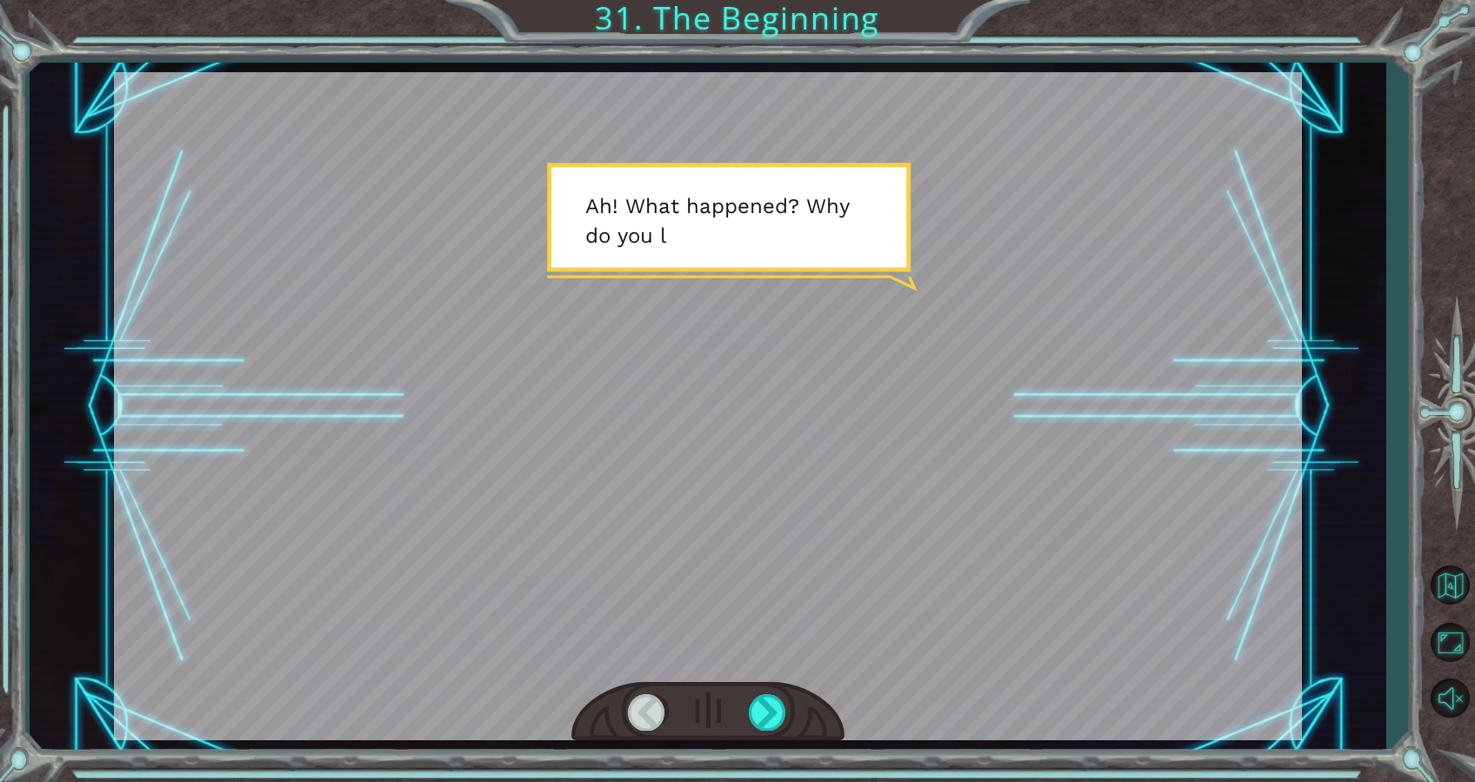
drag, startPoint x: 757, startPoint y: 697, endPoint x: 935, endPoint y: 471, distance: 288.0
click at [935, 471] on div at bounding box center [708, 406] width 1188 height 668
click at [767, 691] on div at bounding box center [708, 712] width 273 height 60
click at [755, 711] on div at bounding box center [768, 712] width 39 height 36
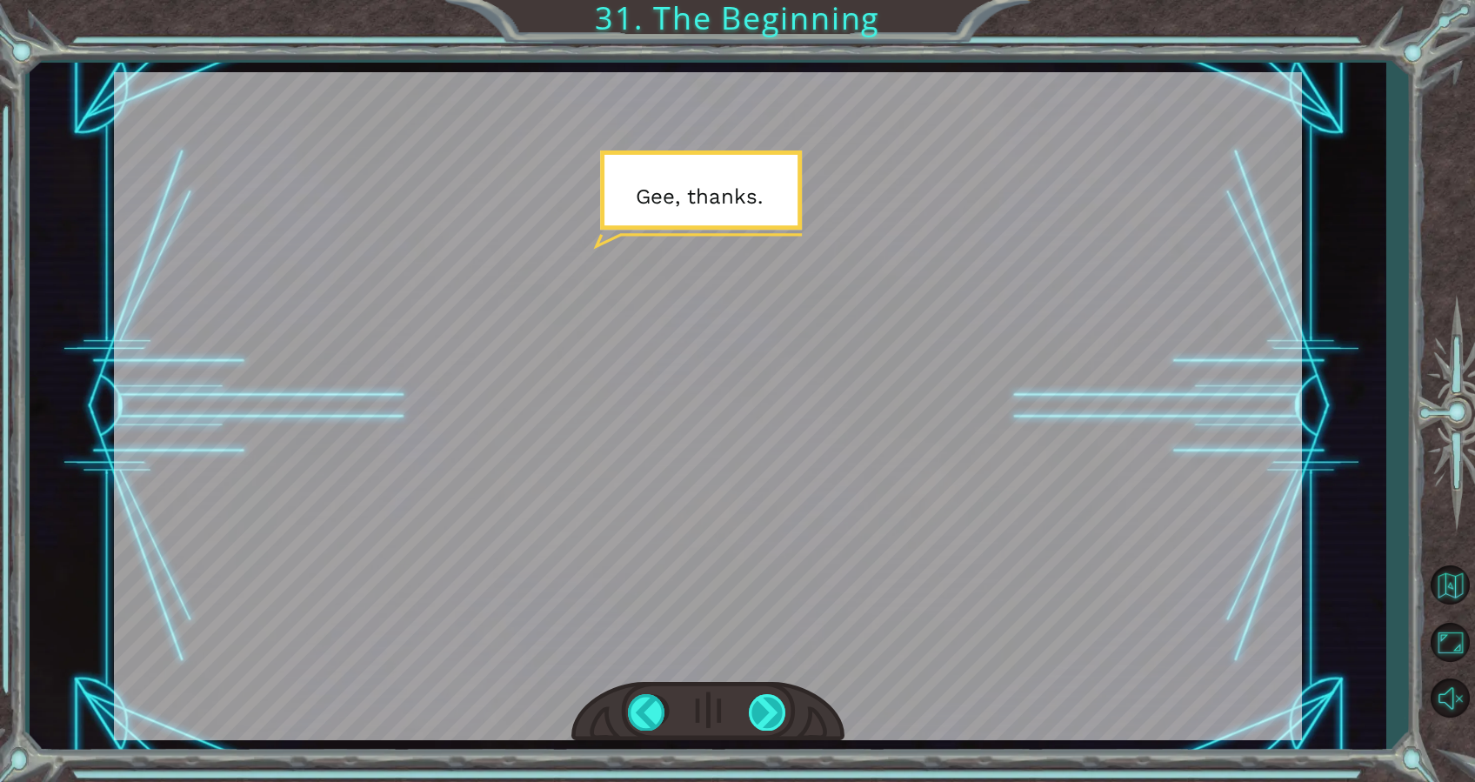
click at [755, 706] on div at bounding box center [768, 712] width 39 height 36
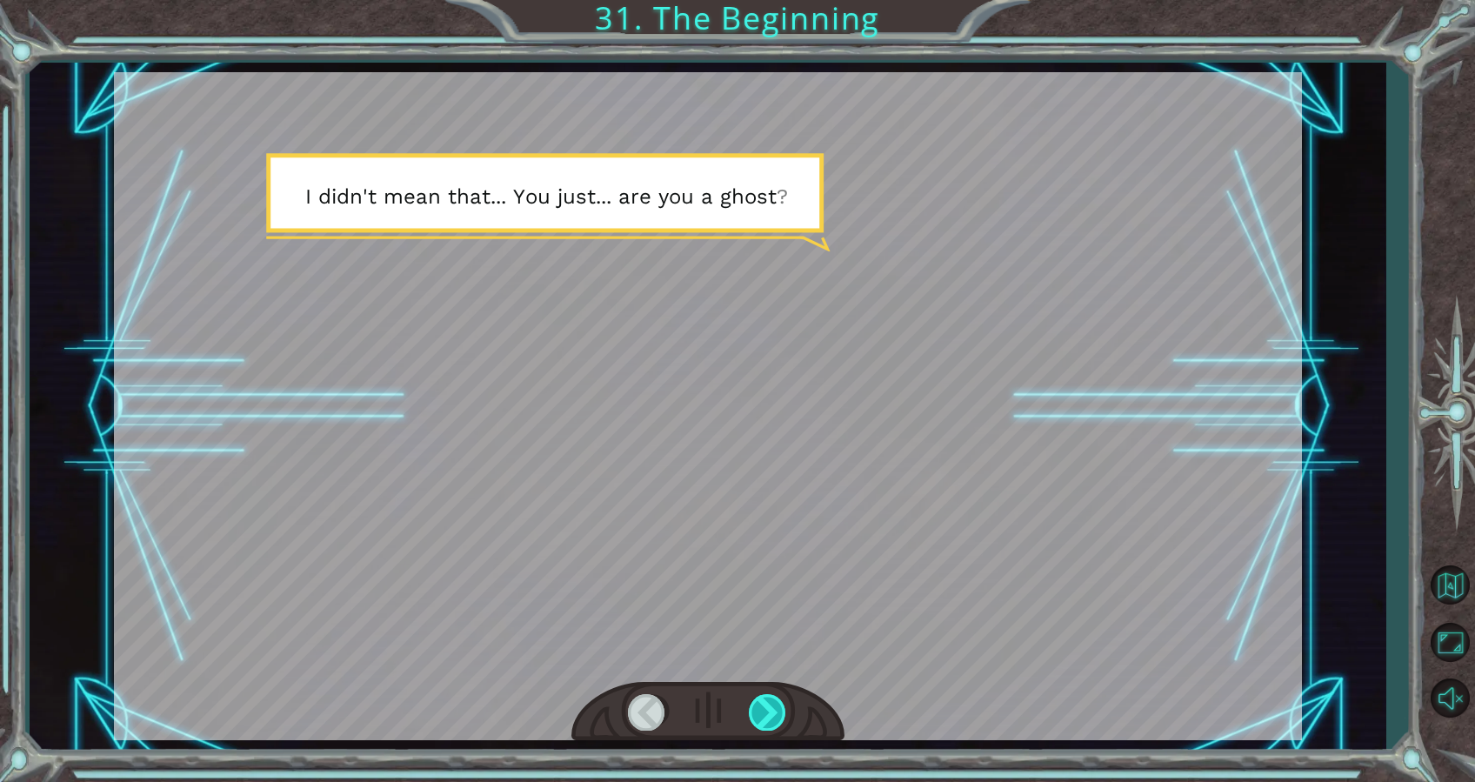
click at [755, 706] on div at bounding box center [768, 712] width 39 height 36
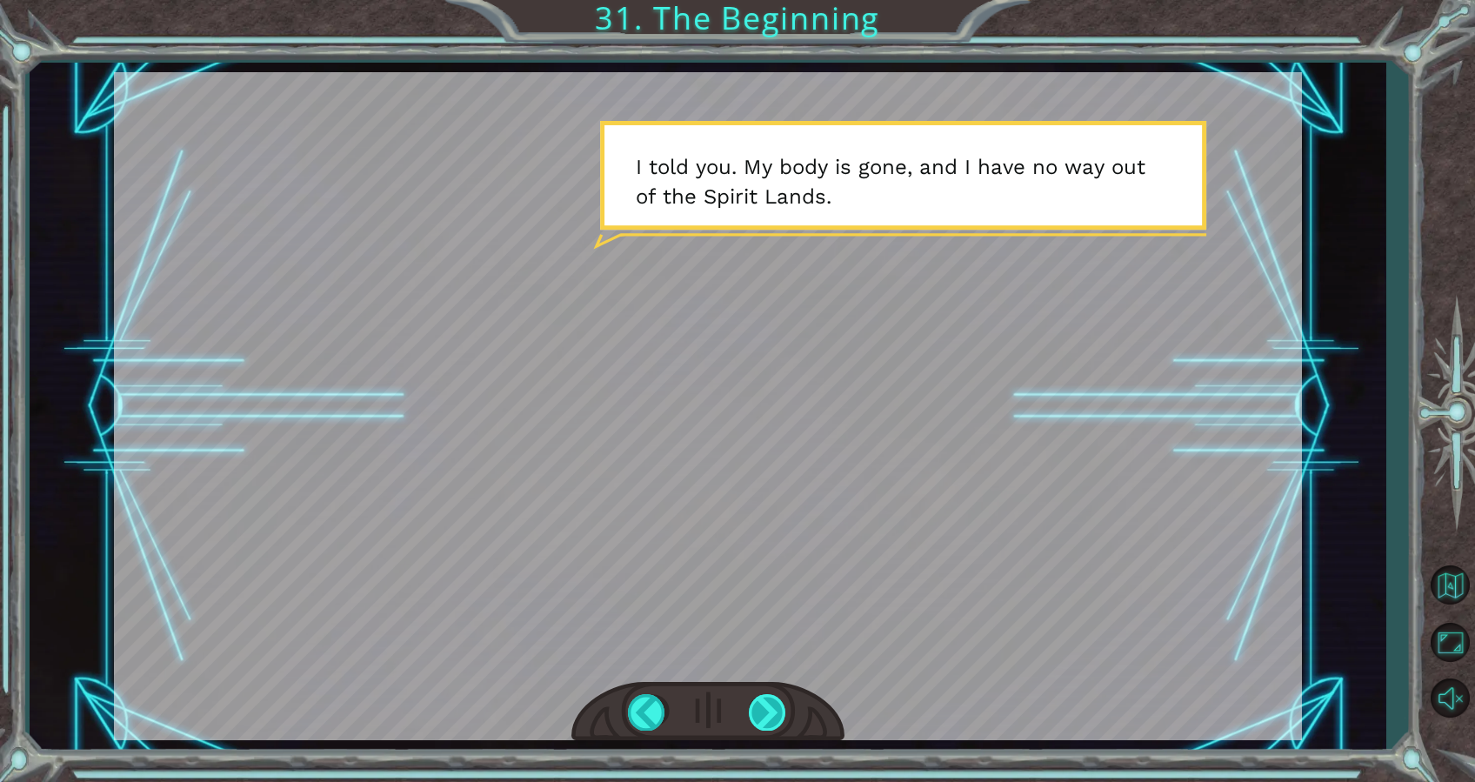
click at [763, 694] on div at bounding box center [768, 712] width 39 height 36
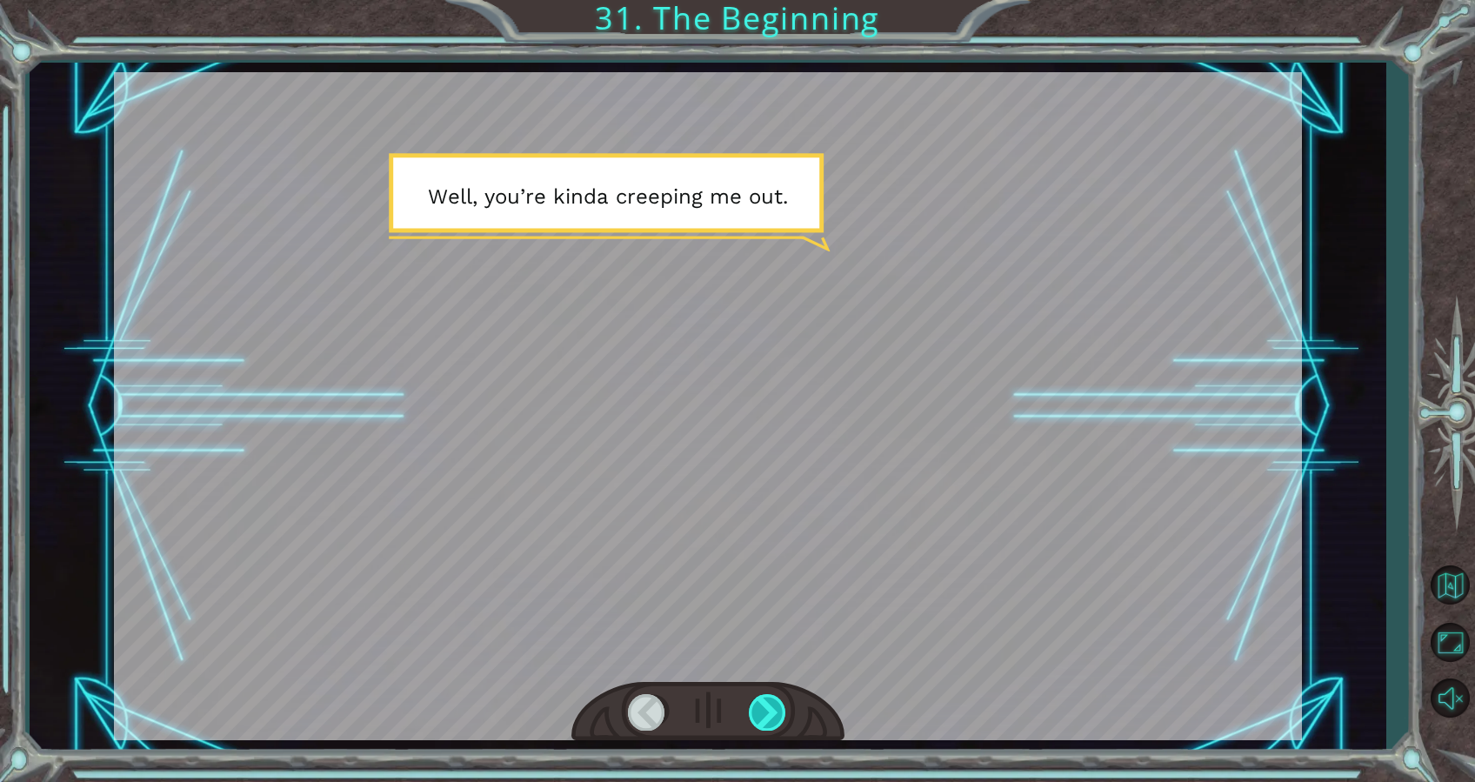
click at [763, 694] on div at bounding box center [768, 712] width 39 height 36
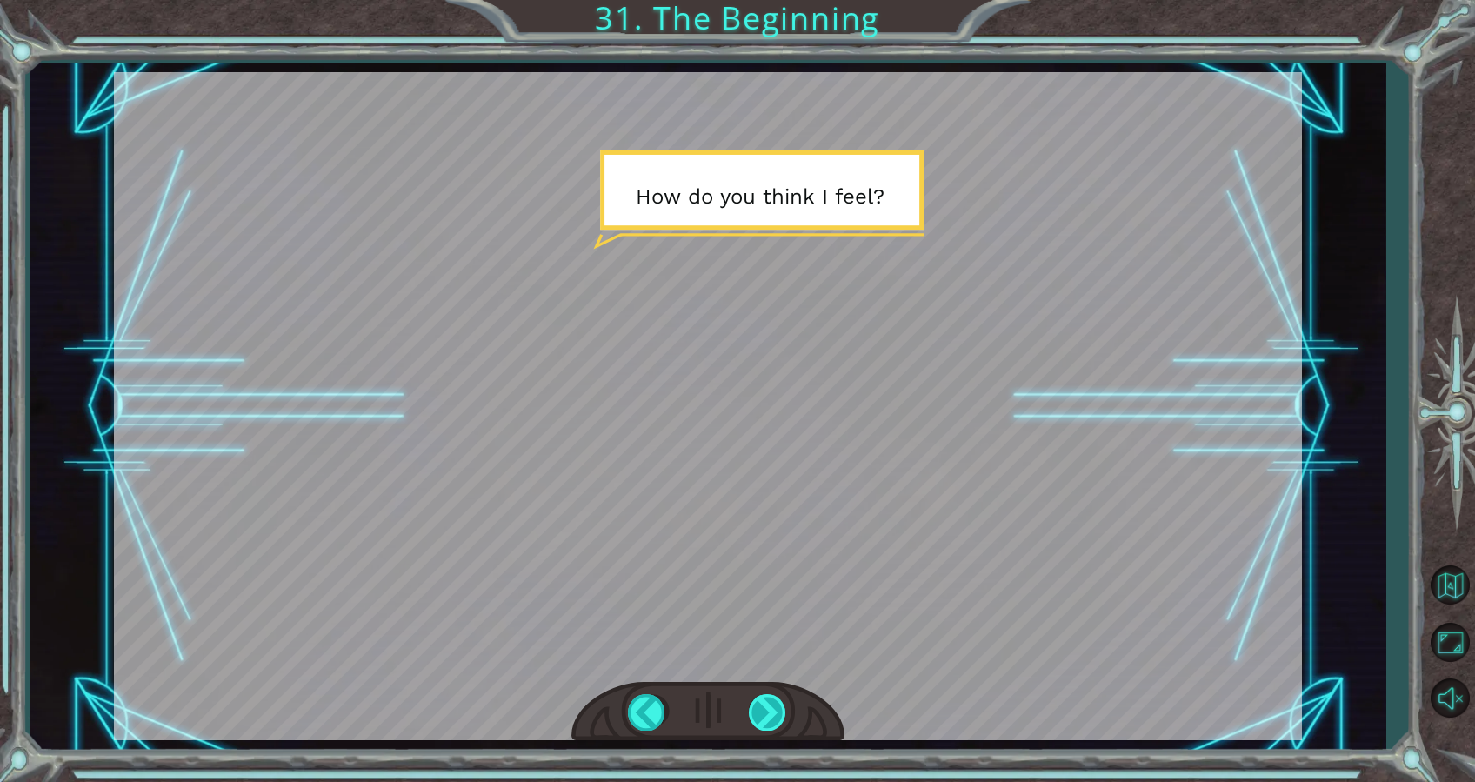
click at [763, 694] on div at bounding box center [768, 712] width 39 height 36
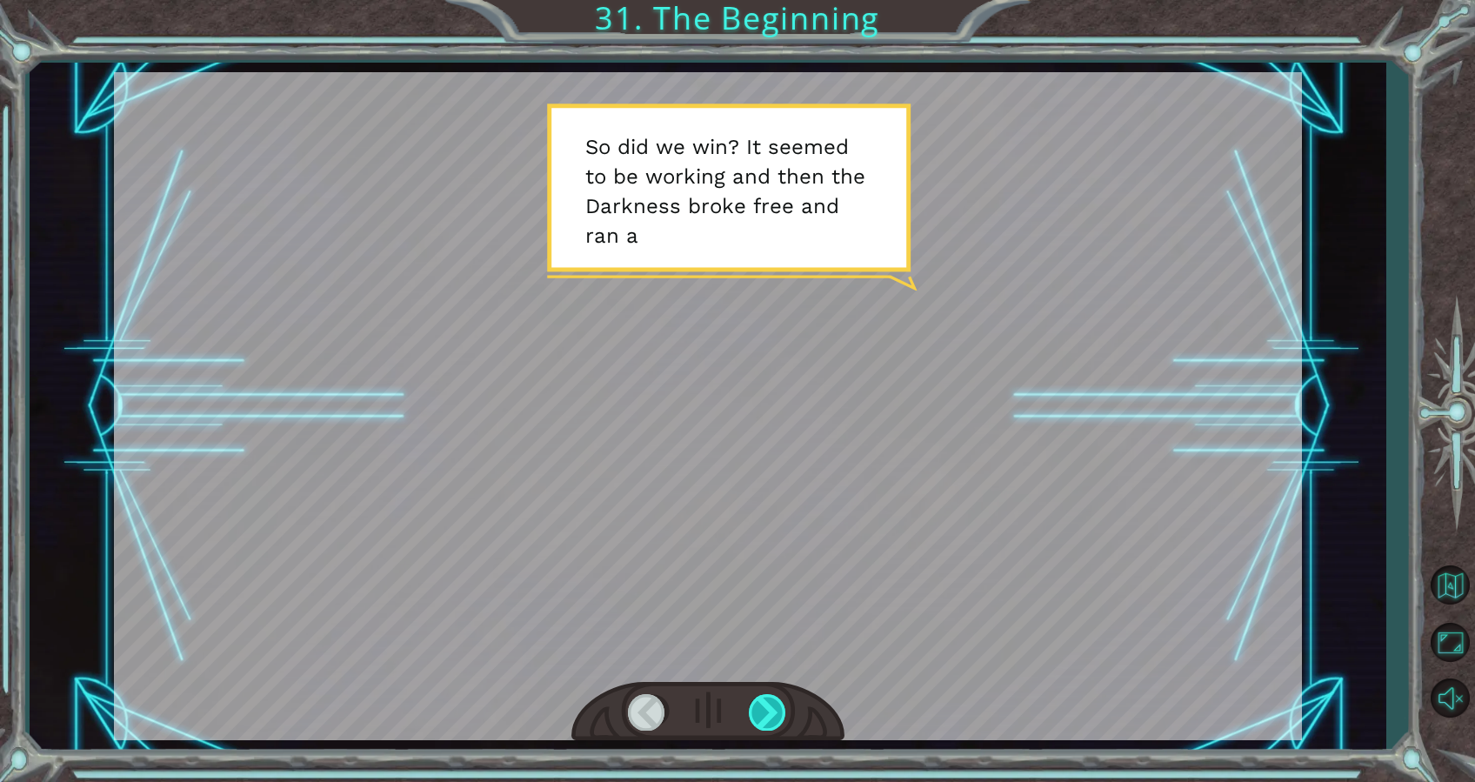
click at [763, 694] on div at bounding box center [768, 712] width 39 height 36
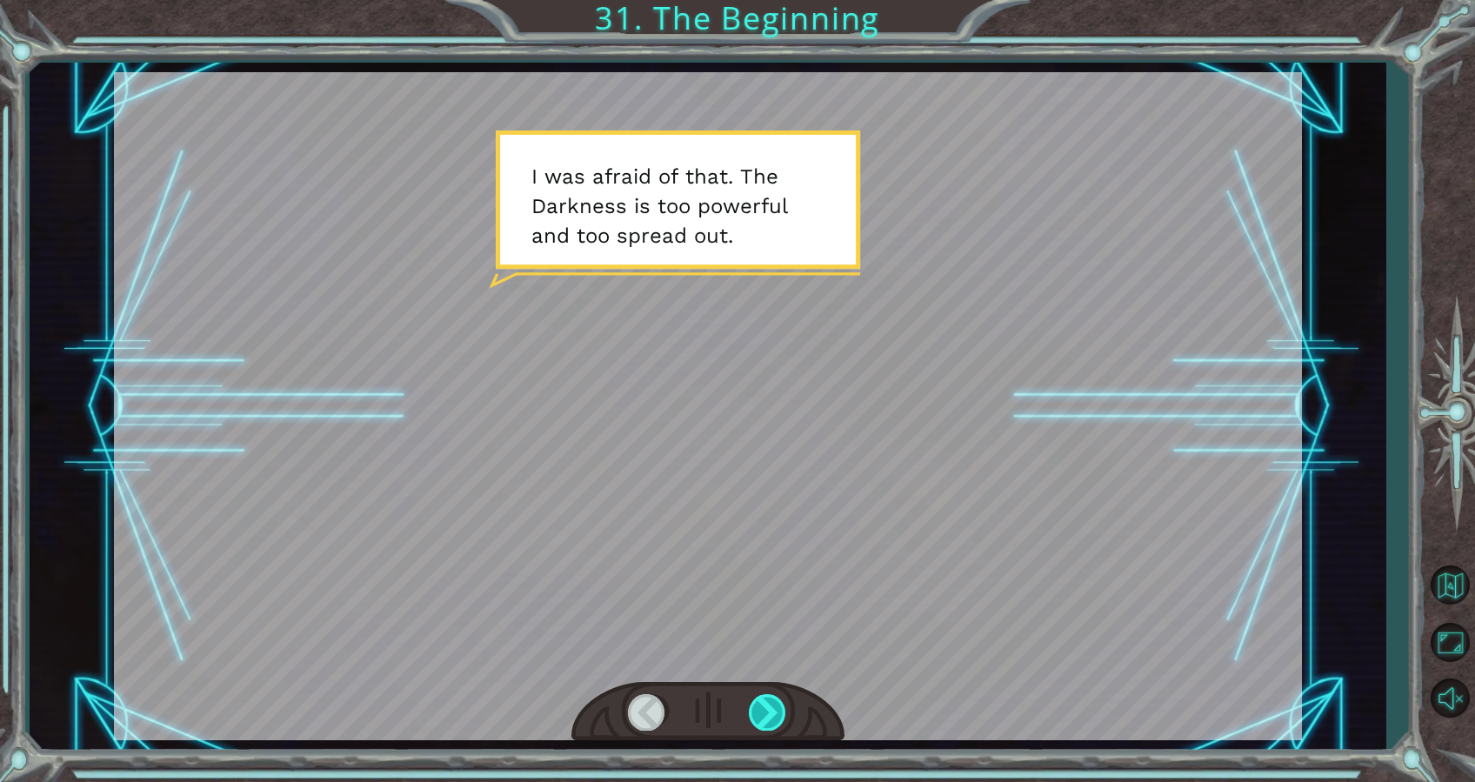
click at [763, 694] on div at bounding box center [768, 712] width 39 height 36
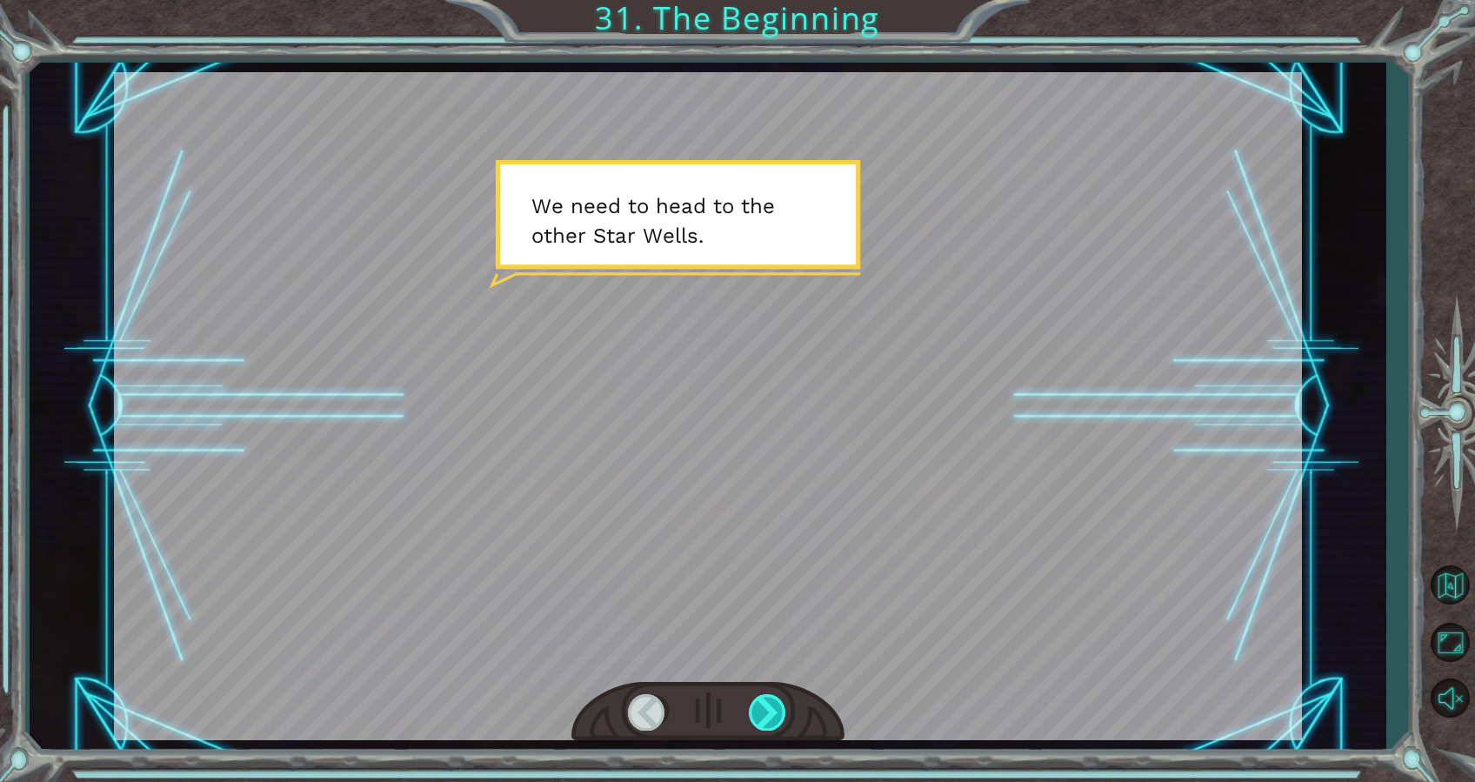
click at [763, 694] on div at bounding box center [768, 712] width 39 height 36
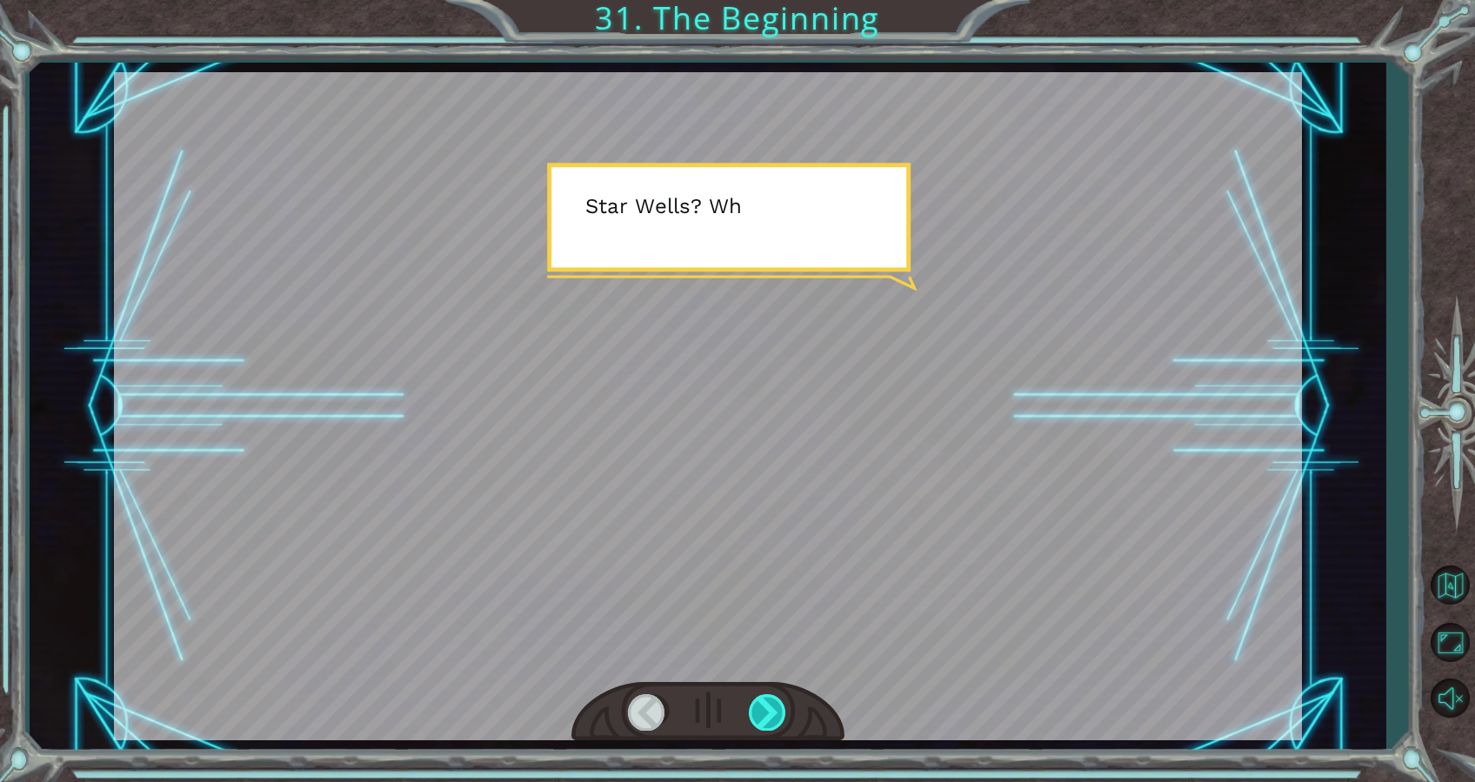
click at [763, 694] on div at bounding box center [768, 712] width 39 height 36
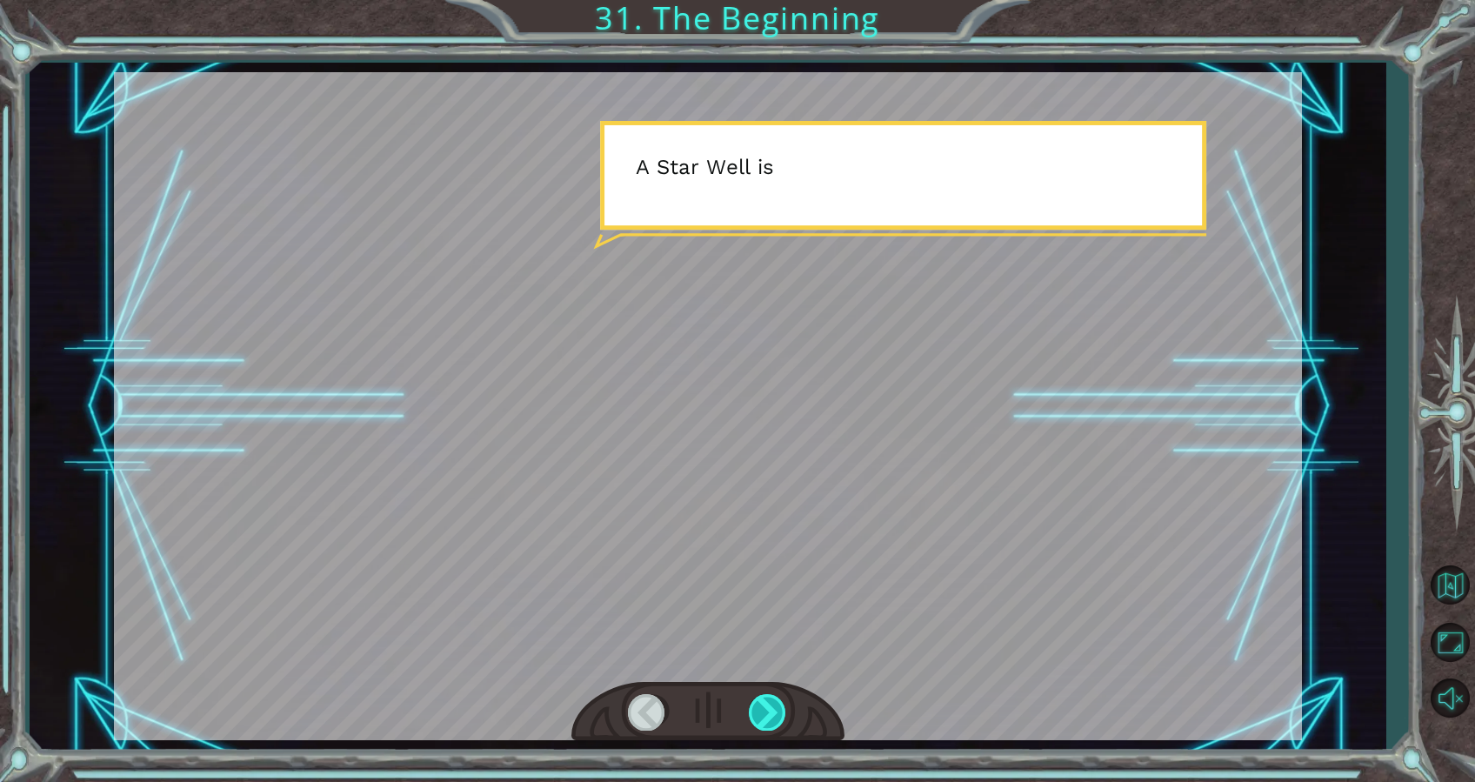
click at [763, 694] on div at bounding box center [768, 712] width 39 height 36
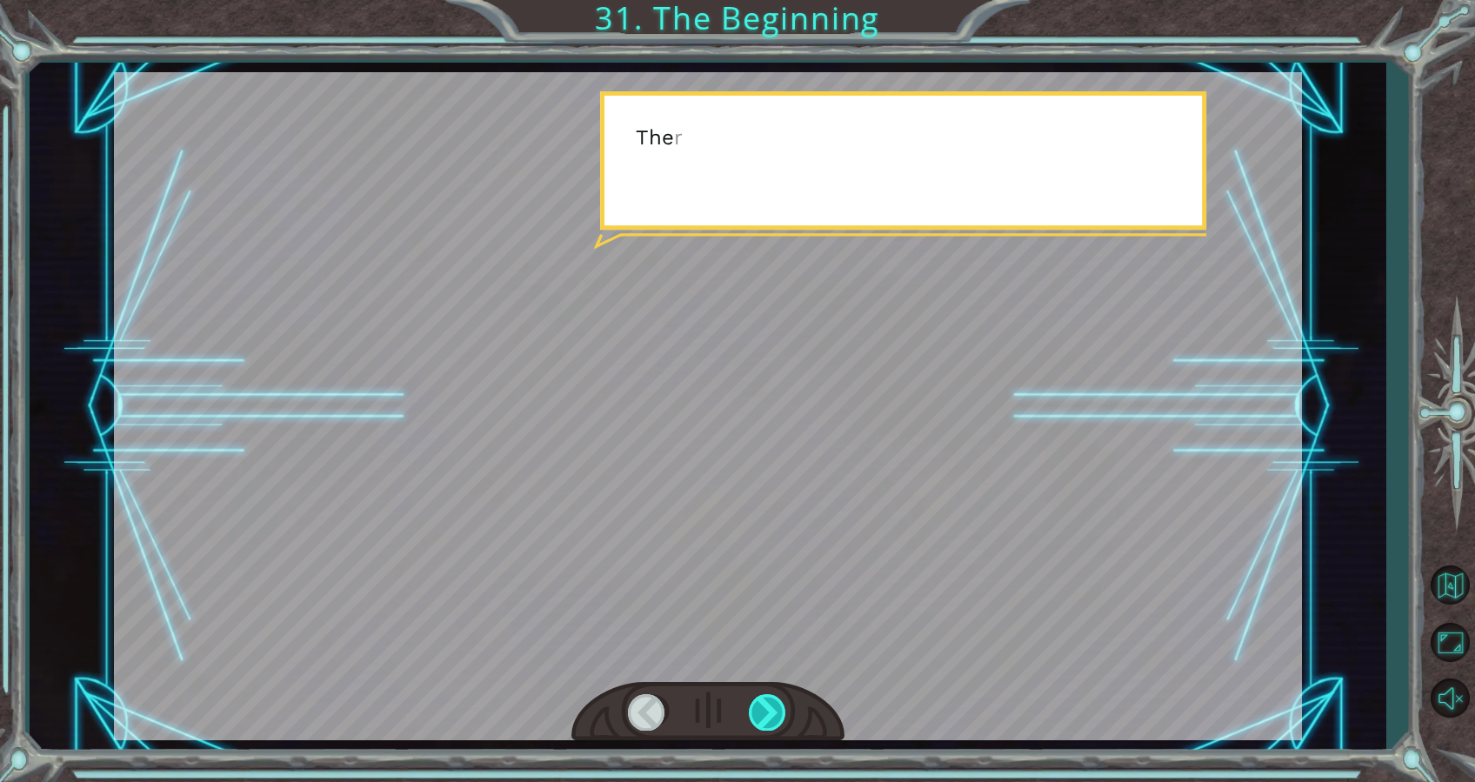
click at [763, 694] on div at bounding box center [768, 712] width 39 height 36
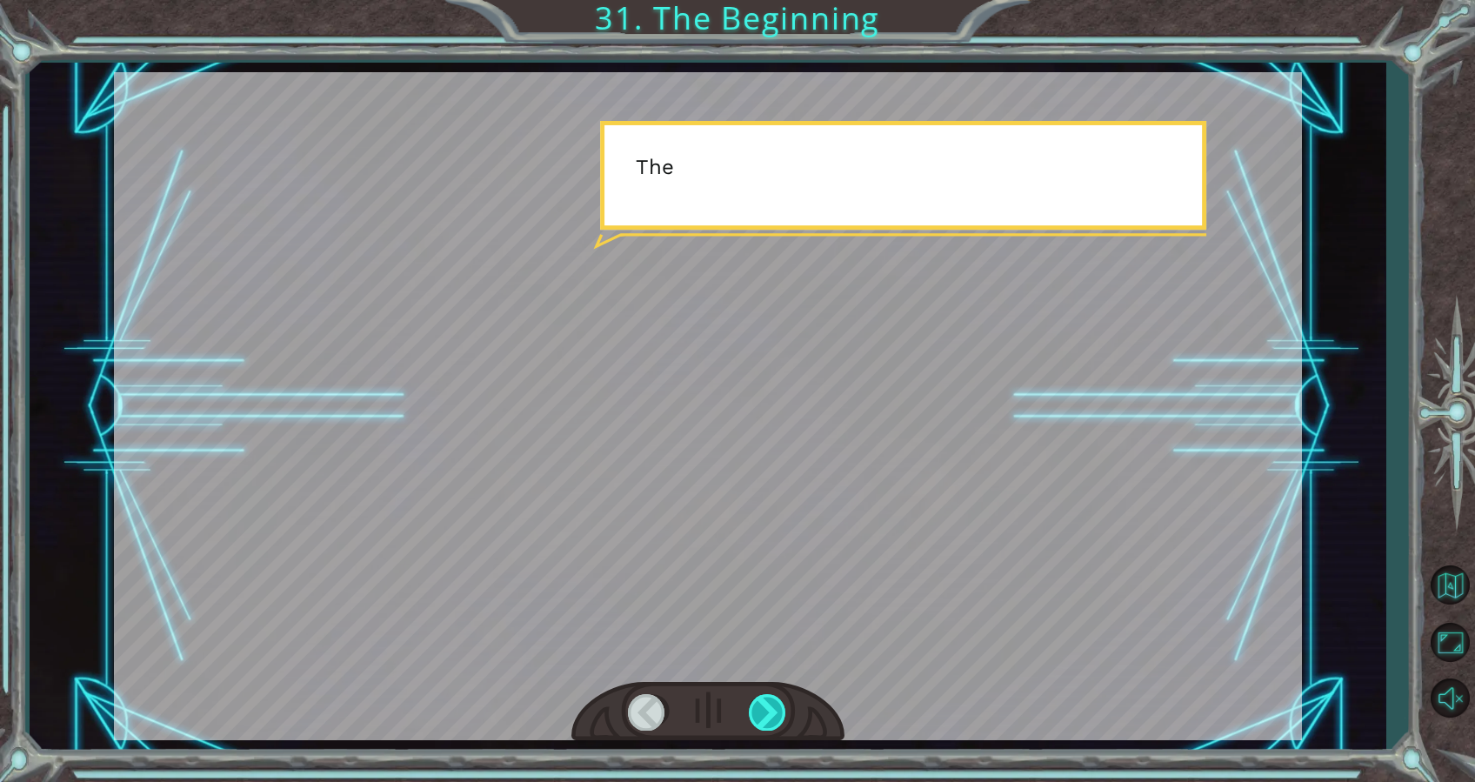
click at [763, 694] on div at bounding box center [768, 712] width 39 height 36
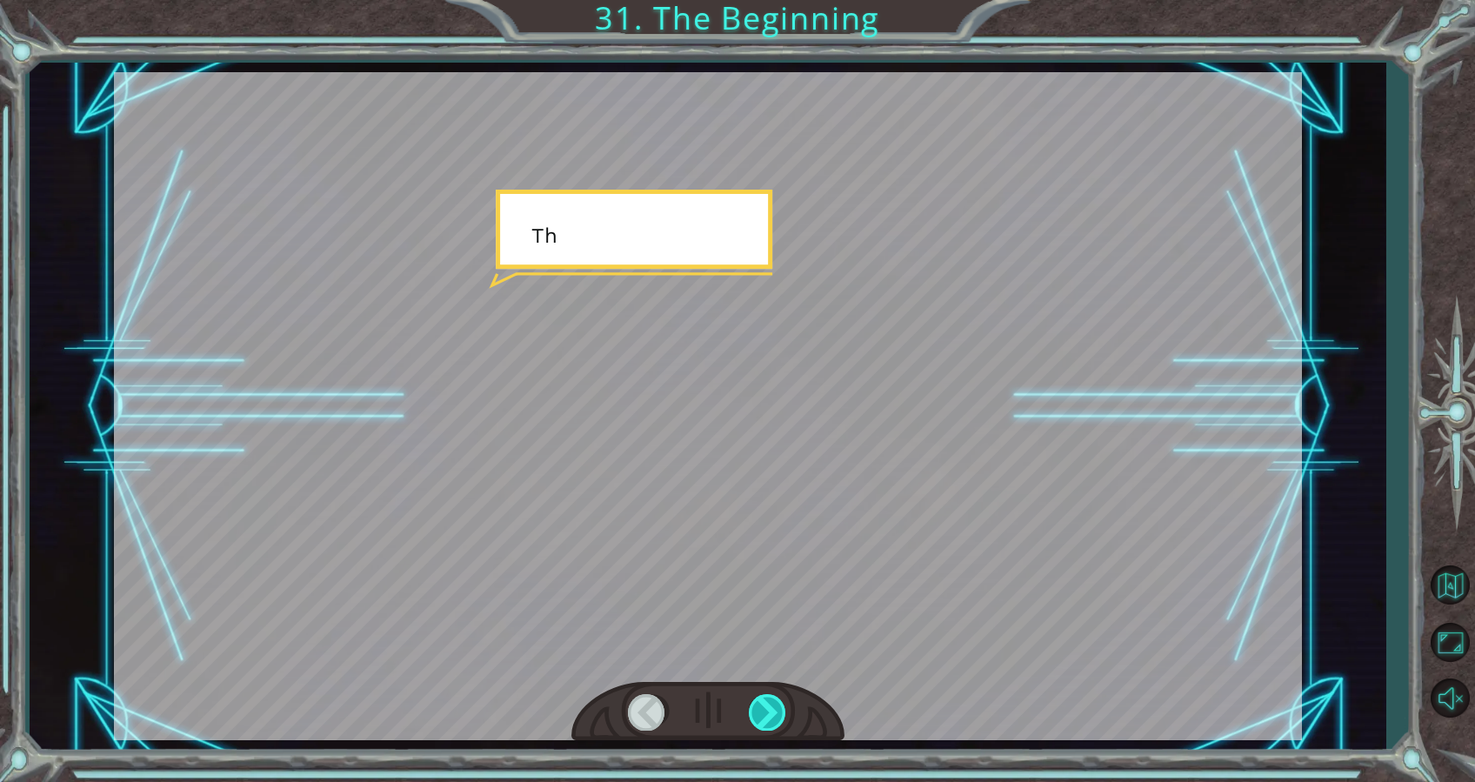
click at [763, 694] on div at bounding box center [768, 712] width 39 height 36
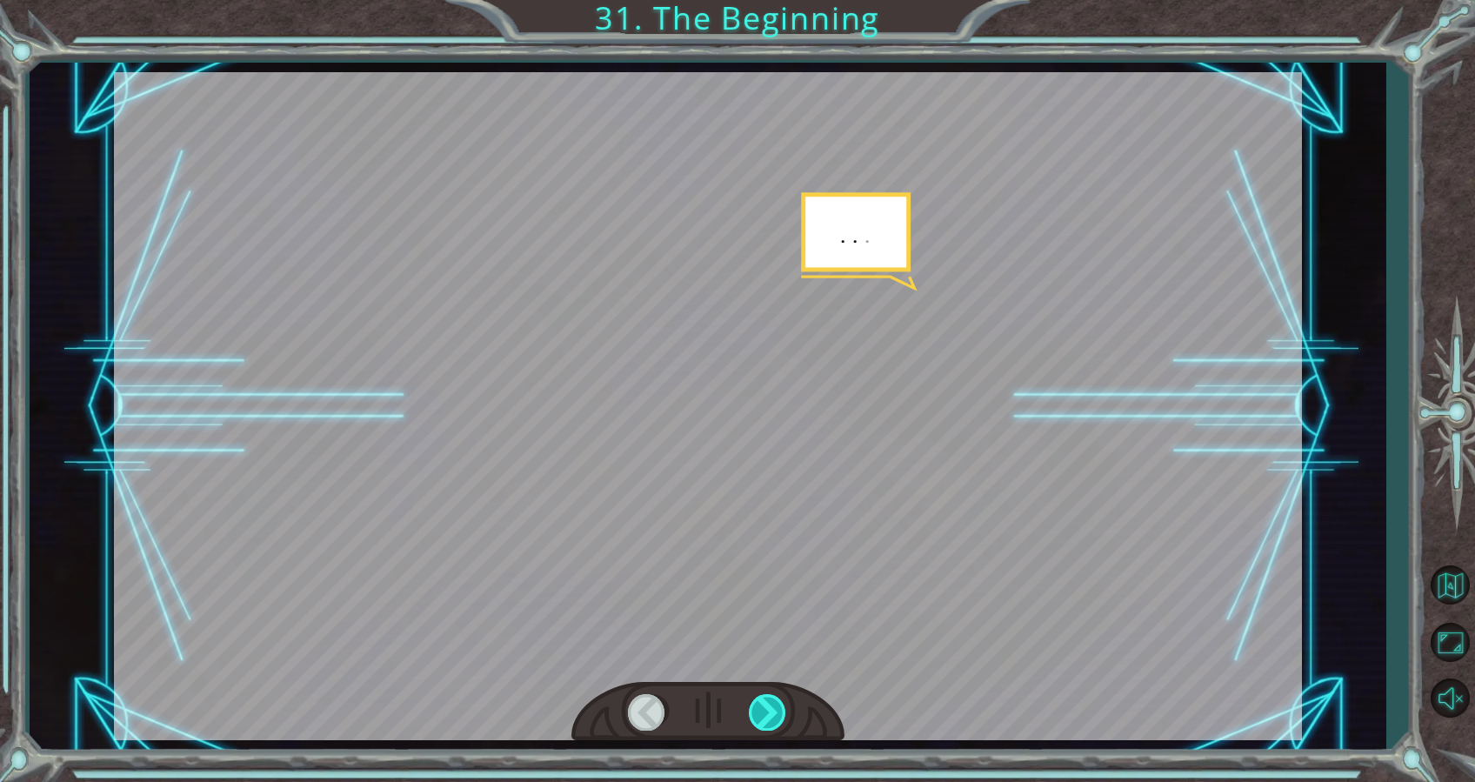
click at [763, 694] on div at bounding box center [768, 712] width 39 height 36
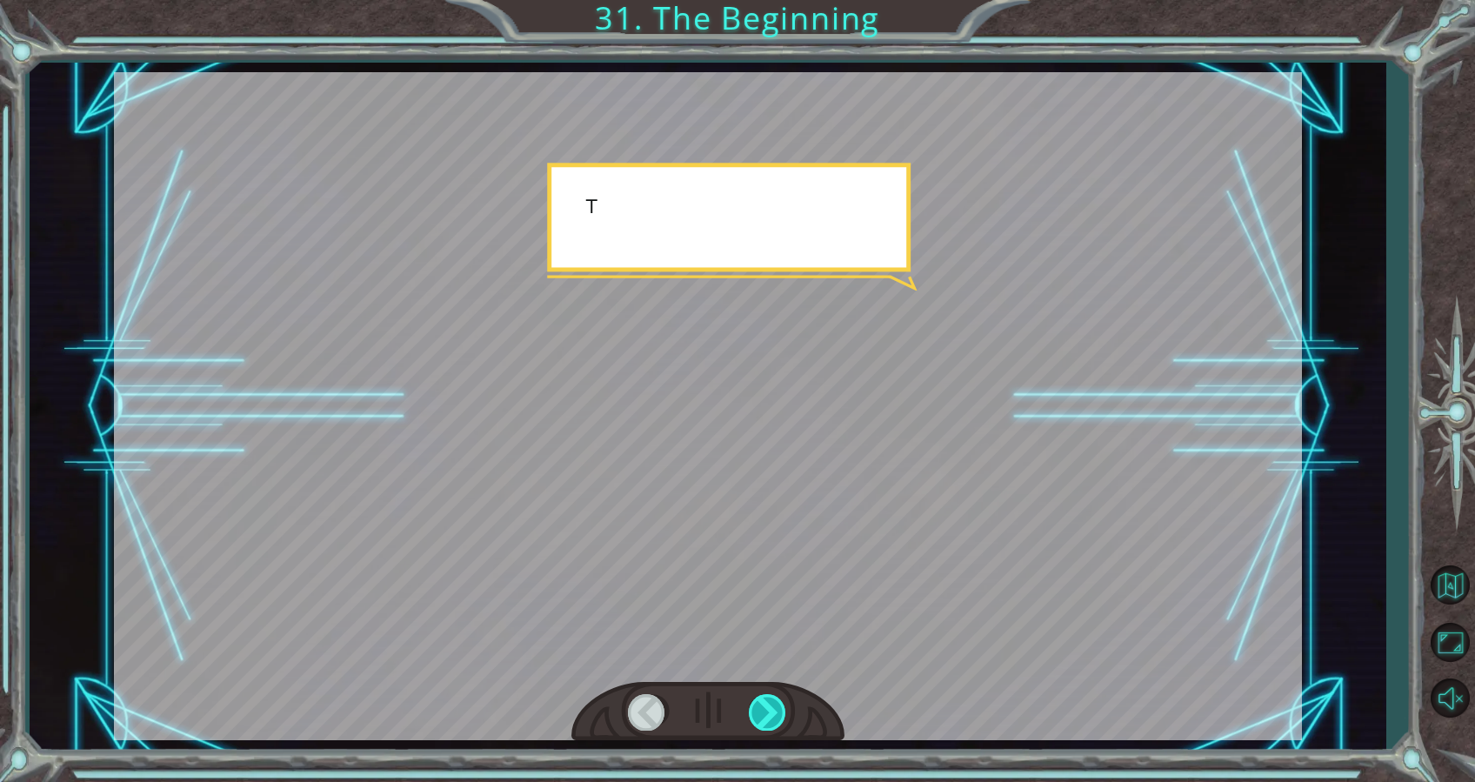
click at [763, 694] on div at bounding box center [768, 712] width 39 height 36
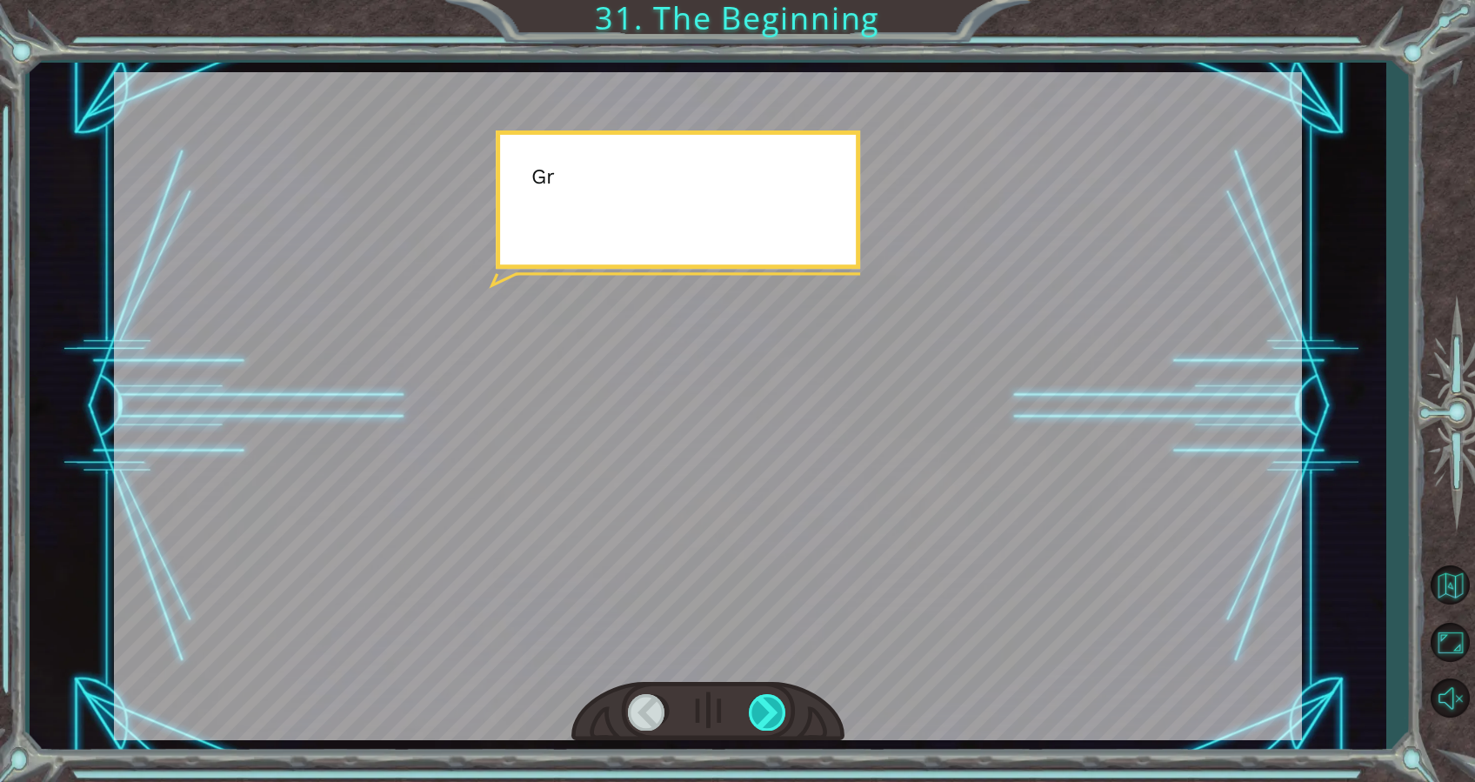
click at [763, 694] on div at bounding box center [768, 712] width 39 height 36
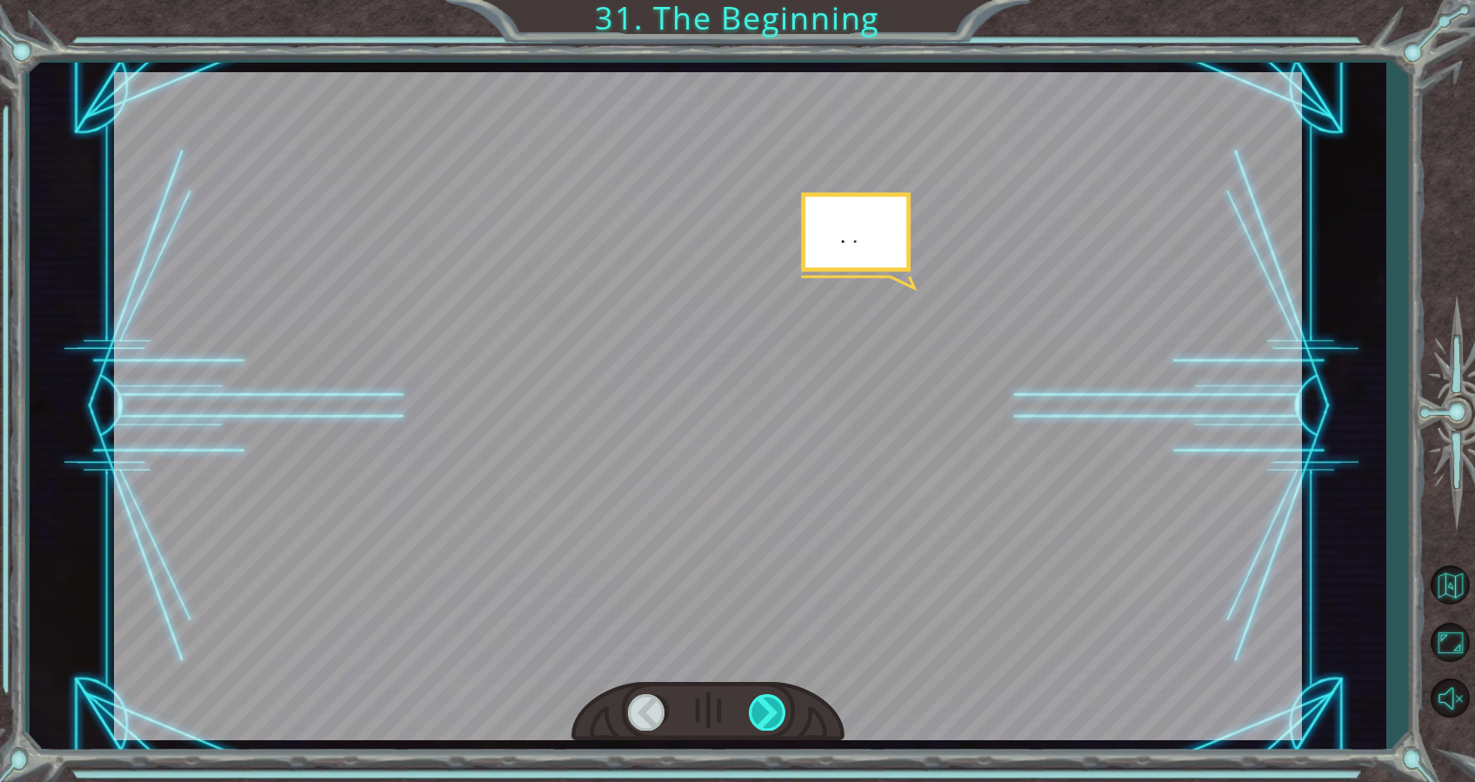
click at [763, 694] on div at bounding box center [768, 712] width 39 height 36
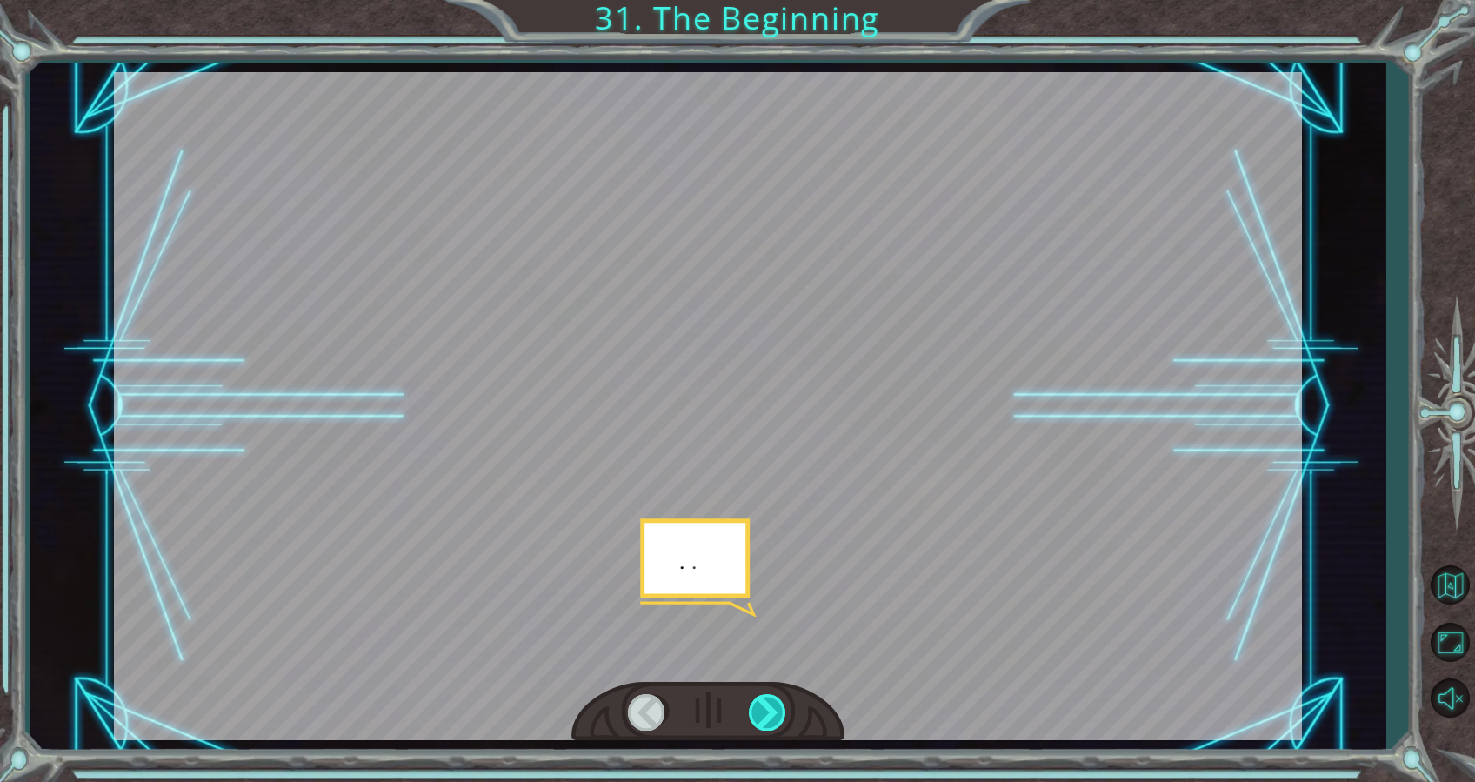
click at [763, 694] on div at bounding box center [768, 712] width 39 height 36
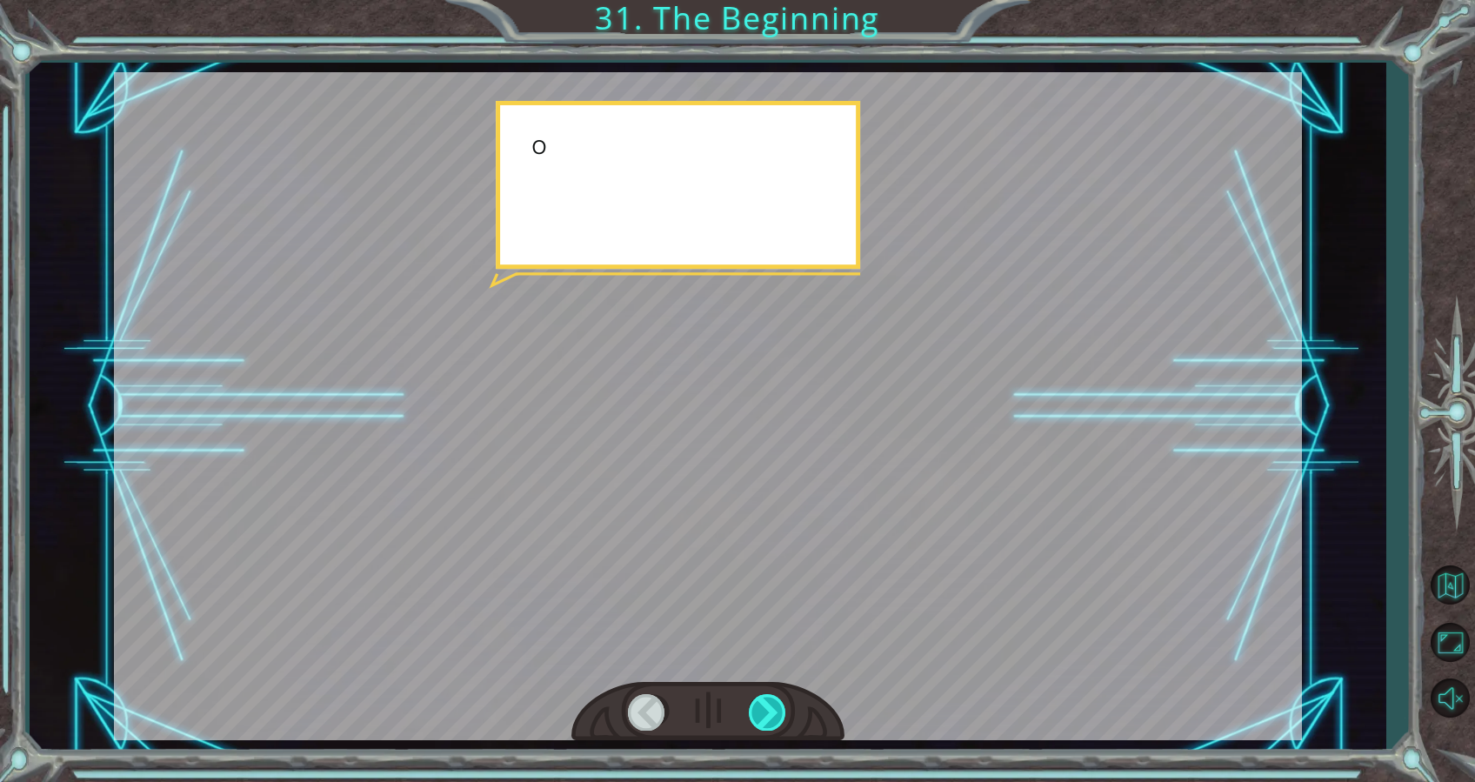
click at [763, 694] on div at bounding box center [768, 712] width 39 height 36
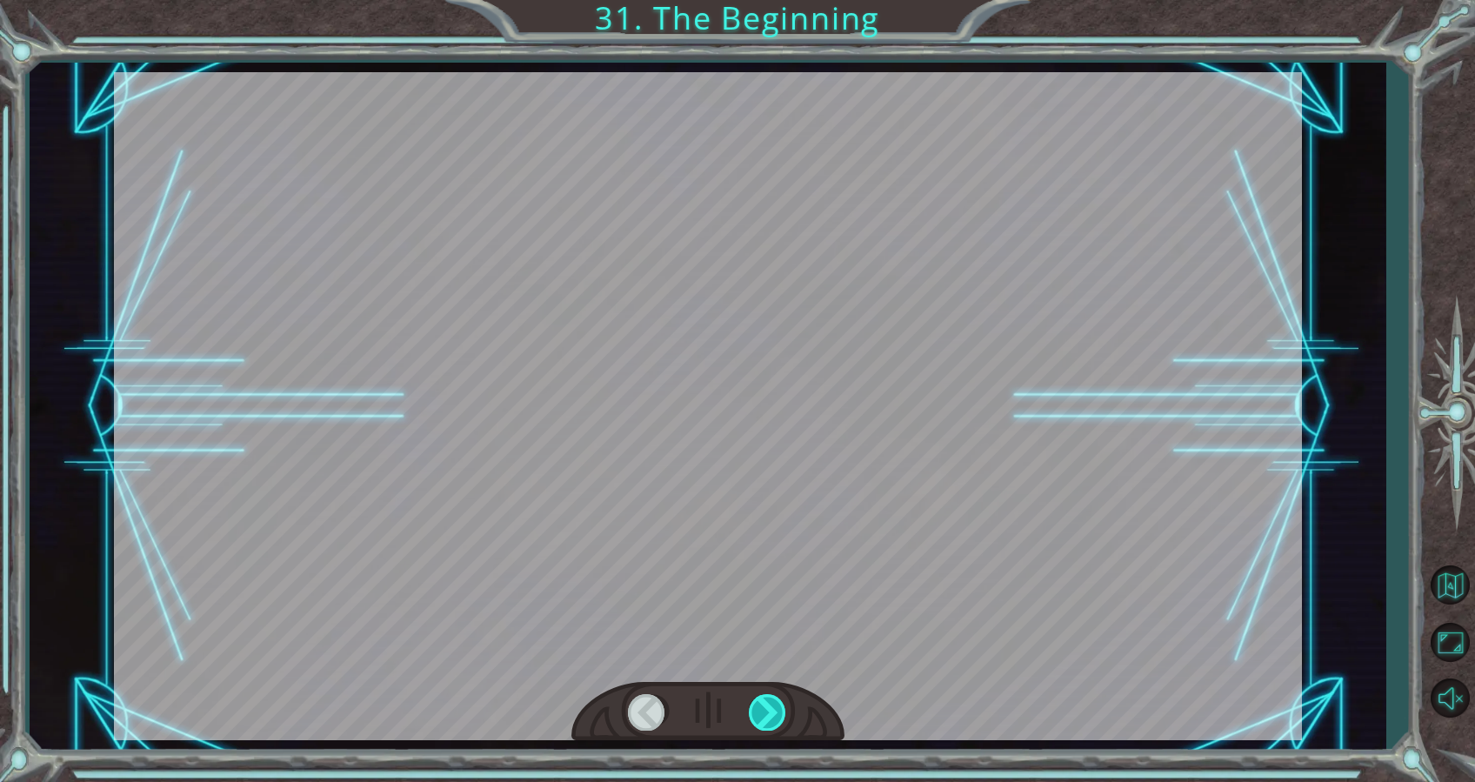
click at [763, 694] on div at bounding box center [768, 712] width 39 height 36
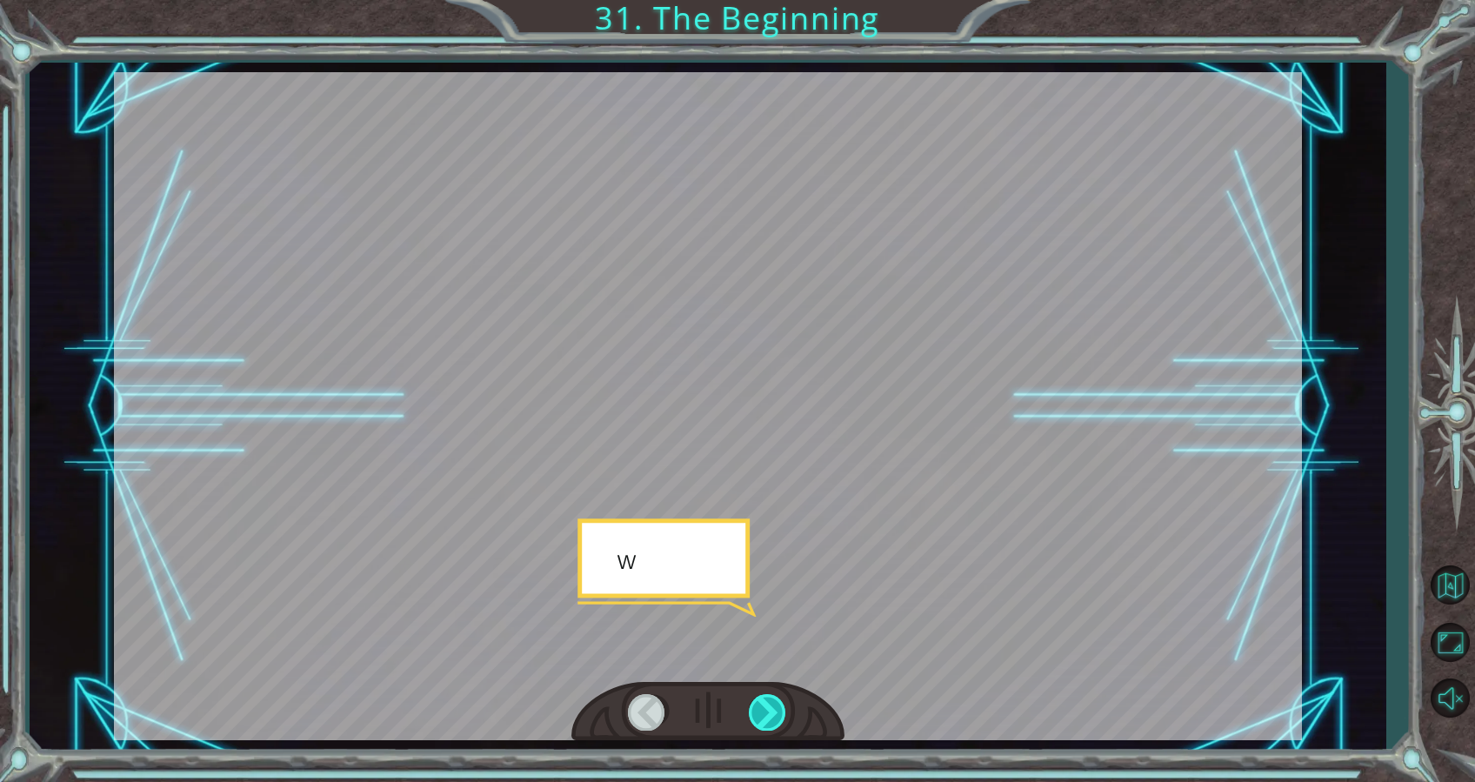
click at [763, 694] on div at bounding box center [768, 712] width 39 height 36
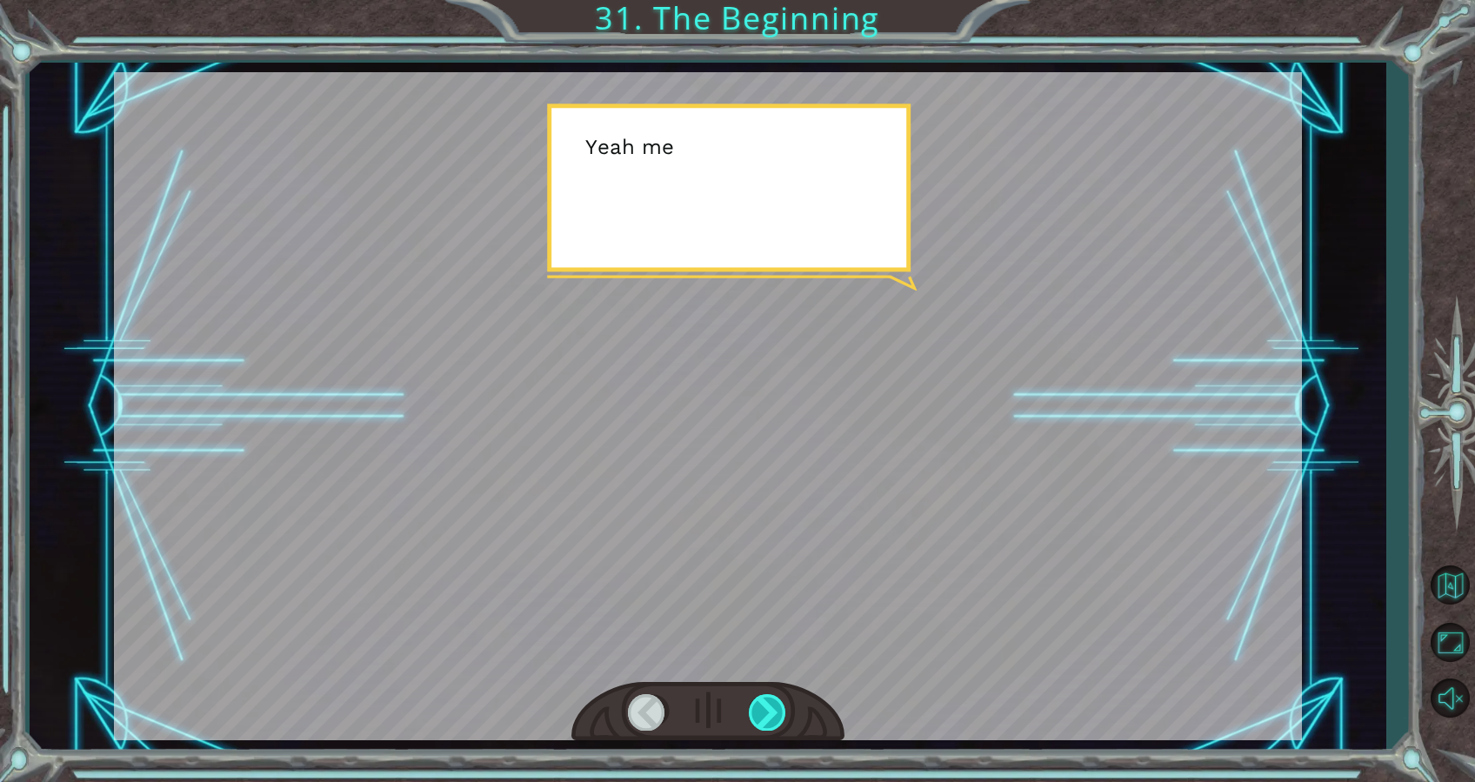
click at [763, 694] on div at bounding box center [768, 712] width 39 height 36
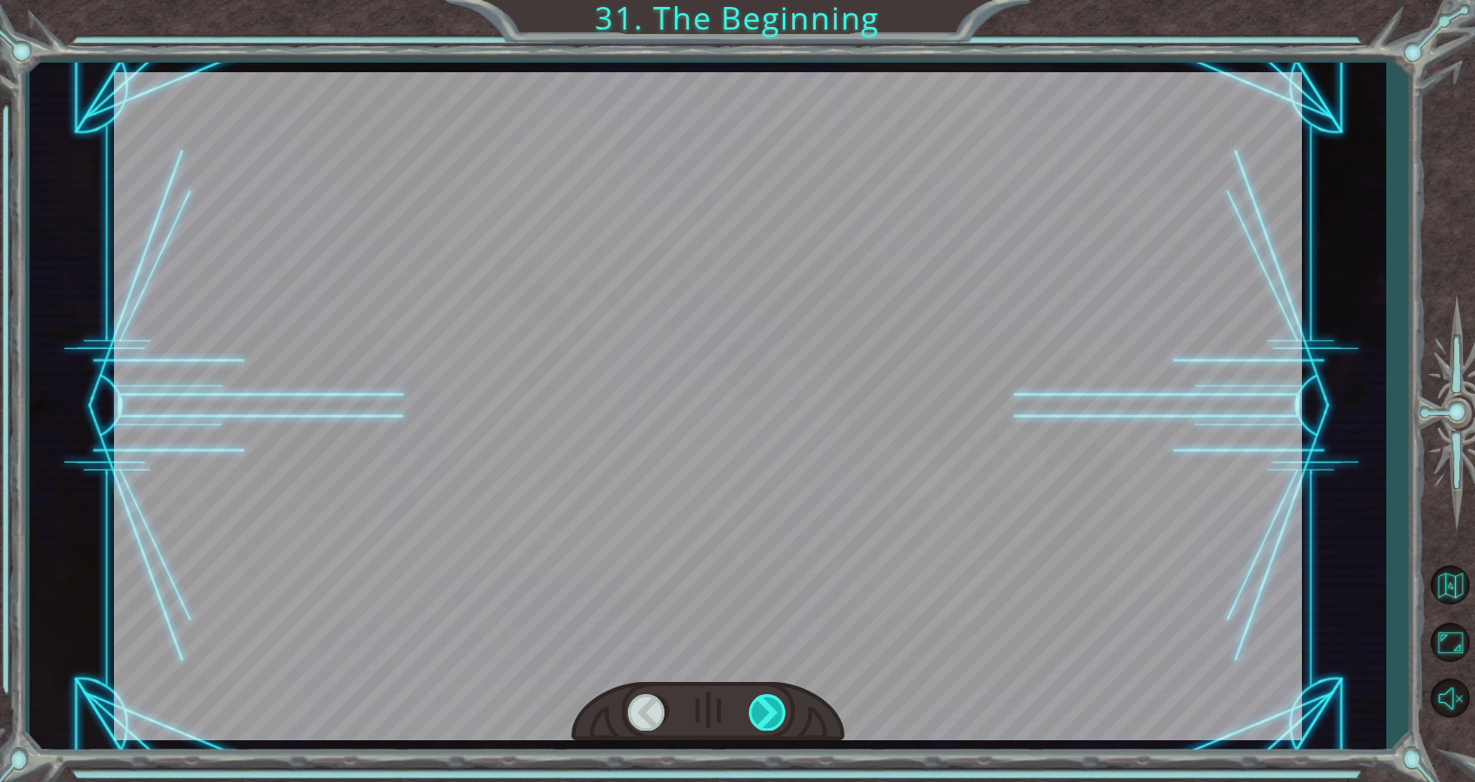
click at [763, 694] on div at bounding box center [768, 712] width 39 height 36
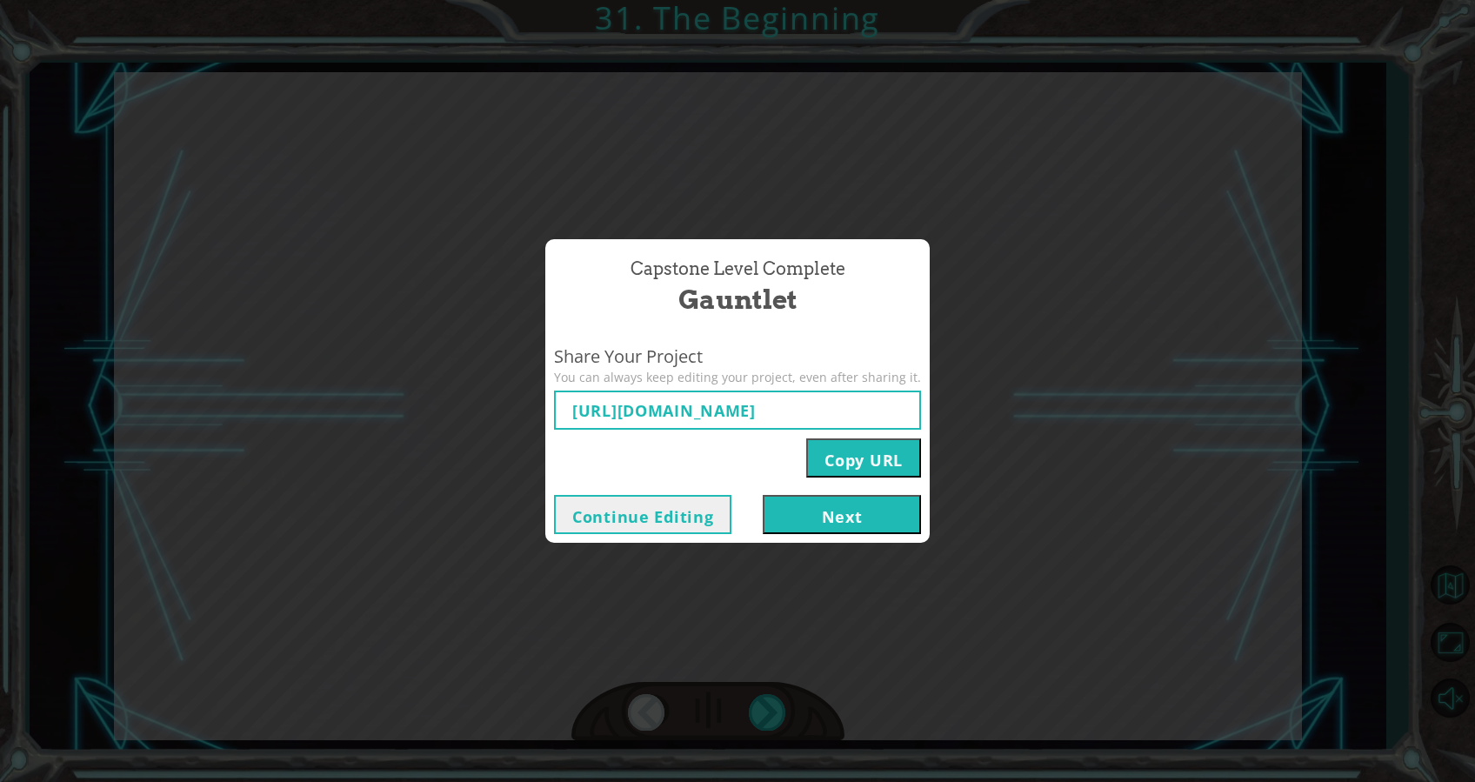
type input "https://www.ozaria.com/play/game-dev-level/1fhcapstoneb/68d75b30e9fc5958fe09afe…"
click at [846, 526] on button "Next" at bounding box center [842, 514] width 158 height 39
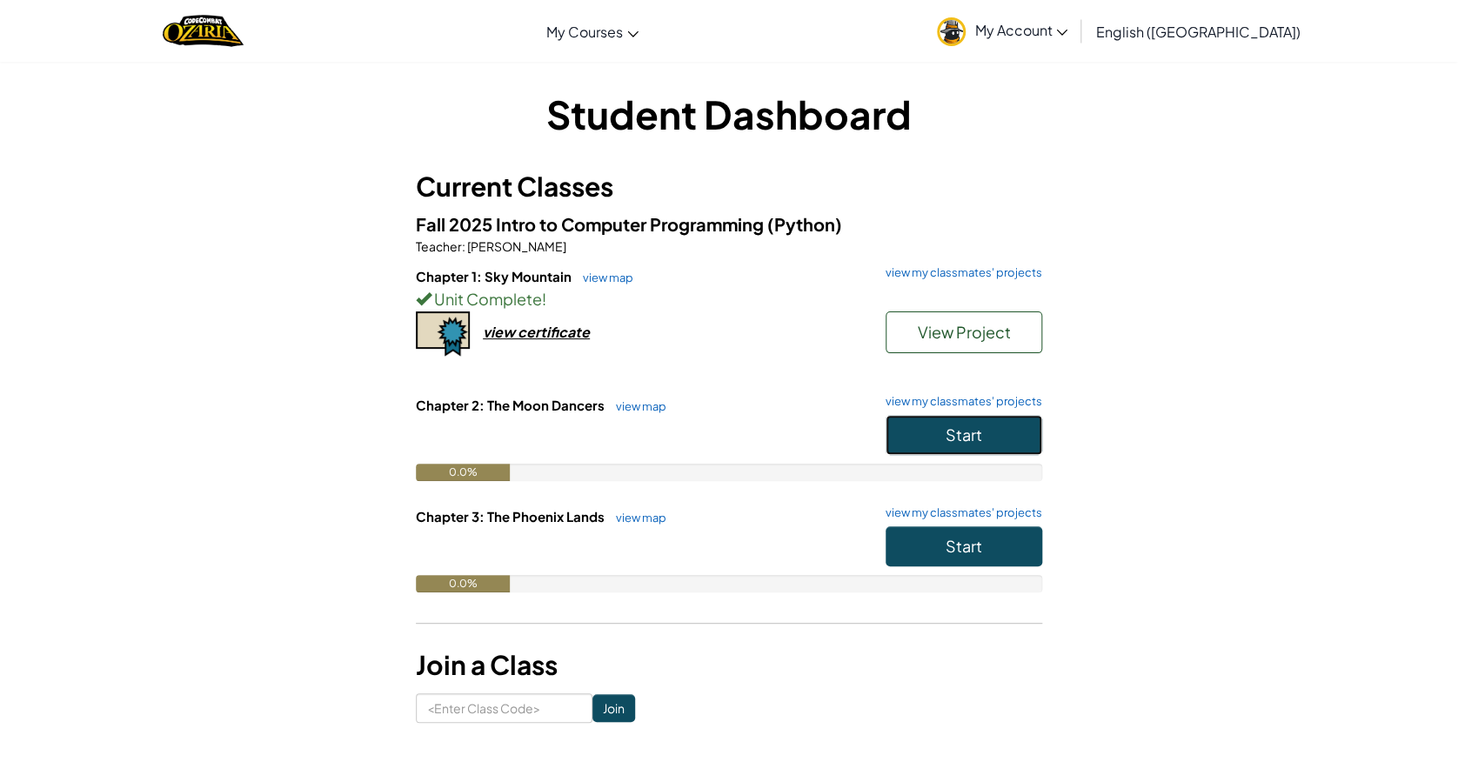
click at [983, 441] on button "Start" at bounding box center [964, 435] width 157 height 40
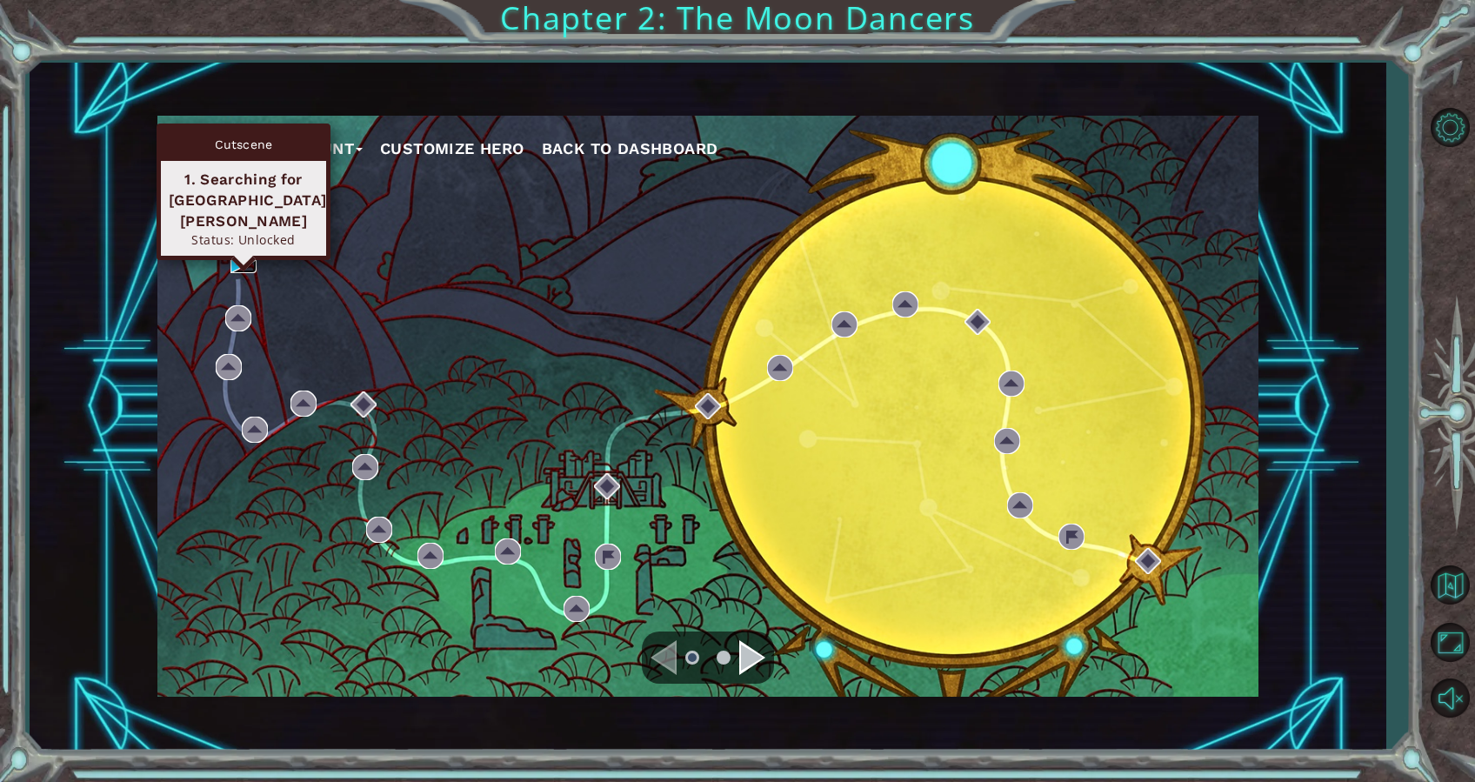
click at [238, 248] on img at bounding box center [244, 260] width 26 height 26
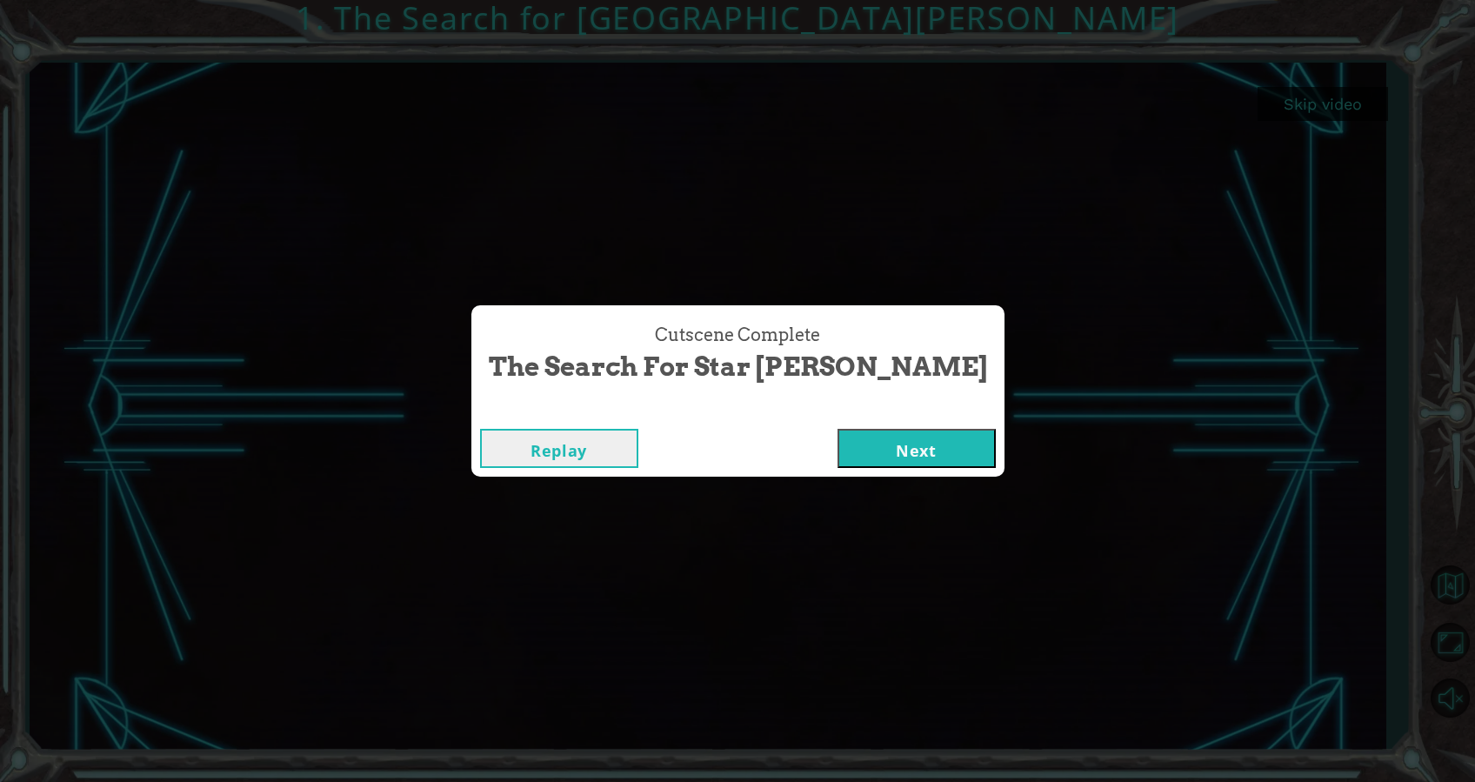
click at [880, 459] on button "Next" at bounding box center [917, 448] width 158 height 39
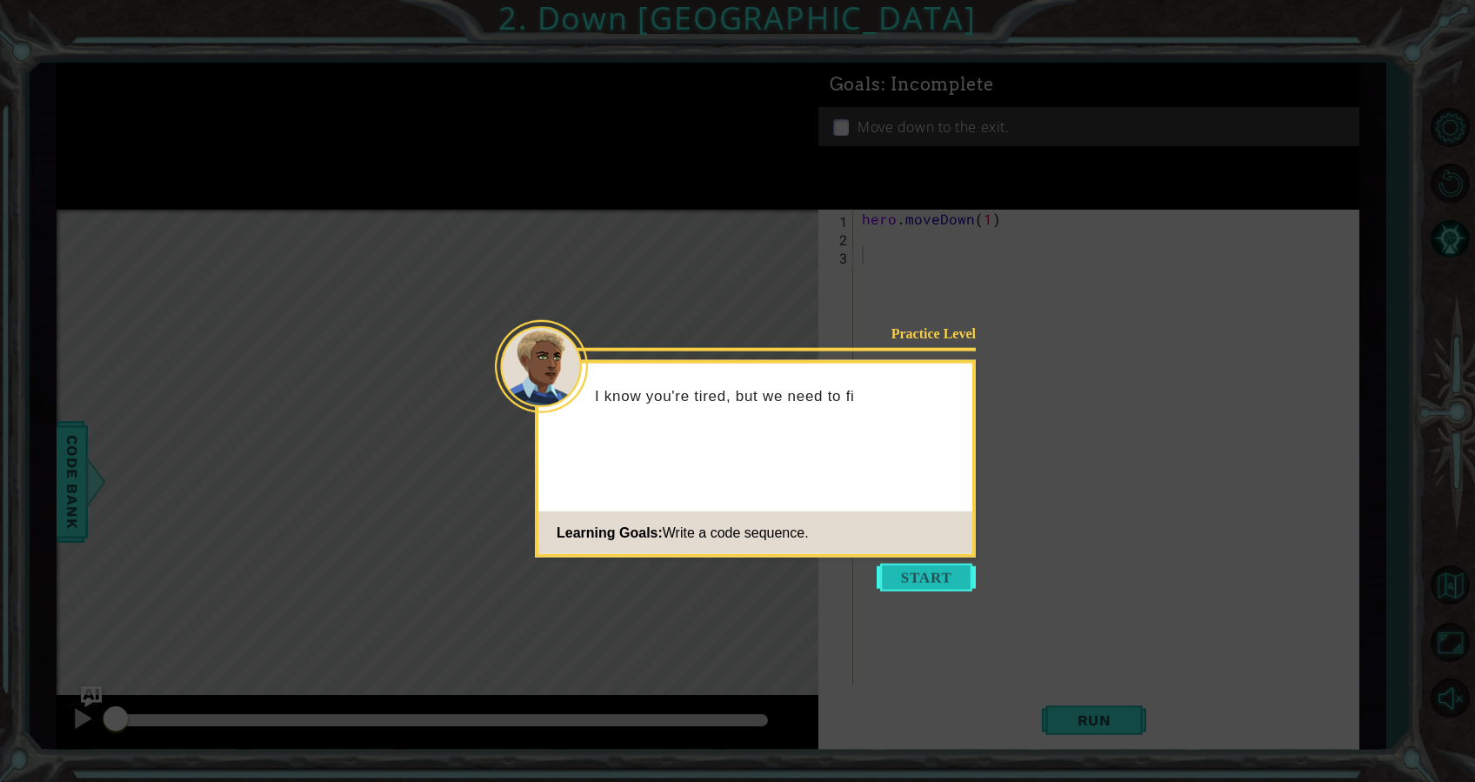
click at [938, 584] on button "Start" at bounding box center [926, 578] width 99 height 28
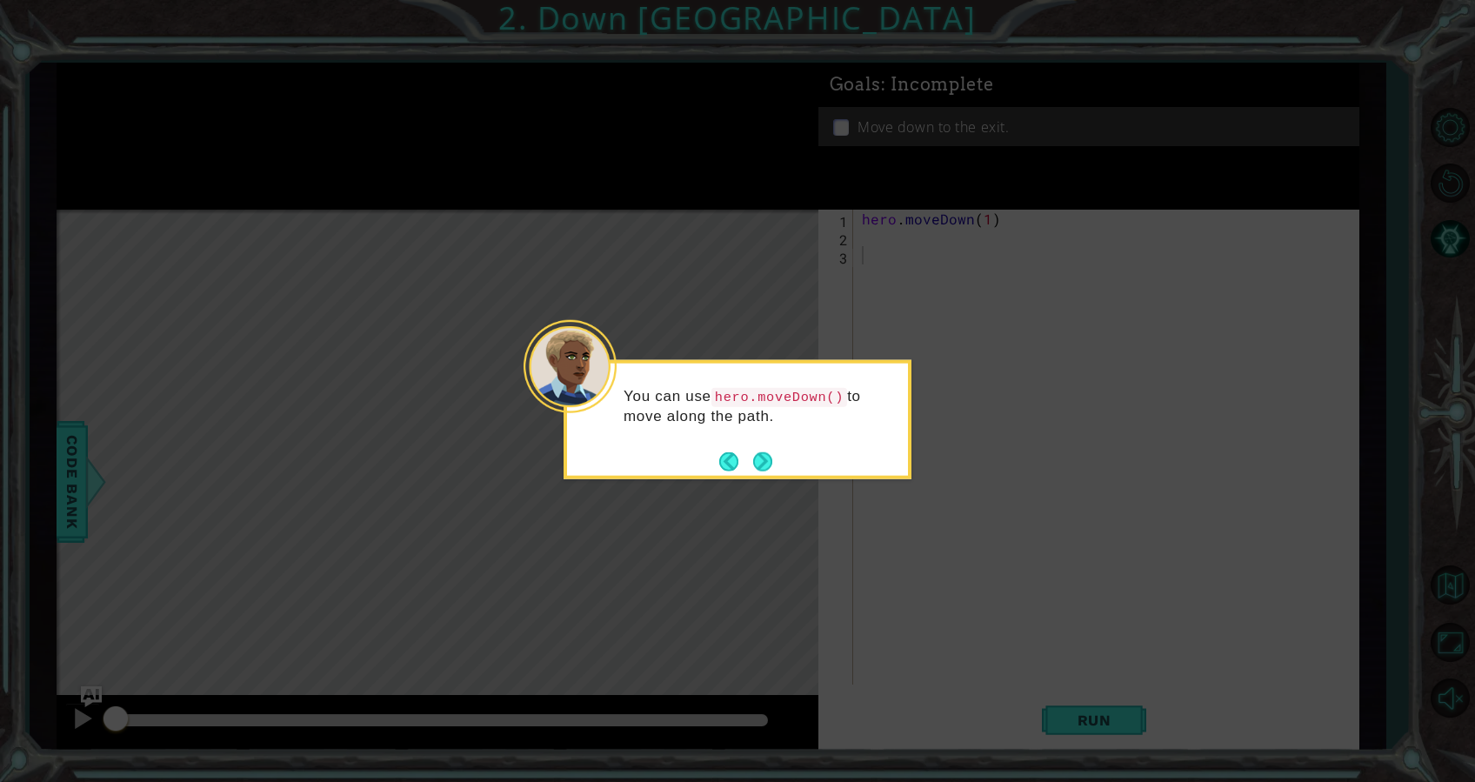
click at [782, 455] on div "You can use hero.moveDown() to move along the path." at bounding box center [737, 414] width 341 height 89
click at [766, 459] on button "Next" at bounding box center [762, 460] width 19 height 19
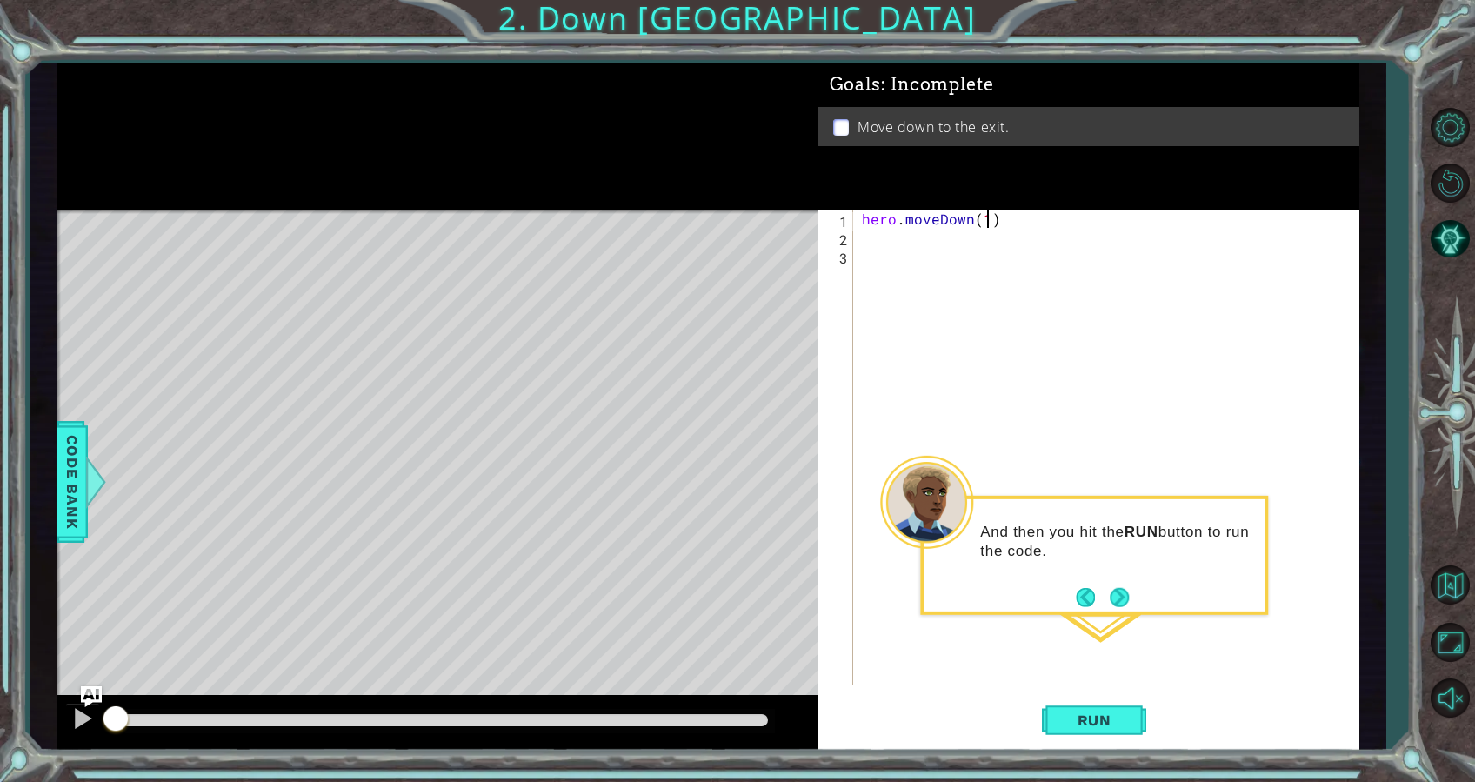
click at [990, 211] on div "hero . moveDown ( 1 )" at bounding box center [1111, 466] width 505 height 512
type textarea "hero.moveDown(4)"
click at [1090, 705] on button "Run" at bounding box center [1094, 720] width 104 height 54
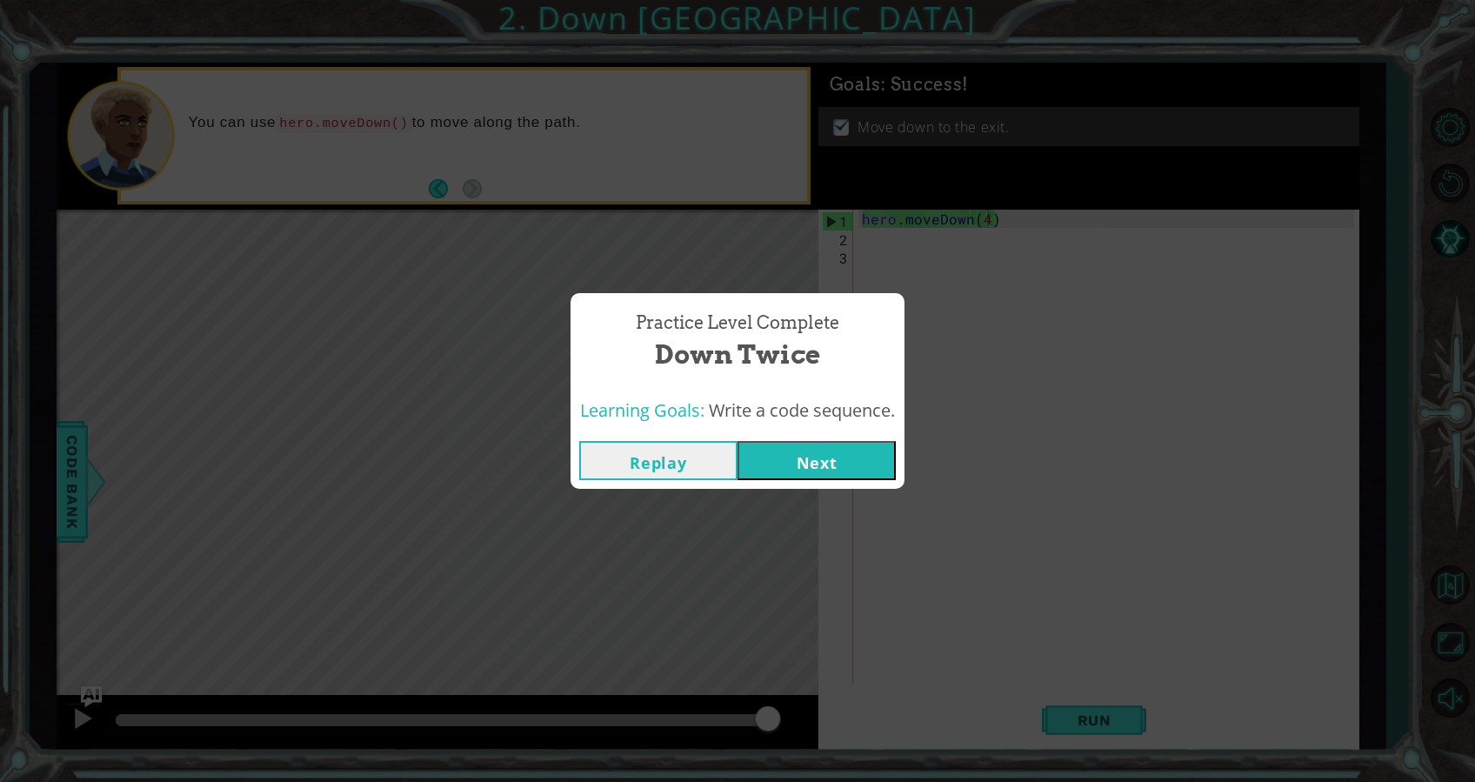
click at [834, 453] on button "Next" at bounding box center [817, 460] width 158 height 39
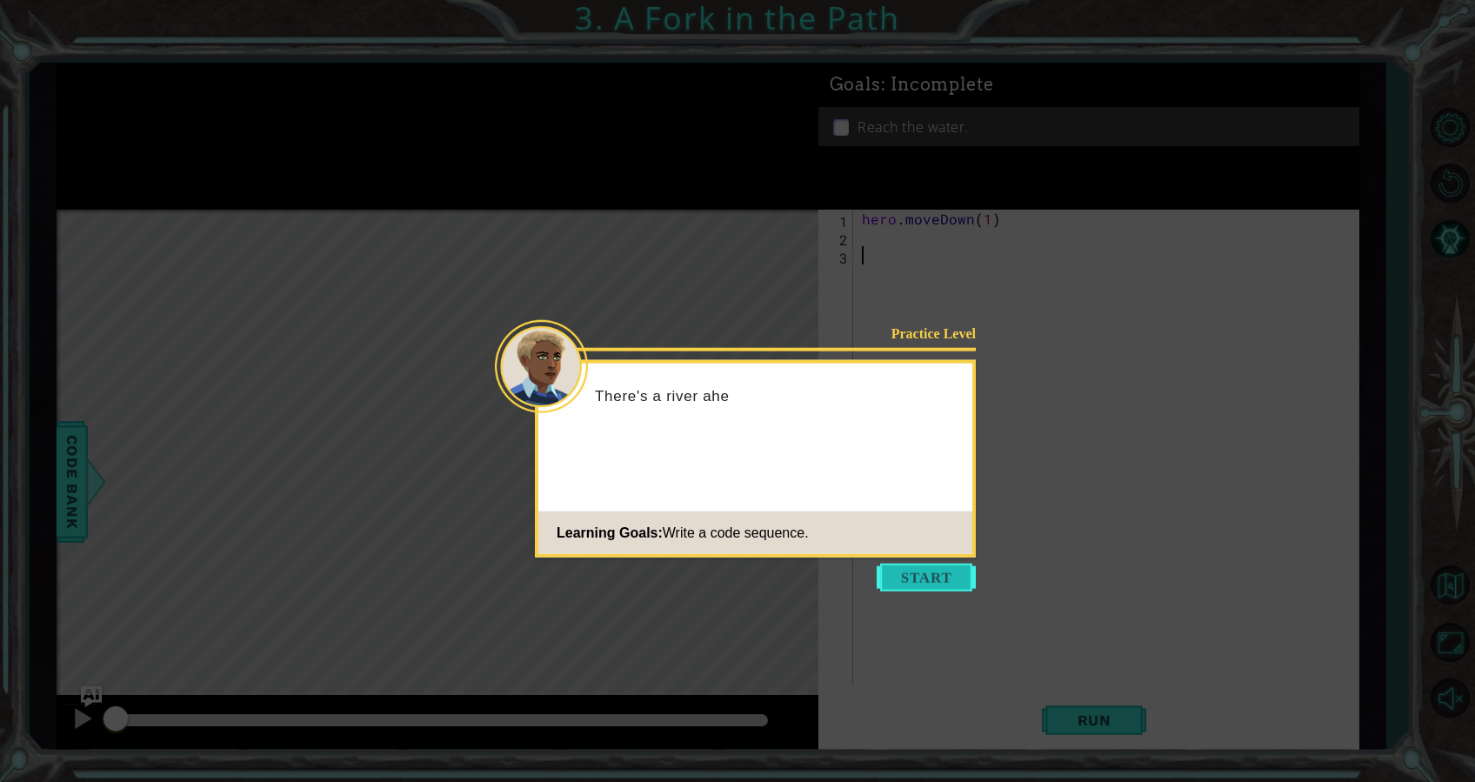
click at [926, 573] on button "Start" at bounding box center [926, 578] width 99 height 28
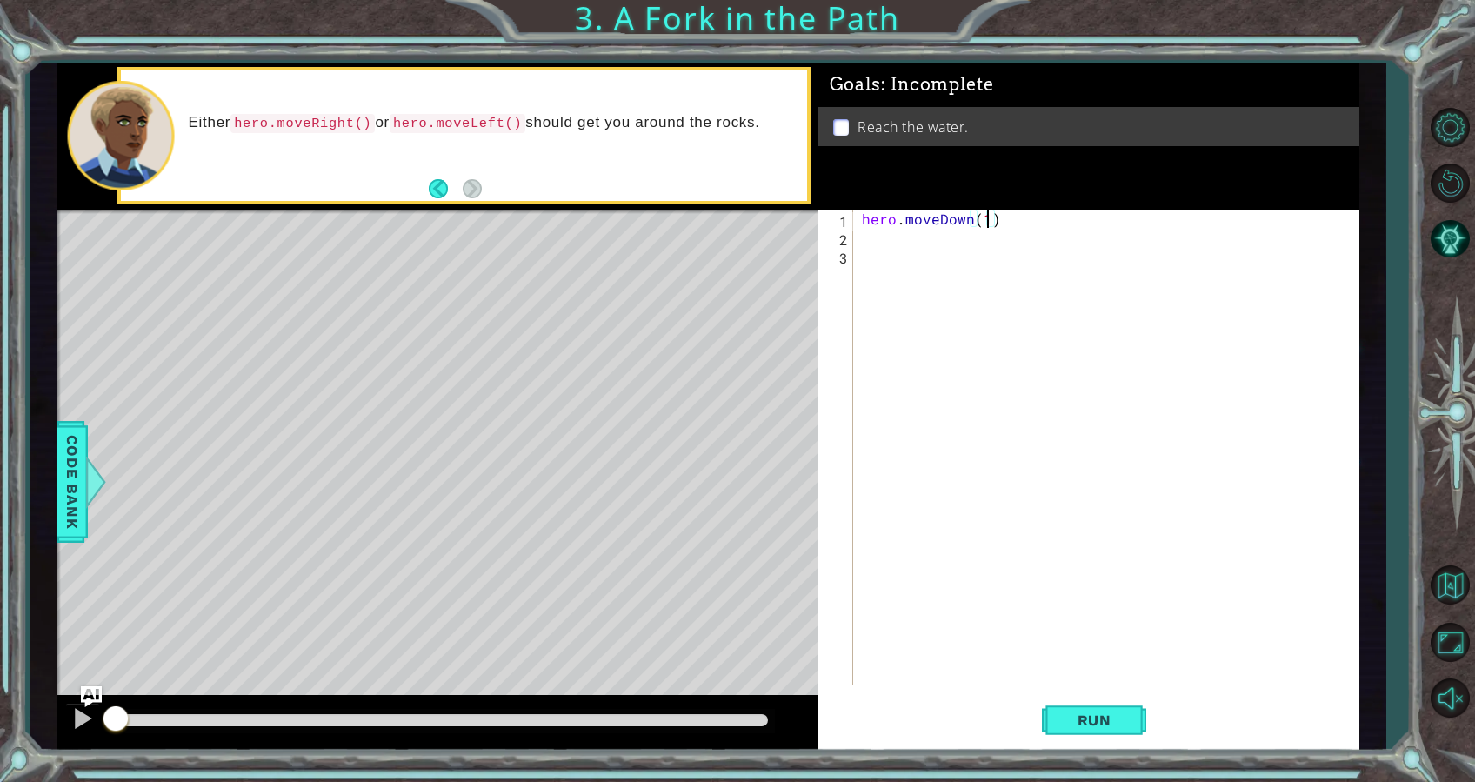
click at [987, 217] on div "hero . moveDown ( 1 )" at bounding box center [1111, 466] width 505 height 512
type textarea "hero.moveDown(1)"
click at [946, 251] on div "hero . moveDown ( 1 )" at bounding box center [1111, 466] width 505 height 512
click at [928, 233] on div "hero . moveDown ( 1 )" at bounding box center [1111, 466] width 505 height 512
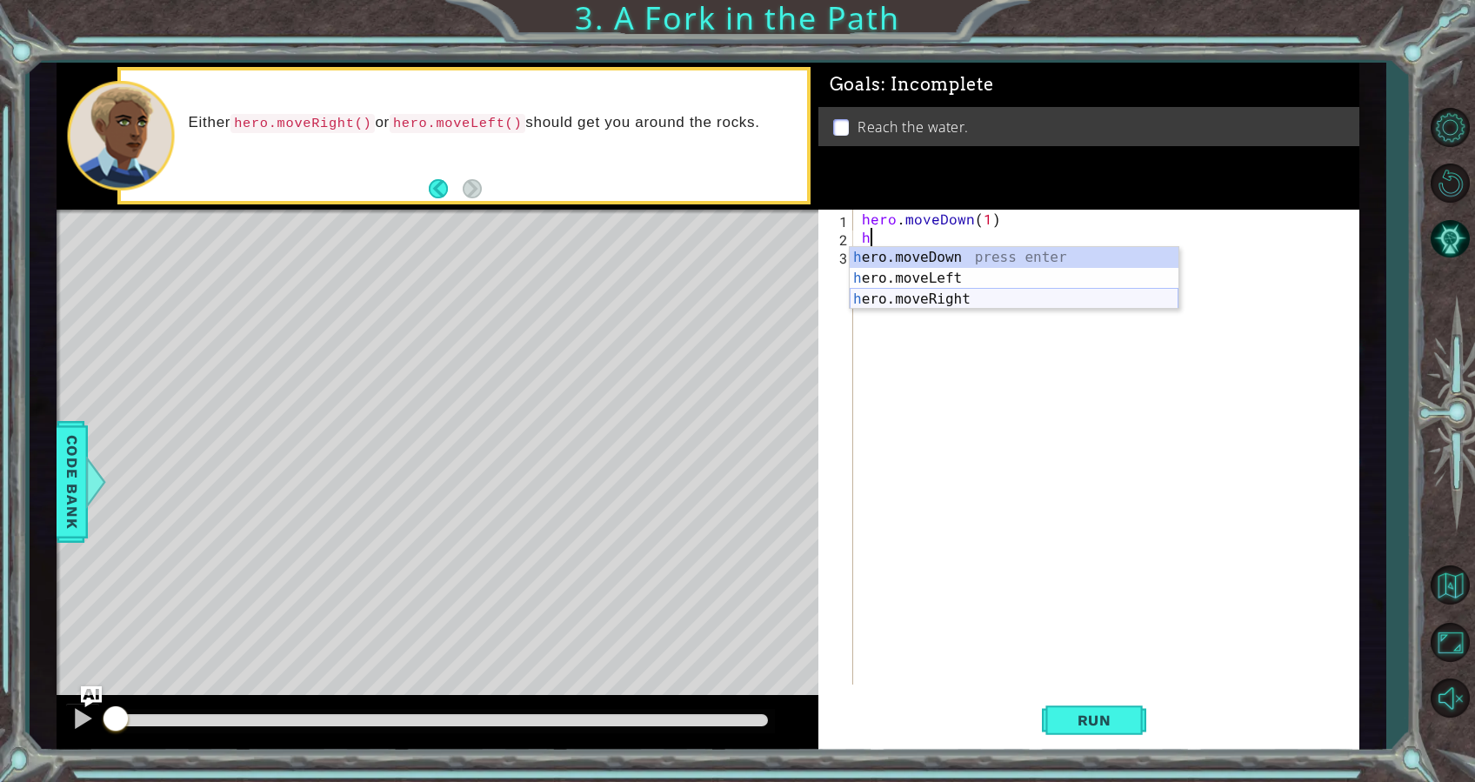
click at [940, 299] on div "h ero.moveDown press enter h ero.moveLeft press enter h ero.moveRight press ent…" at bounding box center [1014, 299] width 329 height 104
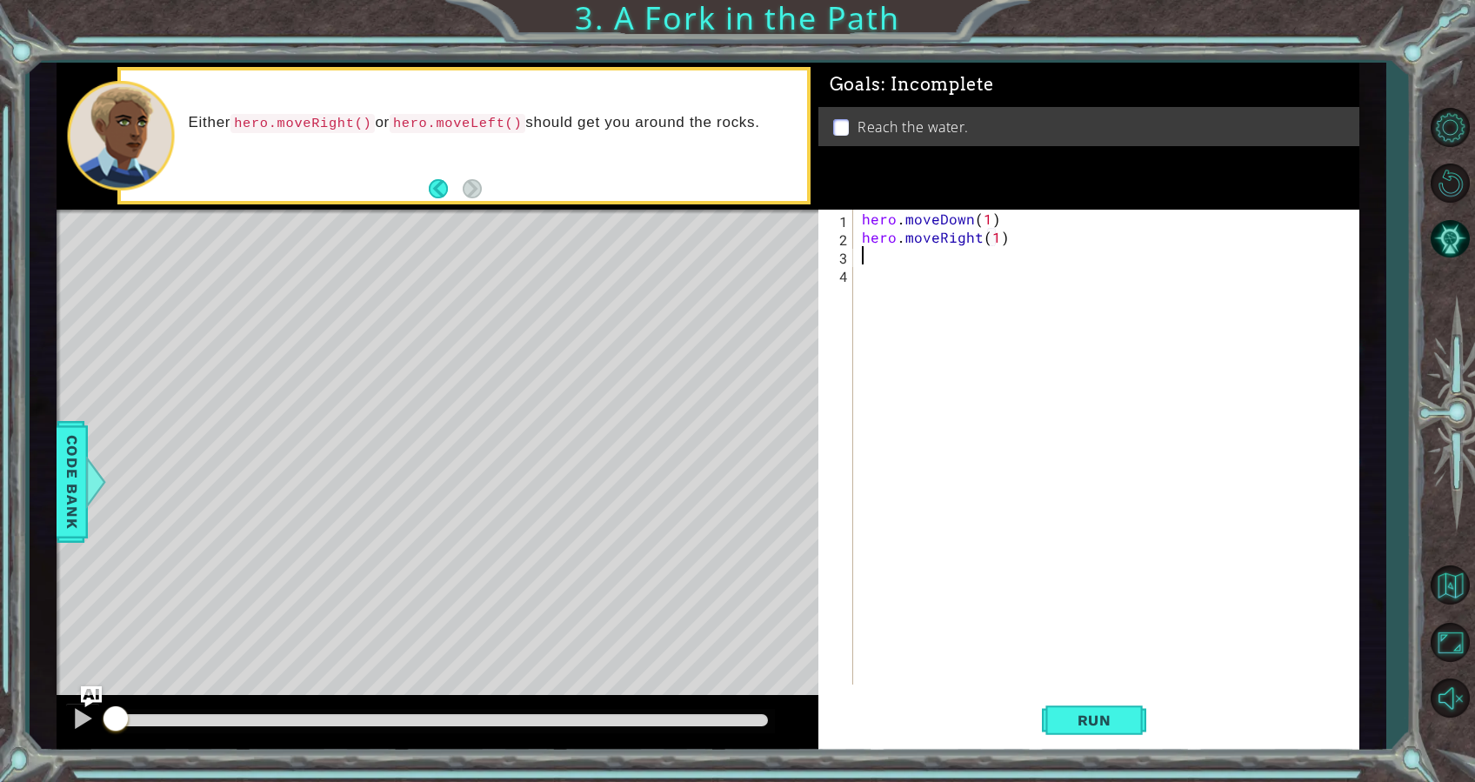
scroll to position [0, 9]
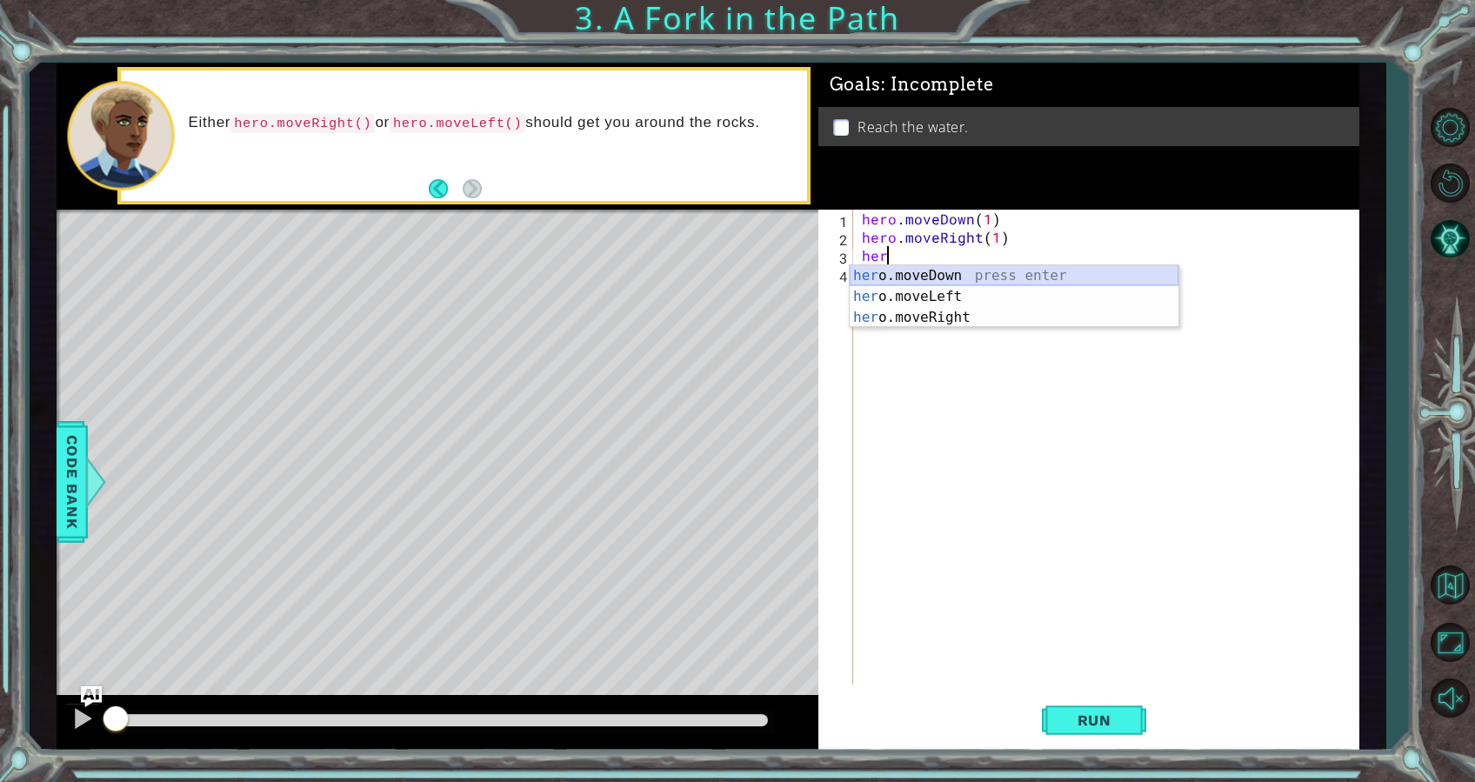
click at [940, 271] on div "her o.moveDown press enter her o.moveLeft press enter her o.moveRight press ent…" at bounding box center [1014, 317] width 329 height 104
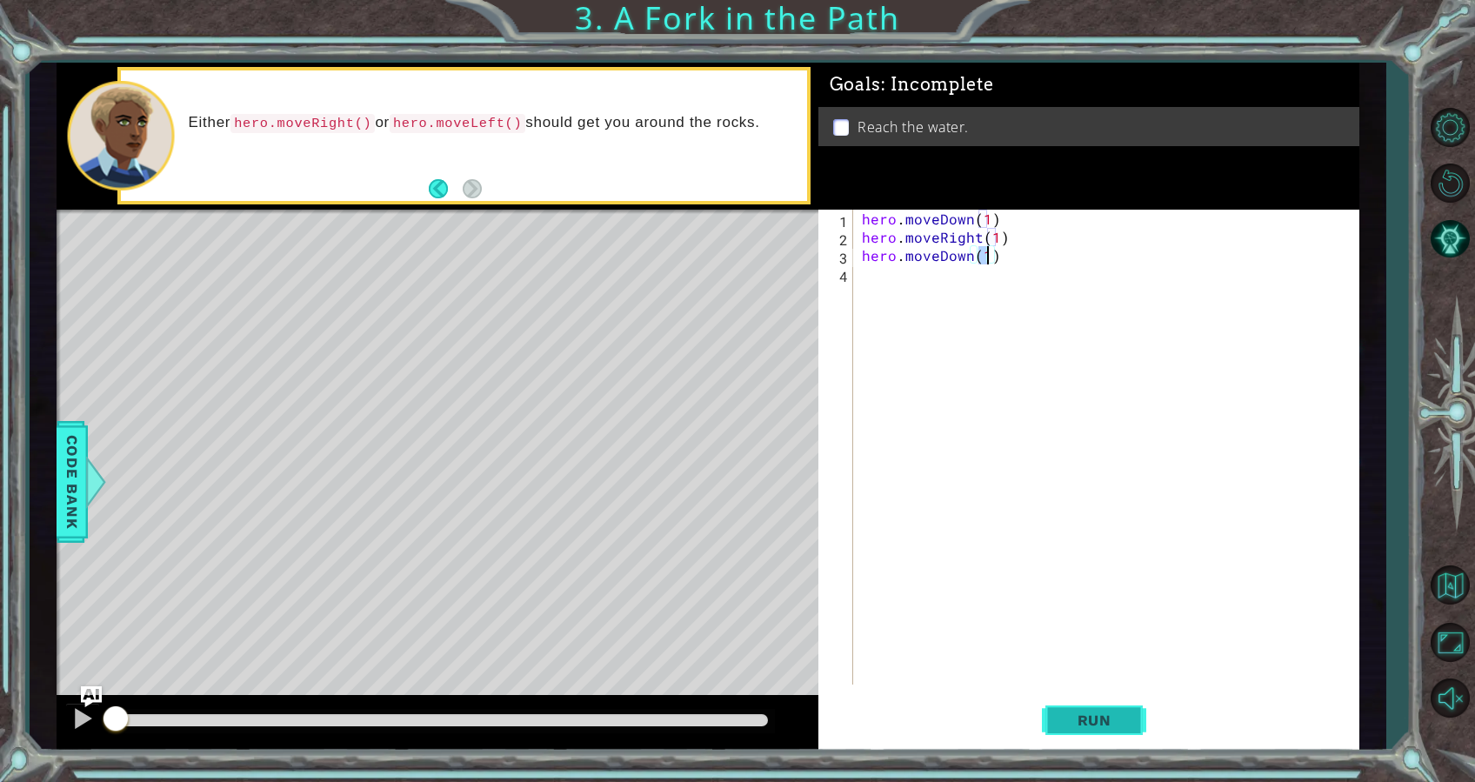
type textarea "hero.moveDown(1)"
click at [1084, 732] on button "Run" at bounding box center [1094, 720] width 104 height 54
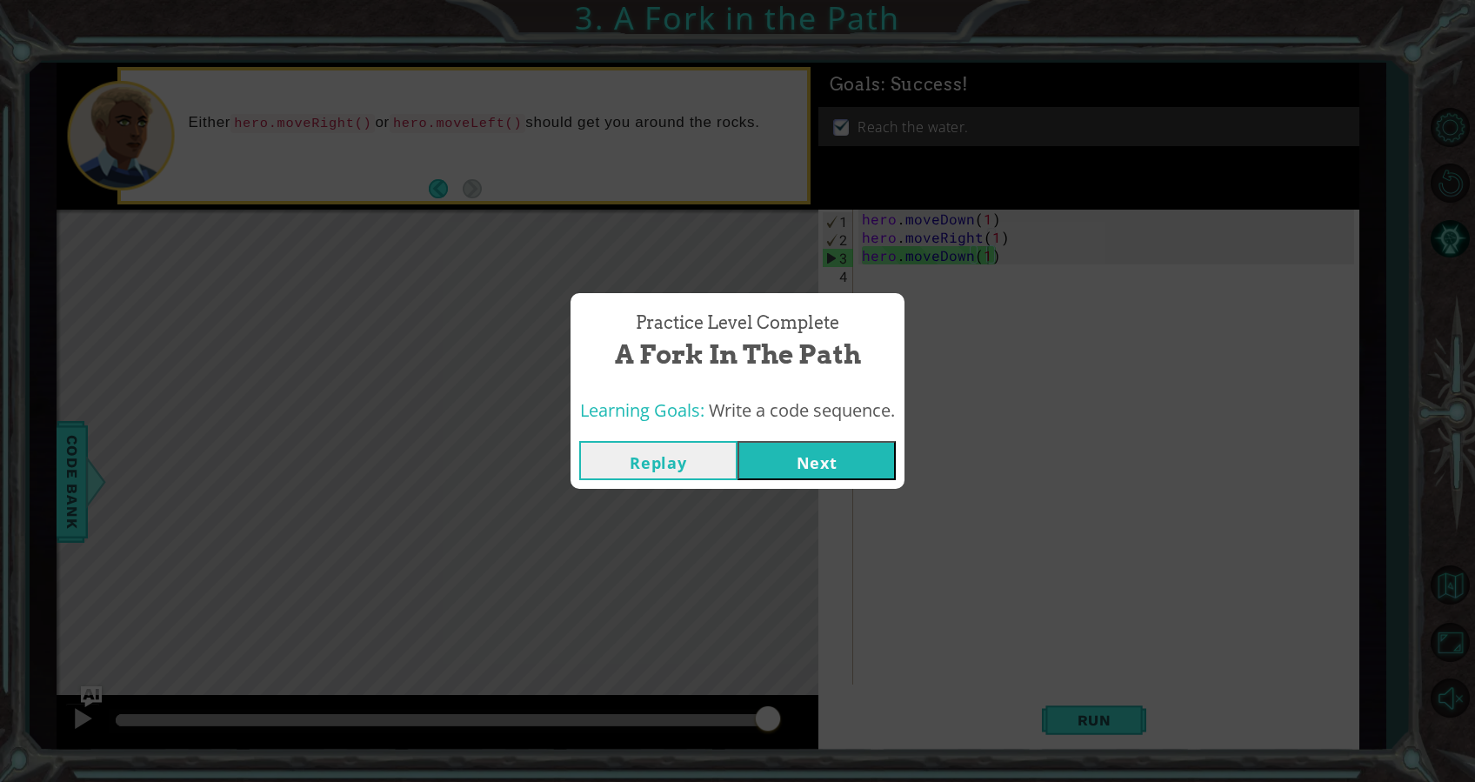
click at [839, 458] on button "Next" at bounding box center [817, 460] width 158 height 39
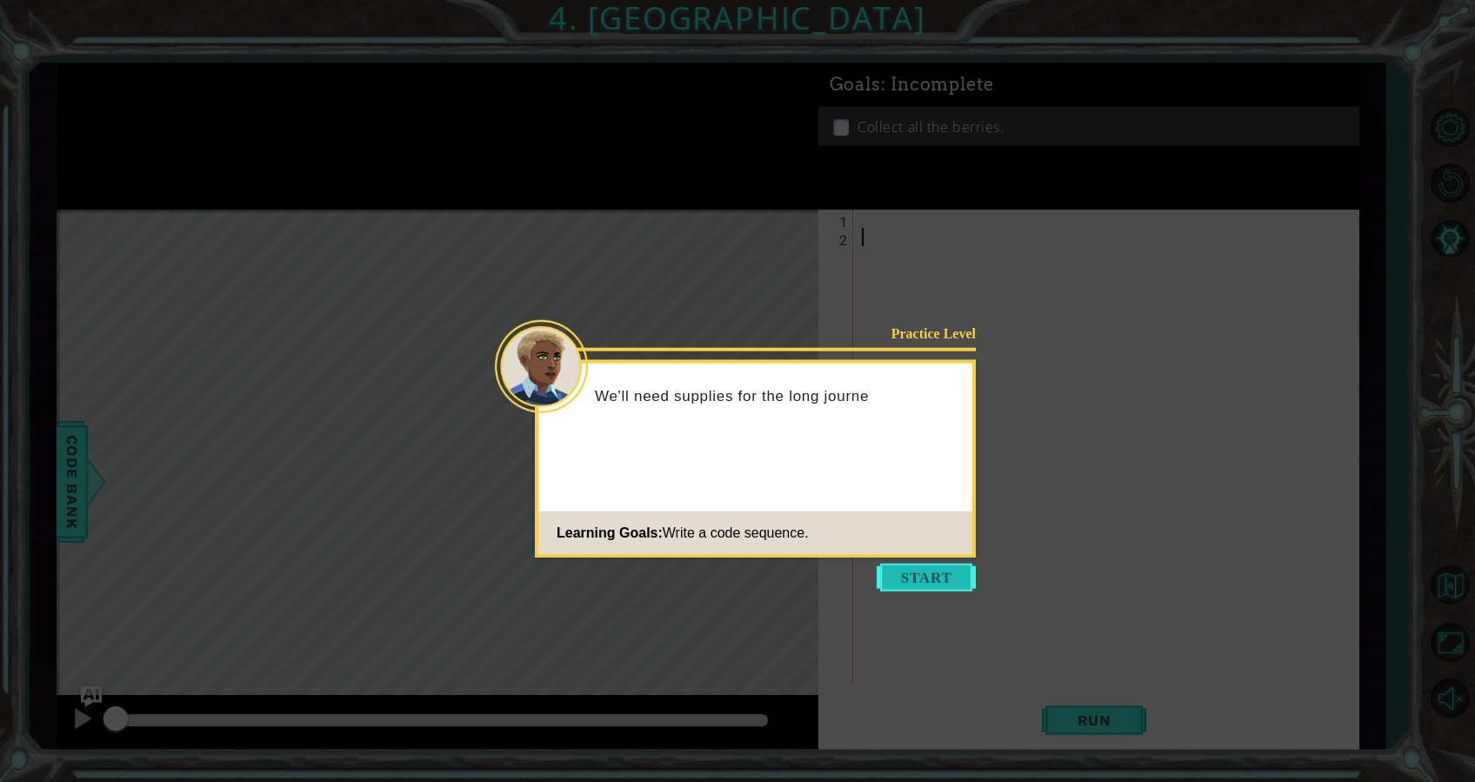
click at [946, 587] on button "Start" at bounding box center [926, 578] width 99 height 28
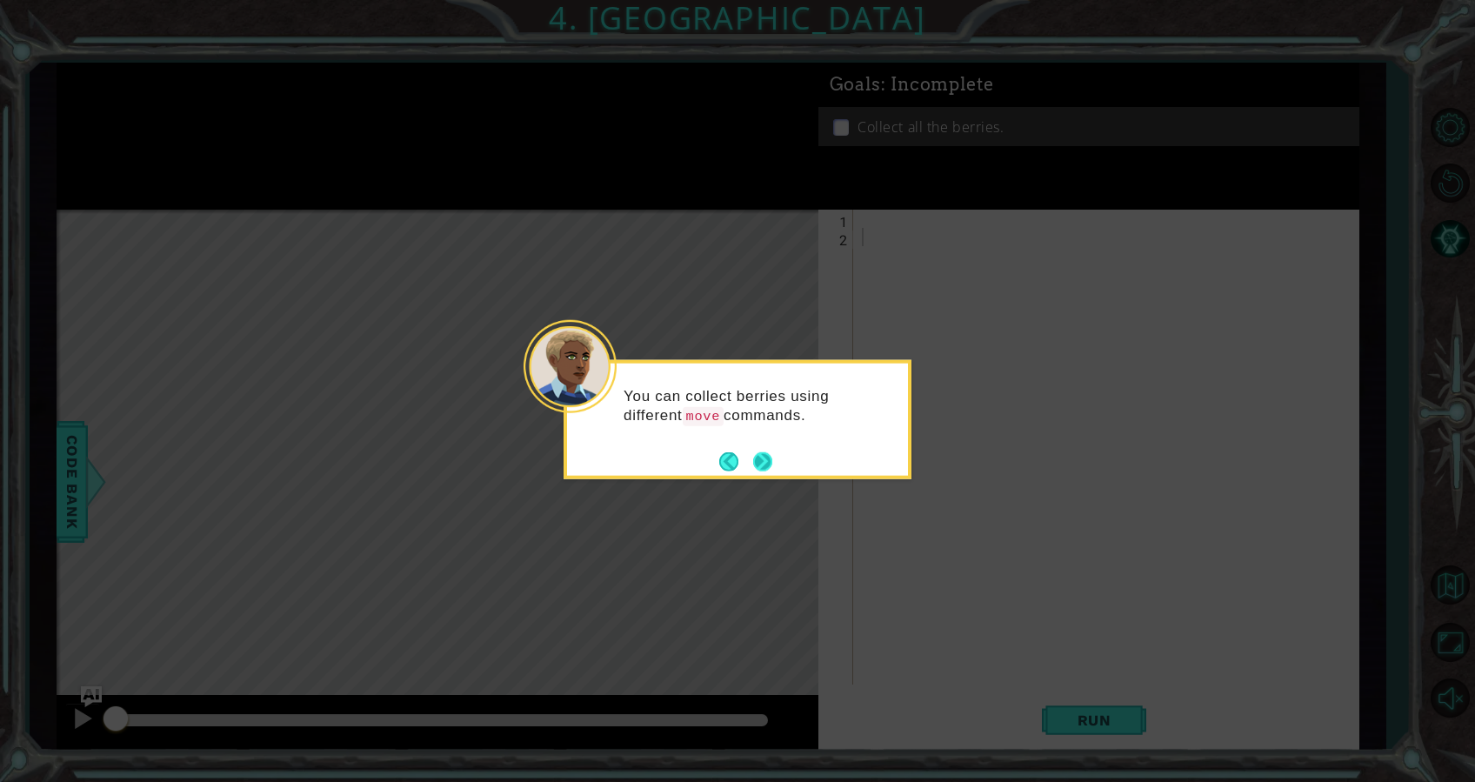
click at [767, 458] on button "Next" at bounding box center [762, 460] width 19 height 19
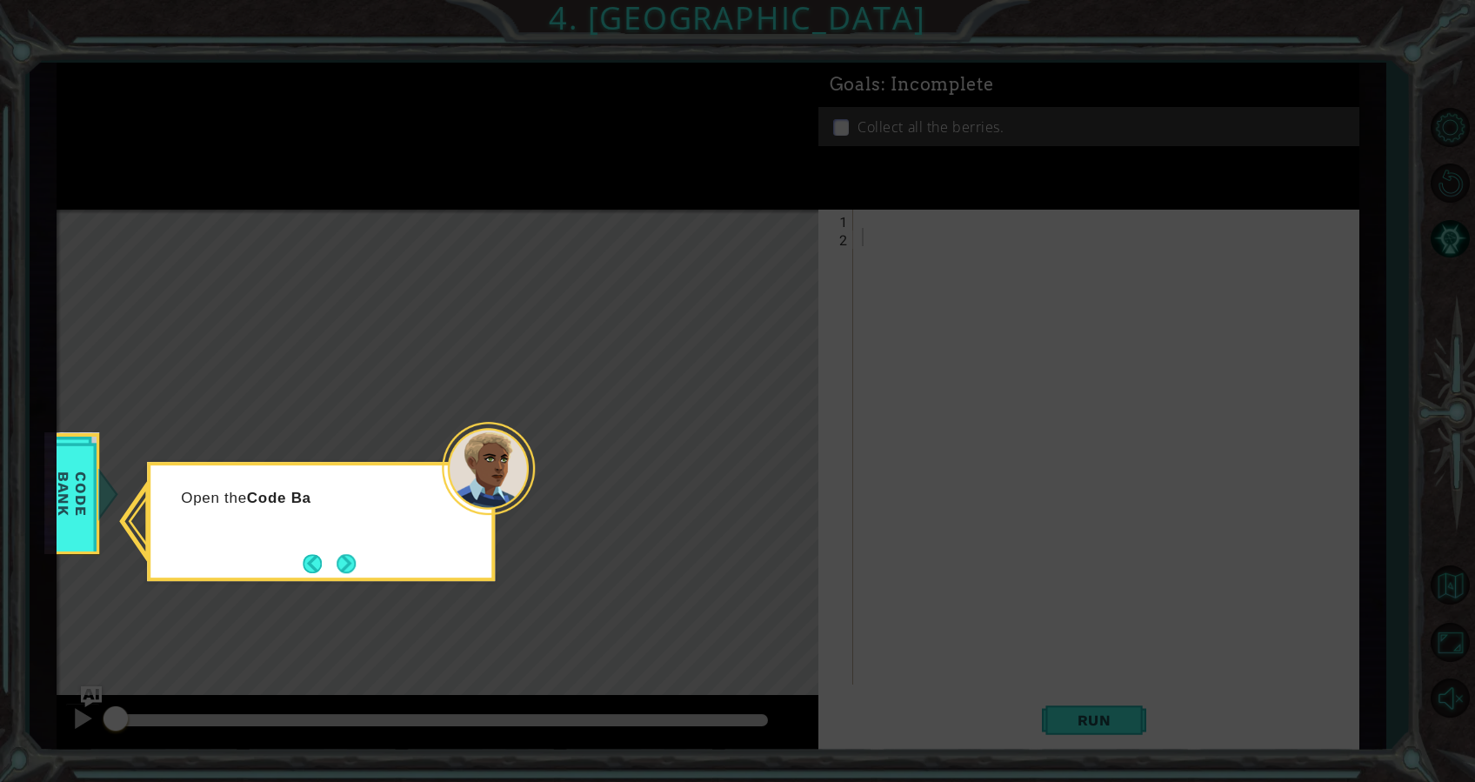
click at [682, 527] on icon at bounding box center [737, 391] width 1475 height 782
click at [338, 571] on button "Next" at bounding box center [346, 563] width 19 height 19
click at [341, 564] on button "Next" at bounding box center [346, 563] width 19 height 19
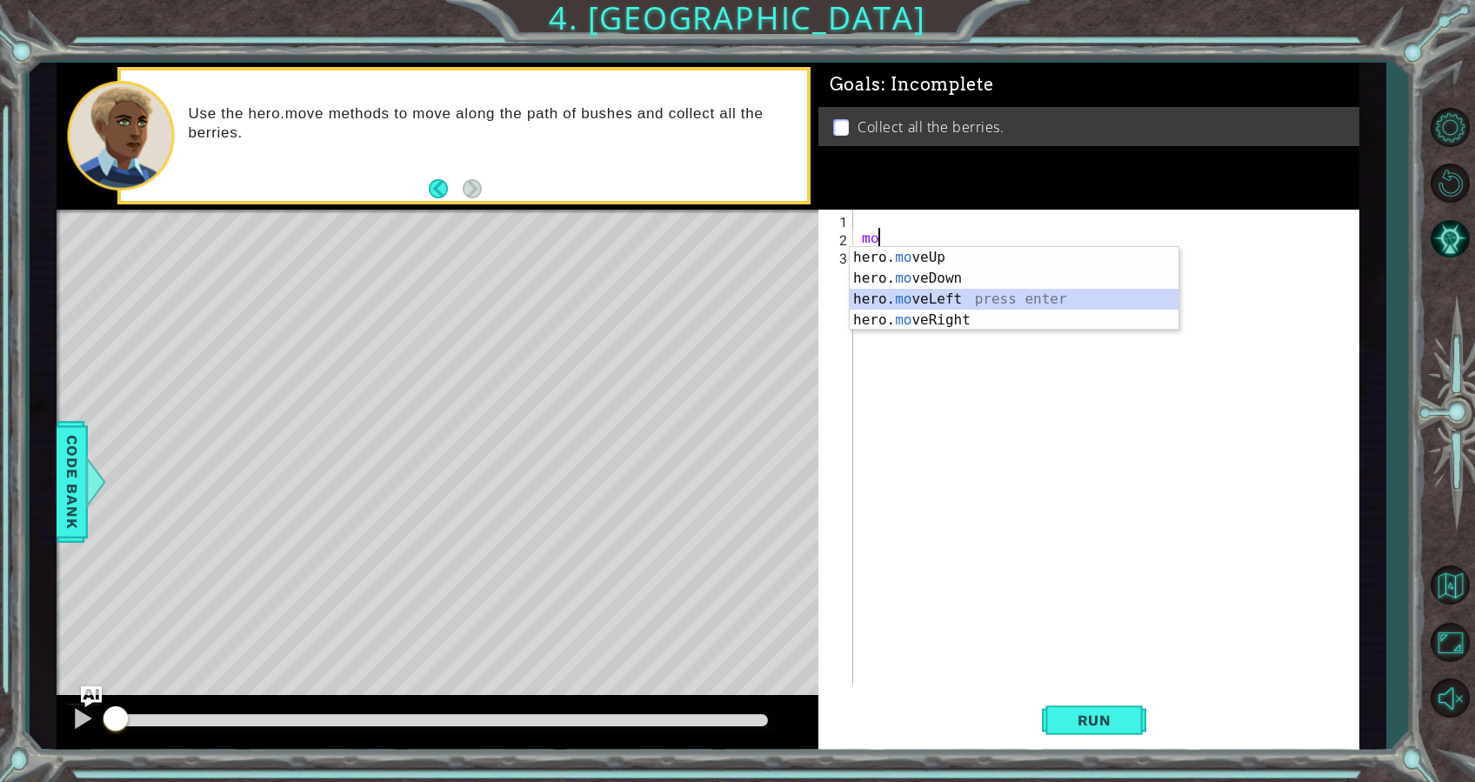
click at [940, 296] on div "hero. mo veUp press enter hero. mo veDown press enter hero. mo veLeft press ent…" at bounding box center [1014, 309] width 329 height 125
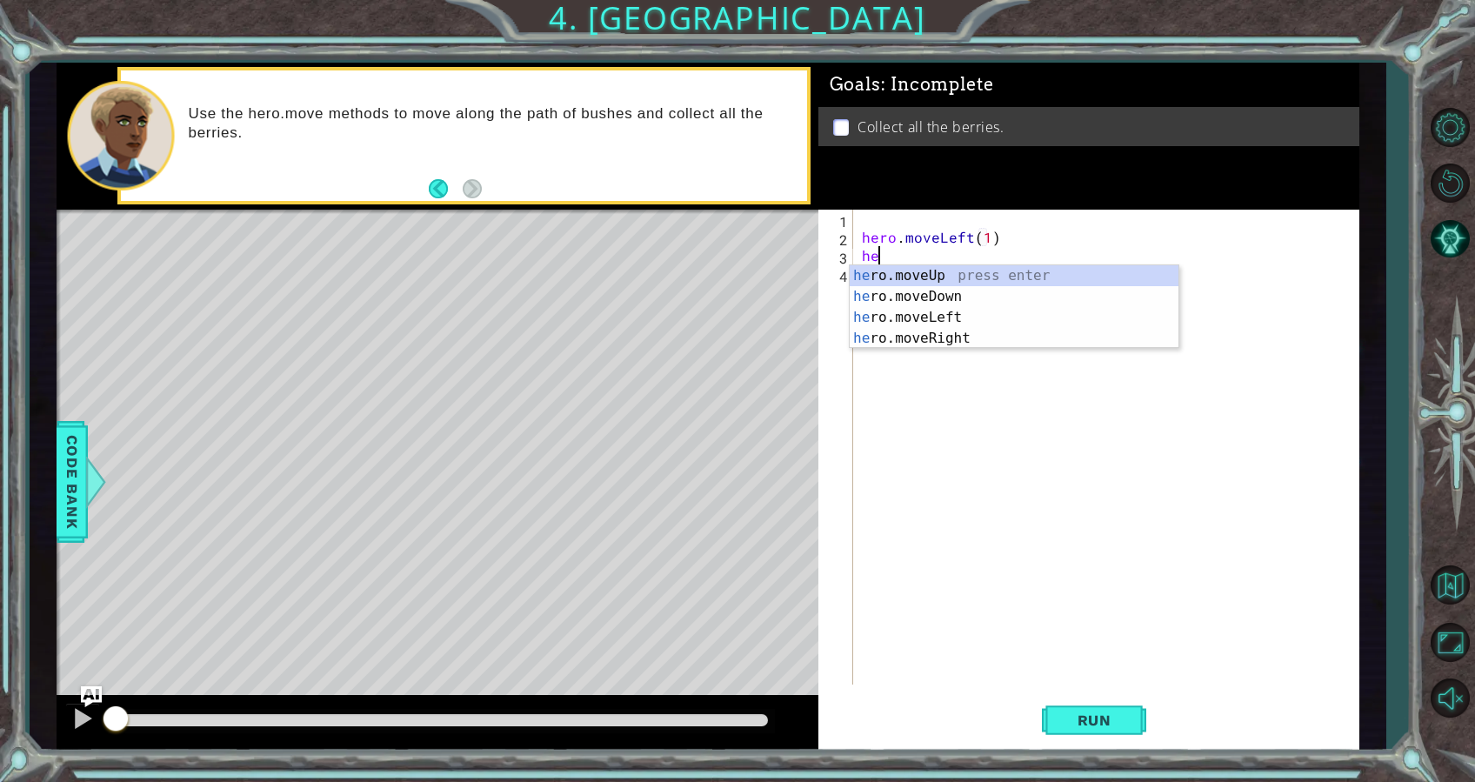
type textarea "h"
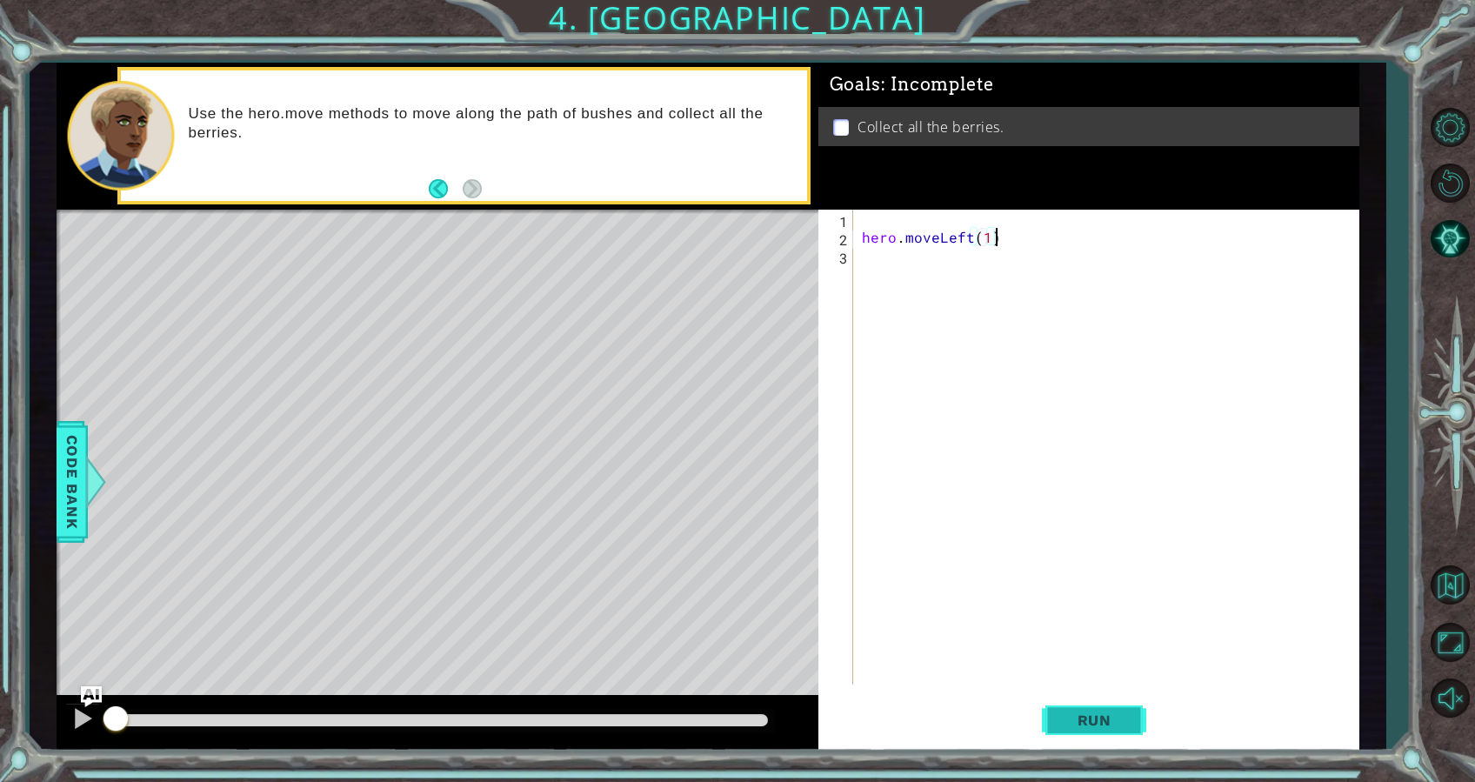
type textarea "hero.moveLeft(1)"
click at [1075, 720] on span "Run" at bounding box center [1094, 720] width 69 height 17
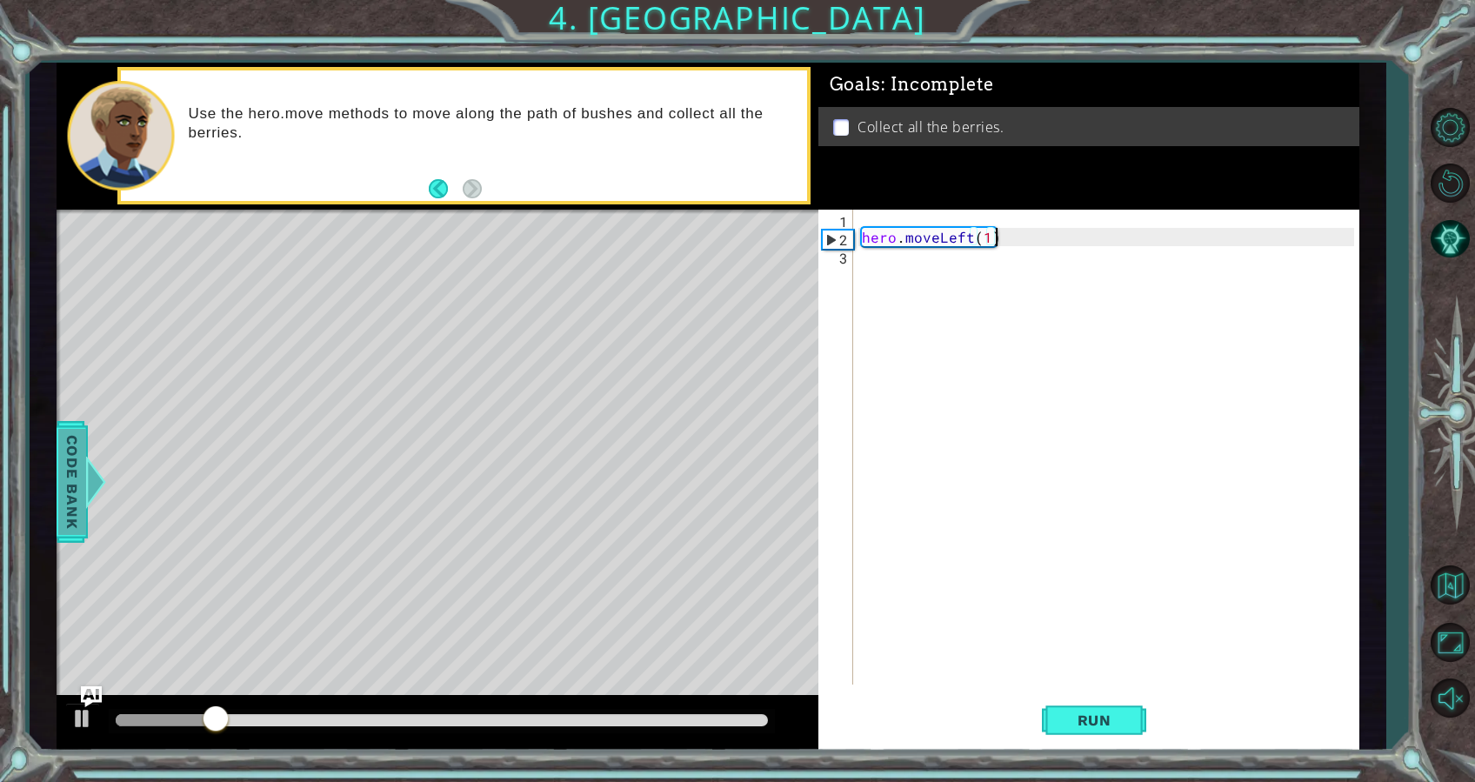
click at [69, 463] on div "methods hero moveDown(steps) moveUp(steps) moveLeft(steps) moveRight(steps) Cod…" at bounding box center [709, 407] width 1304 height 688
click at [90, 478] on div at bounding box center [95, 482] width 22 height 52
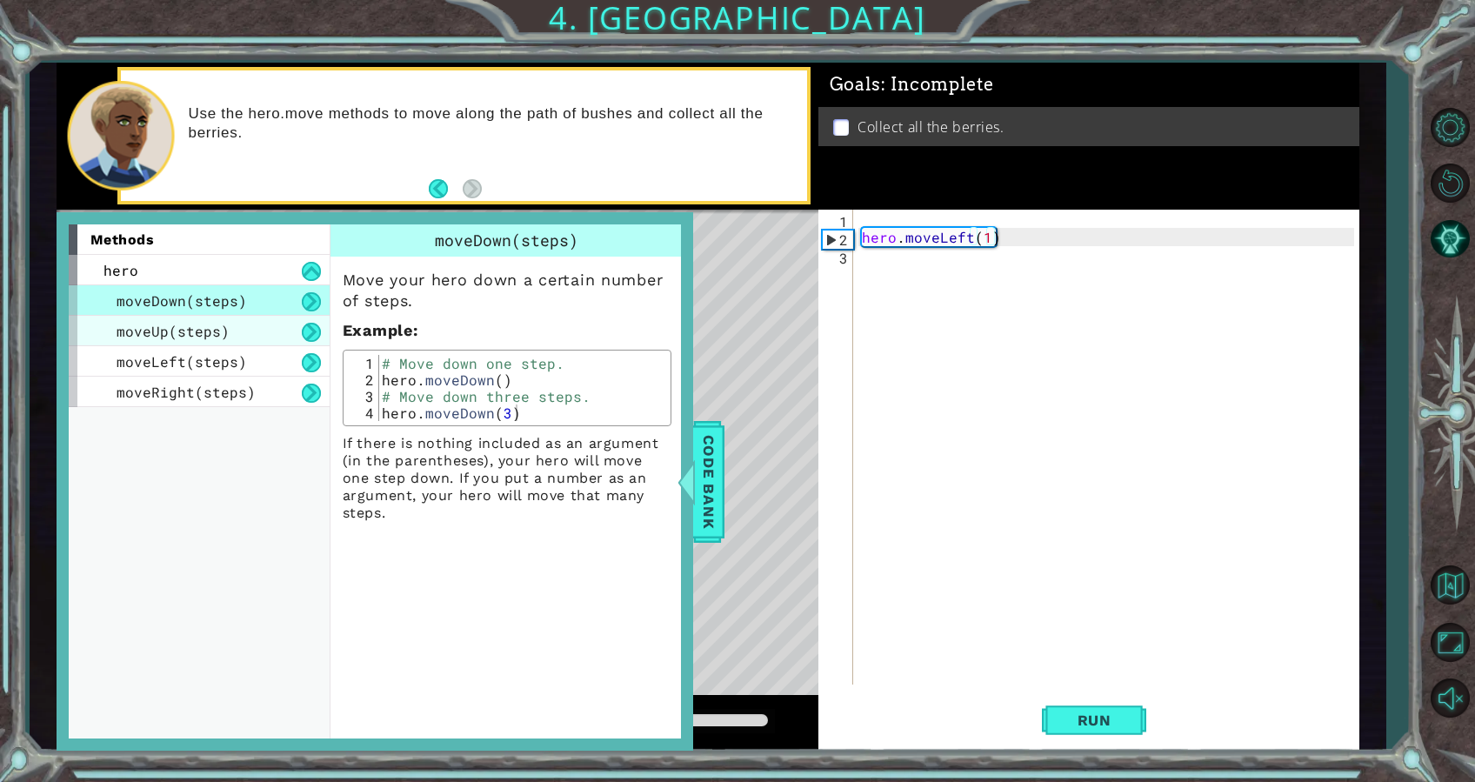
click at [137, 316] on div "moveUp(steps)" at bounding box center [199, 331] width 261 height 30
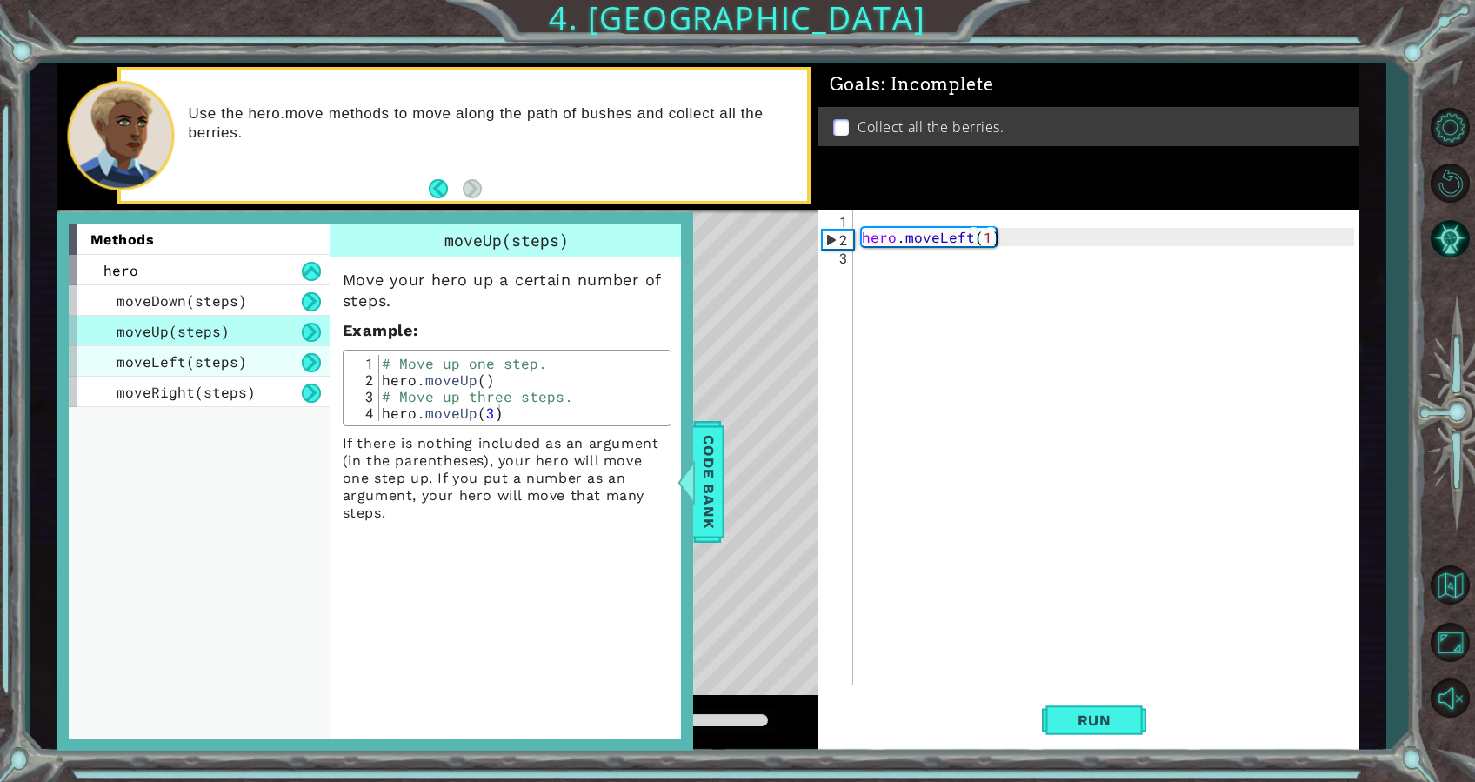
click at [134, 355] on span "moveLeft(steps)" at bounding box center [182, 361] width 130 height 18
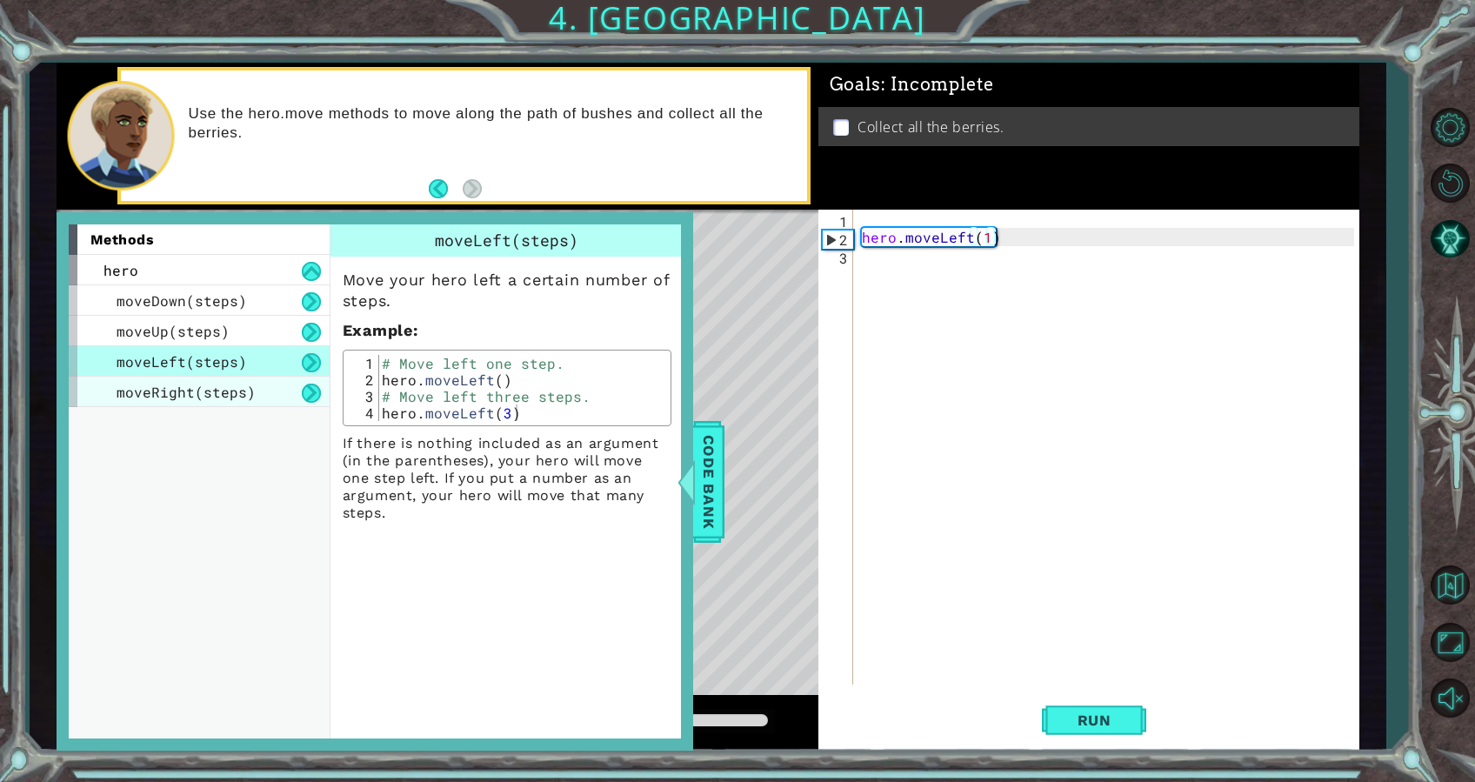
click at [139, 384] on span "moveRight(steps)" at bounding box center [186, 392] width 139 height 18
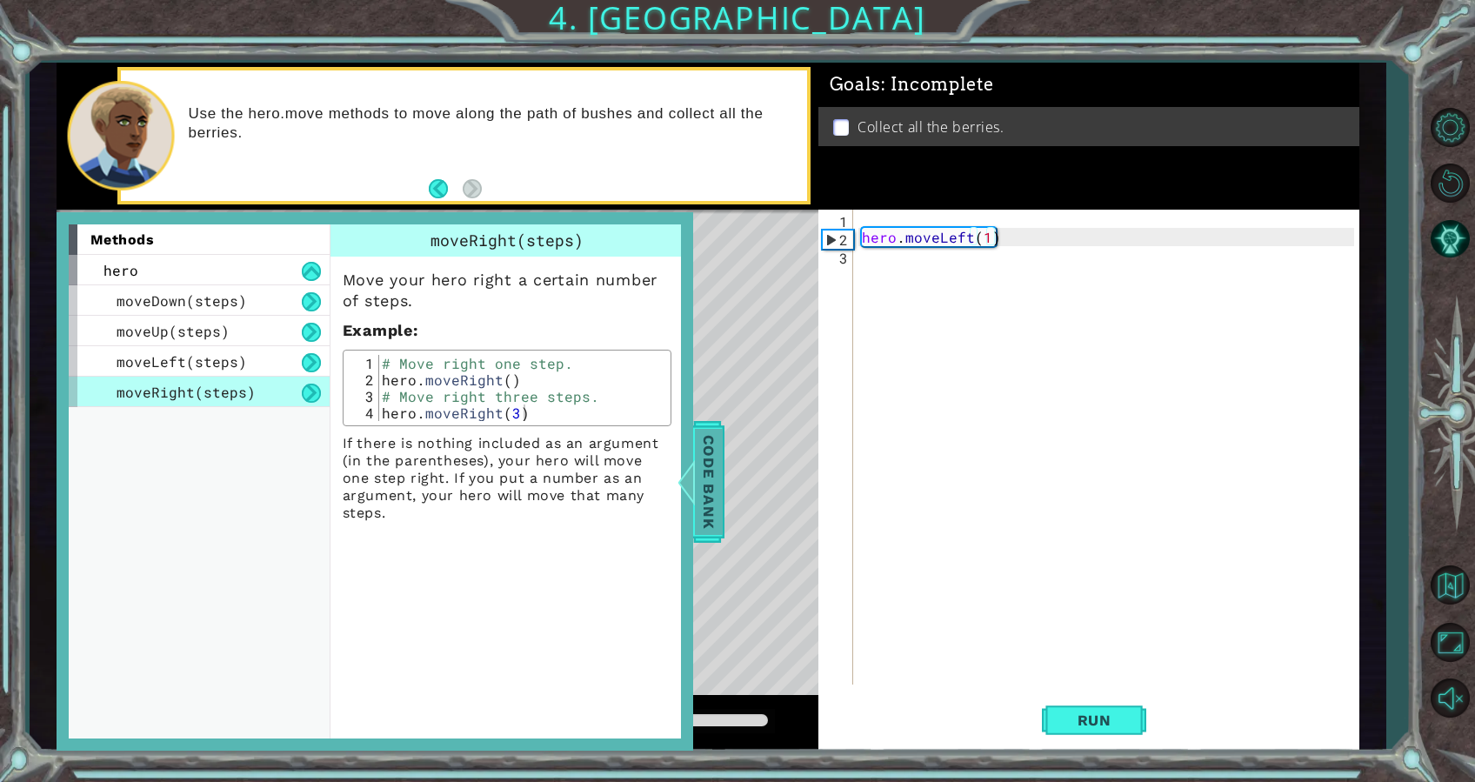
click at [705, 498] on span "Code Bank" at bounding box center [709, 481] width 28 height 106
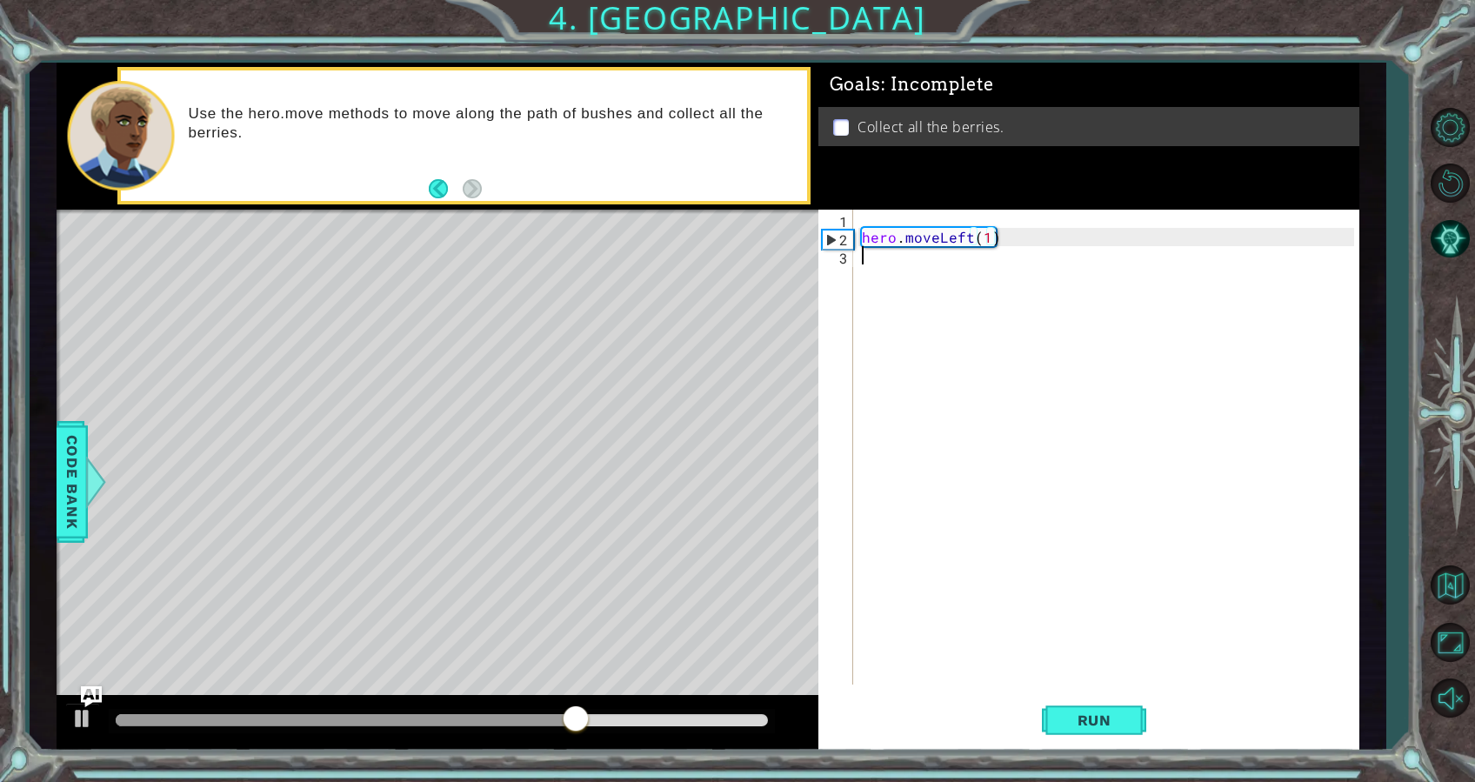
click at [951, 292] on div "hero . moveLeft ( 1 )" at bounding box center [1111, 466] width 505 height 512
click at [988, 240] on div "hero . moveLeft ( 1 )" at bounding box center [1111, 466] width 505 height 512
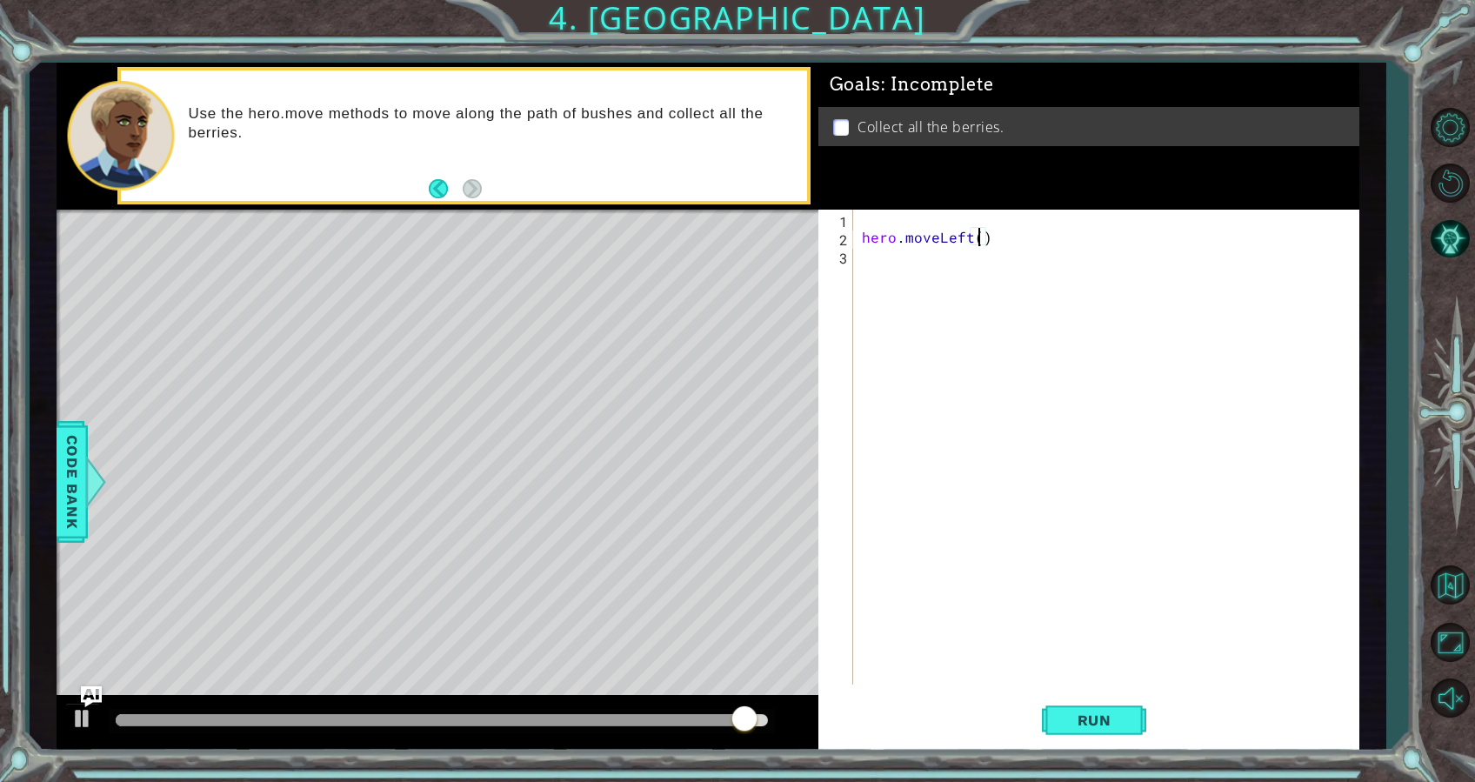
type textarea "hero.moveLeft(2)"
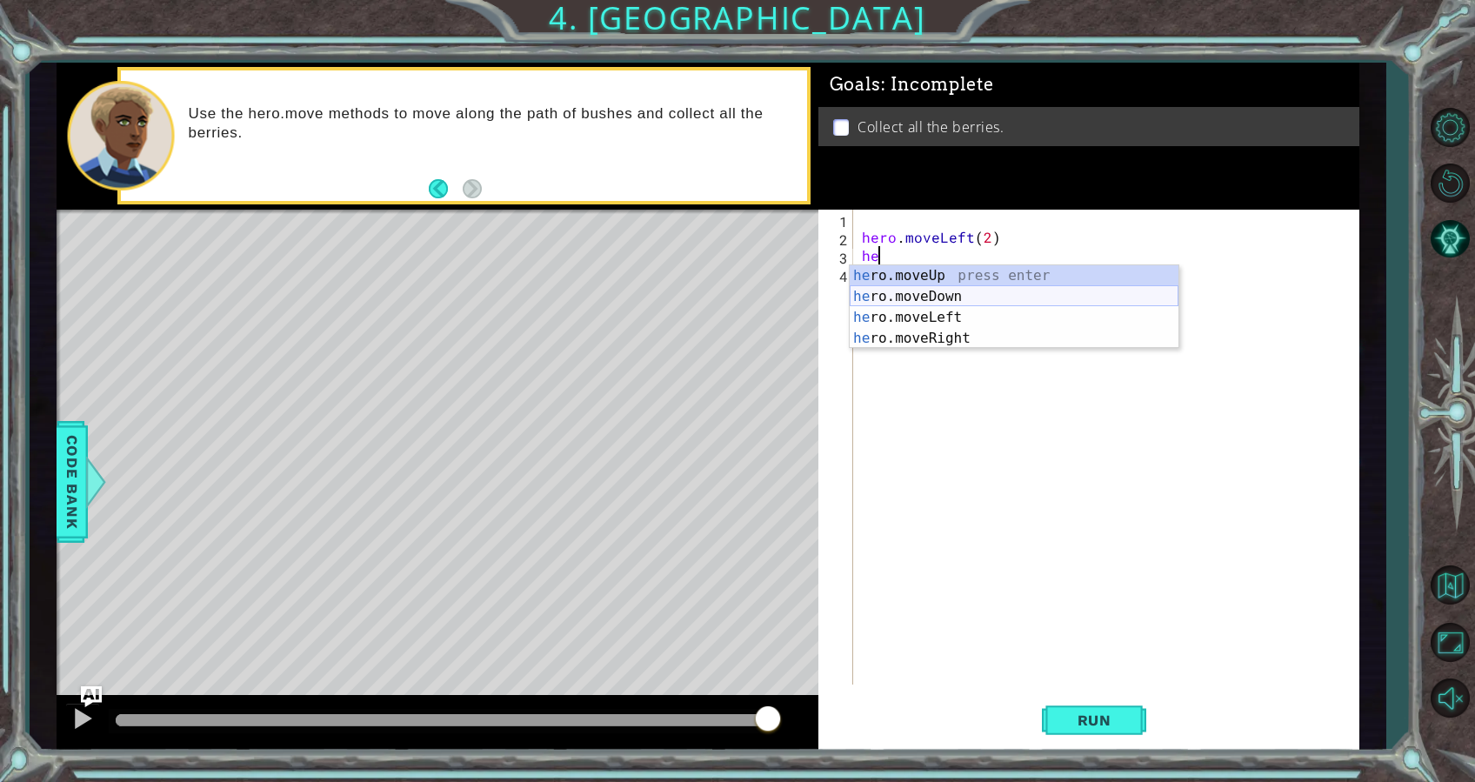
click at [973, 292] on div "he ro.moveUp press enter he ro.moveDown press enter he ro.moveLeft press enter …" at bounding box center [1014, 327] width 329 height 125
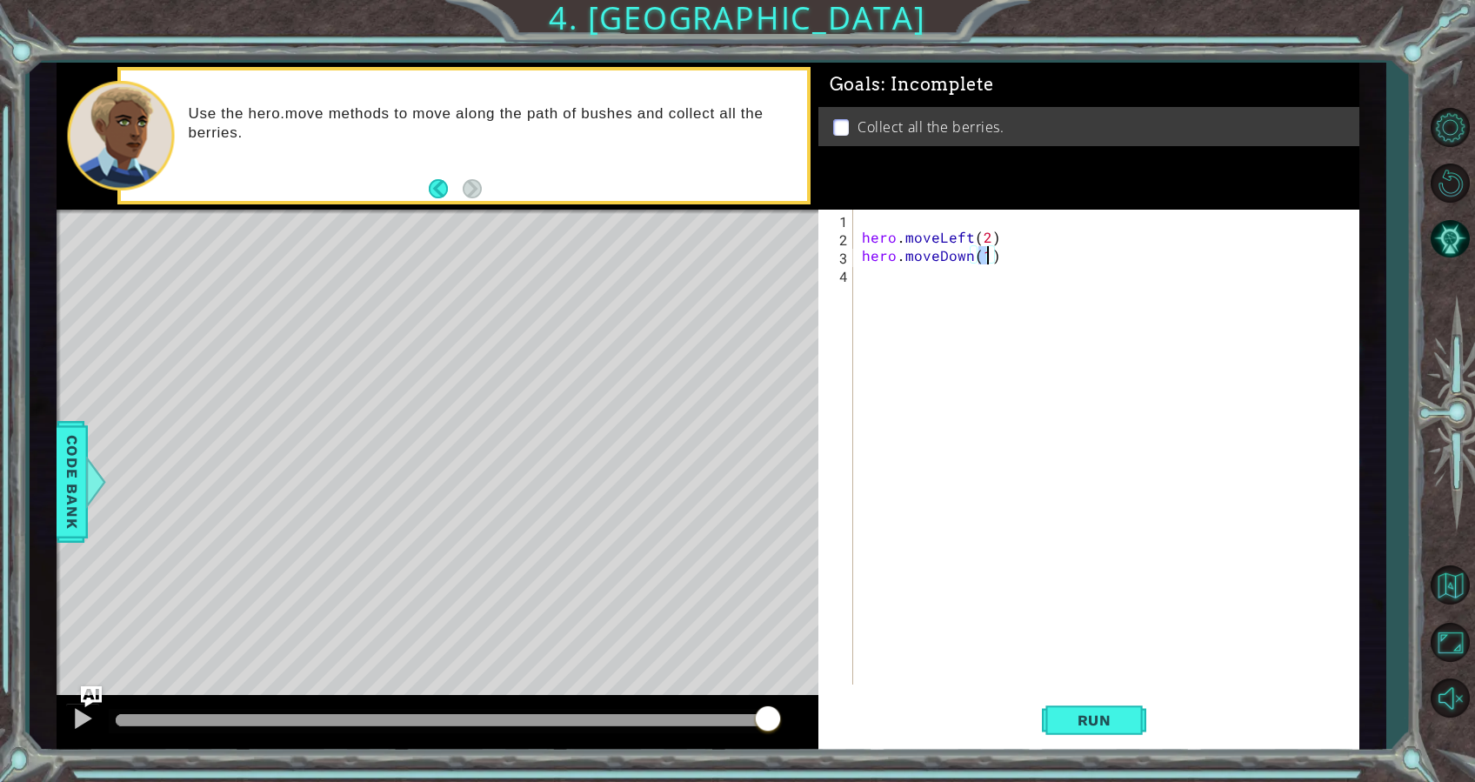
type textarea "hero.moveDown(2)"
click at [1124, 726] on span "Run" at bounding box center [1094, 720] width 69 height 17
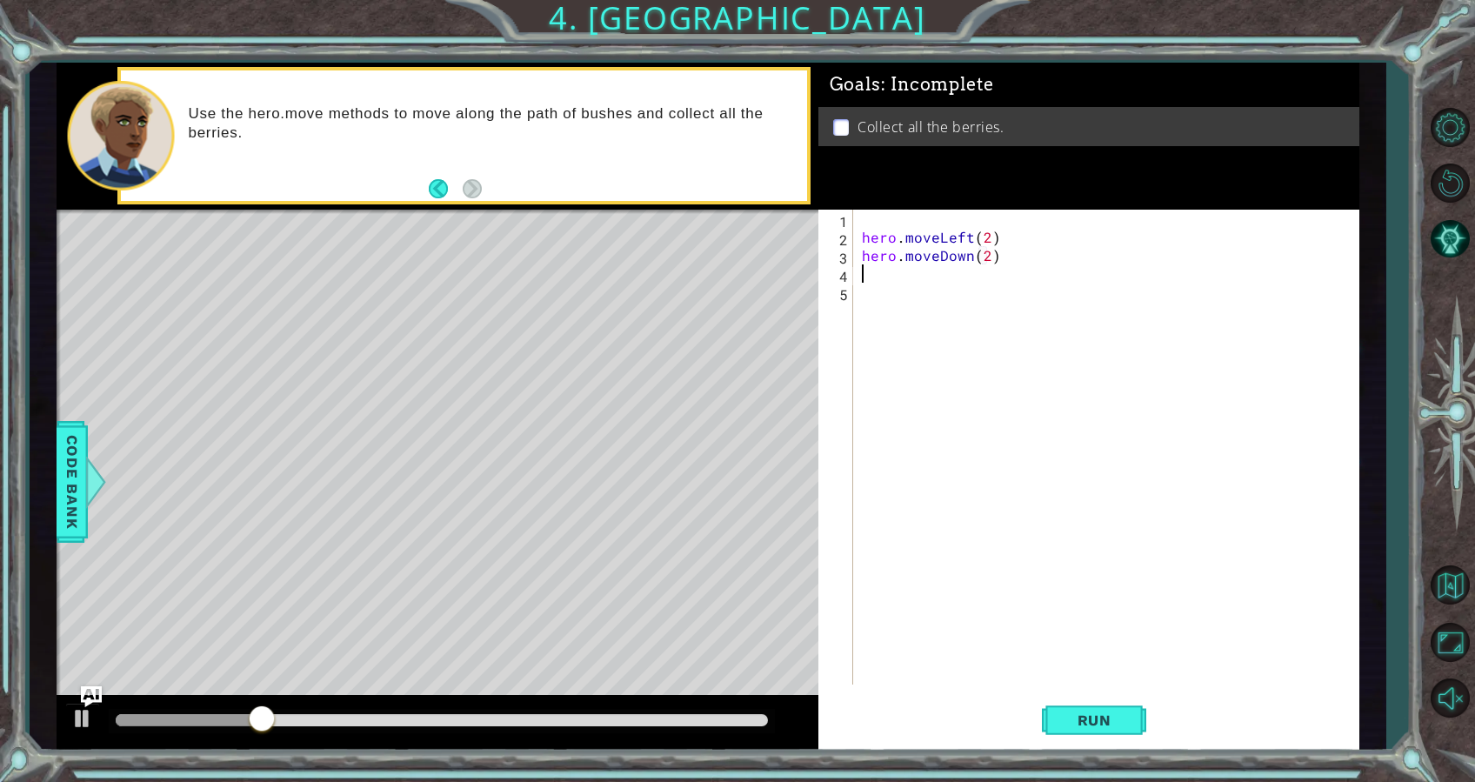
type textarea "he"
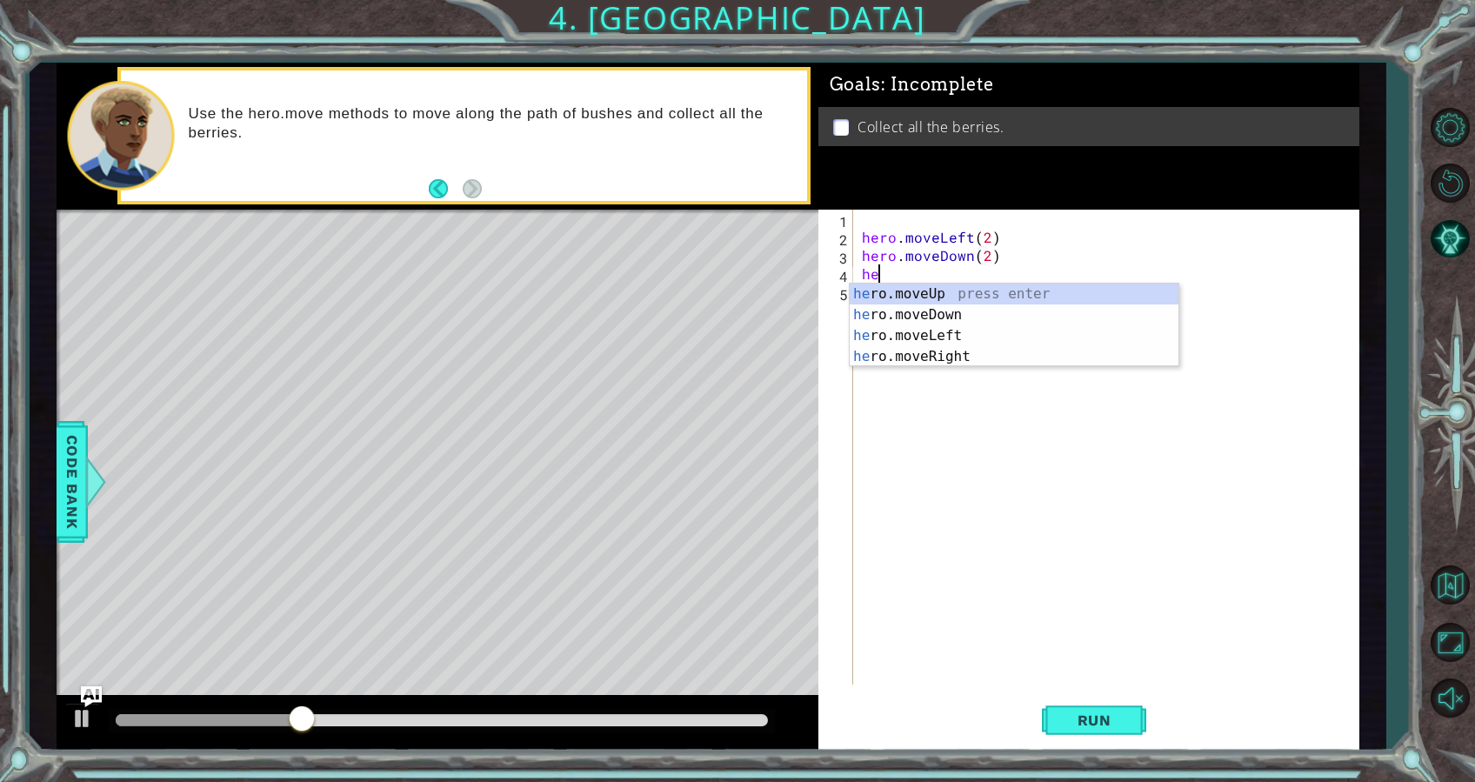
click at [997, 373] on div "hero . moveLeft ( 2 ) hero . moveDown ( 2 ) he" at bounding box center [1111, 466] width 505 height 512
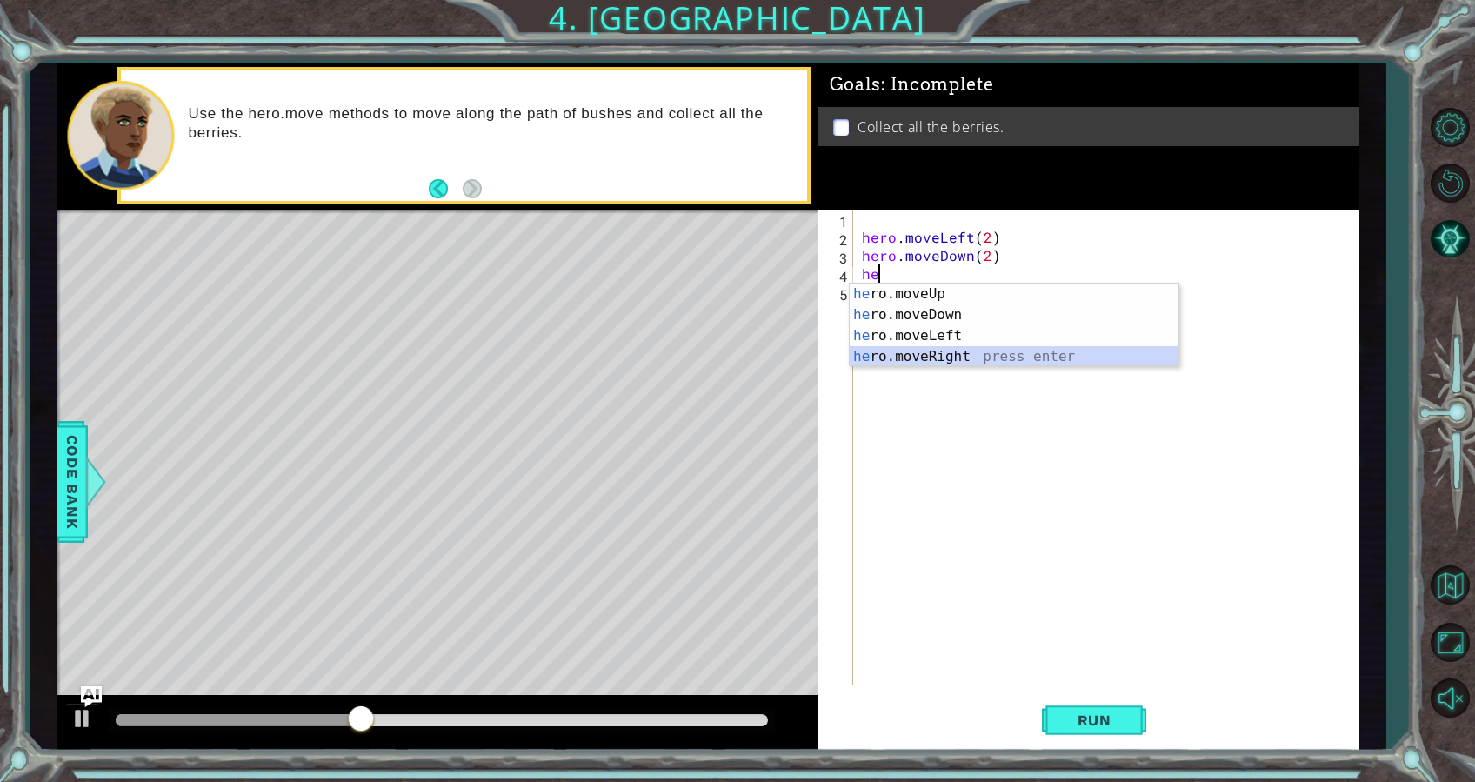
click at [990, 361] on div "he ro.moveUp press enter he ro.moveDown press enter he ro.moveLeft press enter …" at bounding box center [1014, 346] width 329 height 125
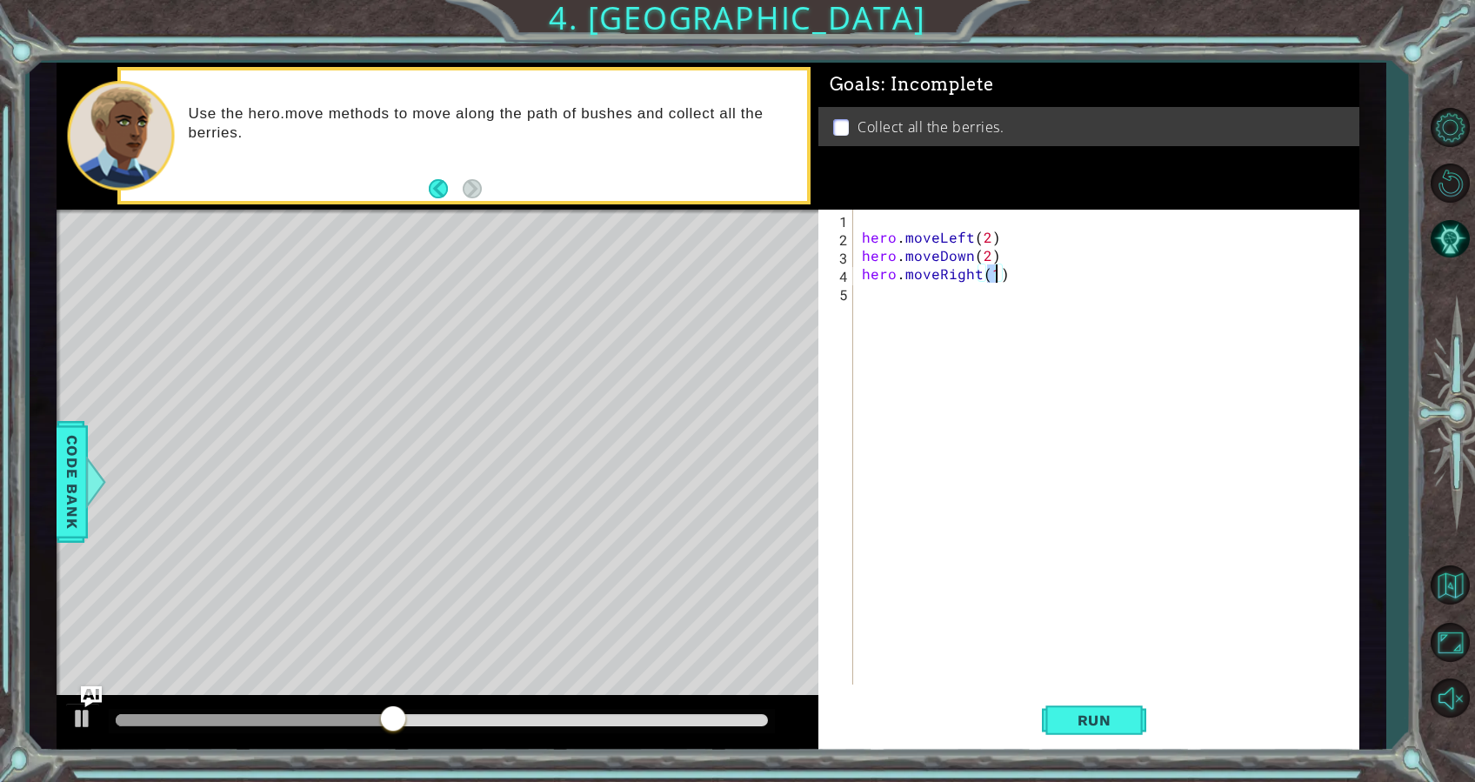
type textarea "hero.moveRight(2)"
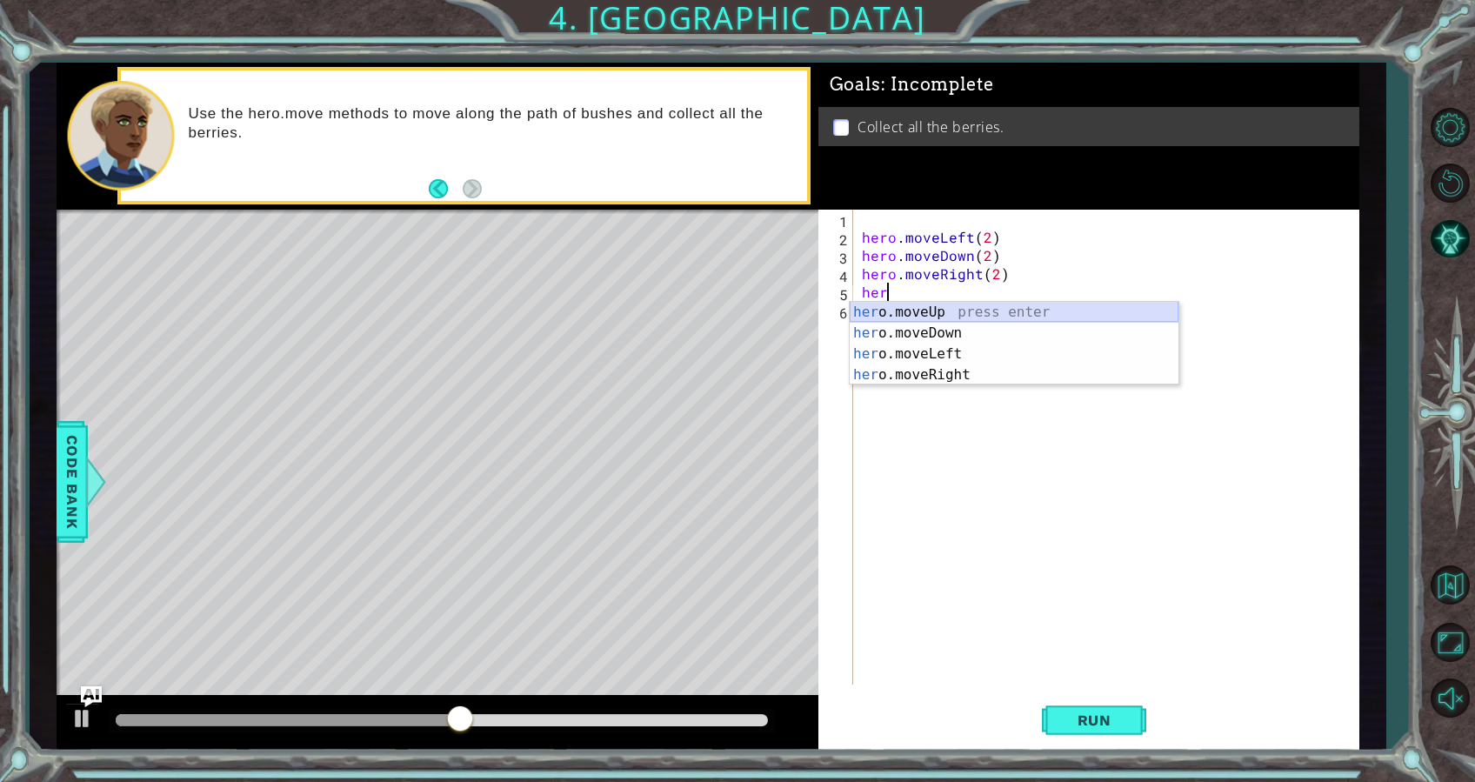
click at [945, 311] on div "her o.moveUp press enter her o.moveDown press enter her o.moveLeft press enter …" at bounding box center [1014, 364] width 329 height 125
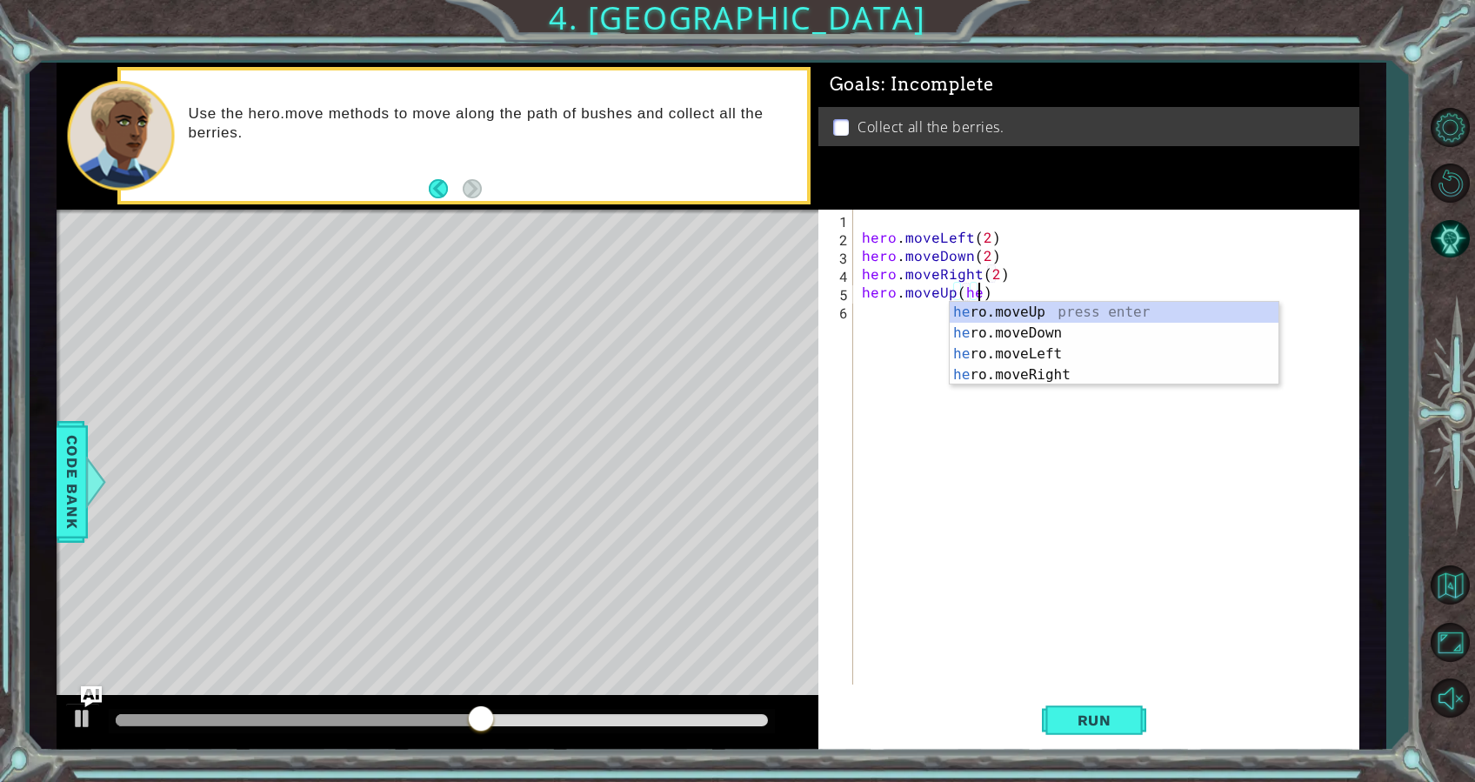
scroll to position [0, 7]
click at [1016, 321] on div "hero .moveUp press enter hero .moveDown press enter hero .moveLeft press enter …" at bounding box center [1114, 364] width 329 height 125
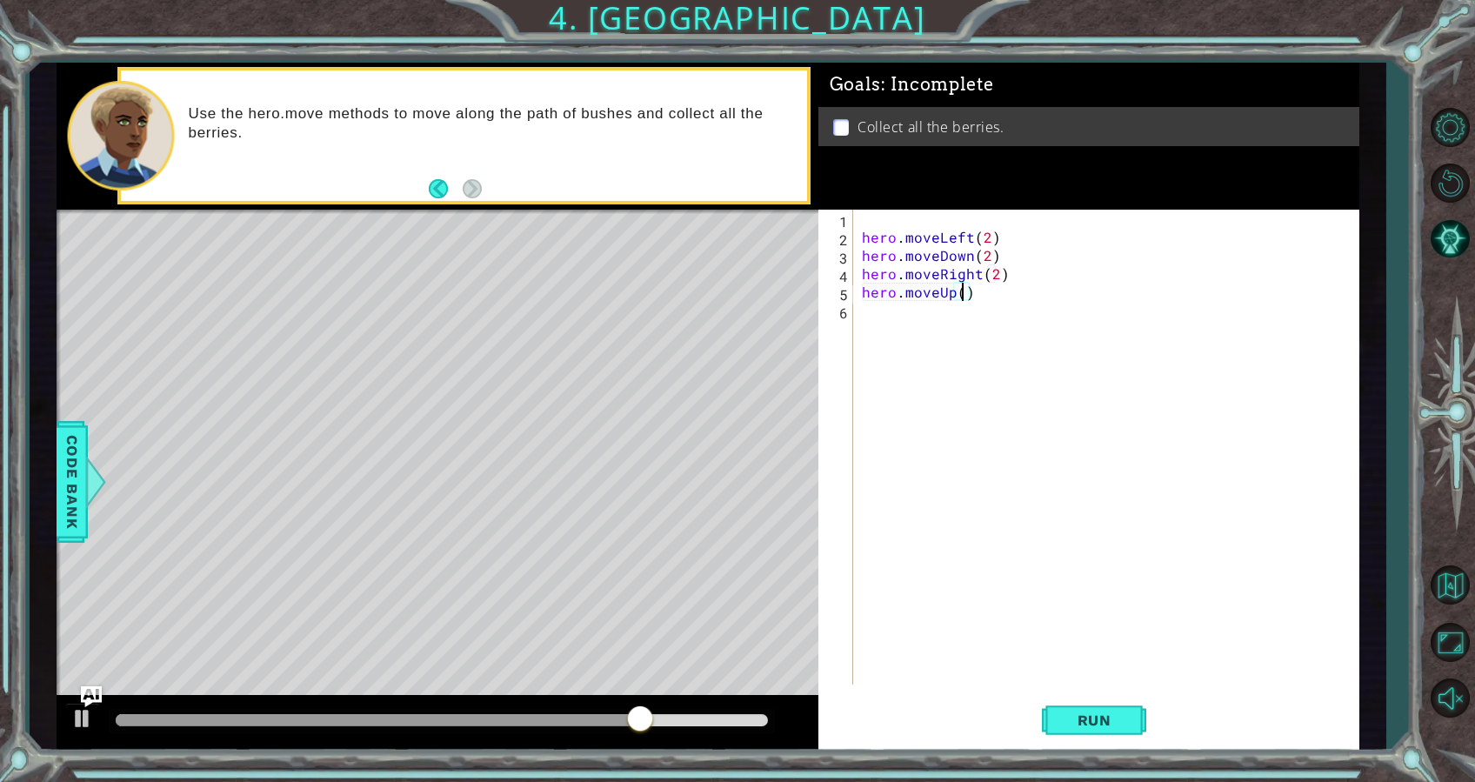
scroll to position [0, 6]
type textarea "hero.moveUp(2)"
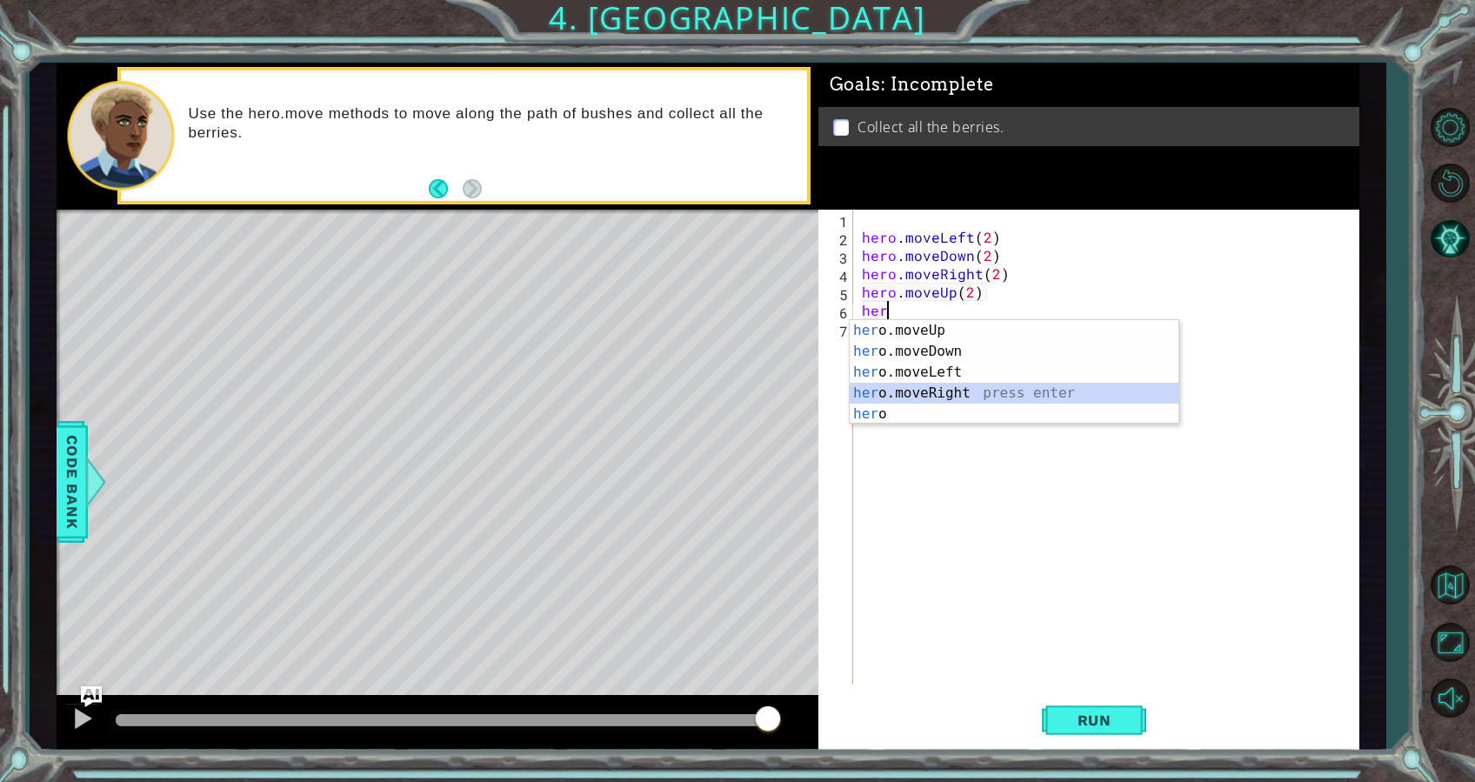
click at [946, 394] on div "her o.moveUp press enter her o.moveDown press enter her o.moveLeft press enter …" at bounding box center [1014, 393] width 329 height 146
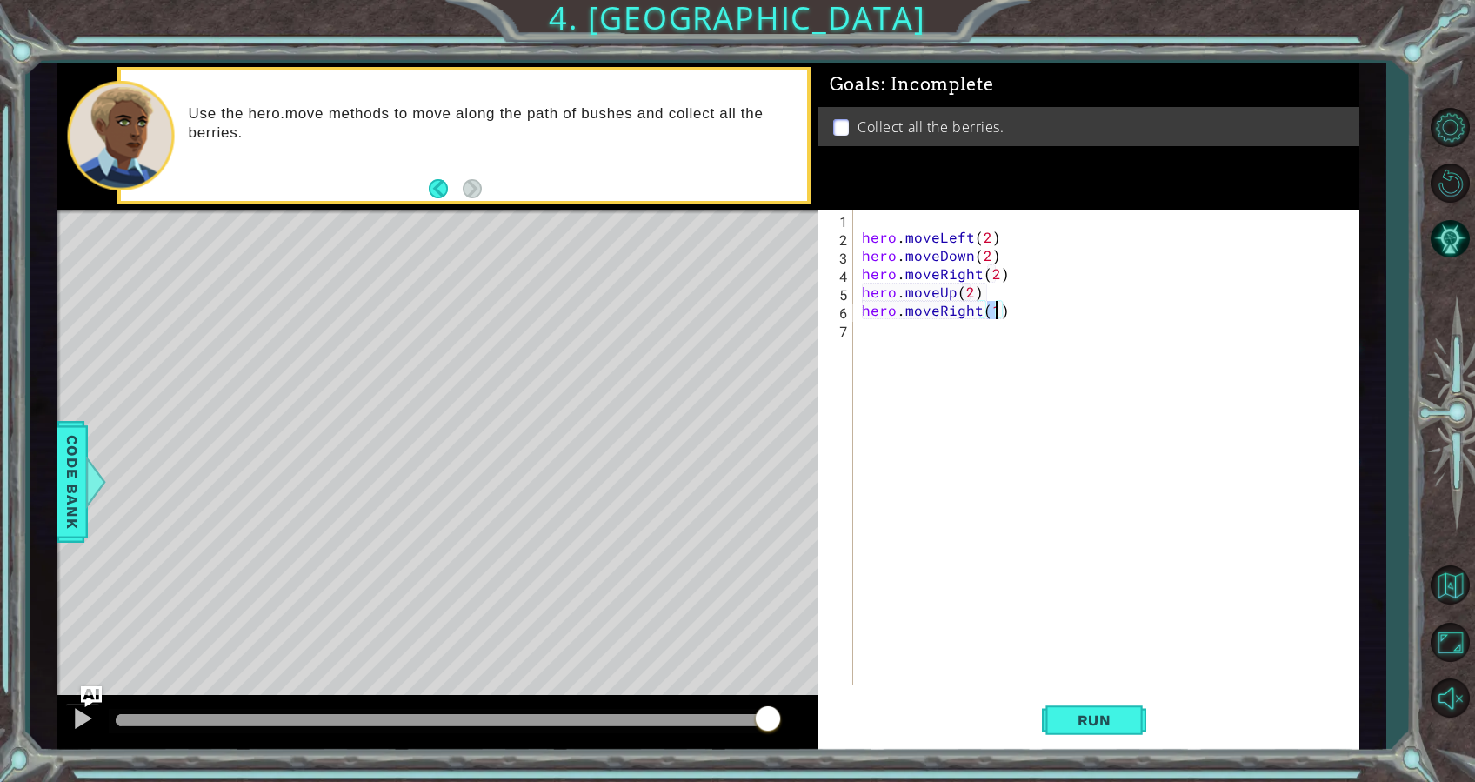
type textarea "hero.moveRight(w3)"
type textarea "hero.moveRight(3)"
click at [1084, 719] on span "Run" at bounding box center [1094, 720] width 69 height 17
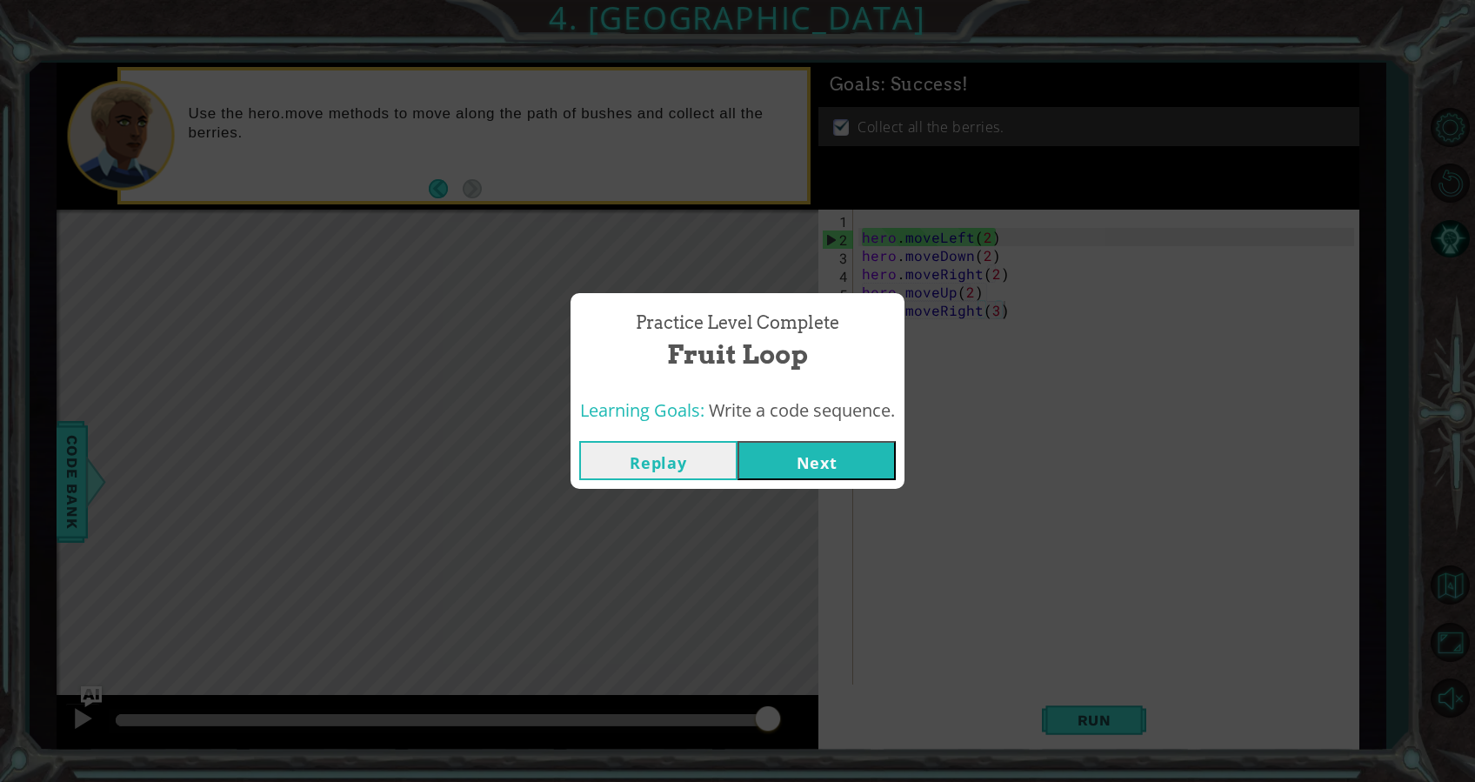
click at [827, 463] on button "Next" at bounding box center [817, 460] width 158 height 39
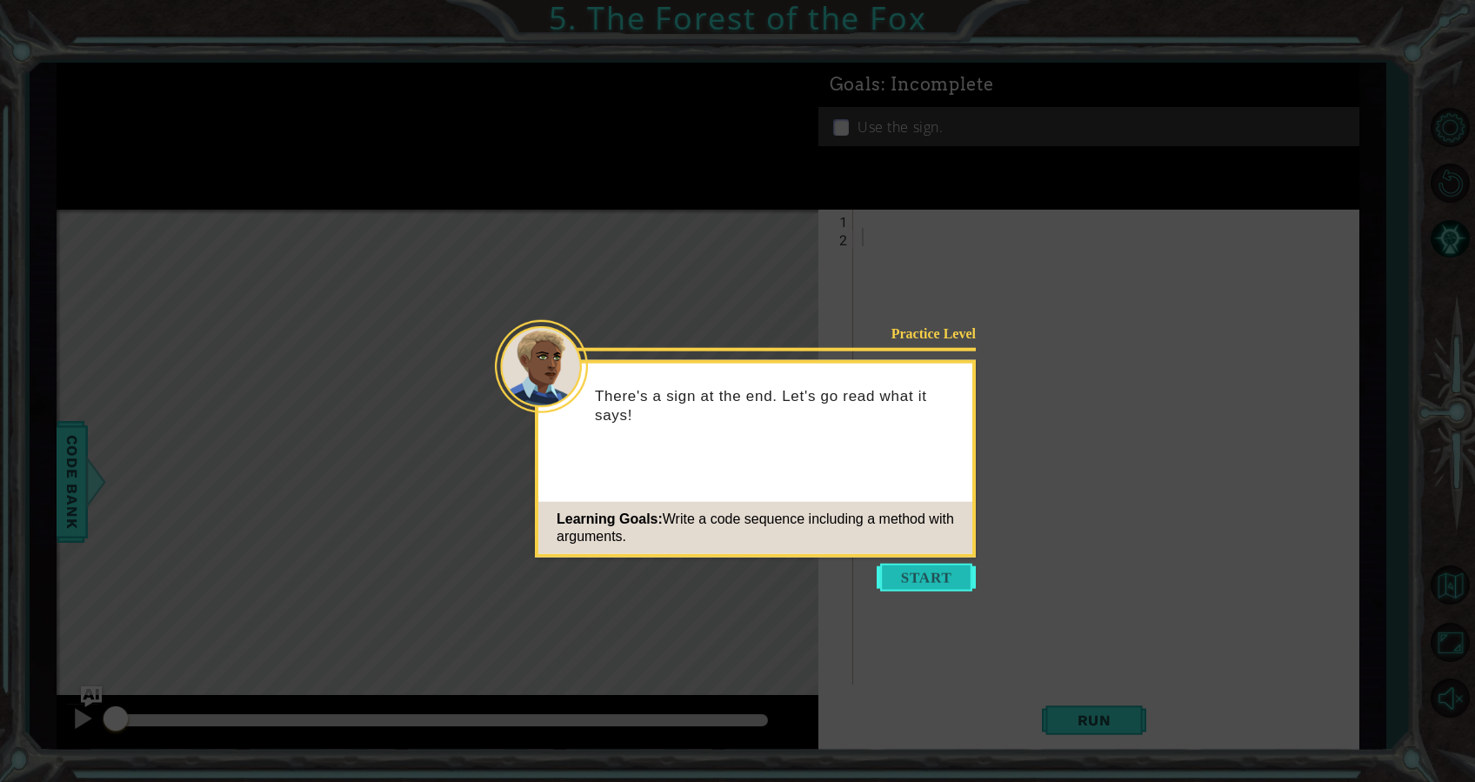
click at [949, 572] on button "Start" at bounding box center [926, 578] width 99 height 28
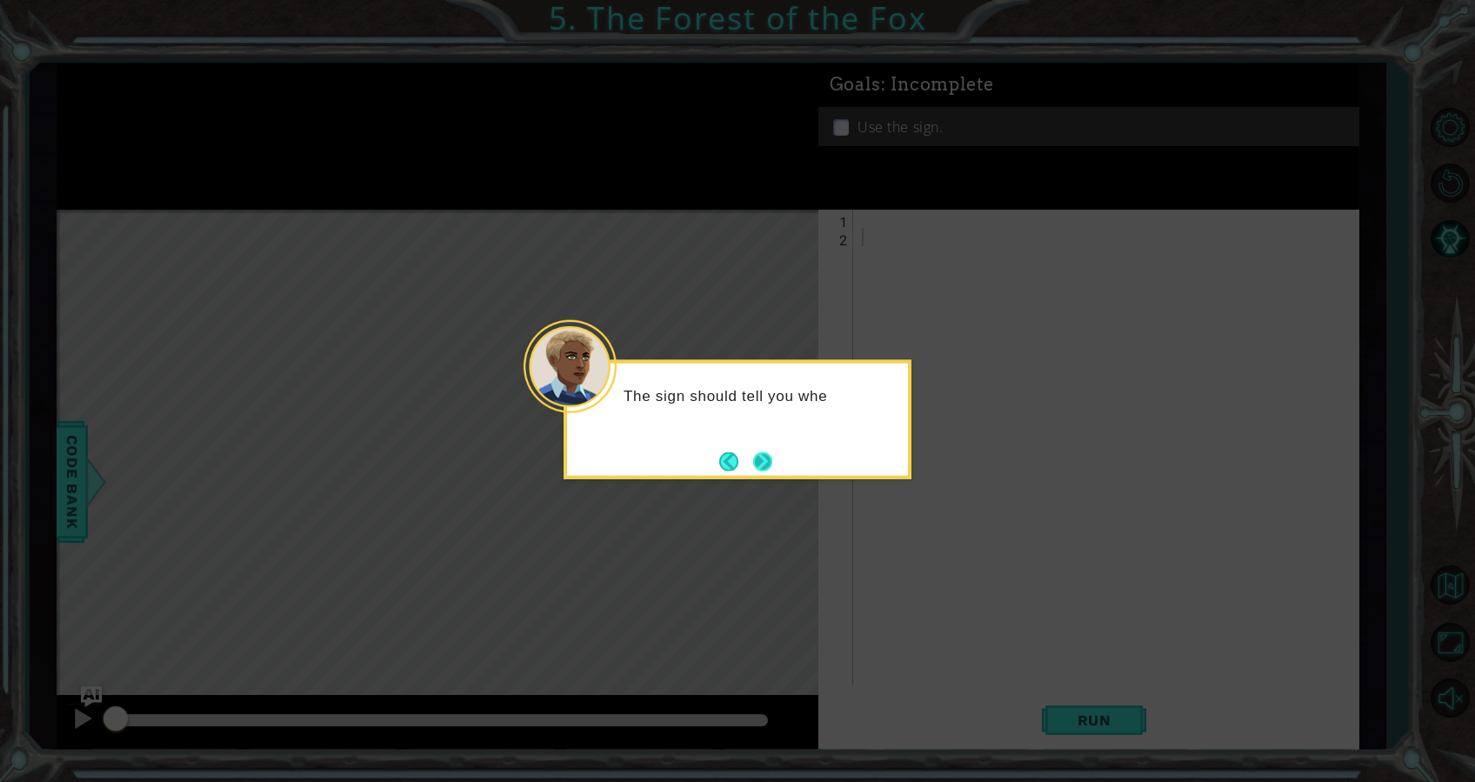
click at [766, 456] on button "Next" at bounding box center [762, 460] width 19 height 19
click at [759, 451] on button "Next" at bounding box center [762, 460] width 19 height 19
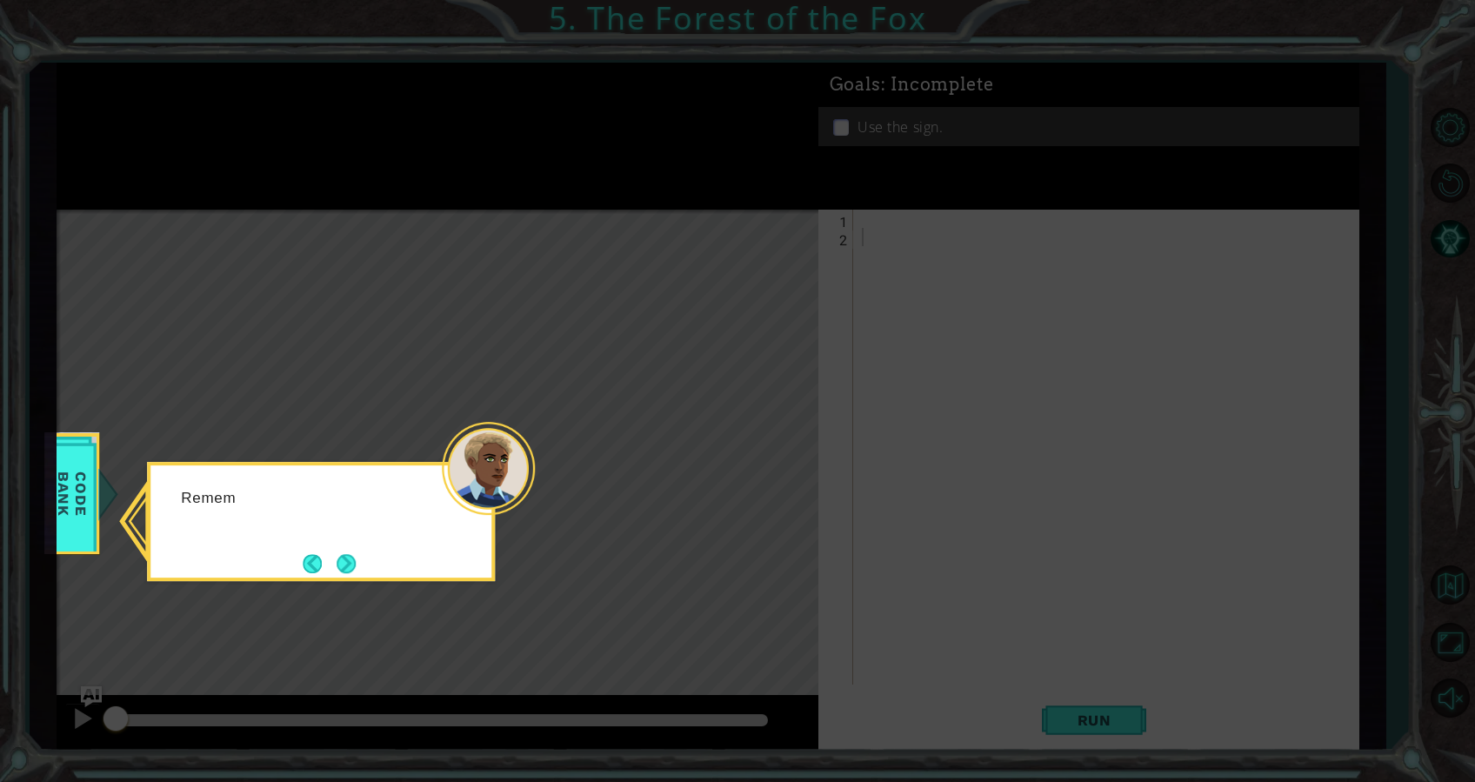
click at [766, 465] on icon at bounding box center [737, 391] width 1475 height 782
click at [348, 548] on div "Remember to check your Code Bank if you want to know what meth" at bounding box center [320, 516] width 341 height 88
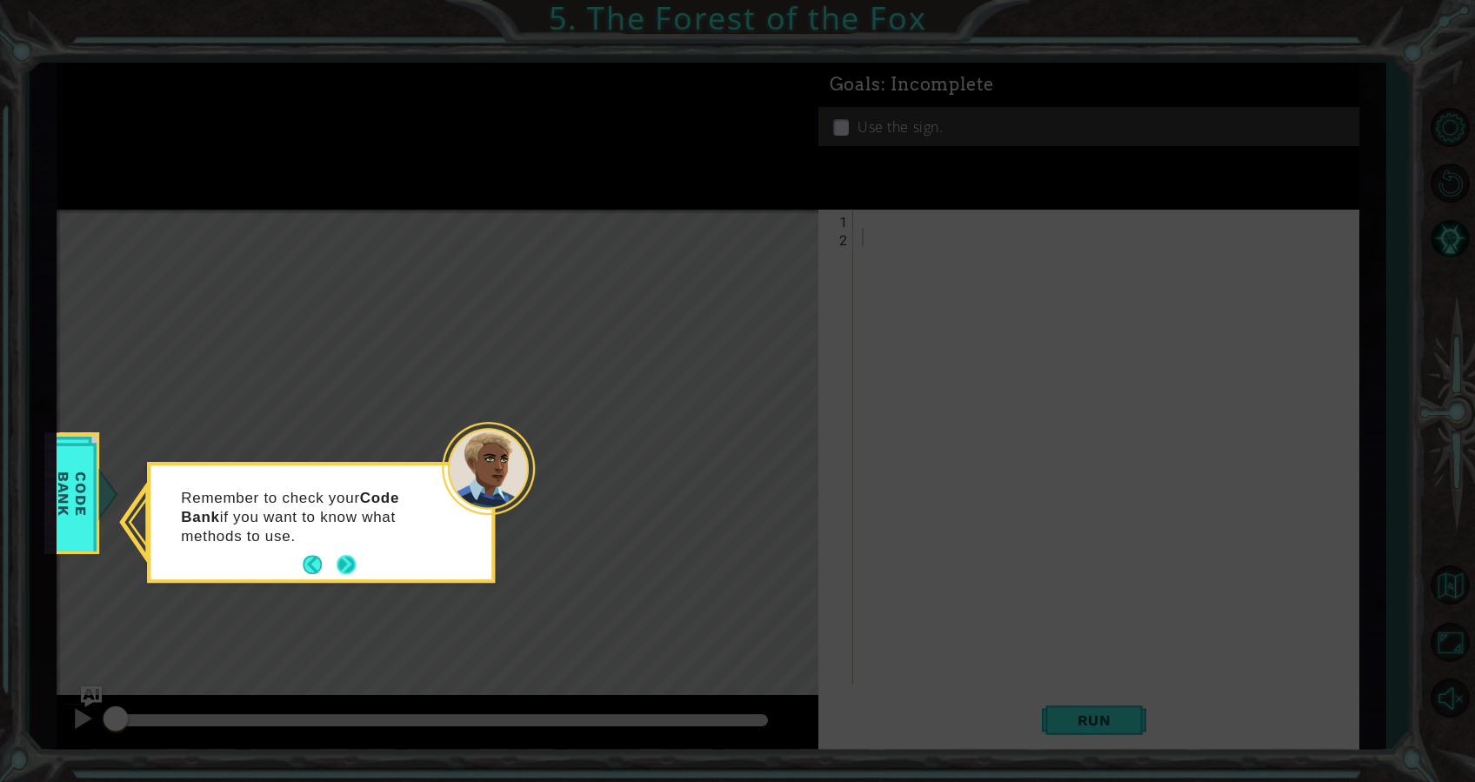
click at [353, 565] on button "Next" at bounding box center [346, 565] width 19 height 19
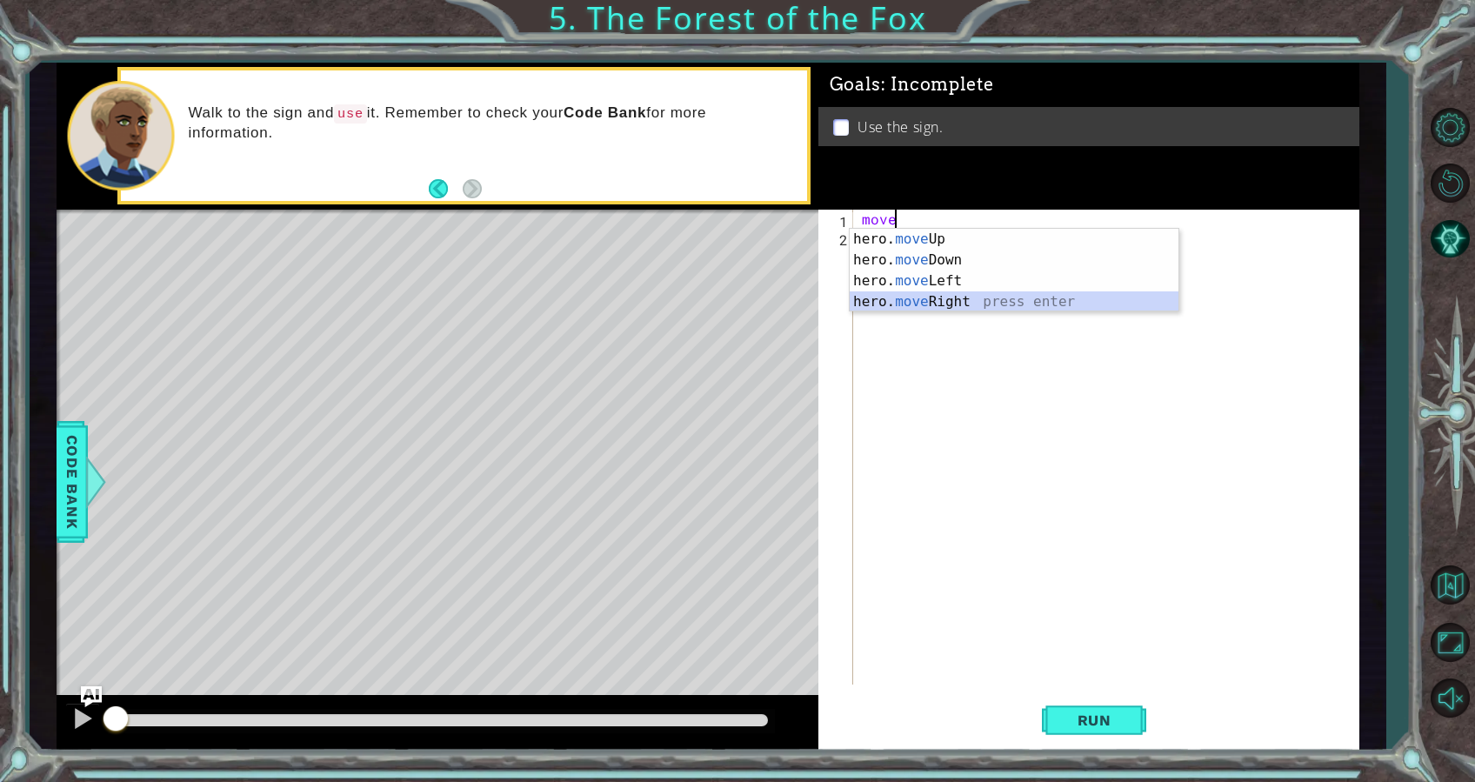
click at [1027, 303] on div "hero. move Up press enter hero. move Down press enter hero. move Left press ent…" at bounding box center [1014, 291] width 329 height 125
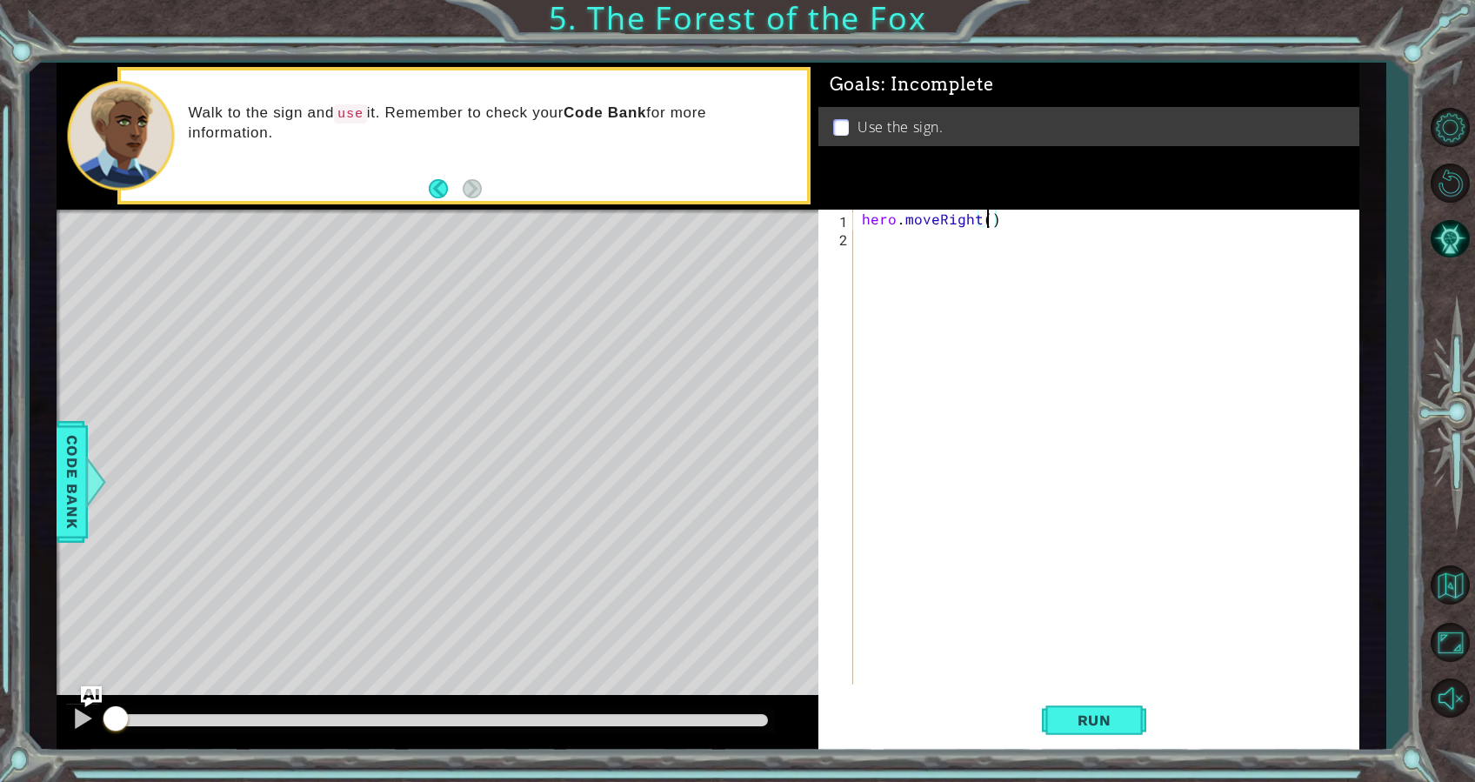
scroll to position [0, 7]
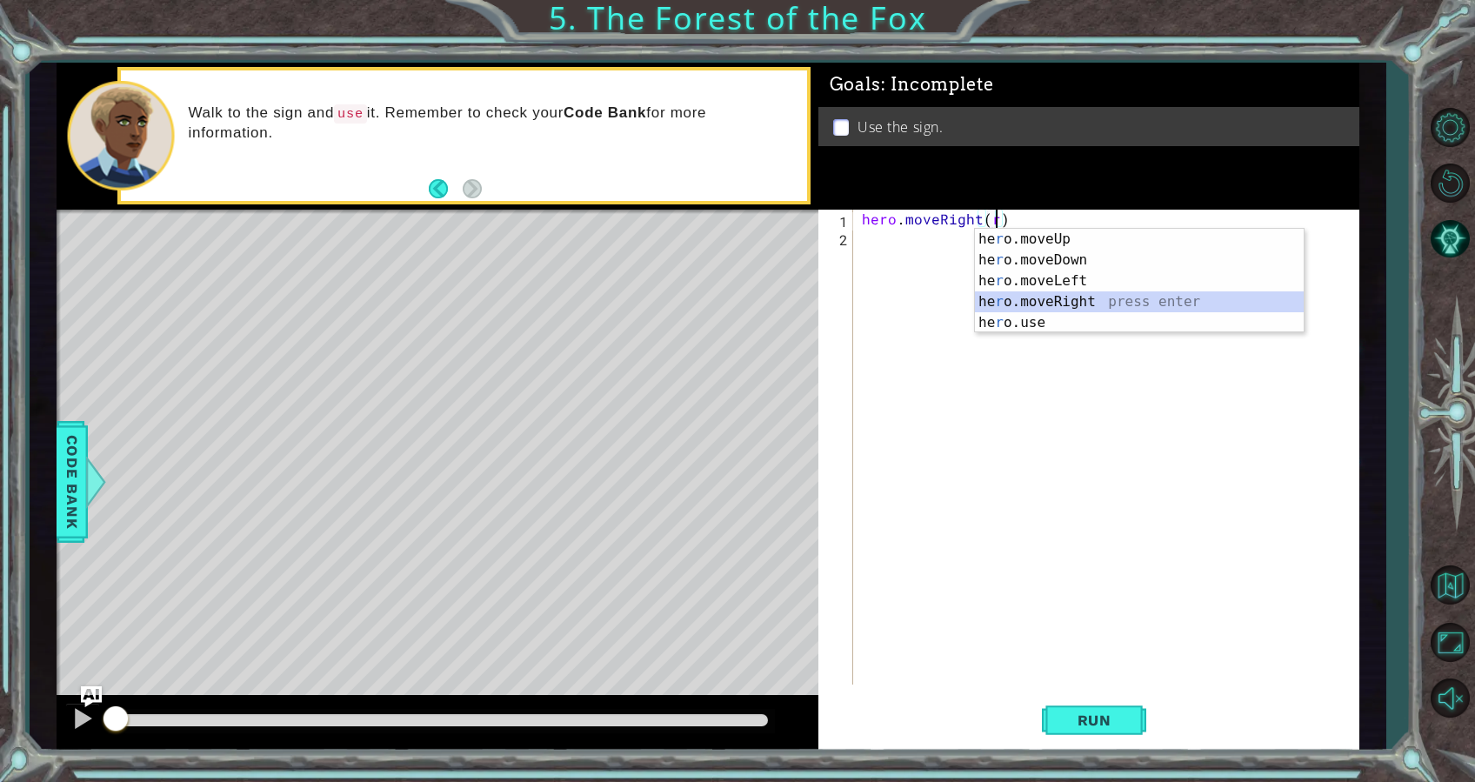
click at [1072, 293] on div "he r o.moveUp press enter he r o.moveDown press enter he r o.moveLeft press ent…" at bounding box center [1139, 302] width 329 height 146
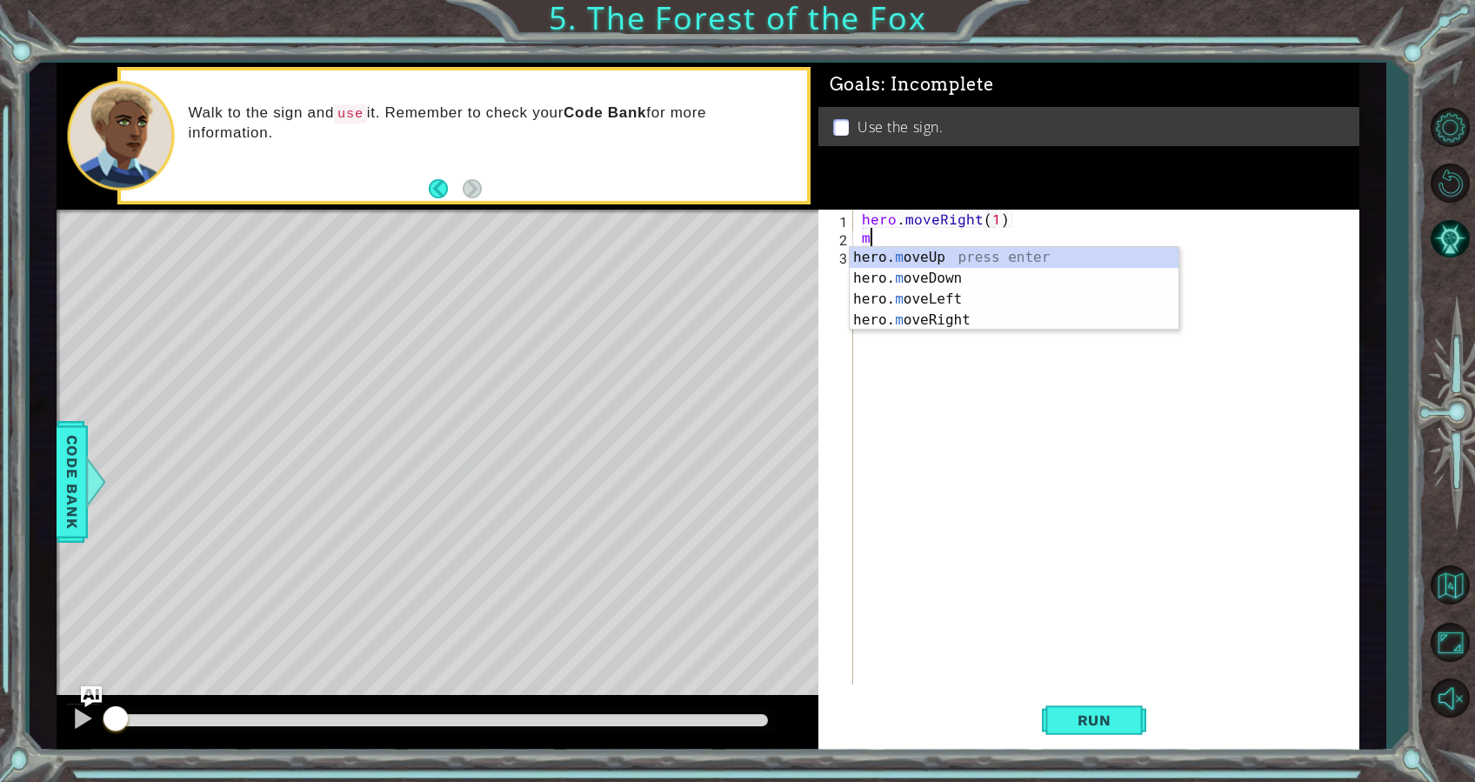
scroll to position [0, 9]
click at [1052, 255] on div "hero. move Up press enter hero. move Down press enter hero. move Left press ent…" at bounding box center [1014, 309] width 329 height 125
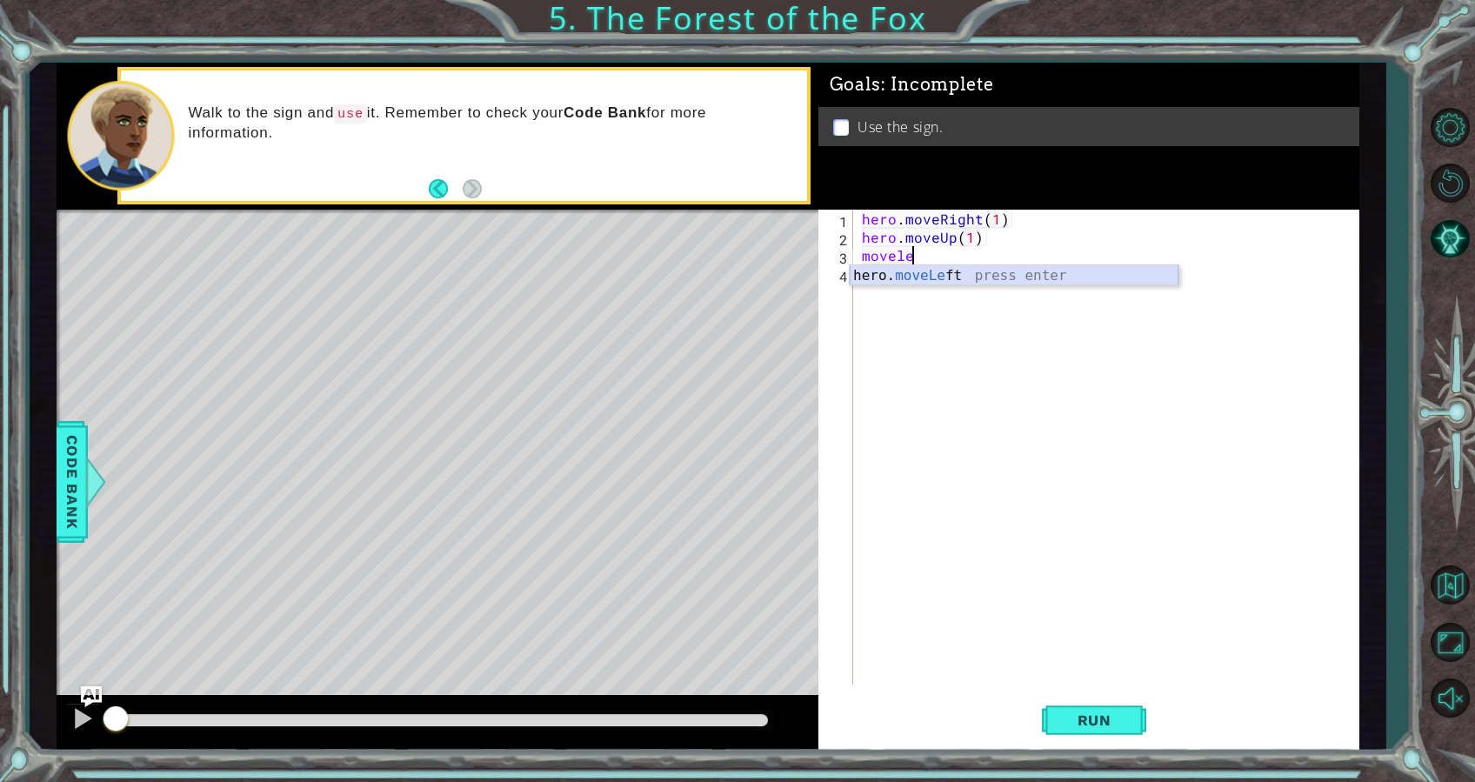
click at [1046, 271] on div "hero. moveLe ft press enter" at bounding box center [1014, 296] width 329 height 63
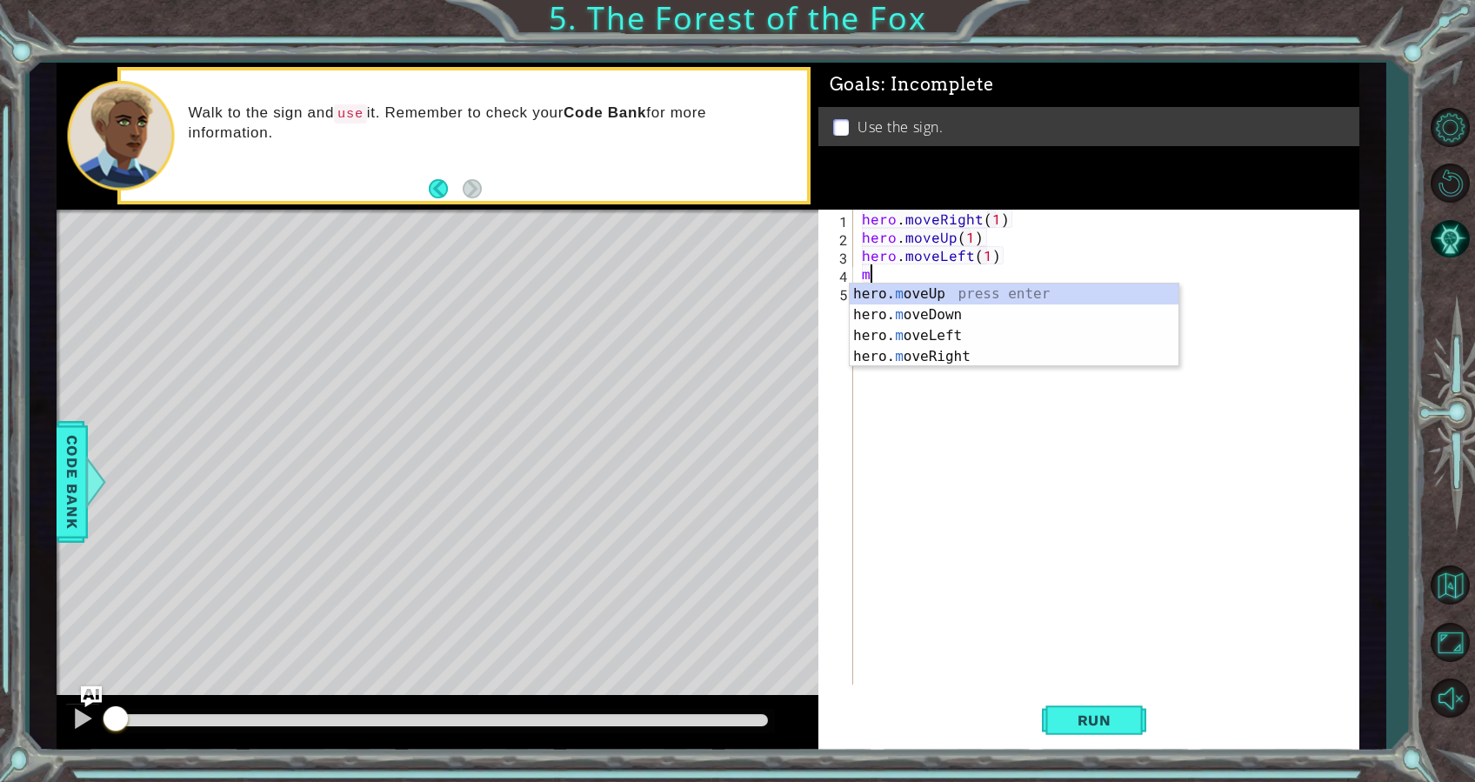
scroll to position [0, 8]
click at [1080, 290] on div "hero. move Up press enter hero. move Down press enter hero. move Left press ent…" at bounding box center [1014, 346] width 329 height 125
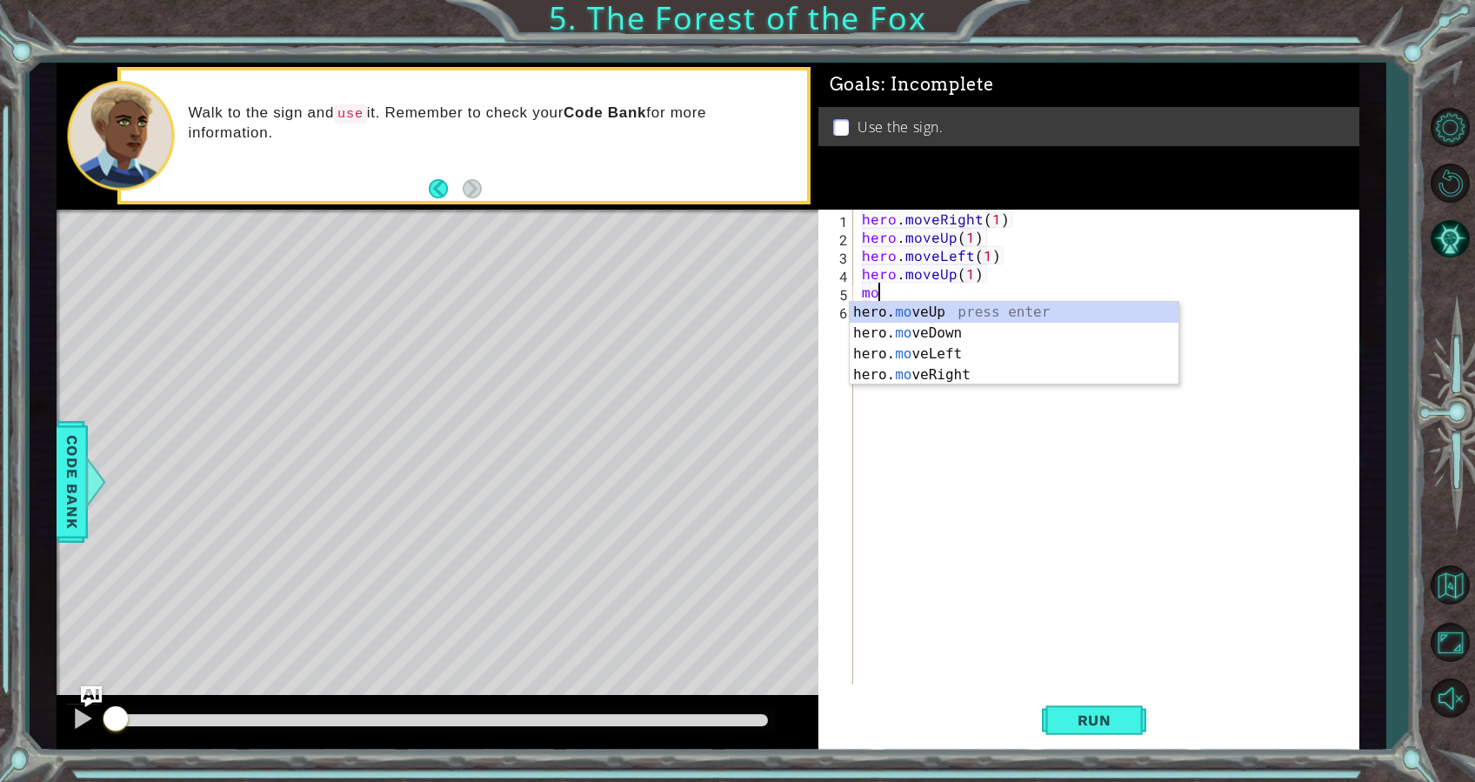
scroll to position [0, 7]
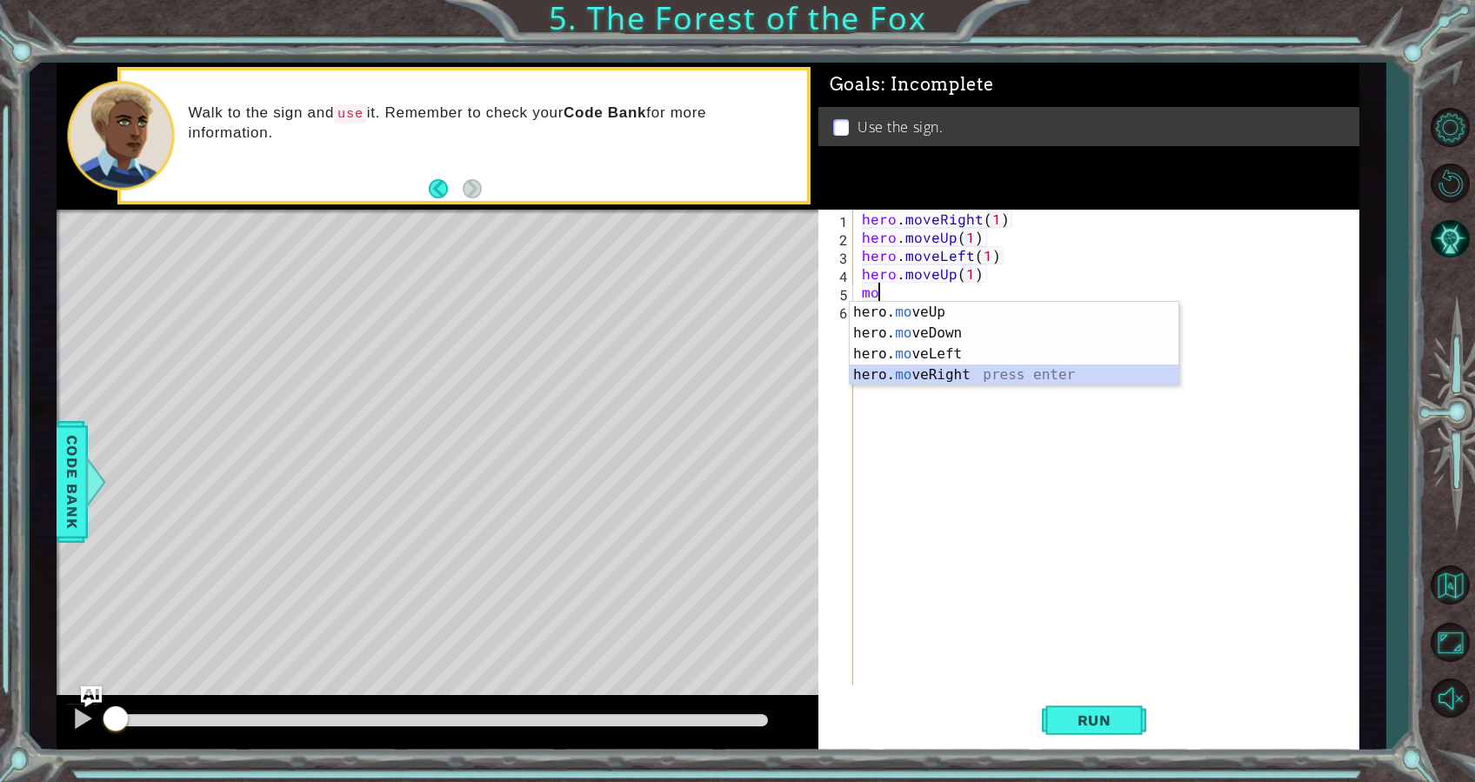
click at [1006, 376] on div "hero. mo veUp press enter hero. mo veDown press enter hero. mo veLeft press ent…" at bounding box center [1014, 364] width 329 height 125
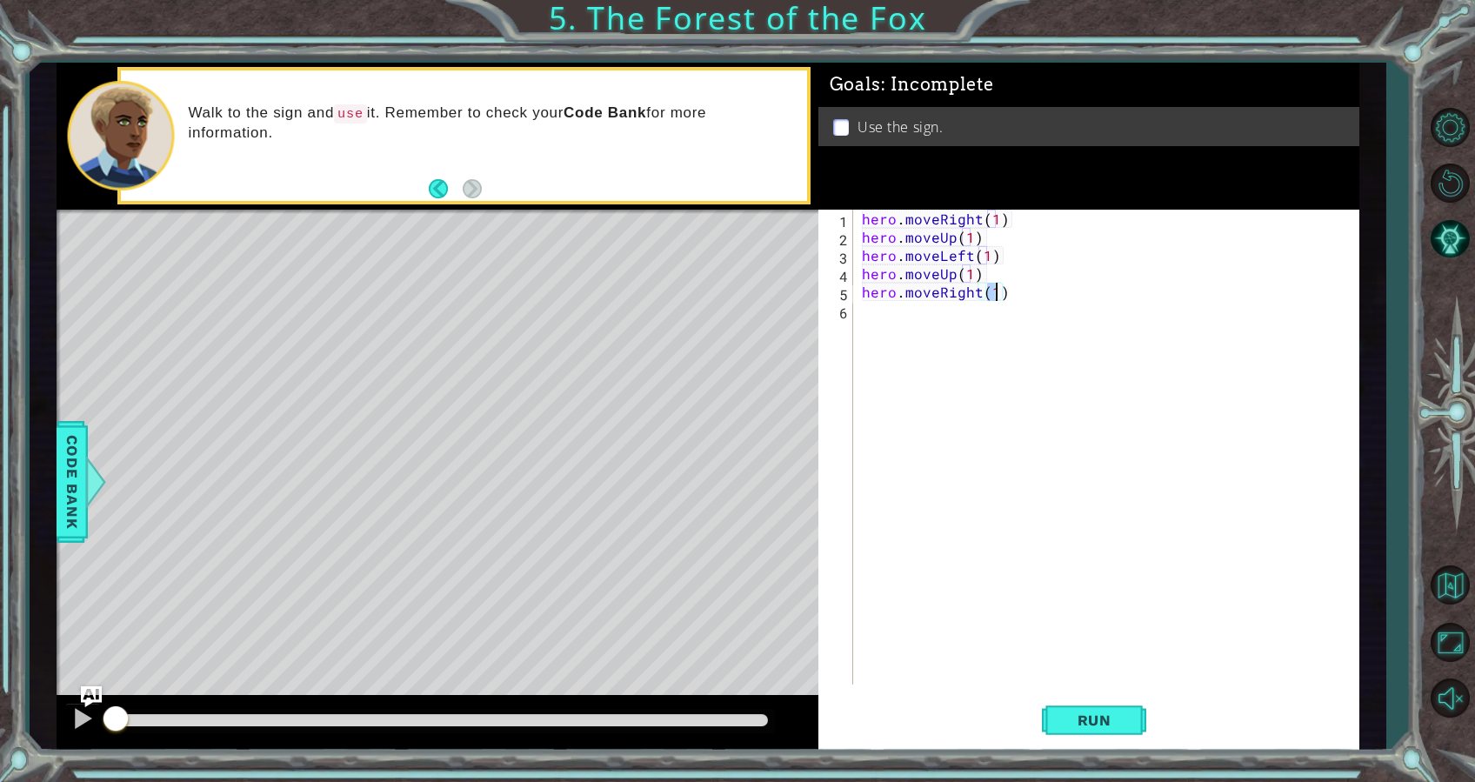
type textarea "hero.moveRight(2)"
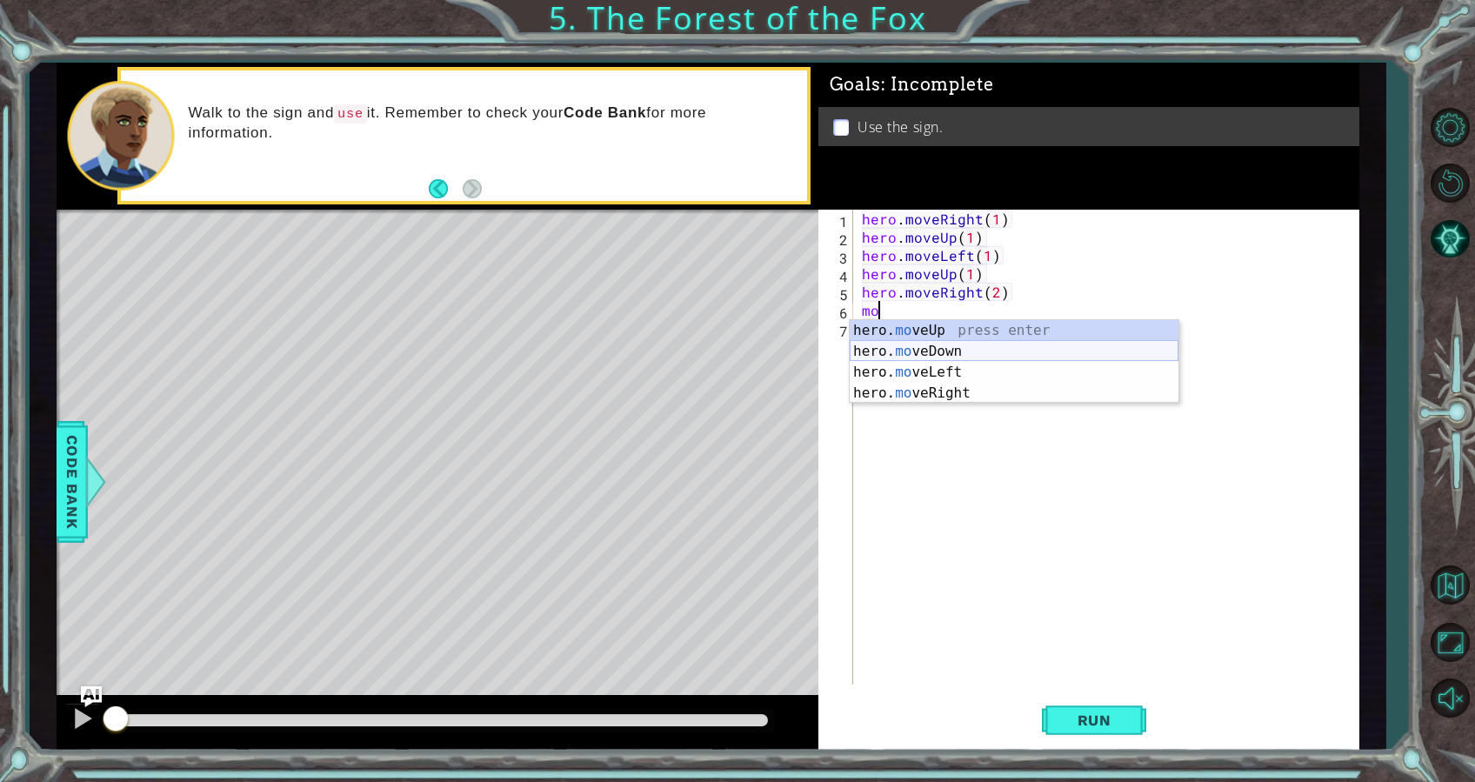
click at [981, 353] on div "hero. mo veUp press enter hero. mo veDown press enter hero. mo veLeft press ent…" at bounding box center [1014, 382] width 329 height 125
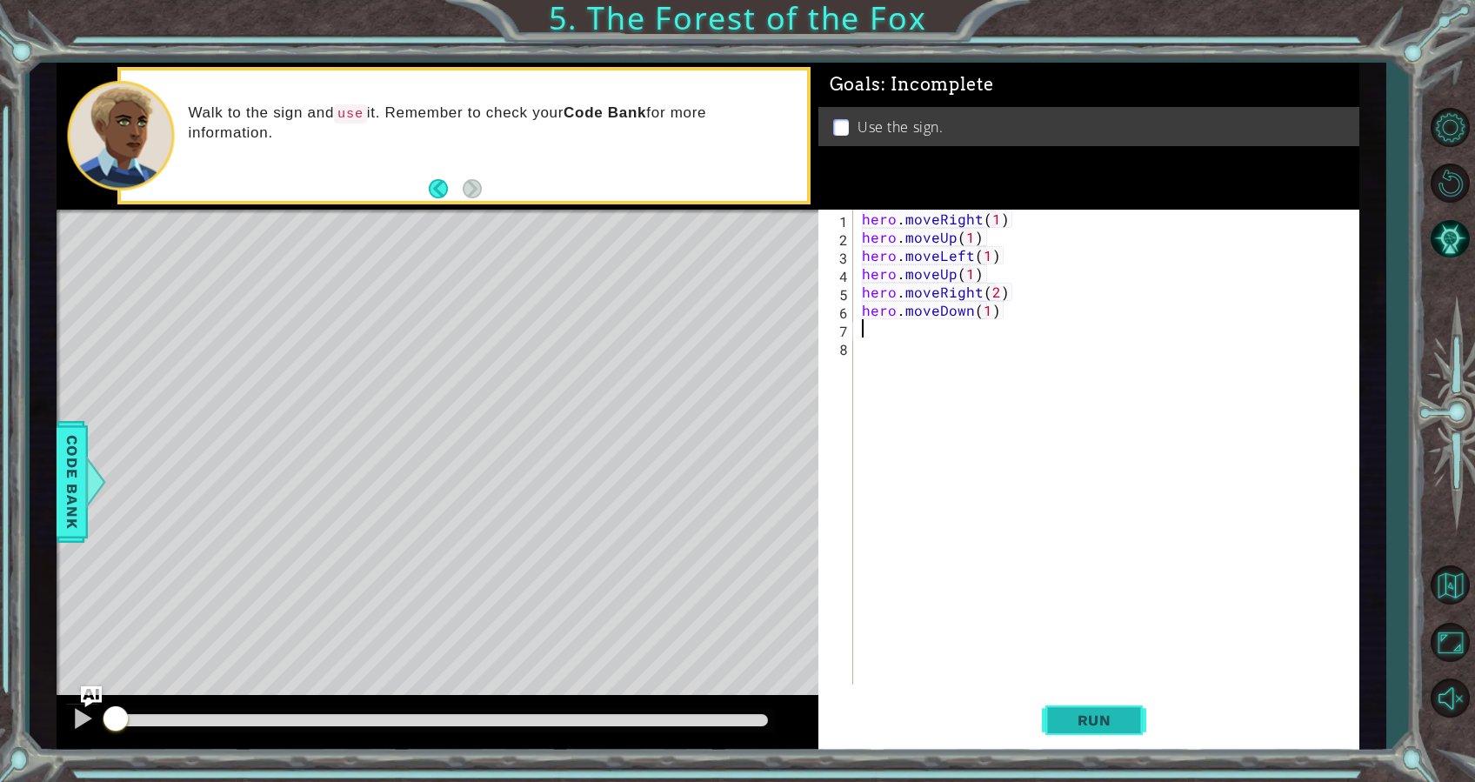
type textarea "hero.moveDown(1)"
click at [1133, 719] on button "Run" at bounding box center [1094, 720] width 104 height 54
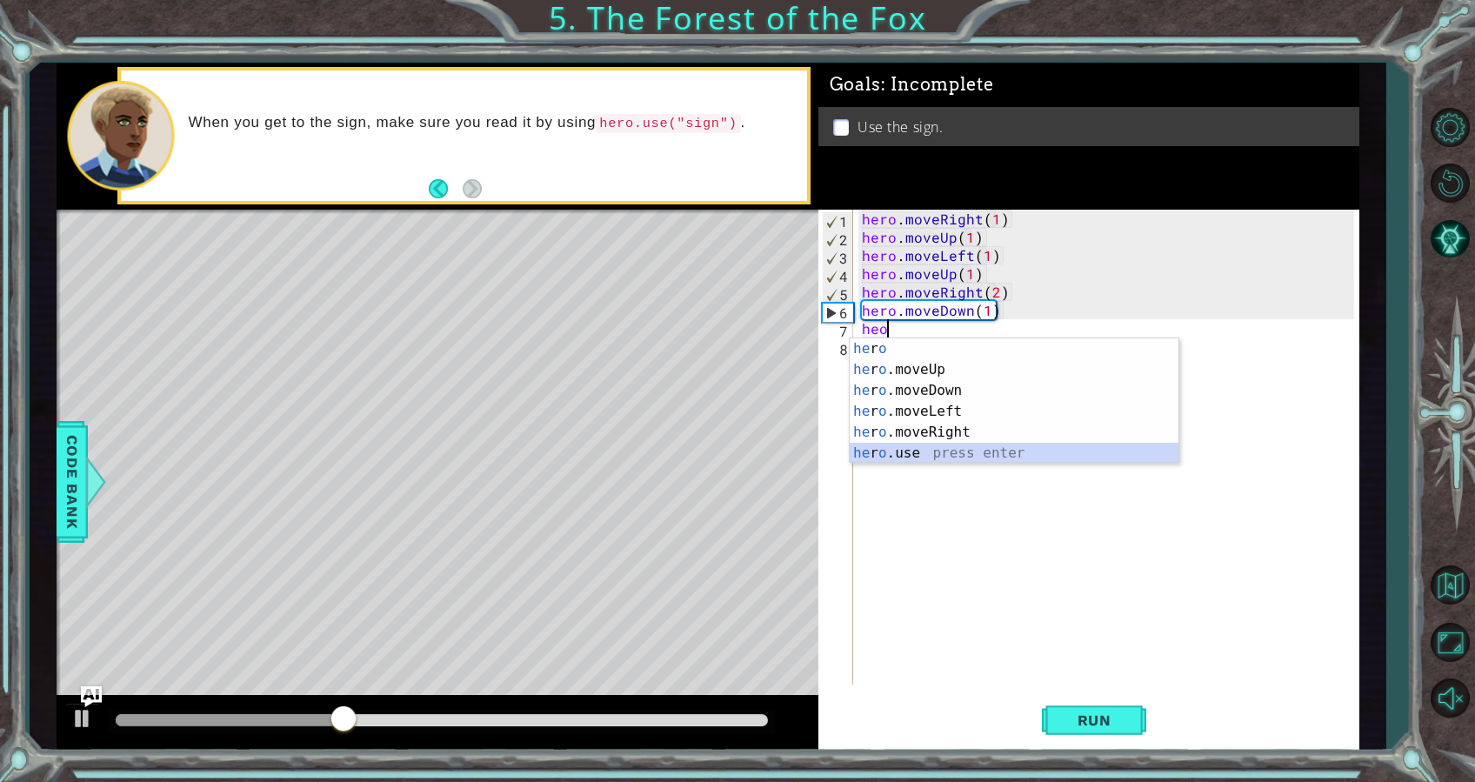
click at [911, 451] on div "he r o press enter he r o .moveUp press enter he r o .moveDown press enter he r…" at bounding box center [1014, 421] width 329 height 167
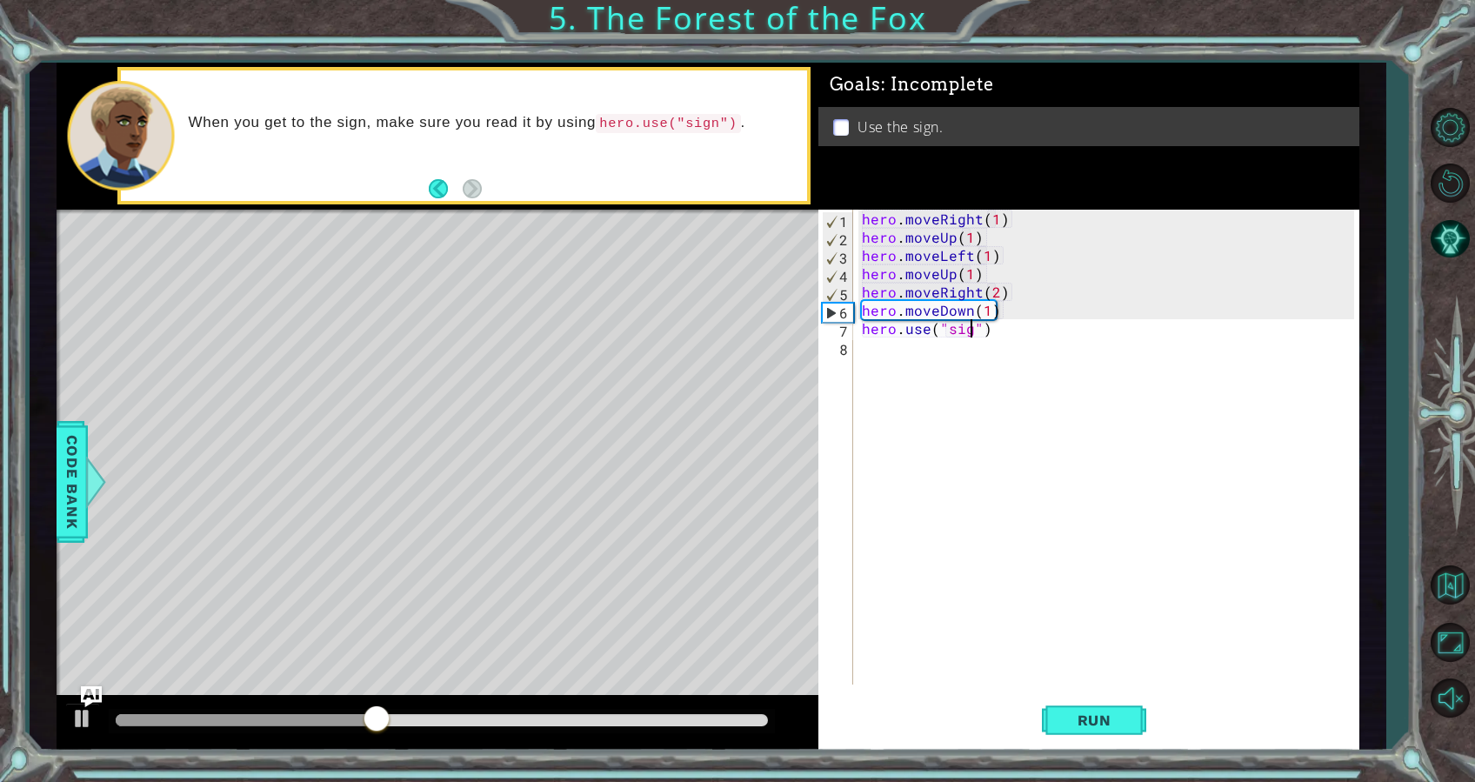
type textarea "hero.use("sign")"
click at [1107, 706] on button "Run" at bounding box center [1094, 720] width 104 height 54
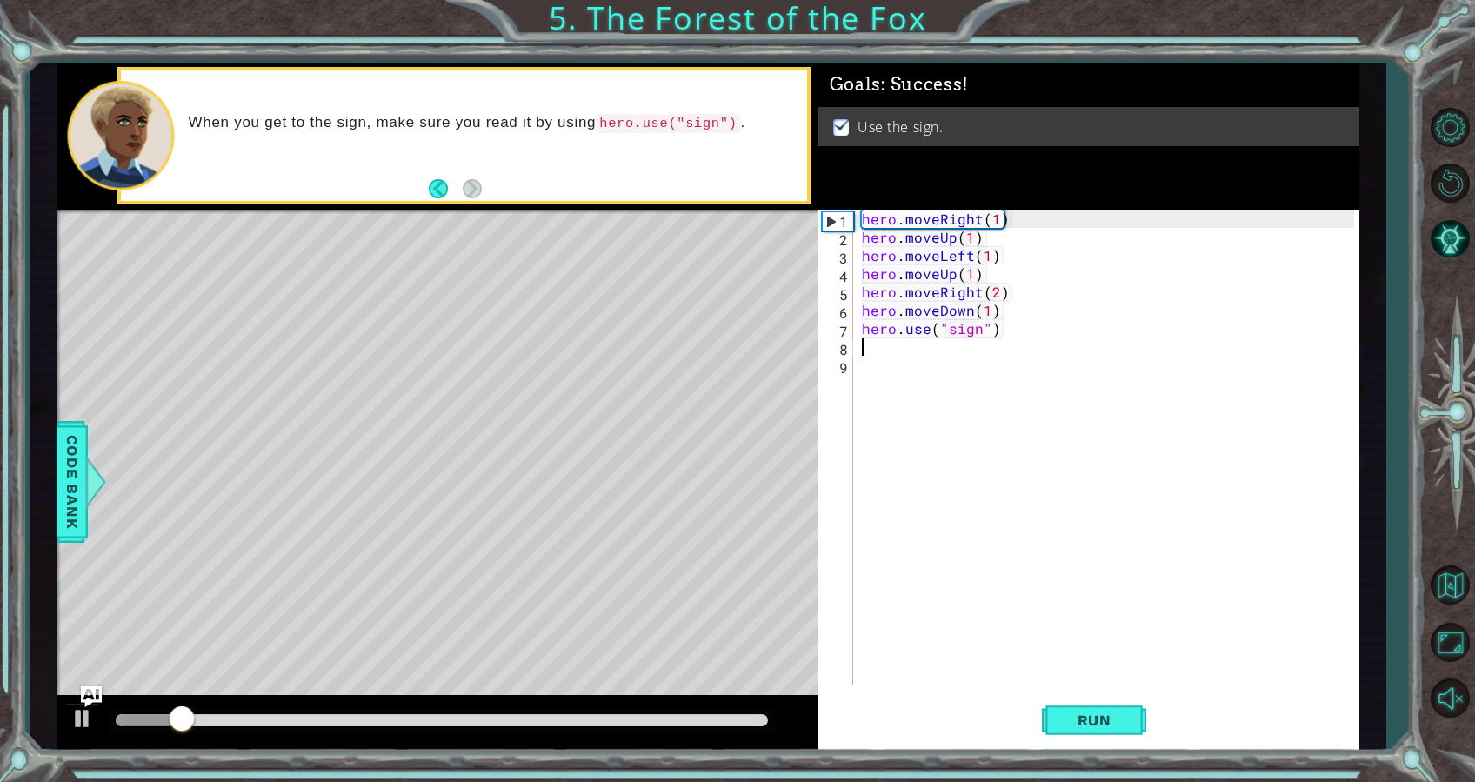
click at [682, 700] on div at bounding box center [438, 723] width 762 height 56
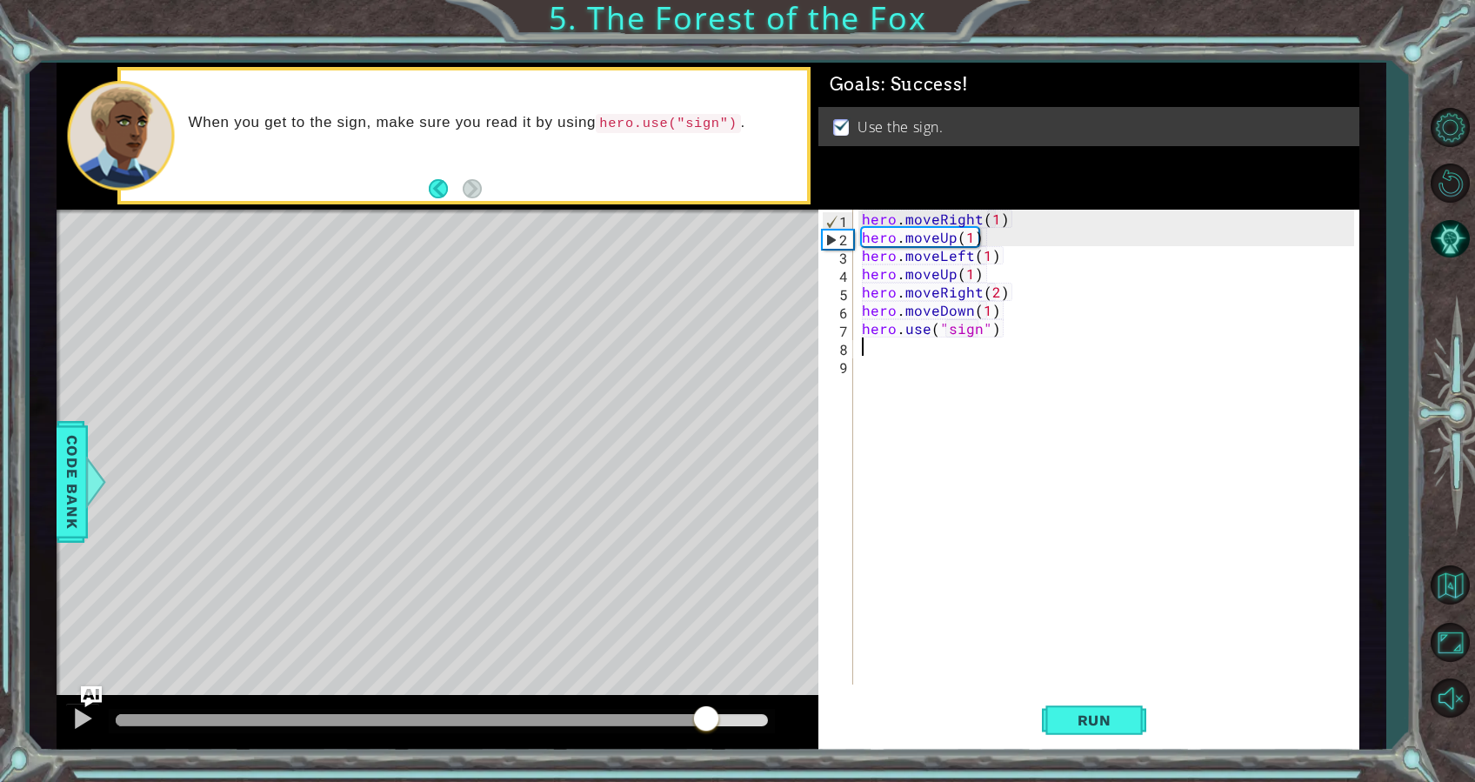
click at [705, 723] on div at bounding box center [442, 720] width 652 height 12
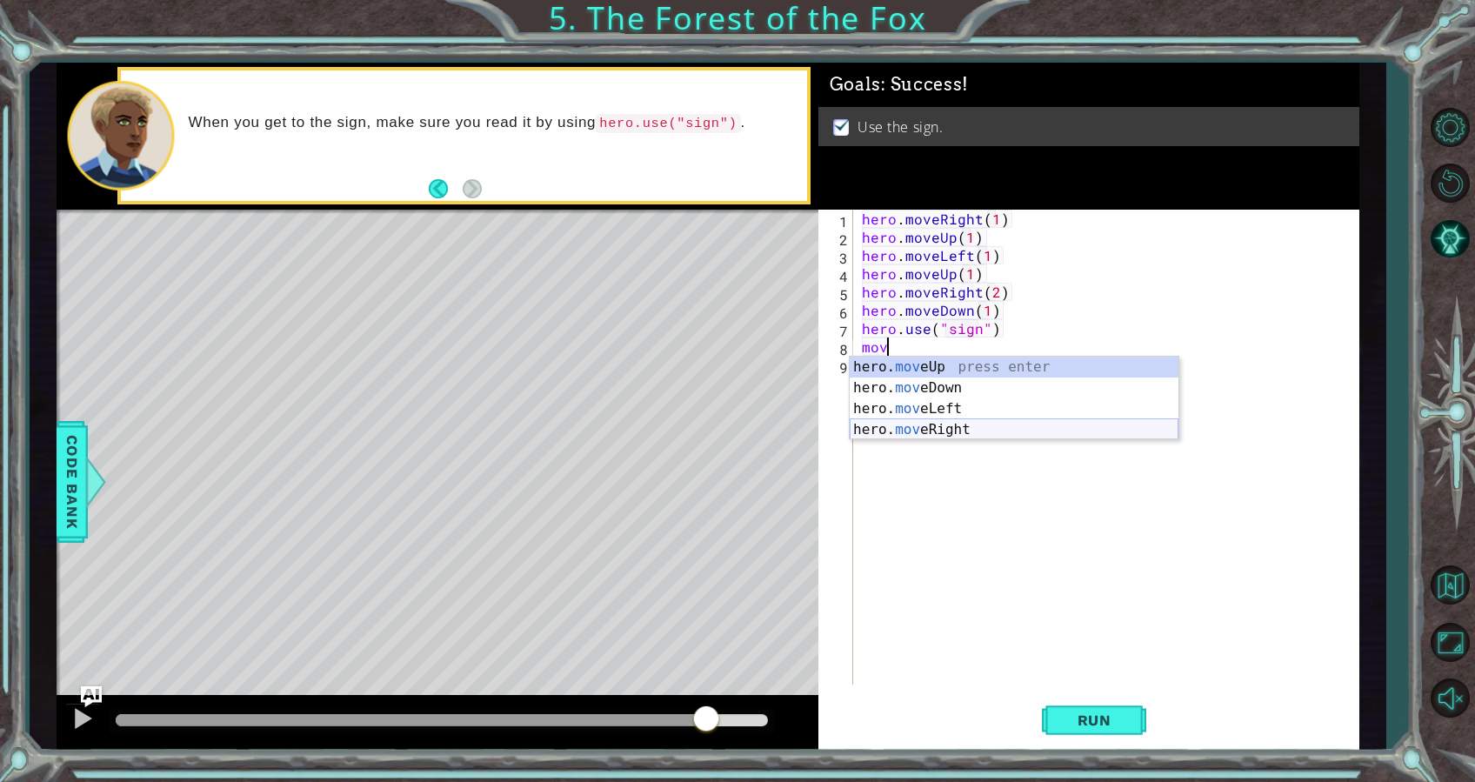
click at [943, 431] on div "hero. mov eUp press enter hero. mov eDown press enter hero. mov eLeft press ent…" at bounding box center [1014, 419] width 329 height 125
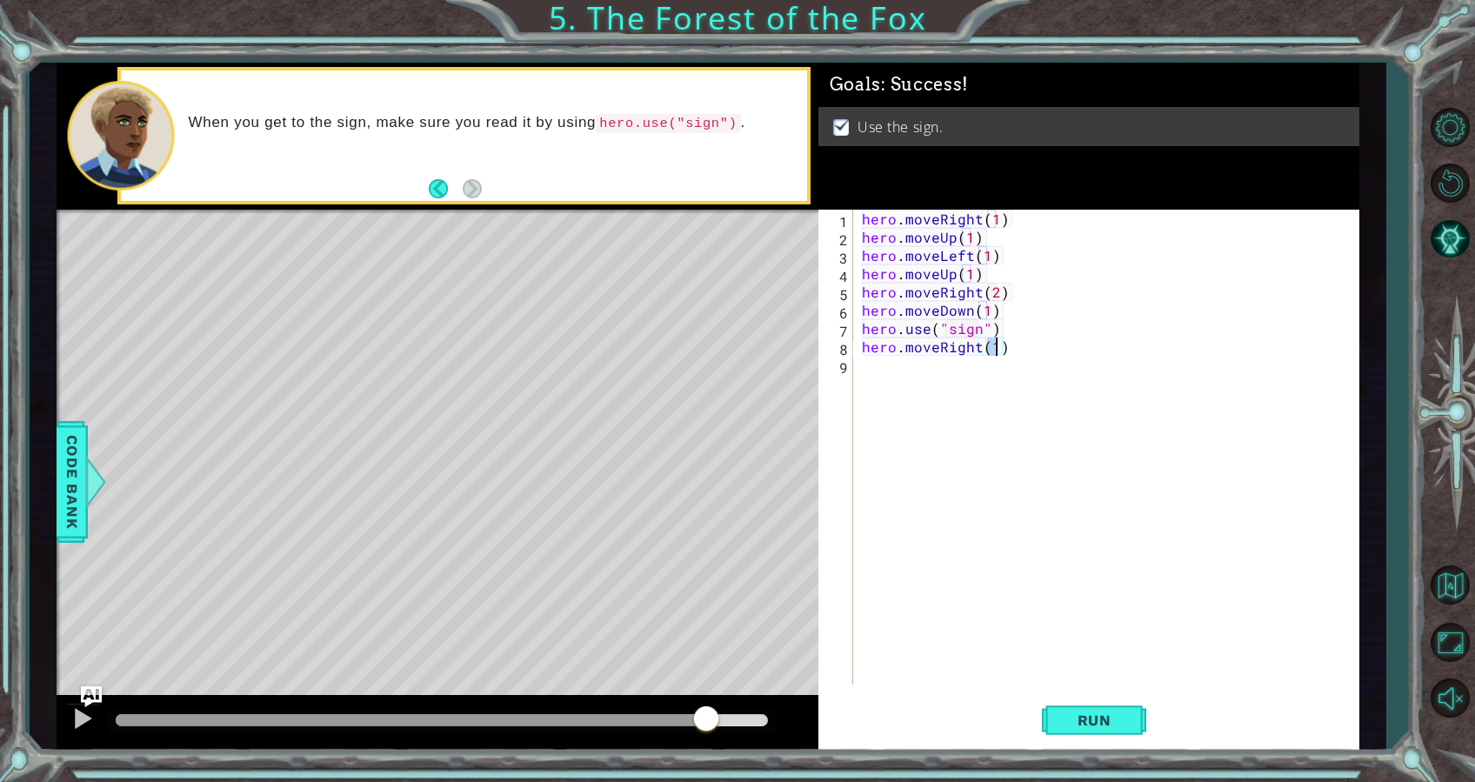
type textarea "hero.moveRight(3)"
type textarea "\"
click at [1089, 706] on button "Run" at bounding box center [1094, 720] width 104 height 54
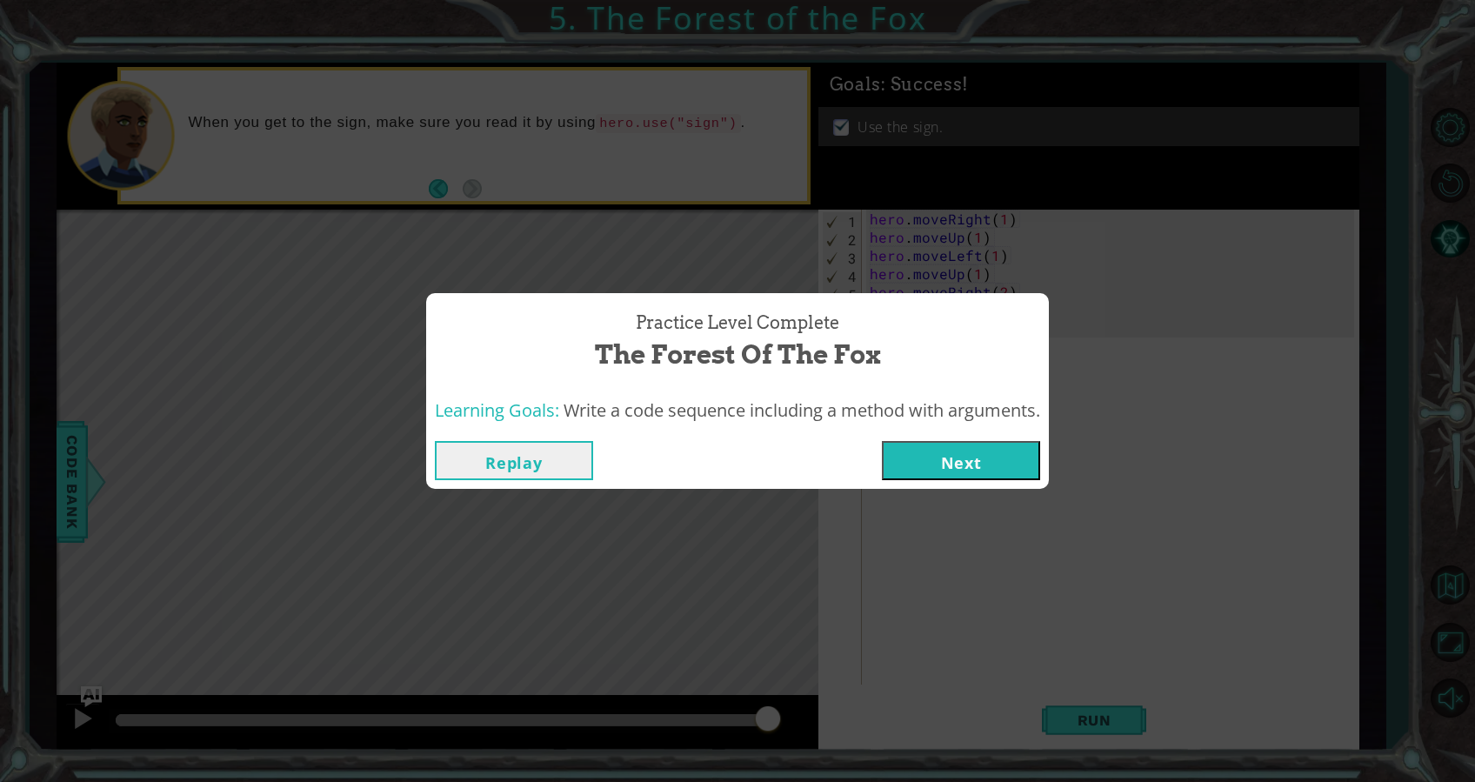
click at [926, 466] on button "Next" at bounding box center [961, 460] width 158 height 39
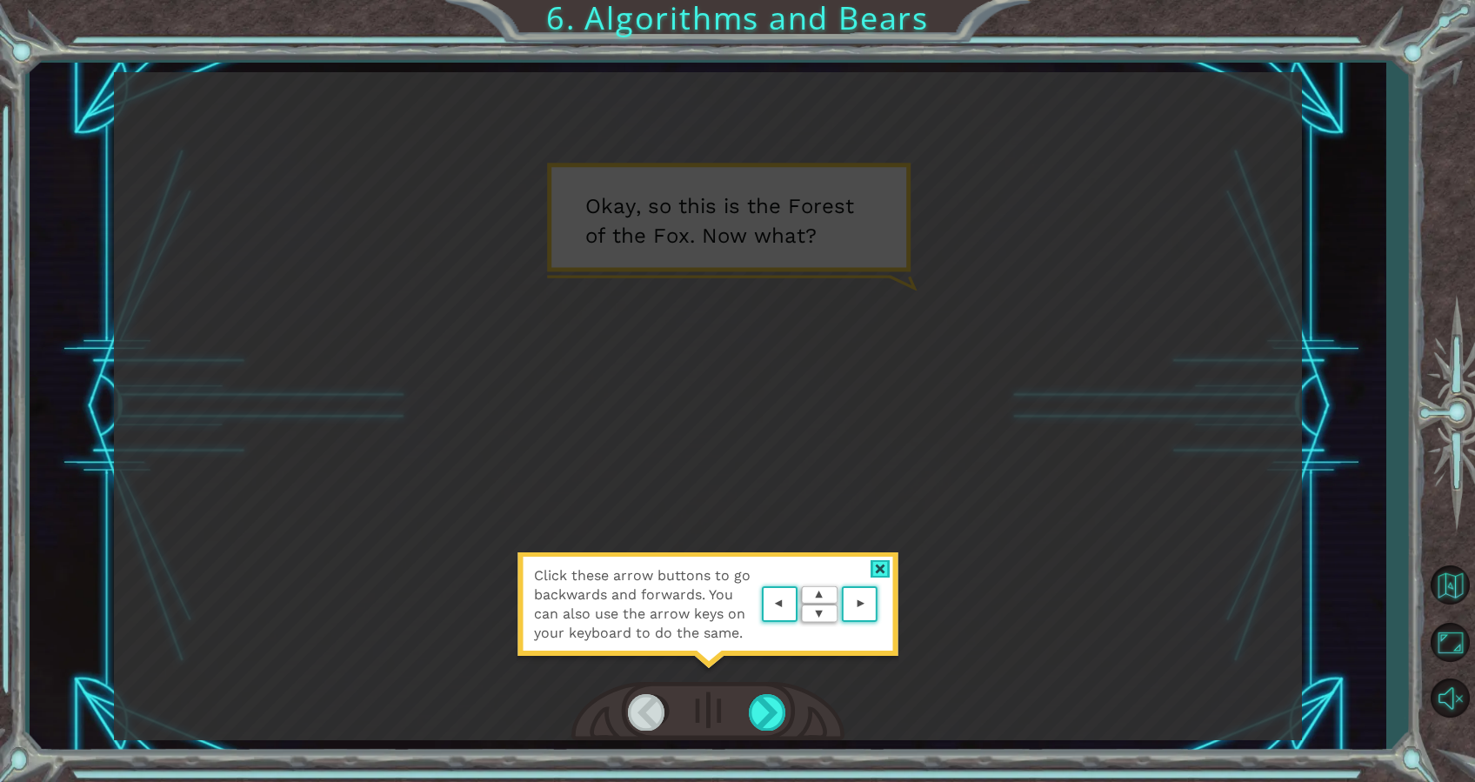
click at [870, 558] on div "Click these arrow buttons to go backwards and forwards. You can also use the ar…" at bounding box center [708, 613] width 383 height 122
click at [888, 564] on div at bounding box center [881, 569] width 20 height 18
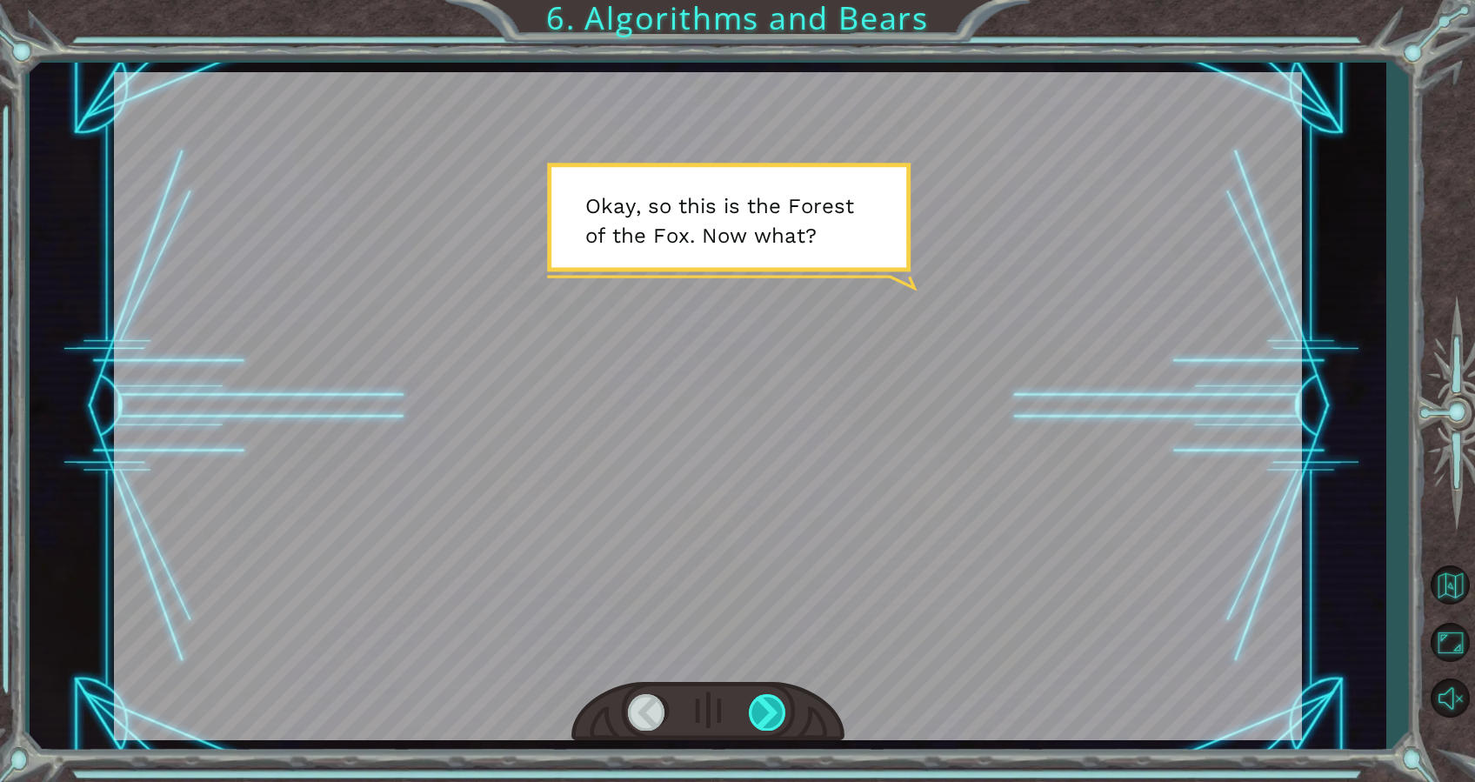
click at [763, 723] on div at bounding box center [768, 712] width 39 height 36
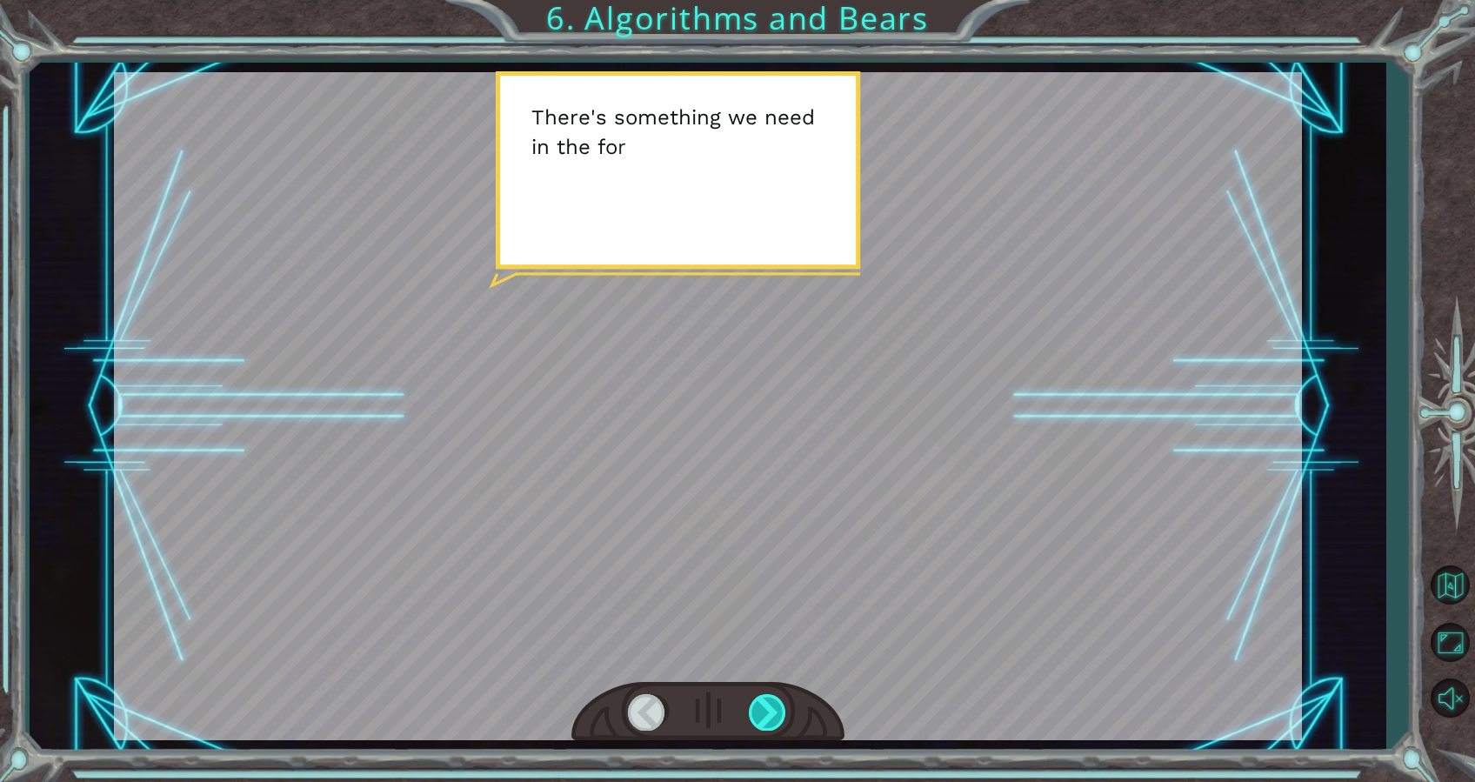
click at [764, 722] on div at bounding box center [768, 712] width 39 height 36
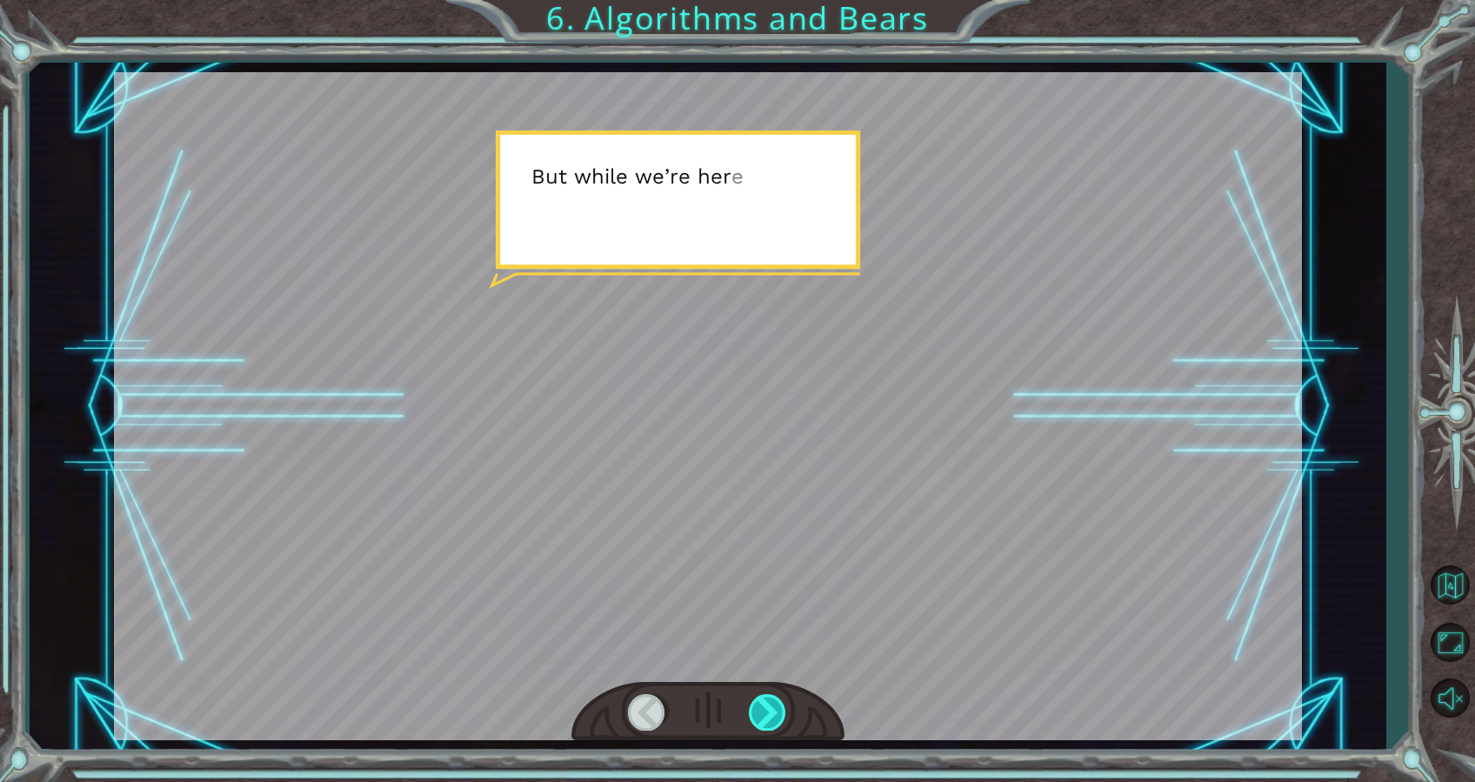
click at [764, 722] on div at bounding box center [768, 712] width 39 height 36
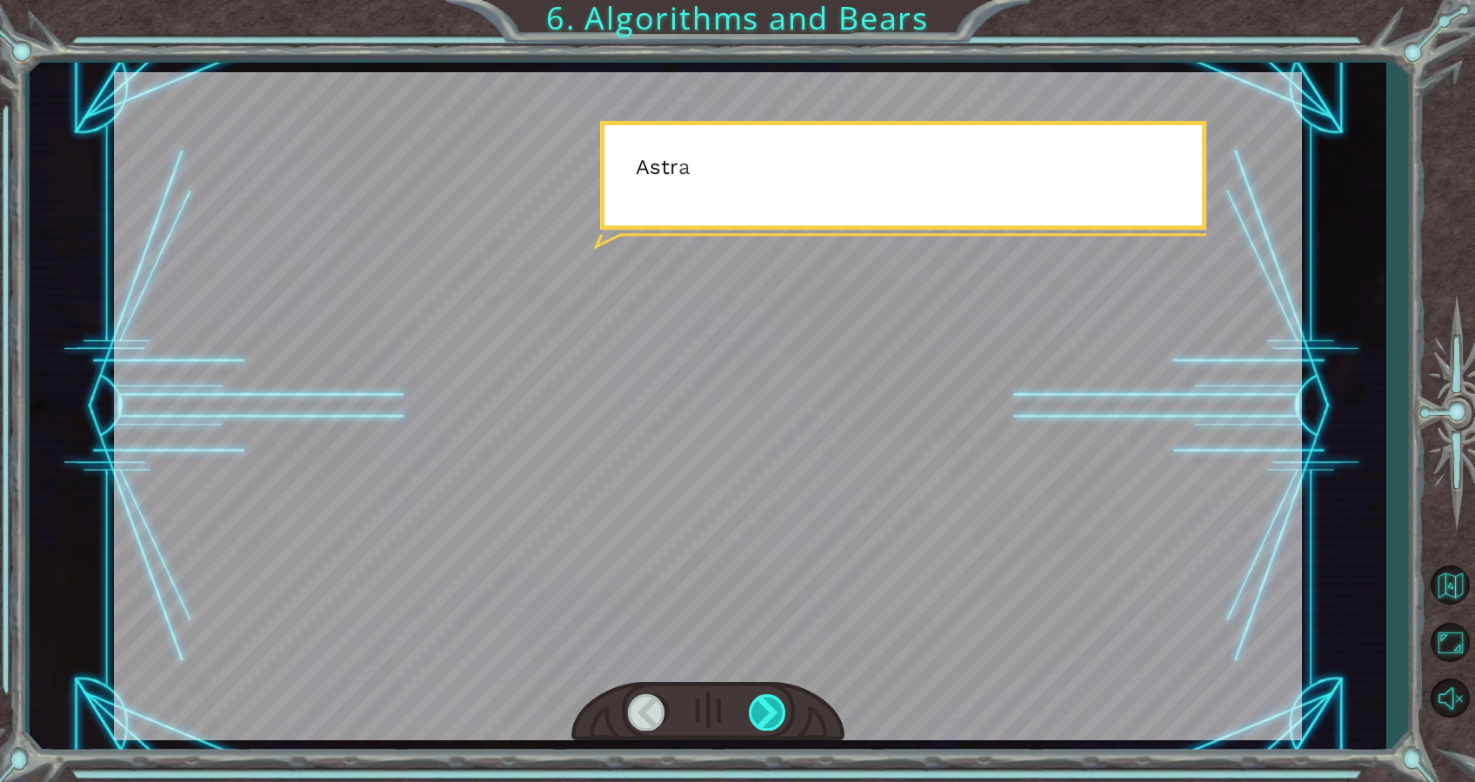
click at [764, 722] on div at bounding box center [768, 712] width 39 height 36
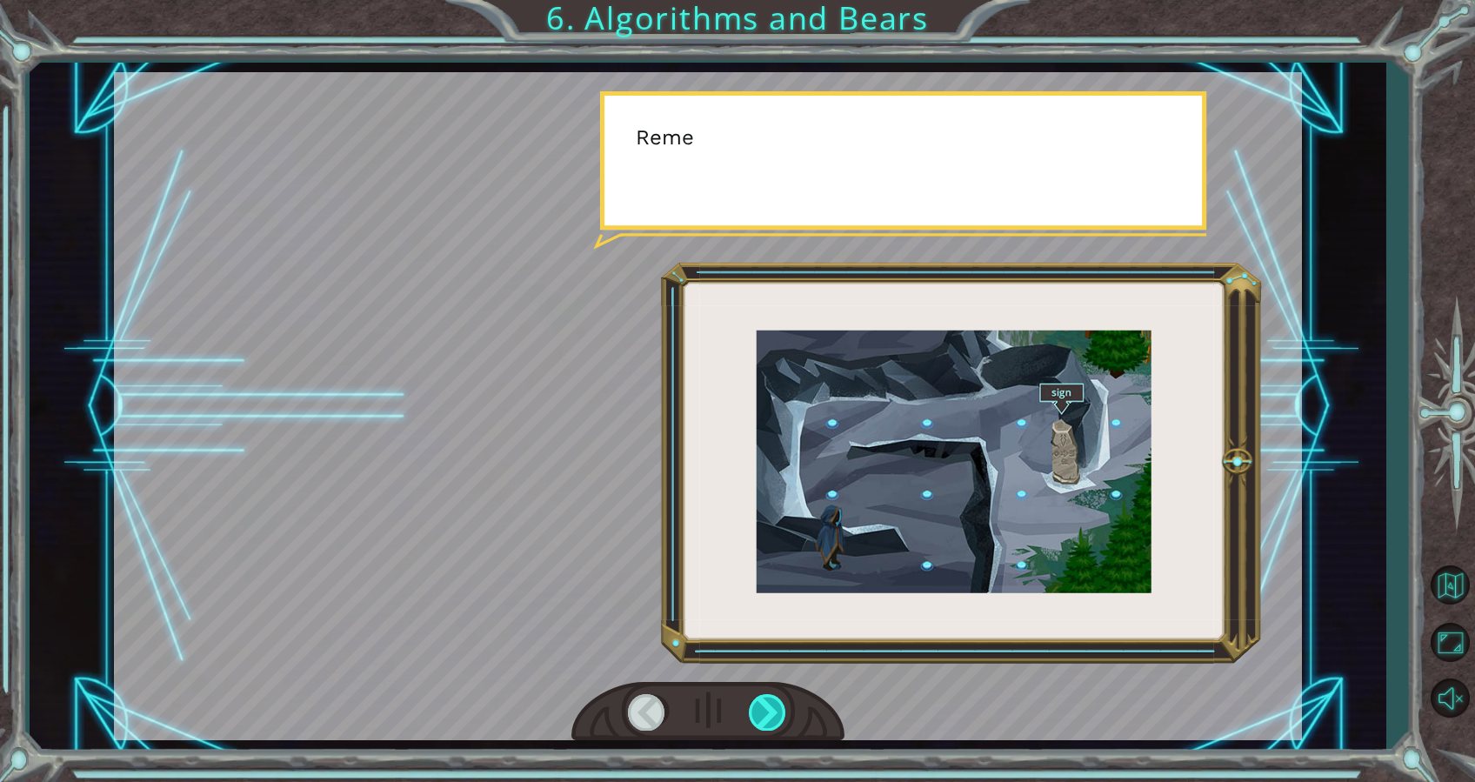
click at [764, 722] on div at bounding box center [768, 712] width 39 height 36
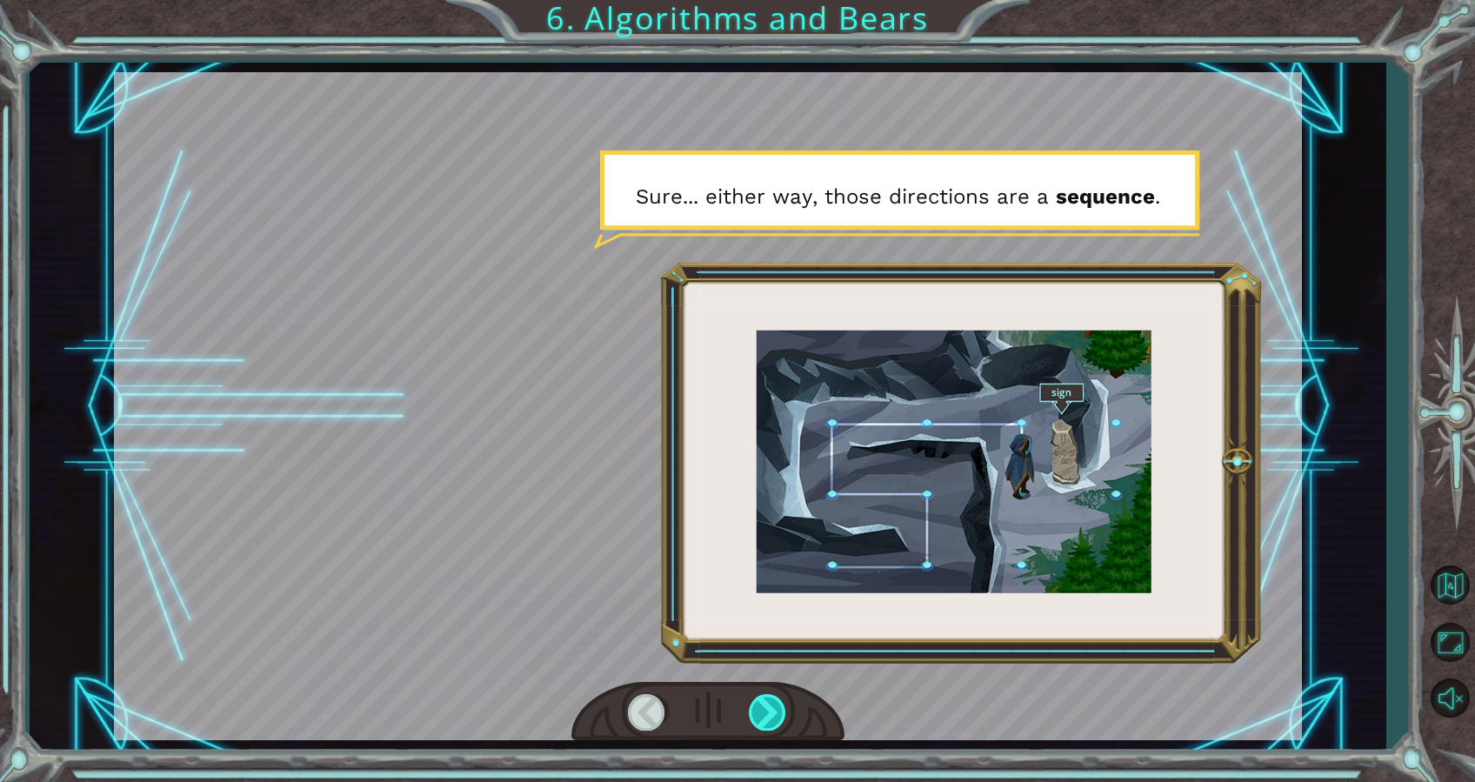
click at [780, 718] on div at bounding box center [768, 712] width 39 height 36
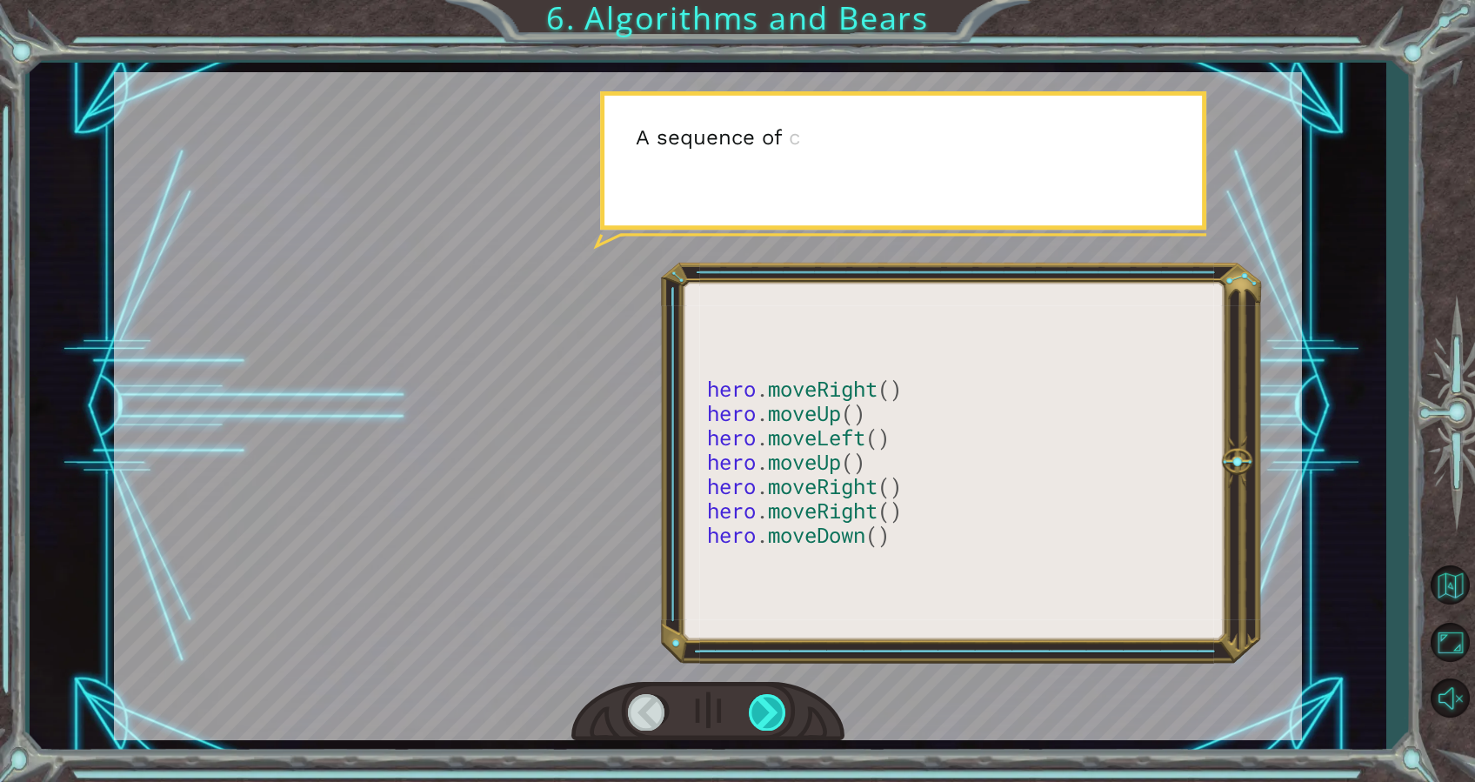
click at [780, 718] on div at bounding box center [768, 712] width 39 height 36
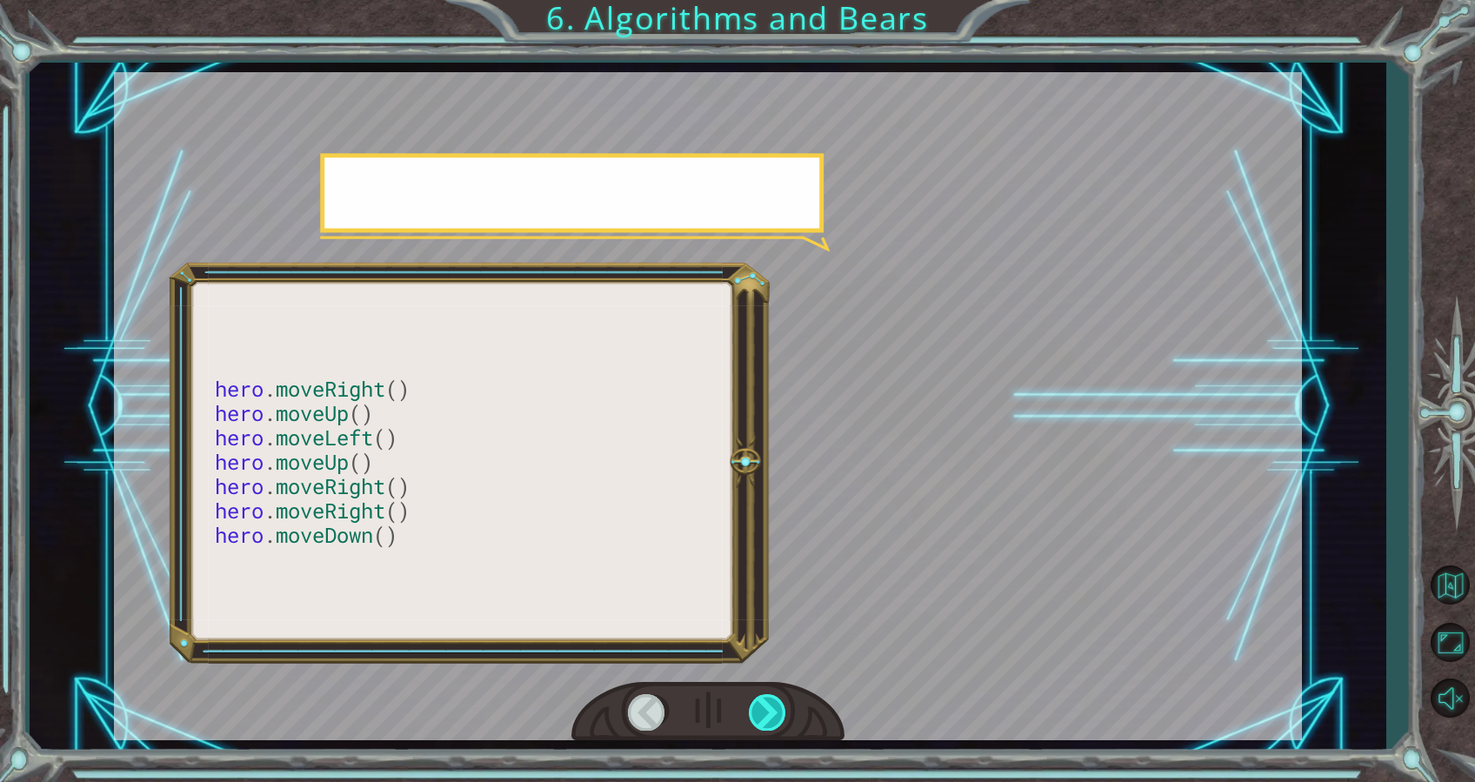
click at [780, 718] on div at bounding box center [768, 712] width 39 height 36
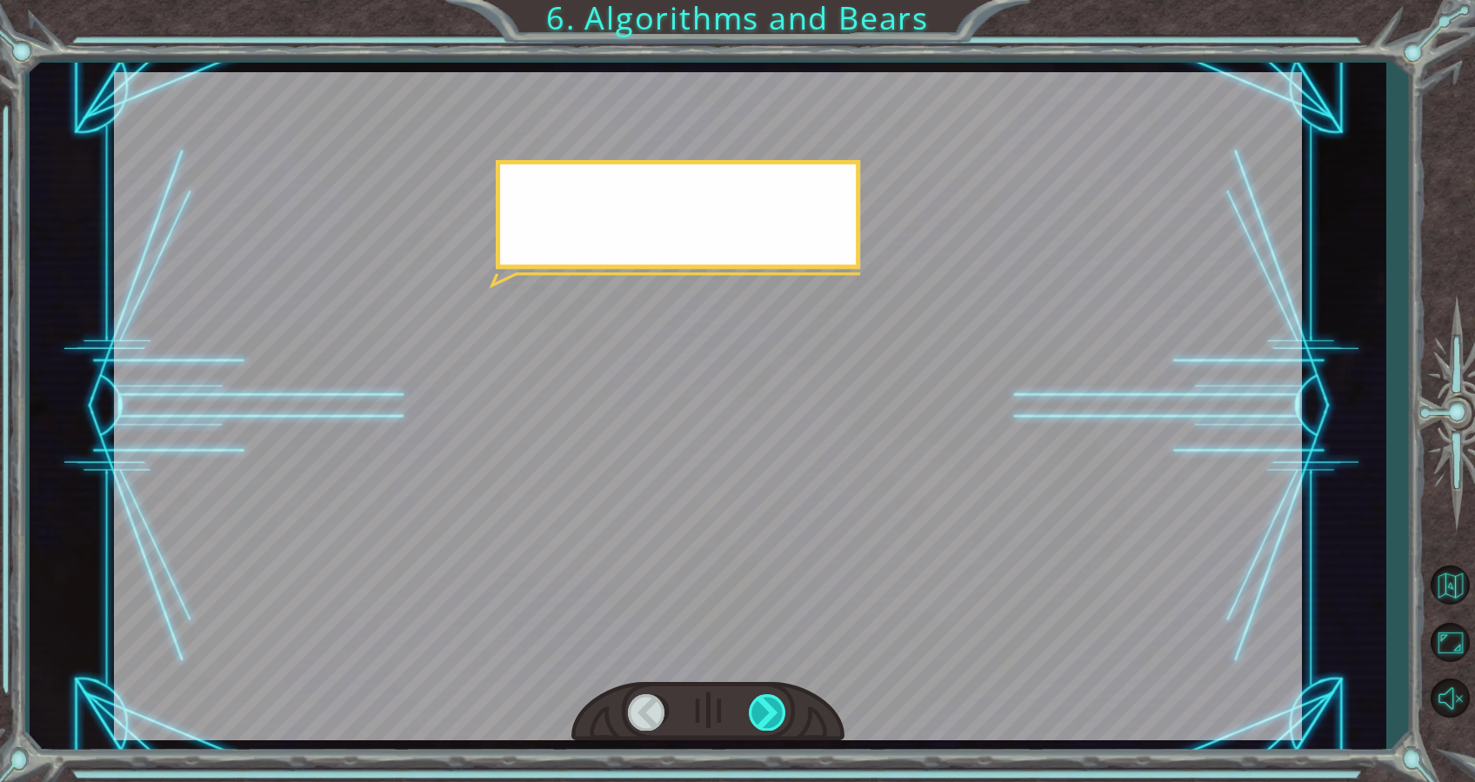
click at [780, 718] on div at bounding box center [768, 712] width 39 height 36
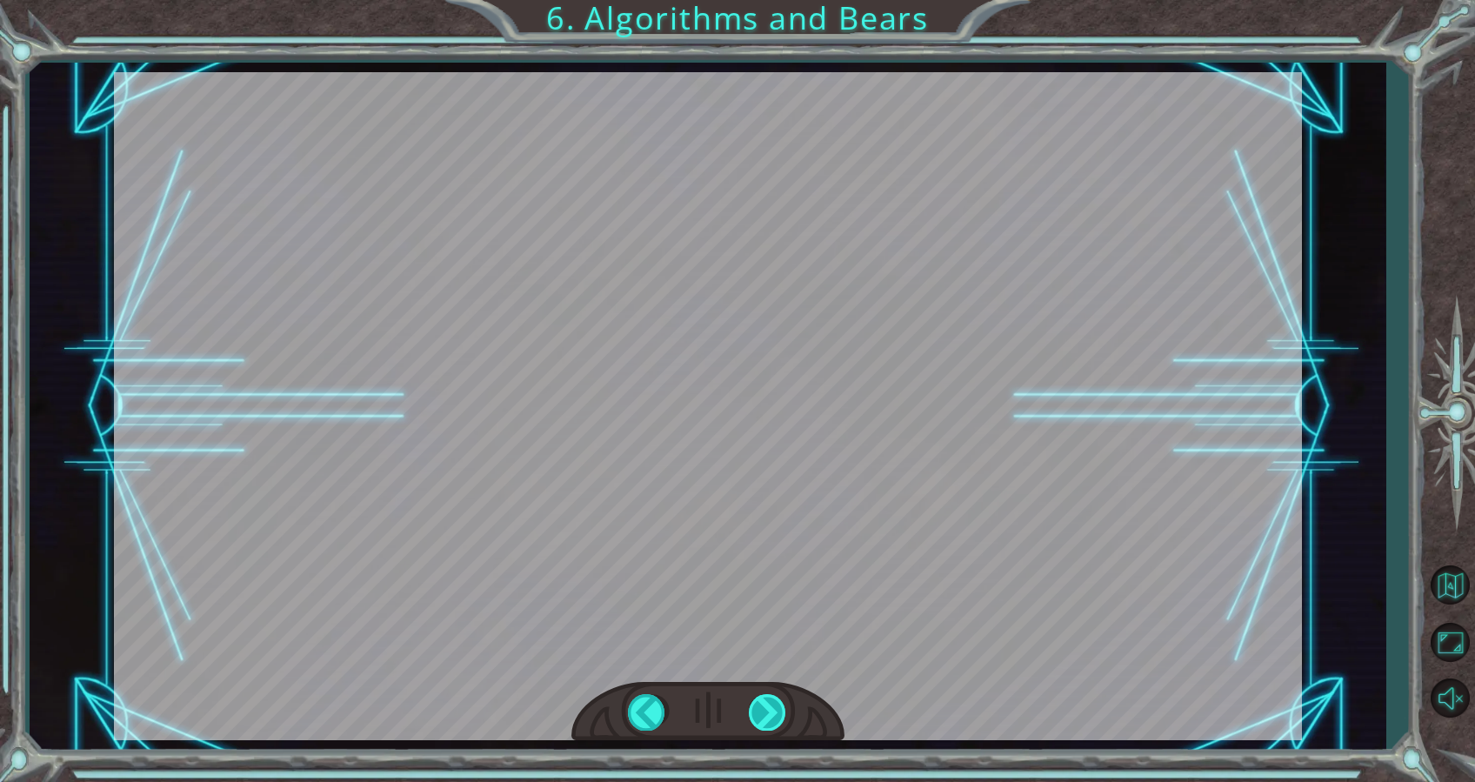
click at [780, 718] on div at bounding box center [768, 712] width 39 height 36
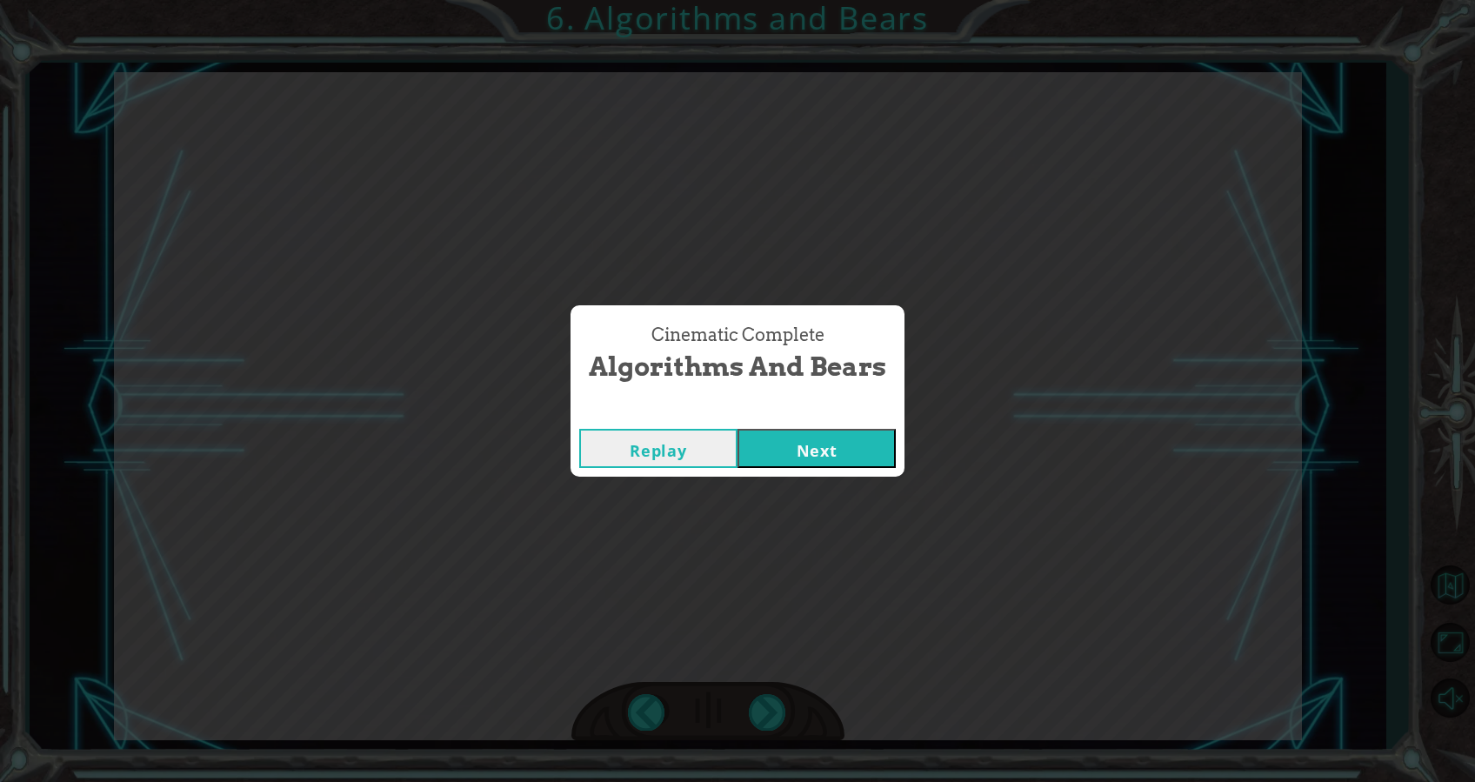
click at [839, 445] on button "Next" at bounding box center [817, 448] width 158 height 39
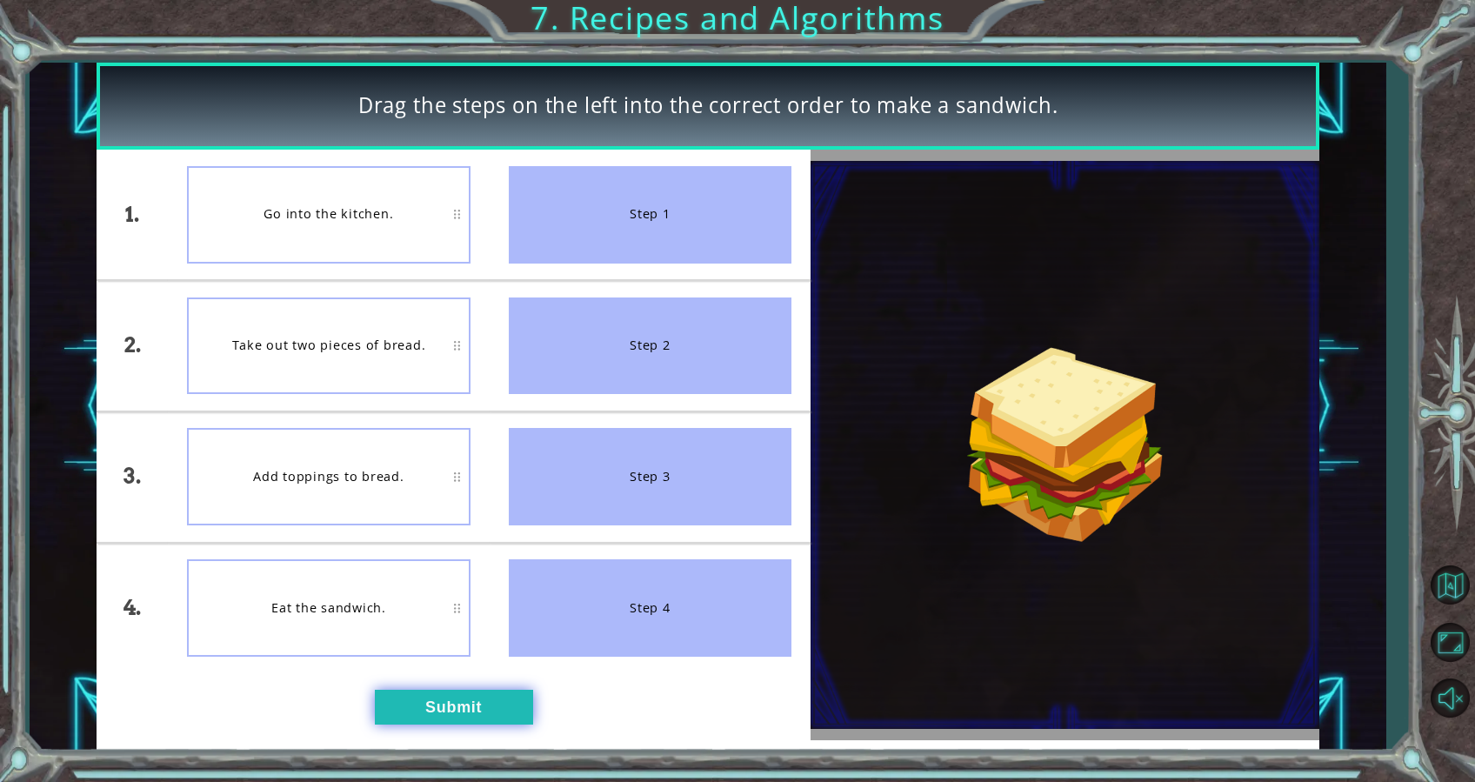
click at [465, 704] on button "Submit" at bounding box center [454, 707] width 158 height 35
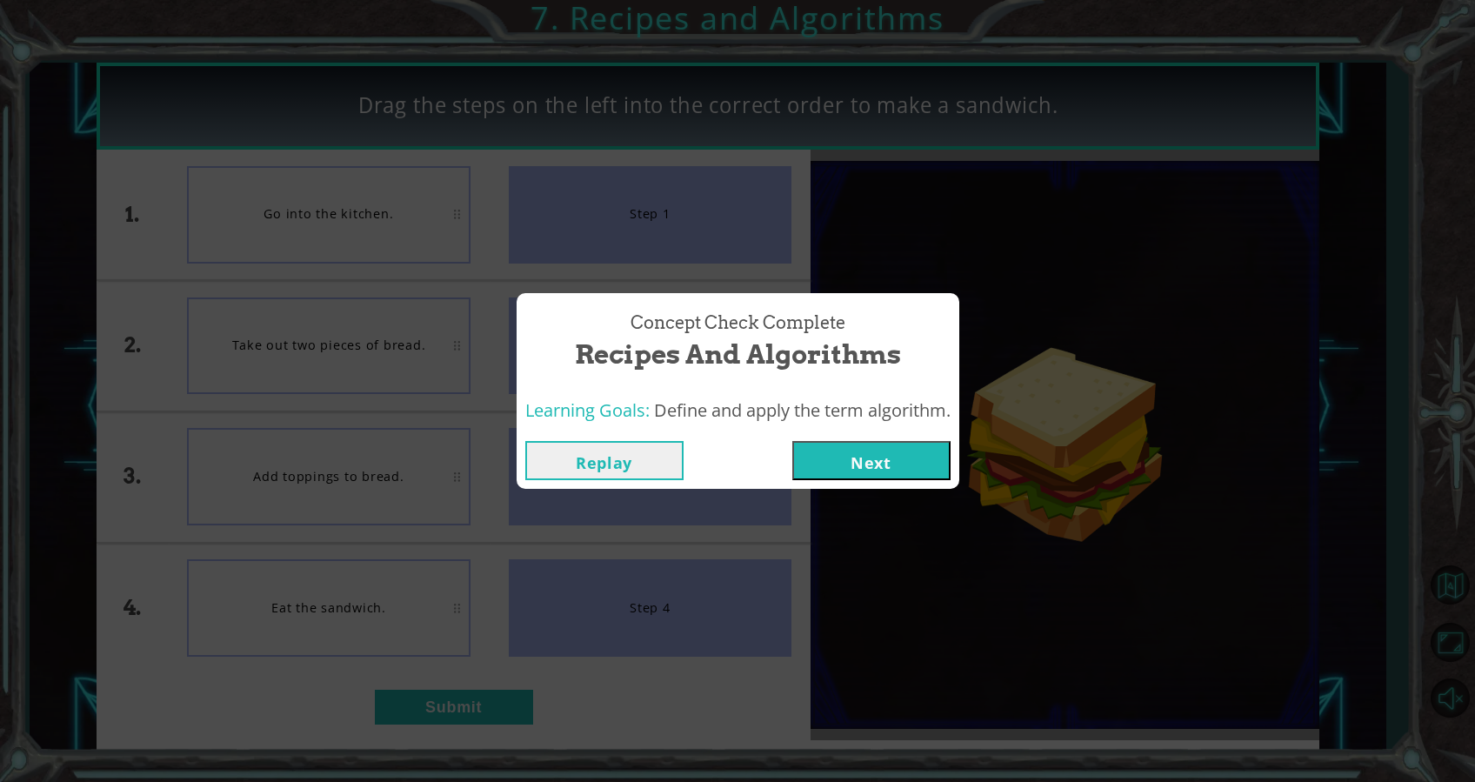
click at [884, 418] on span "Define and apply the term algorithm." at bounding box center [802, 409] width 297 height 23
click at [886, 451] on button "Next" at bounding box center [872, 460] width 158 height 39
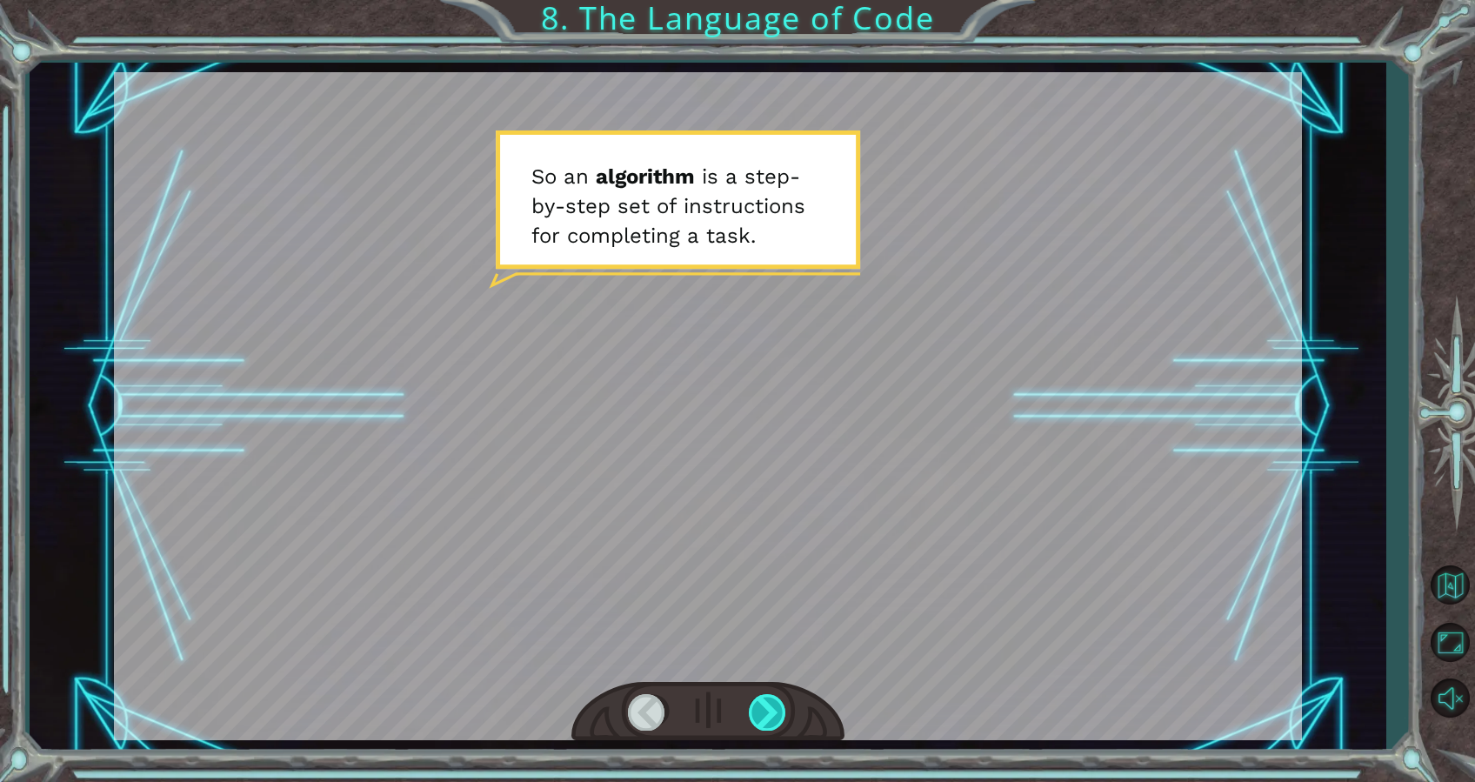
click at [777, 721] on div at bounding box center [768, 712] width 39 height 36
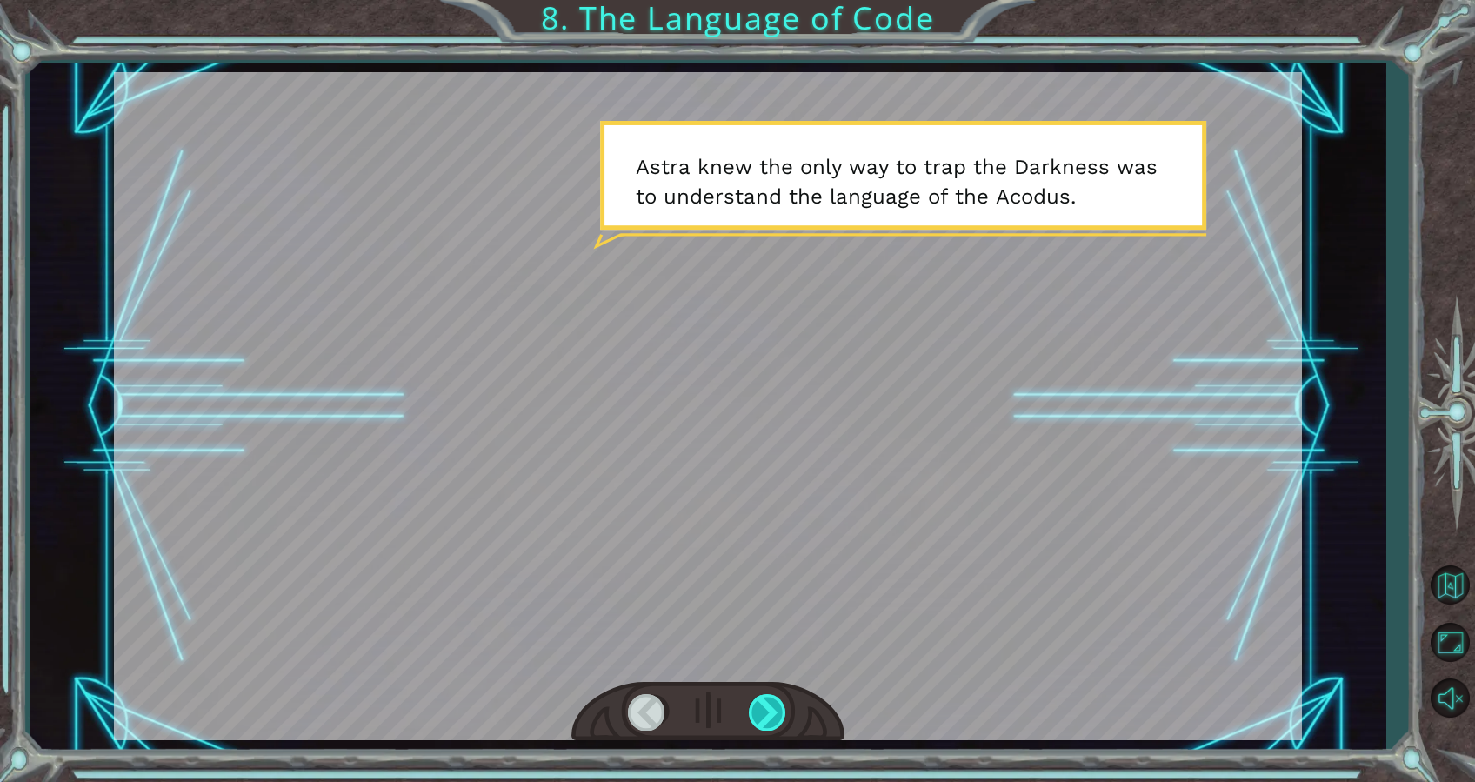
click at [774, 697] on div at bounding box center [768, 712] width 39 height 36
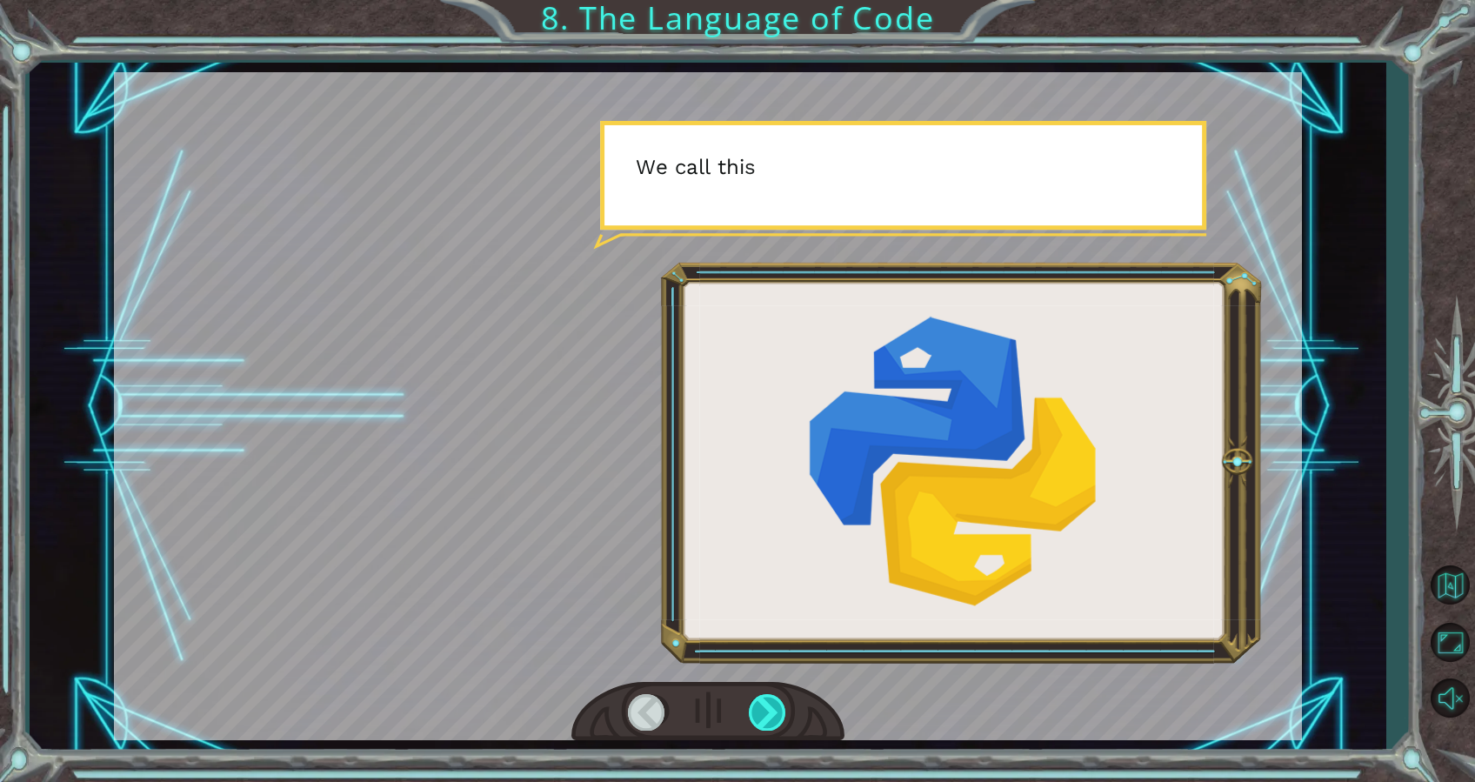
click at [774, 697] on div at bounding box center [768, 712] width 39 height 36
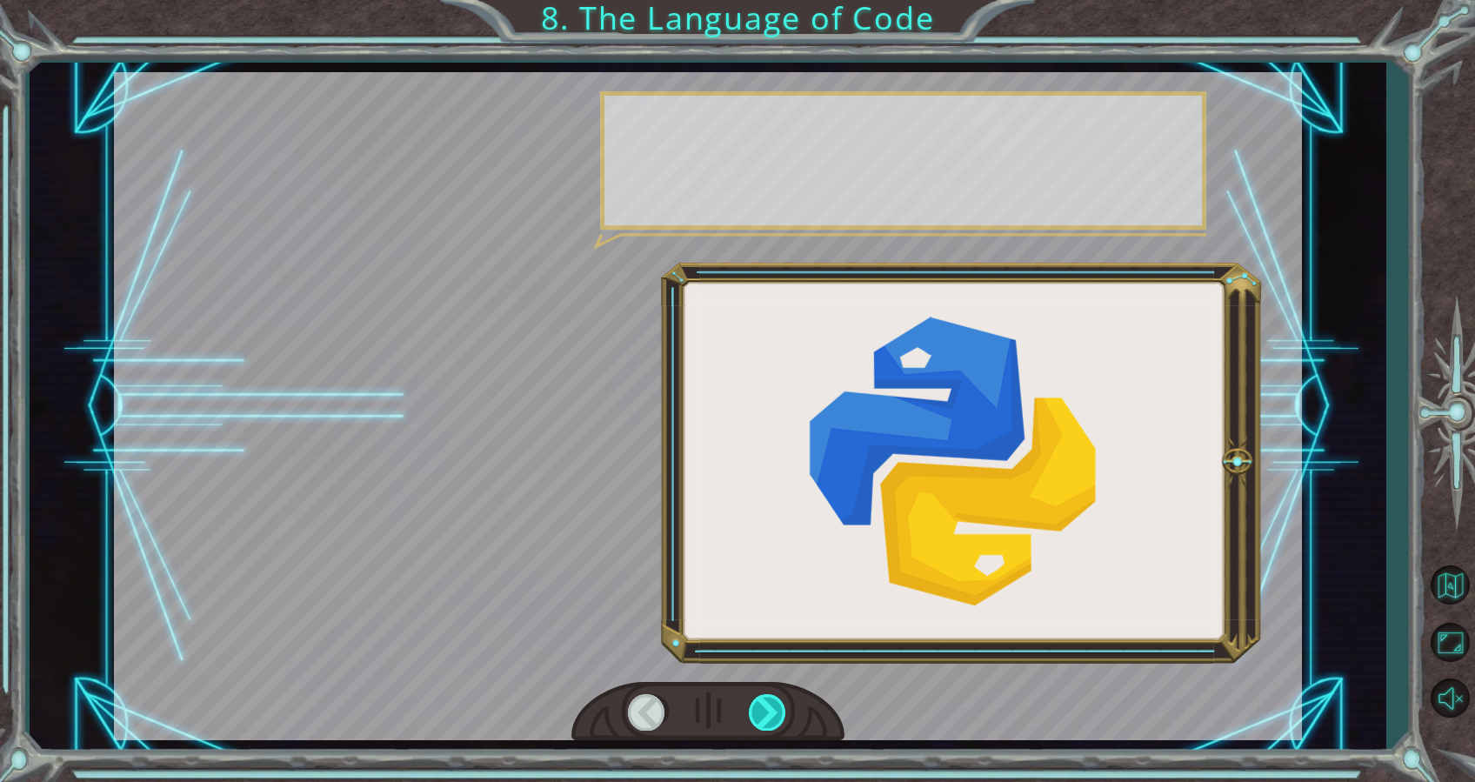
click at [774, 697] on div at bounding box center [768, 712] width 39 height 36
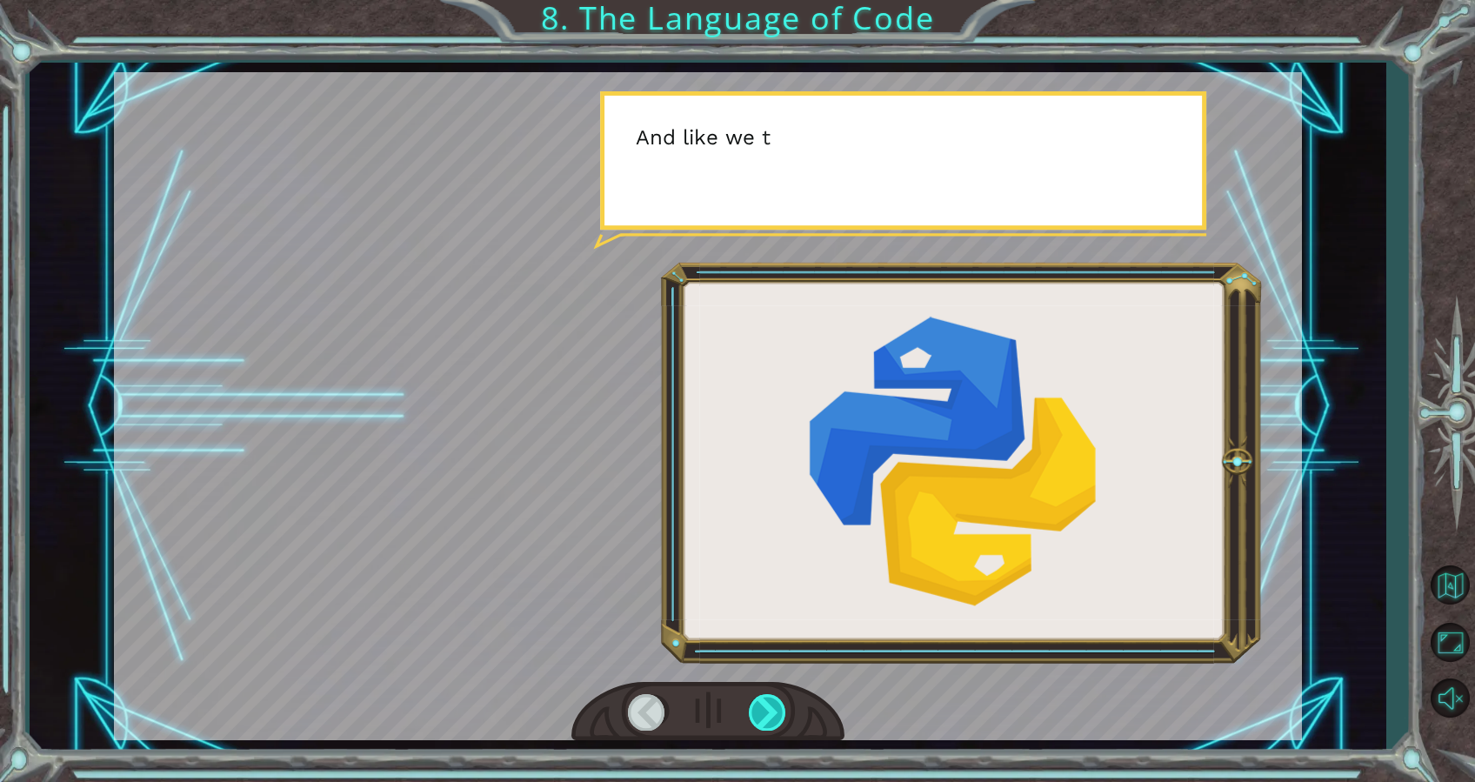
click at [774, 697] on div at bounding box center [768, 712] width 39 height 36
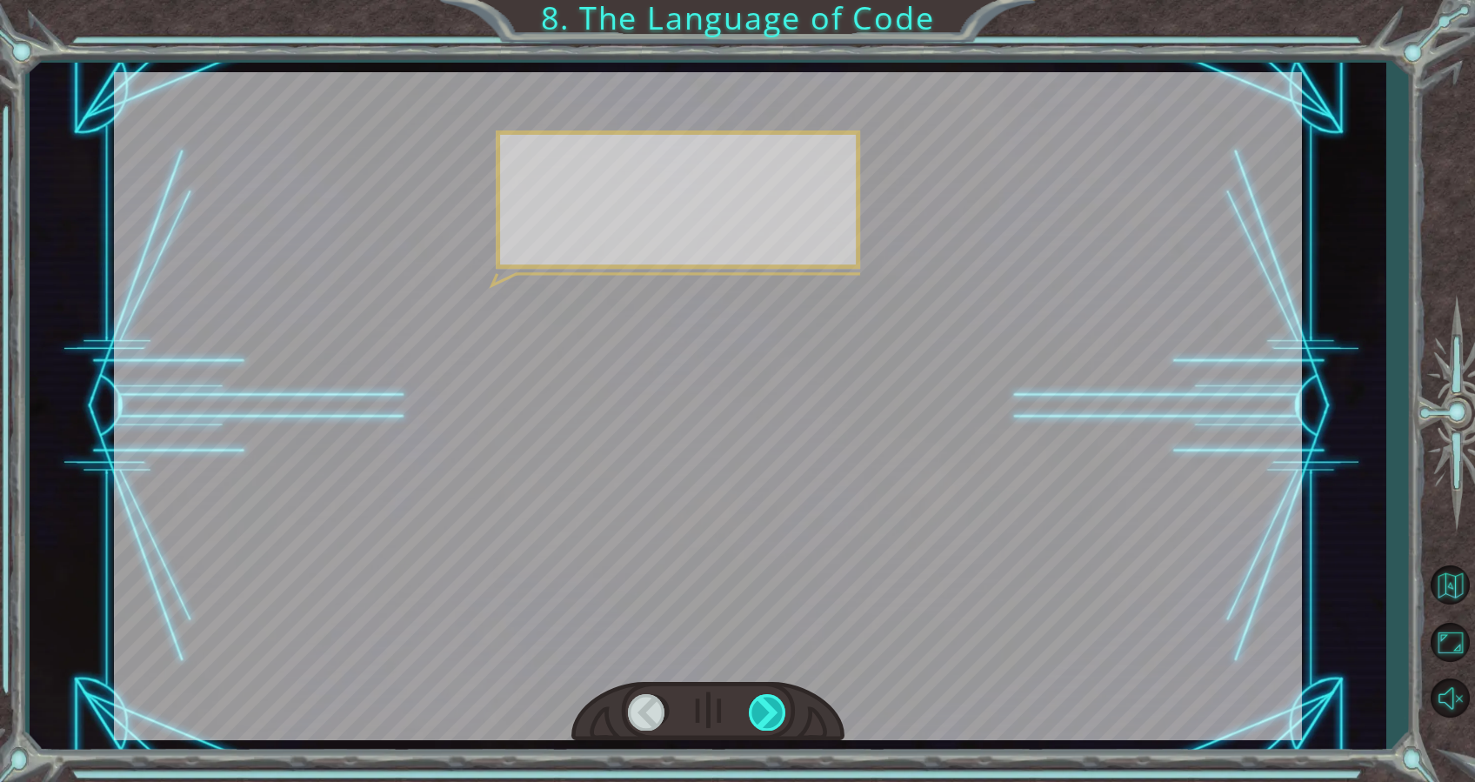
click at [774, 697] on div at bounding box center [768, 712] width 39 height 36
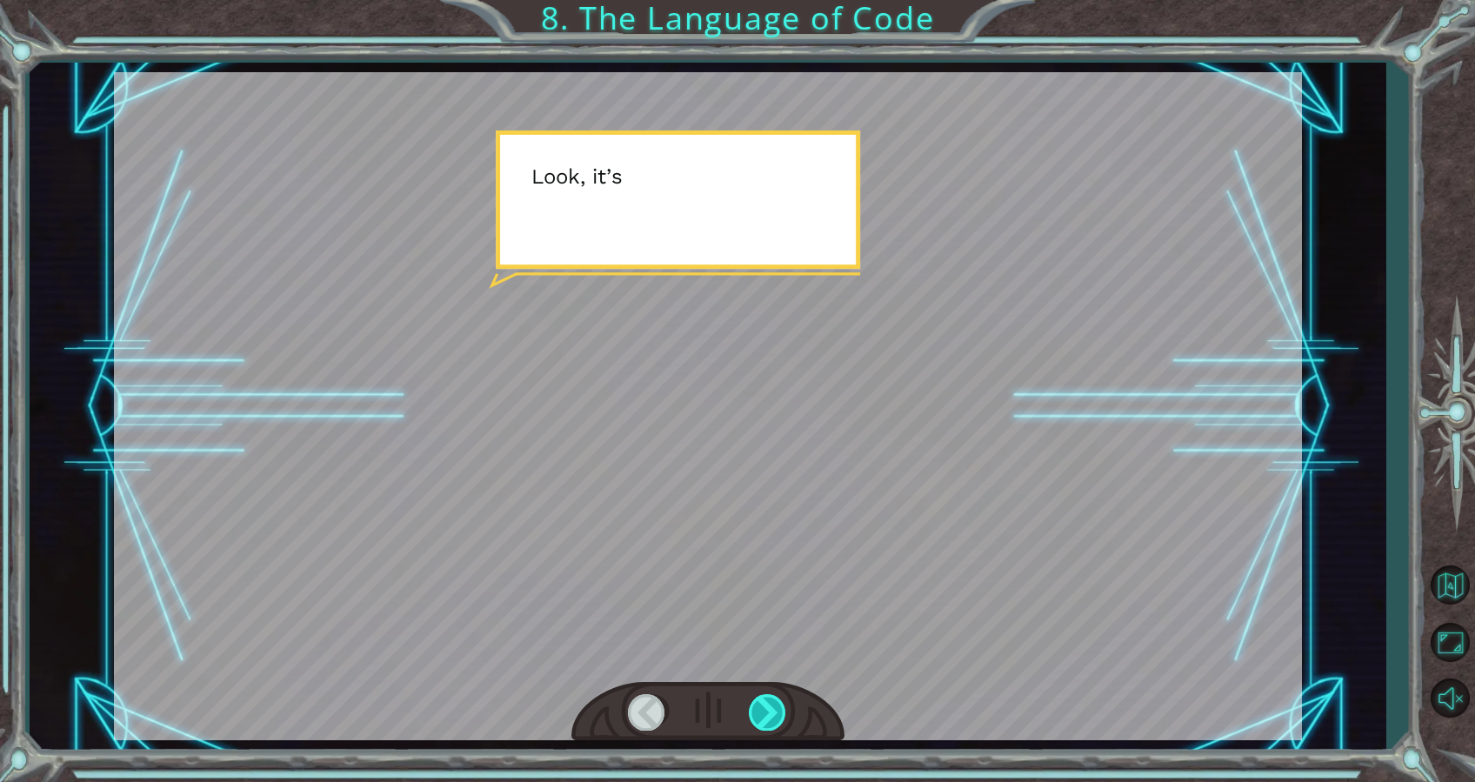
click at [774, 697] on div at bounding box center [768, 712] width 39 height 36
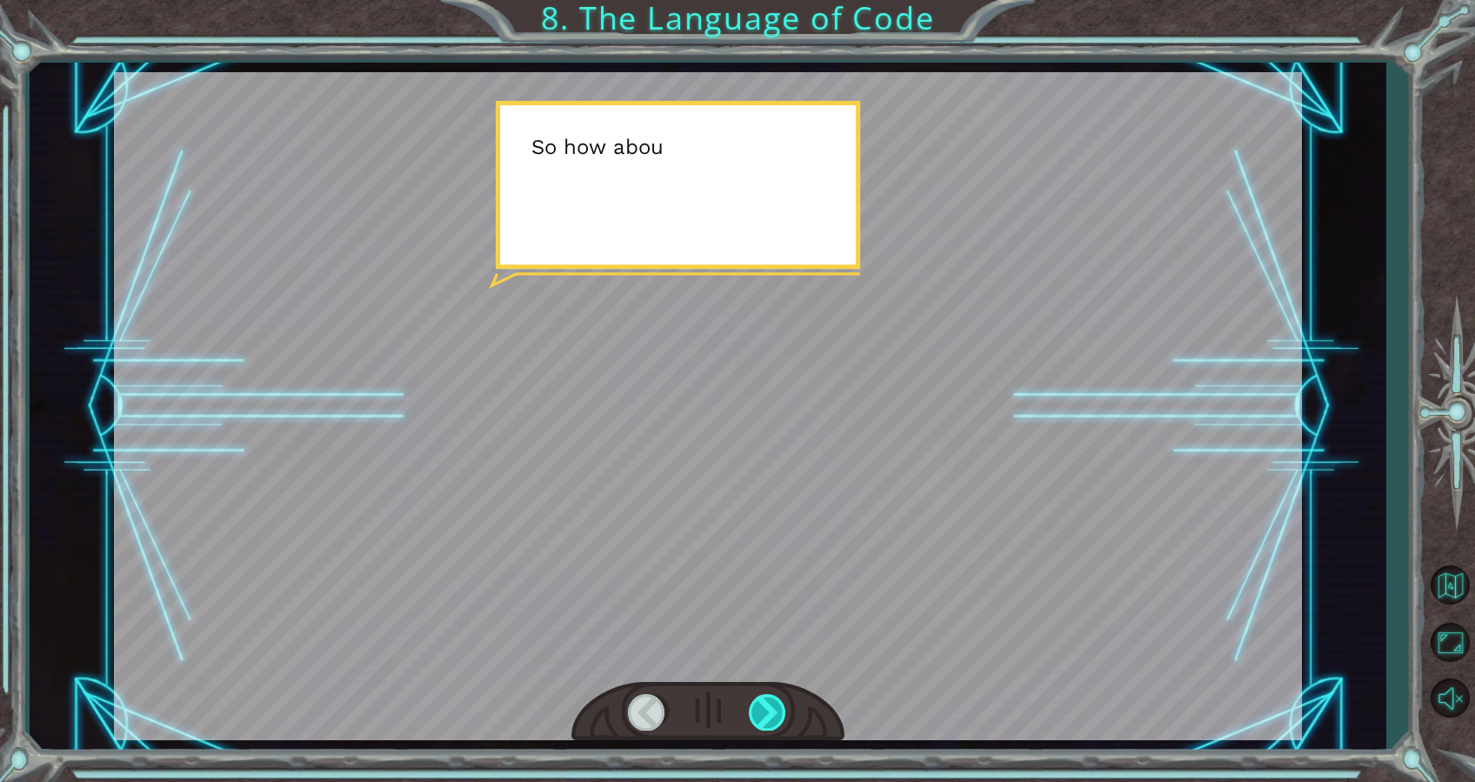
click at [774, 697] on div at bounding box center [768, 712] width 39 height 36
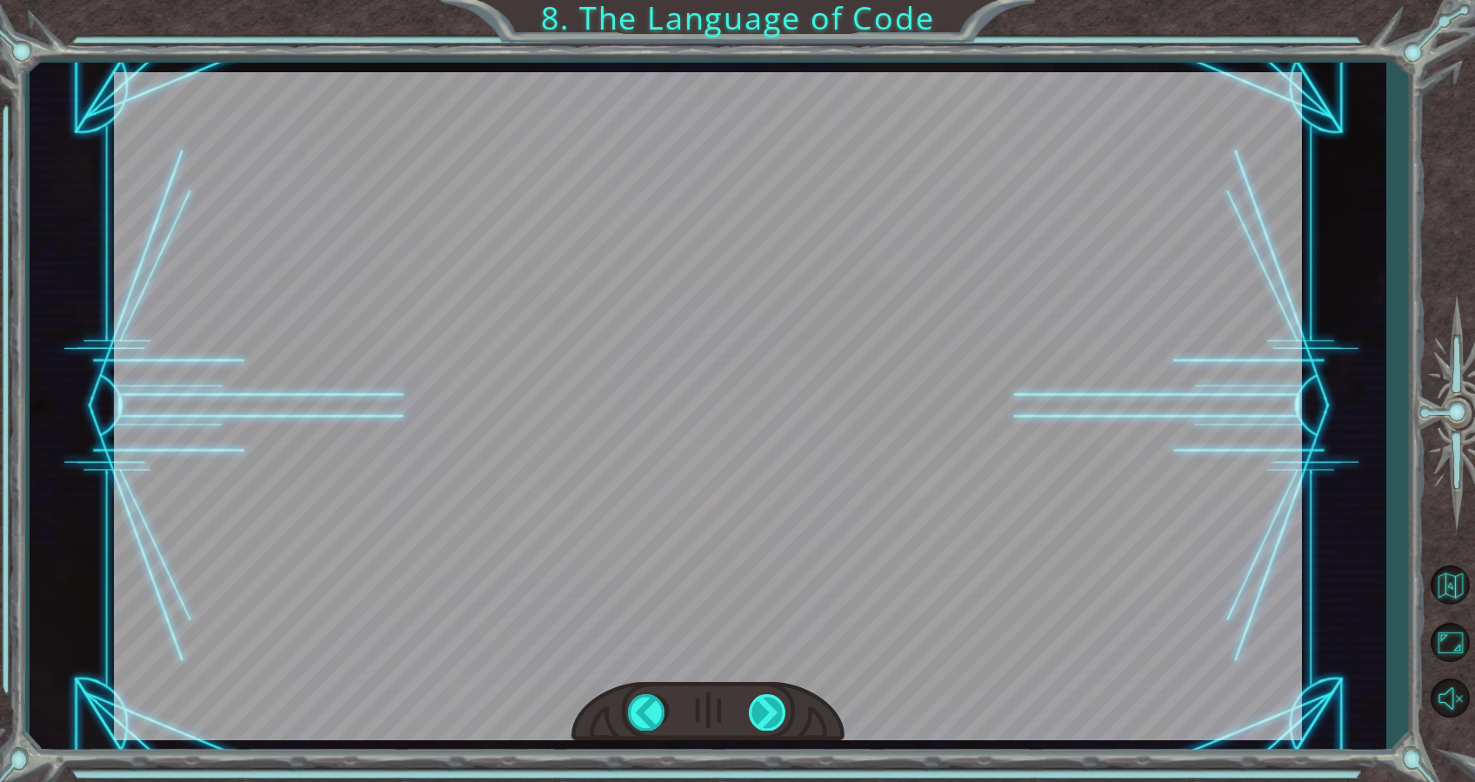
click at [774, 697] on div at bounding box center [768, 712] width 39 height 36
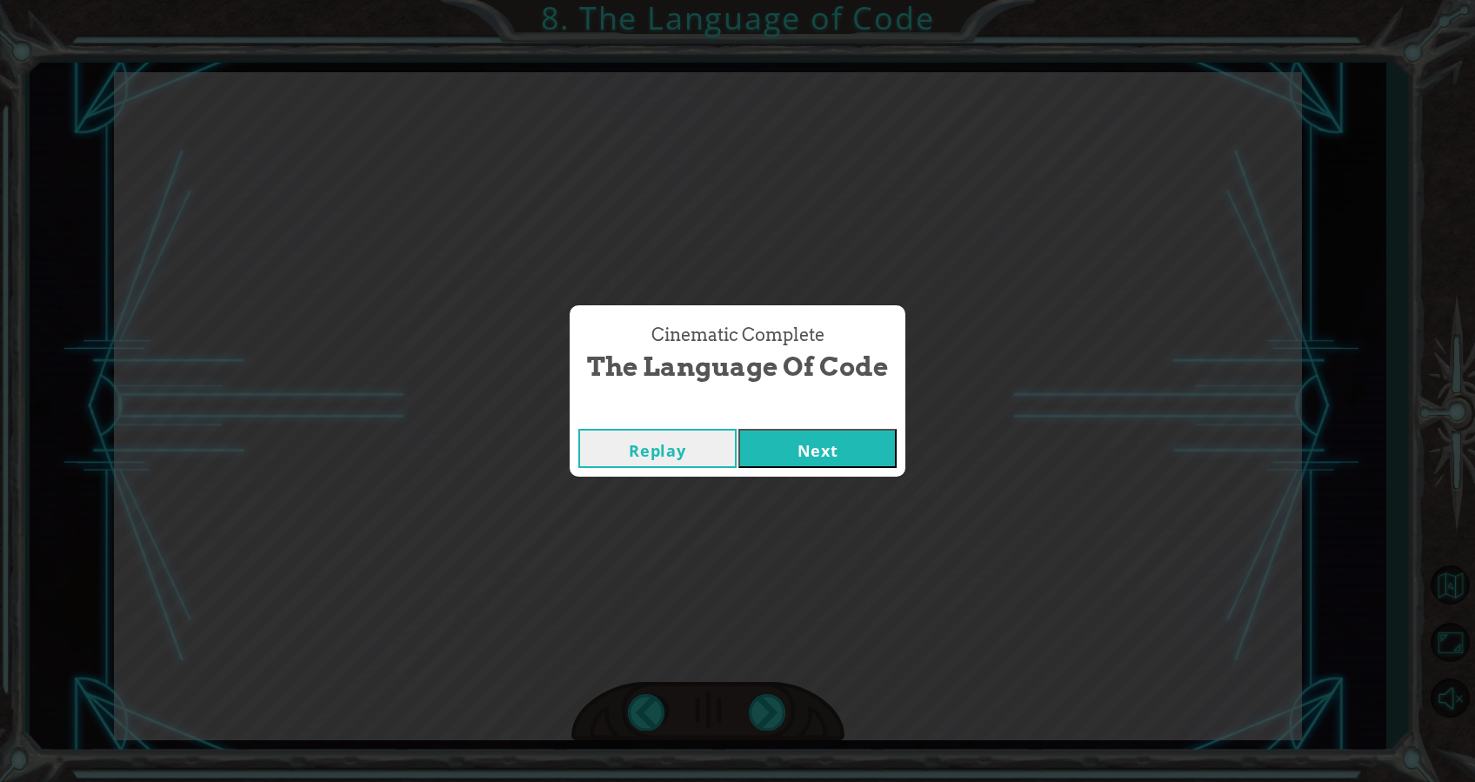
click at [774, 697] on div "Cinematic Complete The Language of Code Replay Next" at bounding box center [737, 391] width 1475 height 782
drag, startPoint x: 774, startPoint y: 697, endPoint x: 793, endPoint y: 454, distance: 243.4
click at [793, 454] on button "Next" at bounding box center [818, 448] width 158 height 39
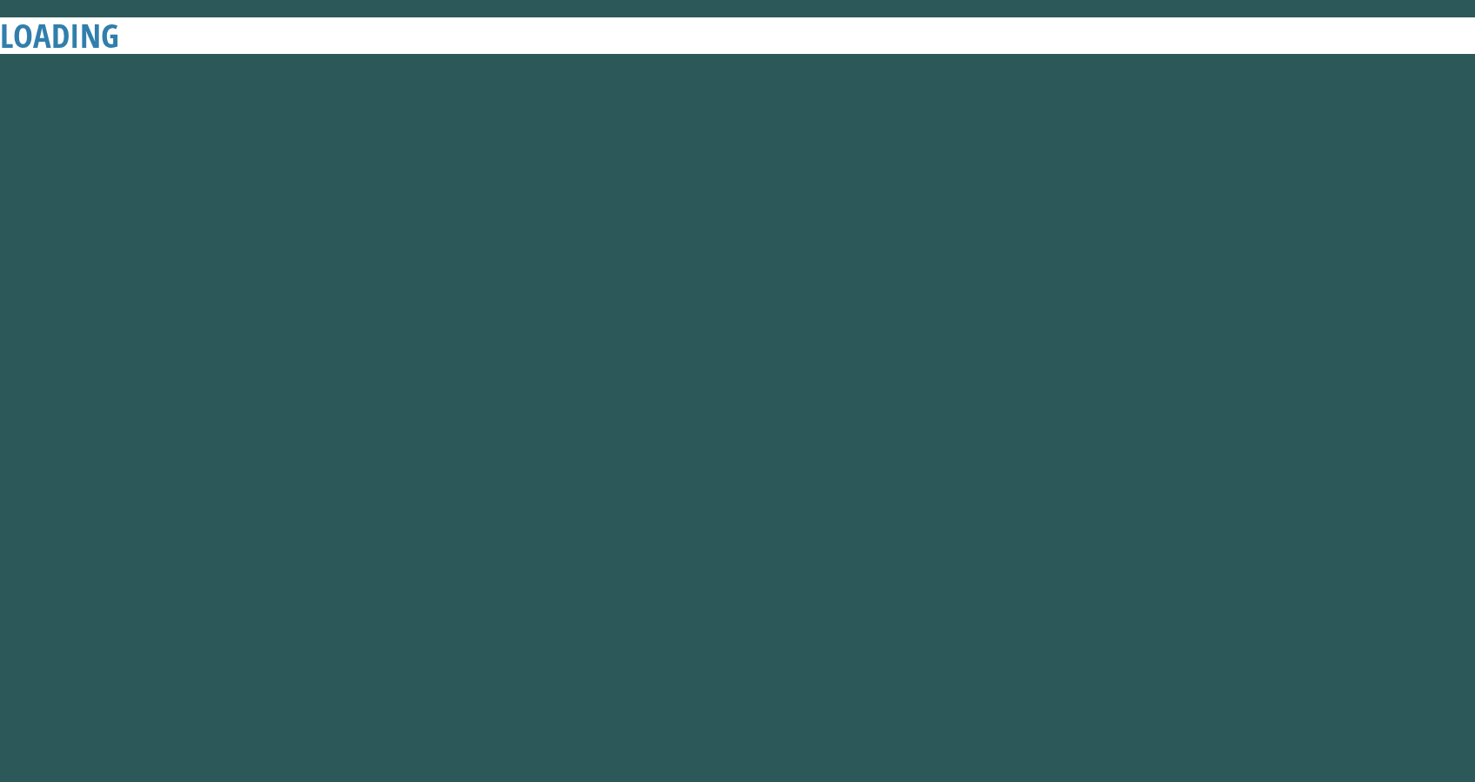
click at [835, 250] on body "LOADING 1 2 3 4 5 6 "up Arrow" press enter הההההההההההההההההההההההההההההההההההה…" at bounding box center [737, 391] width 1475 height 782
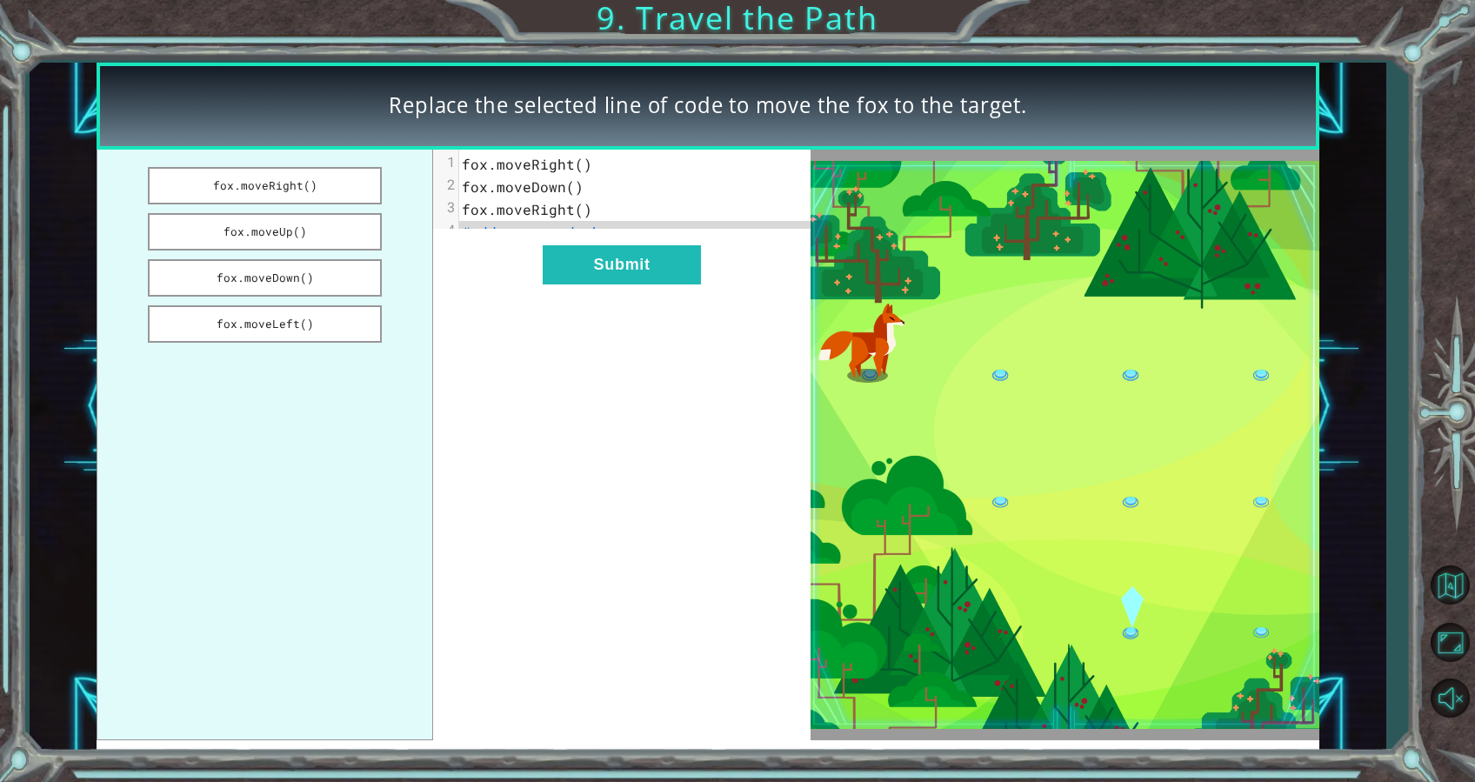
click at [629, 233] on pre "#add your code here" at bounding box center [644, 232] width 370 height 23
click at [344, 279] on button "fox.moveDown()" at bounding box center [265, 277] width 235 height 37
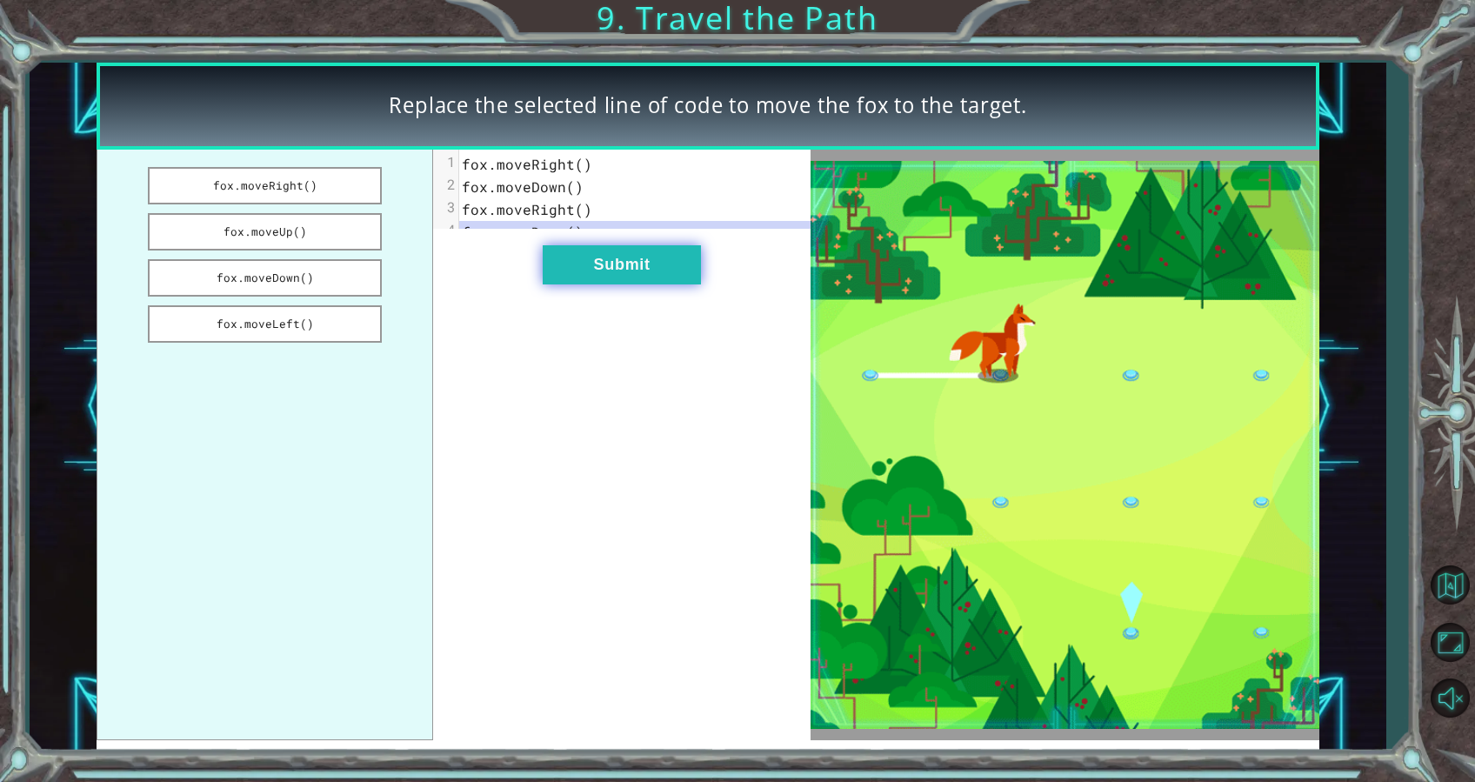
click at [637, 283] on button "Submit" at bounding box center [622, 264] width 158 height 39
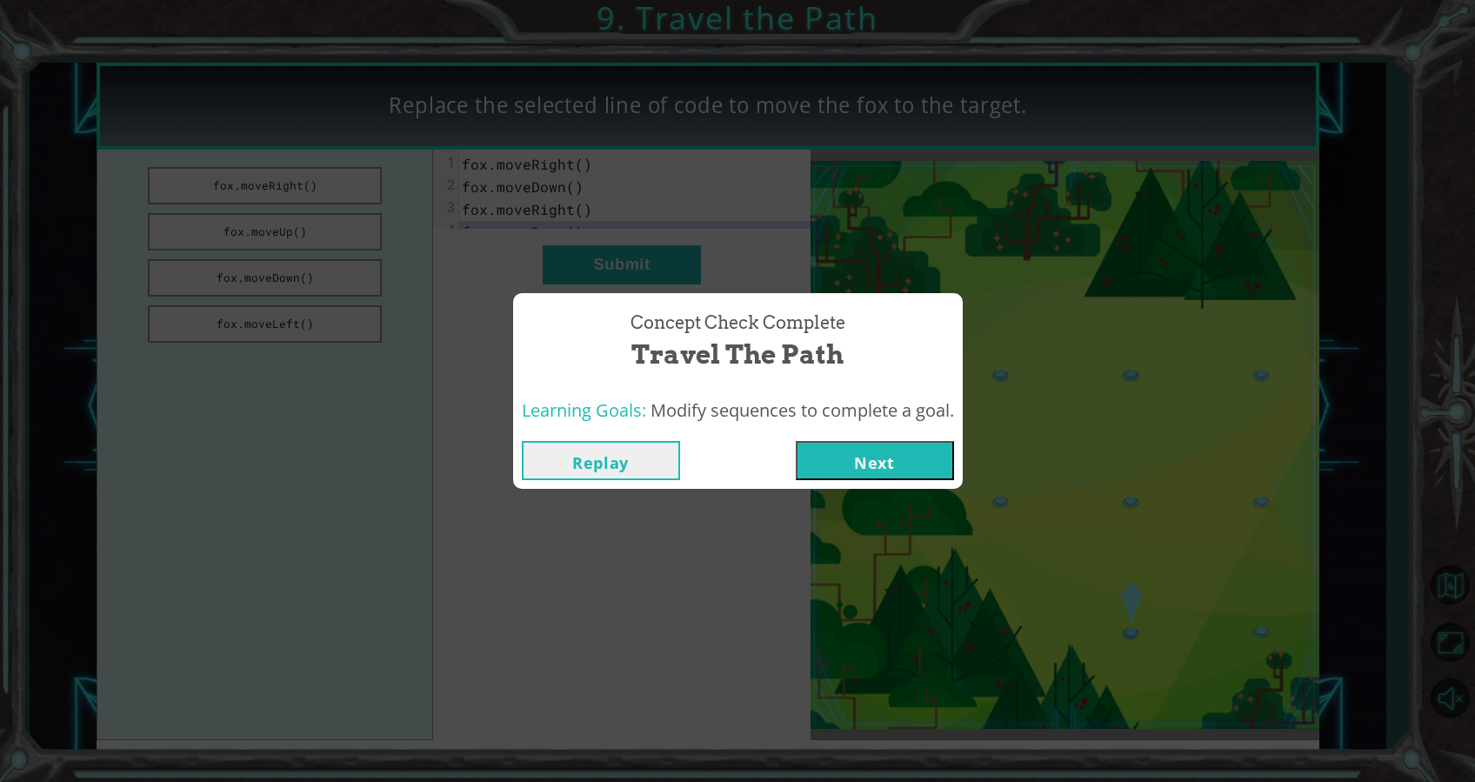
click at [876, 465] on button "Next" at bounding box center [875, 460] width 158 height 39
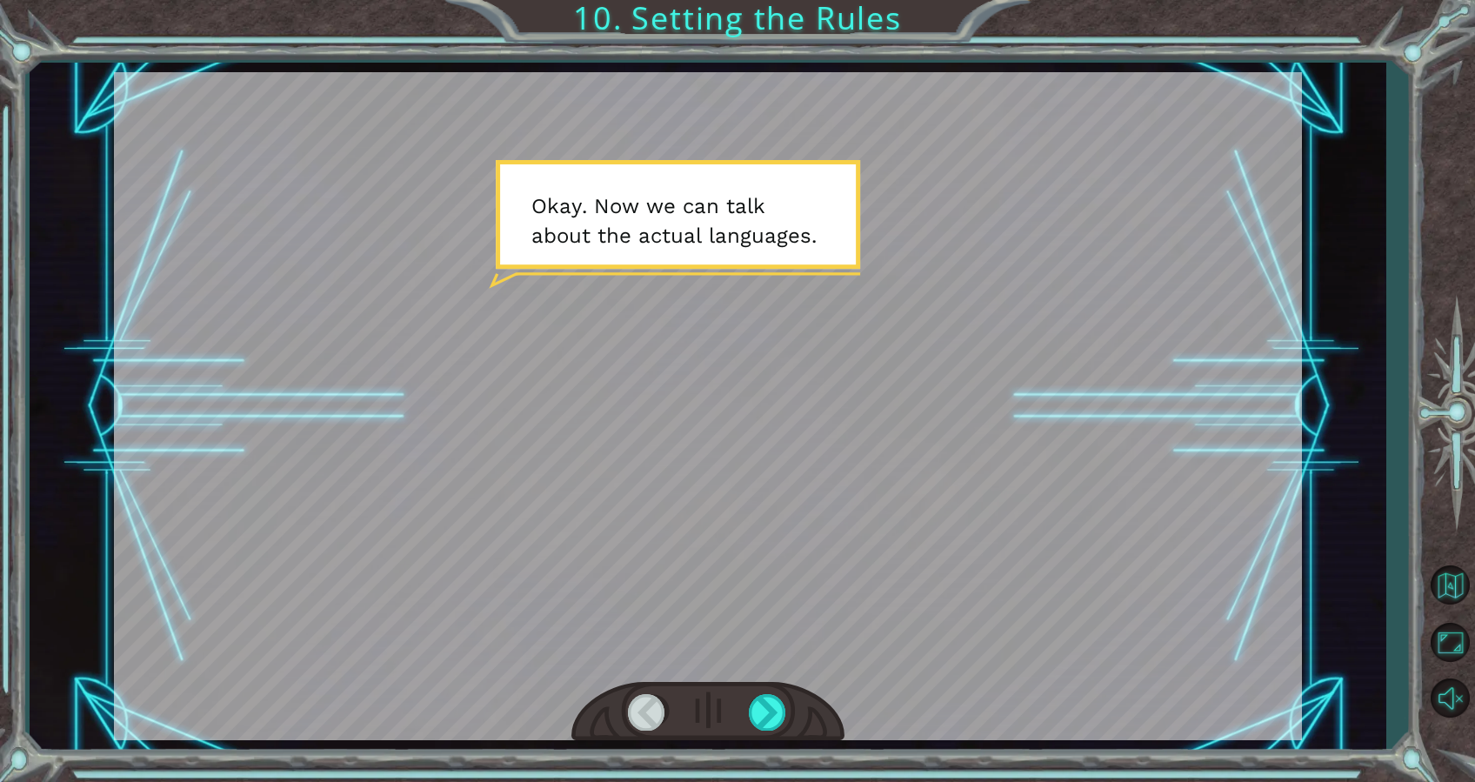
click at [838, 344] on div at bounding box center [708, 406] width 1188 height 668
click at [779, 689] on div at bounding box center [708, 712] width 273 height 60
click at [763, 711] on div at bounding box center [768, 712] width 39 height 36
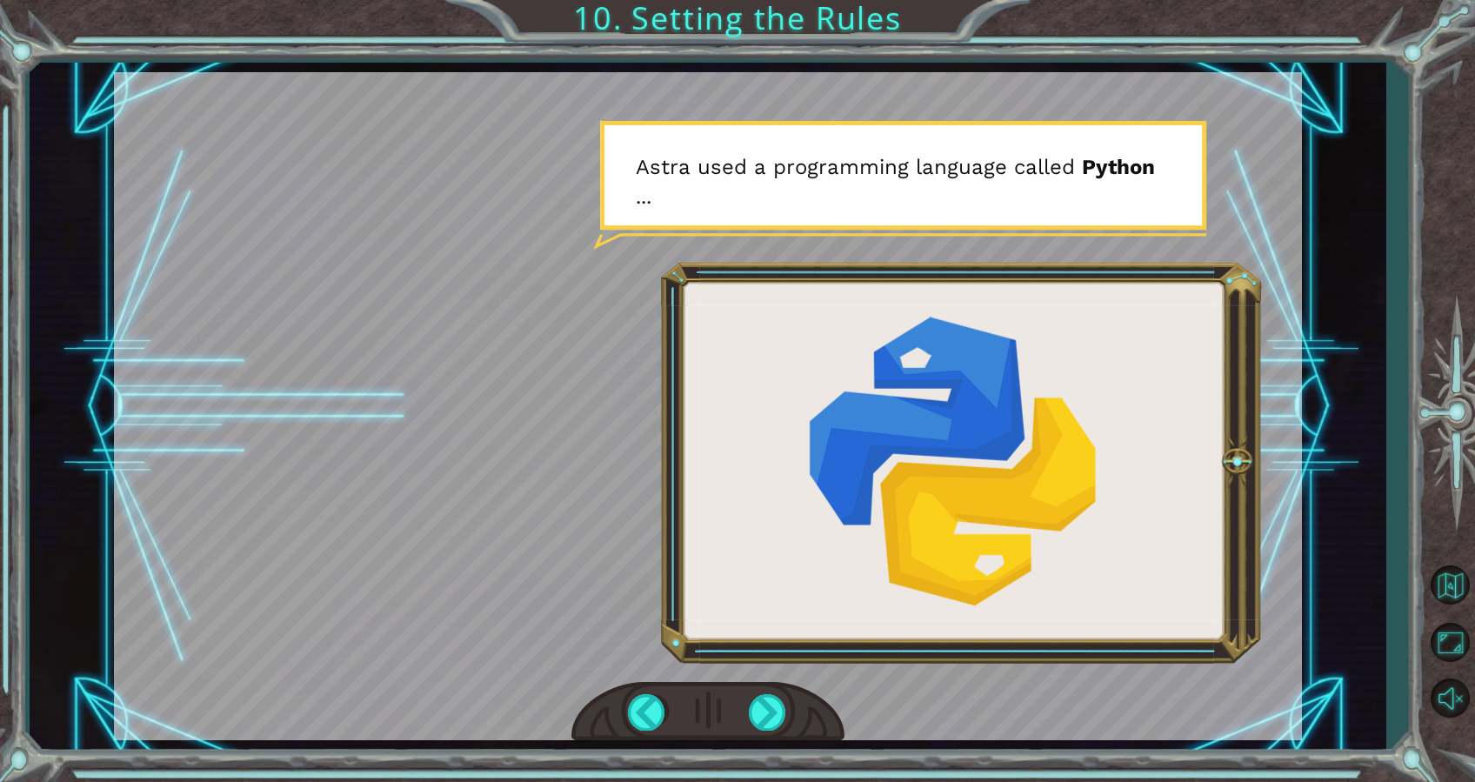
click at [833, 533] on div at bounding box center [708, 406] width 1188 height 668
click at [749, 712] on div at bounding box center [768, 712] width 39 height 36
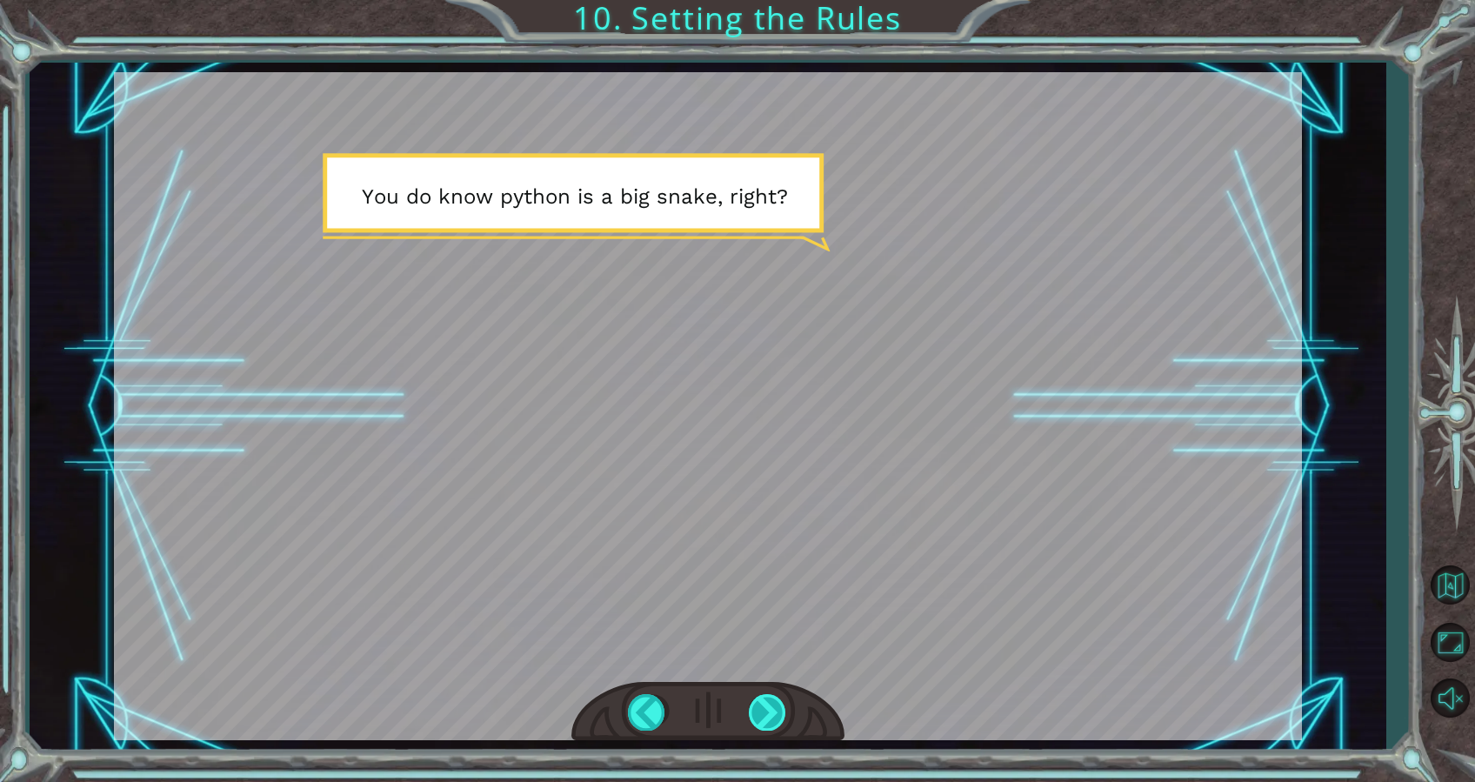
click at [759, 704] on div at bounding box center [768, 712] width 39 height 36
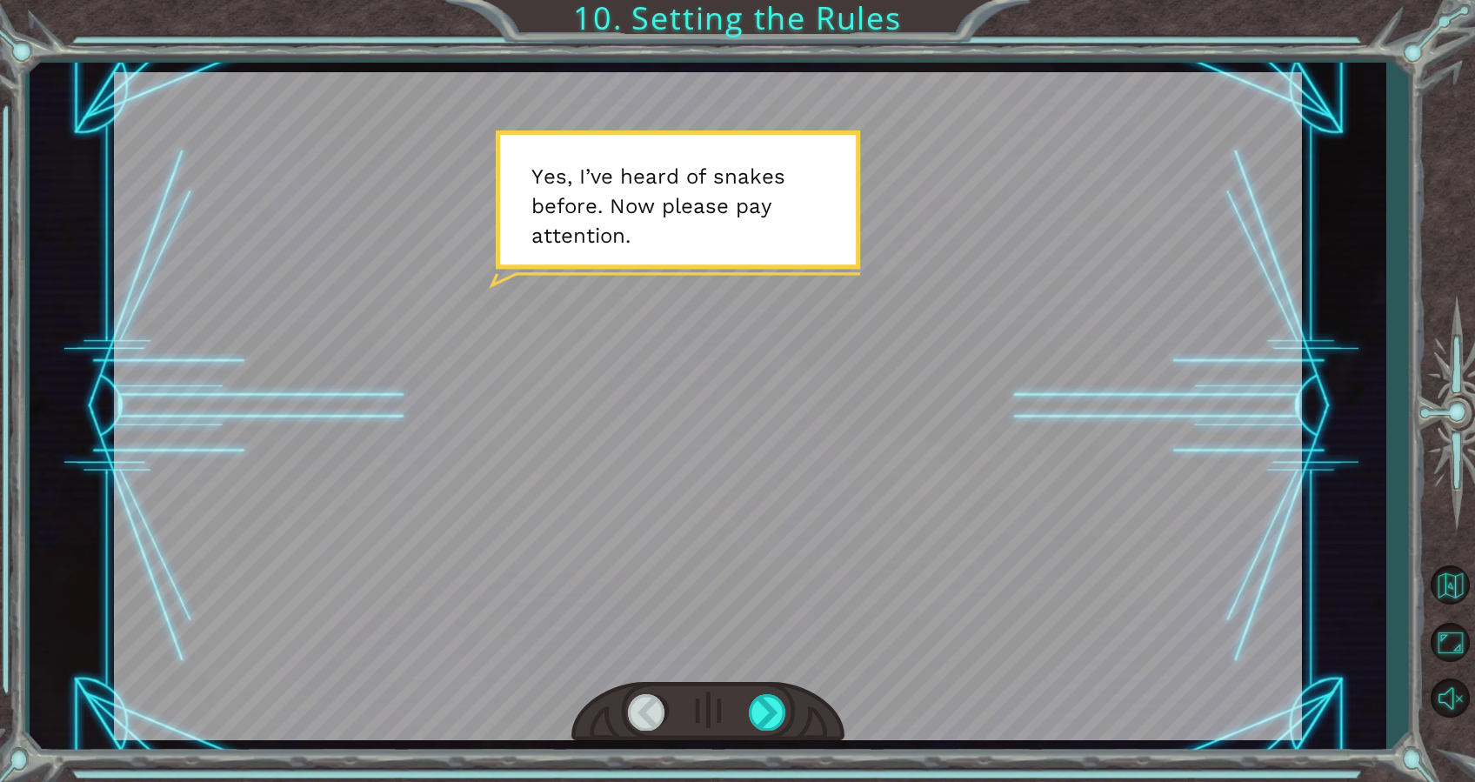
click at [745, 708] on div at bounding box center [708, 712] width 273 height 60
click at [766, 709] on div at bounding box center [768, 712] width 39 height 36
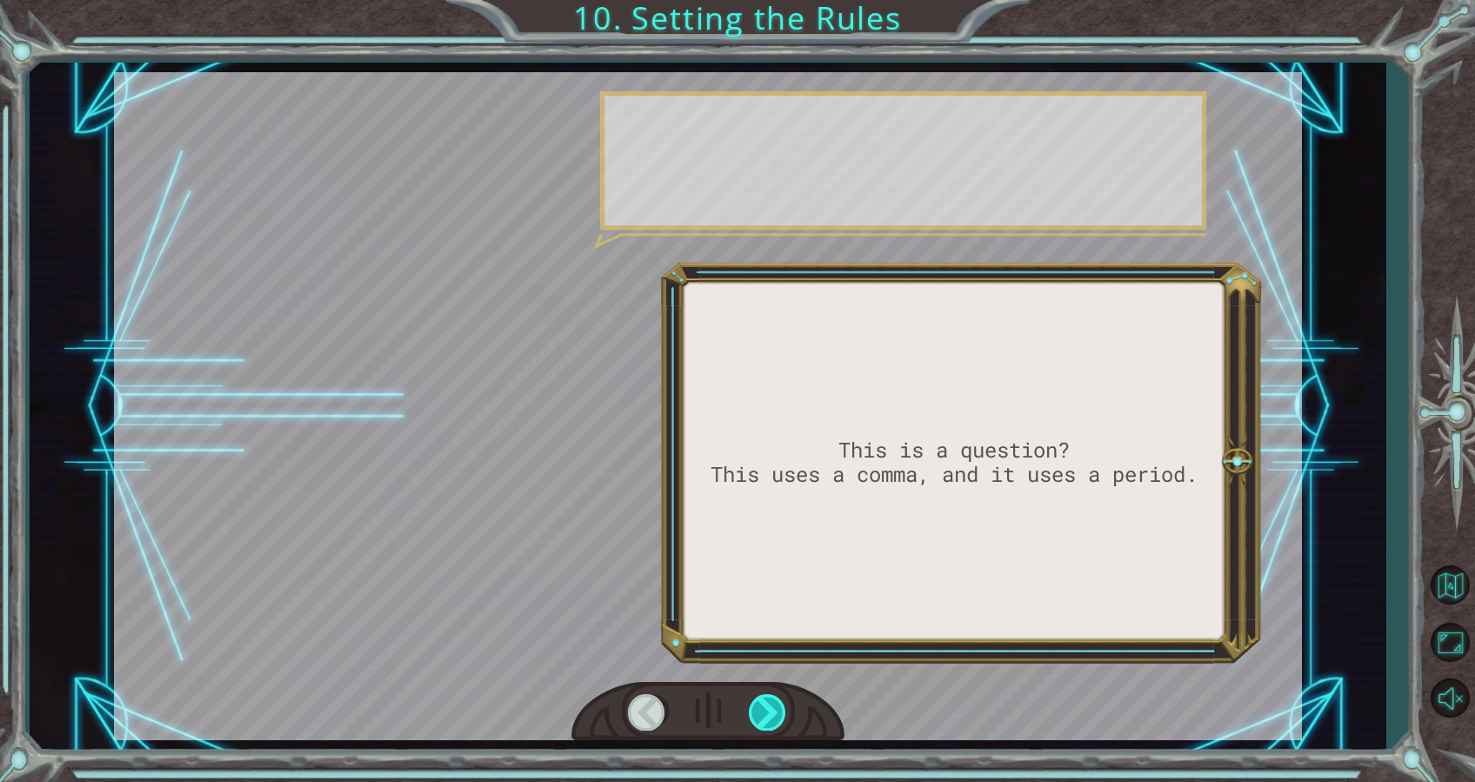
click at [766, 709] on div at bounding box center [768, 712] width 39 height 36
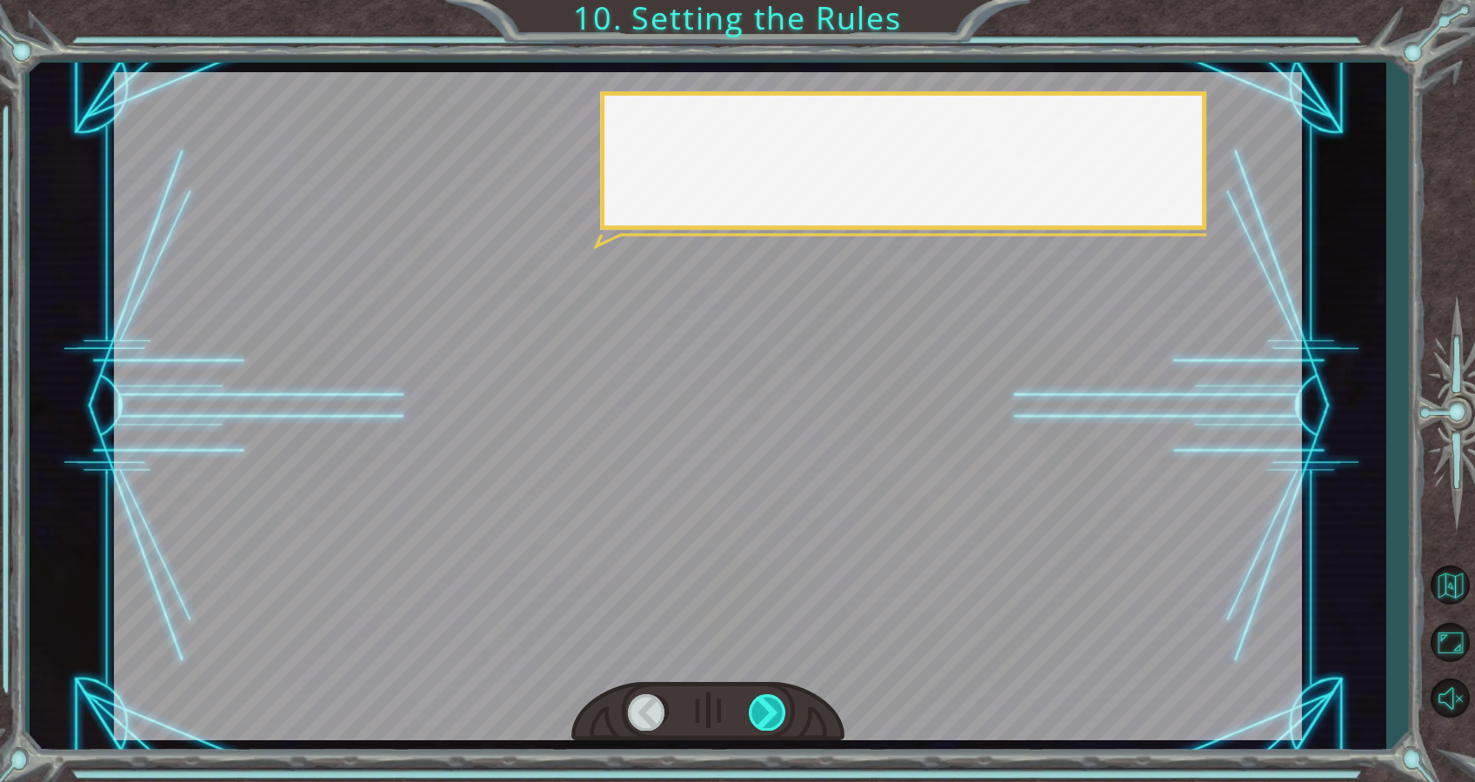
click at [766, 709] on div at bounding box center [768, 712] width 39 height 36
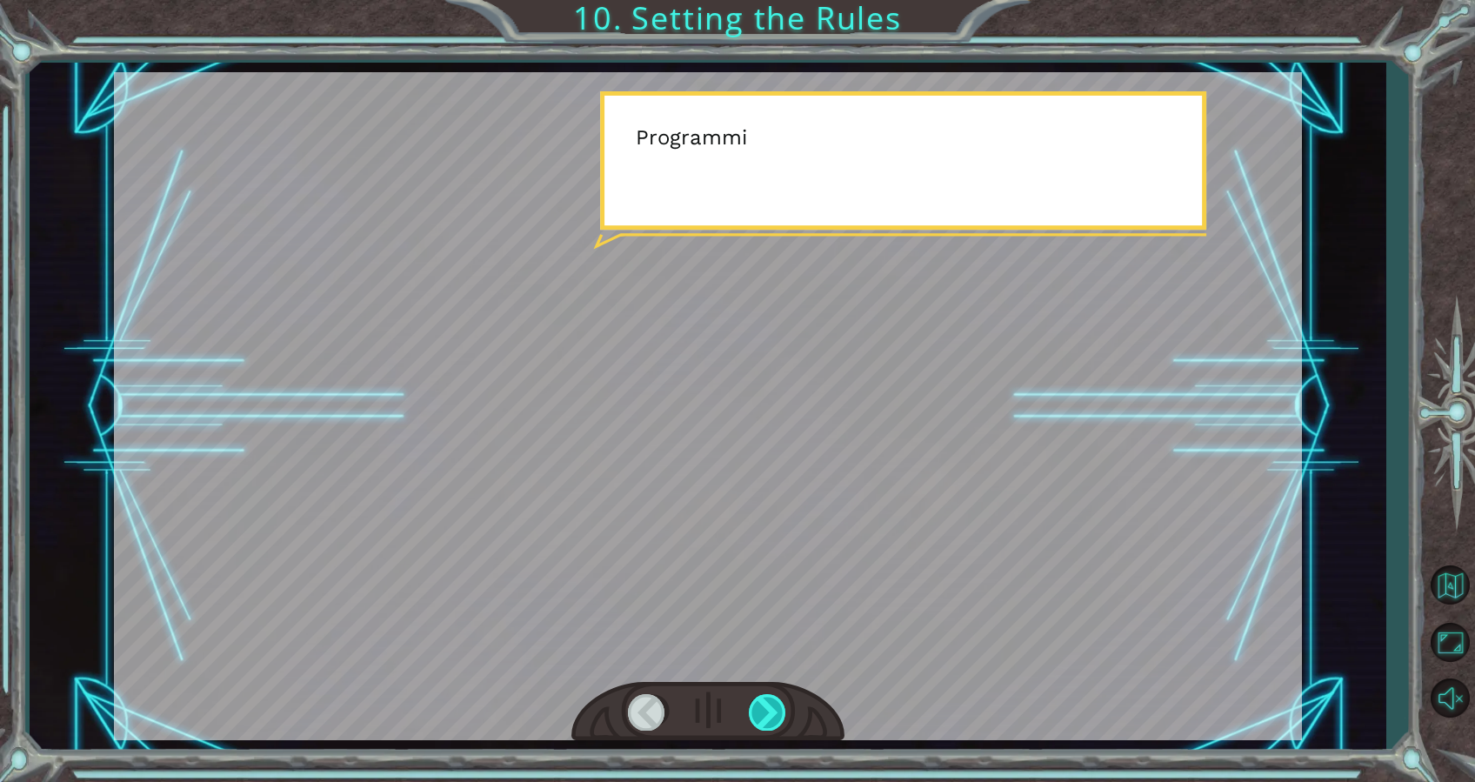
click at [766, 709] on div at bounding box center [768, 712] width 39 height 36
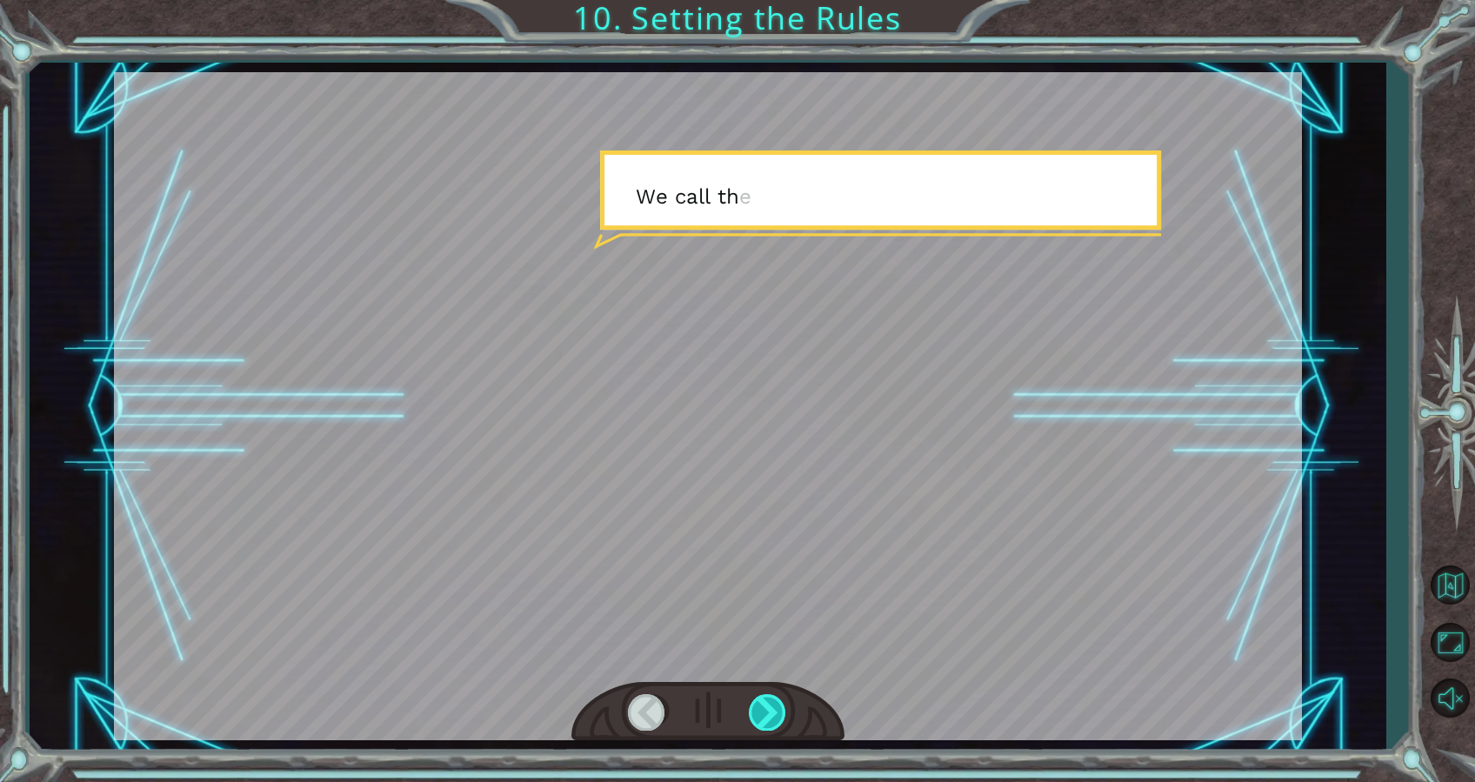
click at [766, 709] on div at bounding box center [768, 712] width 39 height 36
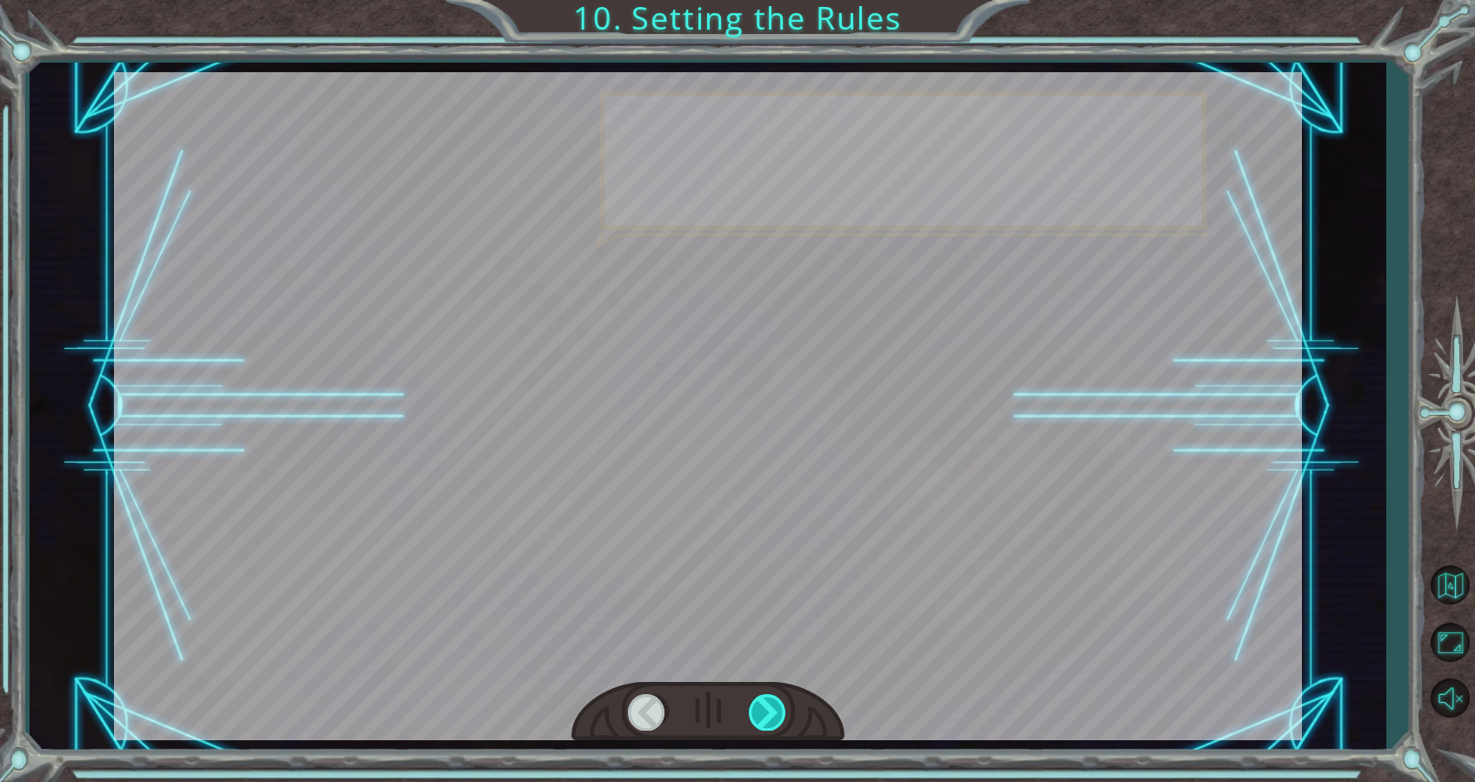
click at [766, 709] on div at bounding box center [768, 712] width 39 height 36
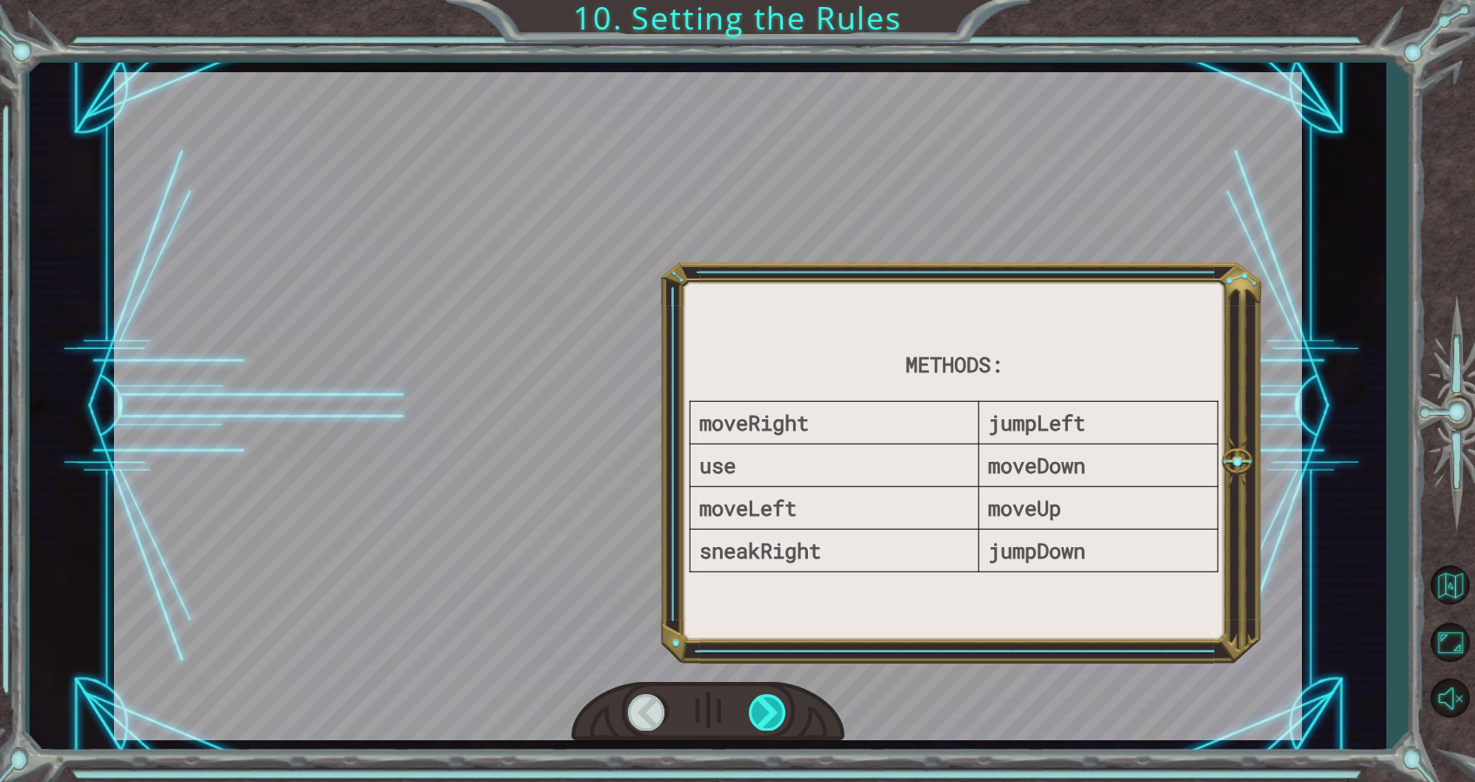
click at [766, 709] on div at bounding box center [768, 712] width 39 height 36
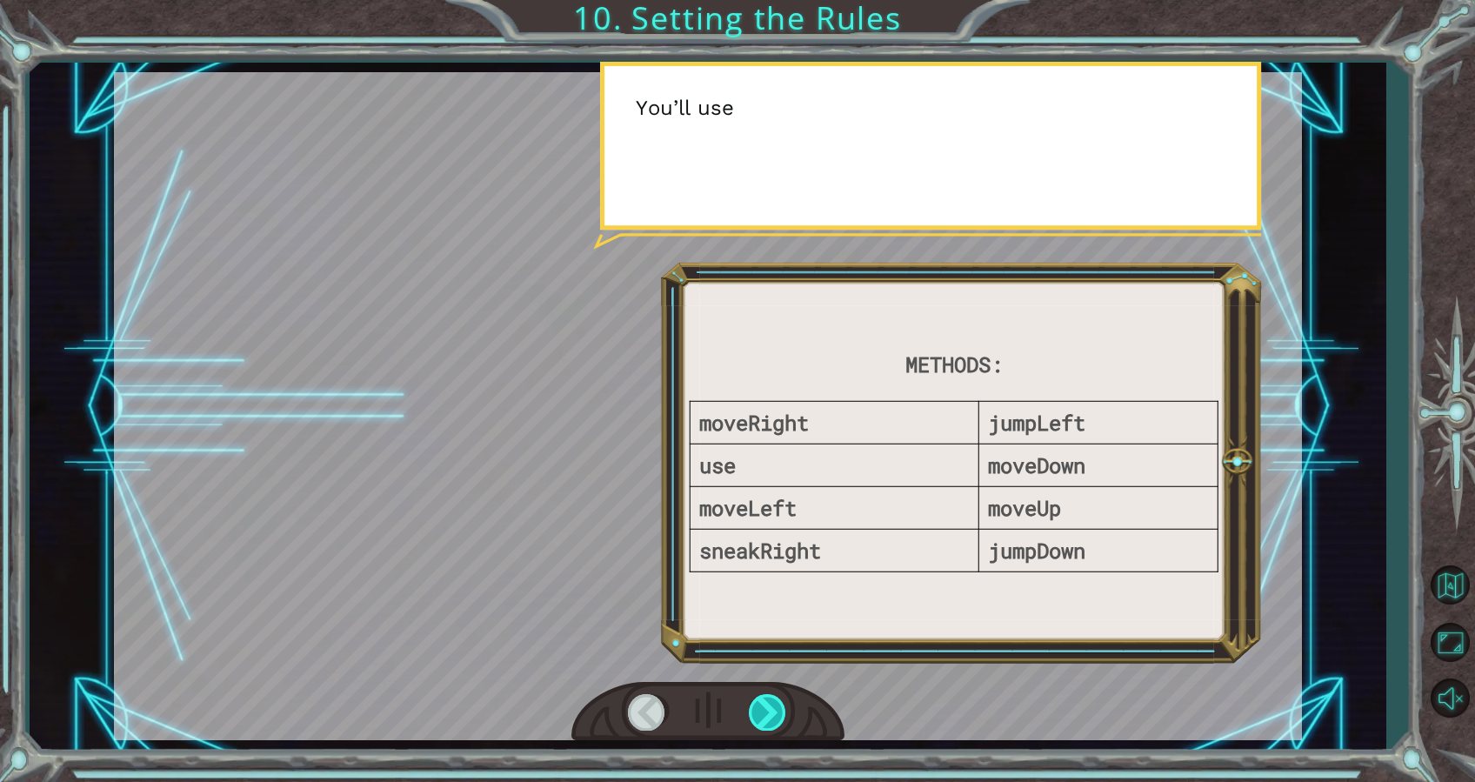
click at [766, 709] on div at bounding box center [768, 712] width 39 height 36
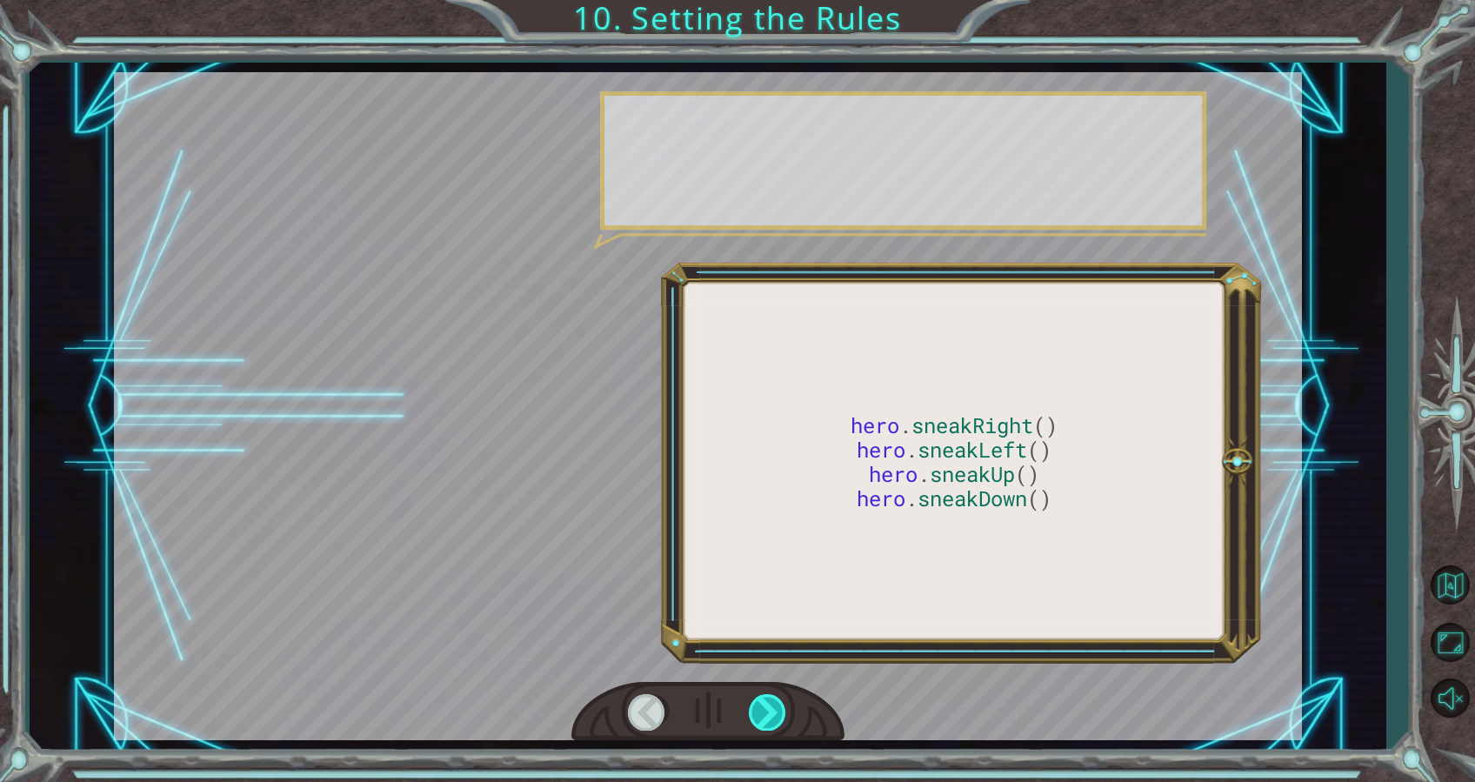
click at [766, 709] on div at bounding box center [768, 712] width 39 height 36
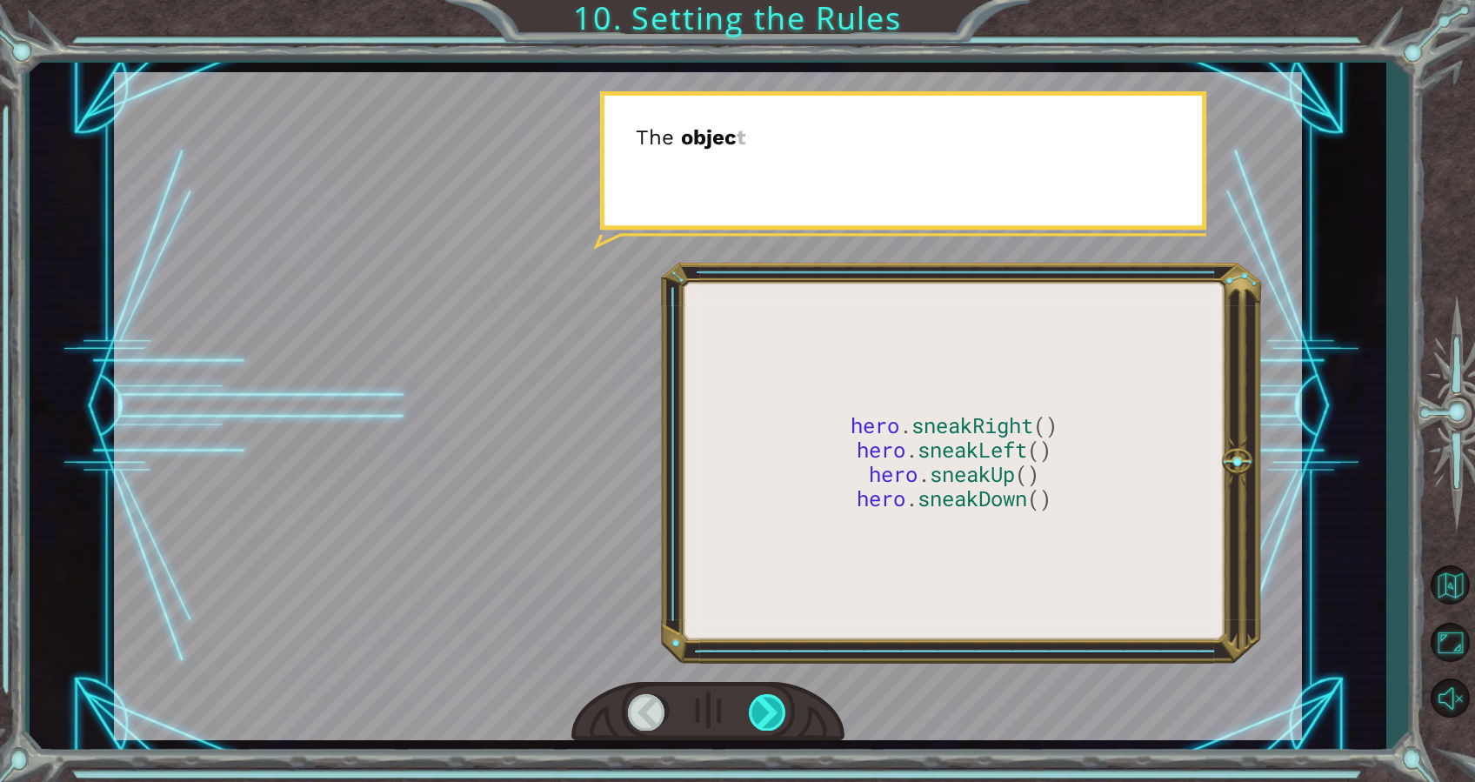
click at [766, 709] on div at bounding box center [768, 712] width 39 height 36
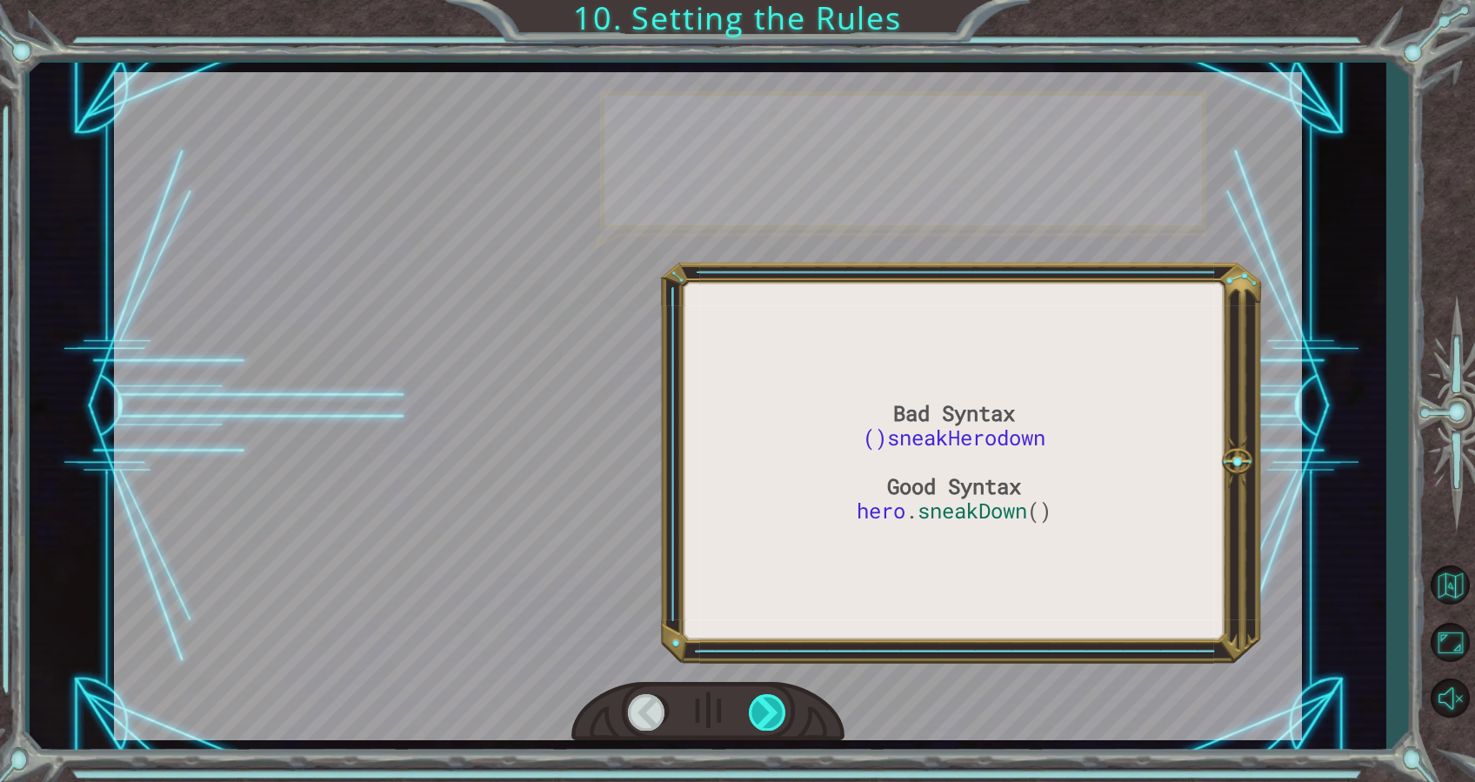
click at [766, 709] on div at bounding box center [768, 712] width 39 height 36
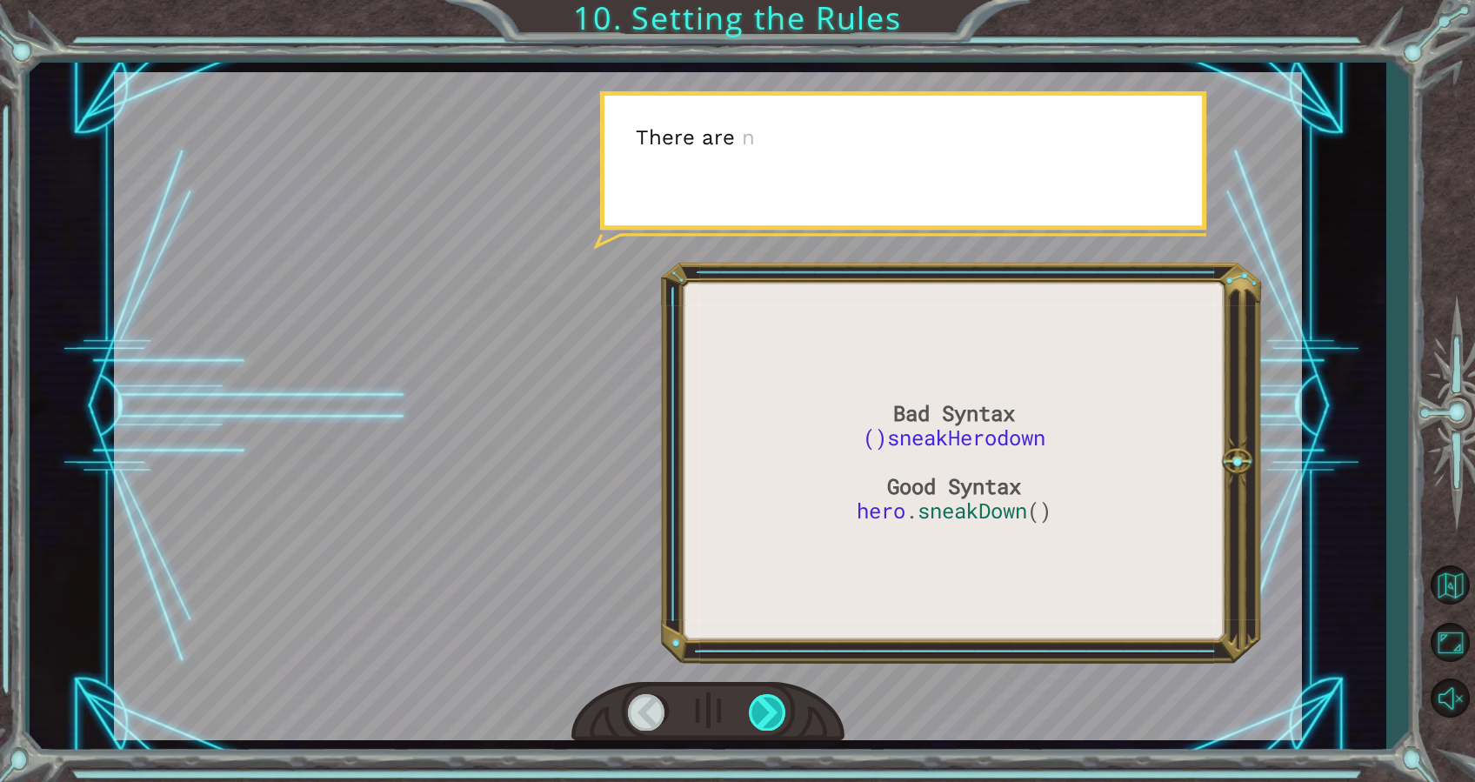
click at [766, 709] on div at bounding box center [768, 712] width 39 height 36
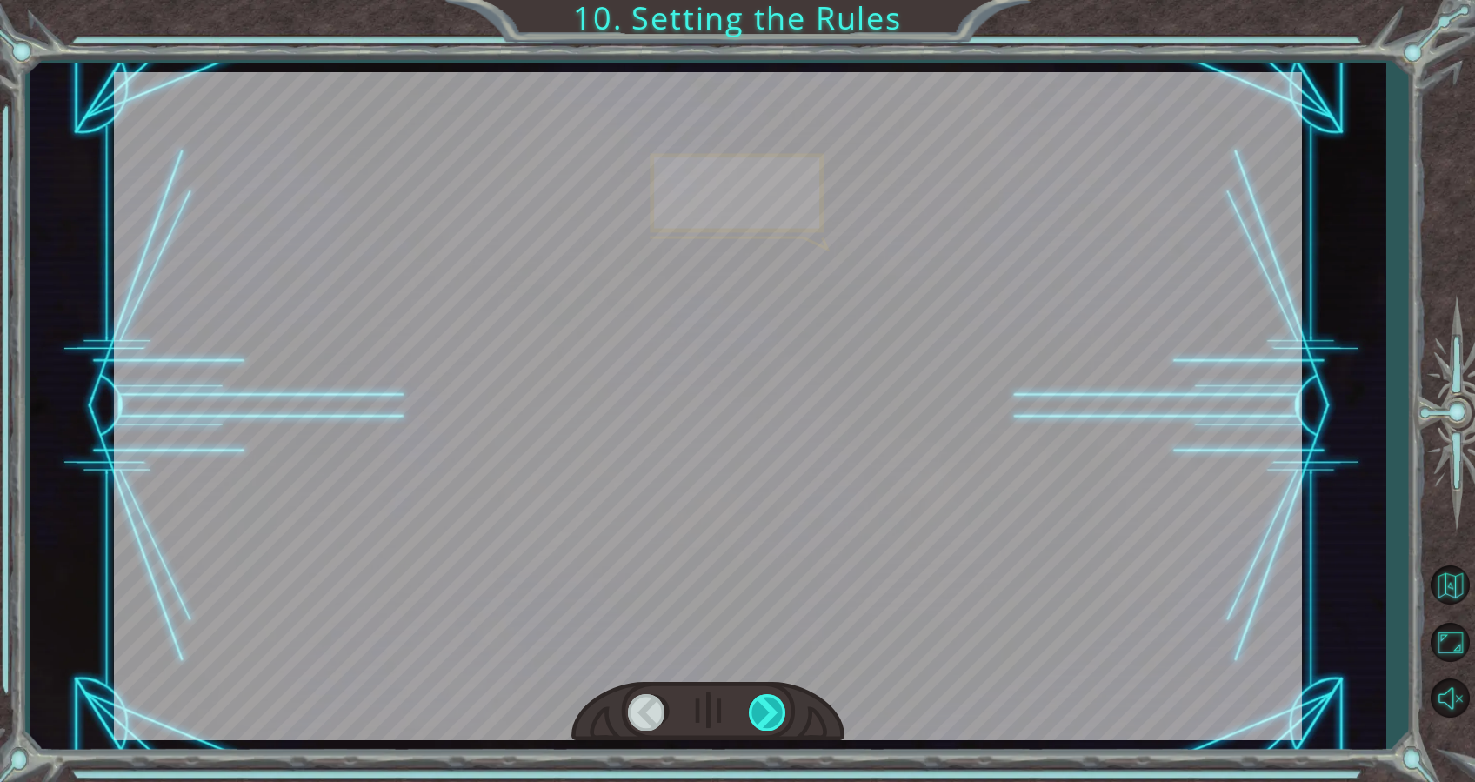
click at [766, 709] on div at bounding box center [768, 712] width 39 height 36
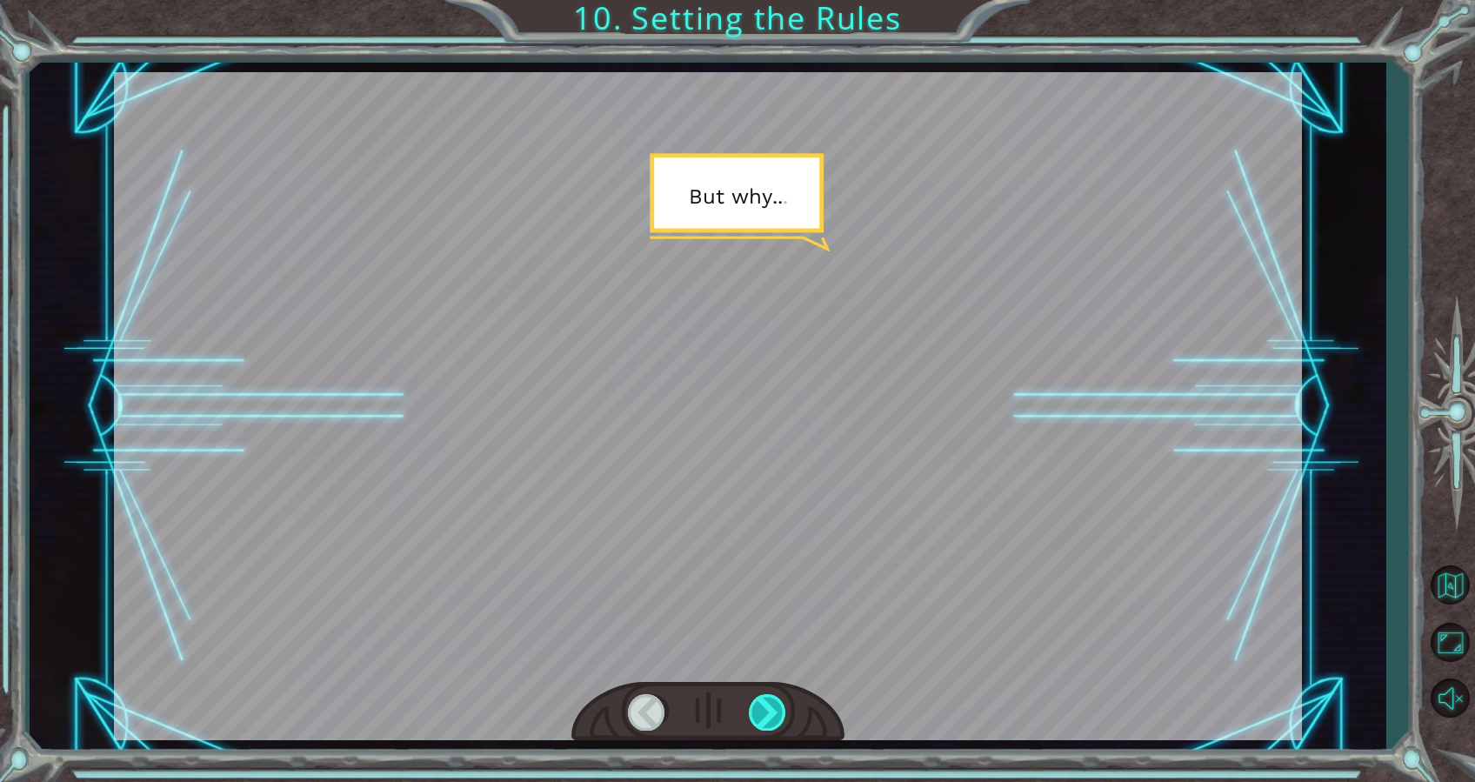
click at [766, 709] on div at bounding box center [768, 712] width 39 height 36
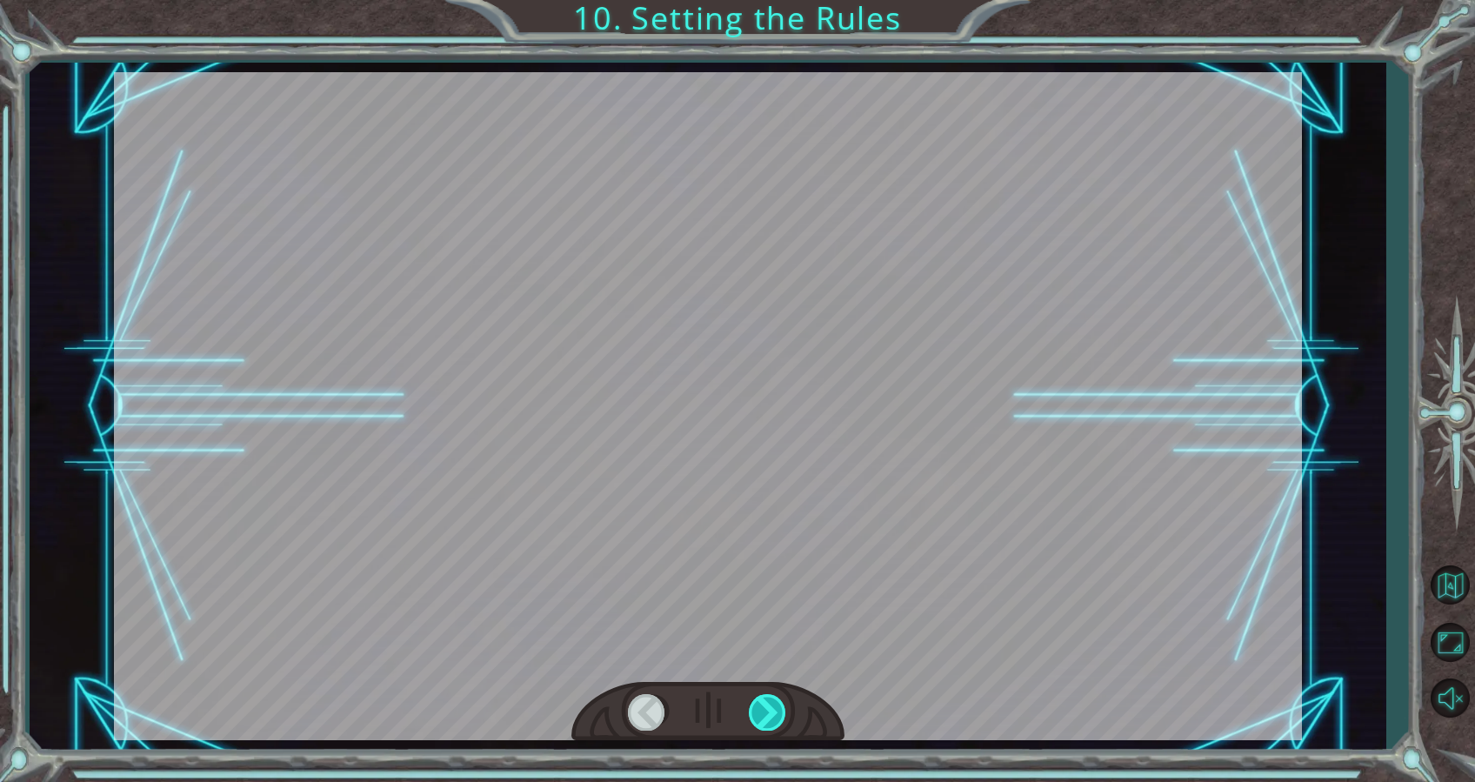
click at [766, 709] on div at bounding box center [768, 712] width 39 height 36
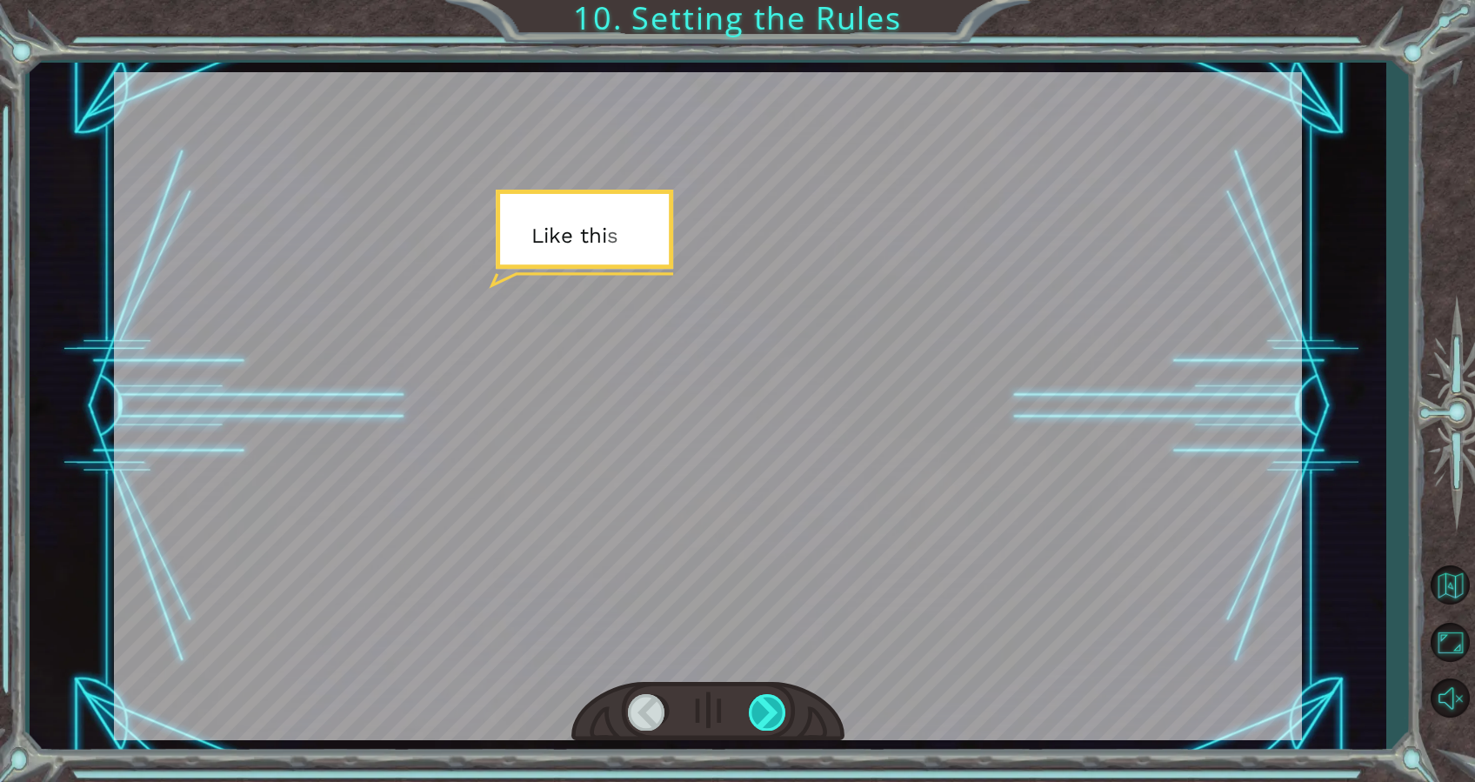
click at [766, 709] on div at bounding box center [768, 712] width 39 height 36
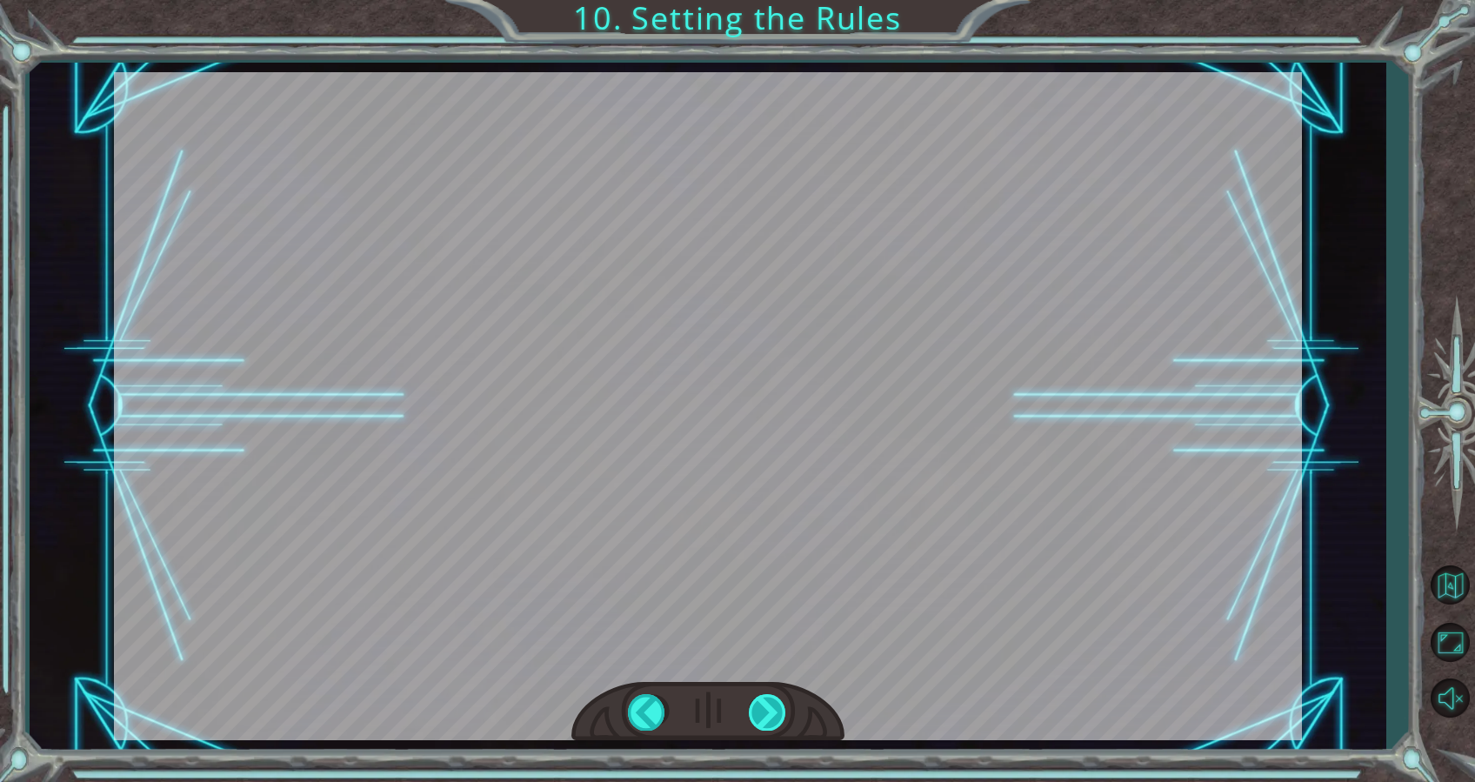
click at [766, 709] on div at bounding box center [768, 712] width 39 height 36
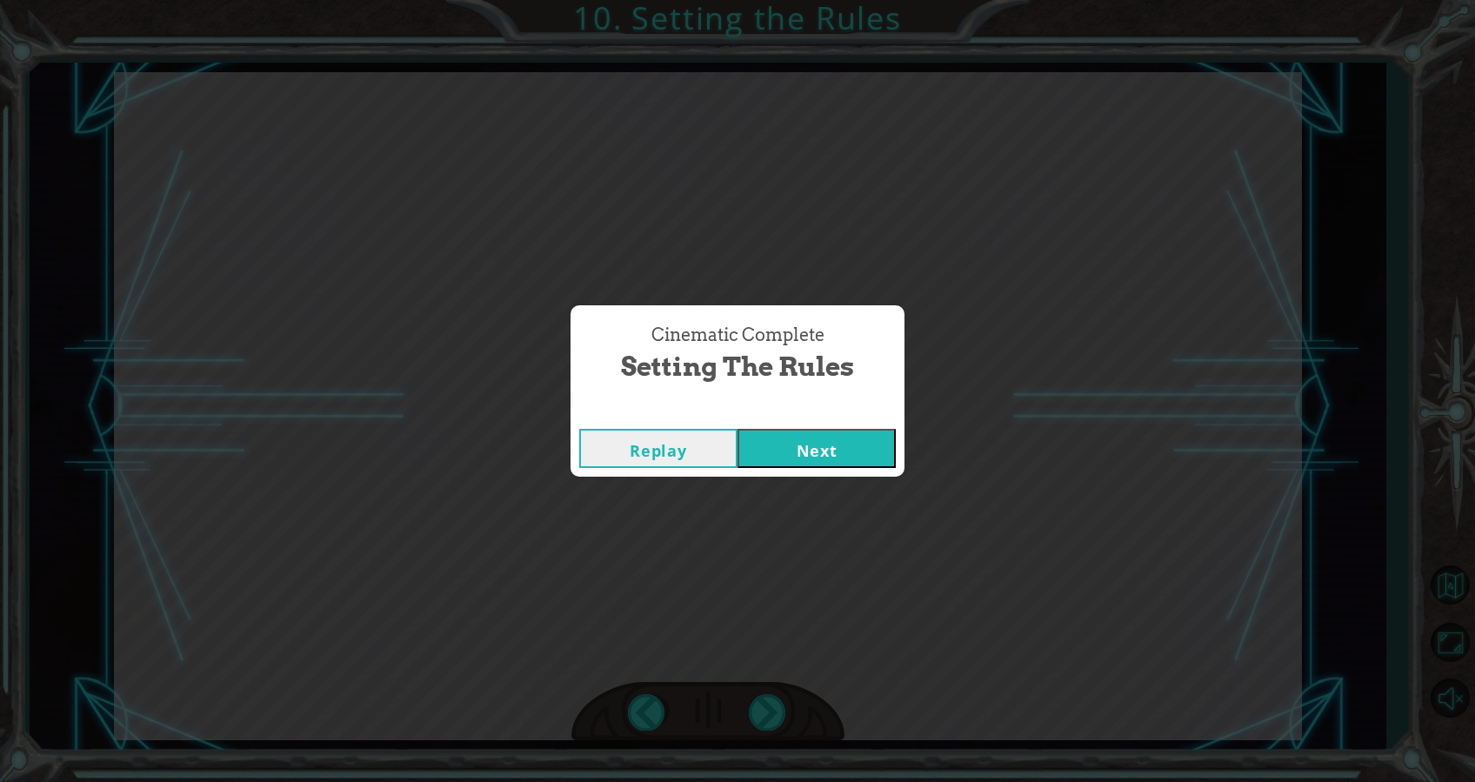
click at [766, 709] on div "Cinematic Complete Setting the Rules Replay Next" at bounding box center [737, 391] width 1475 height 782
drag, startPoint x: 766, startPoint y: 709, endPoint x: 759, endPoint y: 433, distance: 275.9
click at [759, 433] on button "Next" at bounding box center [817, 448] width 158 height 39
